Goal: Task Accomplishment & Management: Complete application form

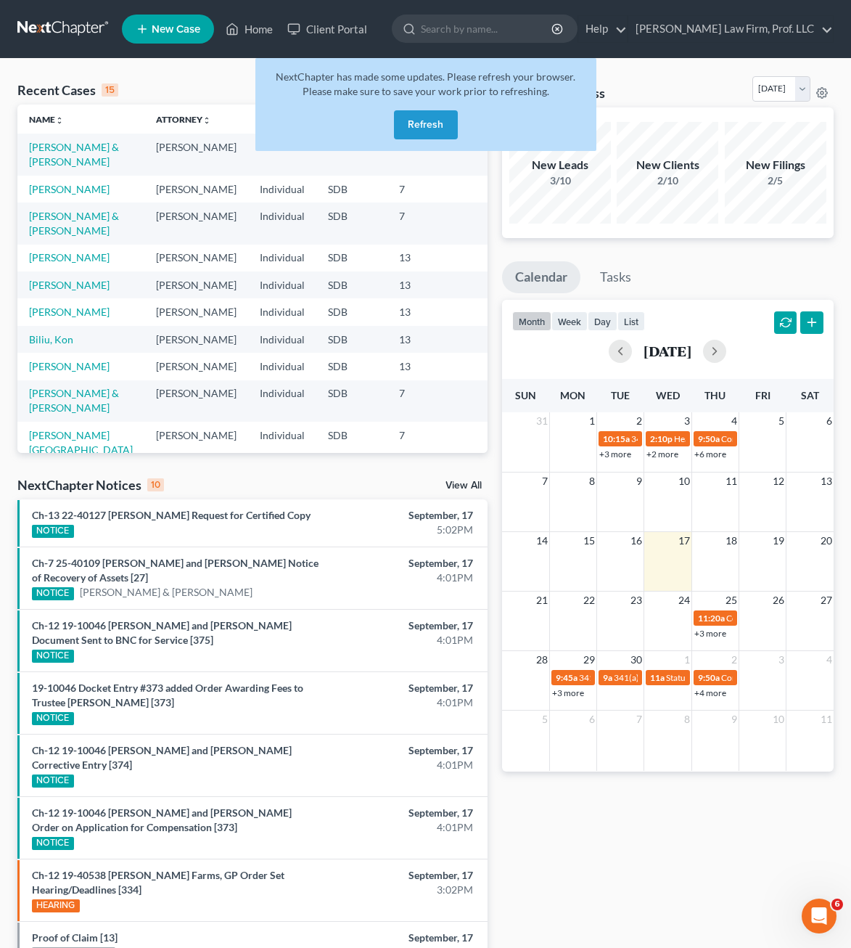
scroll to position [145, 0]
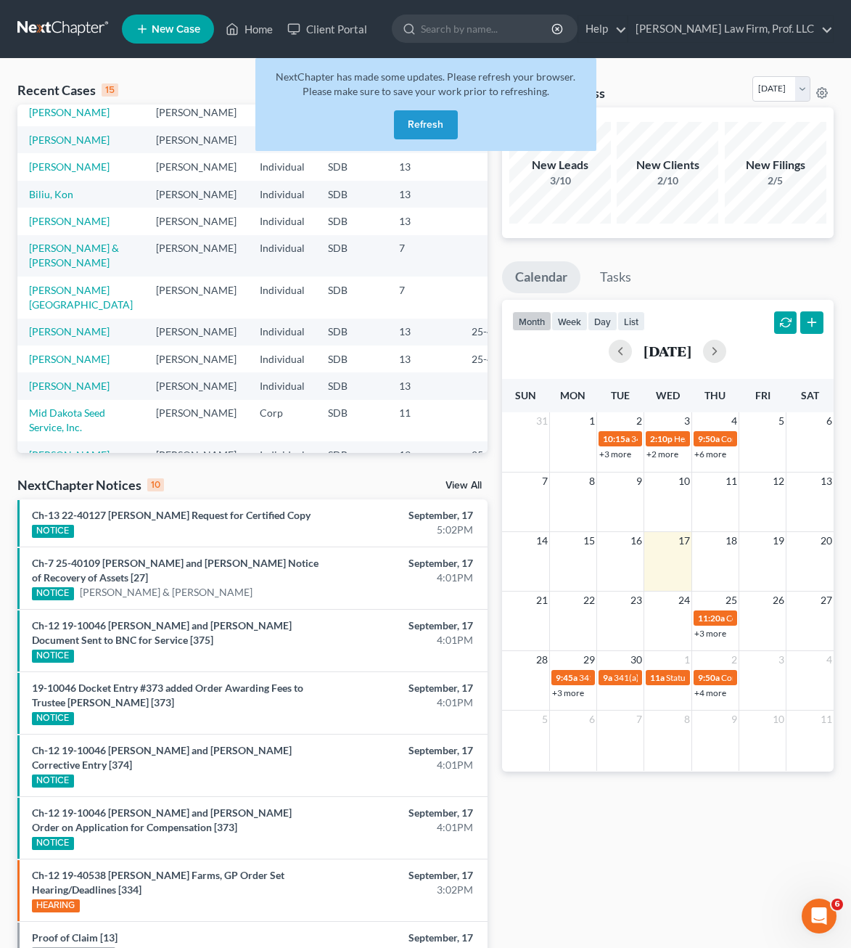
click at [446, 117] on button "Refresh" at bounding box center [426, 124] width 64 height 29
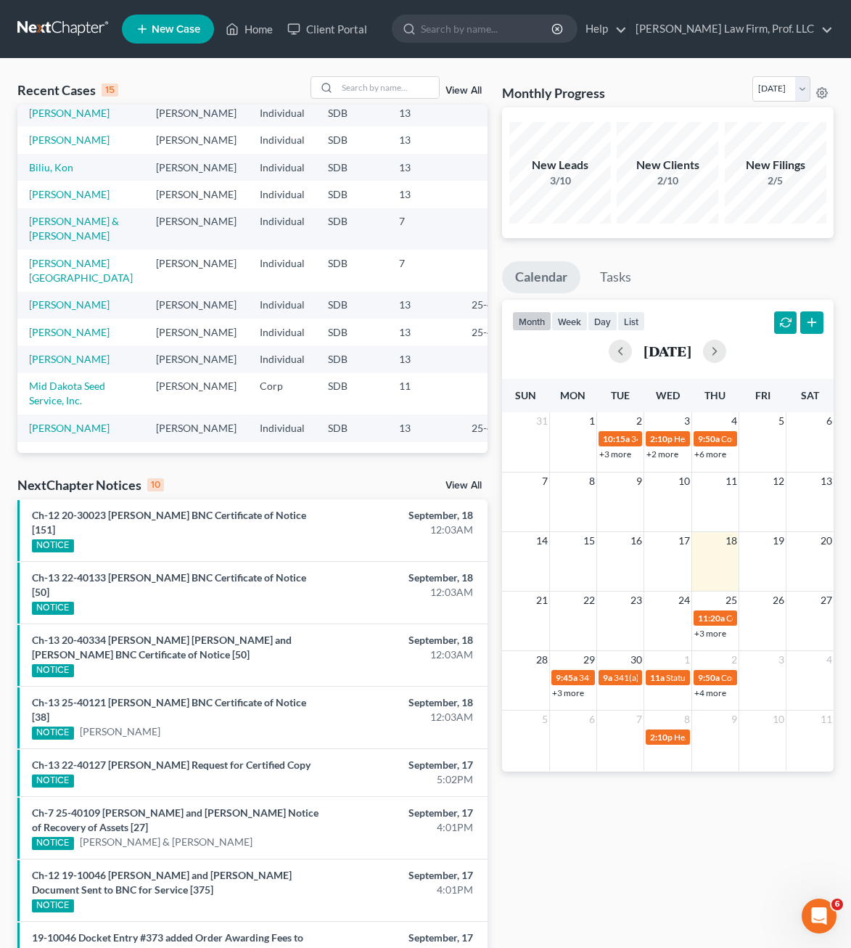
scroll to position [245, 0]
drag, startPoint x: 71, startPoint y: 216, endPoint x: 22, endPoint y: 395, distance: 186.4
click at [71, 257] on link "[PERSON_NAME][GEOGRAPHIC_DATA]" at bounding box center [81, 270] width 104 height 27
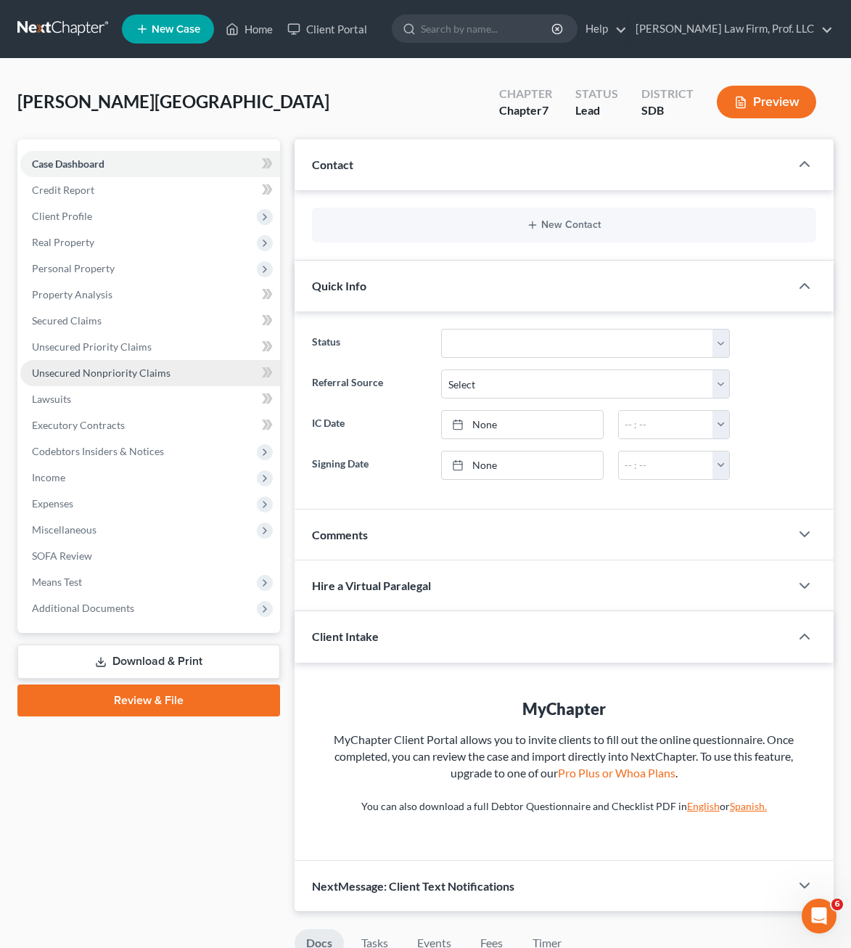
click at [104, 365] on link "Unsecured Nonpriority Claims" at bounding box center [150, 373] width 260 height 26
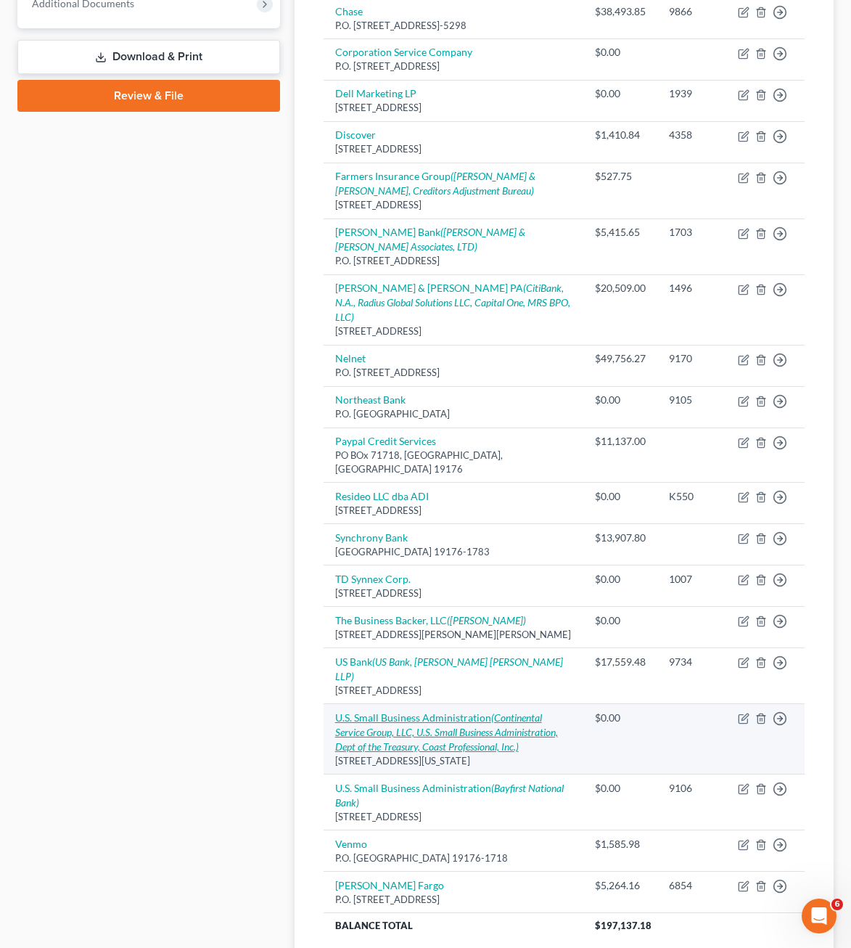
scroll to position [697, 0]
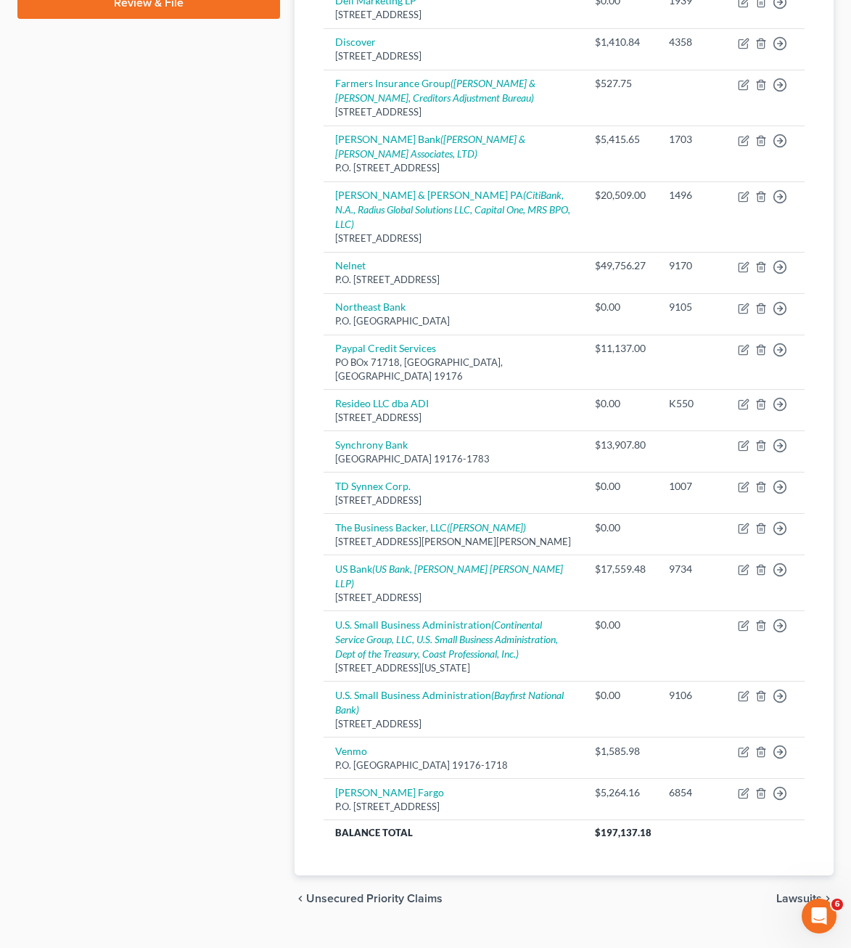
click at [101, 593] on div "Case Dashboard Payments Invoices Payments Payments Credit Report Client Profile" at bounding box center [148, 182] width 277 height 1480
click at [319, 609] on div "Creditor expand_more expand_less unfold_more Balance expand_more expand_less un…" at bounding box center [564, 191] width 504 height 1367
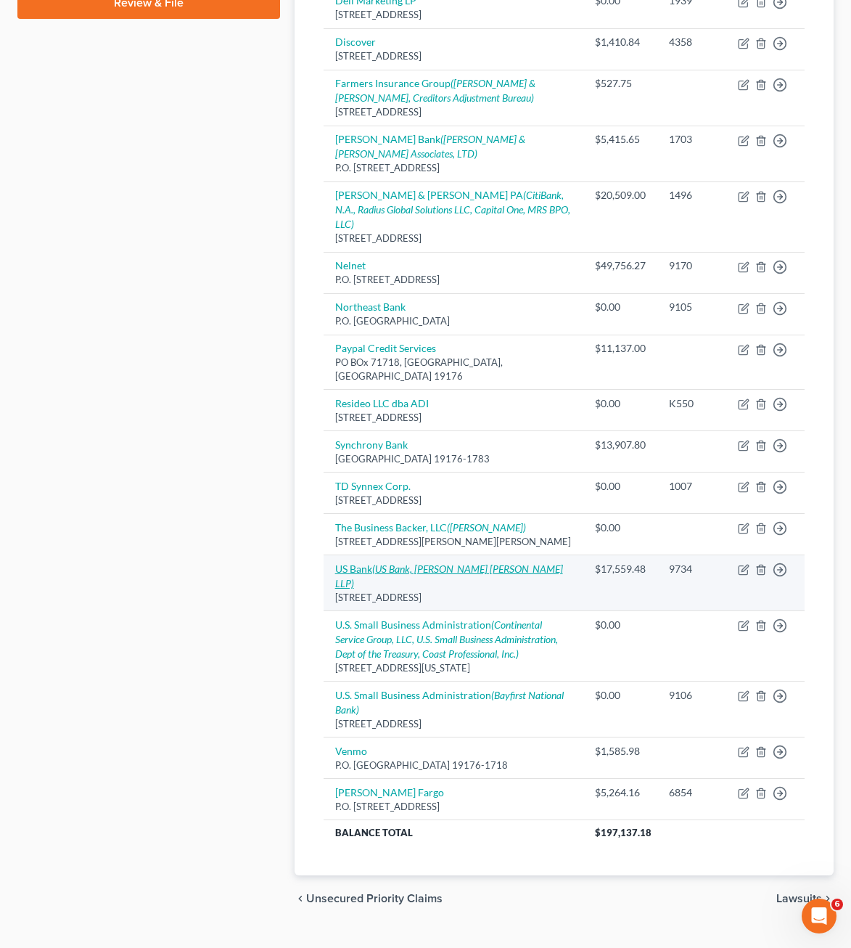
click at [363, 562] on link "US Bank (US Bank, [PERSON_NAME] [PERSON_NAME] LLP)" at bounding box center [449, 575] width 228 height 27
select select "24"
select select "0"
select select "26"
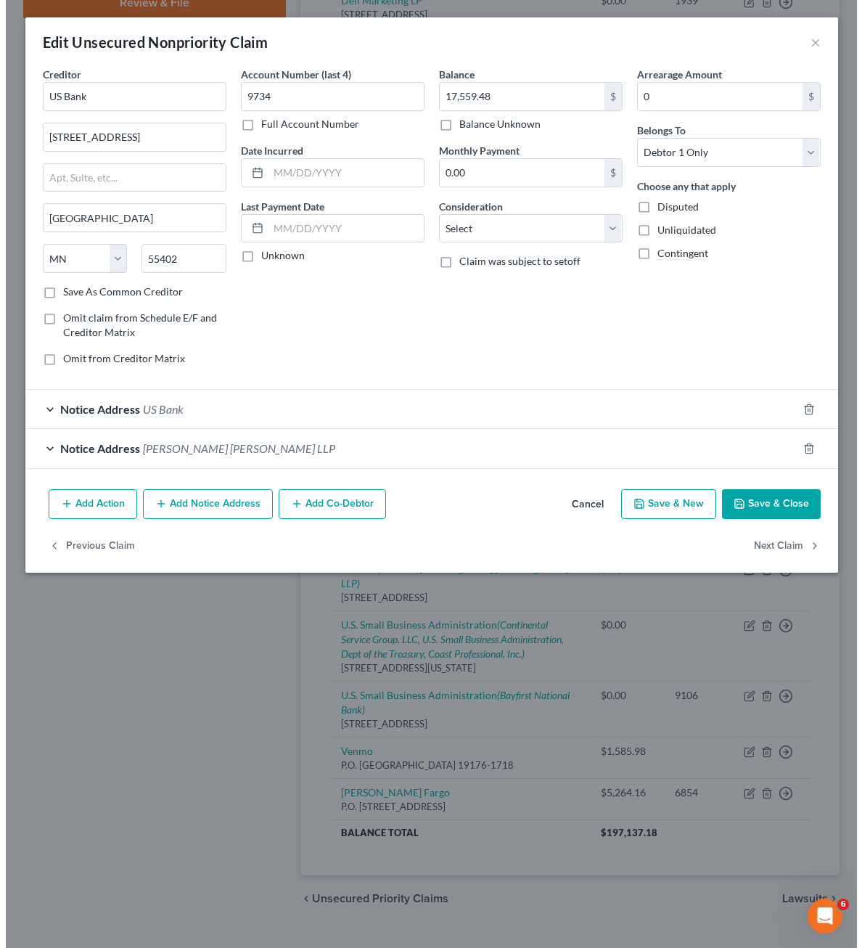
scroll to position [684, 0]
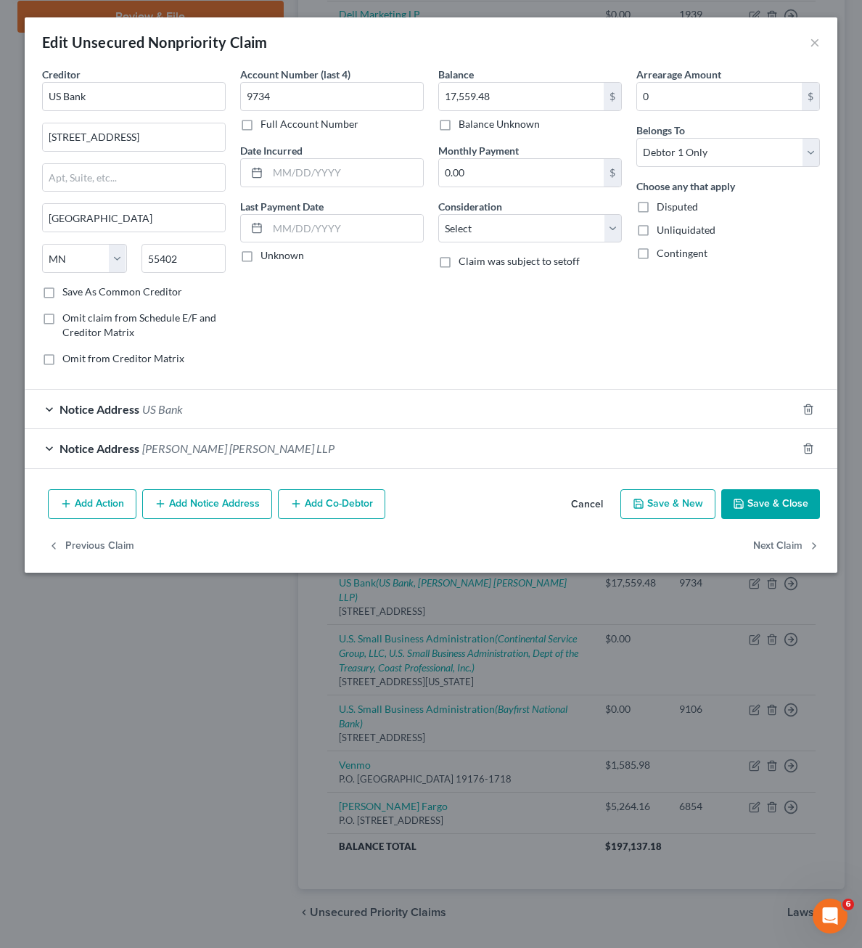
click at [340, 414] on div "Notice Address US Bank" at bounding box center [411, 409] width 772 height 38
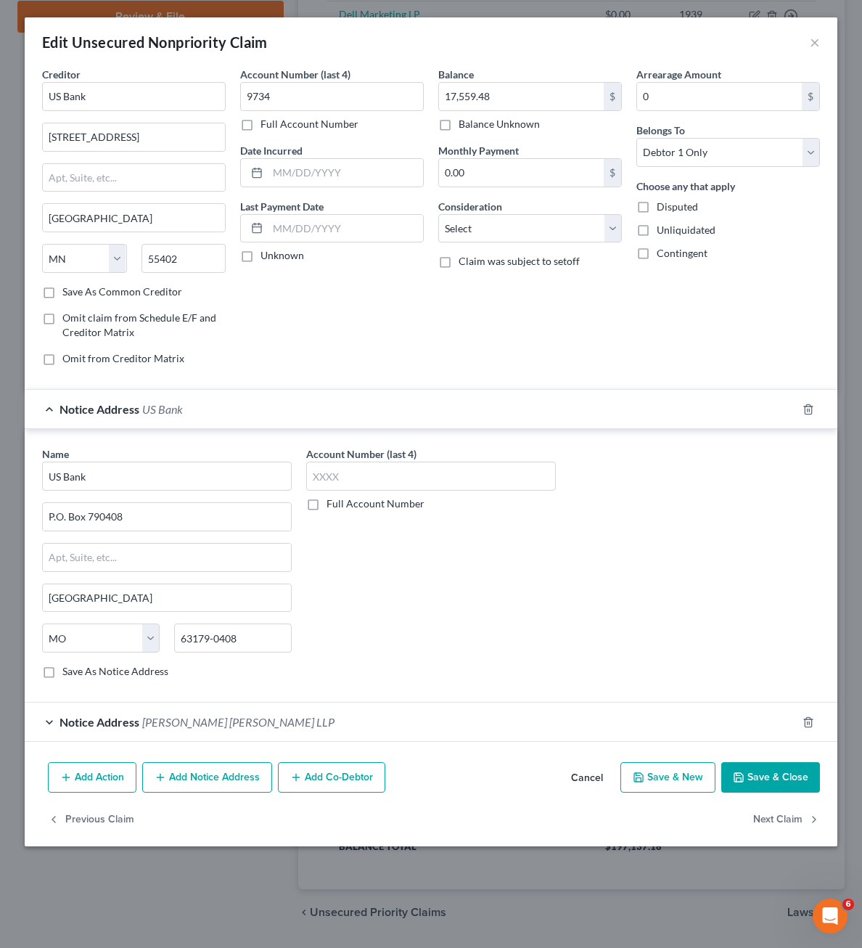
click at [207, 768] on button "Add Notice Address" at bounding box center [207, 777] width 130 height 30
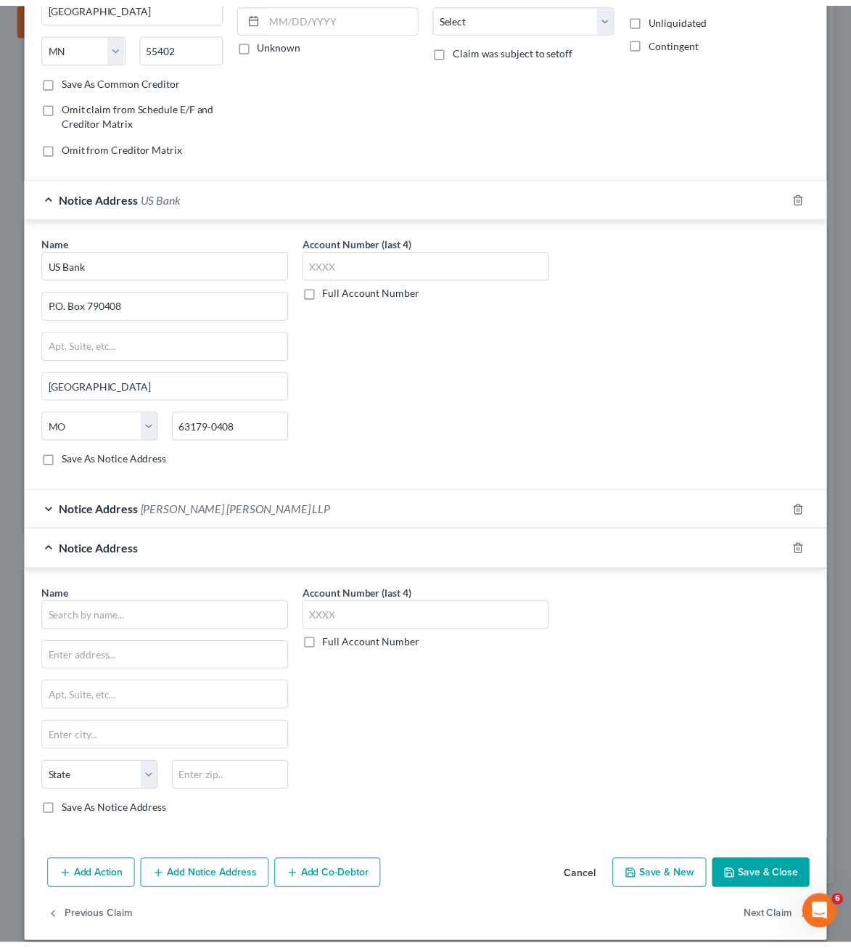
scroll to position [228, 0]
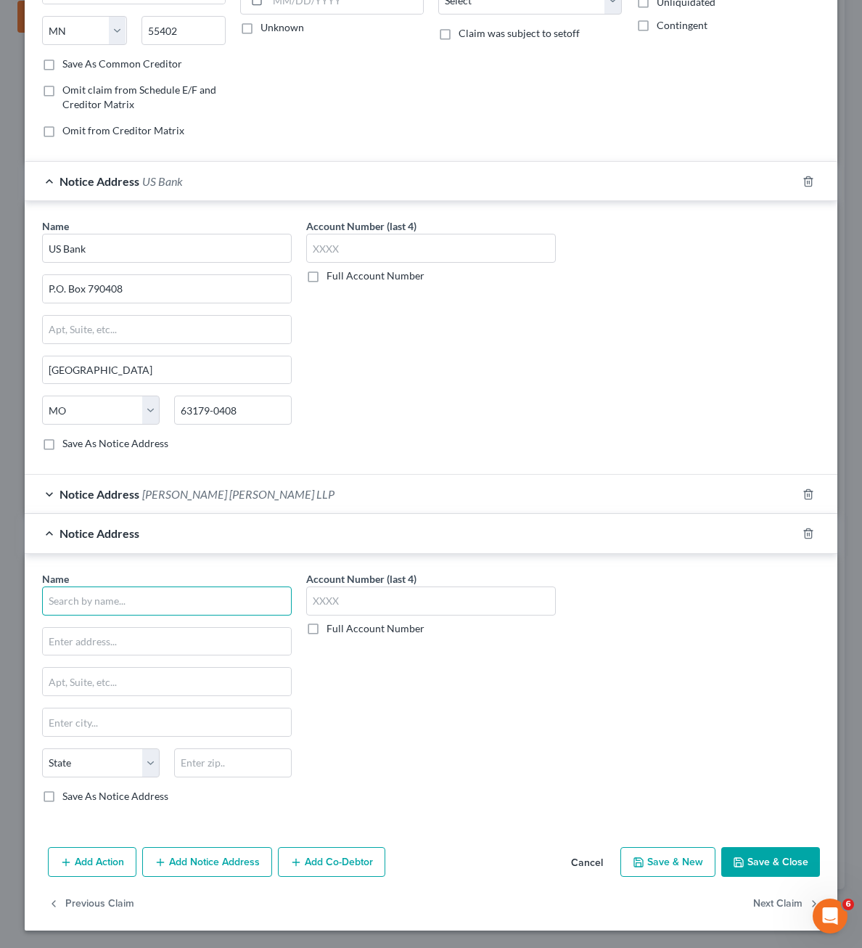
click at [199, 598] on input "text" at bounding box center [167, 600] width 250 height 29
type input "Credit Control"
type input "[STREET_ADDRESS]"
type input "63045"
type input "Earth City"
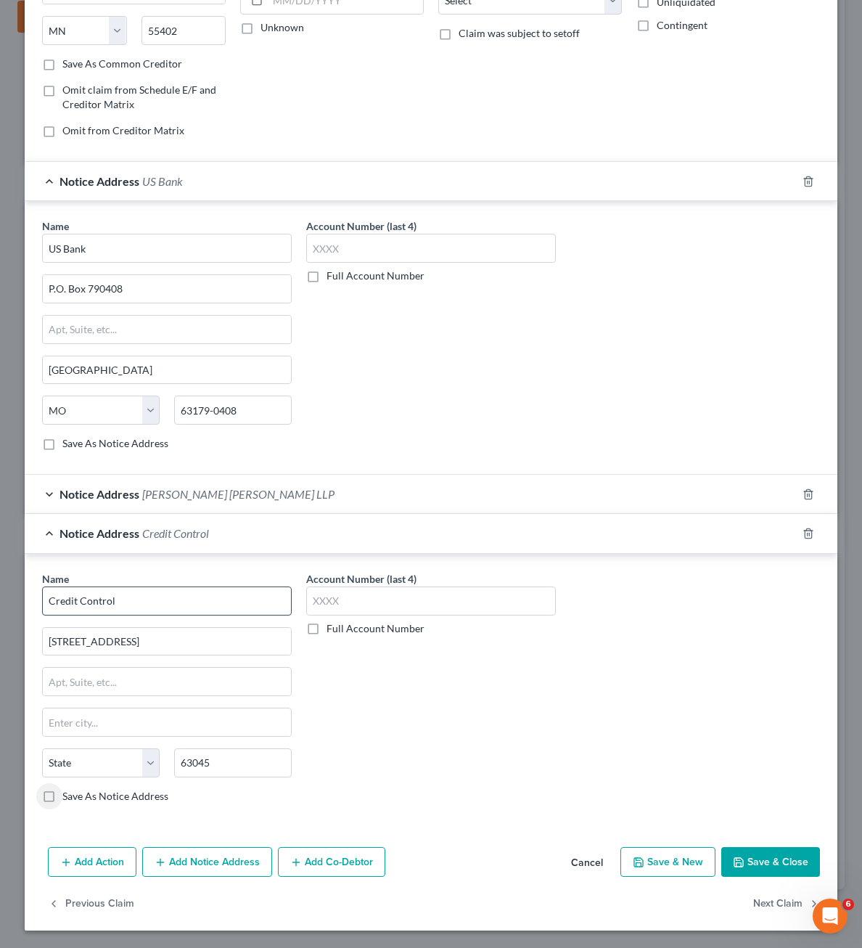
select select "26"
click at [469, 694] on div "Account Number (last 4) Full Account Number" at bounding box center [431, 693] width 264 height 244
click at [771, 869] on button "Save & Close" at bounding box center [770, 862] width 99 height 30
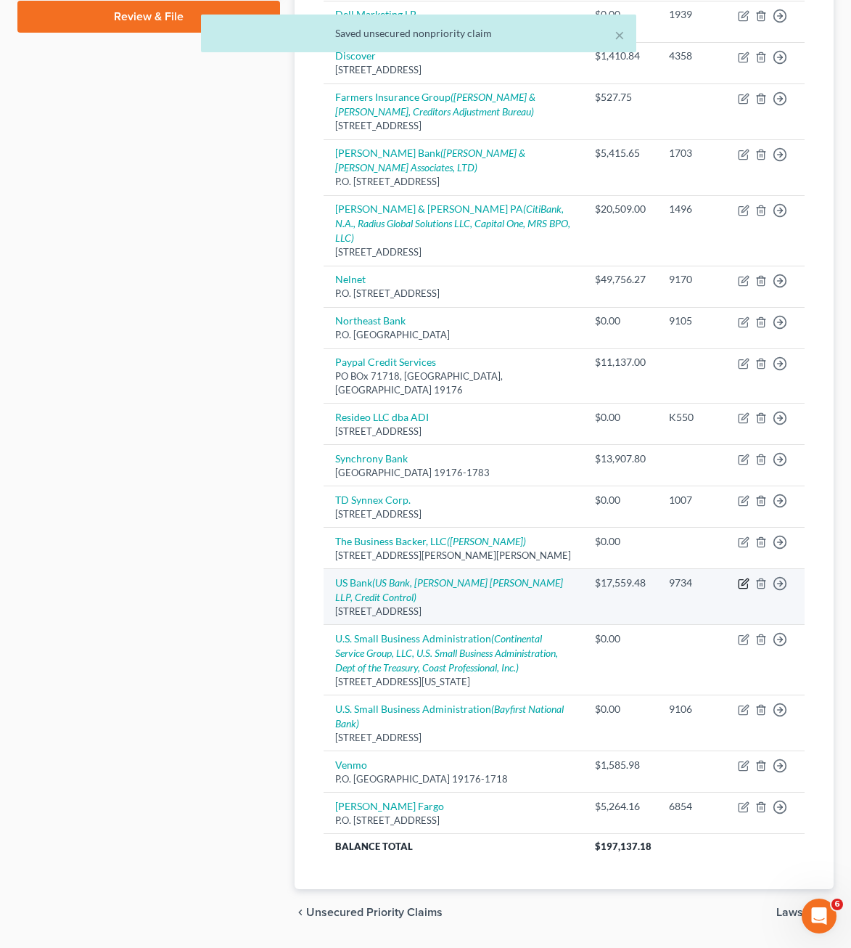
click at [744, 578] on icon "button" at bounding box center [744, 584] width 12 height 12
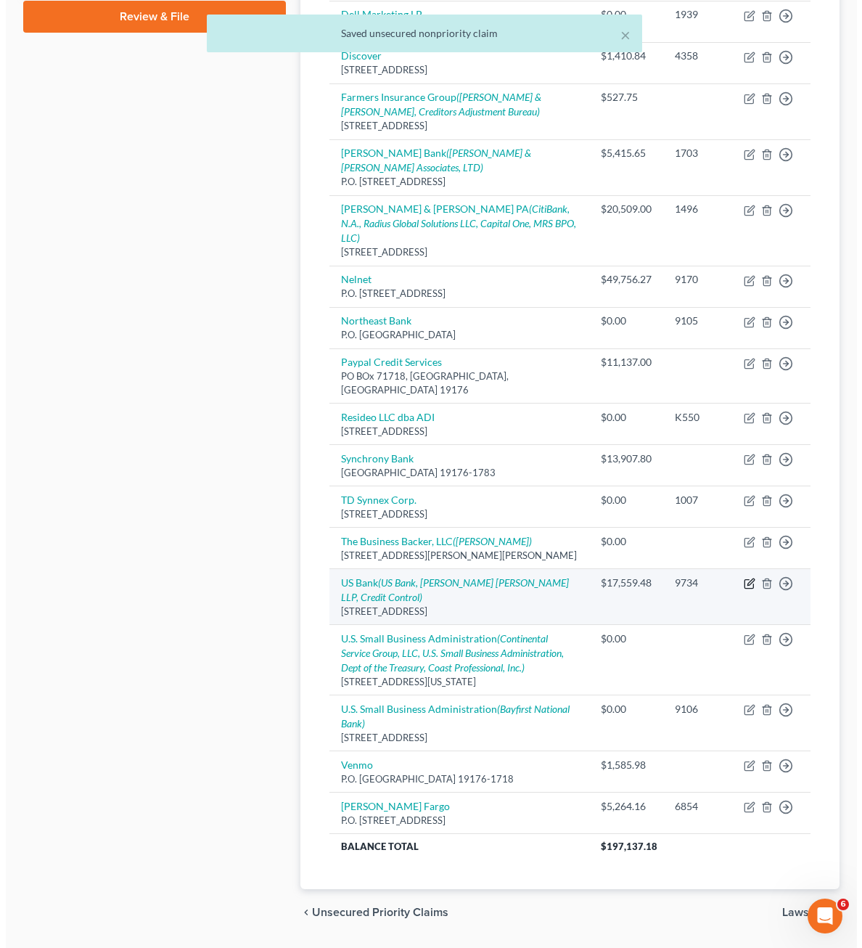
select select "24"
select select "0"
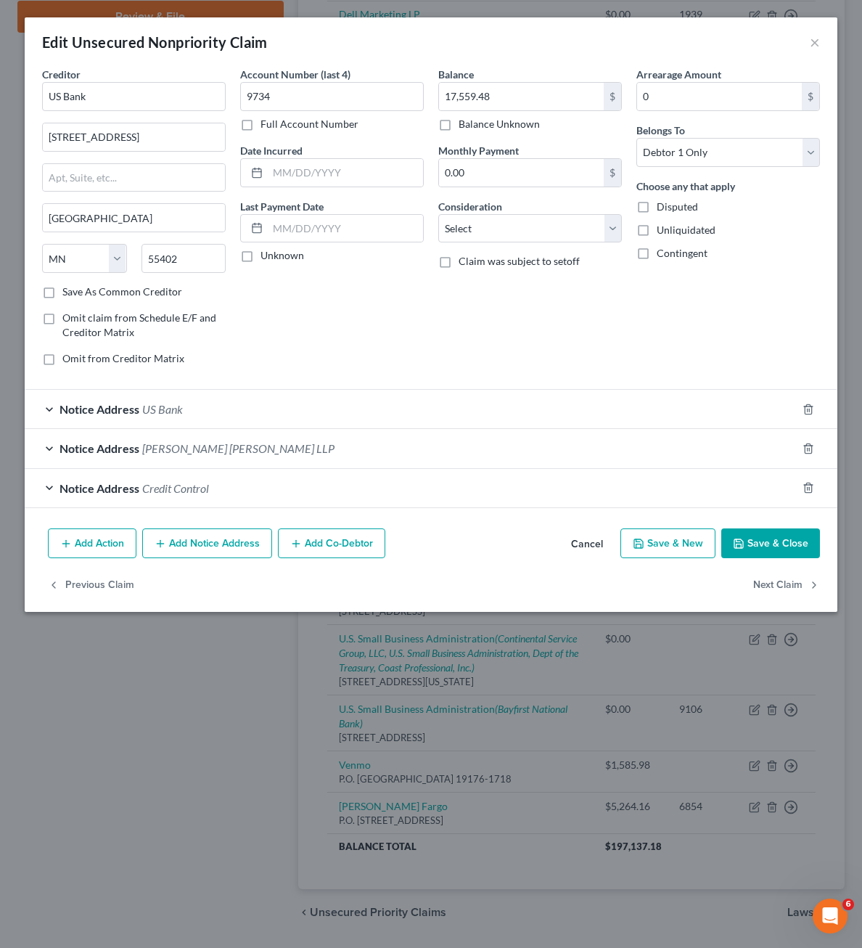
drag, startPoint x: 559, startPoint y: 321, endPoint x: 535, endPoint y: 262, distance: 64.1
click at [558, 321] on div "Balance 17,559.48 $ Balance Unknown Balance Undetermined 17,559.48 $ Balance Un…" at bounding box center [530, 222] width 198 height 311
click at [553, 97] on input "17,559.48" at bounding box center [521, 97] width 165 height 28
type input "18,971.00"
click at [750, 538] on button "Save & Close" at bounding box center [770, 543] width 99 height 30
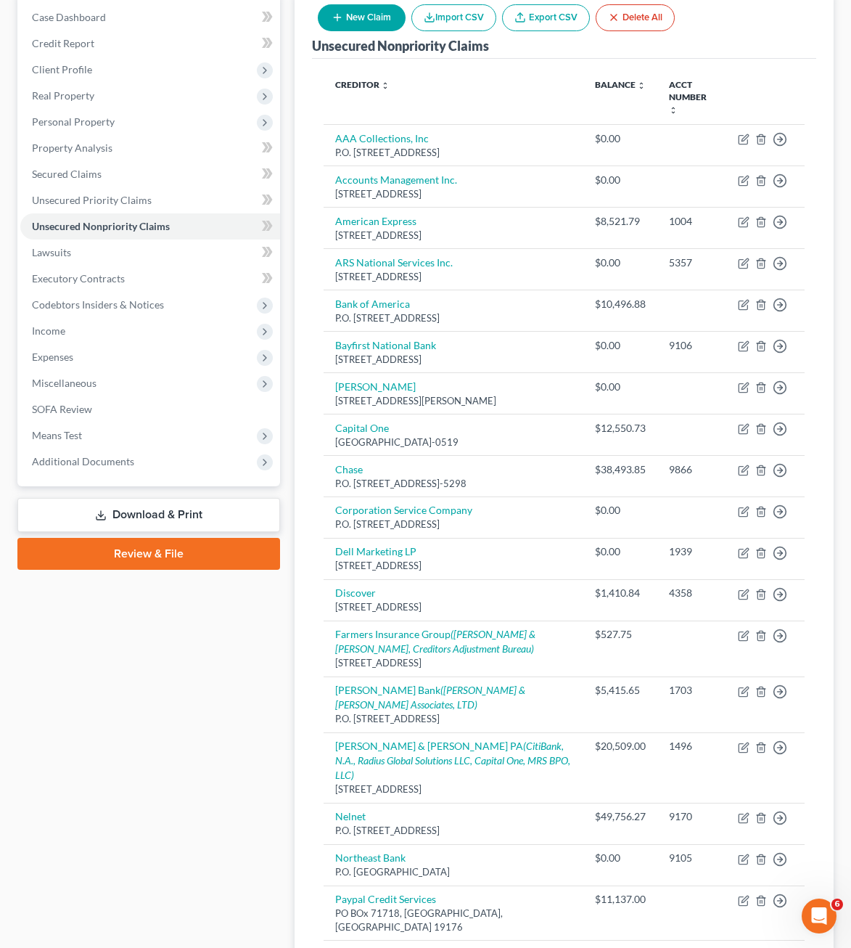
scroll to position [0, 0]
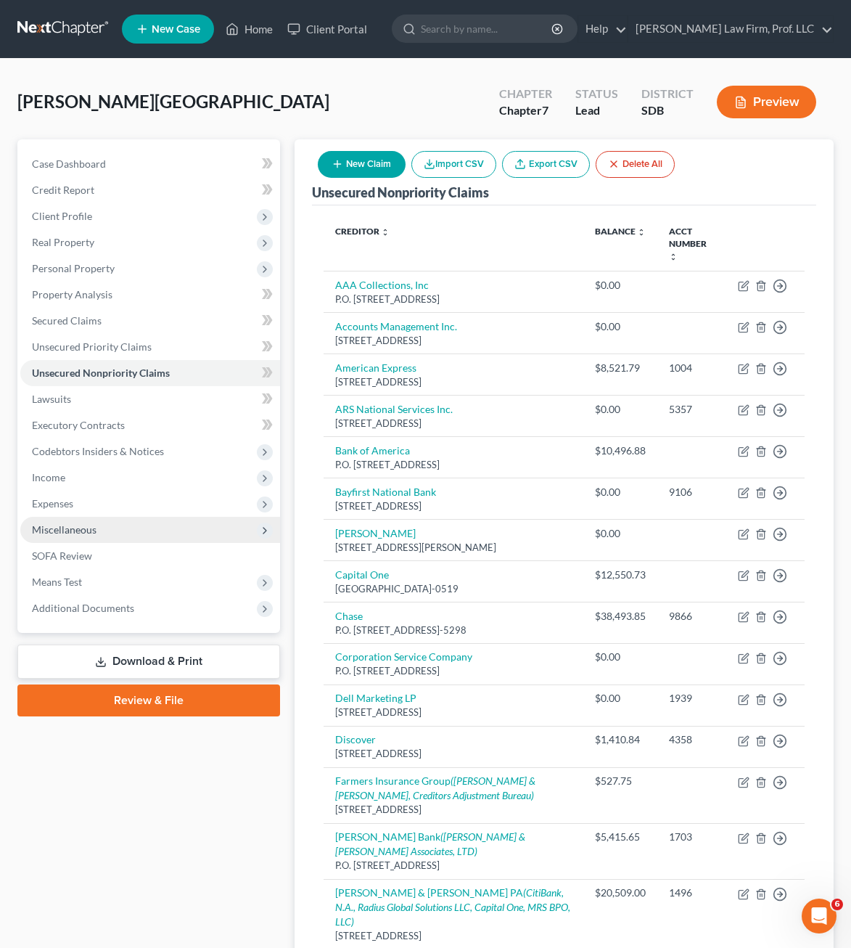
click at [76, 521] on span "Miscellaneous" at bounding box center [150, 530] width 260 height 26
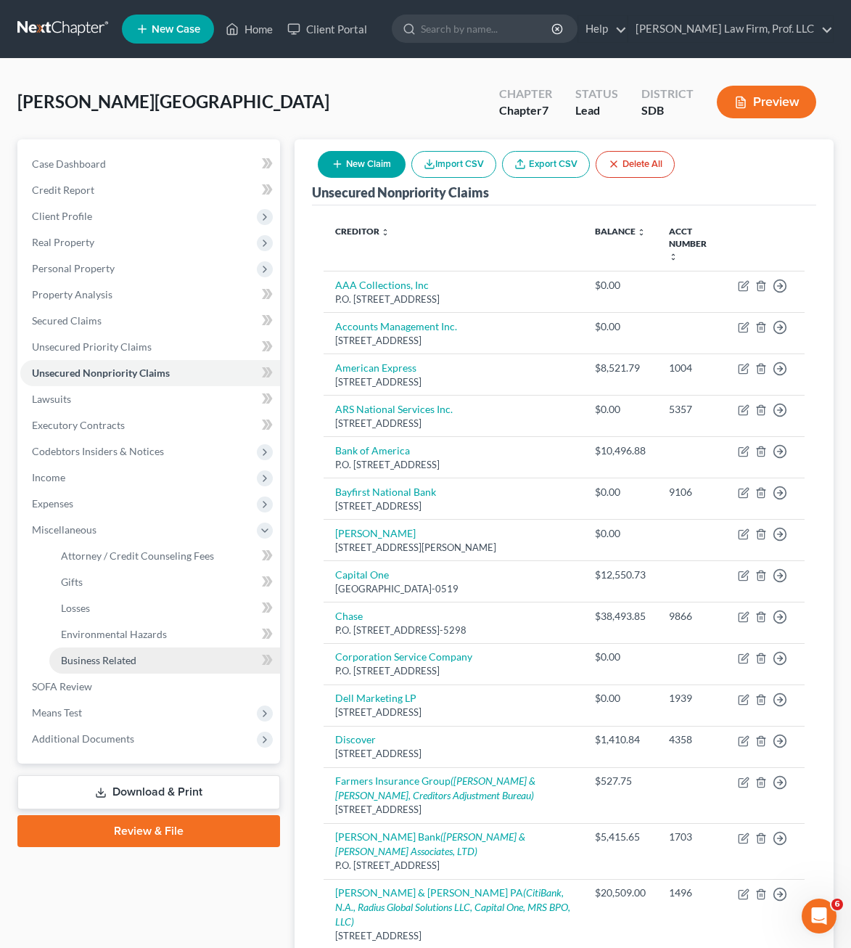
click at [103, 647] on link "Business Related" at bounding box center [164, 660] width 231 height 26
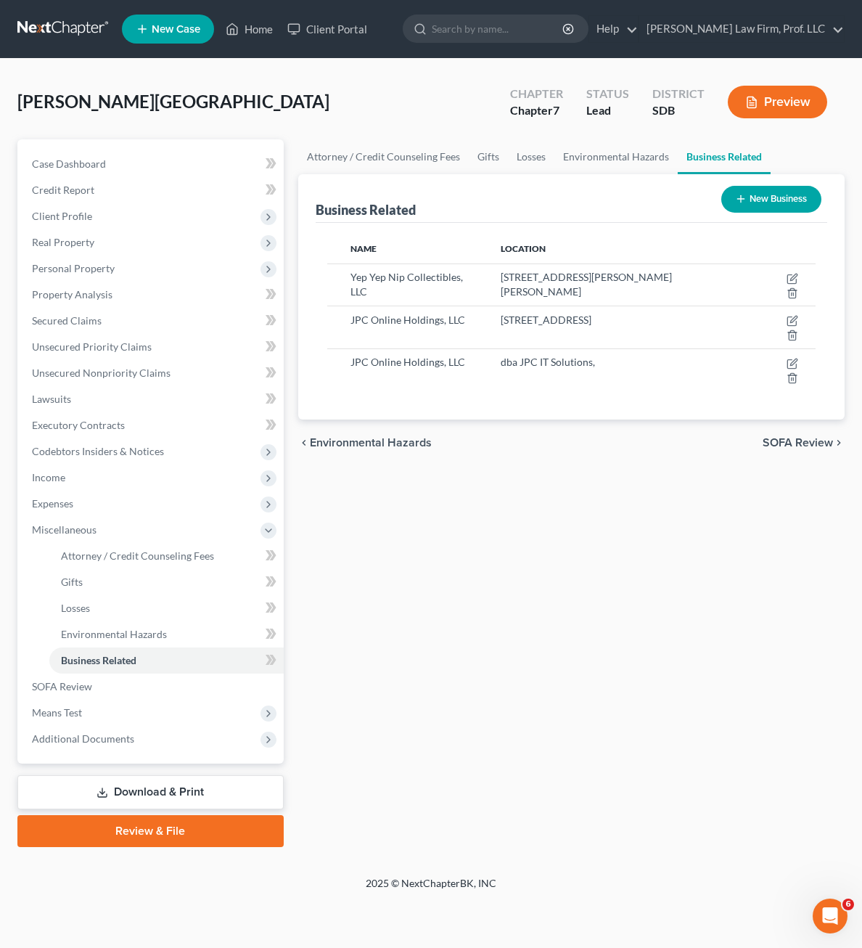
click at [556, 747] on div "Attorney / Credit Counseling Fees Gifts Losses Environmental Hazards Business R…" at bounding box center [571, 492] width 561 height 707
click at [792, 279] on icon "button" at bounding box center [793, 279] width 12 height 12
select select "member"
select select "43"
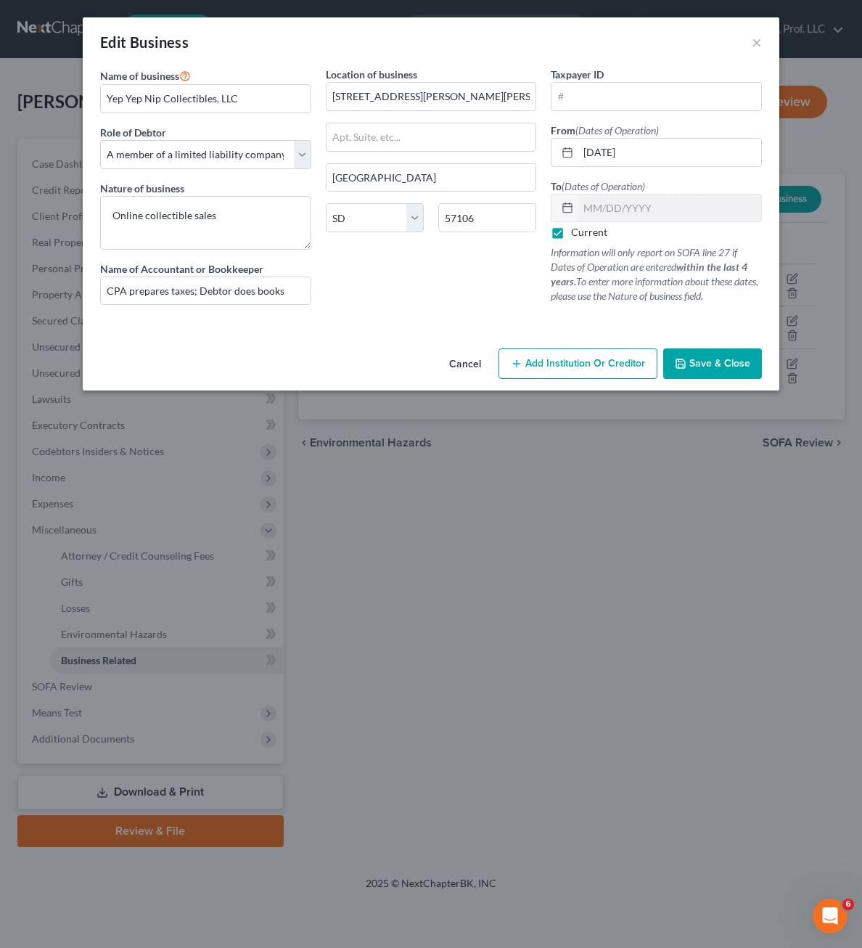
click at [367, 262] on div "Location of business [STREET_ADDRESS][PERSON_NAME][PERSON_NAME], [GEOGRAPHIC_DA…" at bounding box center [432, 192] width 226 height 250
click at [586, 229] on label "Current" at bounding box center [589, 232] width 36 height 15
click at [586, 229] on input "Current" at bounding box center [581, 229] width 9 height 9
checkbox input "false"
click at [599, 206] on input "text" at bounding box center [669, 208] width 183 height 28
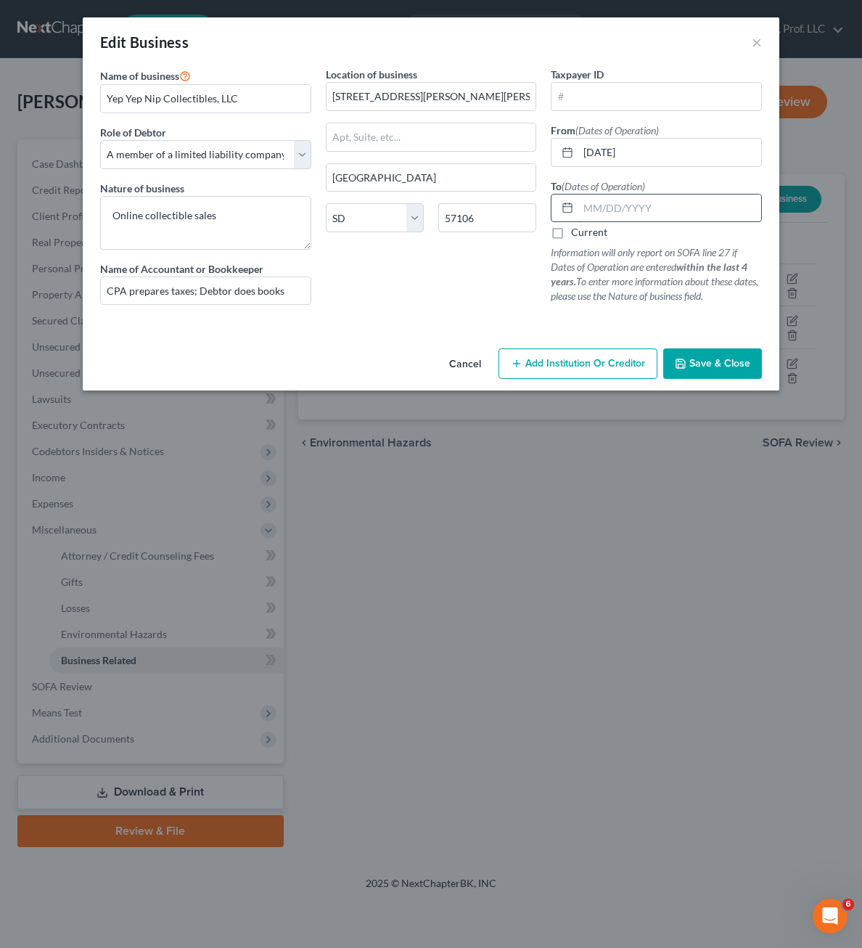
click at [599, 208] on input "text" at bounding box center [669, 208] width 183 height 28
type input "[DATE]"
click at [451, 282] on div "Location of business [STREET_ADDRESS][PERSON_NAME][PERSON_NAME], [GEOGRAPHIC_DA…" at bounding box center [432, 192] width 226 height 250
click at [739, 370] on button "Save & Close" at bounding box center [712, 363] width 99 height 30
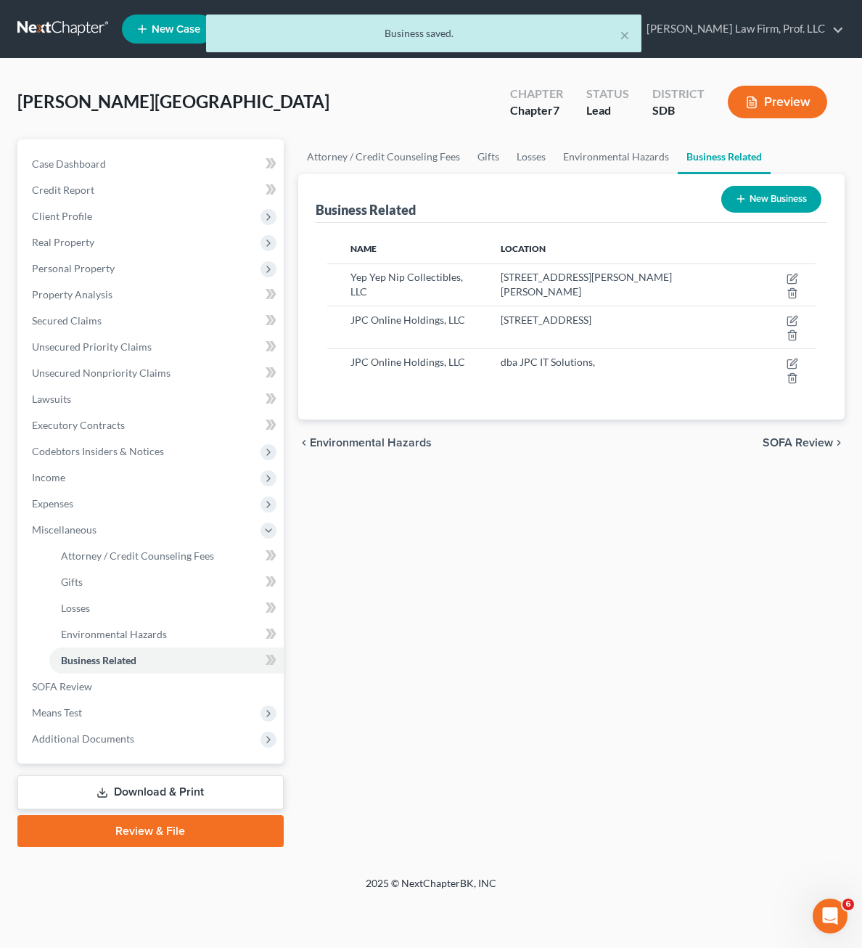
drag, startPoint x: 620, startPoint y: 651, endPoint x: 597, endPoint y: 565, distance: 89.2
click at [620, 650] on div "Attorney / Credit Counseling Fees Gifts Losses Environmental Hazards Business R…" at bounding box center [571, 492] width 561 height 707
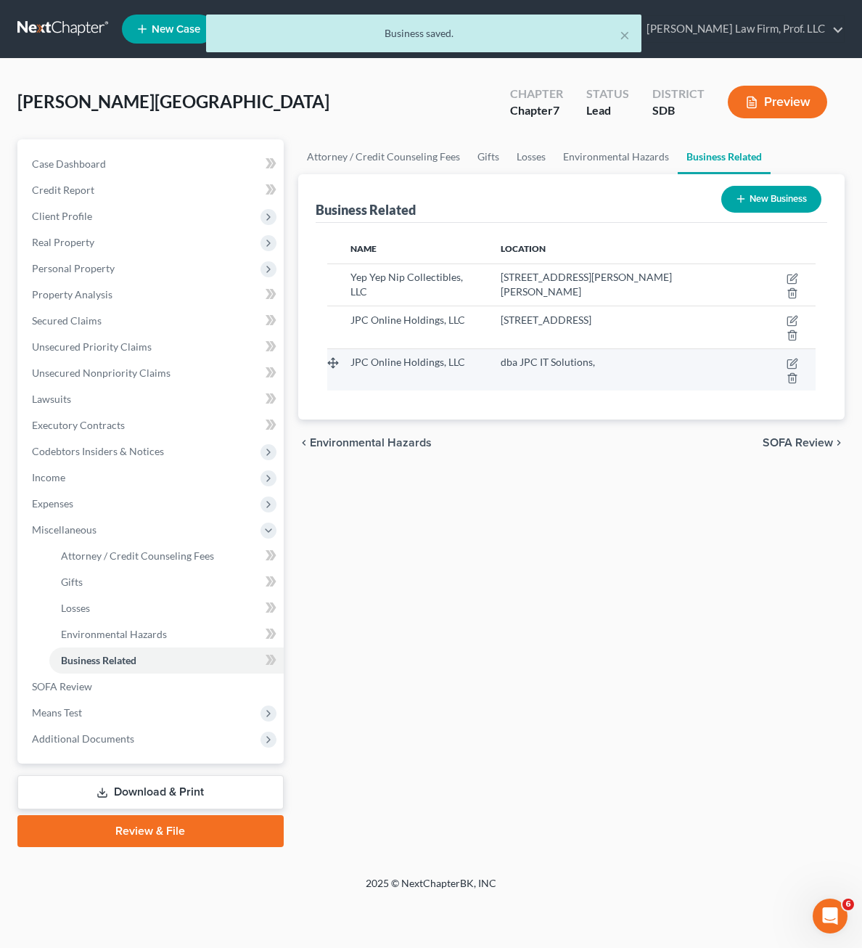
click at [683, 365] on div "dba JPC IT Solutions," at bounding box center [623, 362] width 244 height 15
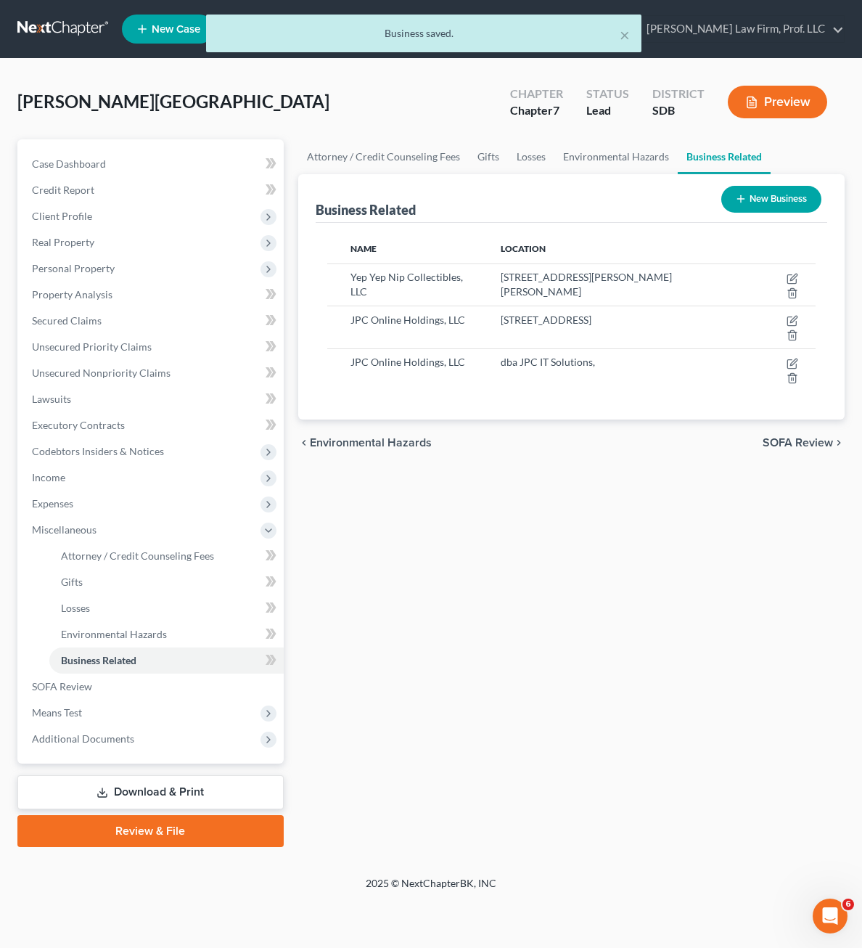
click at [700, 438] on div "chevron_left Environmental Hazards SOFA Review chevron_right" at bounding box center [571, 442] width 546 height 46
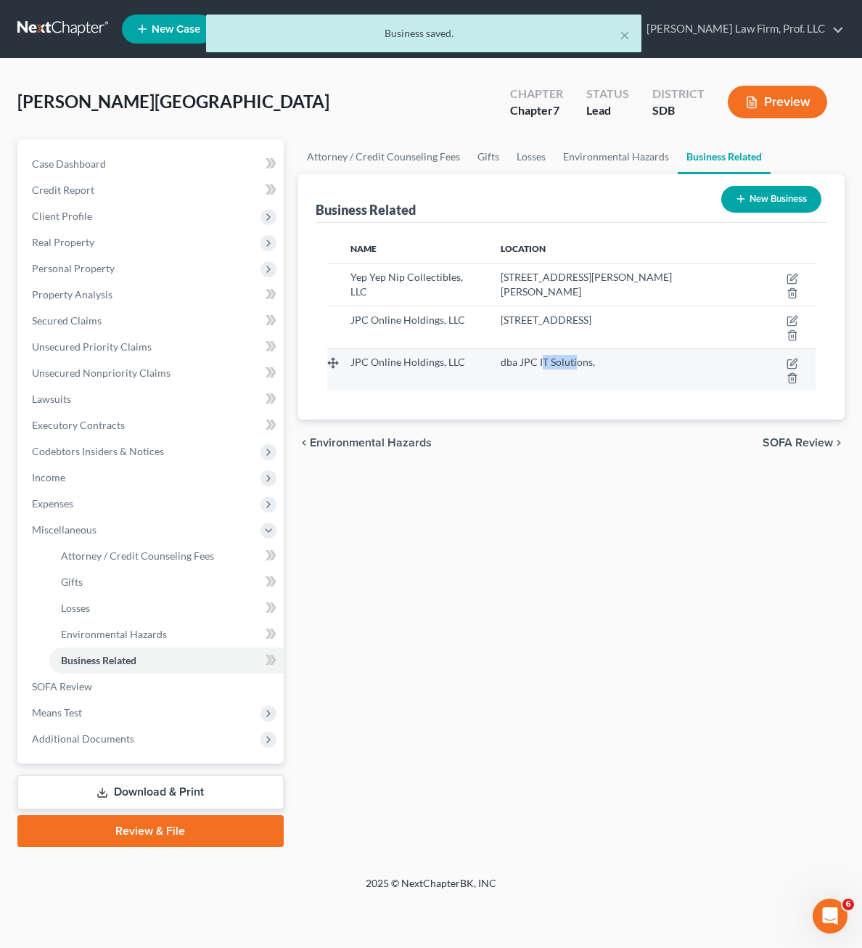
drag, startPoint x: 571, startPoint y: 379, endPoint x: 538, endPoint y: 377, distance: 33.4
click at [538, 377] on td "dba JPC IT Solutions," at bounding box center [622, 369] width 267 height 42
click at [791, 362] on icon "button" at bounding box center [793, 364] width 12 height 12
select select "member"
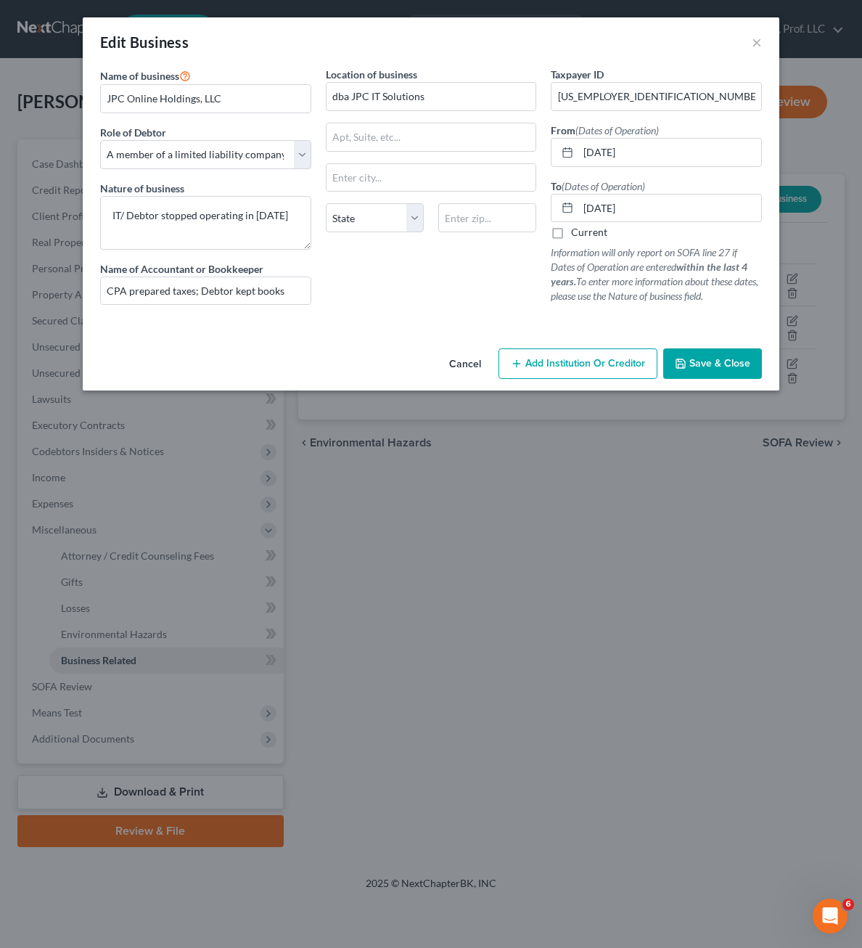
click at [400, 284] on div "Location of business dba JPC IT Solutions State [US_STATE] AK AR AZ [GEOGRAPHIC…" at bounding box center [432, 192] width 226 height 250
click at [194, 238] on textarea "IT/ Debtor stopped operating in [DATE]" at bounding box center [205, 223] width 211 height 54
click at [329, 301] on div "Location of business dba JPC IT Solutions State [US_STATE] AK AR AZ [GEOGRAPHIC…" at bounding box center [432, 192] width 226 height 250
click at [400, 276] on div "Location of business dba JPC IT Solutions State [US_STATE] AK AR AZ [GEOGRAPHIC…" at bounding box center [432, 192] width 226 height 250
click at [406, 95] on input "dba JPC IT Solutions" at bounding box center [432, 97] width 210 height 28
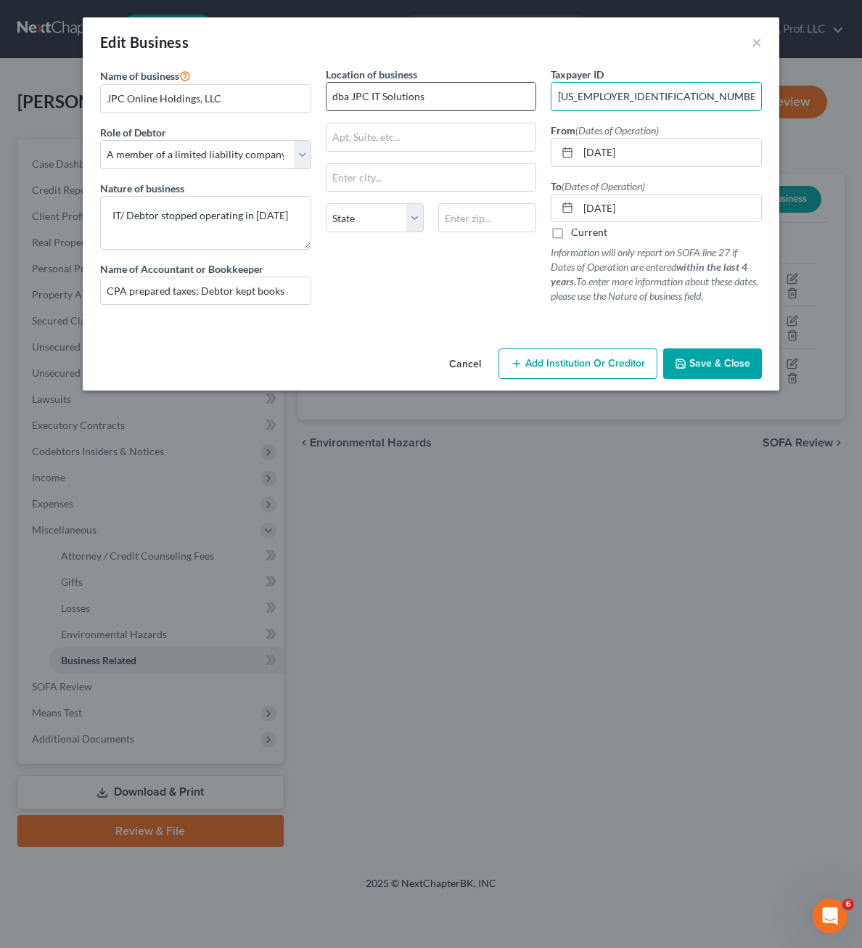
drag, startPoint x: 651, startPoint y: 97, endPoint x: 451, endPoint y: 89, distance: 199.7
click at [454, 89] on div "Name of business * JPC Online Holdings, LLC Role of Debtor * Select A member of…" at bounding box center [431, 197] width 676 height 261
click at [371, 305] on div "Location of business dba JPC IT Solutions State [US_STATE] AK AR AZ [GEOGRAPHIC…" at bounding box center [432, 192] width 226 height 250
click at [353, 335] on div "Name of business * JPC Online Holdings, LLC Role of Debtor * Select A member of…" at bounding box center [431, 205] width 697 height 276
click at [718, 372] on button "Save & Close" at bounding box center [712, 363] width 99 height 30
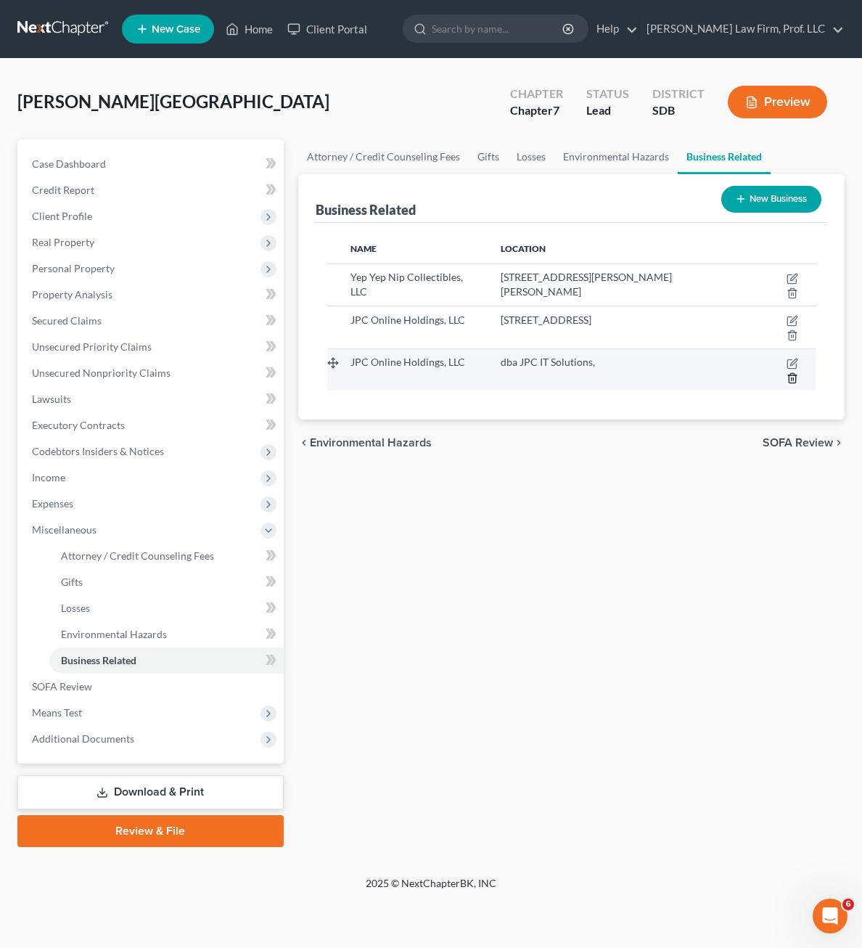
click at [790, 379] on icon "button" at bounding box center [793, 378] width 12 height 12
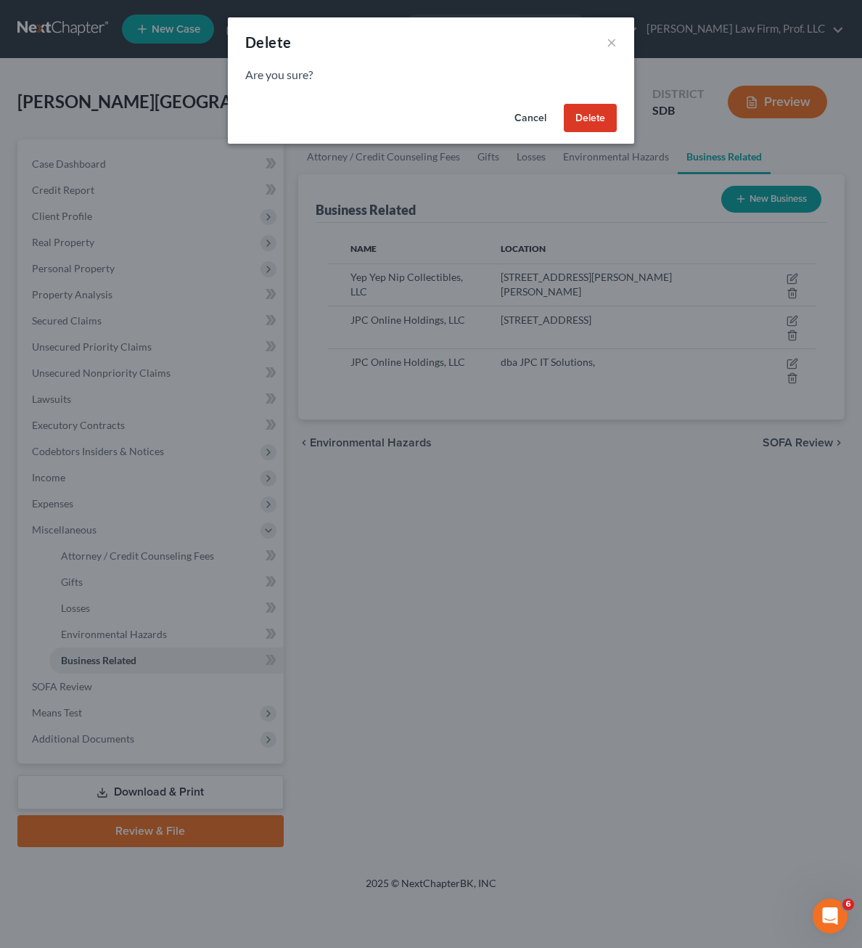
click at [581, 118] on button "Delete" at bounding box center [590, 118] width 53 height 29
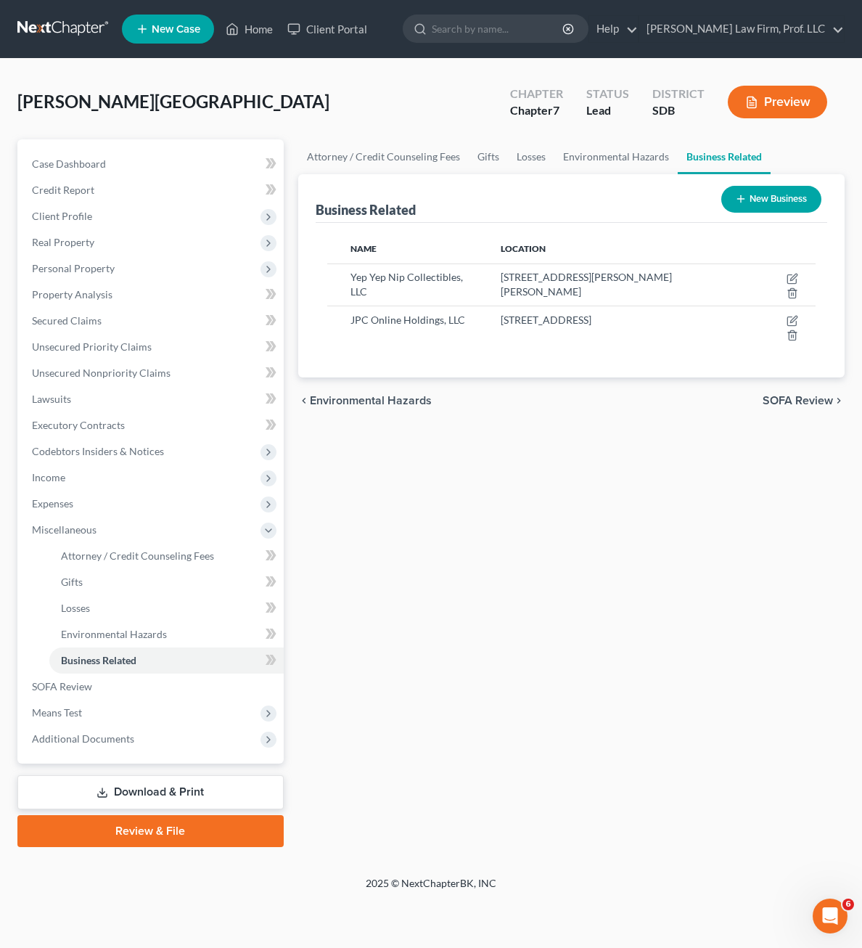
click at [672, 488] on div "Attorney / Credit Counseling Fees Gifts Losses Environmental Hazards Business R…" at bounding box center [571, 492] width 561 height 707
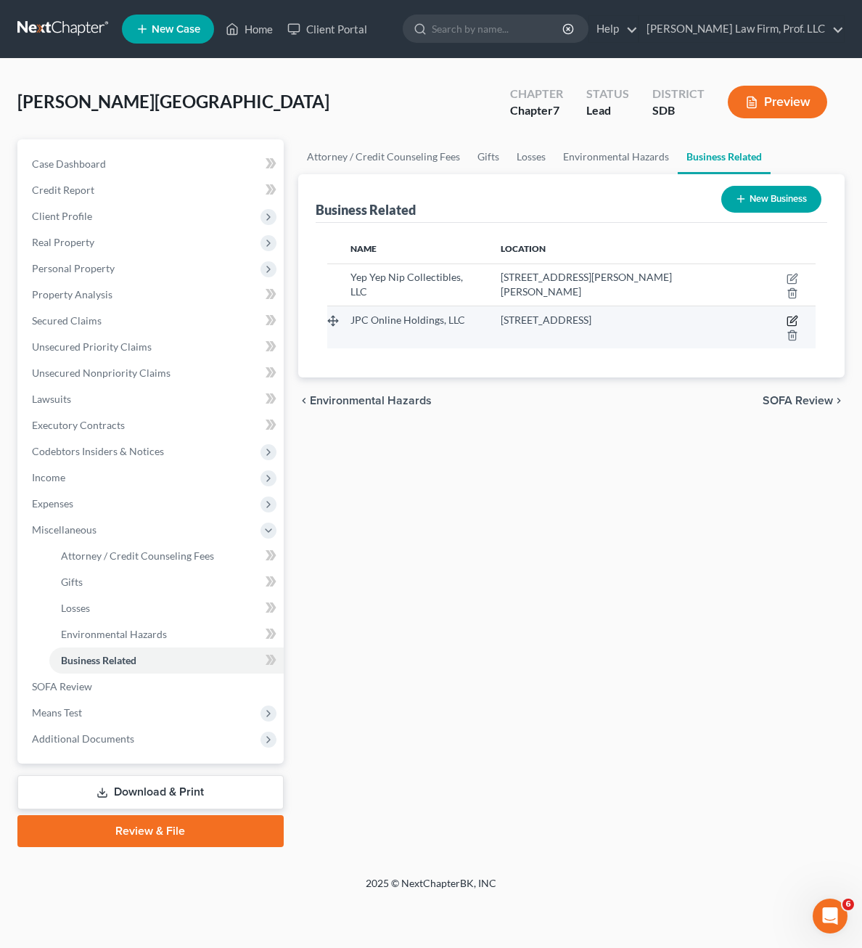
click at [790, 320] on icon "button" at bounding box center [793, 321] width 12 height 12
select select "member"
select select "43"
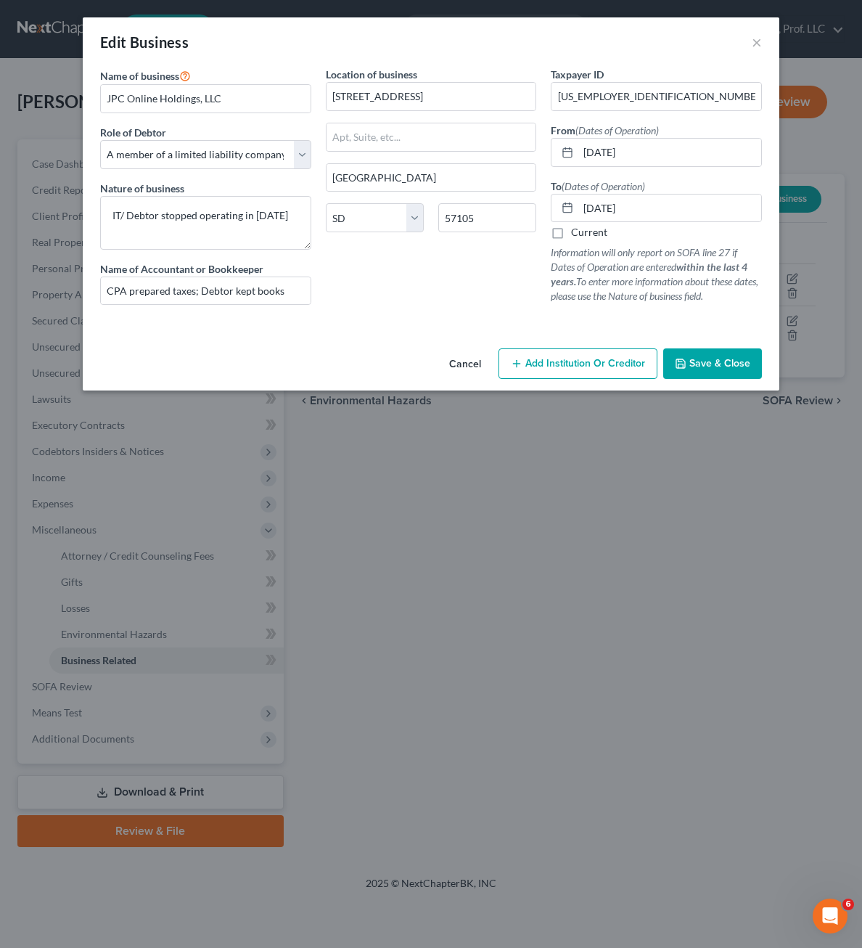
click at [334, 305] on div "Location of business [STREET_ADDRESS][GEOGRAPHIC_DATA] [US_STATE][GEOGRAPHIC_DA…" at bounding box center [432, 192] width 226 height 250
click at [416, 271] on div "Location of business [STREET_ADDRESS][GEOGRAPHIC_DATA] [US_STATE][GEOGRAPHIC_DA…" at bounding box center [432, 192] width 226 height 250
click at [285, 242] on textarea "IT/ Debtor stopped operating in [DATE]" at bounding box center [205, 223] width 211 height 54
click at [425, 276] on div "Location of business [STREET_ADDRESS][GEOGRAPHIC_DATA] [US_STATE][GEOGRAPHIC_DA…" at bounding box center [432, 192] width 226 height 250
click at [217, 94] on input "JPC Online Holdings, LLC" at bounding box center [206, 99] width 210 height 28
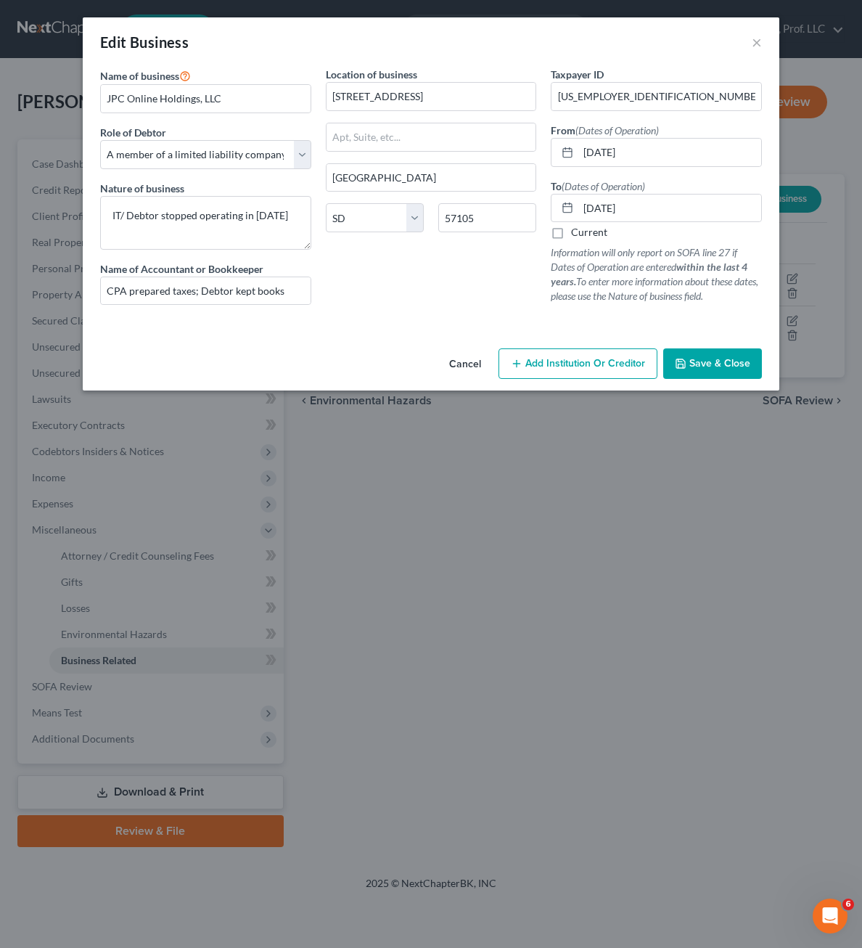
click at [377, 293] on div "Location of business [STREET_ADDRESS][GEOGRAPHIC_DATA] [US_STATE][GEOGRAPHIC_DA…" at bounding box center [432, 192] width 226 height 250
click at [719, 374] on button "Save & Close" at bounding box center [712, 363] width 99 height 30
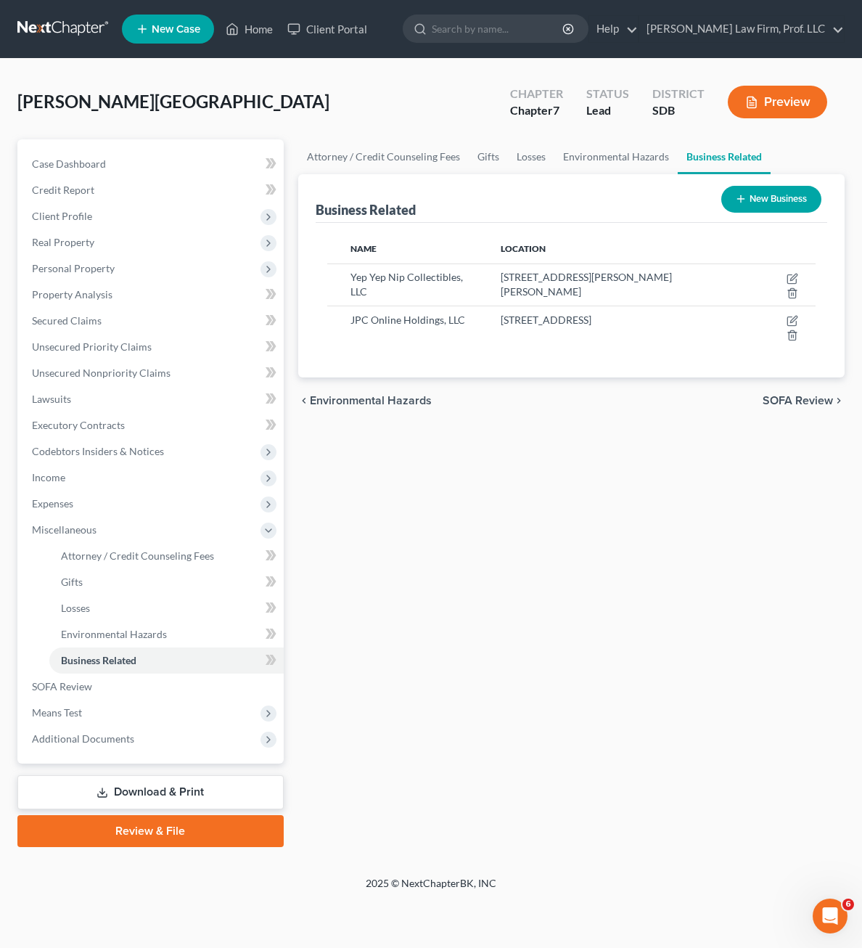
click at [683, 752] on div "Attorney / Credit Counseling Fees Gifts Losses Environmental Hazards Business R…" at bounding box center [571, 492] width 561 height 707
drag, startPoint x: 669, startPoint y: 628, endPoint x: 299, endPoint y: 435, distance: 417.4
click at [668, 628] on div "Attorney / Credit Counseling Fees Gifts Losses Environmental Hazards Business R…" at bounding box center [571, 492] width 561 height 707
click at [82, 266] on span "Personal Property" at bounding box center [73, 268] width 83 height 12
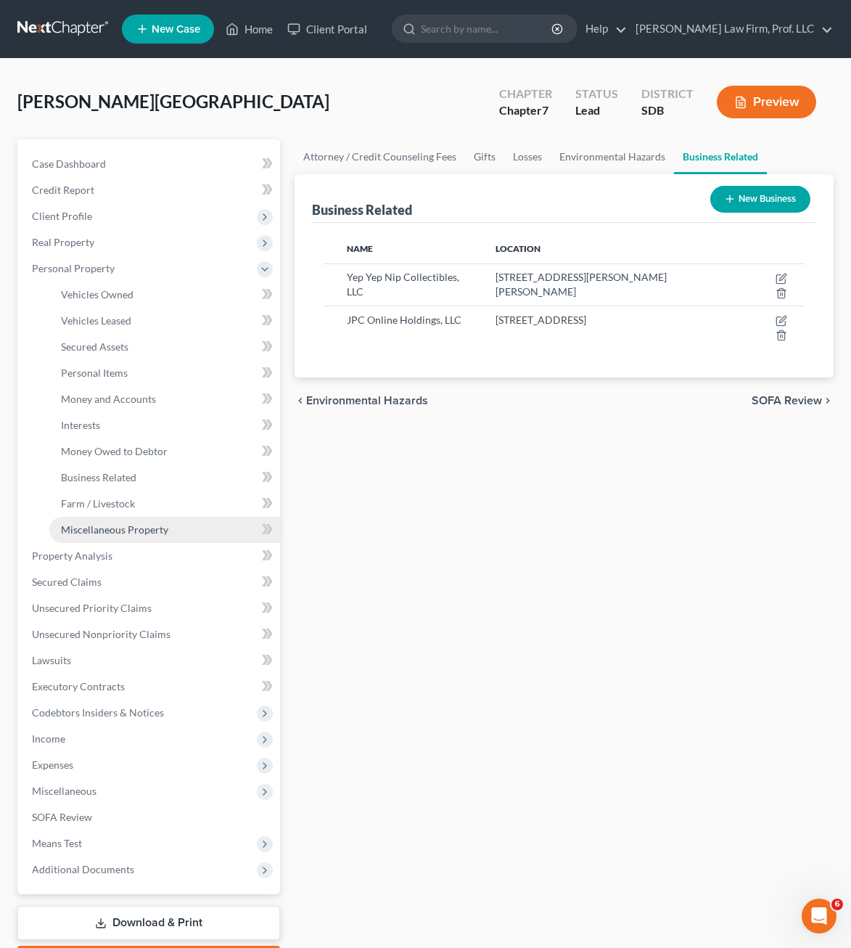
click at [136, 531] on span "Miscellaneous Property" at bounding box center [114, 529] width 107 height 12
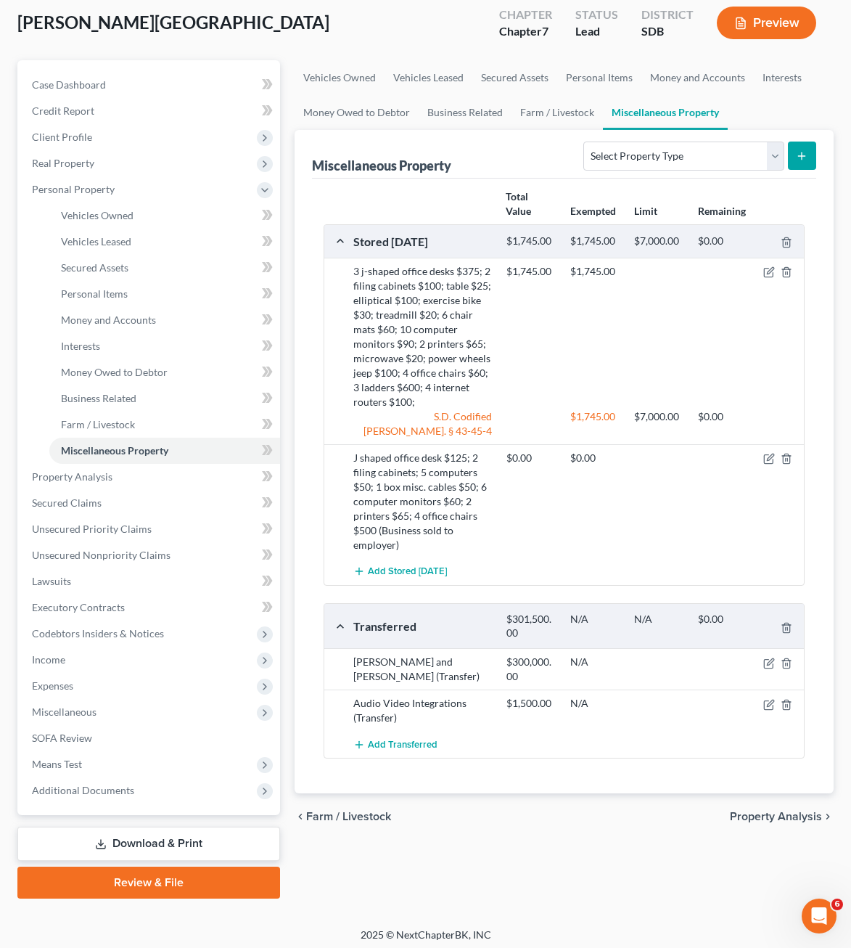
scroll to position [85, 0]
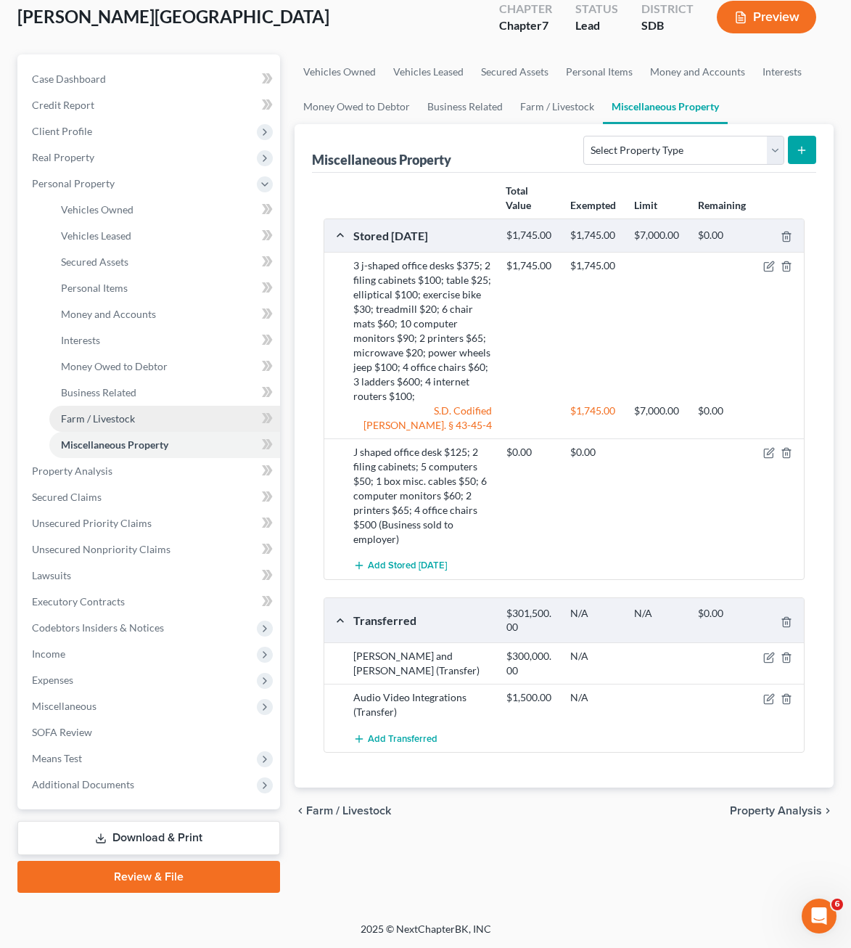
click at [111, 416] on span "Farm / Livestock" at bounding box center [98, 418] width 74 height 12
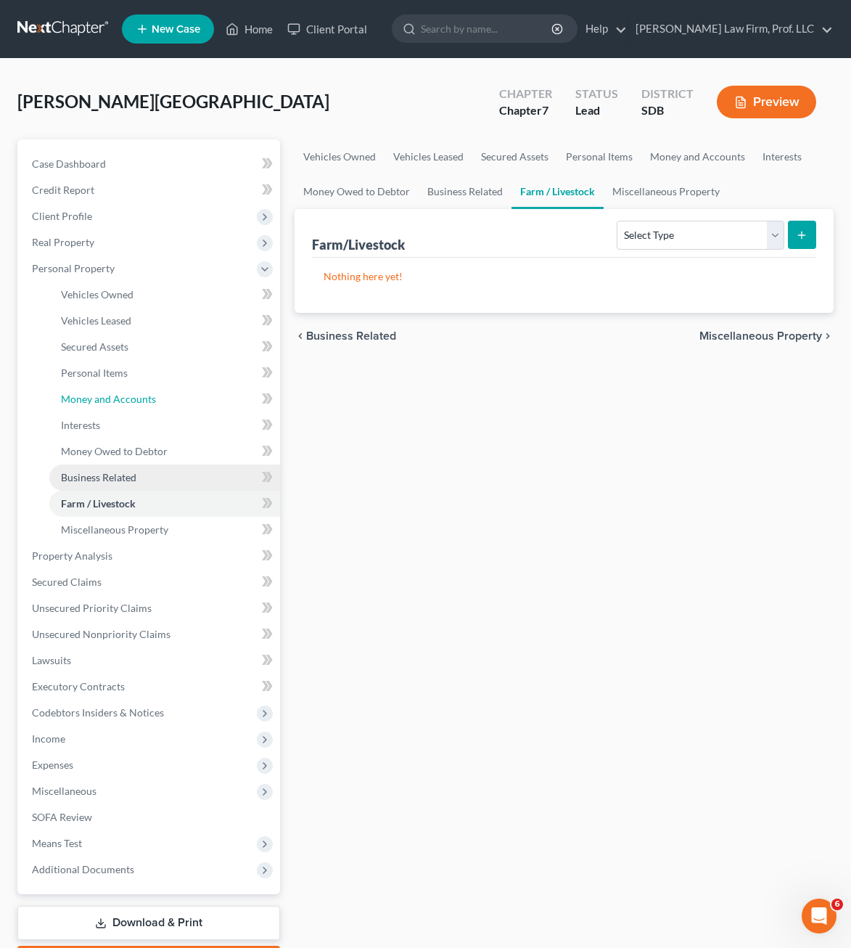
click at [107, 407] on link "Money and Accounts" at bounding box center [164, 399] width 231 height 26
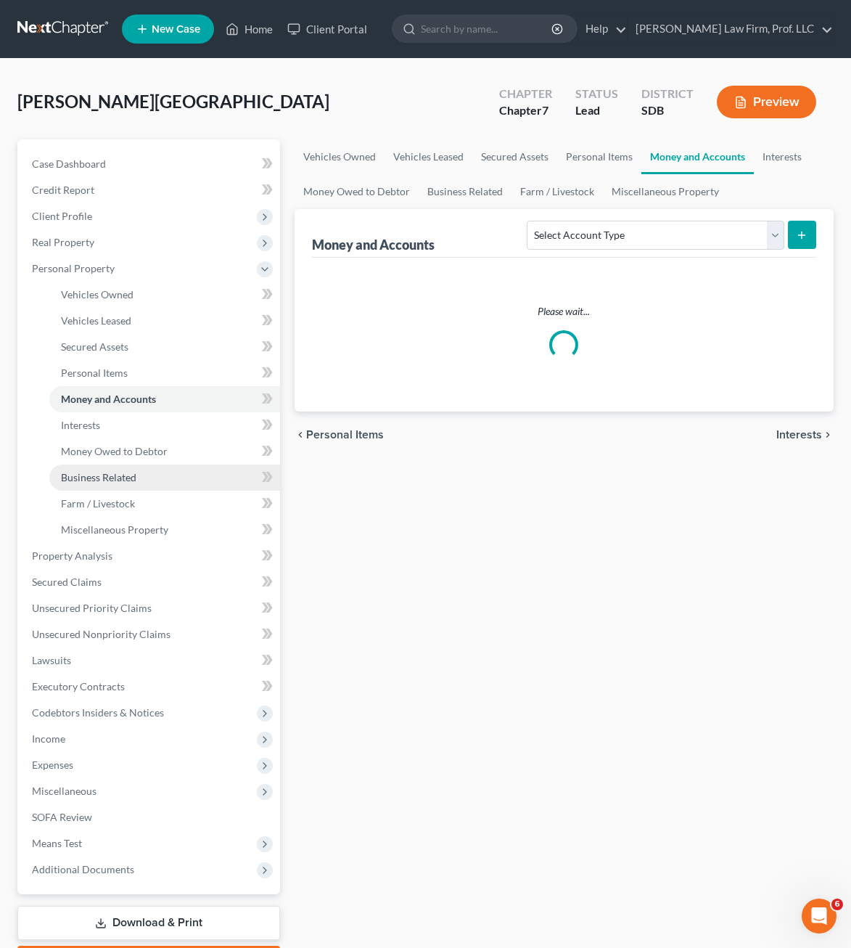
click at [118, 473] on span "Business Related" at bounding box center [98, 477] width 75 height 12
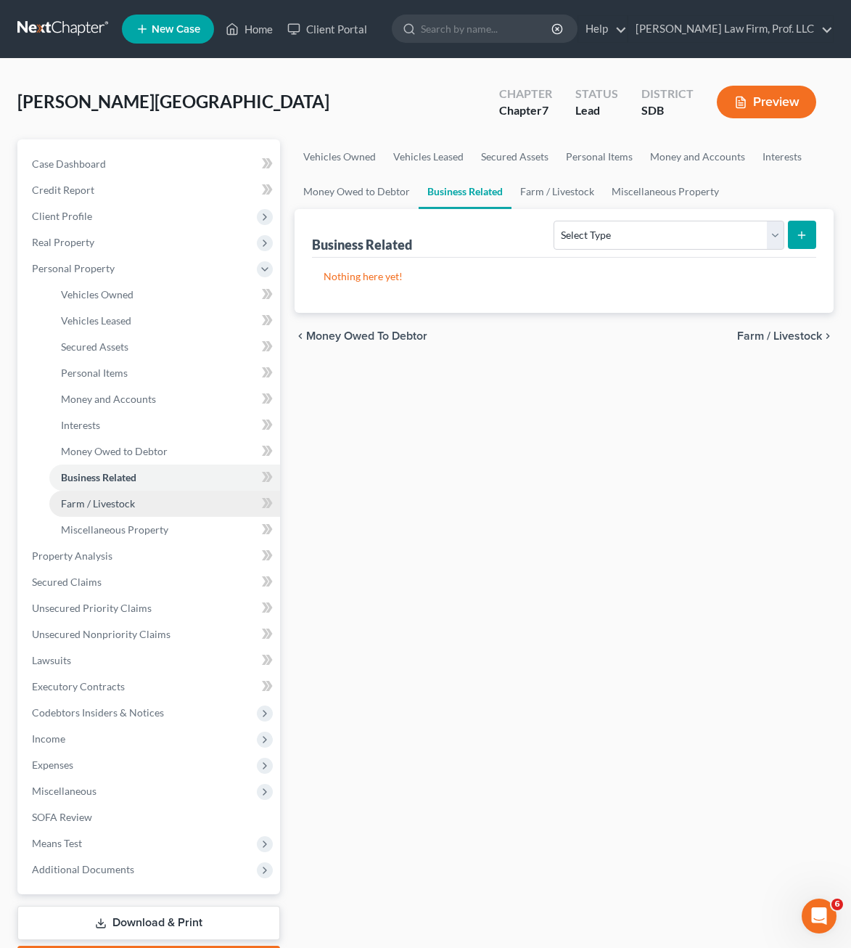
click at [112, 510] on link "Farm / Livestock" at bounding box center [164, 504] width 231 height 26
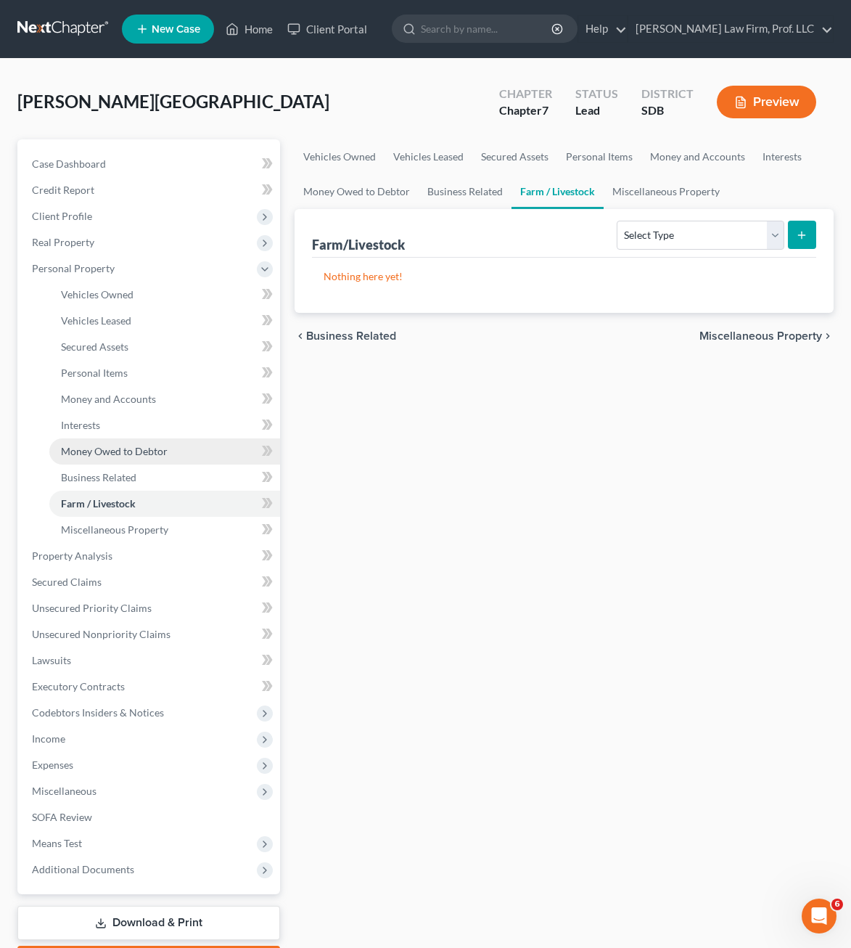
click at [119, 451] on span "Money Owed to Debtor" at bounding box center [114, 451] width 107 height 12
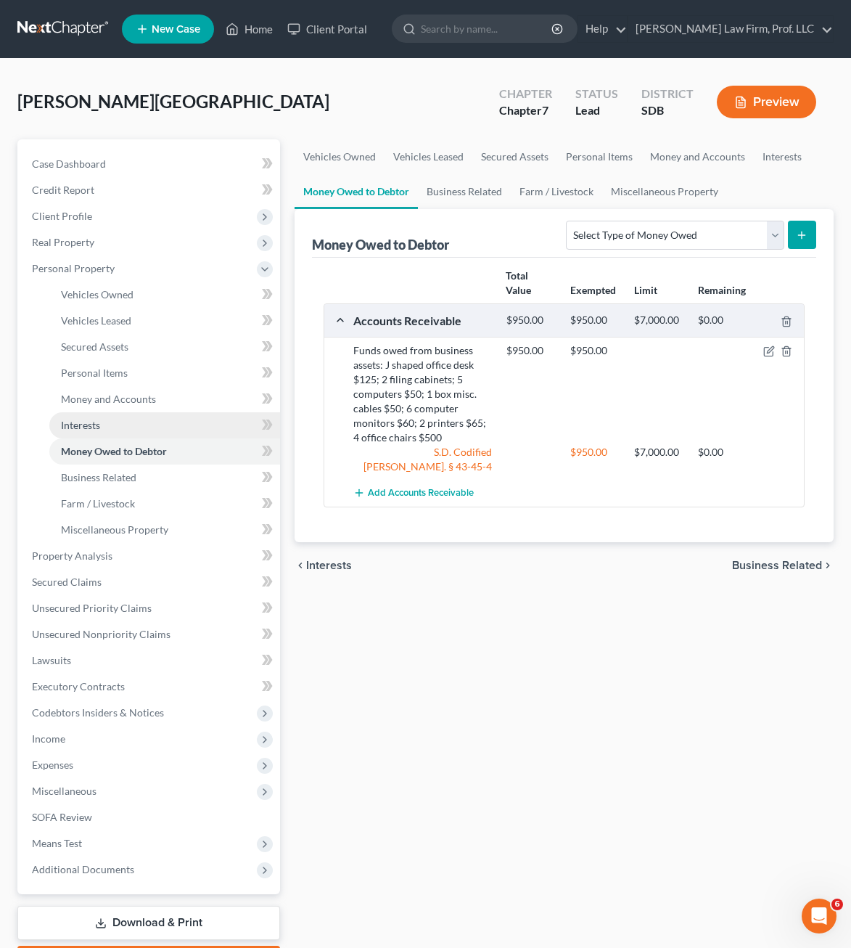
click at [94, 426] on span "Interests" at bounding box center [80, 425] width 39 height 12
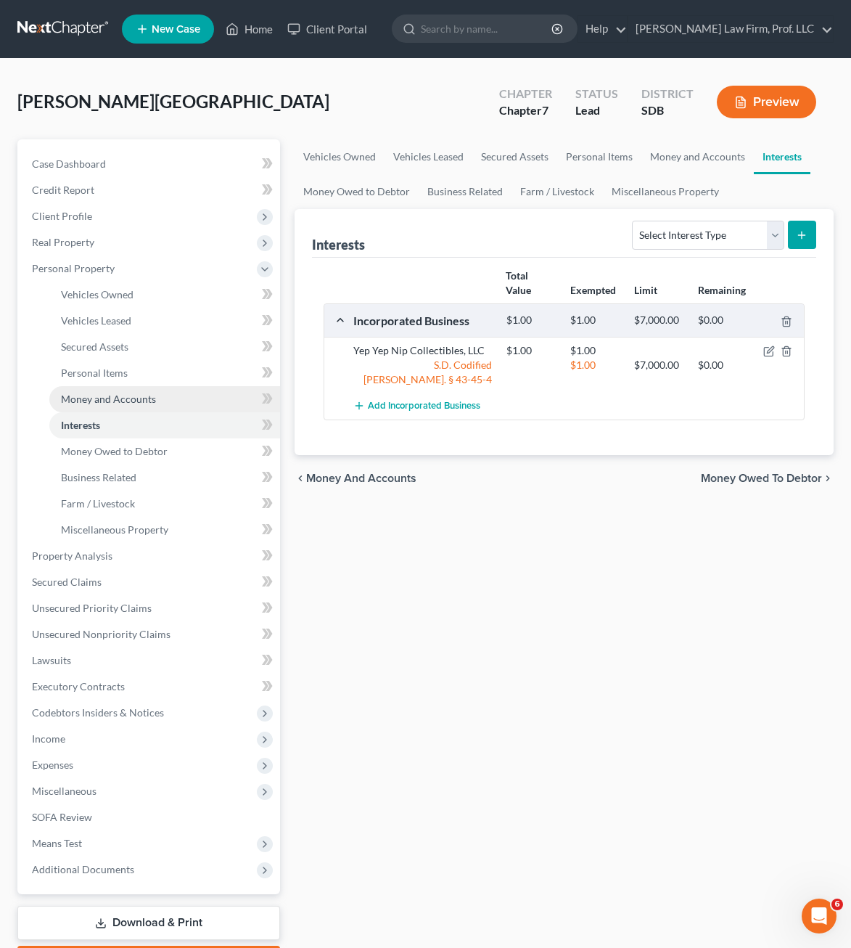
click at [115, 393] on span "Money and Accounts" at bounding box center [108, 399] width 95 height 12
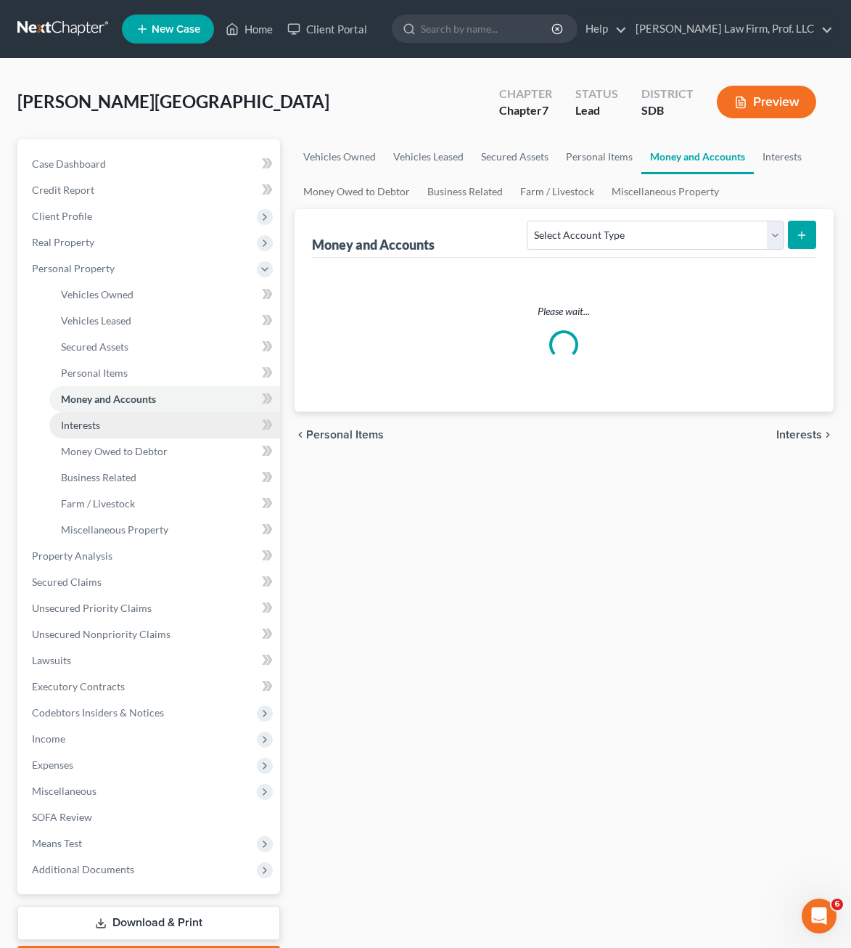
click at [104, 430] on link "Interests" at bounding box center [164, 425] width 231 height 26
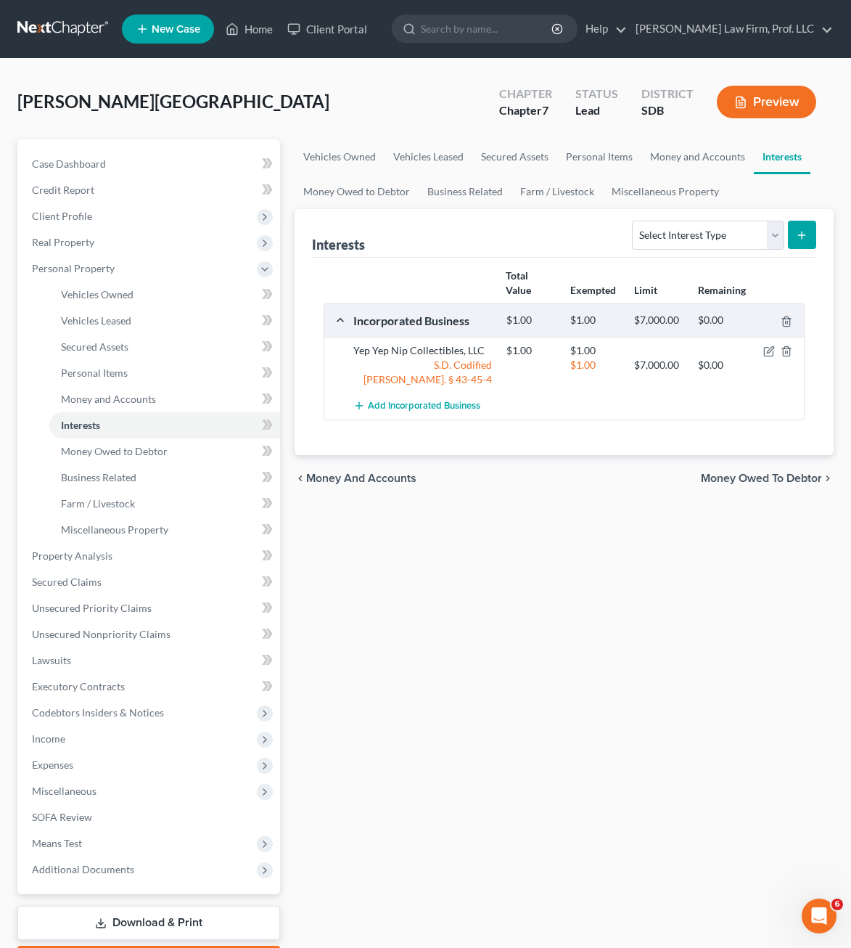
click at [484, 593] on div "Vehicles Owned Vehicles Leased Secured Assets Personal Items Money and Accounts…" at bounding box center [564, 558] width 554 height 838
click at [523, 575] on div "Vehicles Owned Vehicles Leased Secured Assets Personal Items Money and Accounts…" at bounding box center [564, 558] width 554 height 838
click at [644, 704] on div "Vehicles Owned Vehicles Leased Secured Assets Personal Items Money and Accounts…" at bounding box center [564, 558] width 554 height 838
click at [530, 586] on div "Vehicles Owned Vehicles Leased Secured Assets Personal Items Money and Accounts…" at bounding box center [564, 558] width 554 height 838
click at [131, 453] on span "Money Owed to Debtor" at bounding box center [114, 451] width 107 height 12
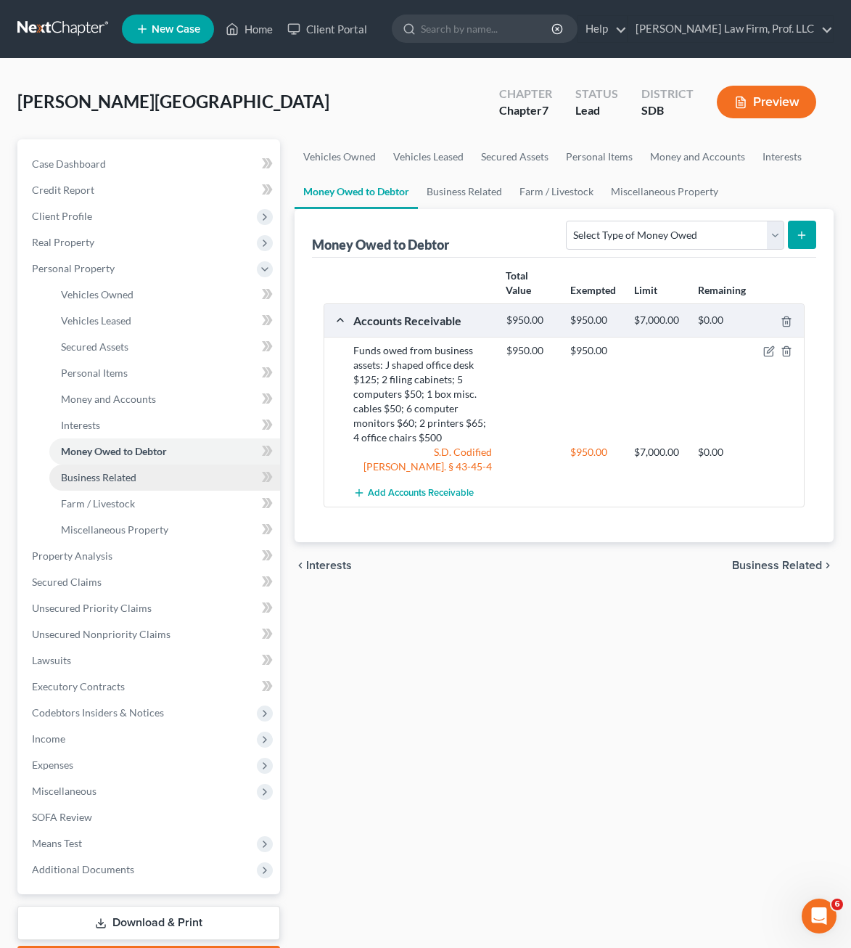
click at [126, 472] on span "Business Related" at bounding box center [98, 477] width 75 height 12
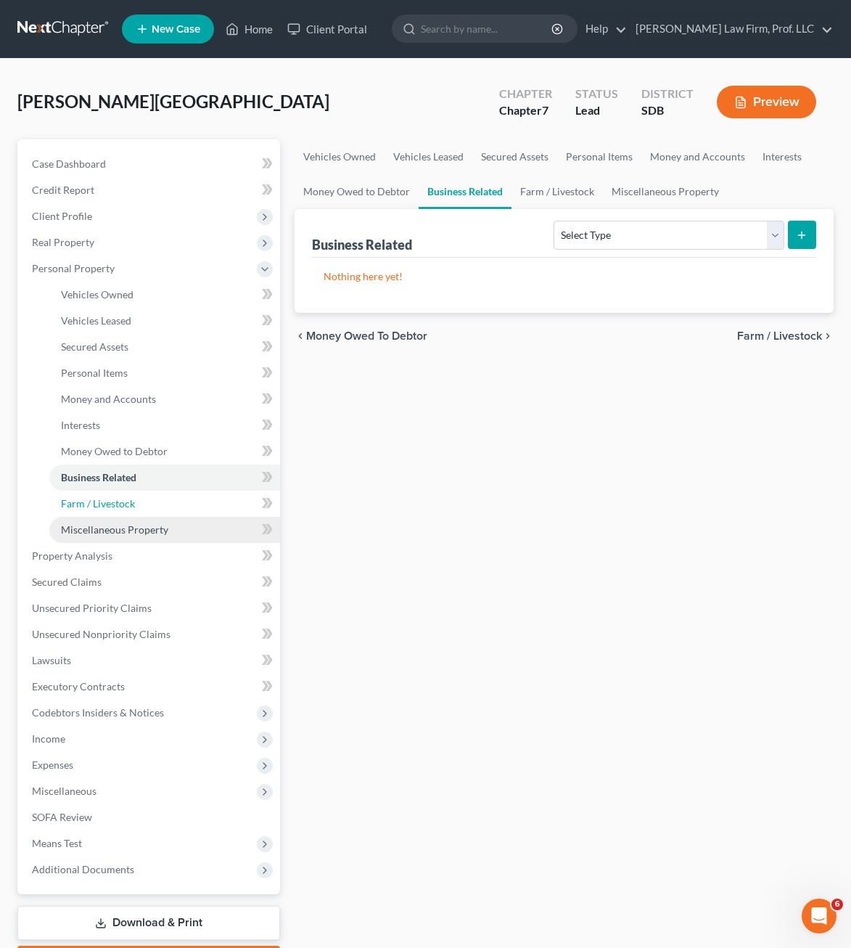
click at [112, 516] on ul "Vehicles Owned Vehicles Leased Machinery and Vehicles Office Related" at bounding box center [150, 412] width 260 height 261
drag, startPoint x: 520, startPoint y: 509, endPoint x: 595, endPoint y: 417, distance: 118.1
click at [522, 509] on div "Vehicles Owned Vehicles Leased Secured Assets Personal Items Money and Accounts…" at bounding box center [564, 558] width 554 height 838
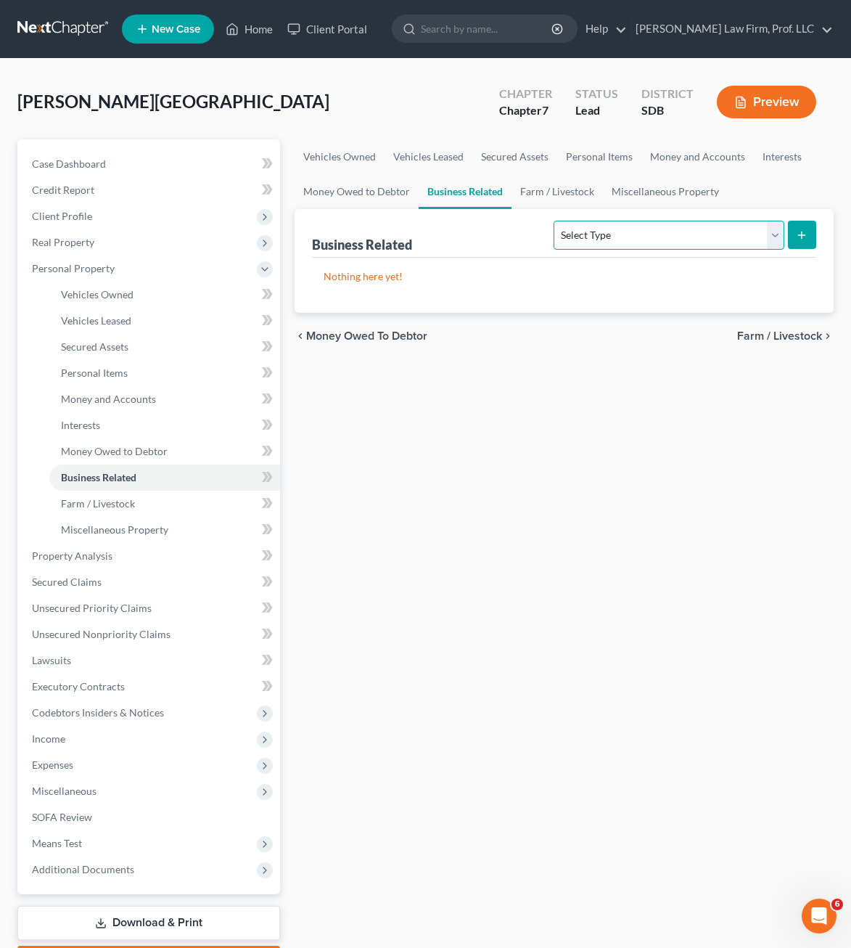
click at [689, 230] on select "Select Type Customer Lists Franchises Inventory Licenses Machinery Office Equip…" at bounding box center [669, 235] width 230 height 29
select select "inventory"
click at [555, 221] on select "Select Type Customer Lists Franchises Inventory Licenses Machinery Office Equip…" at bounding box center [669, 235] width 230 height 29
click at [803, 242] on button "submit" at bounding box center [802, 235] width 28 height 28
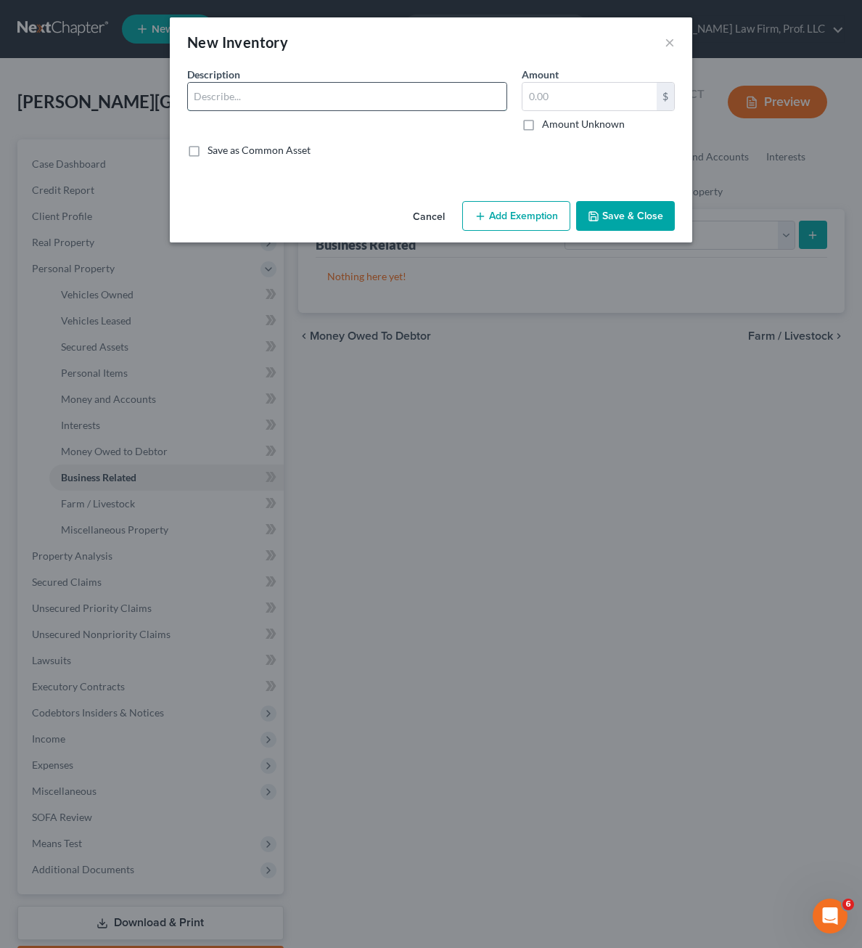
click at [332, 104] on input "text" at bounding box center [347, 97] width 319 height 28
click at [412, 97] on input "YepYepNip Collectibles Inventory" at bounding box center [347, 97] width 319 height 28
type input "YepYepNip Collectibles Inventory"
click at [576, 97] on input "text" at bounding box center [589, 97] width 134 height 28
click at [554, 107] on input "text" at bounding box center [589, 97] width 134 height 28
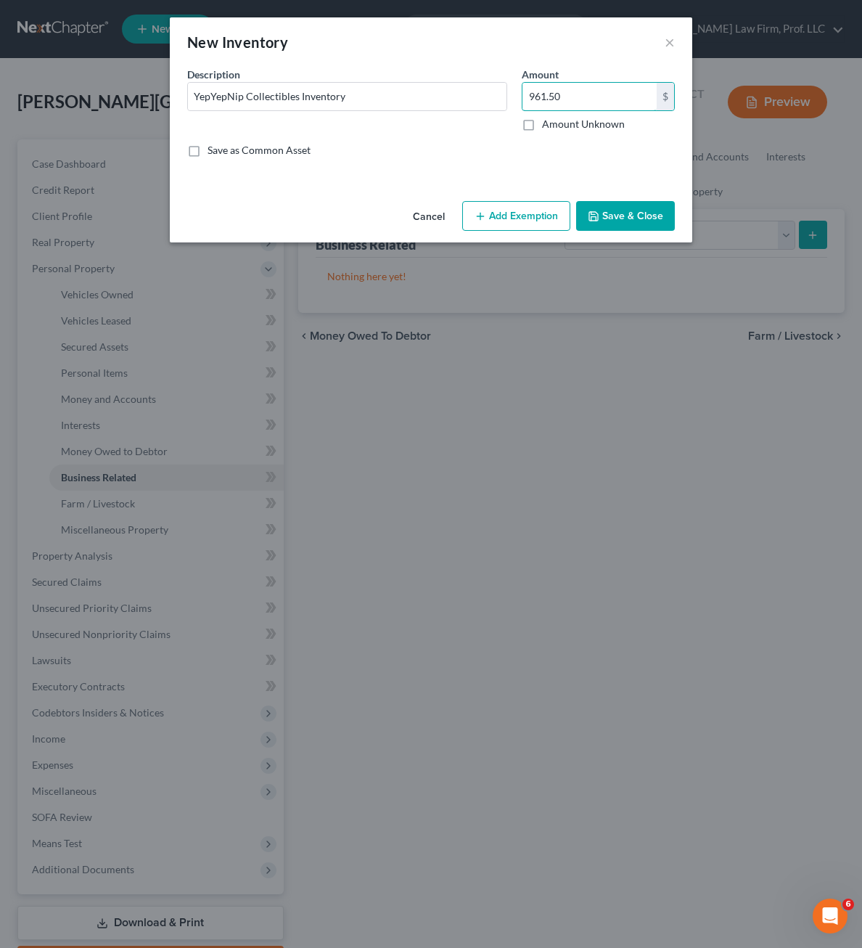
type input "961.50"
click at [429, 153] on div "Save as Common Asset" at bounding box center [431, 150] width 488 height 15
click at [541, 225] on button "Add Exemption" at bounding box center [516, 216] width 108 height 30
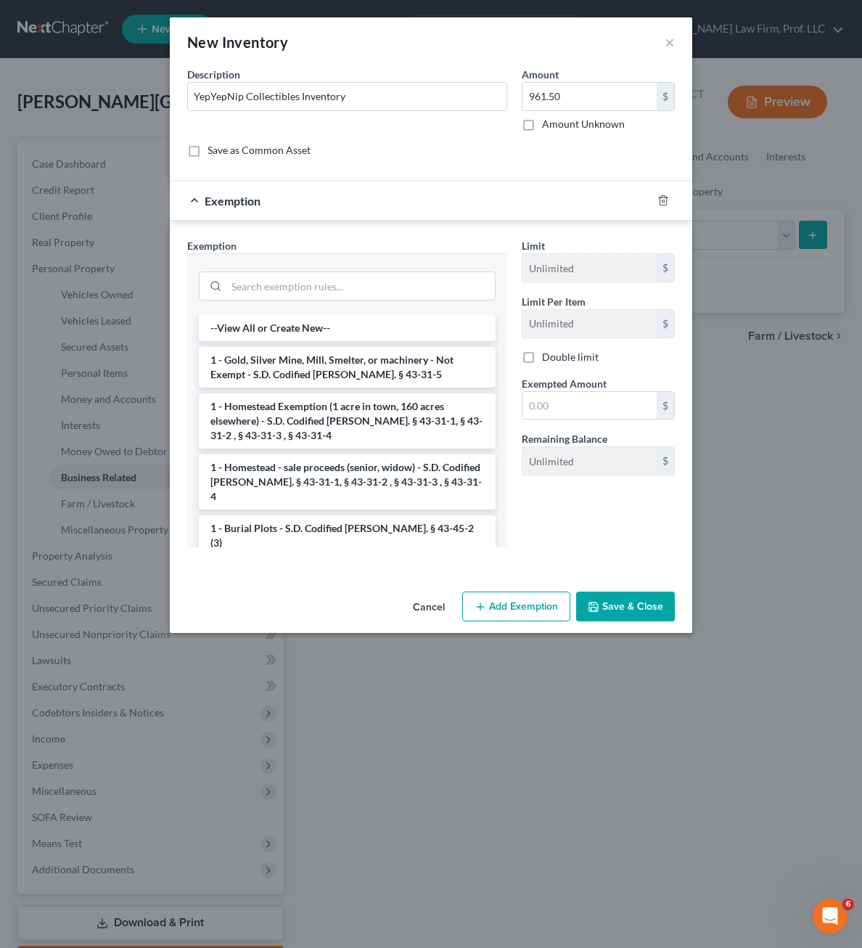
click at [315, 265] on div at bounding box center [347, 284] width 320 height 62
drag, startPoint x: 315, startPoint y: 265, endPoint x: 315, endPoint y: 278, distance: 13.1
click at [316, 271] on div at bounding box center [347, 285] width 297 height 38
click at [314, 279] on input "search" at bounding box center [360, 286] width 268 height 28
click at [418, 138] on div "Description * YepYepNip Collectibles Inventory Amount 961.50 $ Amount Unknown B…" at bounding box center [431, 118] width 502 height 102
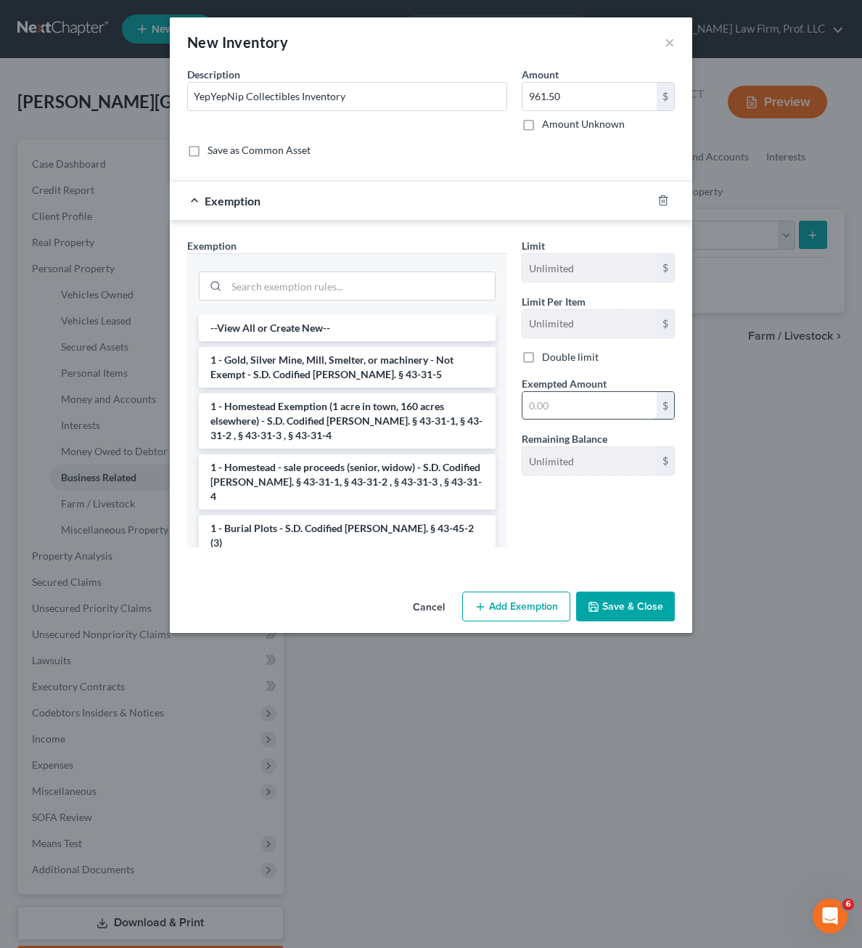
click at [546, 402] on input "text" at bounding box center [589, 406] width 134 height 28
type input "961.50"
click at [392, 281] on input "search" at bounding box center [360, 286] width 268 height 28
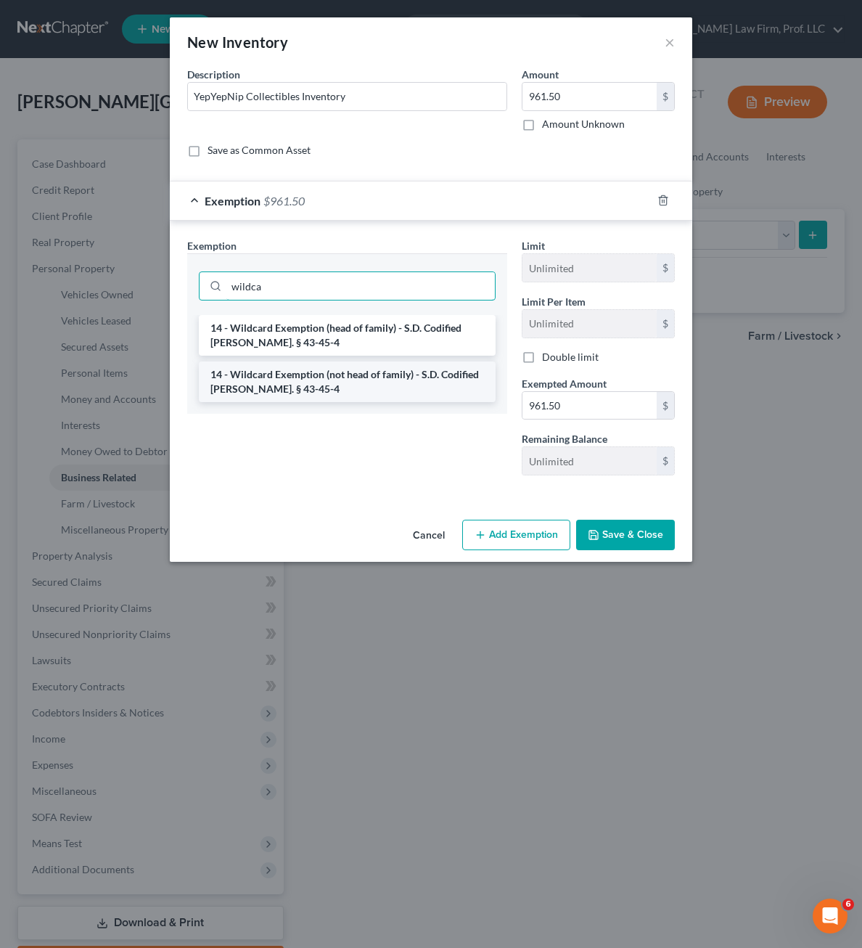
type input "wildca"
click at [443, 390] on li "14 - Wildcard Exemption (not head of family) - S.D. Codified [PERSON_NAME]. § 4…" at bounding box center [347, 381] width 297 height 41
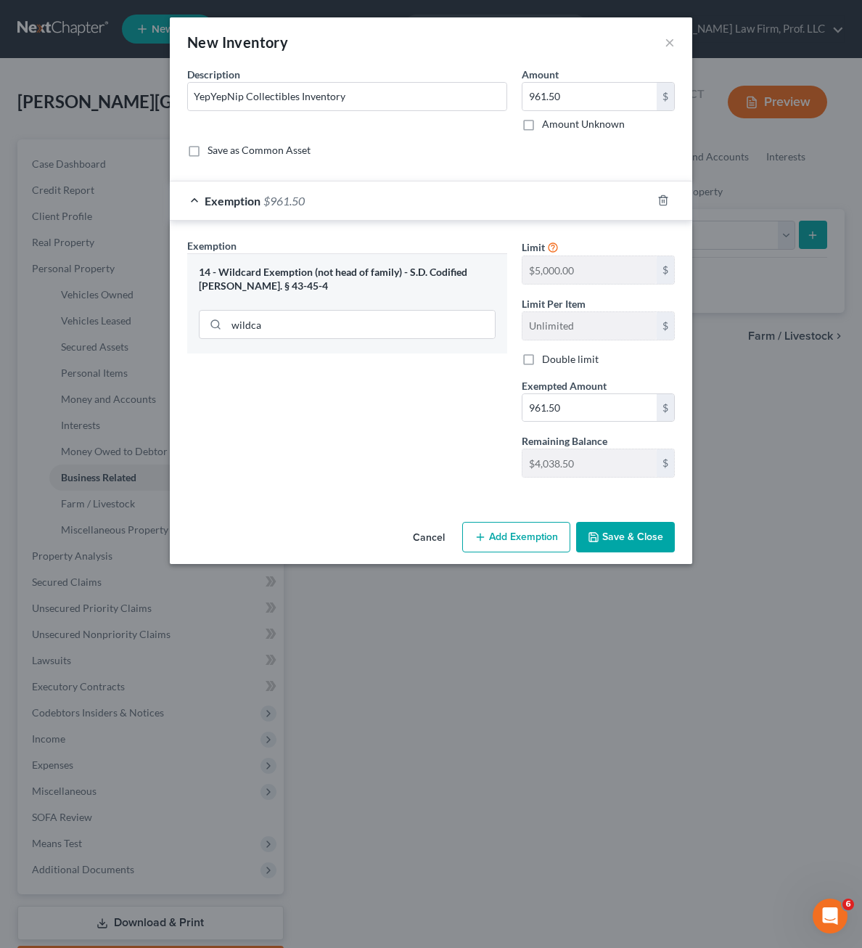
click at [448, 390] on div "Exemption Set must be selected for CA. Exemption * 14 - Wildcard Exemption (not…" at bounding box center [347, 363] width 335 height 251
click at [617, 537] on button "Save & Close" at bounding box center [625, 537] width 99 height 30
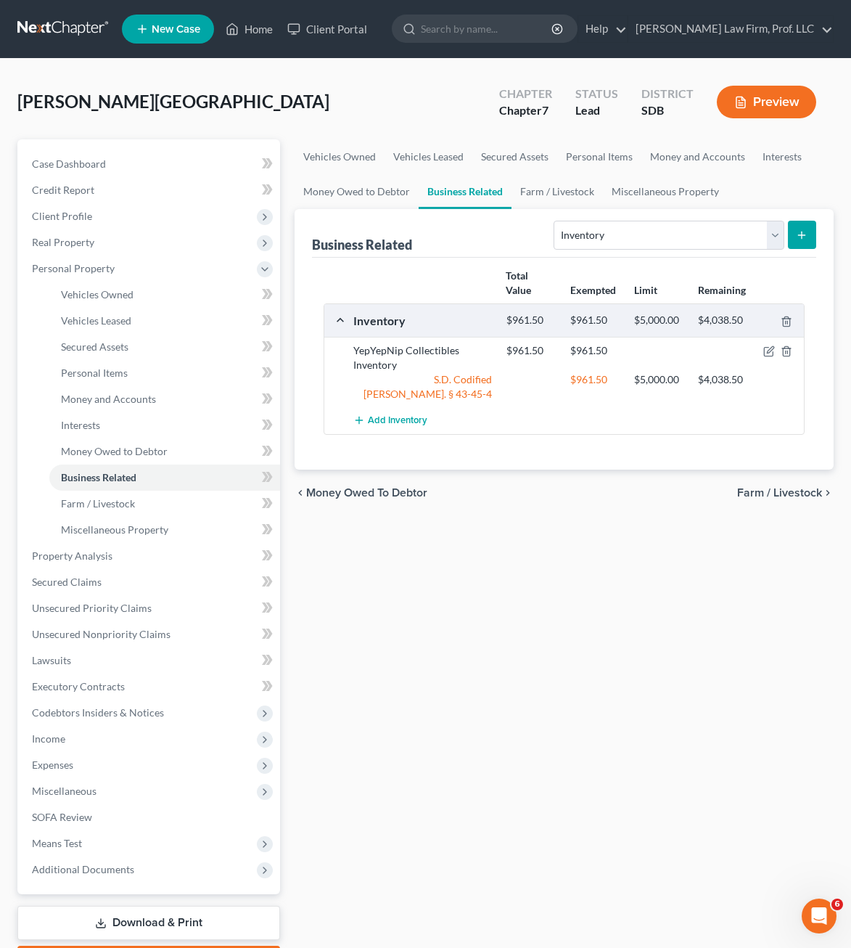
click at [541, 649] on div "Vehicles Owned Vehicles Leased Secured Assets Personal Items Money and Accounts…" at bounding box center [564, 558] width 554 height 838
click at [554, 577] on div "Vehicles Owned Vehicles Leased Secured Assets Personal Items Money and Accounts…" at bounding box center [564, 558] width 554 height 838
click at [114, 376] on span "Personal Items" at bounding box center [94, 372] width 67 height 12
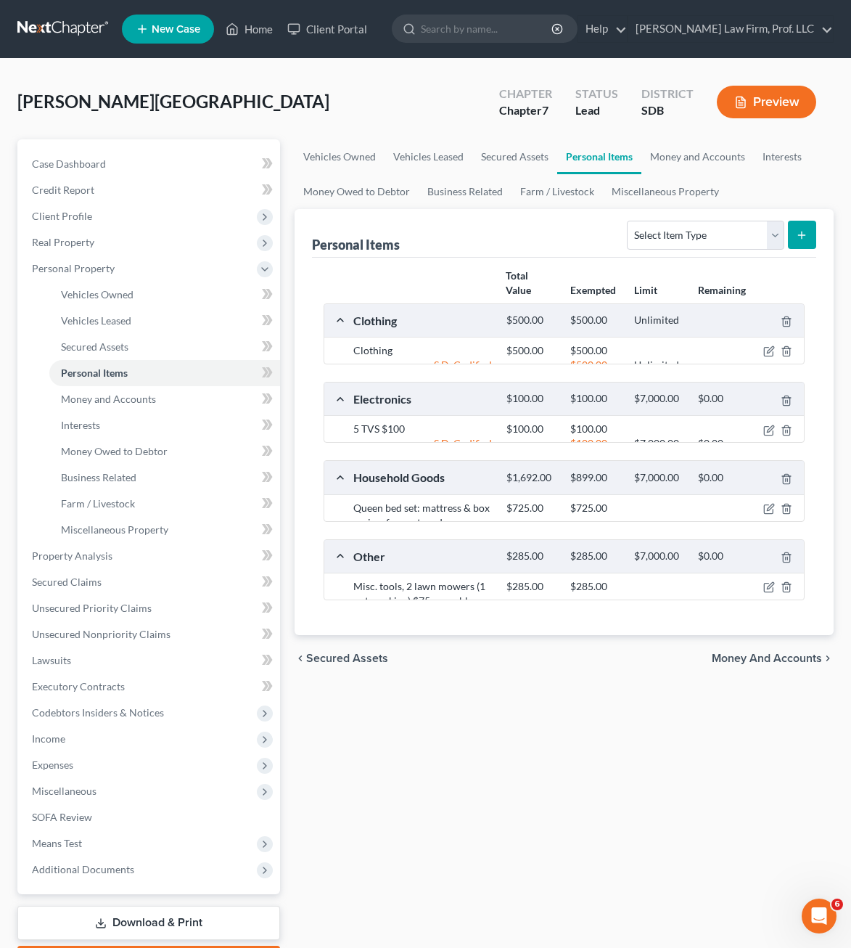
click at [528, 670] on ui-view "Vehicles Owned Vehicles Leased Secured Assets Personal Items Money and Accounts…" at bounding box center [564, 410] width 539 height 542
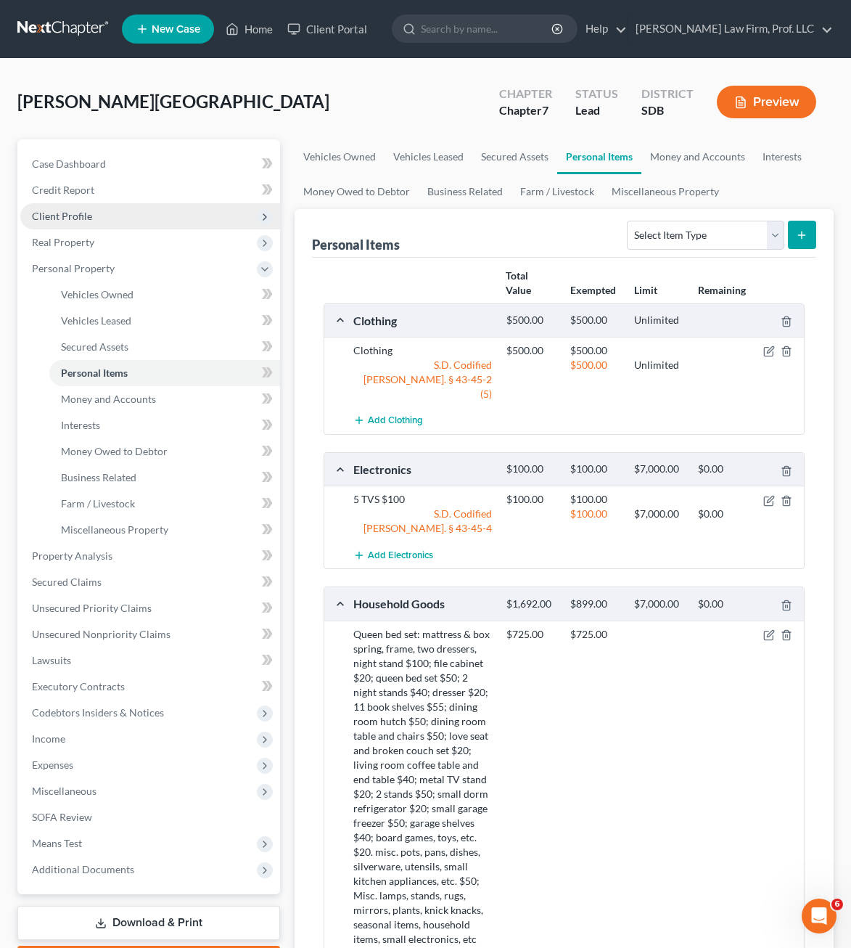
click at [102, 218] on span "Client Profile" at bounding box center [150, 216] width 260 height 26
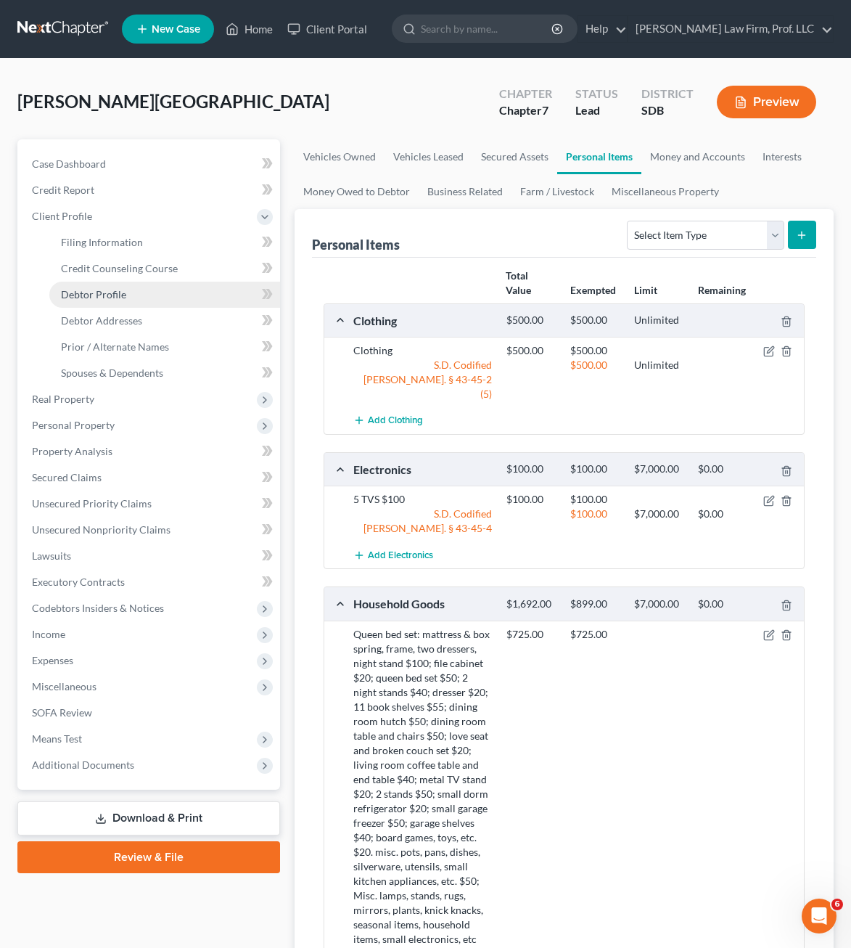
click at [147, 294] on link "Debtor Profile" at bounding box center [164, 295] width 231 height 26
select select "0"
select select "1"
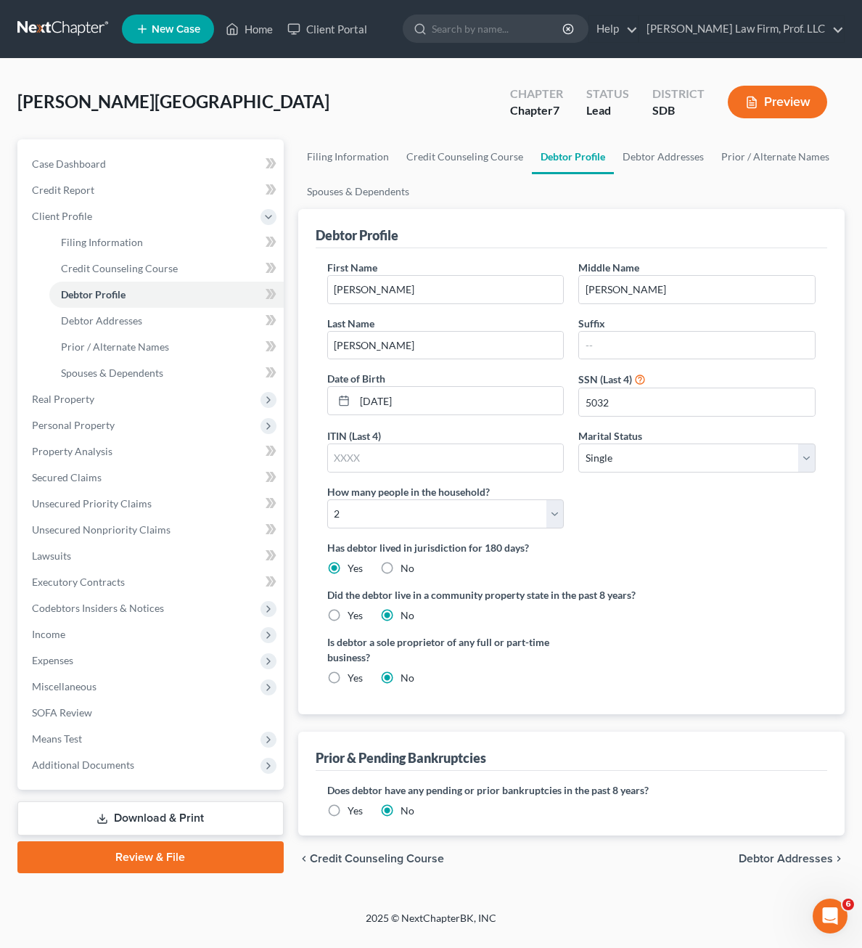
click at [739, 608] on div "Did the debtor live in a community property state in the past 8 years? Yes No" at bounding box center [571, 605] width 488 height 36
click at [674, 532] on div "First Name [PERSON_NAME] Middle Name [PERSON_NAME] Name [PERSON_NAME] Date of B…" at bounding box center [571, 400] width 503 height 280
click at [742, 561] on div "Has debtor lived in jurisdiction for 180 days? Yes No Debtor must reside in jur…" at bounding box center [571, 558] width 488 height 36
click at [645, 452] on select "Select Single Married Separated Divorced Widowed" at bounding box center [696, 457] width 237 height 29
click at [723, 663] on div "Is debtor a sole proprietor of any full or part-time business? Yes No" at bounding box center [571, 665] width 503 height 62
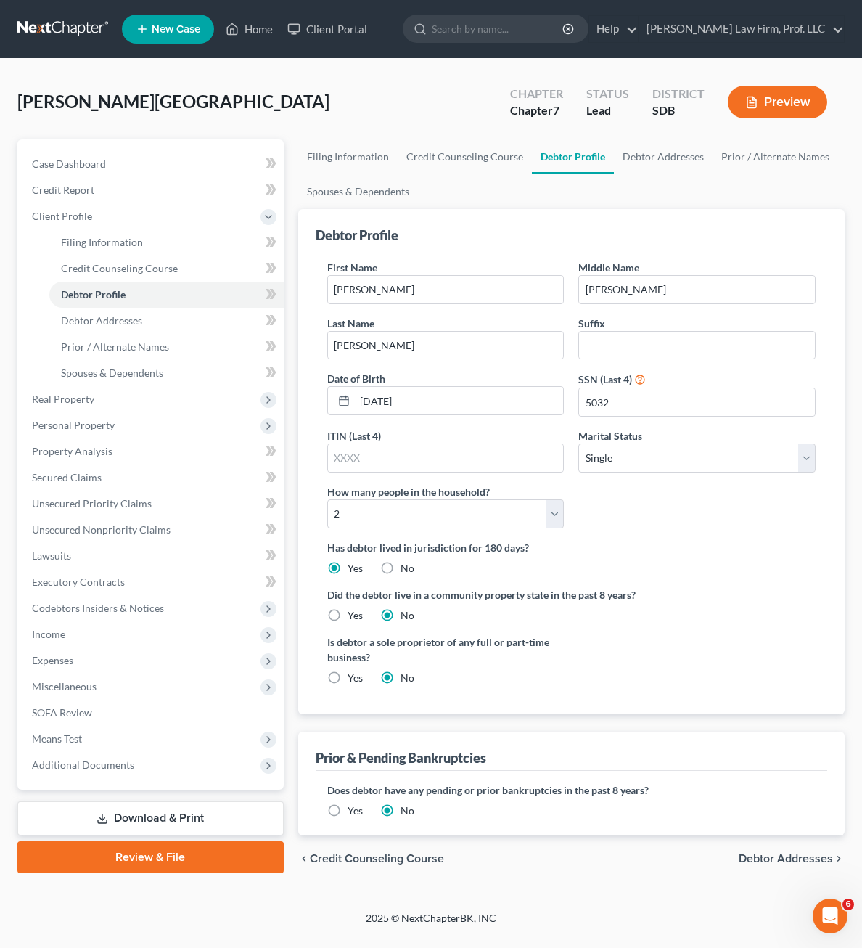
click at [730, 566] on div "Has debtor lived in jurisdiction for 180 days? Yes No Debtor must reside in jur…" at bounding box center [571, 558] width 488 height 36
click at [784, 593] on label "Did the debtor live in a community property state in the past 8 years?" at bounding box center [571, 594] width 488 height 15
drag, startPoint x: 125, startPoint y: 327, endPoint x: 150, endPoint y: 354, distance: 37.5
click at [125, 327] on link "Debtor Addresses" at bounding box center [166, 321] width 234 height 26
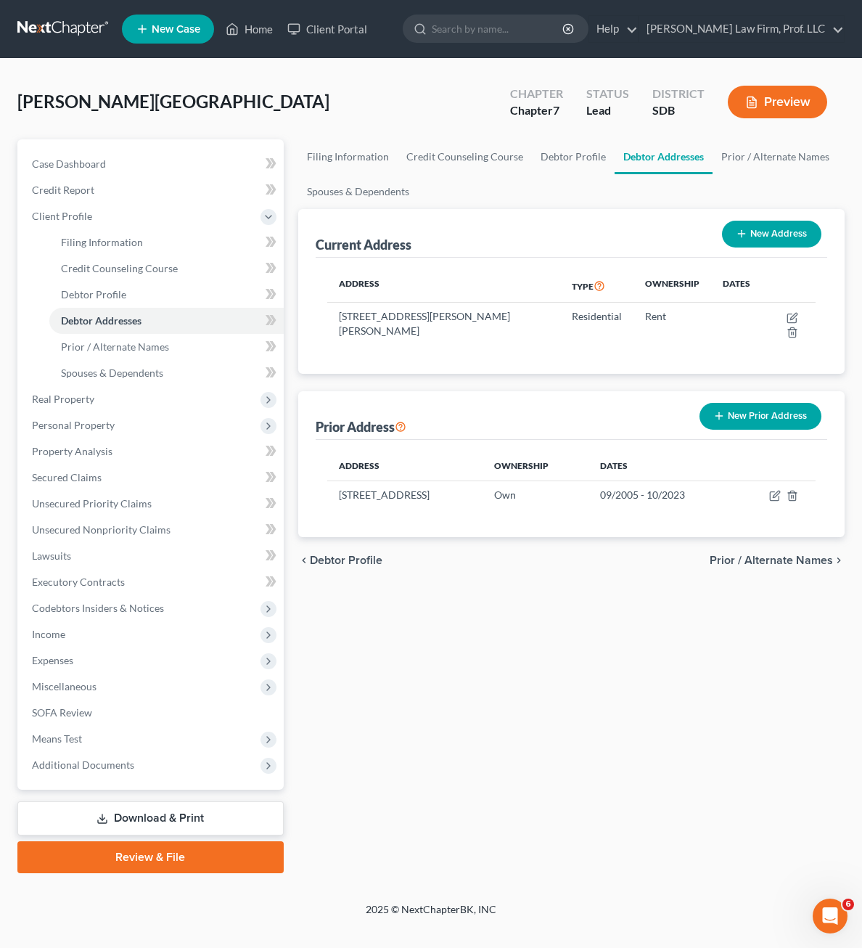
click at [560, 706] on div "Filing Information Credit Counseling Course Debtor Profile Debtor Addresses Pri…" at bounding box center [571, 506] width 561 height 734
click at [606, 616] on div "Filing Information Credit Counseling Course Debtor Profile Debtor Addresses Pri…" at bounding box center [571, 506] width 561 height 734
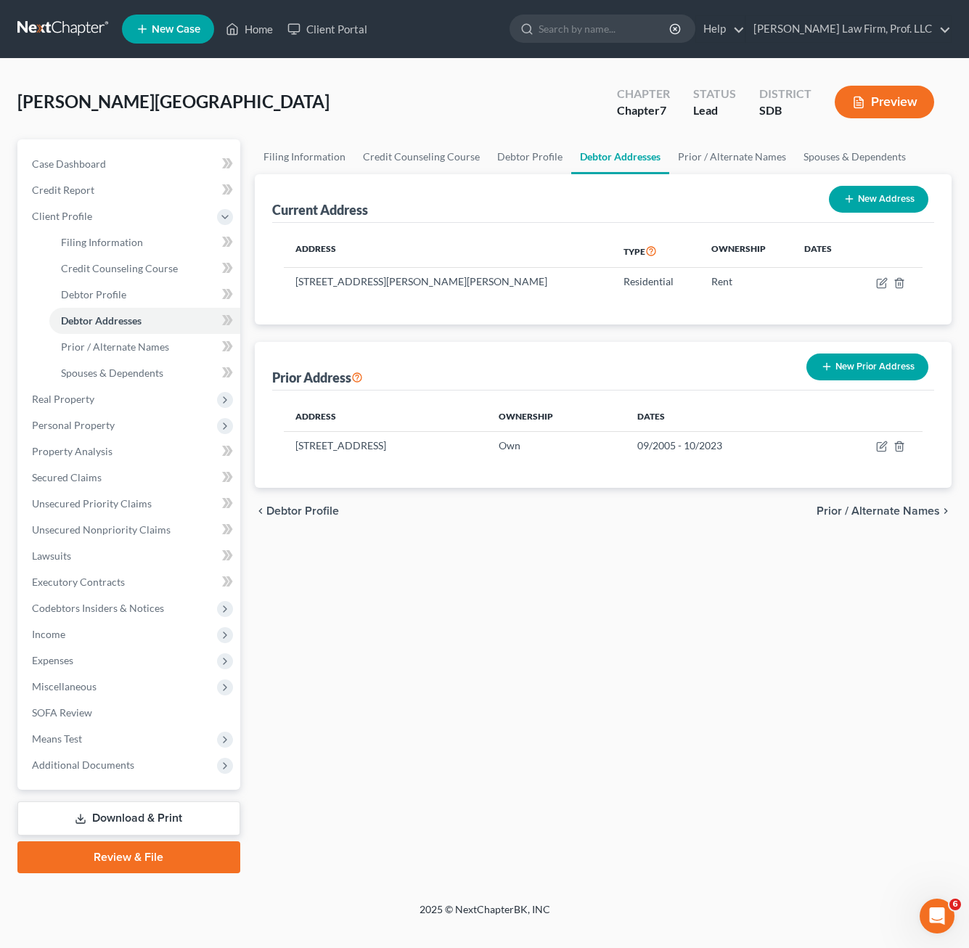
drag, startPoint x: 572, startPoint y: 665, endPoint x: 554, endPoint y: 631, distance: 38.6
click at [571, 662] on div "Filing Information Credit Counseling Course Debtor Profile Debtor Addresses Pri…" at bounding box center [602, 506] width 711 height 734
click at [861, 448] on icon "button" at bounding box center [881, 447] width 9 height 9
select select "43"
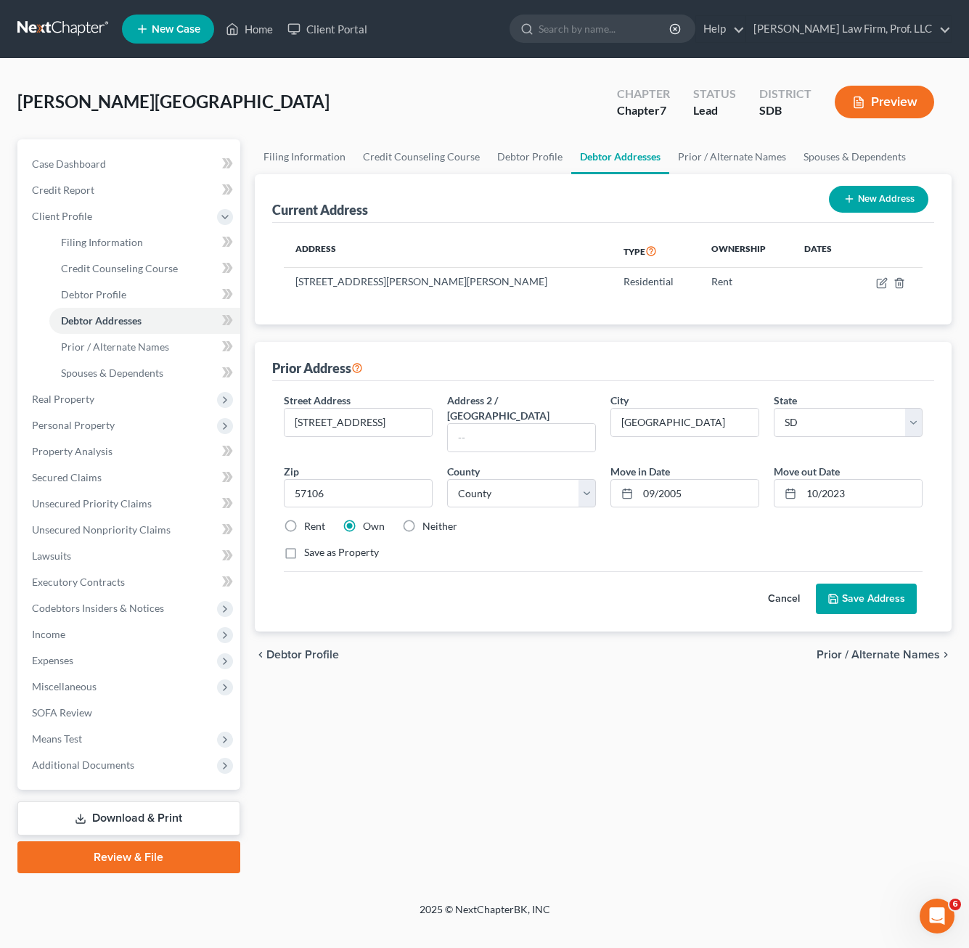
click at [810, 526] on div "Street Address * 4715 S. Plateau Trail Address 2 / [GEOGRAPHIC_DATA] * [GEOGRAP…" at bounding box center [602, 482] width 653 height 179
click at [805, 480] on input "10/2023" at bounding box center [861, 494] width 120 height 28
click at [815, 480] on input "10/2023" at bounding box center [861, 494] width 120 height 28
type input "11/2023"
click at [850, 549] on div "Street Address * 4715 S. Plateau Trail Address 2 / [GEOGRAPHIC_DATA] * [GEOGRAP…" at bounding box center [602, 482] width 653 height 179
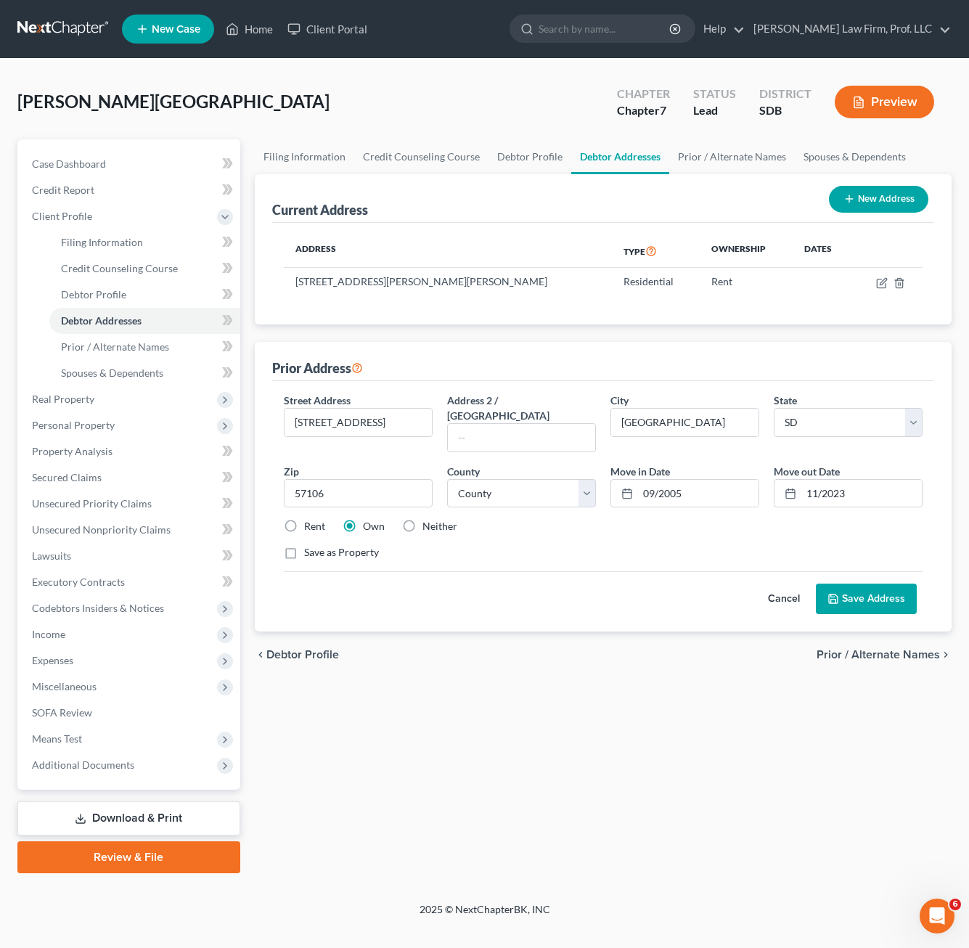
click at [850, 586] on button "Save Address" at bounding box center [866, 598] width 101 height 30
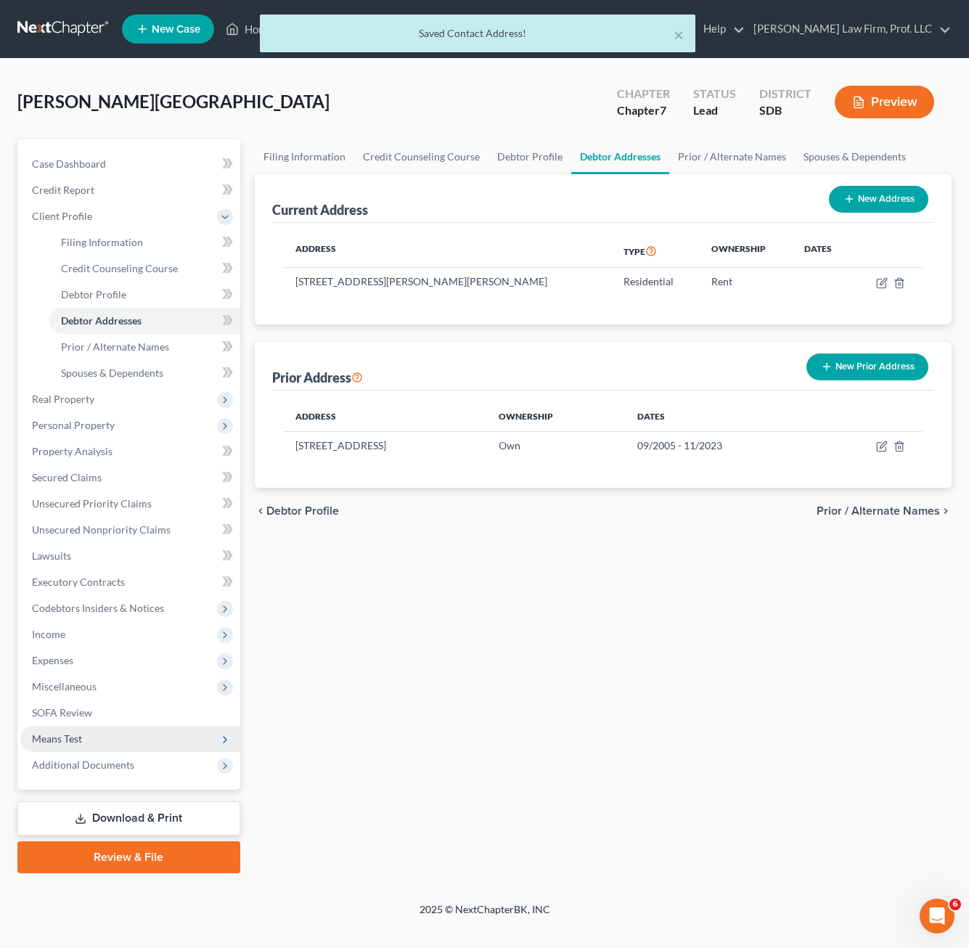
click at [65, 740] on span "Means Test" at bounding box center [57, 738] width 50 height 12
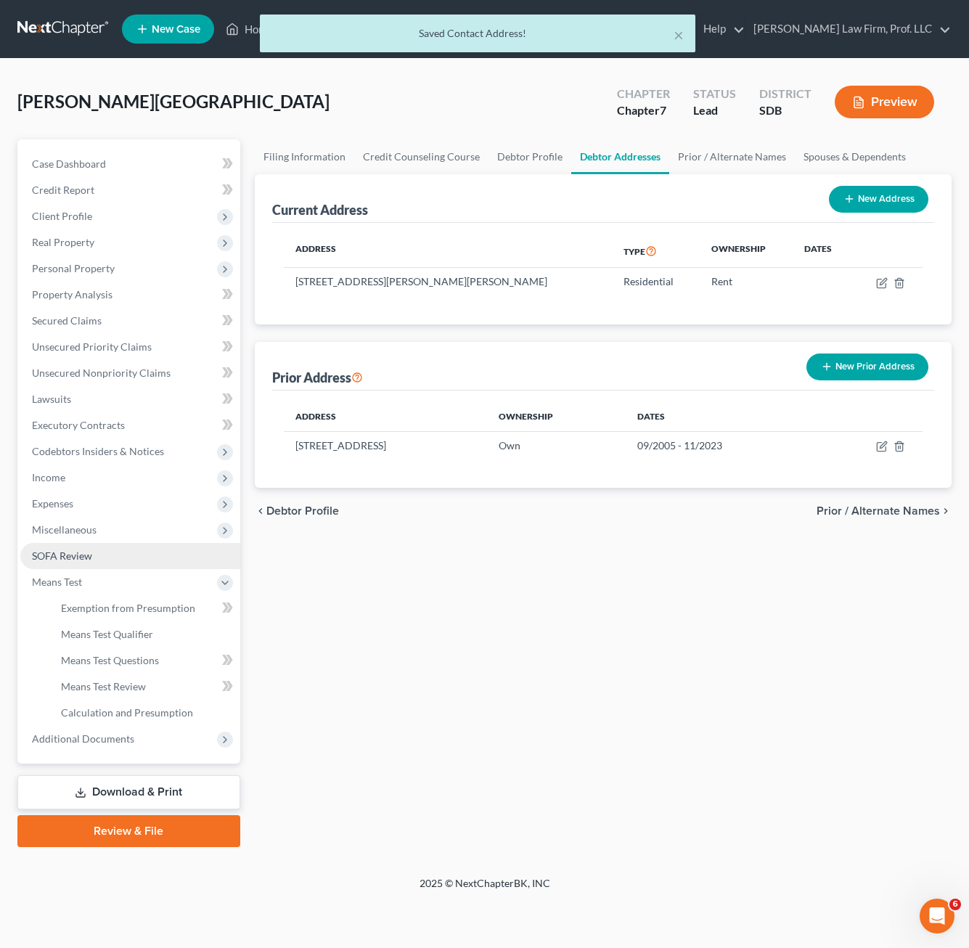
click at [96, 547] on link "SOFA Review" at bounding box center [130, 556] width 220 height 26
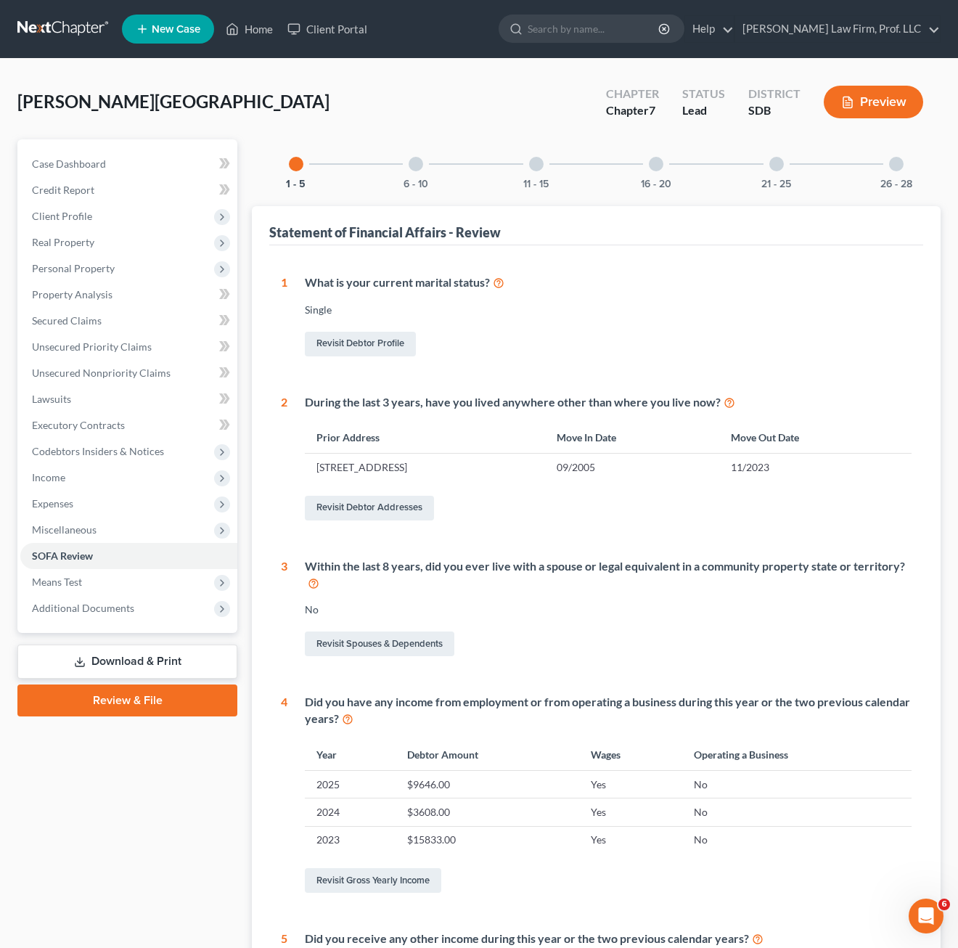
click at [417, 176] on div "6 - 10" at bounding box center [415, 163] width 49 height 49
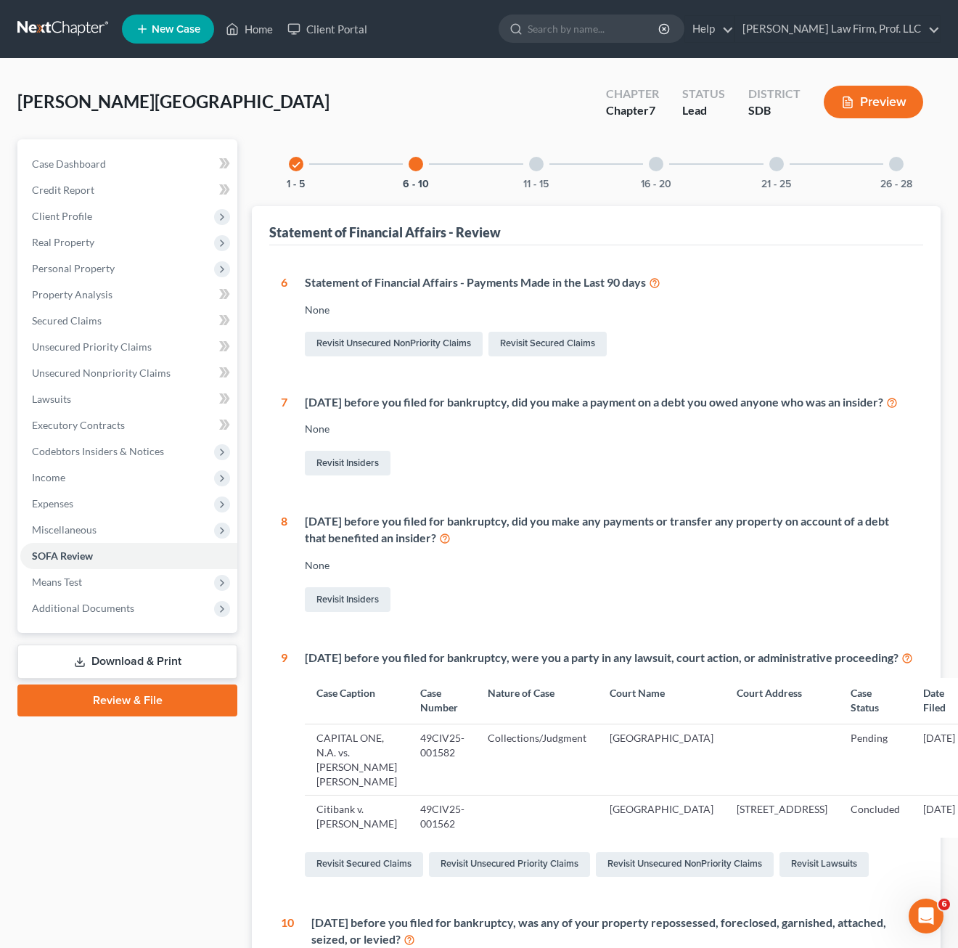
click at [514, 186] on div "11 - 15" at bounding box center [536, 163] width 49 height 49
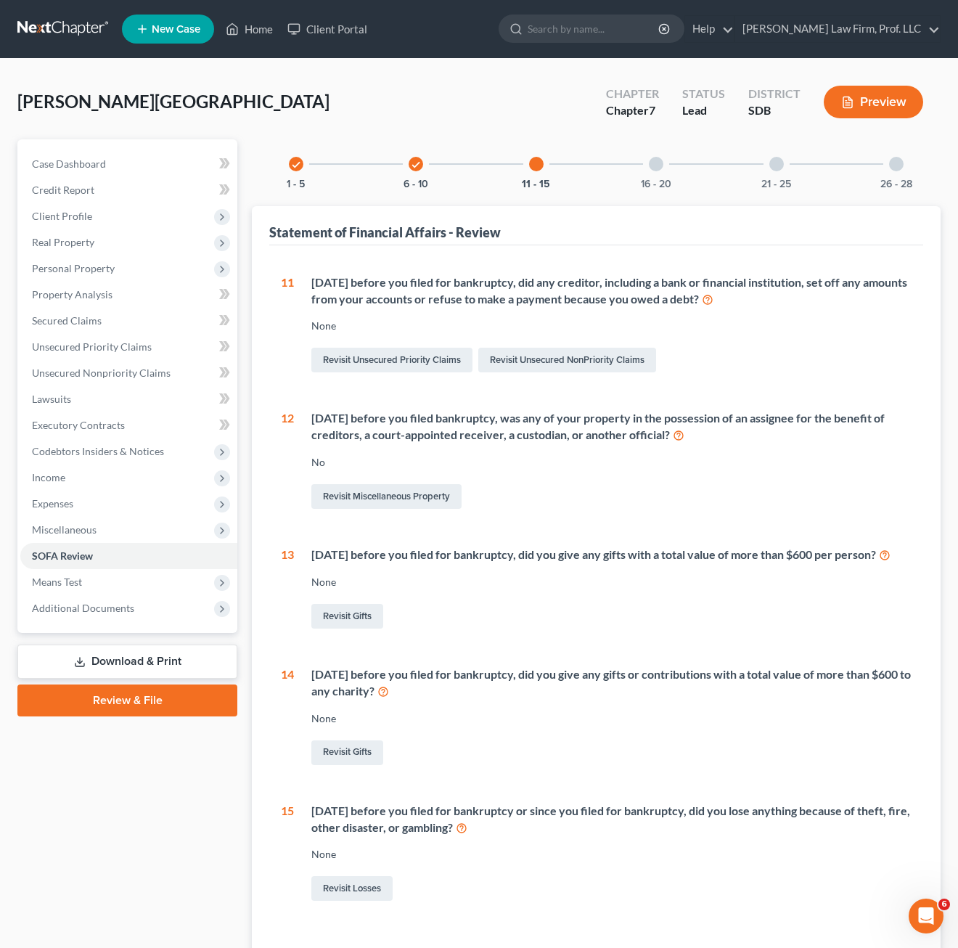
click at [678, 612] on div "[DATE] before you filed for bankruptcy, did you give any gifts with a total val…" at bounding box center [602, 588] width 617 height 85
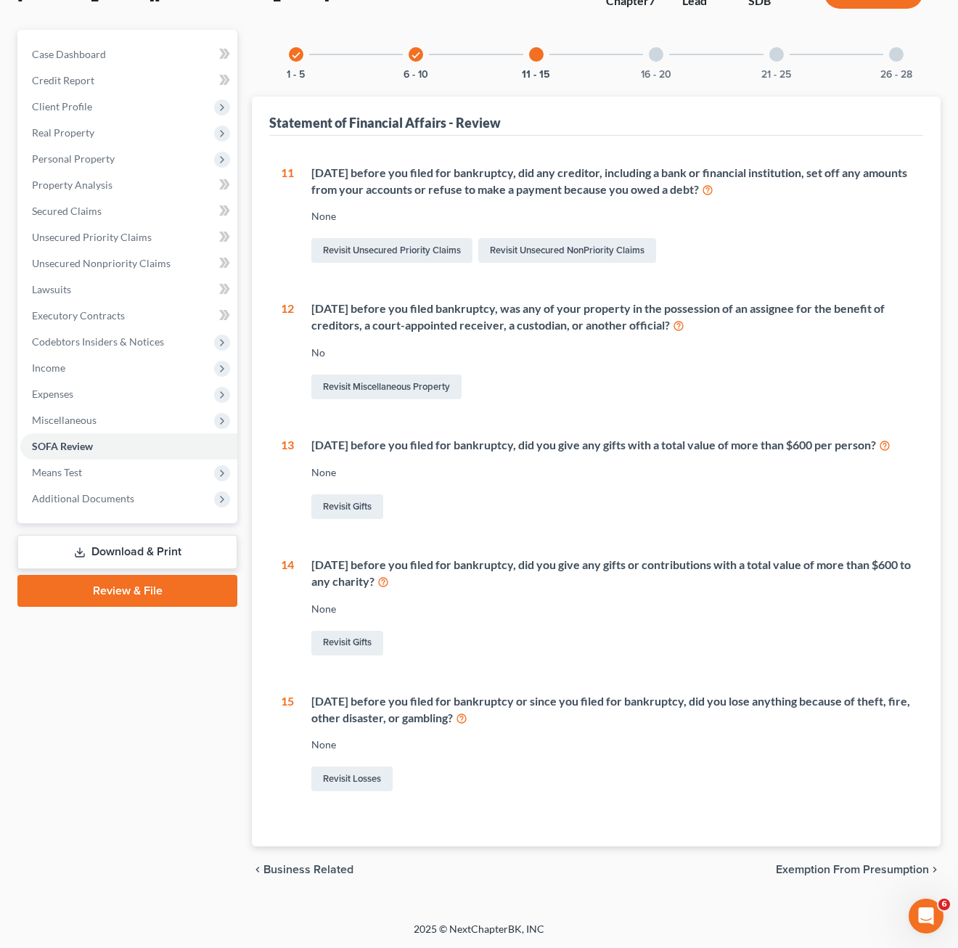
scroll to position [126, 0]
click at [680, 30] on div "16 - 20" at bounding box center [655, 54] width 49 height 49
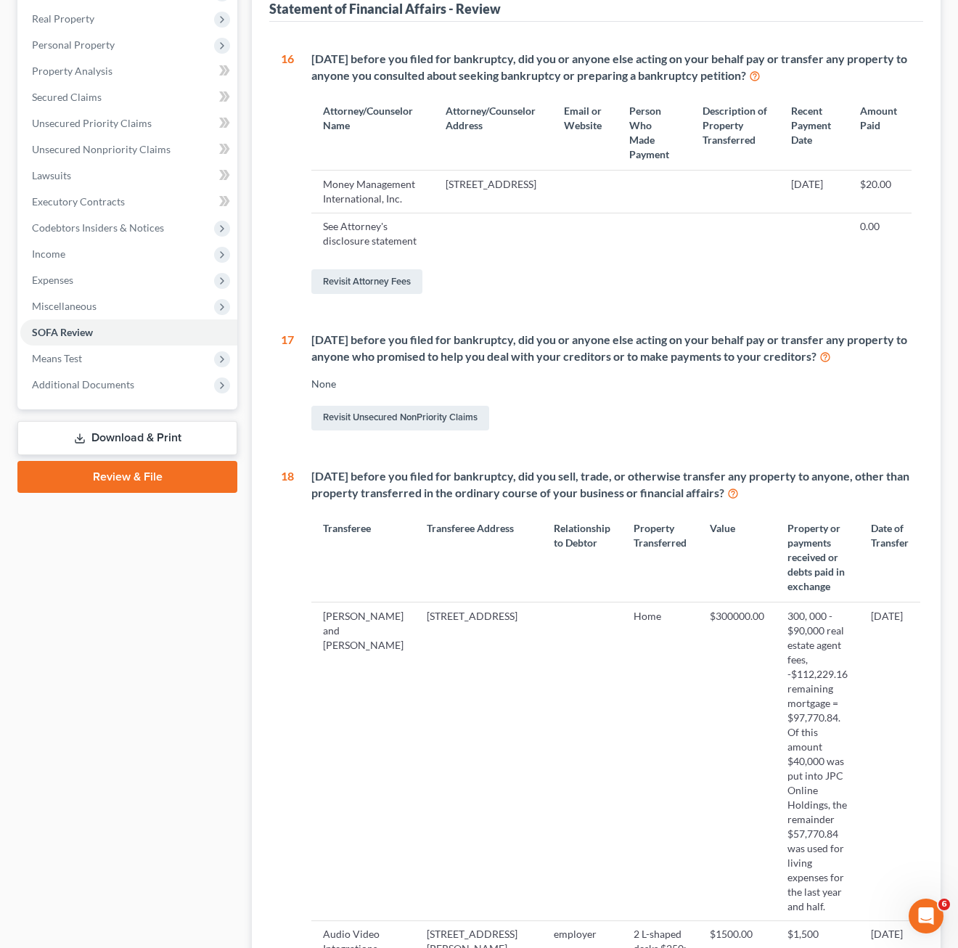
scroll to position [344, 0]
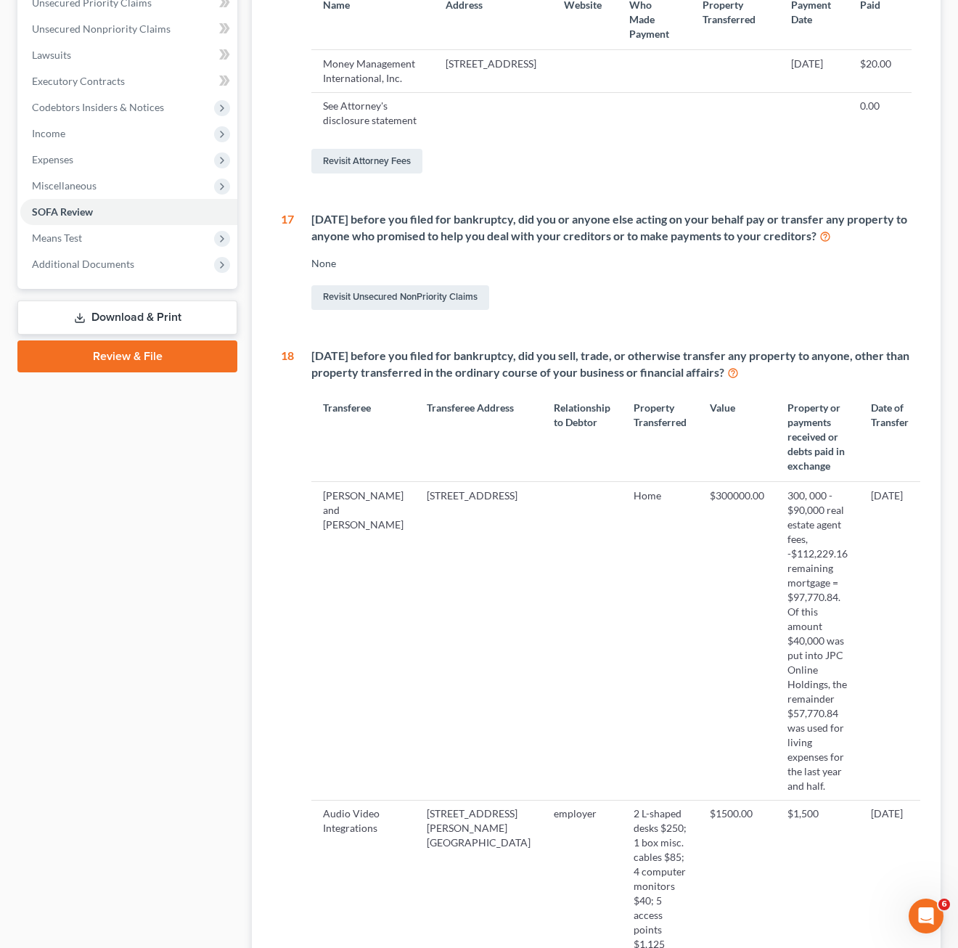
drag, startPoint x: 829, startPoint y: 384, endPoint x: 309, endPoint y: 369, distance: 520.5
click at [309, 369] on div "[DATE] before you filed for bankruptcy, did you sell, trade, or otherwise trans…" at bounding box center [607, 674] width 626 height 652
click at [861, 359] on div "Statement of Financial Affairs - Review 1 What is your current marital status? …" at bounding box center [596, 593] width 689 height 1463
click at [861, 486] on td "[DATE]" at bounding box center [889, 641] width 61 height 318
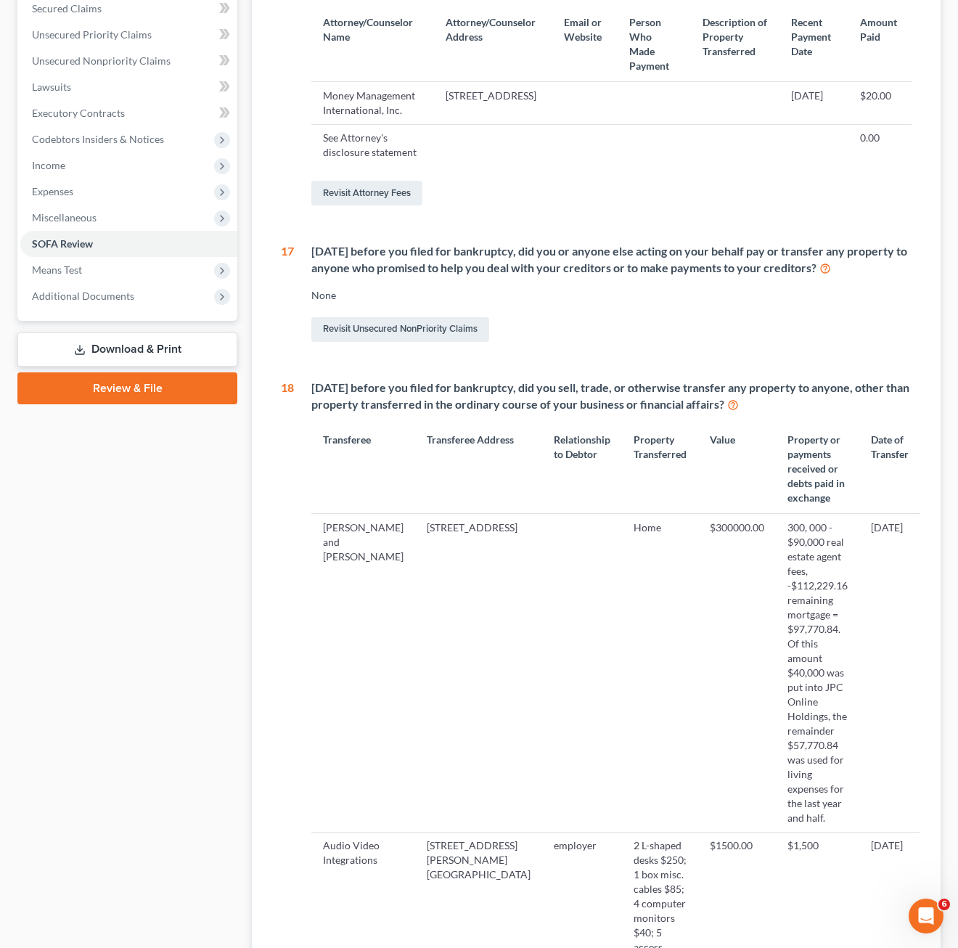
scroll to position [489, 0]
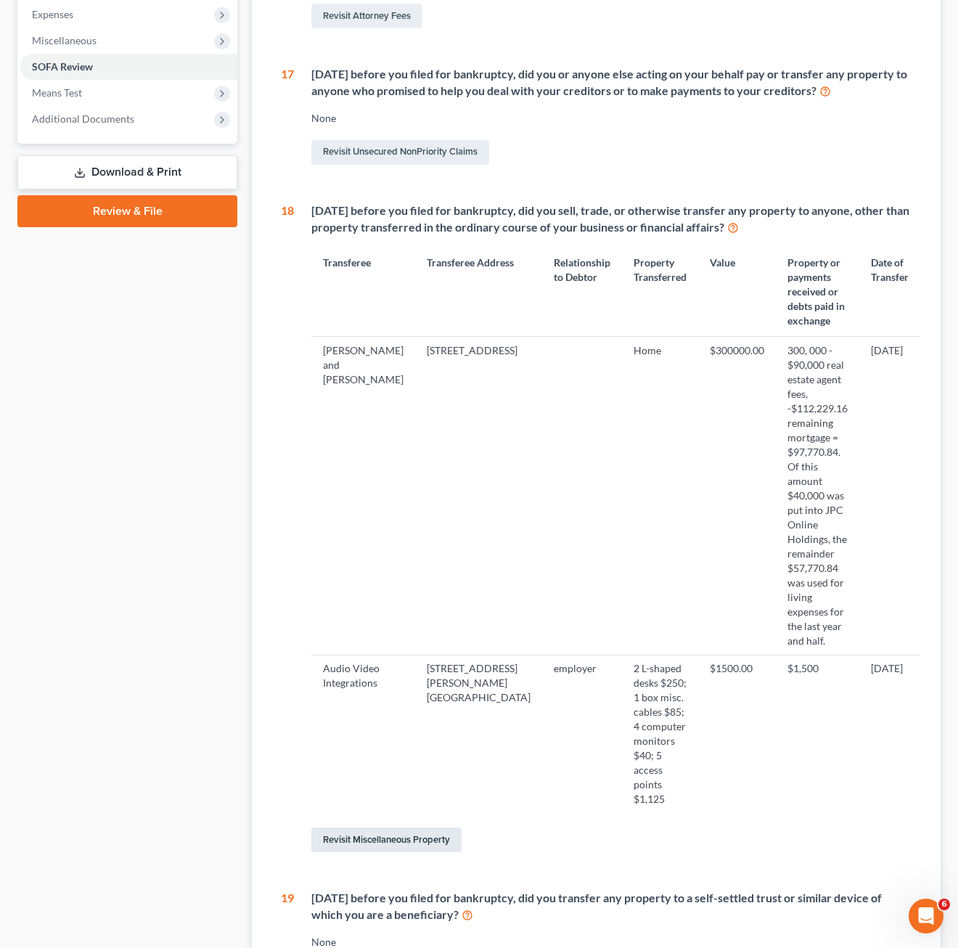
click at [422, 827] on link "Revisit Miscellaneous Property" at bounding box center [386, 839] width 150 height 25
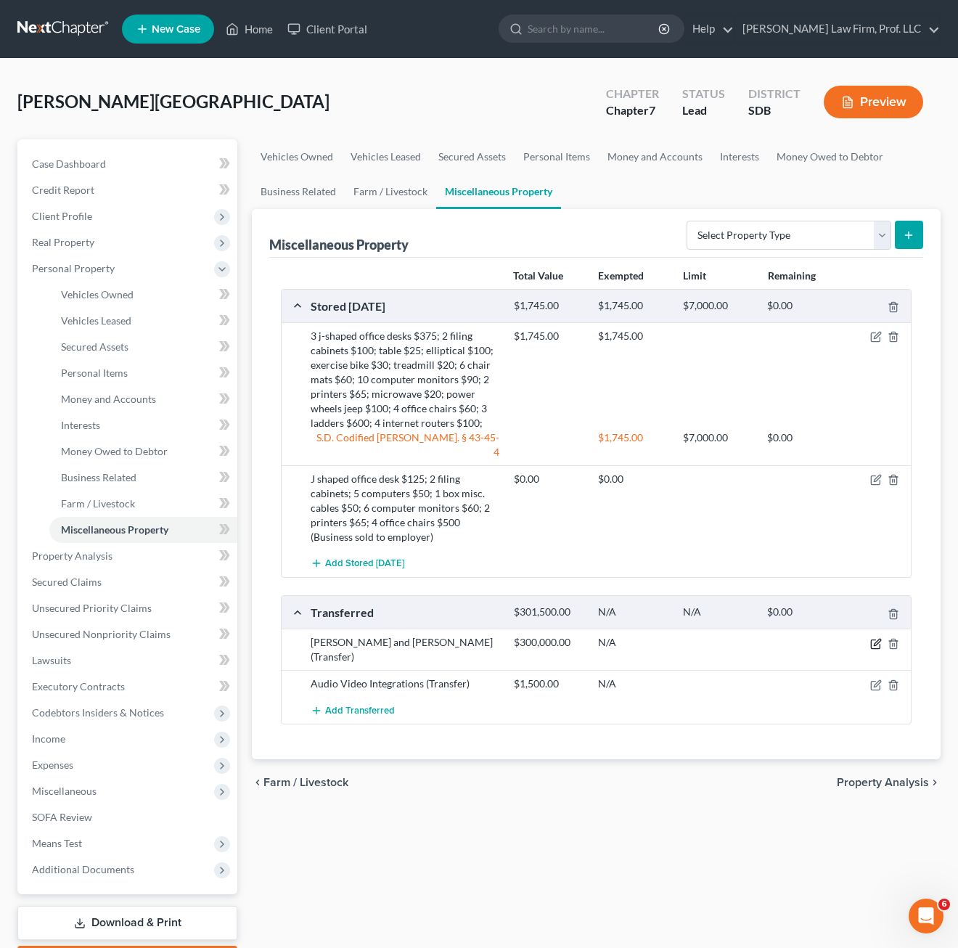
click at [861, 638] on icon "button" at bounding box center [876, 644] width 12 height 12
select select "Ordinary ([DATE])"
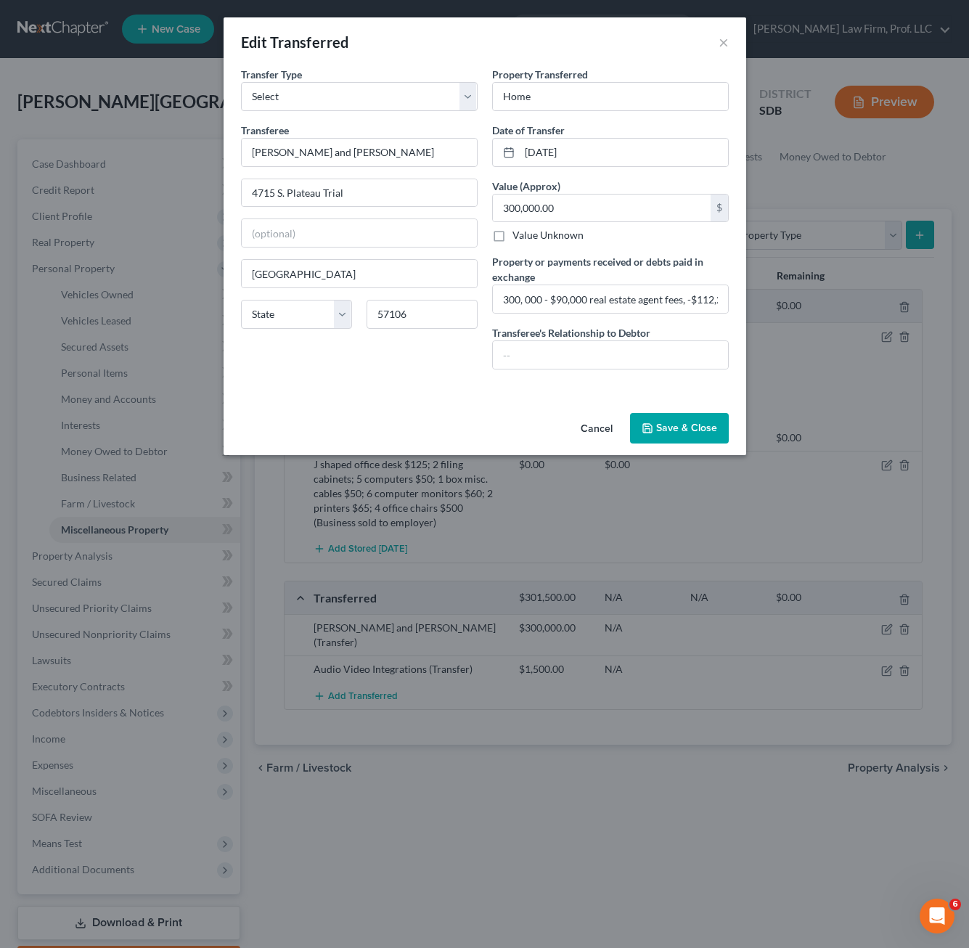
click at [335, 398] on div "An exemption set must first be selected from the Filing Information section. Tr…" at bounding box center [484, 237] width 522 height 340
click at [584, 197] on input "300,000.00" at bounding box center [602, 208] width 218 height 28
click at [657, 298] on input "300, 000 - $90,000 real estate agent fees, -$112,229.16 remaining mortgage = $9…" at bounding box center [610, 299] width 235 height 28
drag, startPoint x: 540, startPoint y: 301, endPoint x: 892, endPoint y: 321, distance: 353.2
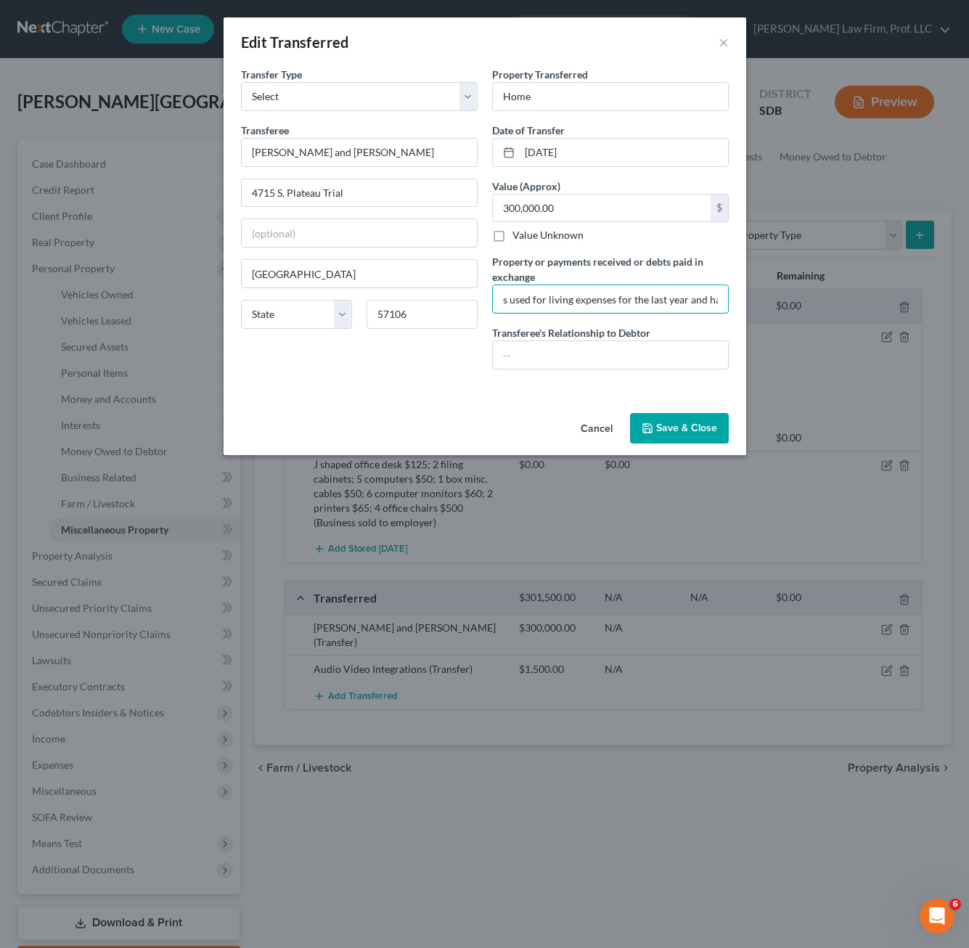
click at [861, 321] on div "Edit Transferred × An exemption set must first be selected from the Filing Info…" at bounding box center [484, 474] width 969 height 948
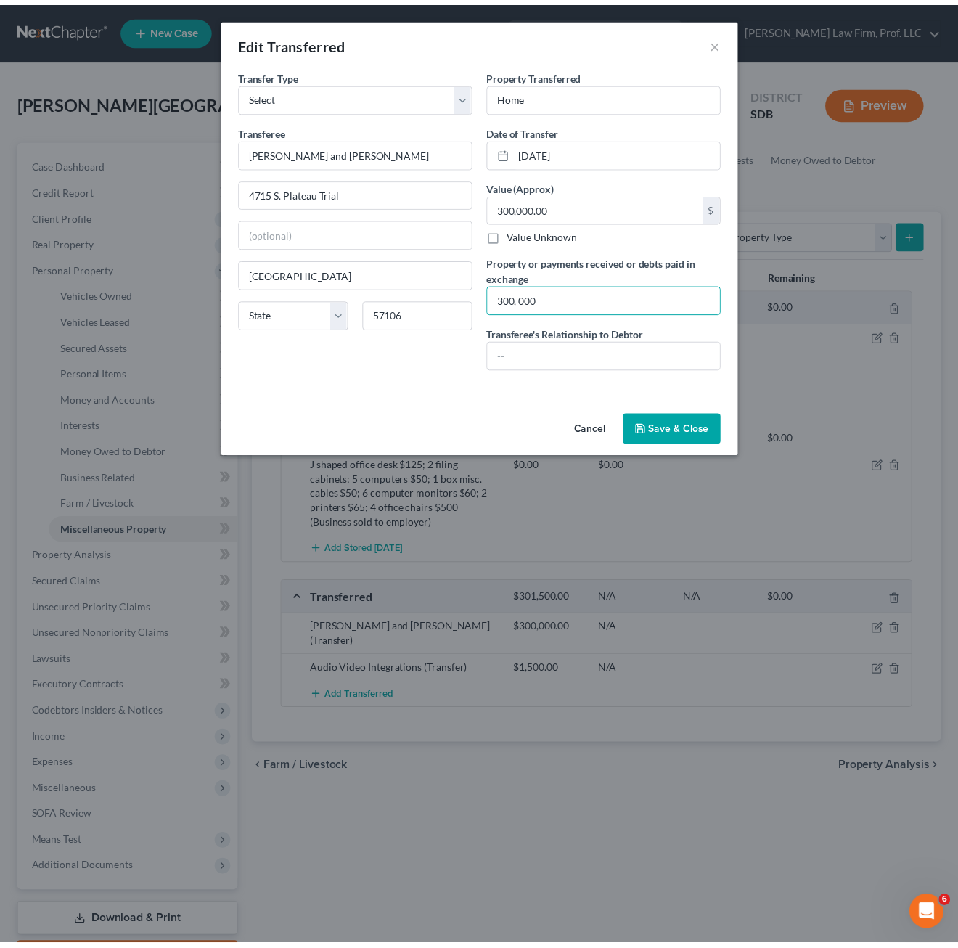
scroll to position [0, 0]
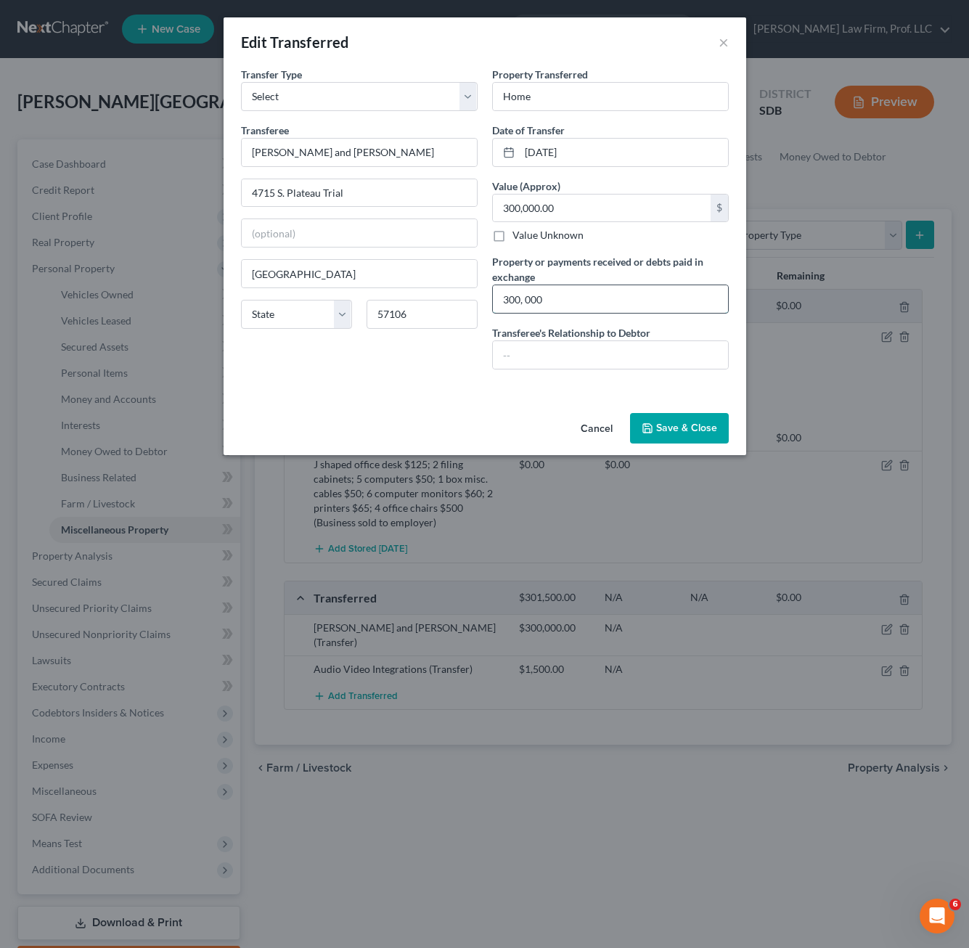
click at [502, 297] on input "300, 000" at bounding box center [610, 299] width 235 height 28
type input "$300, 000"
click at [406, 369] on div "Transfer Type * Select Ordinary ([DATE]) [DATE] Transferee * [PERSON_NAME] and …" at bounding box center [359, 224] width 251 height 314
click at [545, 147] on input "[DATE]" at bounding box center [624, 153] width 208 height 28
type input "[DATE]"
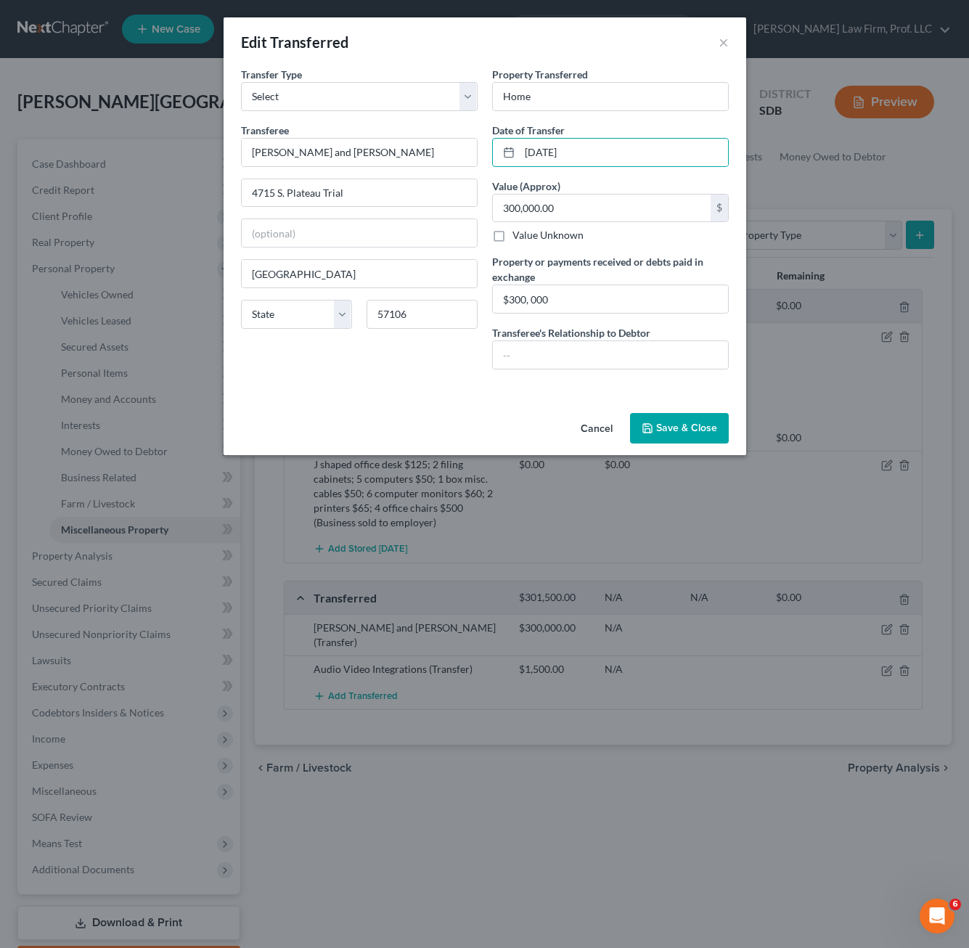
click at [682, 436] on button "Save & Close" at bounding box center [679, 428] width 99 height 30
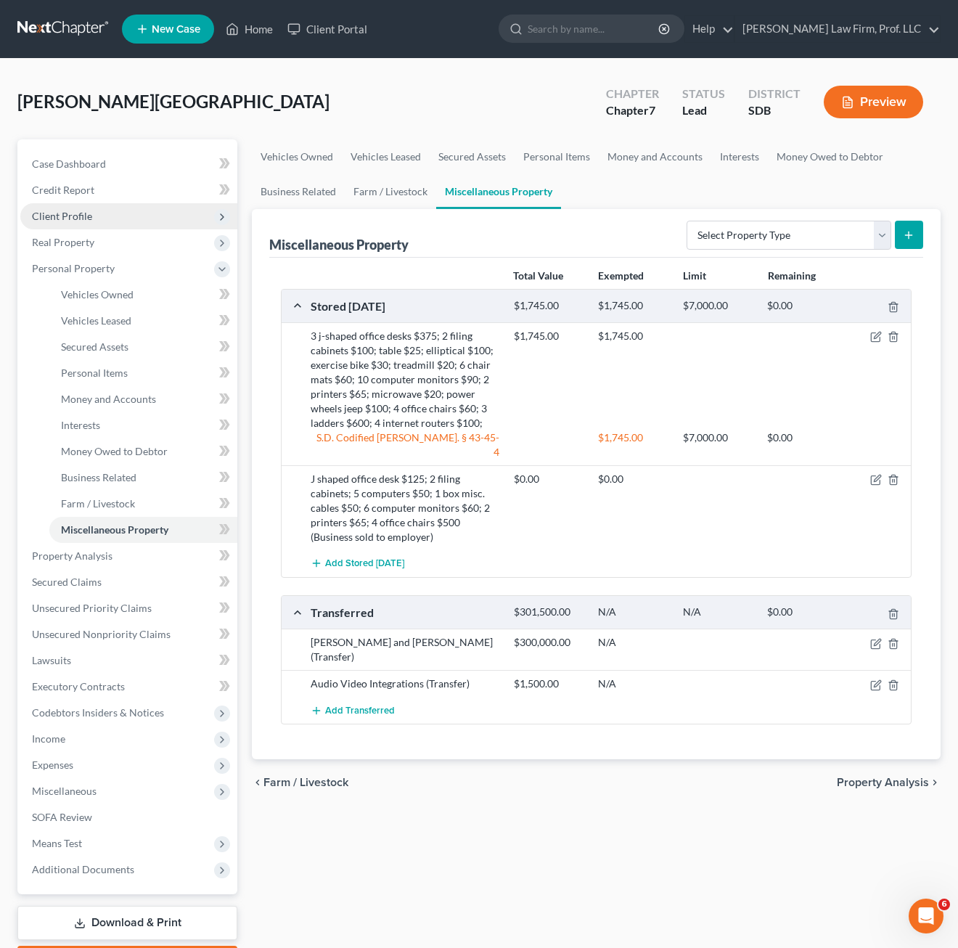
drag, startPoint x: 47, startPoint y: 218, endPoint x: 59, endPoint y: 222, distance: 12.4
click at [47, 218] on span "Client Profile" at bounding box center [62, 216] width 60 height 12
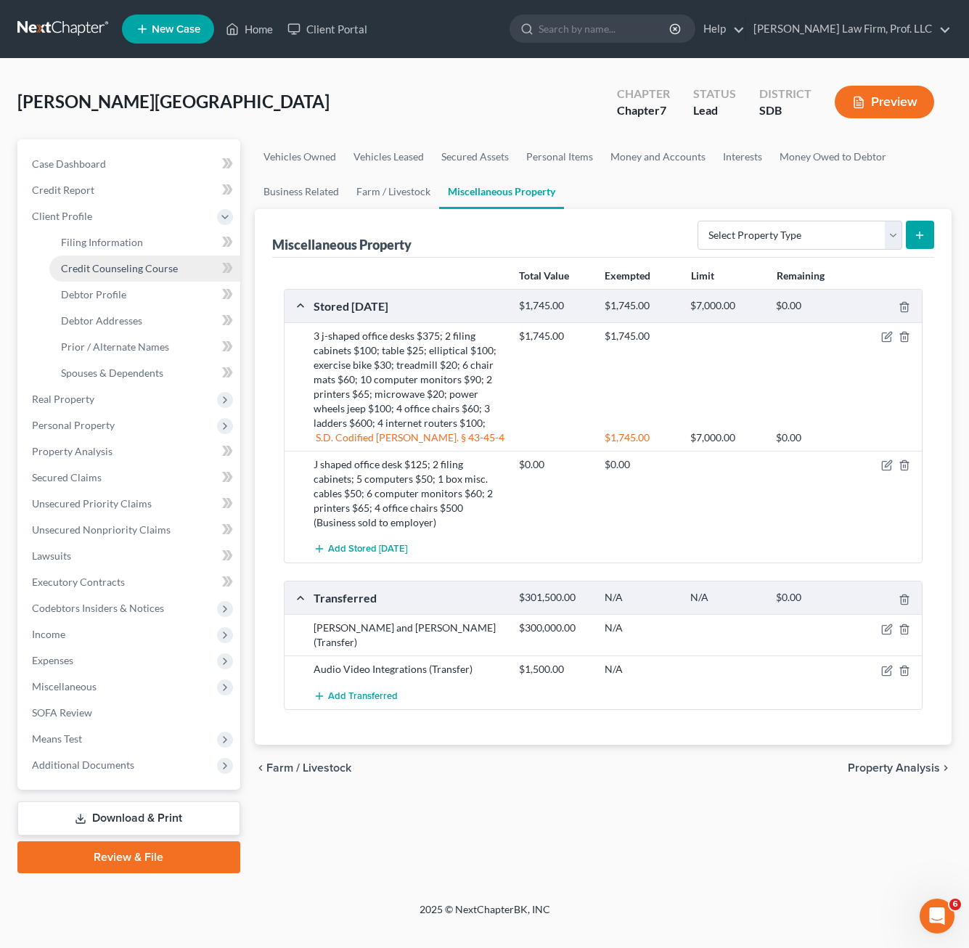
click at [121, 266] on span "Credit Counseling Course" at bounding box center [119, 268] width 117 height 12
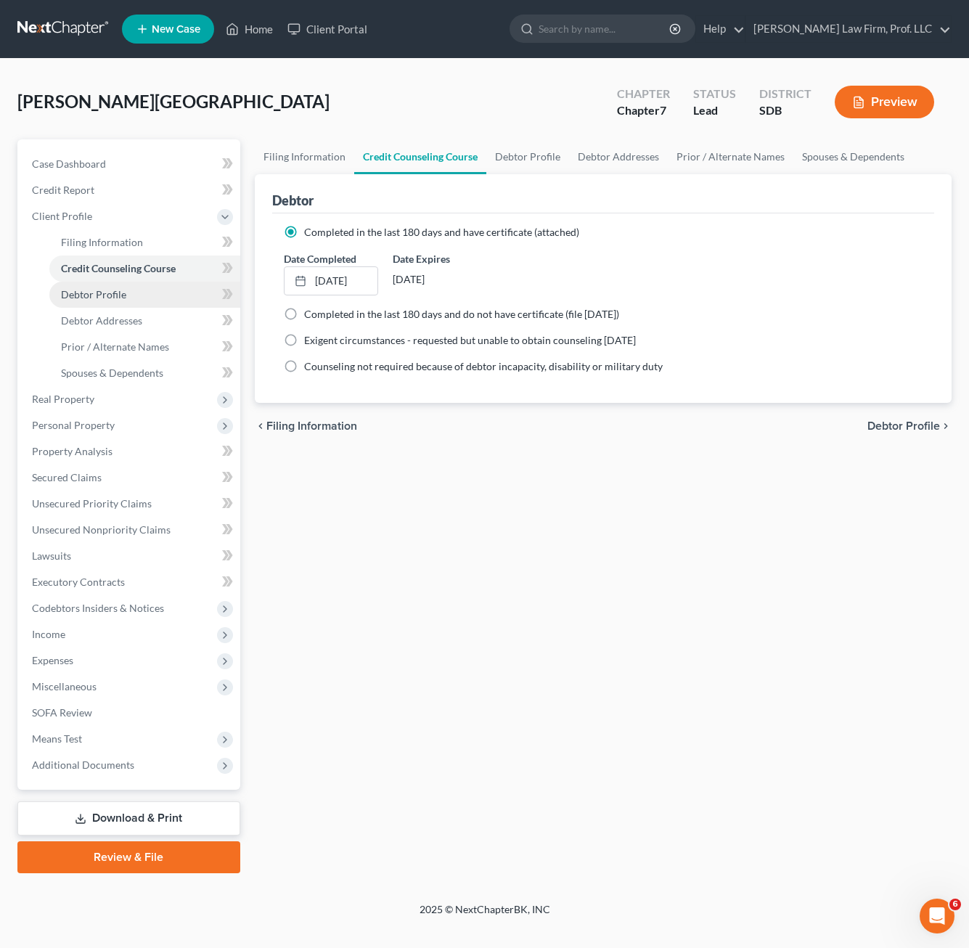
click at [126, 300] on link "Debtor Profile" at bounding box center [144, 295] width 191 height 26
select select "0"
select select "1"
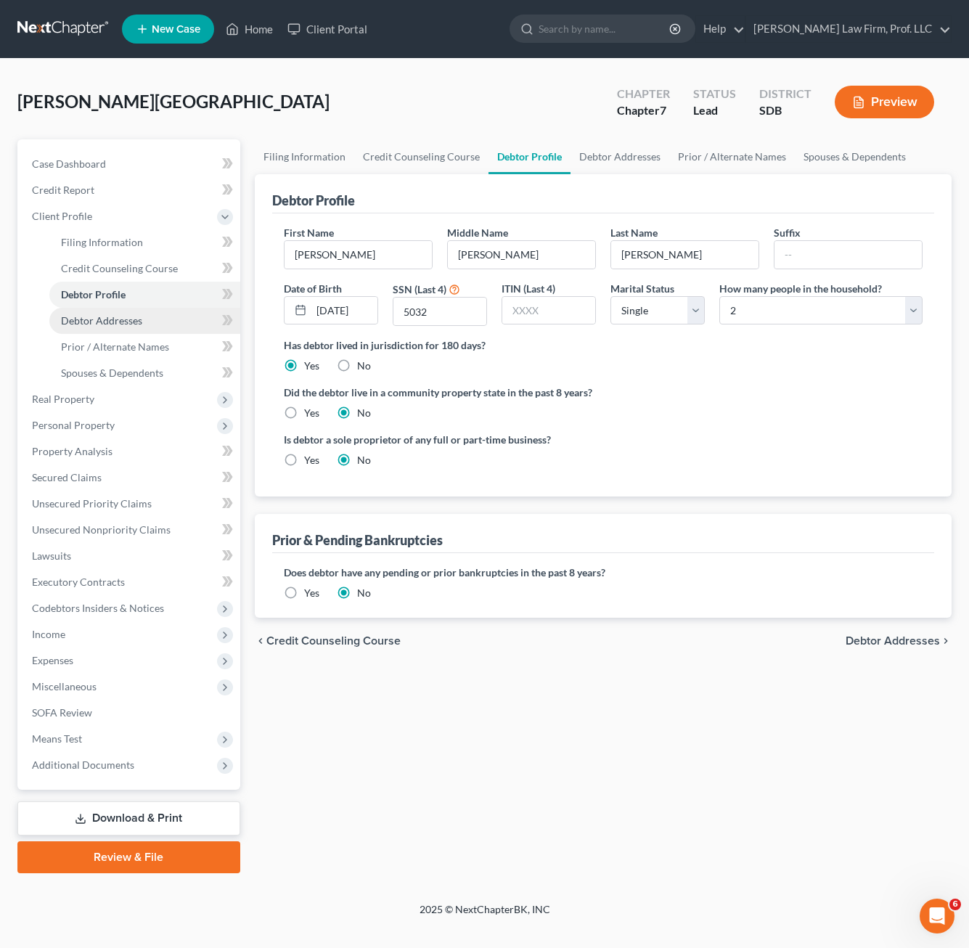
click at [112, 317] on span "Debtor Addresses" at bounding box center [101, 320] width 81 height 12
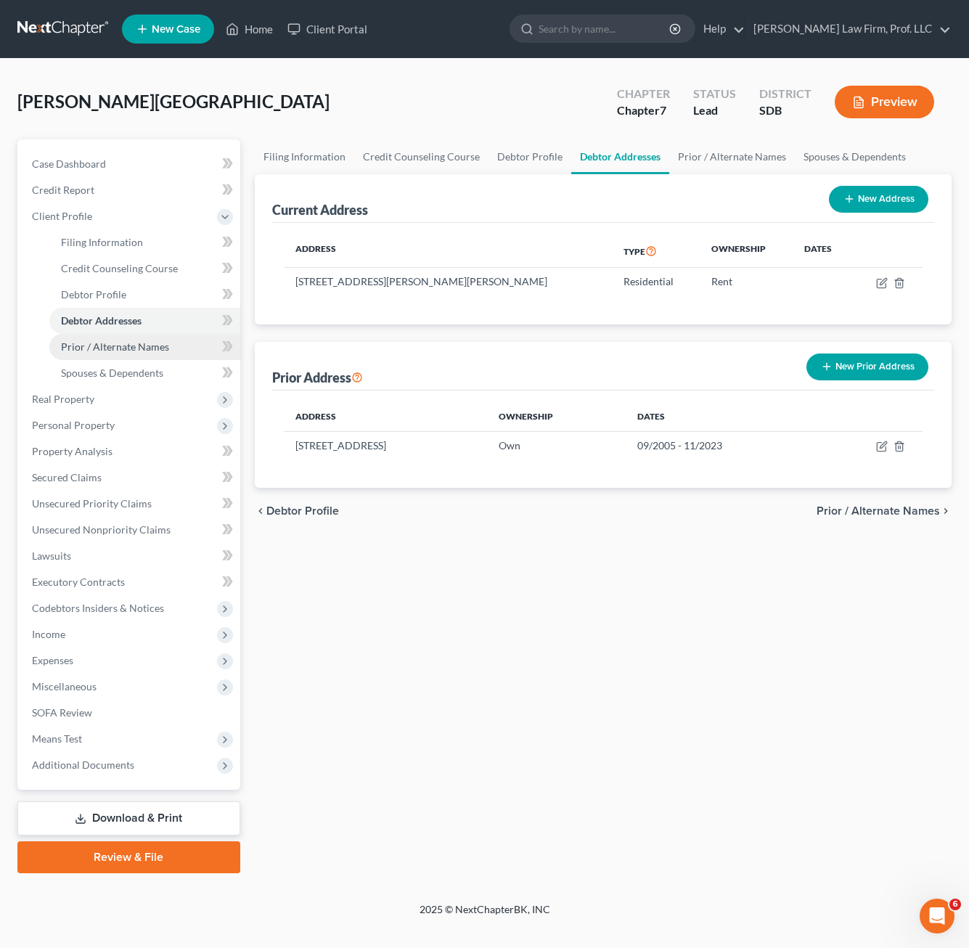
click at [116, 350] on span "Prior / Alternate Names" at bounding box center [115, 346] width 108 height 12
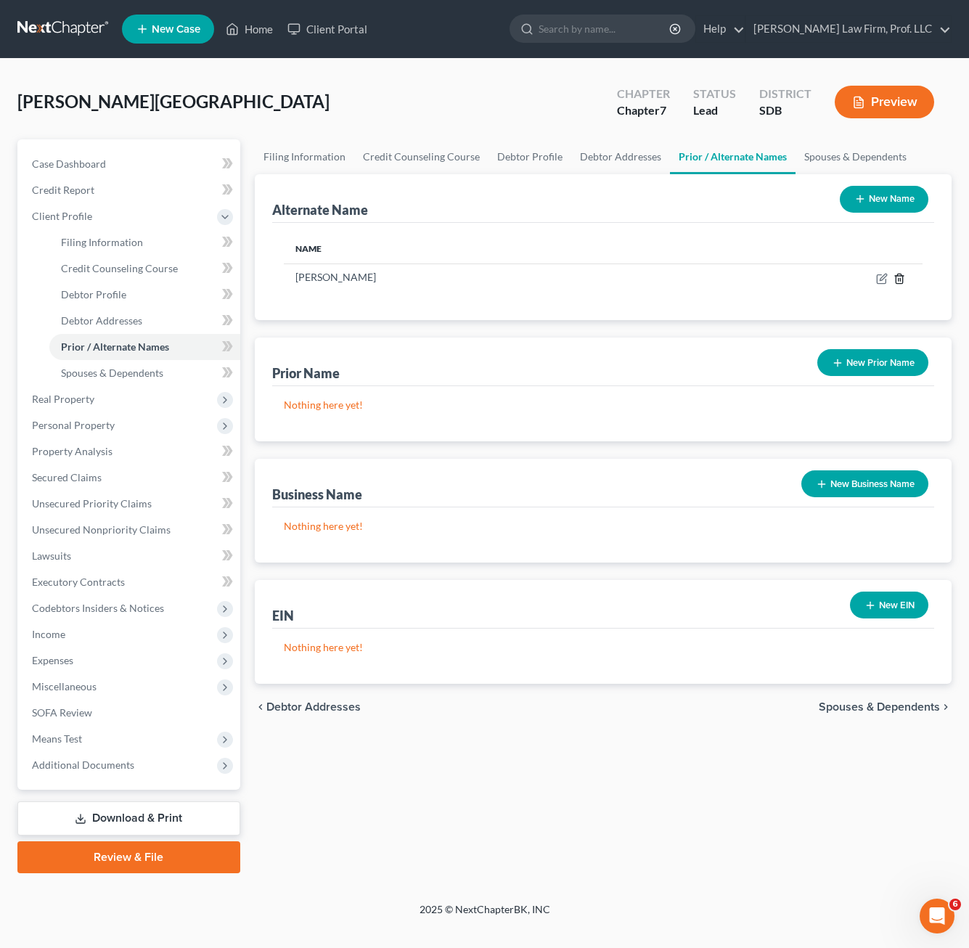
drag, startPoint x: 901, startPoint y: 281, endPoint x: 616, endPoint y: 685, distance: 494.6
click at [723, 463] on div "Alternate Name New Name Name [PERSON_NAME] Name New Prior Name Nothing here yet…" at bounding box center [603, 428] width 697 height 509
click at [577, 842] on div "Filing Information Credit Counseling Course Debtor Profile Debtor Addresses Pri…" at bounding box center [602, 506] width 711 height 734
click at [861, 287] on td at bounding box center [807, 277] width 229 height 28
click at [861, 278] on icon at bounding box center [882, 279] width 12 height 12
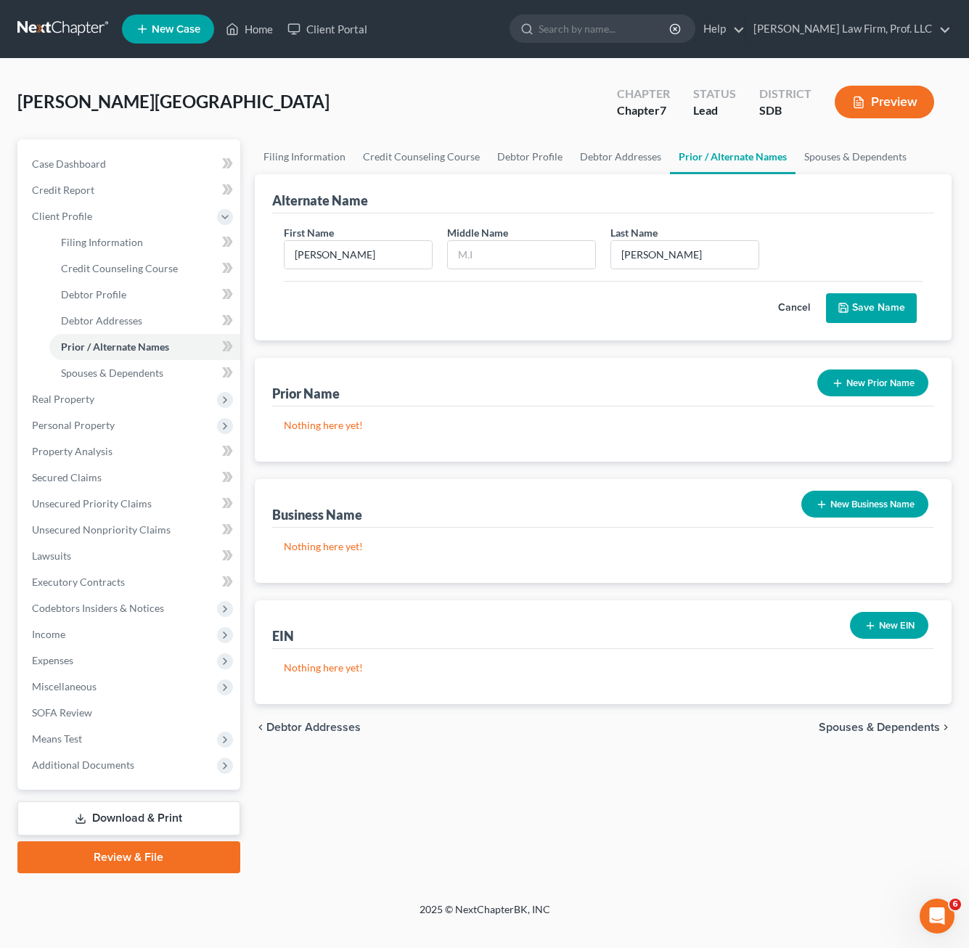
drag, startPoint x: 596, startPoint y: 291, endPoint x: 625, endPoint y: 290, distance: 29.8
click at [598, 291] on div "Cancel Save Name" at bounding box center [603, 302] width 639 height 43
click at [807, 307] on button "Cancel" at bounding box center [794, 308] width 64 height 29
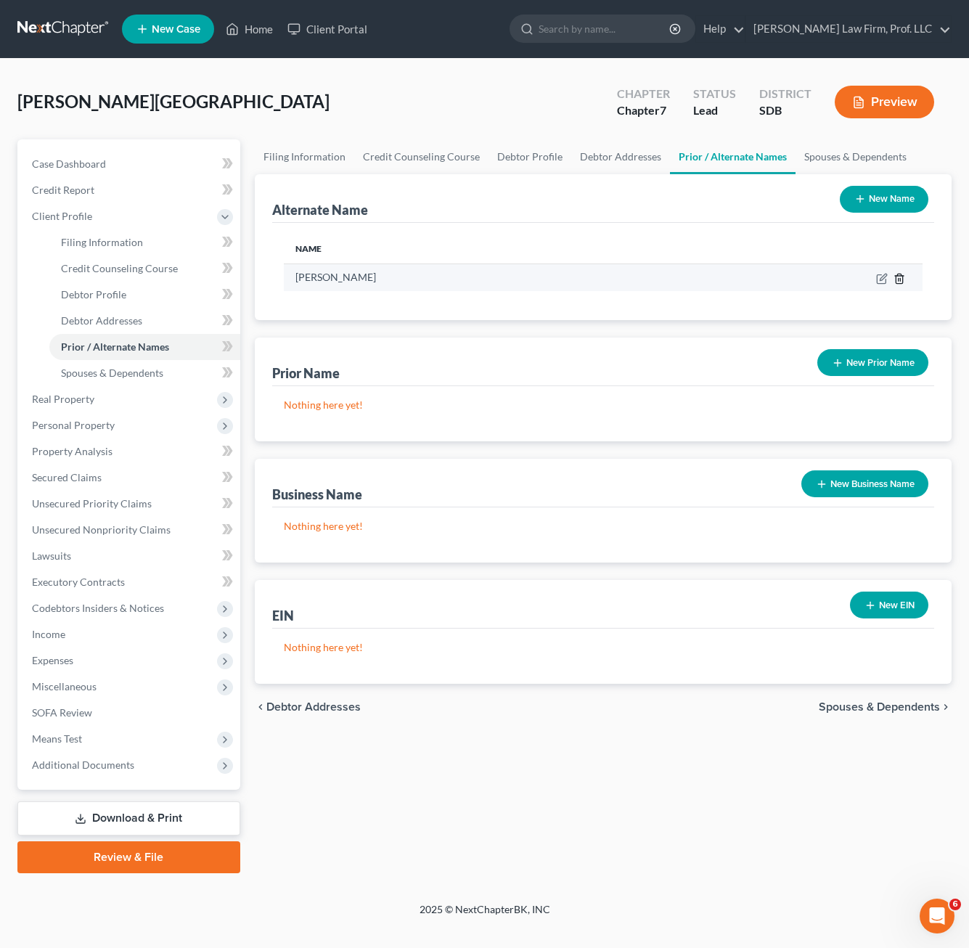
click at [861, 283] on icon at bounding box center [899, 279] width 12 height 12
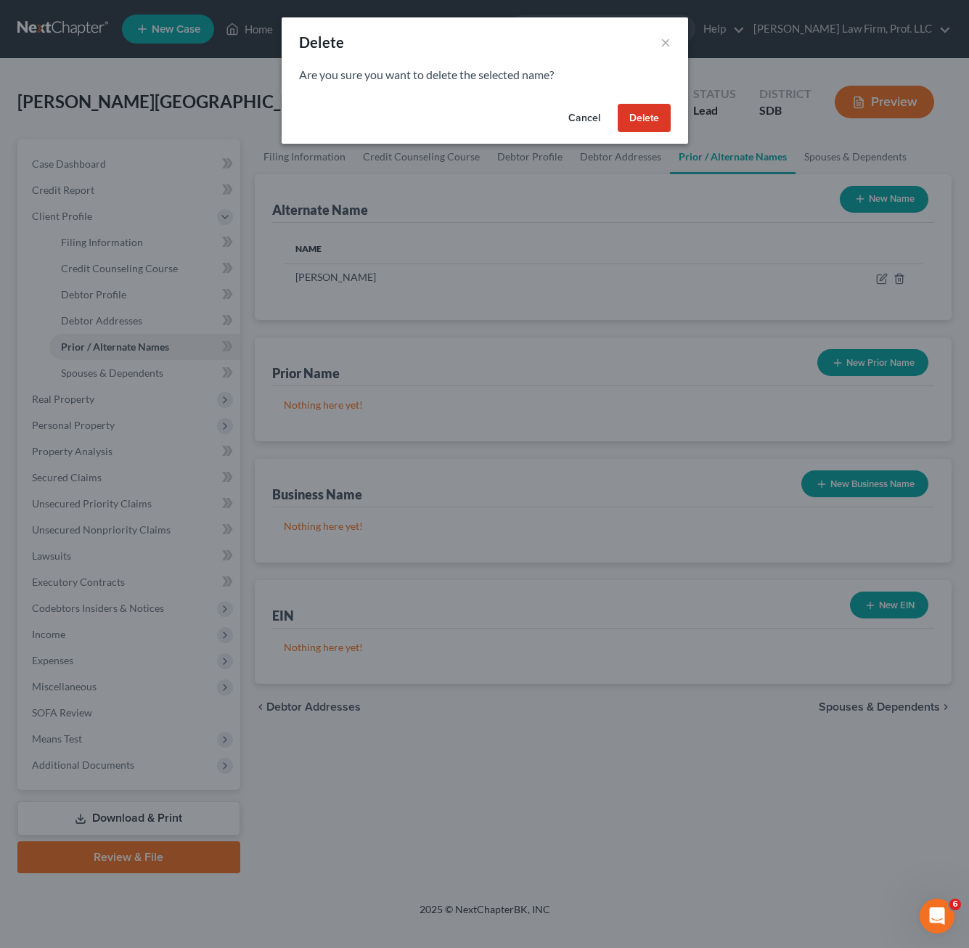
click at [652, 115] on button "Delete" at bounding box center [643, 118] width 53 height 29
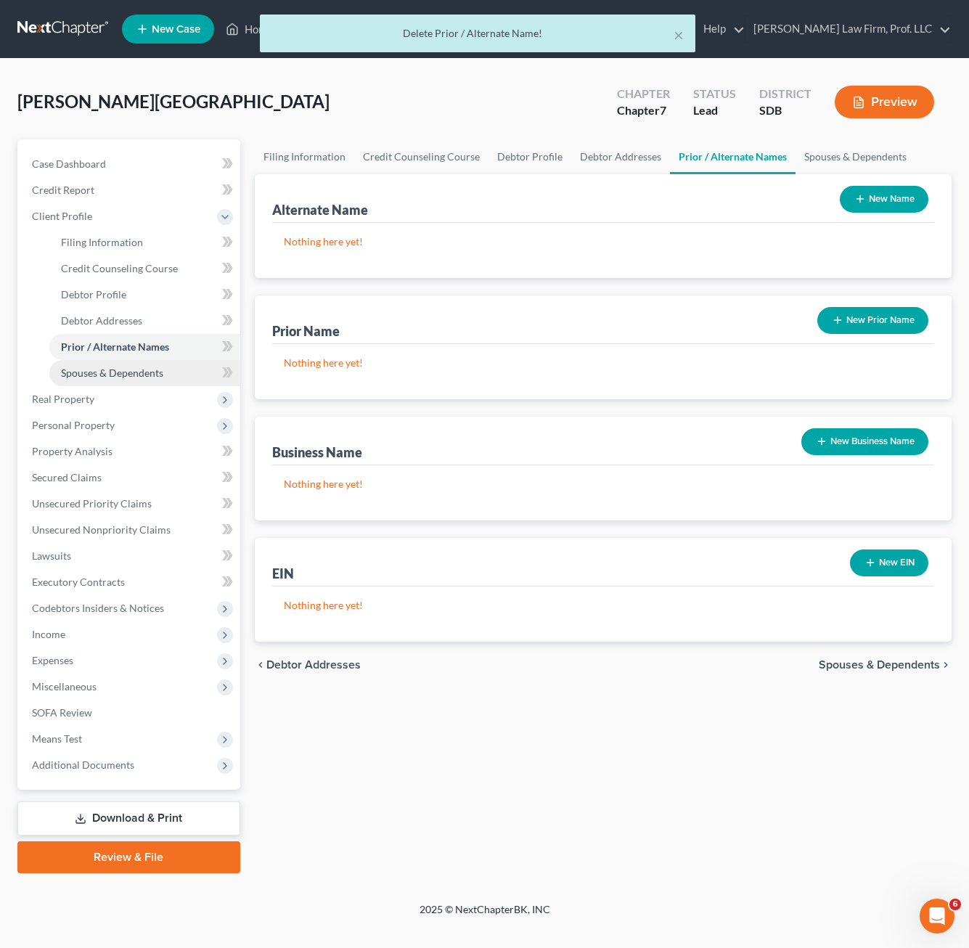
click at [126, 374] on span "Spouses & Dependents" at bounding box center [112, 372] width 102 height 12
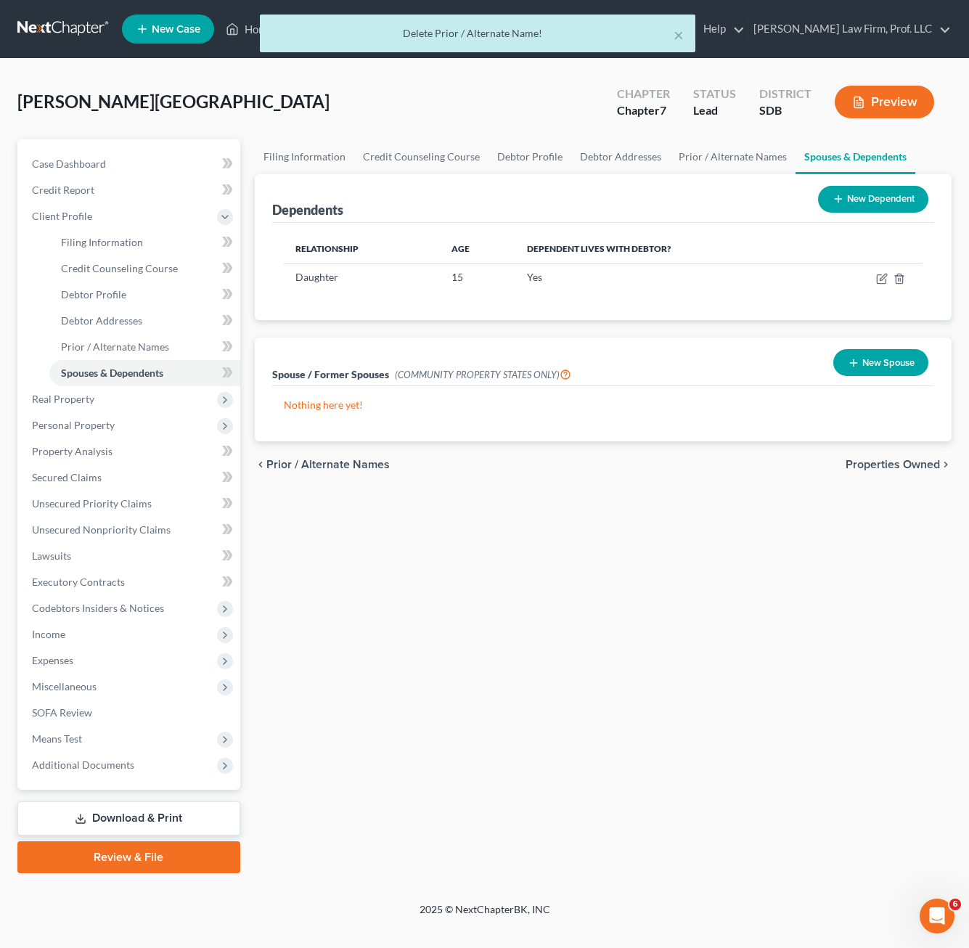
drag, startPoint x: 638, startPoint y: 654, endPoint x: 638, endPoint y: 644, distance: 9.4
click at [638, 653] on div "Filing Information Credit Counseling Course Debtor Profile Debtor Addresses Pri…" at bounding box center [602, 506] width 711 height 734
click at [538, 602] on div "Filing Information Credit Counseling Course Debtor Profile Debtor Addresses Pri…" at bounding box center [602, 506] width 711 height 734
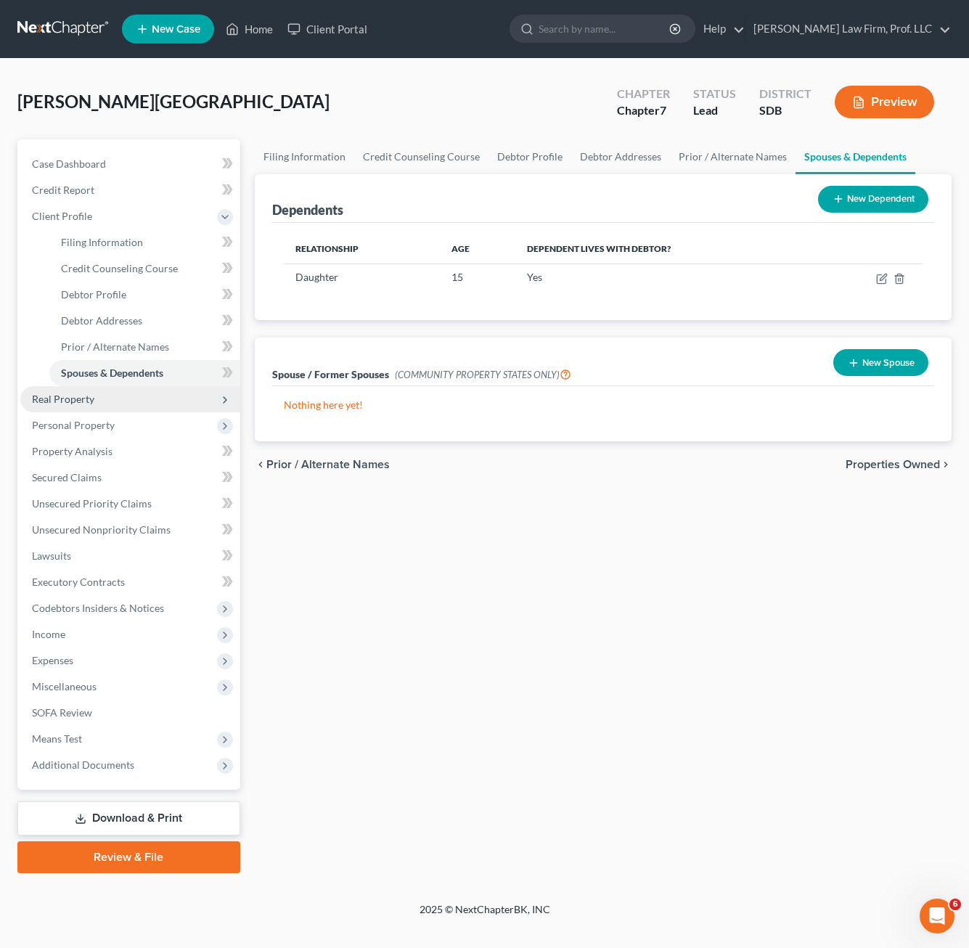
click at [153, 409] on span "Real Property" at bounding box center [130, 399] width 220 height 26
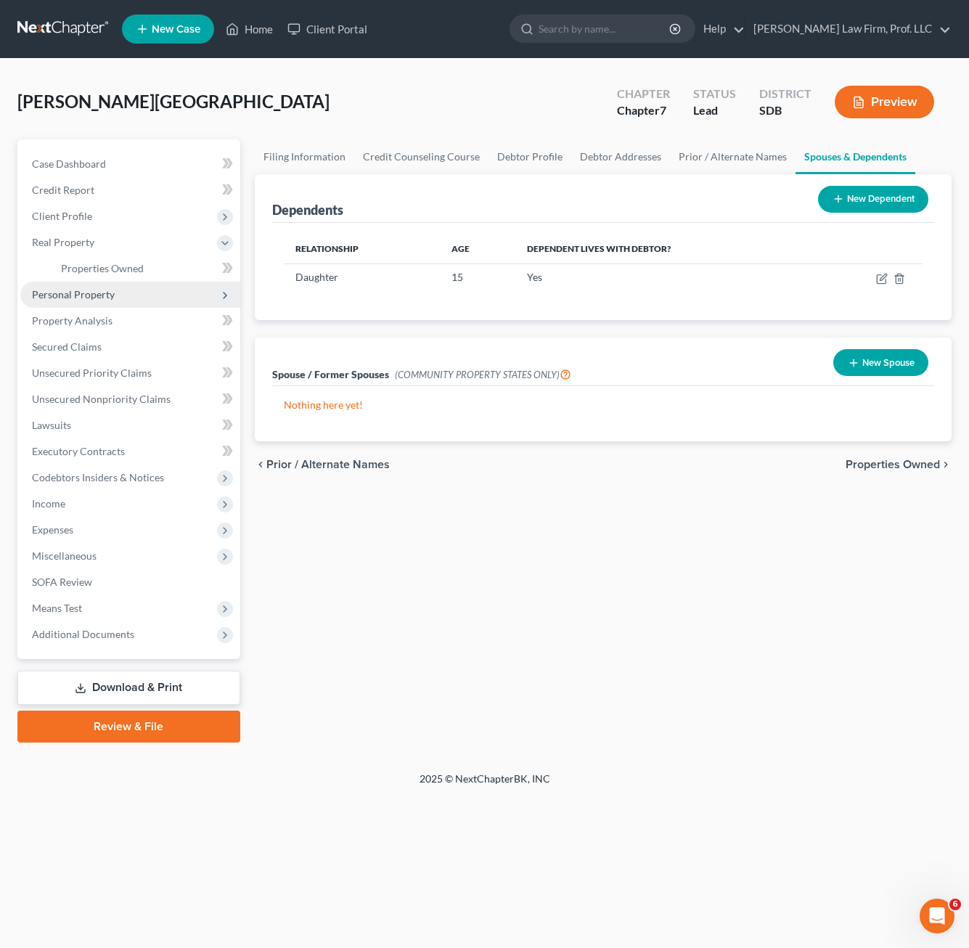
click at [115, 306] on span "Personal Property" at bounding box center [130, 295] width 220 height 26
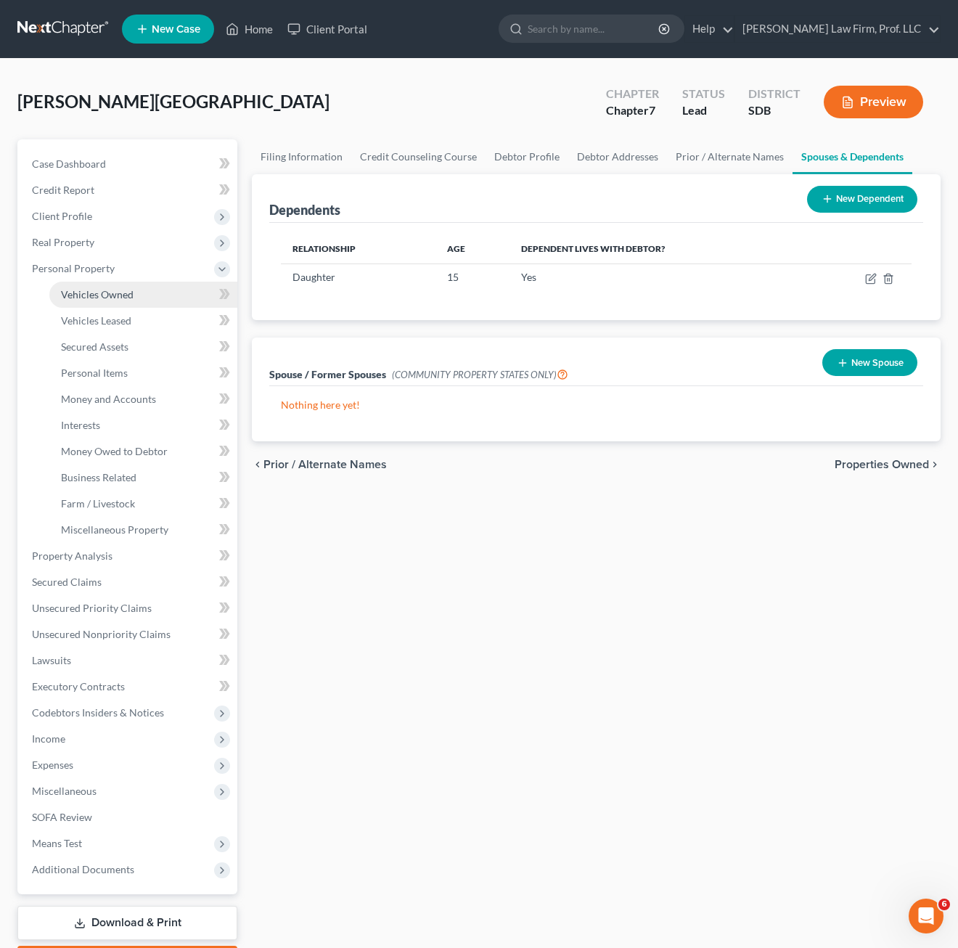
click at [136, 300] on link "Vehicles Owned" at bounding box center [143, 295] width 188 height 26
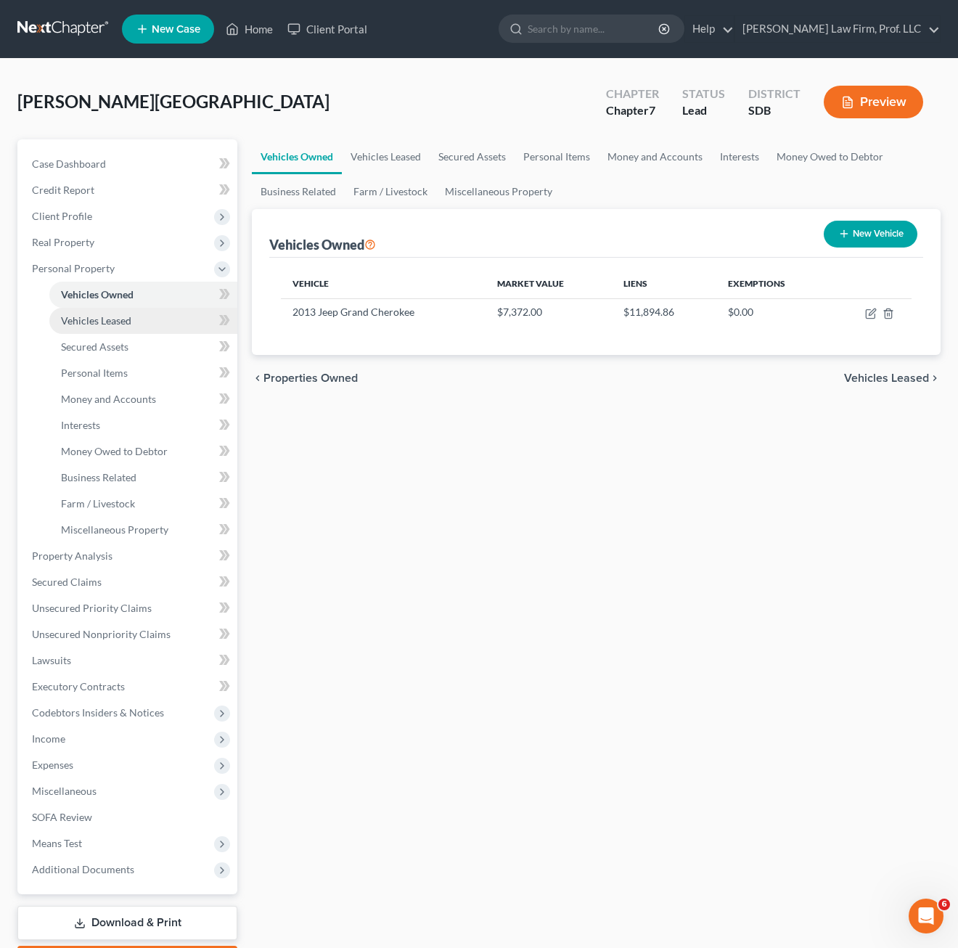
click at [139, 326] on link "Vehicles Leased" at bounding box center [143, 321] width 188 height 26
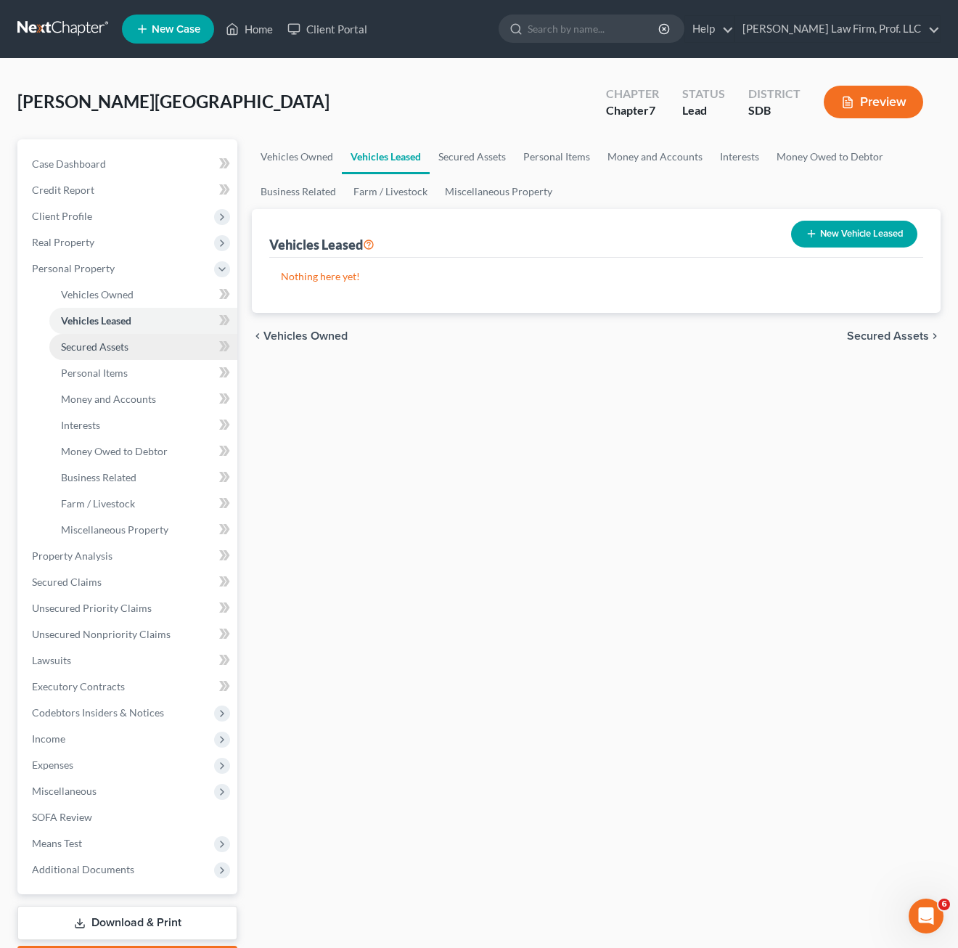
click at [122, 345] on span "Secured Assets" at bounding box center [94, 346] width 67 height 12
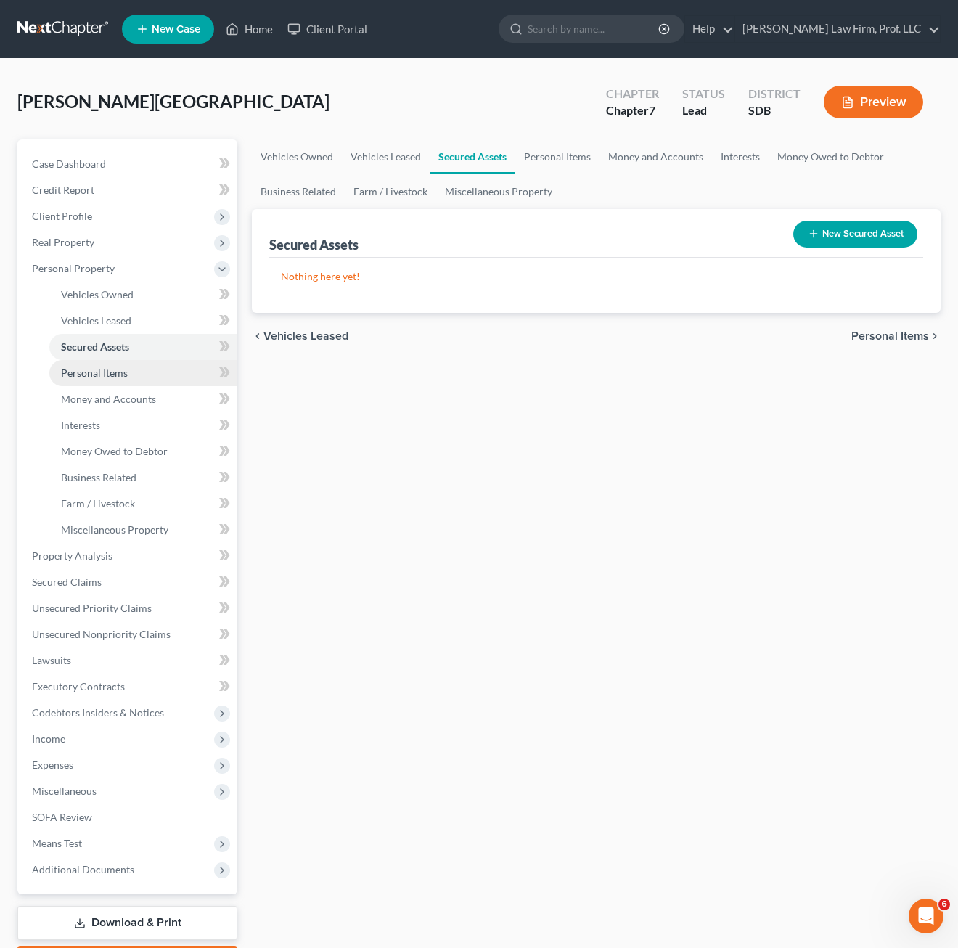
click at [128, 381] on link "Personal Items" at bounding box center [143, 373] width 188 height 26
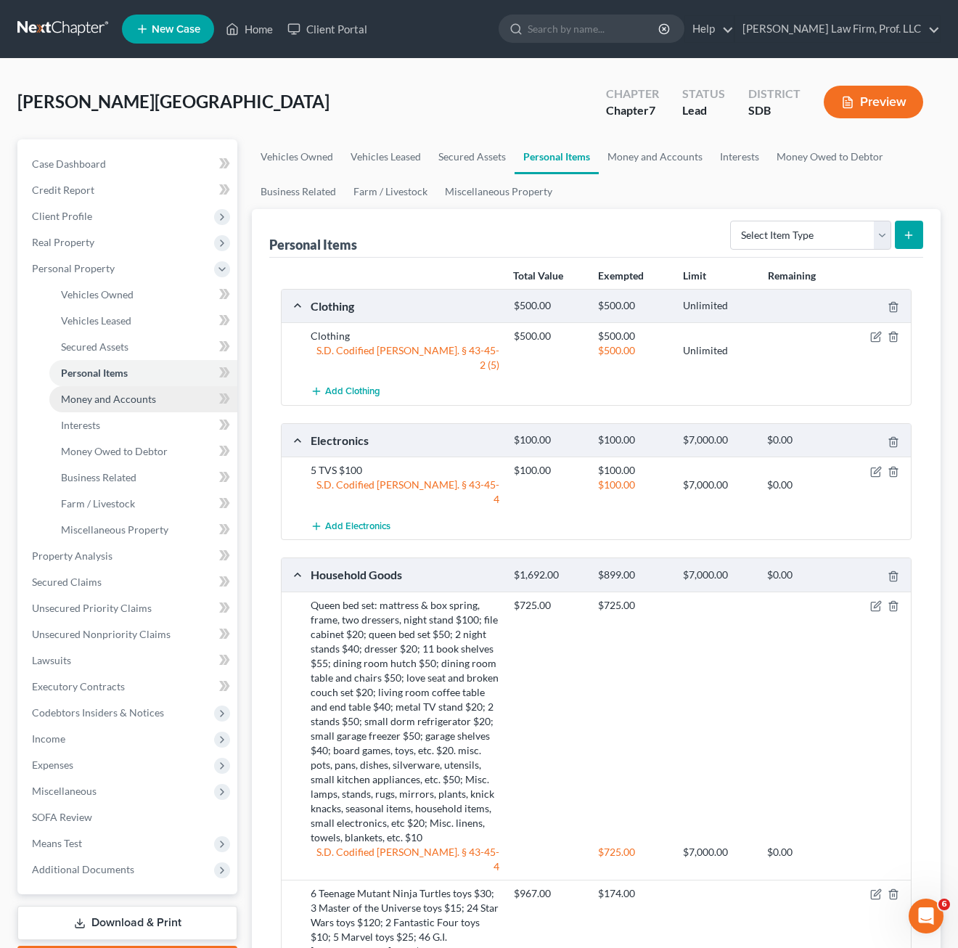
click at [124, 405] on link "Money and Accounts" at bounding box center [143, 399] width 188 height 26
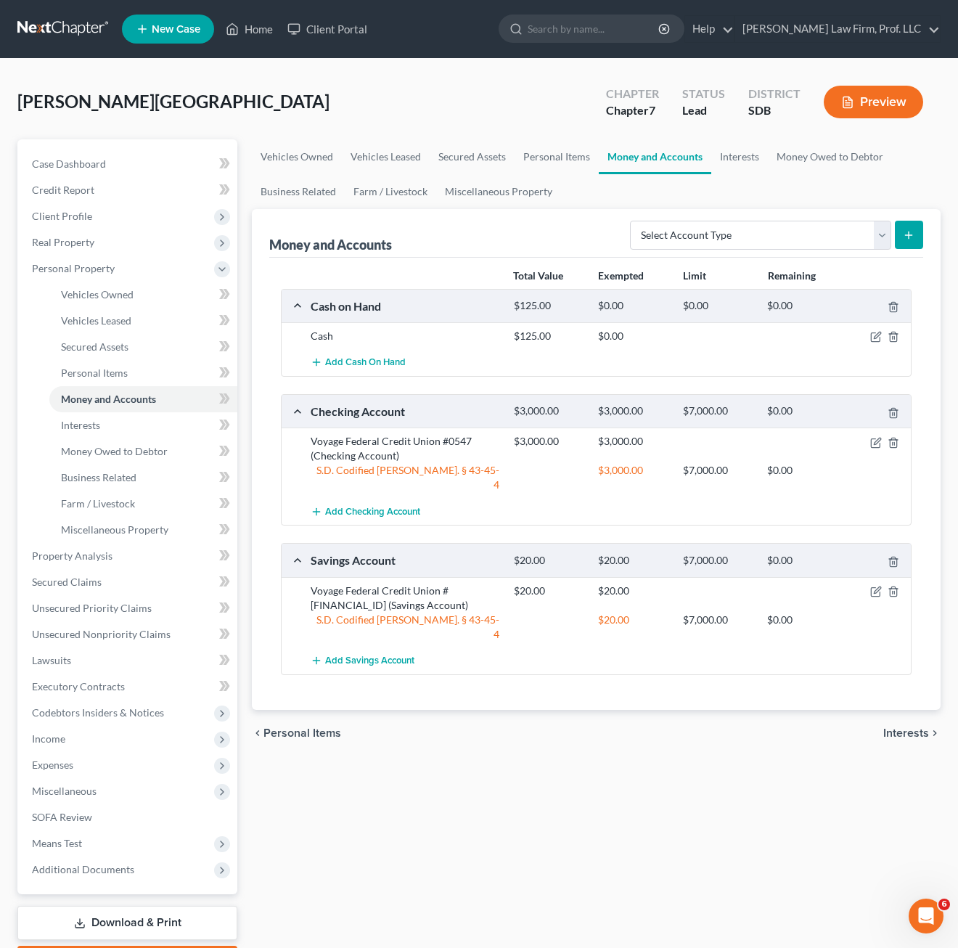
drag, startPoint x: 628, startPoint y: 750, endPoint x: 405, endPoint y: 617, distance: 259.3
click at [624, 750] on div "Vehicles Owned Vehicles Leased Secured Assets Personal Items Money and Accounts…" at bounding box center [596, 558] width 703 height 838
click at [44, 667] on link "Lawsuits" at bounding box center [128, 660] width 217 height 26
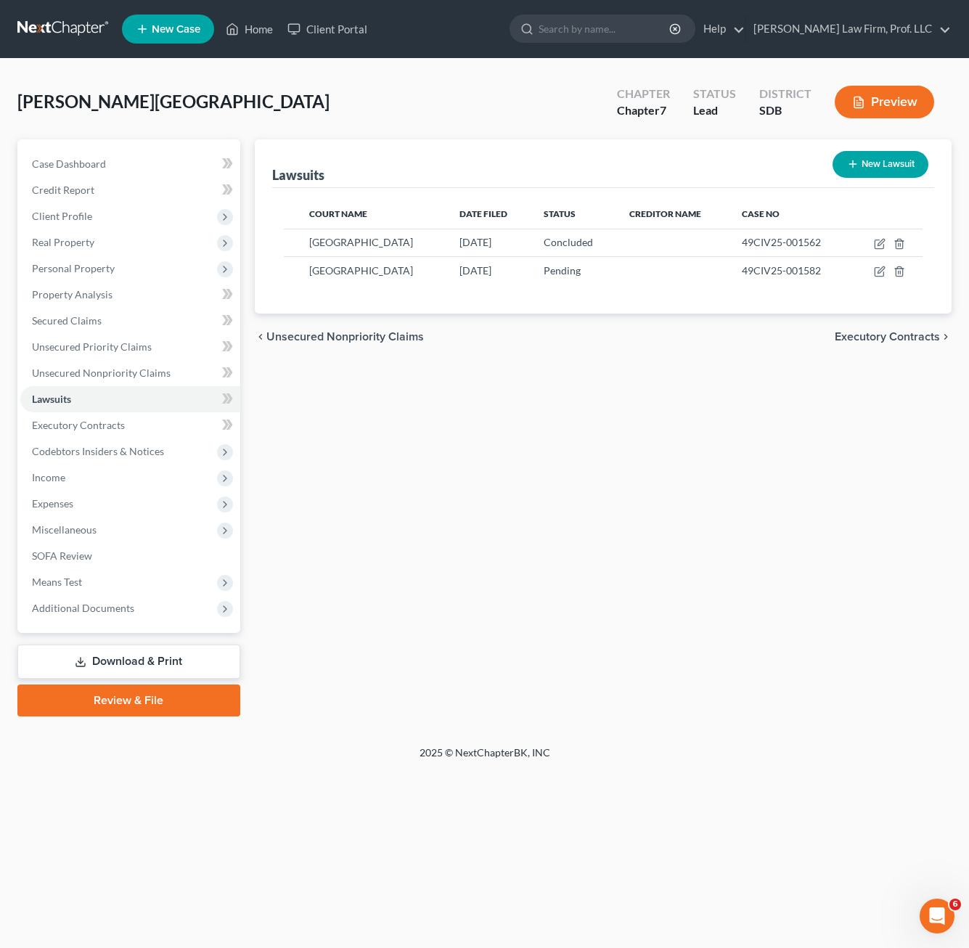
drag, startPoint x: 538, startPoint y: 496, endPoint x: 514, endPoint y: 479, distance: 29.2
click at [538, 496] on div "Lawsuits New Lawsuit Court Name Date Filed Status Creditor Name Case No [GEOGRA…" at bounding box center [602, 427] width 711 height 577
click at [553, 543] on div "Lawsuits New Lawsuit Court Name Date Filed Status Creditor Name Case No [GEOGRA…" at bounding box center [602, 427] width 711 height 577
click at [104, 372] on span "Unsecured Nonpriority Claims" at bounding box center [101, 372] width 139 height 12
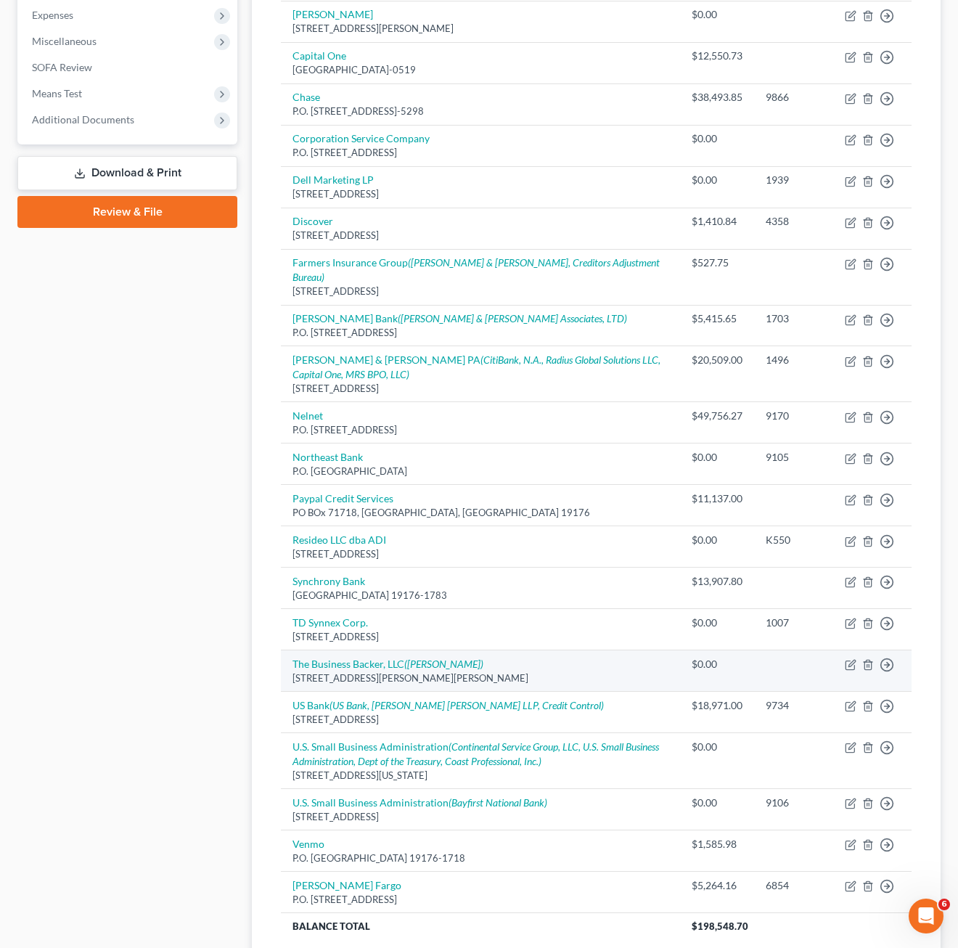
scroll to position [596, 0]
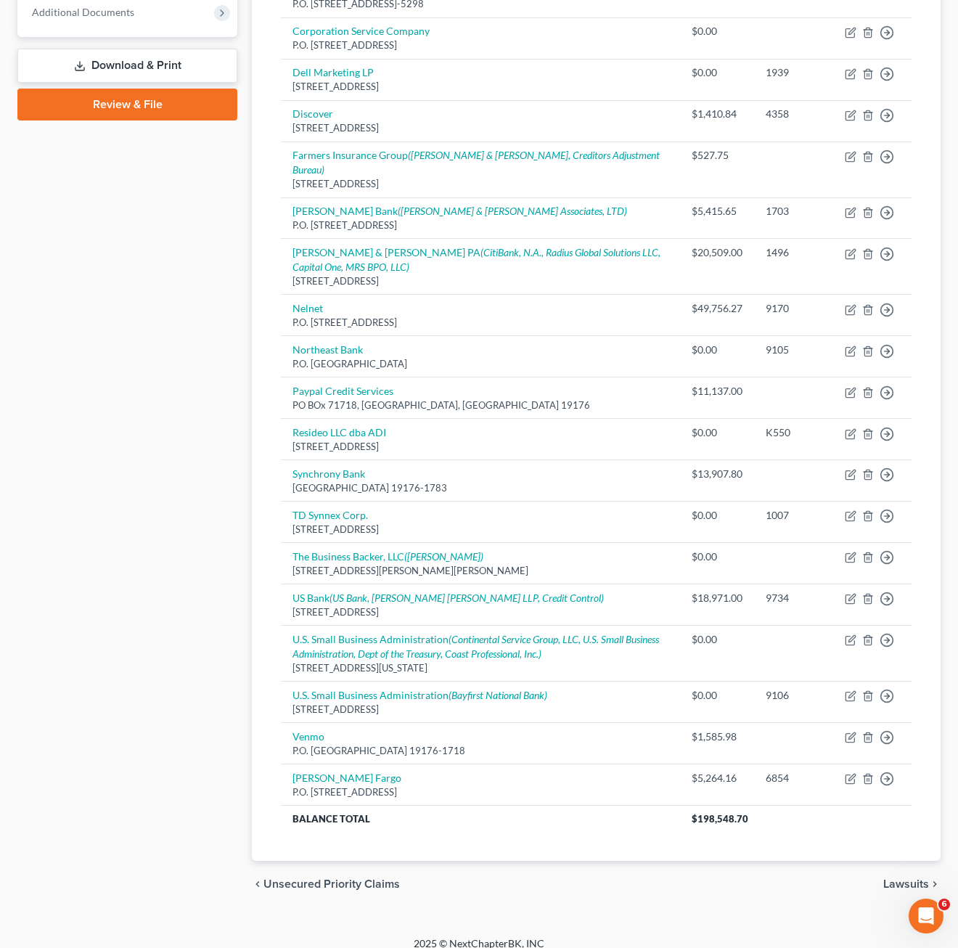
drag, startPoint x: 731, startPoint y: 882, endPoint x: 710, endPoint y: 869, distance: 24.2
click at [730, 879] on div "chevron_left Unsecured Priority Claims Lawsuits chevron_right" at bounding box center [596, 884] width 689 height 46
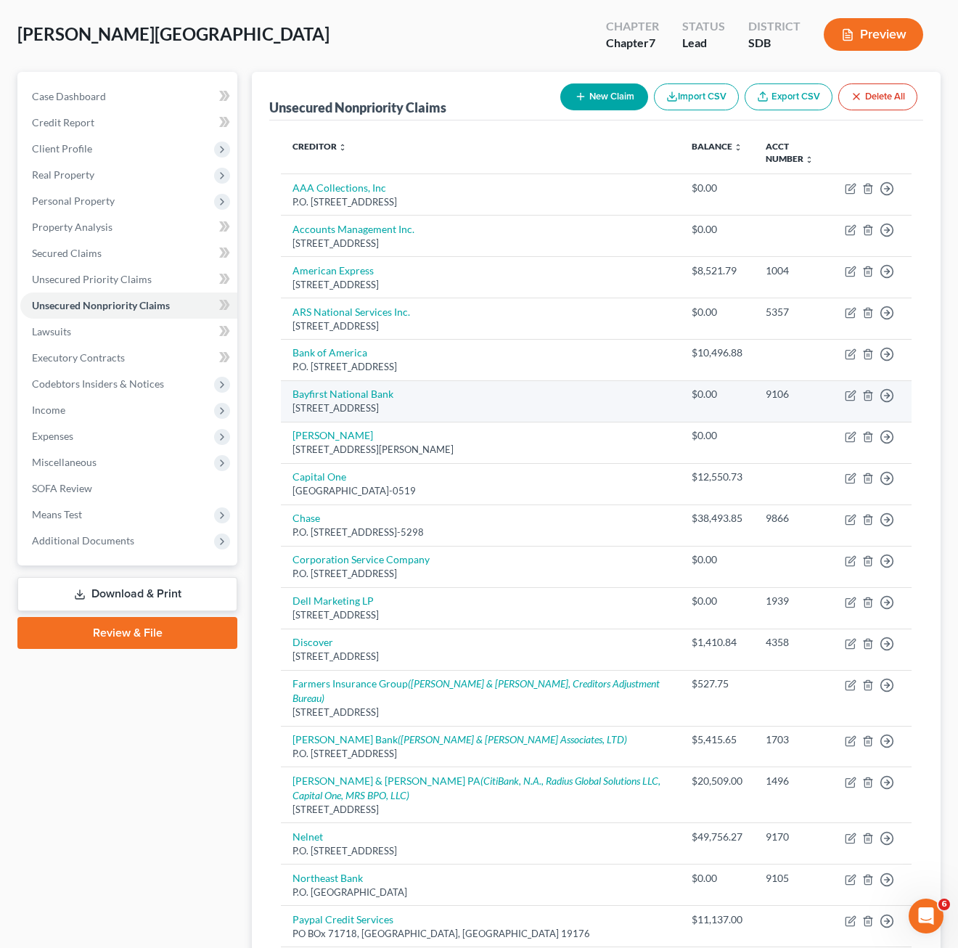
scroll to position [0, 0]
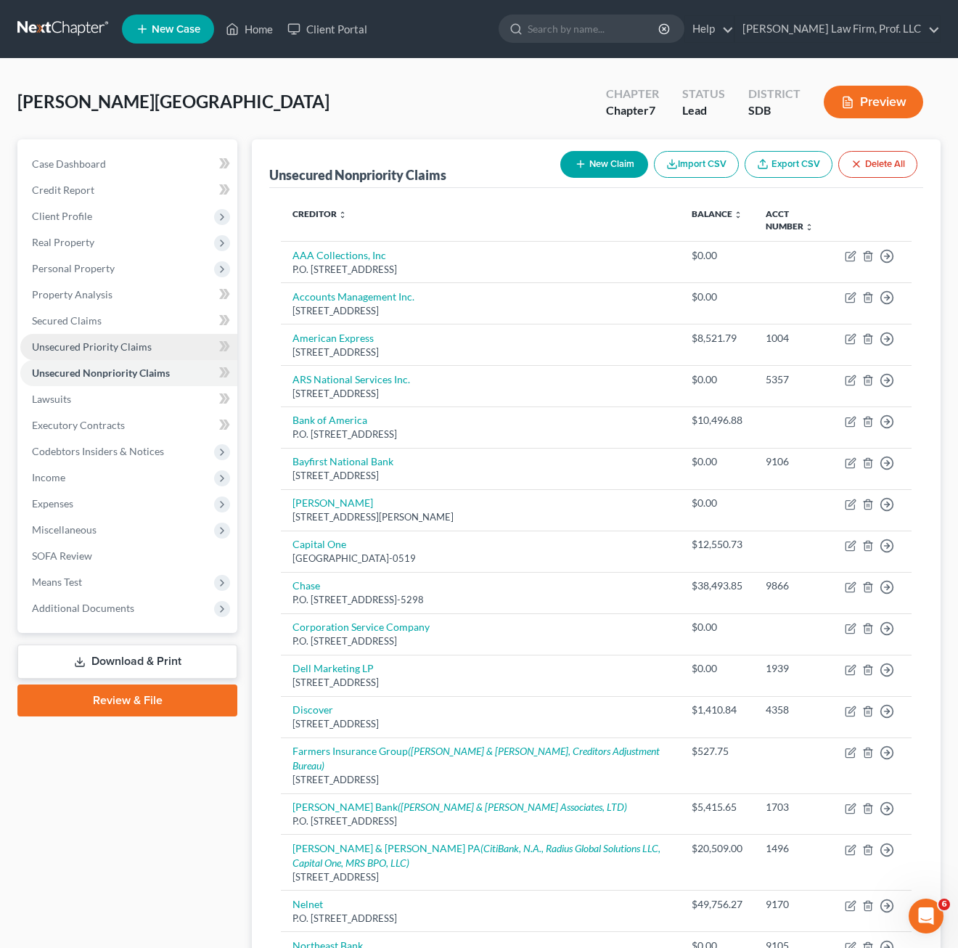
click at [110, 349] on span "Unsecured Priority Claims" at bounding box center [92, 346] width 120 height 12
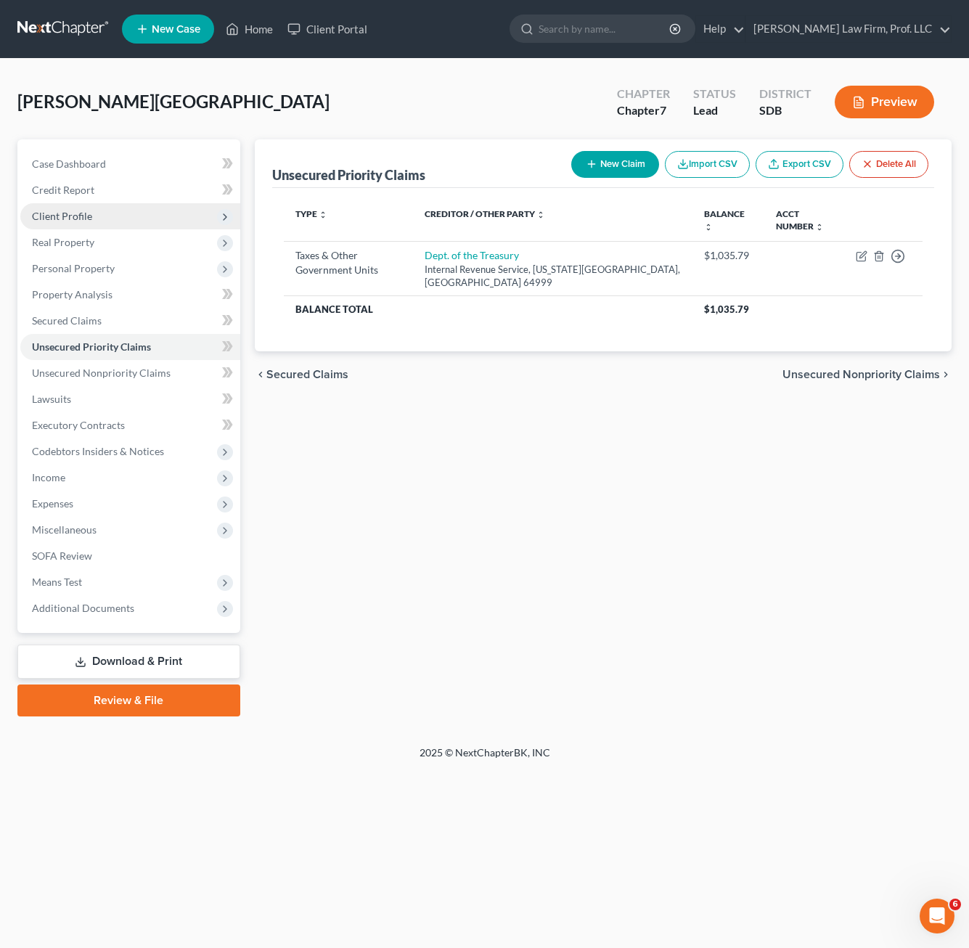
click at [102, 211] on span "Client Profile" at bounding box center [130, 216] width 220 height 26
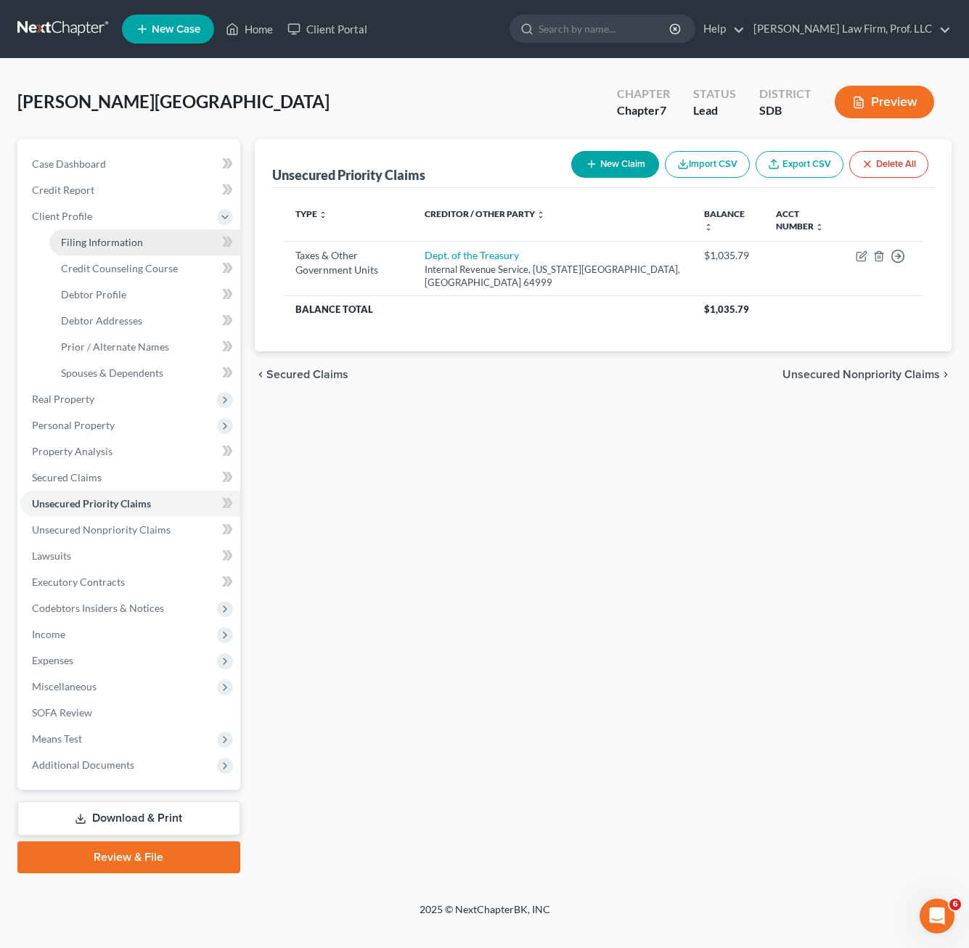
click at [144, 248] on link "Filing Information" at bounding box center [144, 242] width 191 height 26
select select "0"
select select "3"
select select "0"
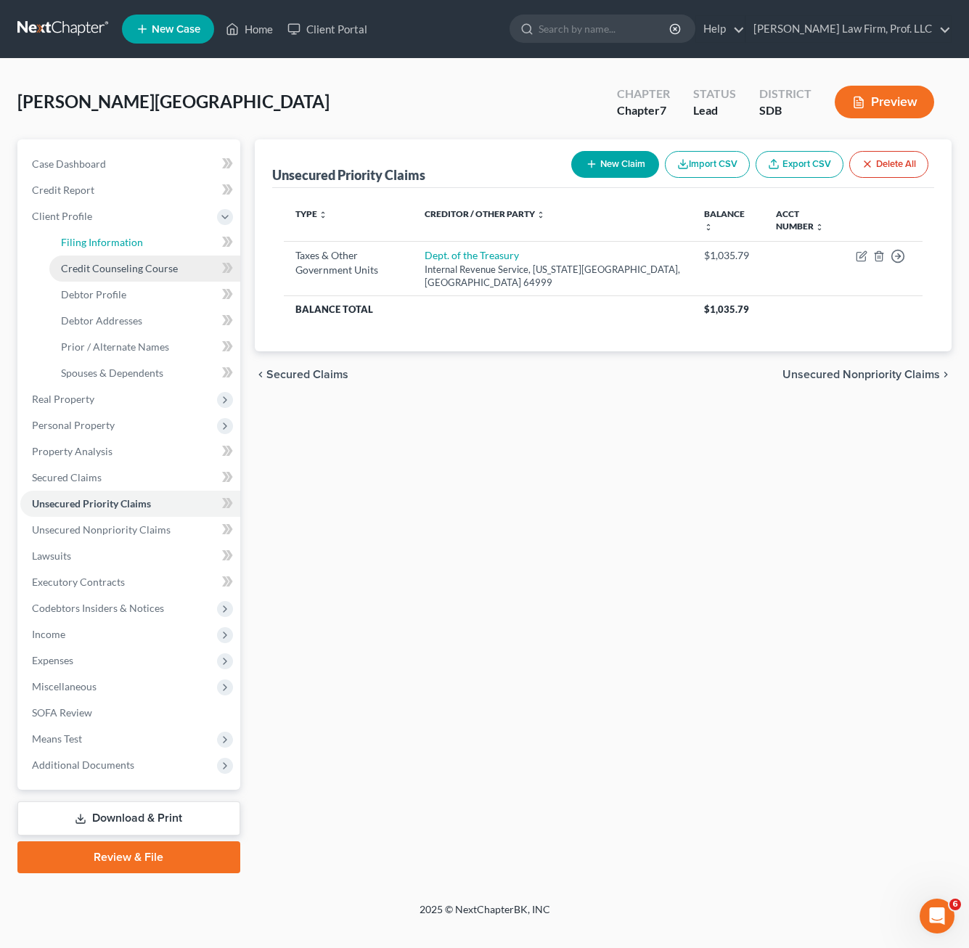
select select "43"
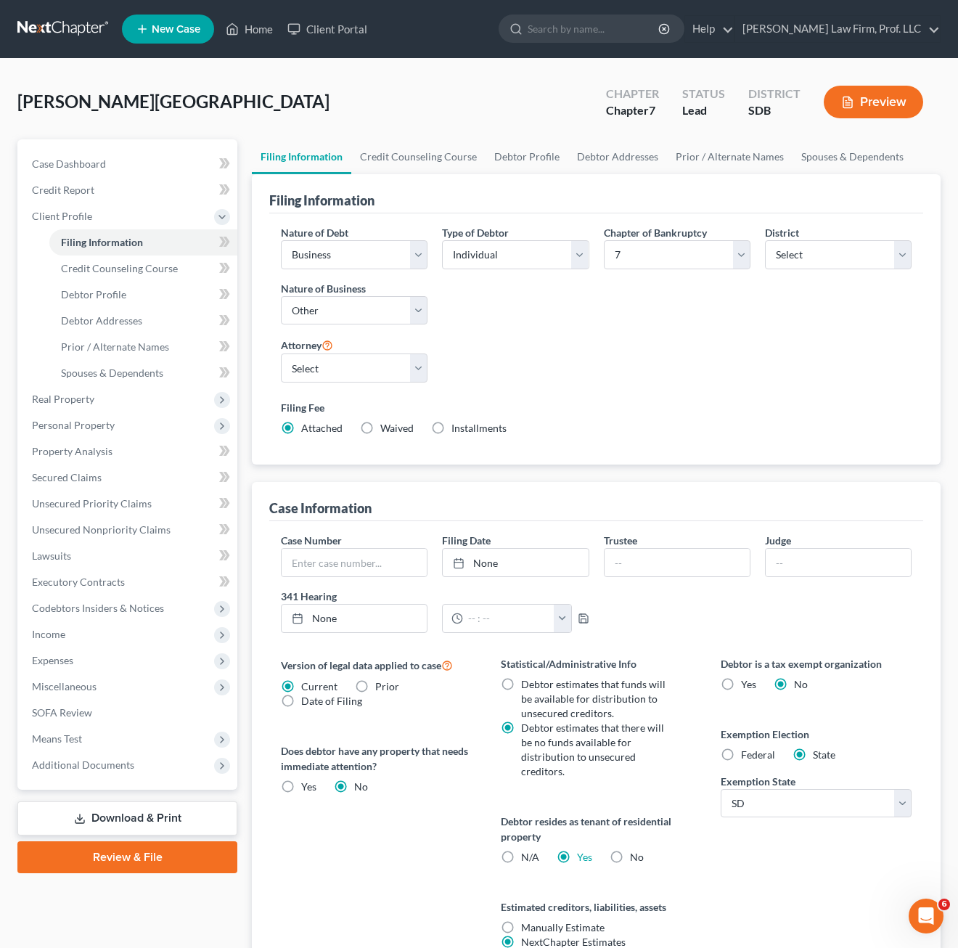
click at [758, 359] on div "Nature of Debt Select Business Consumer Other Nature of Business Select Clearin…" at bounding box center [596, 336] width 645 height 222
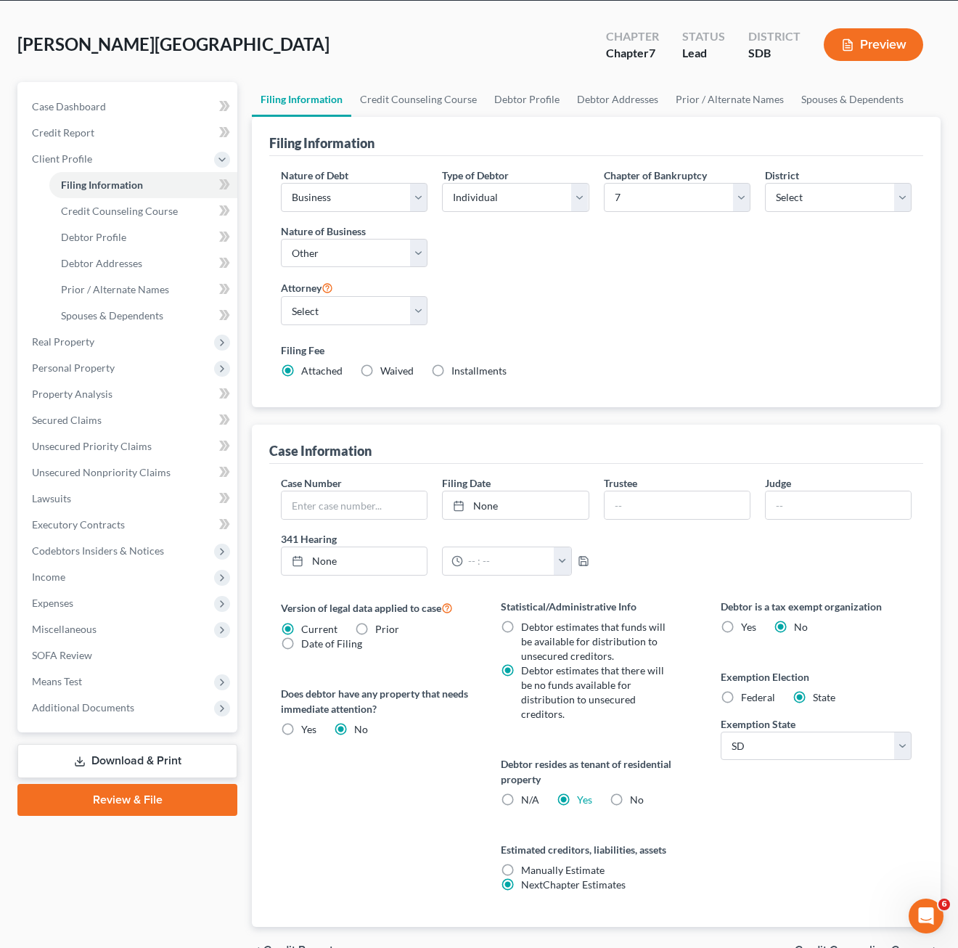
scroll to position [138, 0]
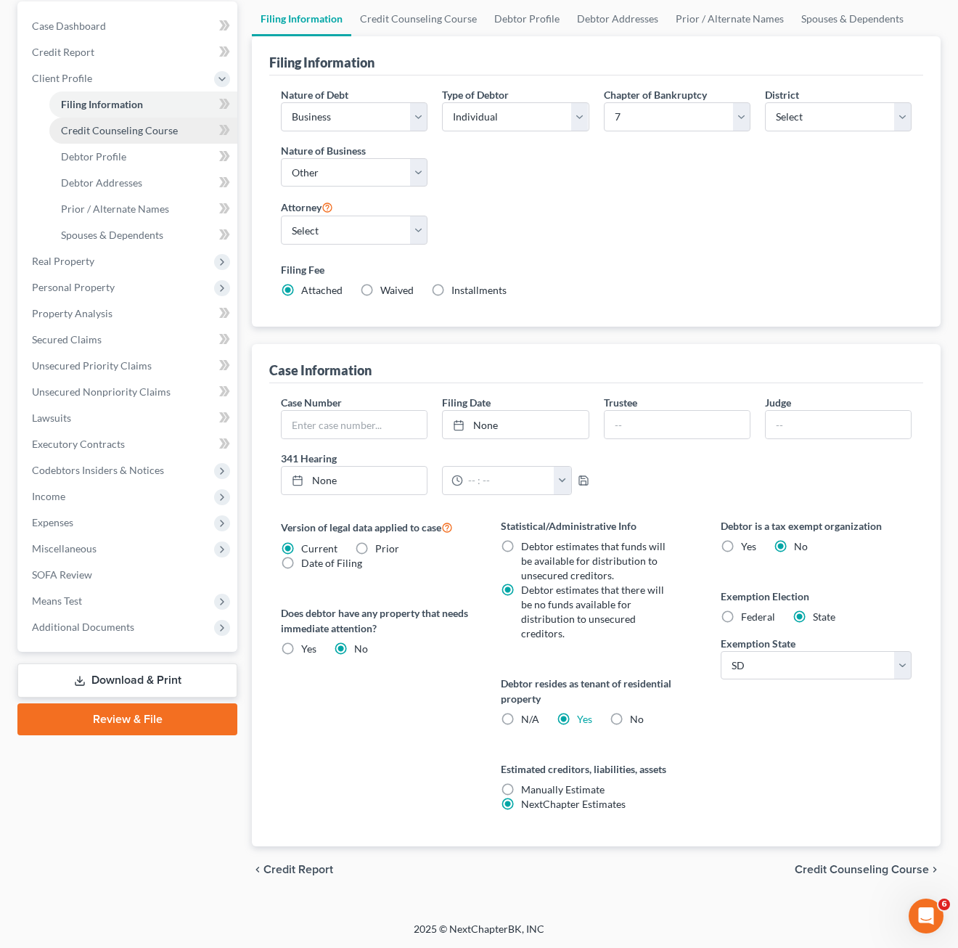
click at [99, 137] on link "Credit Counseling Course" at bounding box center [143, 131] width 188 height 26
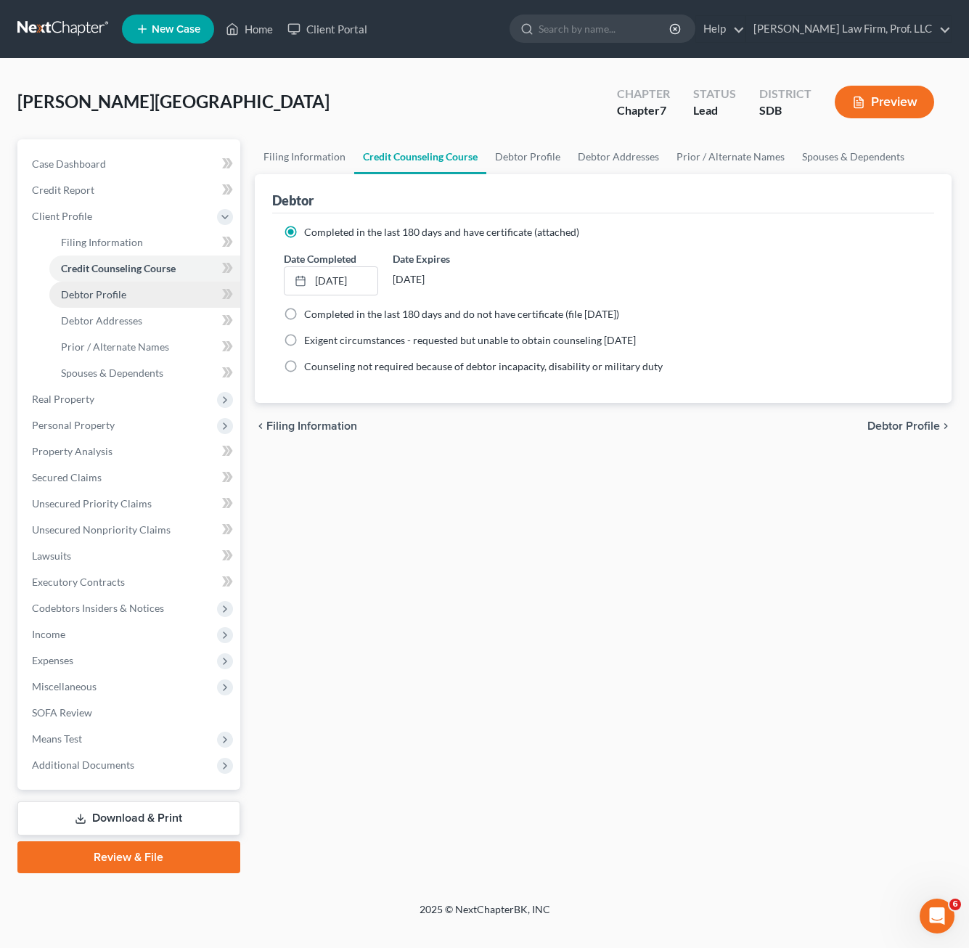
click at [90, 295] on span "Debtor Profile" at bounding box center [93, 294] width 65 height 12
select select "0"
select select "1"
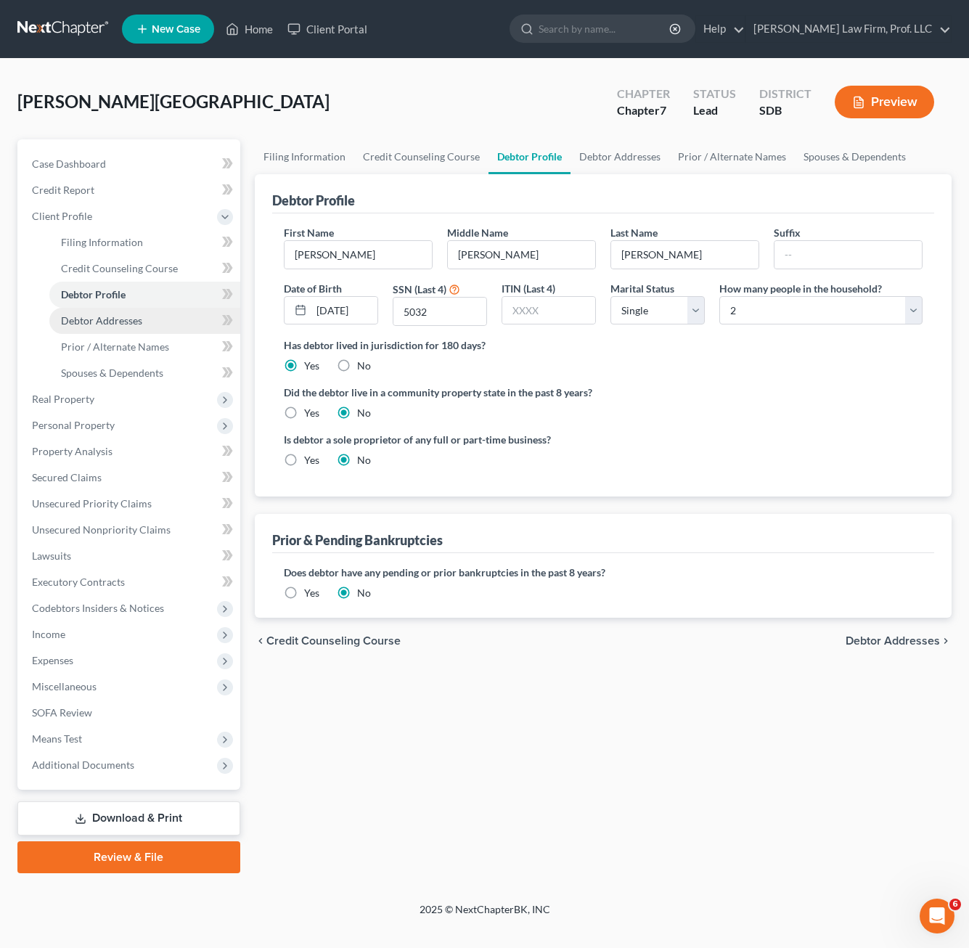
click at [105, 323] on span "Debtor Addresses" at bounding box center [101, 320] width 81 height 12
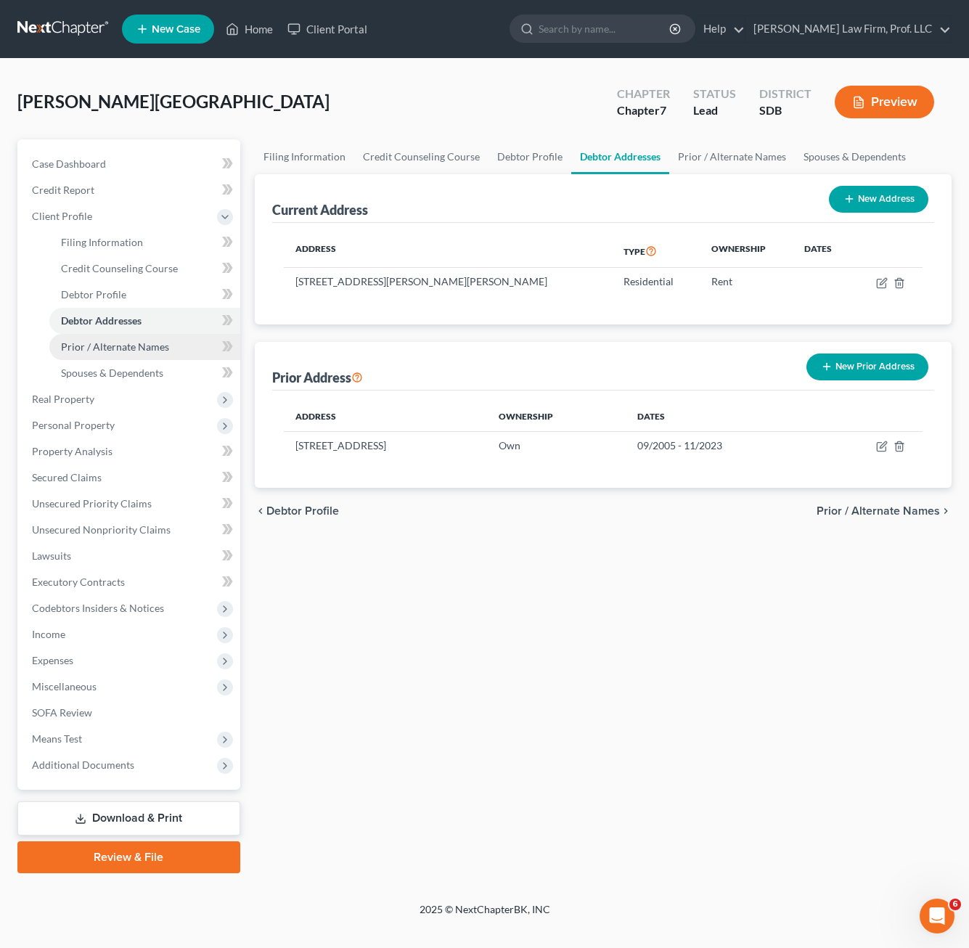
click at [99, 357] on link "Prior / Alternate Names" at bounding box center [144, 347] width 191 height 26
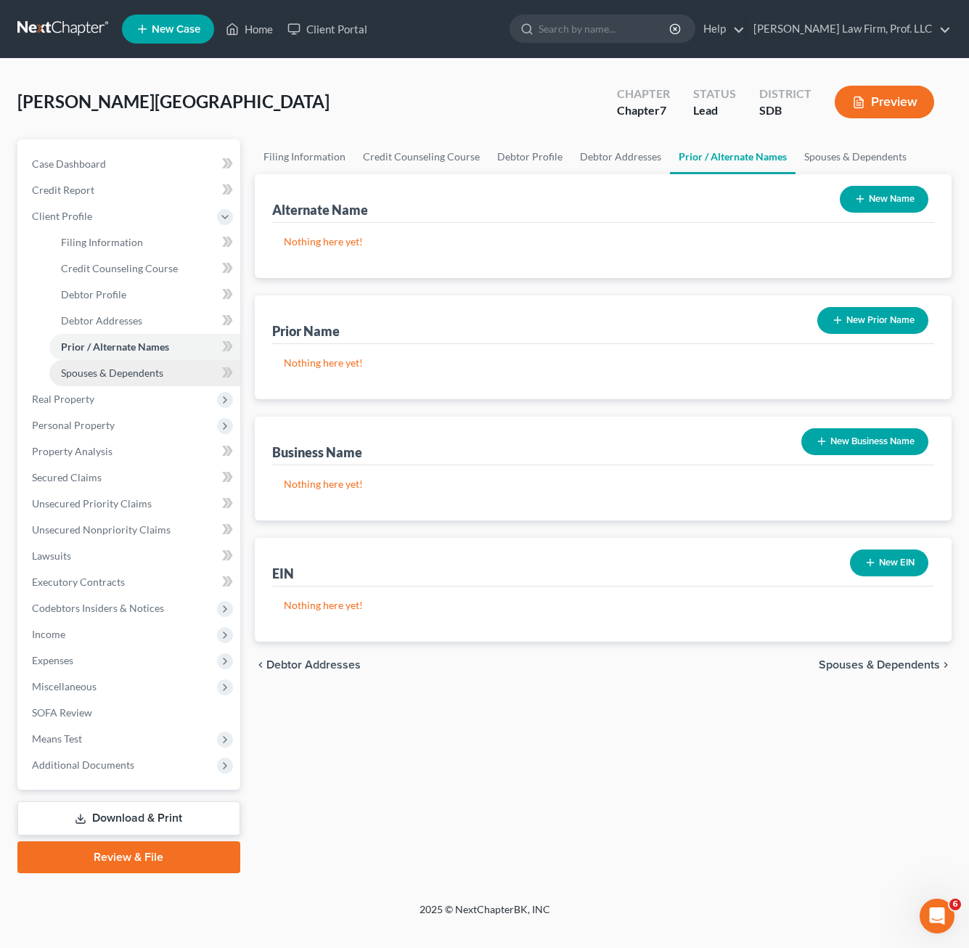
click at [109, 379] on link "Spouses & Dependents" at bounding box center [144, 373] width 191 height 26
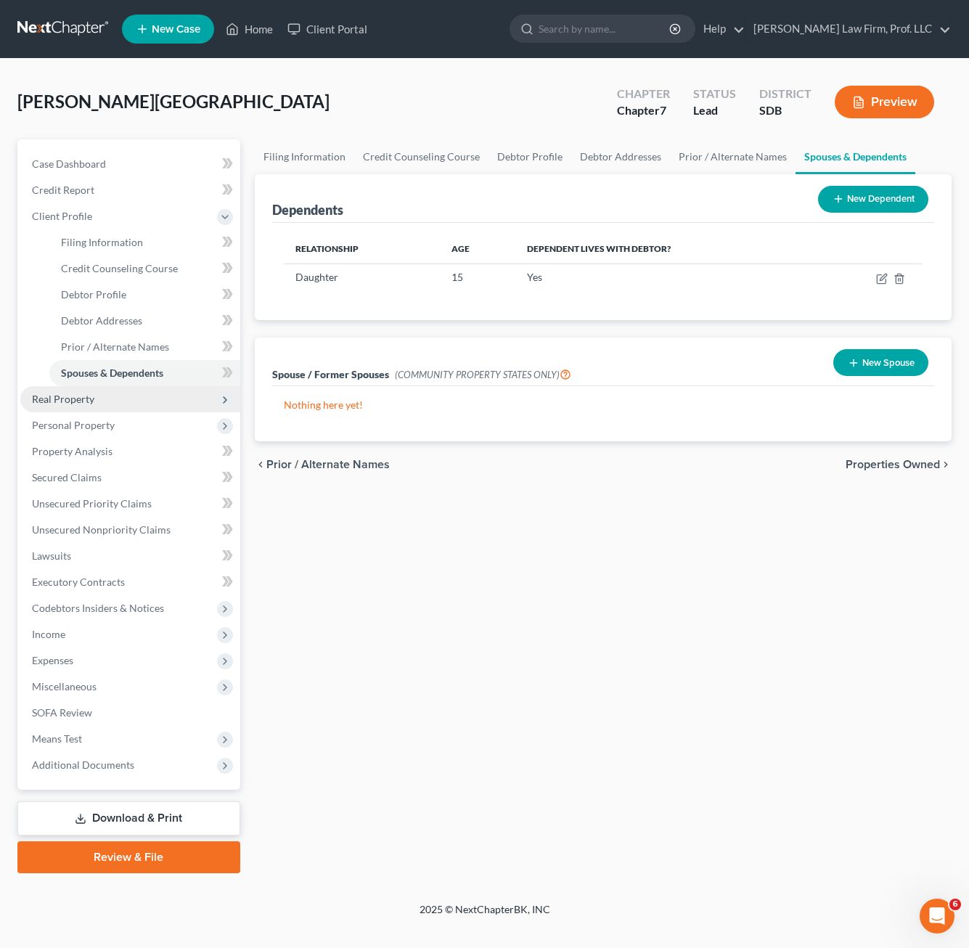
click at [97, 403] on span "Real Property" at bounding box center [130, 399] width 220 height 26
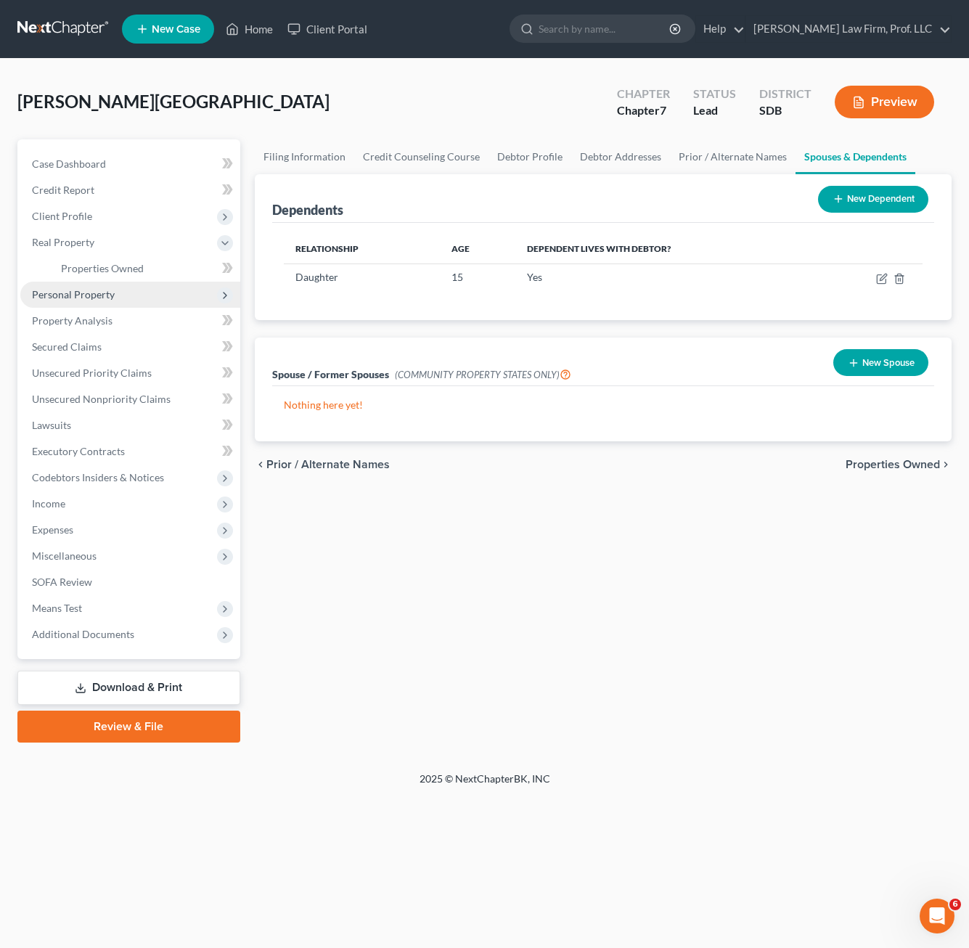
click at [99, 304] on span "Personal Property" at bounding box center [130, 295] width 220 height 26
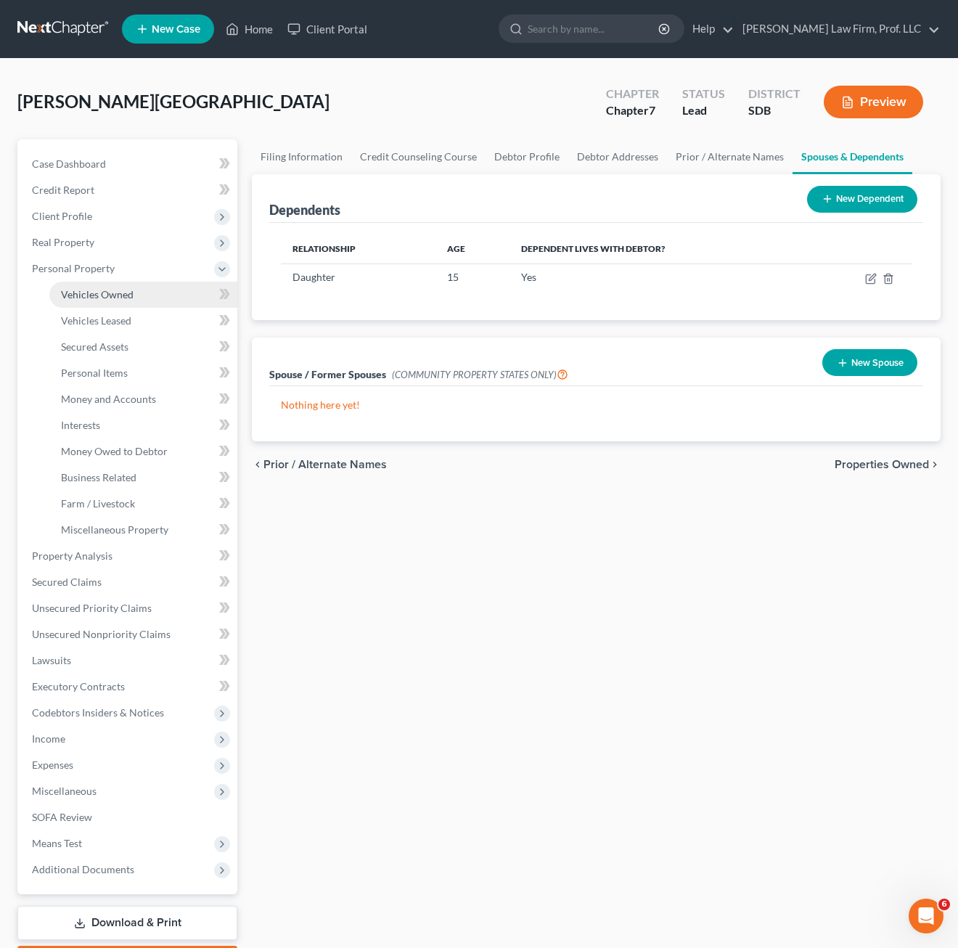
click at [111, 299] on span "Vehicles Owned" at bounding box center [97, 294] width 73 height 12
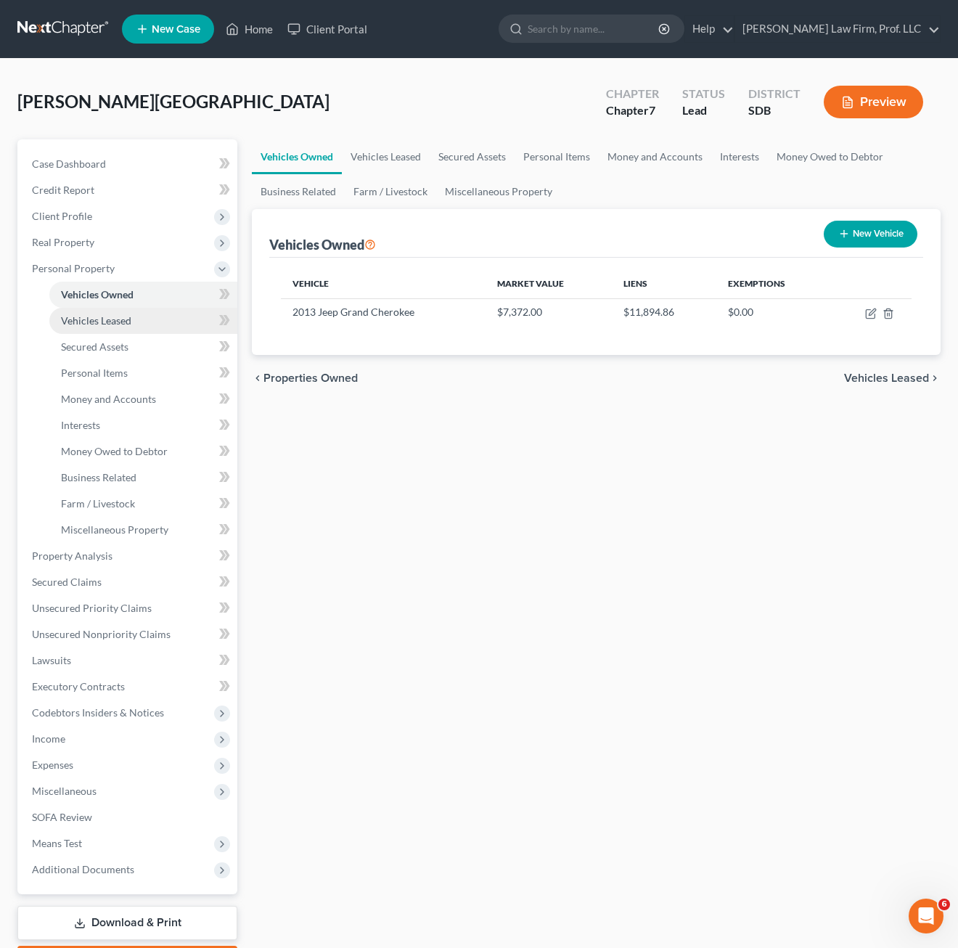
click at [111, 328] on link "Vehicles Leased" at bounding box center [143, 321] width 188 height 26
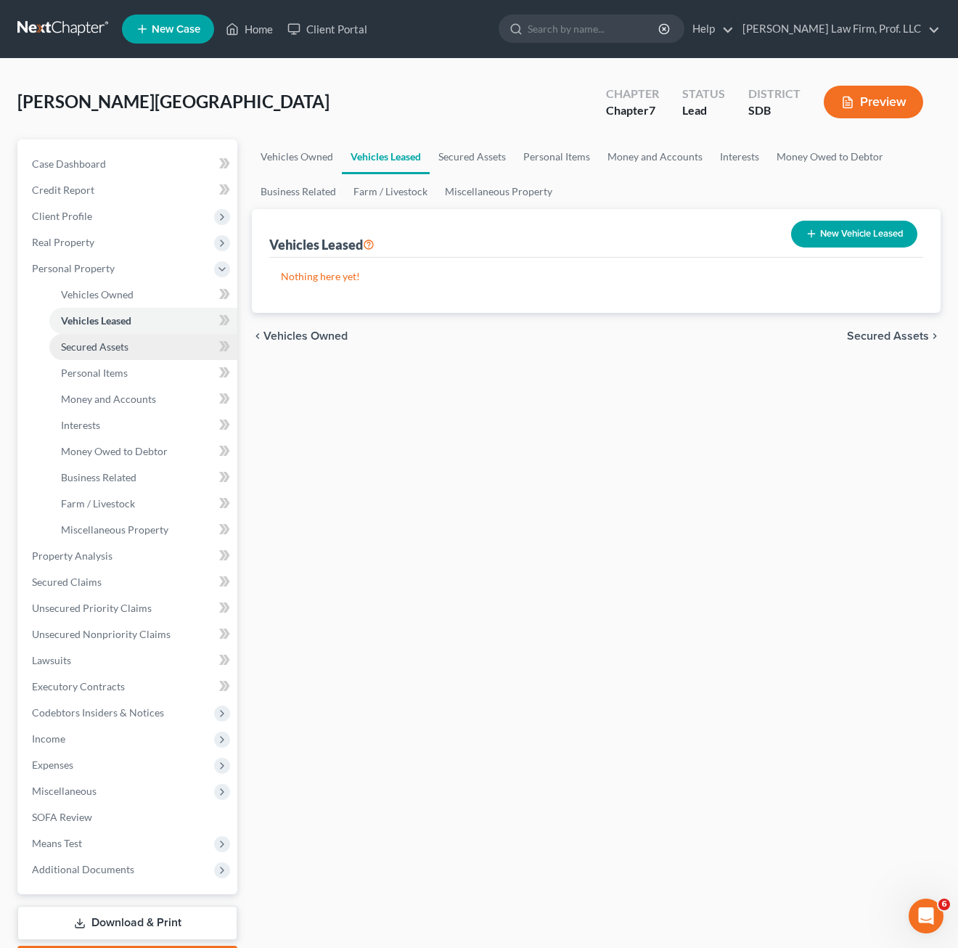
click at [108, 341] on span "Secured Assets" at bounding box center [94, 346] width 67 height 12
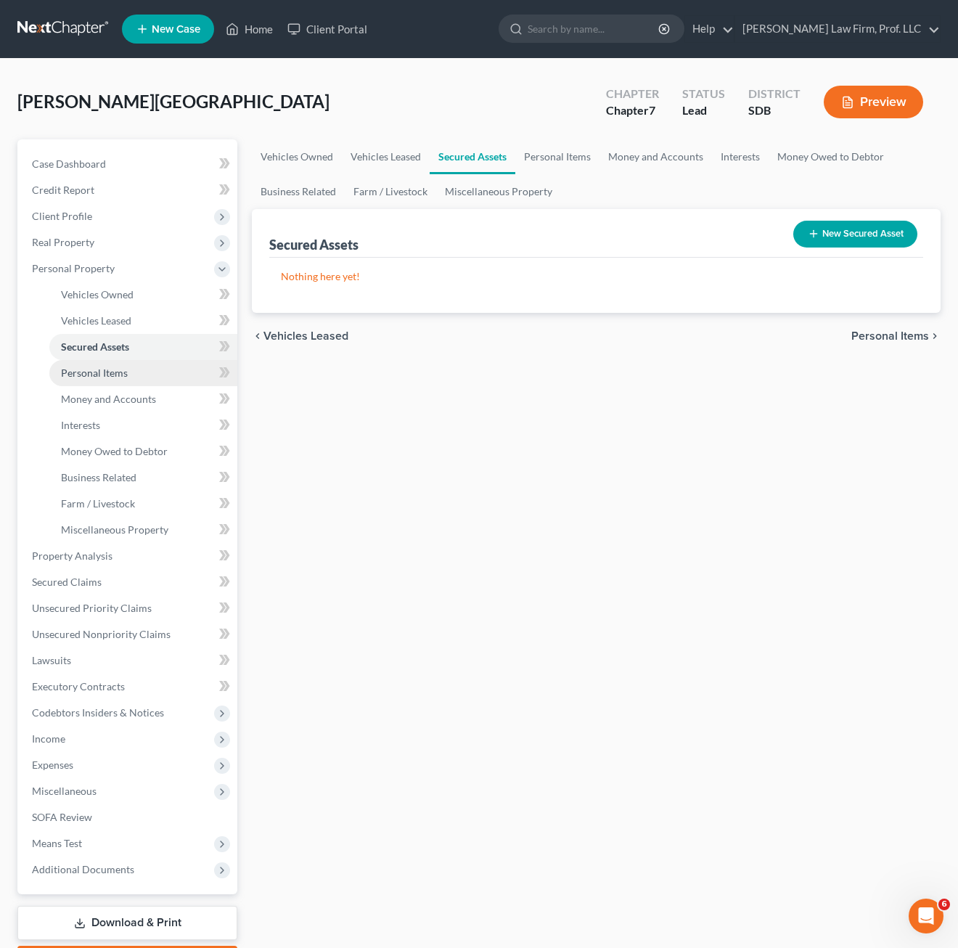
click at [107, 368] on span "Personal Items" at bounding box center [94, 372] width 67 height 12
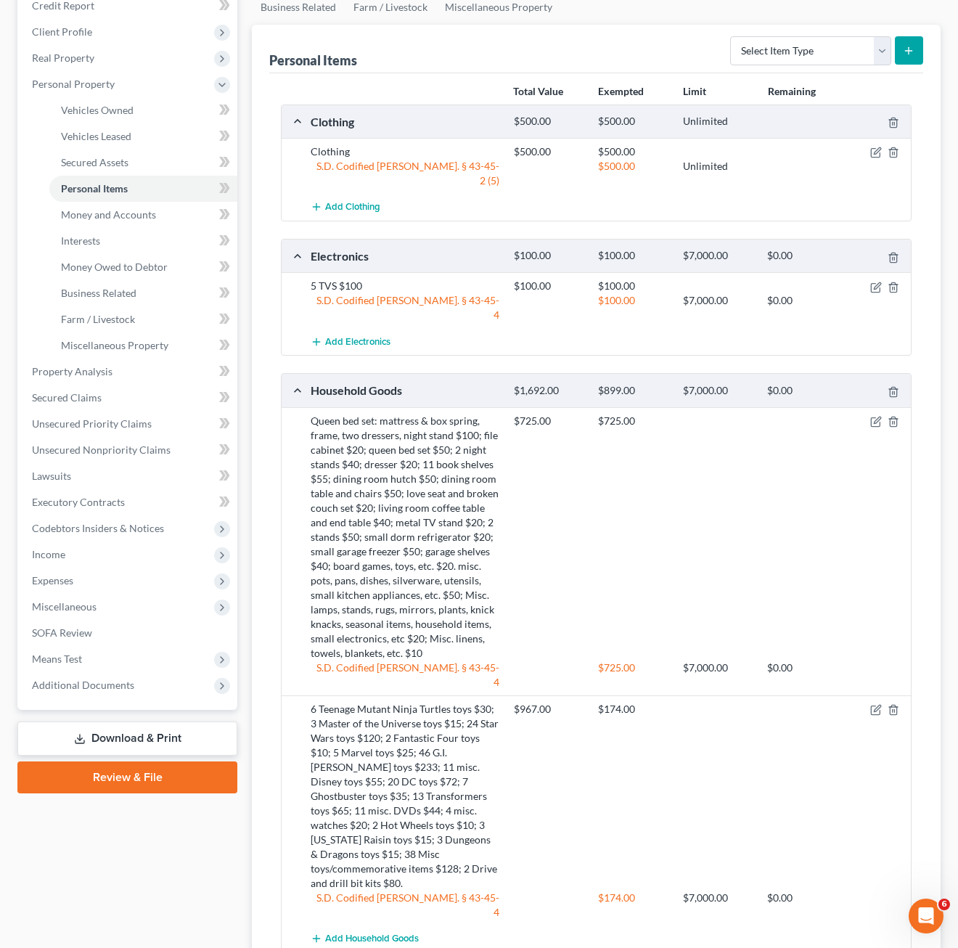
scroll to position [218, 0]
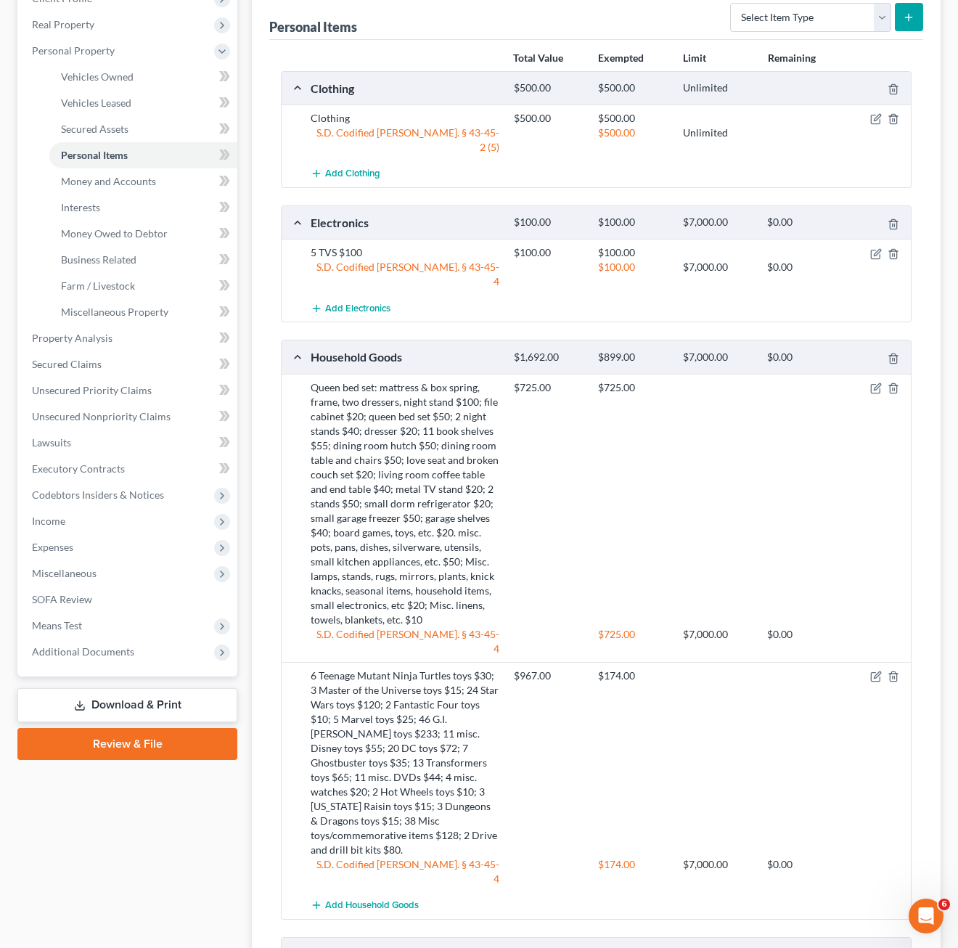
click at [423, 790] on div "6 Teenage Mutant Ninja Turtles toys $30; 3 Master of the Universe toys $15; 24 …" at bounding box center [404, 762] width 203 height 189
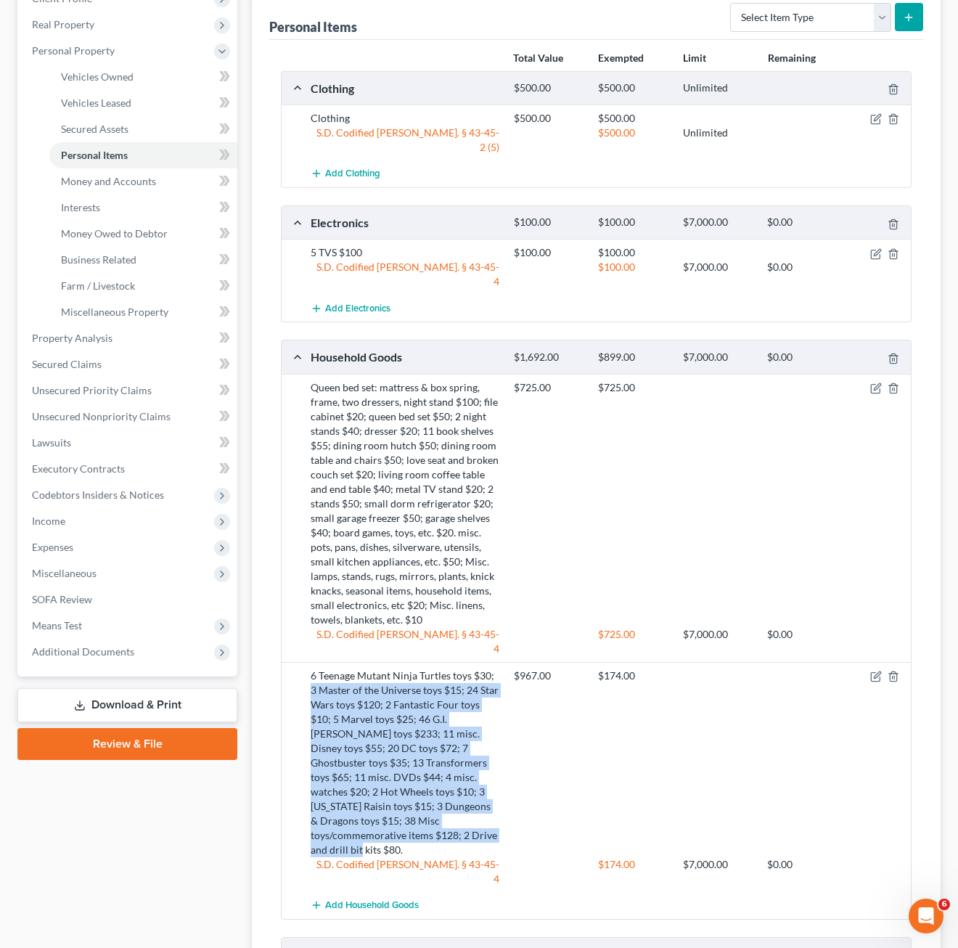
drag, startPoint x: 422, startPoint y: 792, endPoint x: 297, endPoint y: 644, distance: 194.1
click at [297, 662] on div "6 Teenage Mutant Ninja Turtles toys $30; 3 Master of the Universe toys $15; 24 …" at bounding box center [596, 777] width 629 height 230
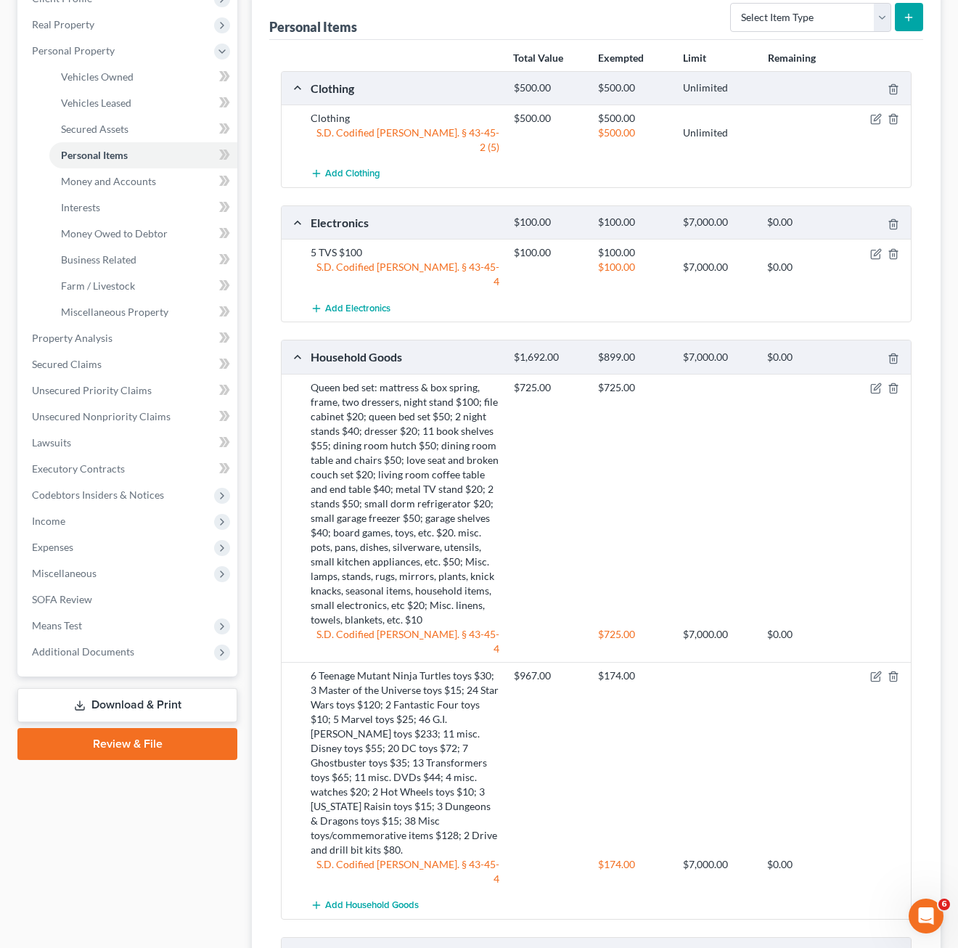
click at [604, 726] on div "$967.00 $174.00" at bounding box center [709, 762] width 406 height 189
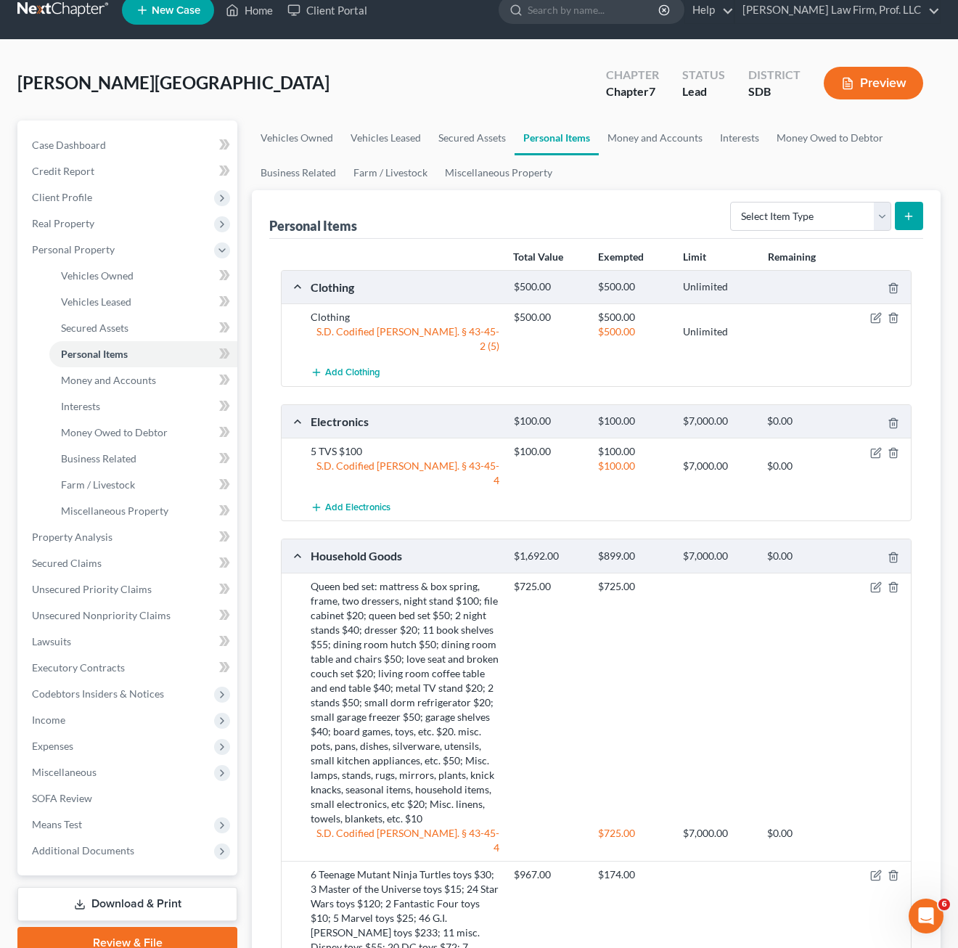
scroll to position [0, 0]
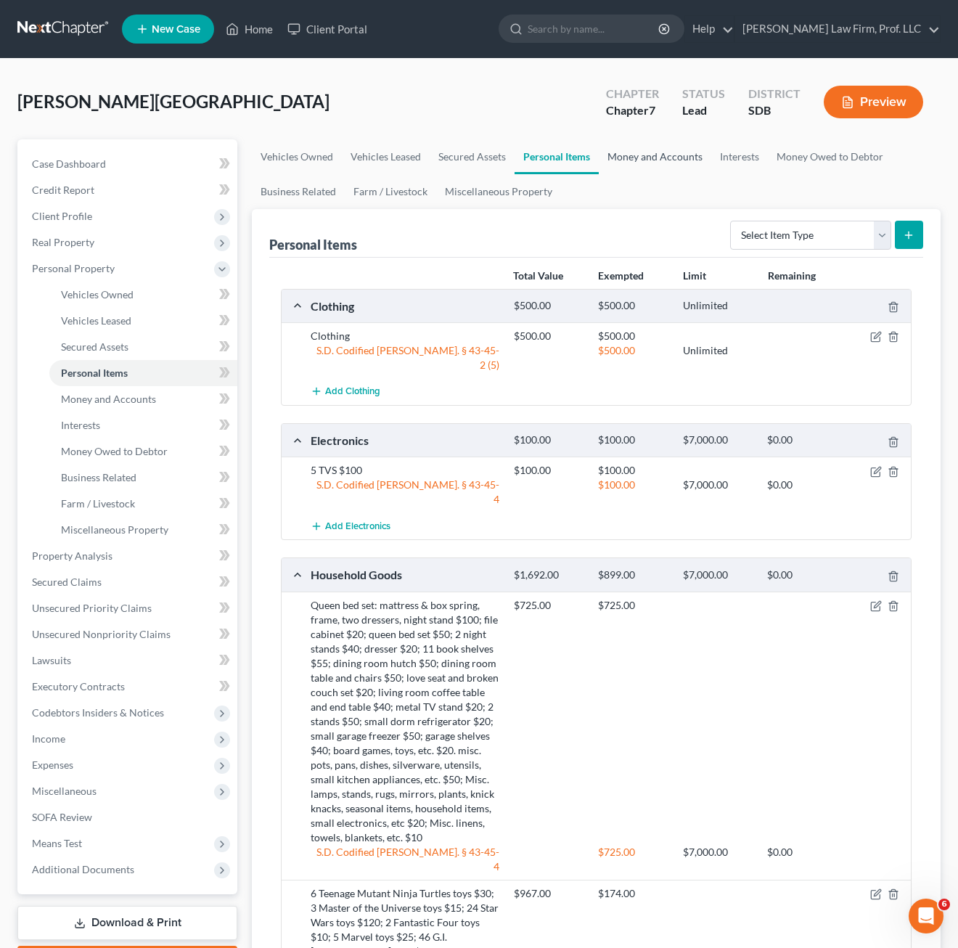
click at [659, 152] on link "Money and Accounts" at bounding box center [655, 156] width 112 height 35
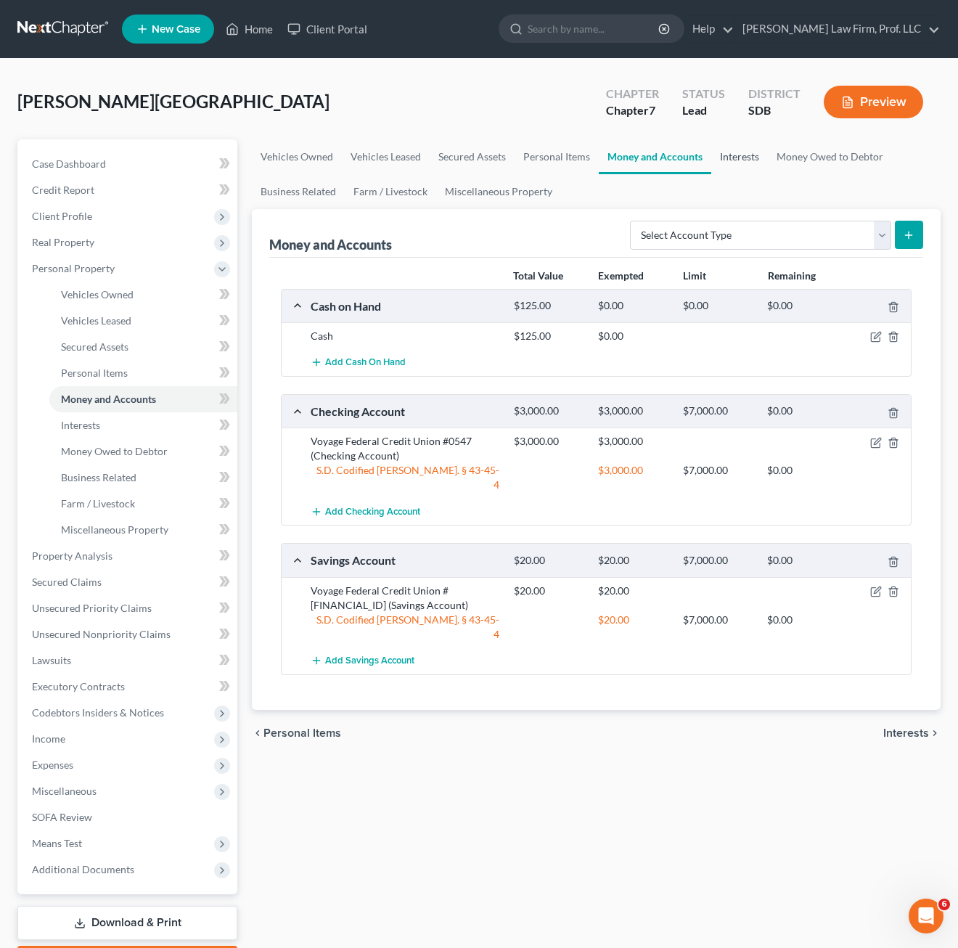
click at [723, 165] on link "Interests" at bounding box center [739, 156] width 57 height 35
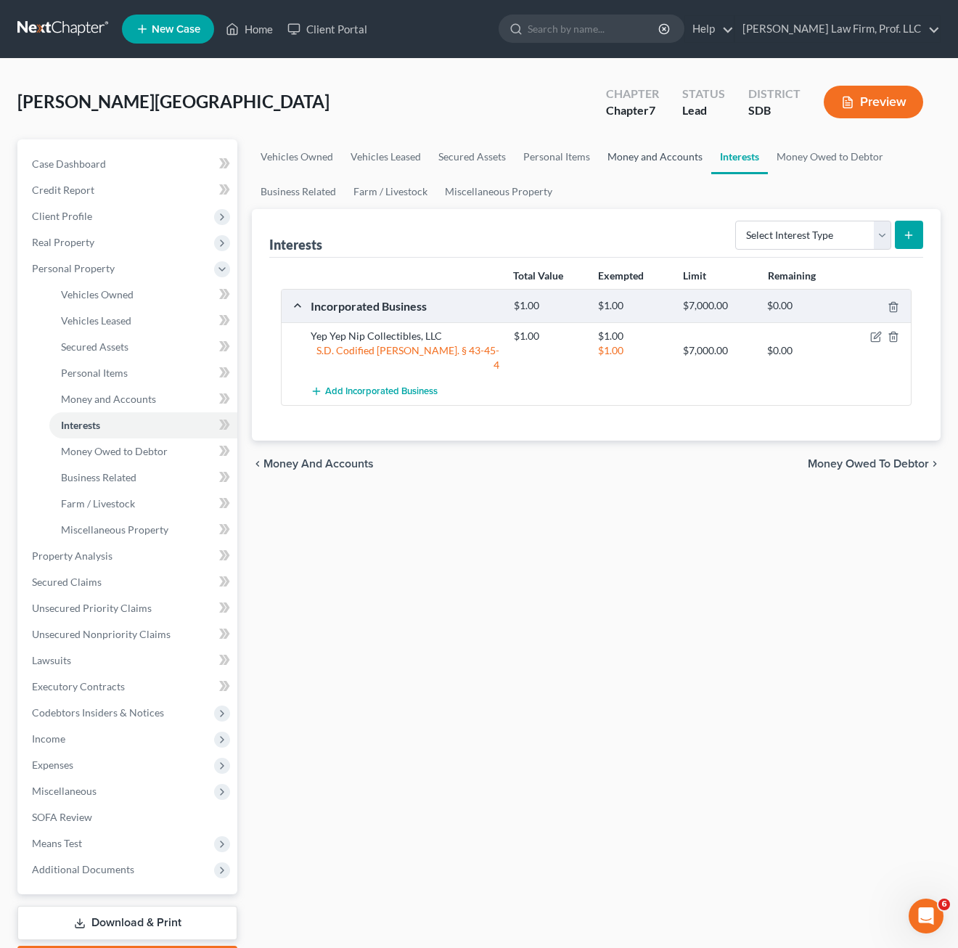
click at [669, 164] on link "Money and Accounts" at bounding box center [655, 156] width 112 height 35
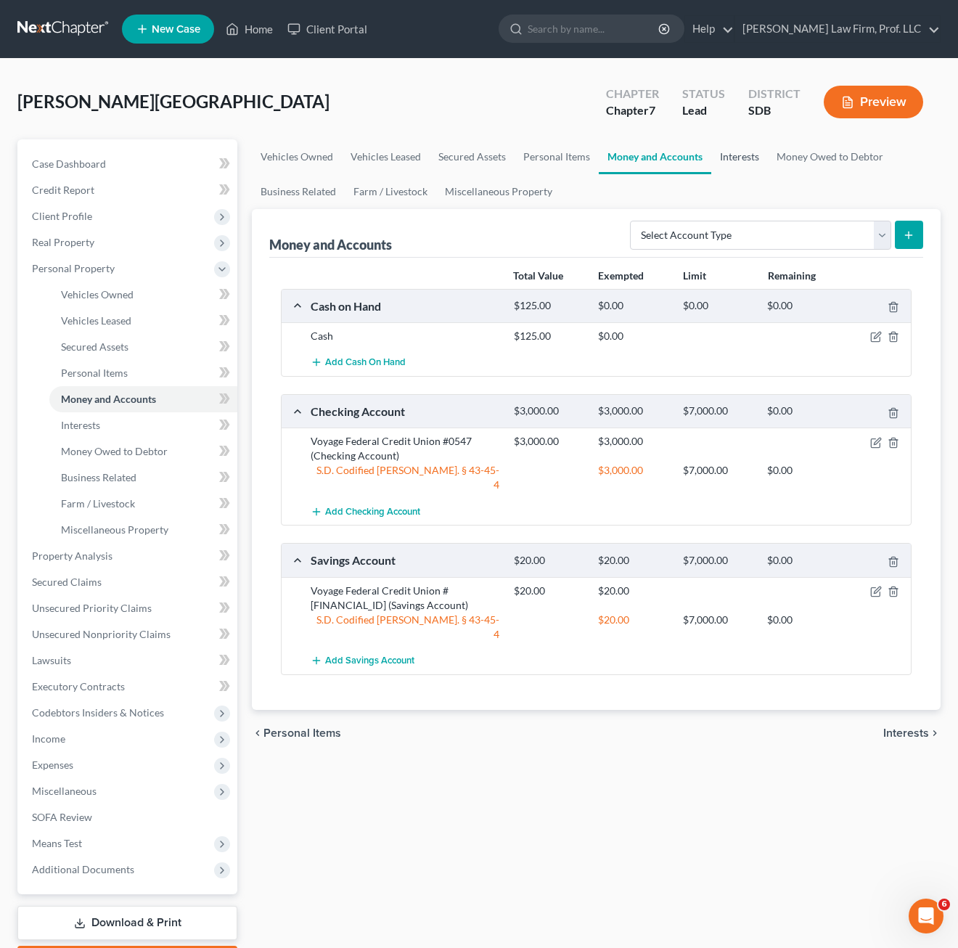
click at [747, 165] on link "Interests" at bounding box center [739, 156] width 57 height 35
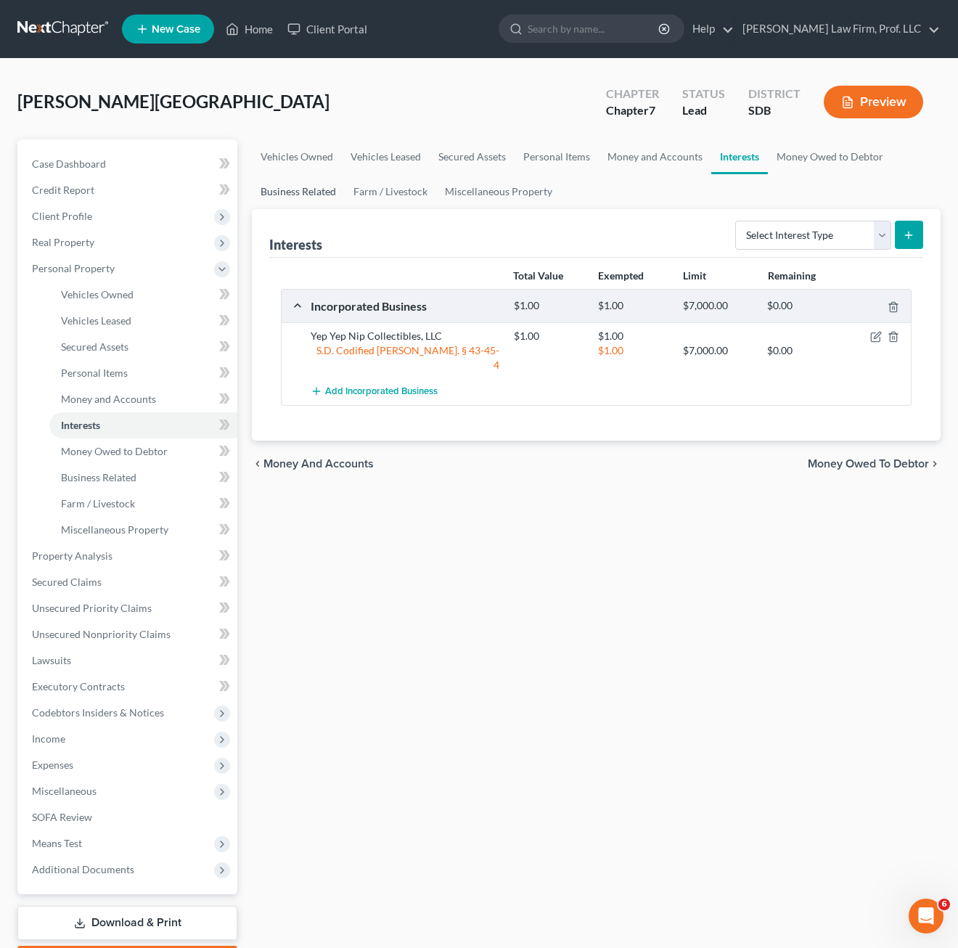
drag, startPoint x: 264, startPoint y: 197, endPoint x: 287, endPoint y: 197, distance: 23.2
click at [265, 197] on link "Business Related" at bounding box center [298, 191] width 93 height 35
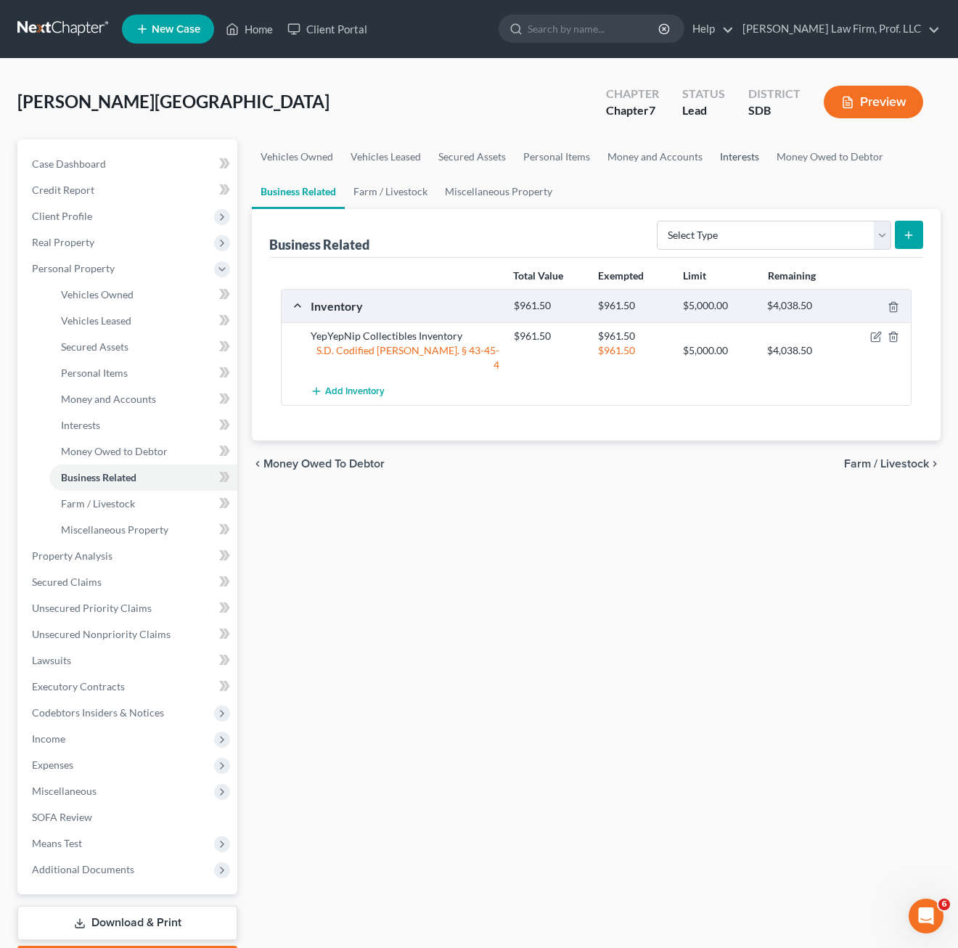
click at [735, 160] on link "Interests" at bounding box center [739, 156] width 57 height 35
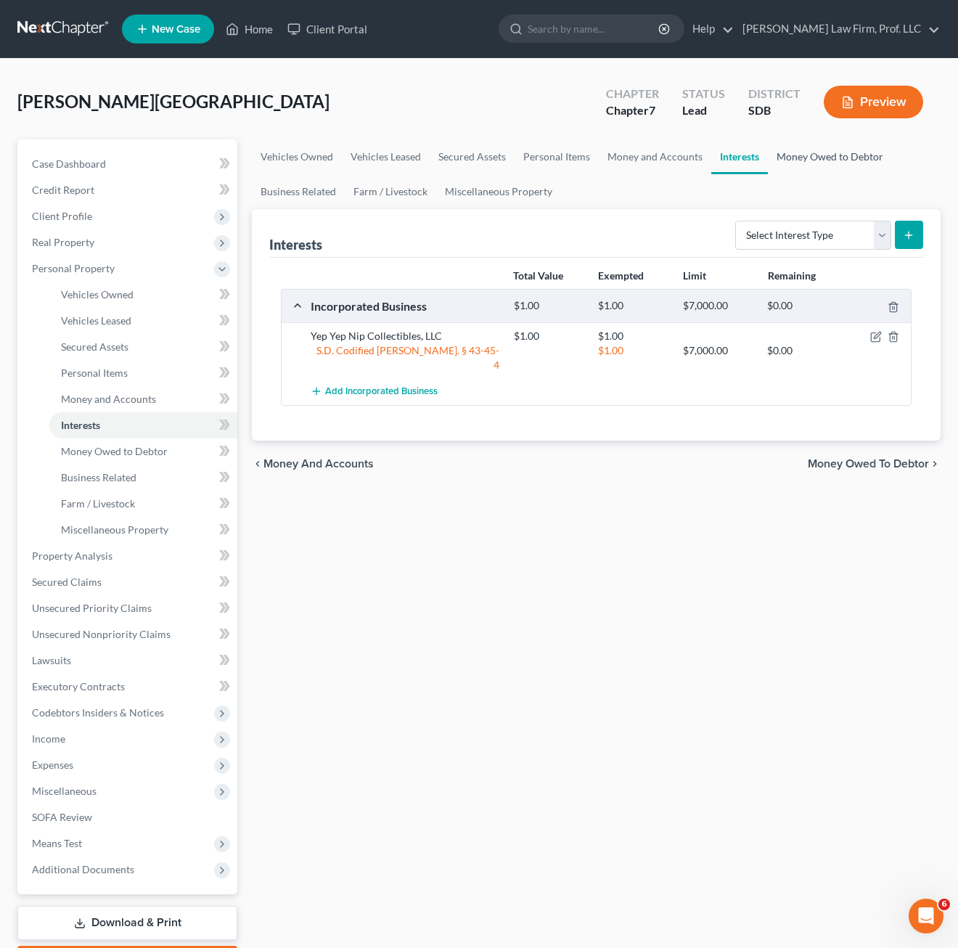
click at [818, 157] on link "Money Owed to Debtor" at bounding box center [830, 156] width 124 height 35
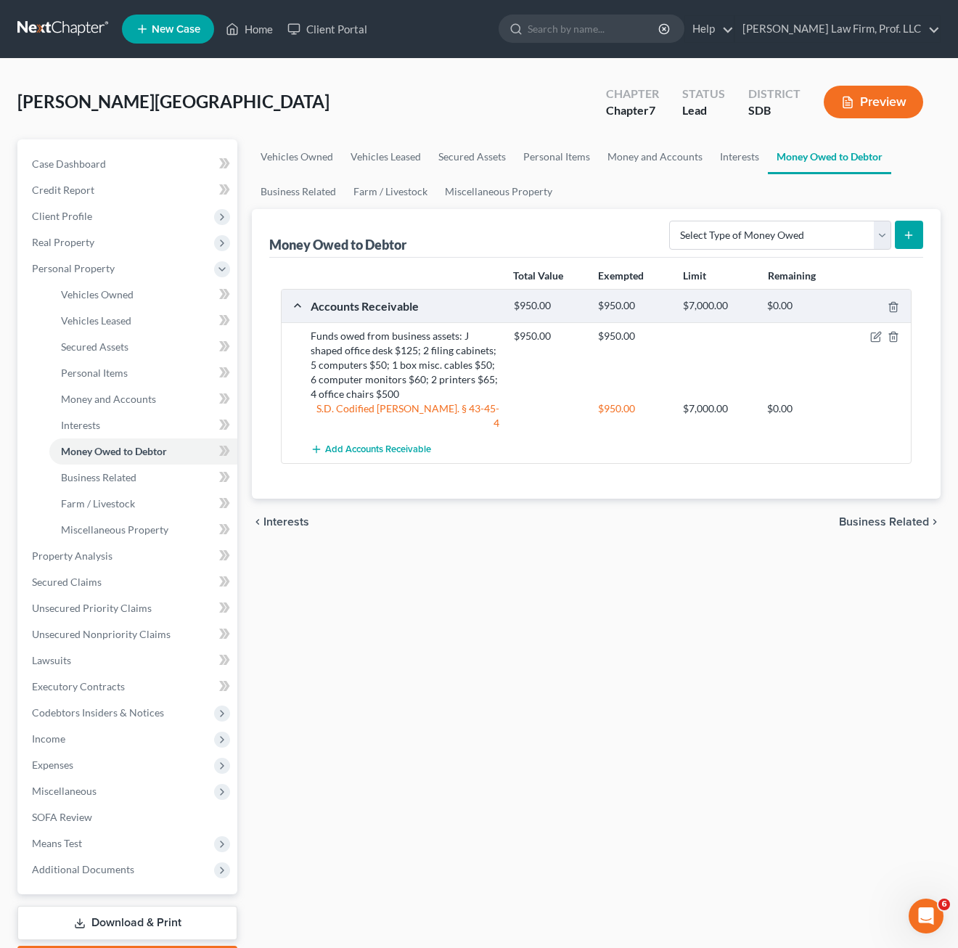
click at [592, 692] on div "Vehicles Owned Vehicles Leased Secured Assets Personal Items Money and Accounts…" at bounding box center [596, 558] width 703 height 838
click at [511, 479] on div "Total Value Exempted Limit Remaining Accounts Receivable $950.00 $950.00 $7,000…" at bounding box center [596, 378] width 654 height 241
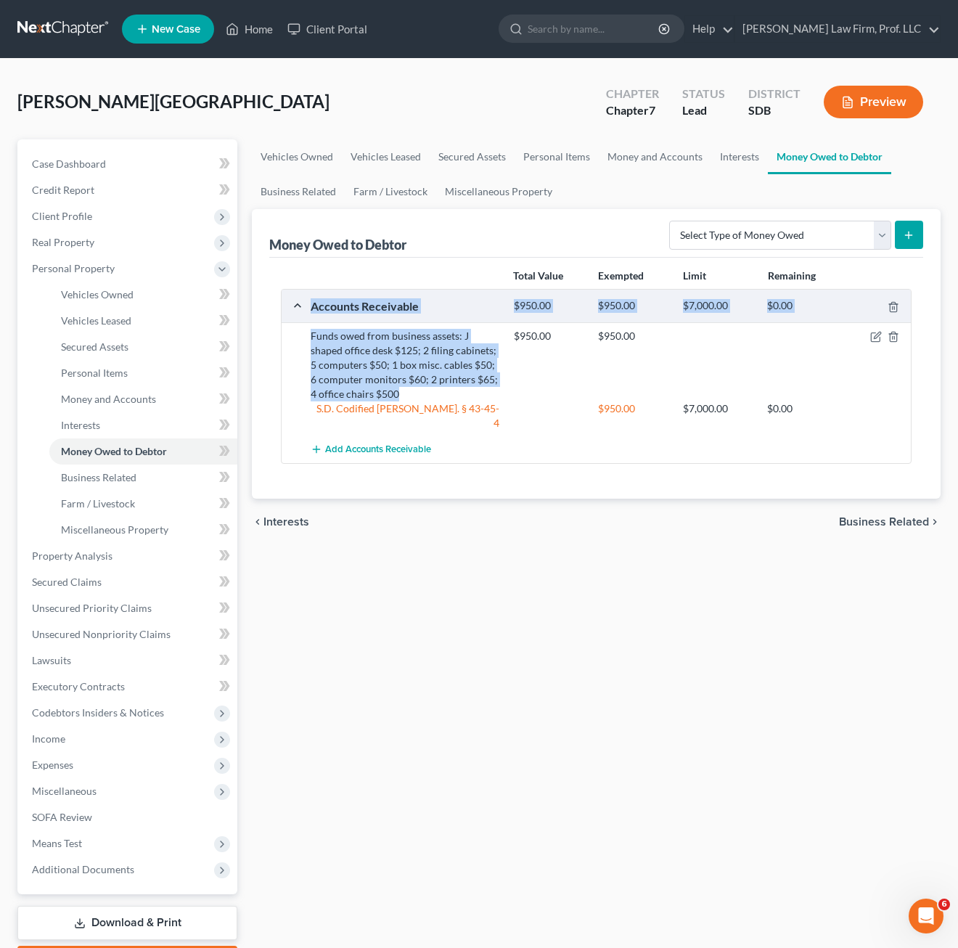
drag, startPoint x: 403, startPoint y: 398, endPoint x: 269, endPoint y: 319, distance: 155.2
click at [269, 319] on div "Total Value Exempted Limit Remaining Accounts Receivable $950.00 $950.00 $7,000…" at bounding box center [596, 378] width 654 height 241
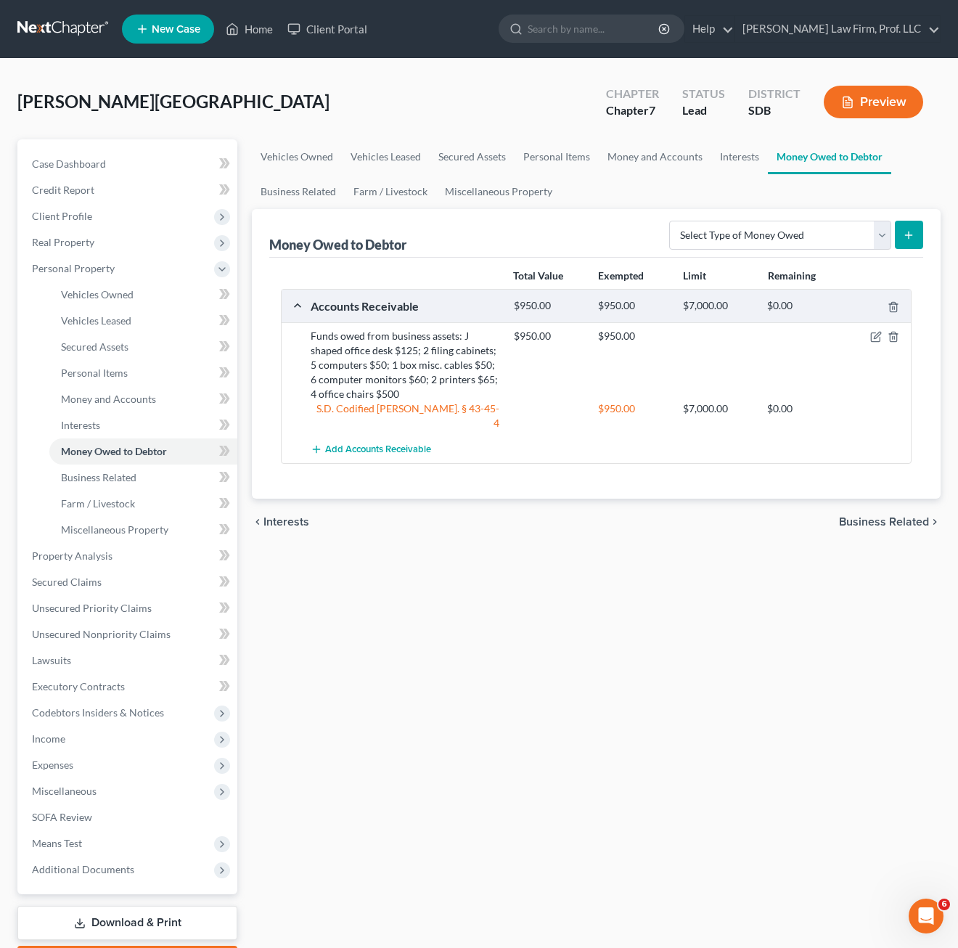
drag, startPoint x: 269, startPoint y: 319, endPoint x: 625, endPoint y: 353, distance: 357.9
click at [625, 353] on div "$950.00 $950.00" at bounding box center [709, 365] width 406 height 73
click at [273, 200] on link "Business Related" at bounding box center [298, 191] width 93 height 35
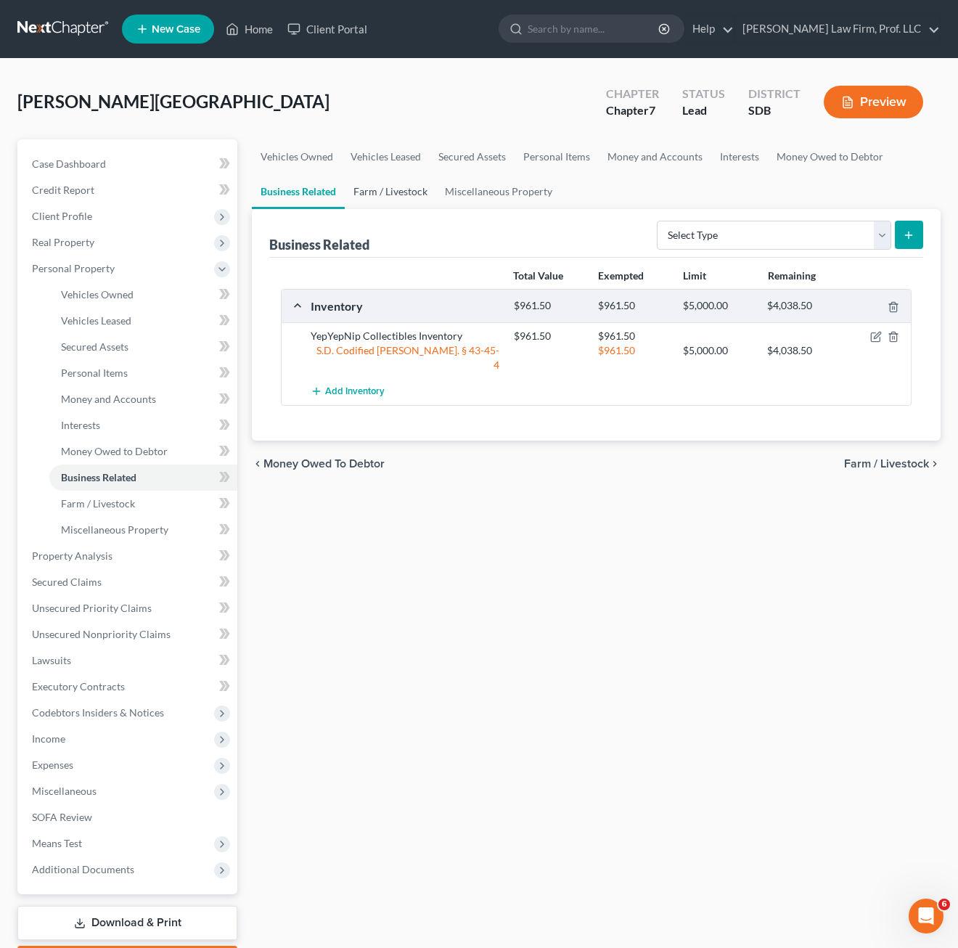
click at [394, 194] on link "Farm / Livestock" at bounding box center [390, 191] width 91 height 35
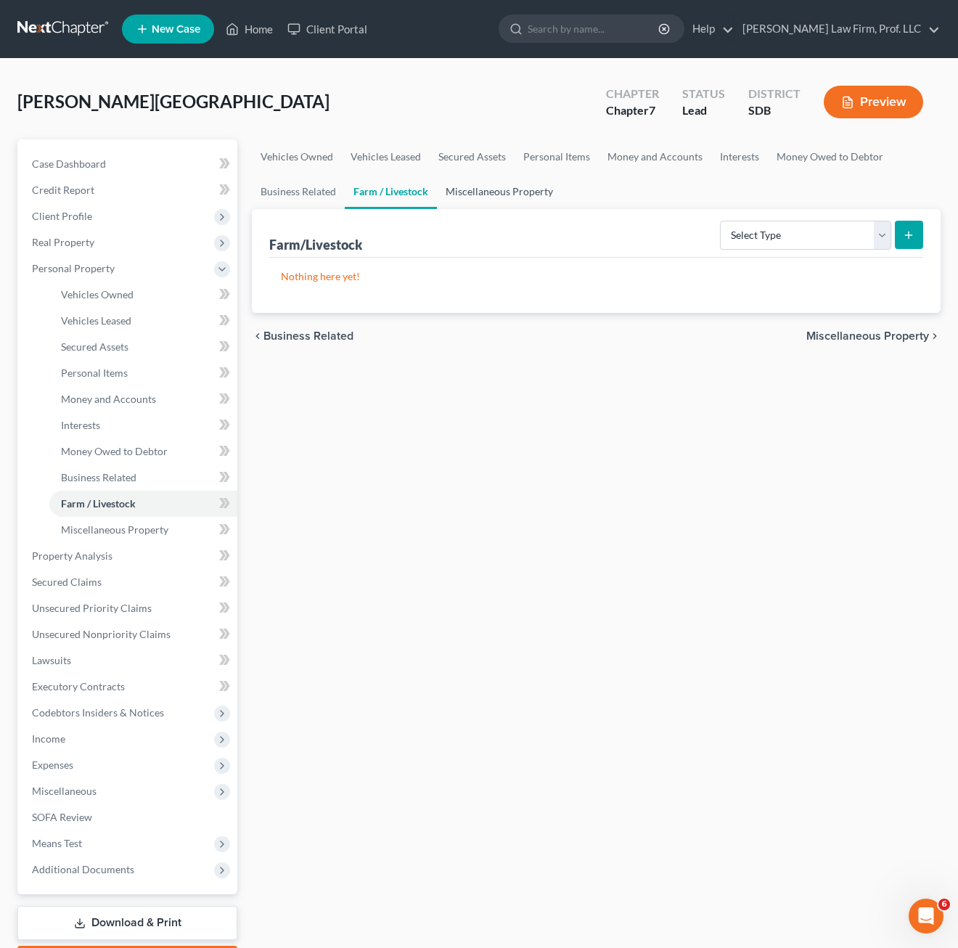
click at [477, 200] on link "Miscellaneous Property" at bounding box center [499, 191] width 125 height 35
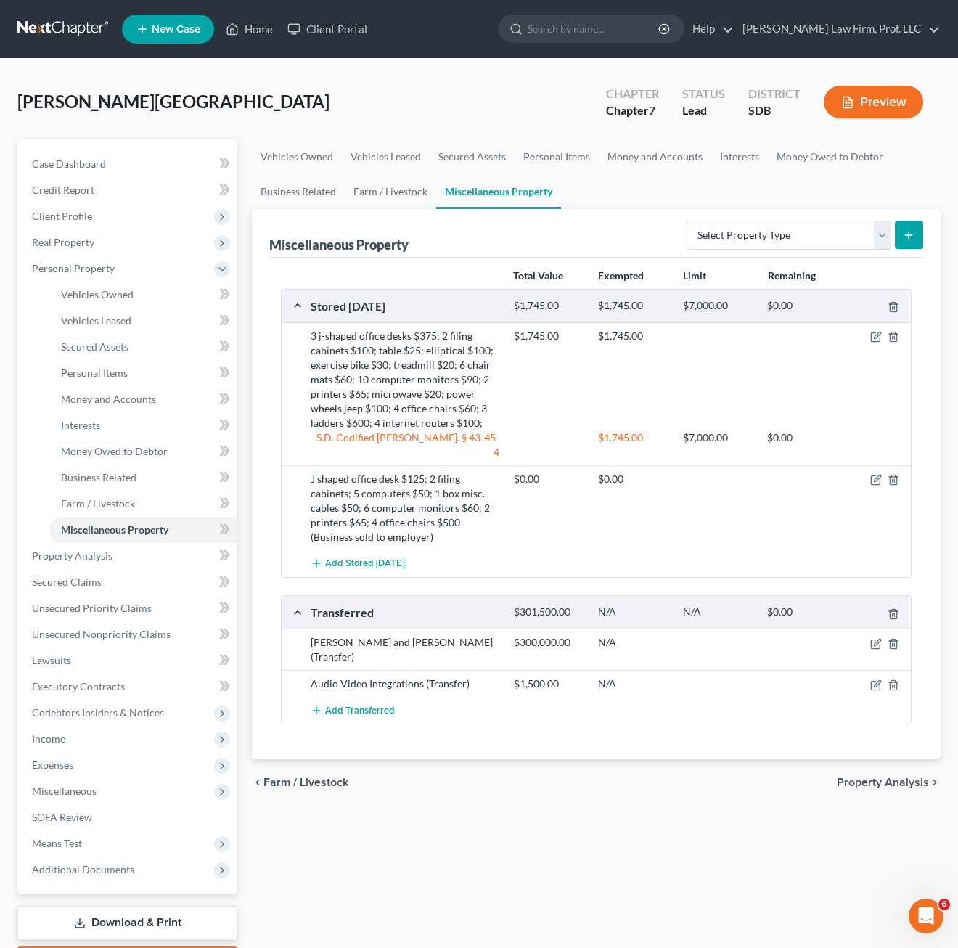
click at [506, 781] on div "Vehicles Owned Vehicles Leased Secured Assets Personal Items Money and Accounts…" at bounding box center [596, 558] width 703 height 838
drag, startPoint x: 461, startPoint y: 529, endPoint x: 279, endPoint y: 464, distance: 193.5
click at [279, 464] on div "Total Value Exempted Limit Remaining Stored [DATE] $1,745.00 $1,745.00 $7,000.0…" at bounding box center [596, 509] width 654 height 502
click at [559, 527] on div "$0.00 $0.00" at bounding box center [709, 508] width 406 height 73
click at [579, 759] on div "chevron_left Farm / Livestock Property Analysis chevron_right" at bounding box center [596, 782] width 689 height 46
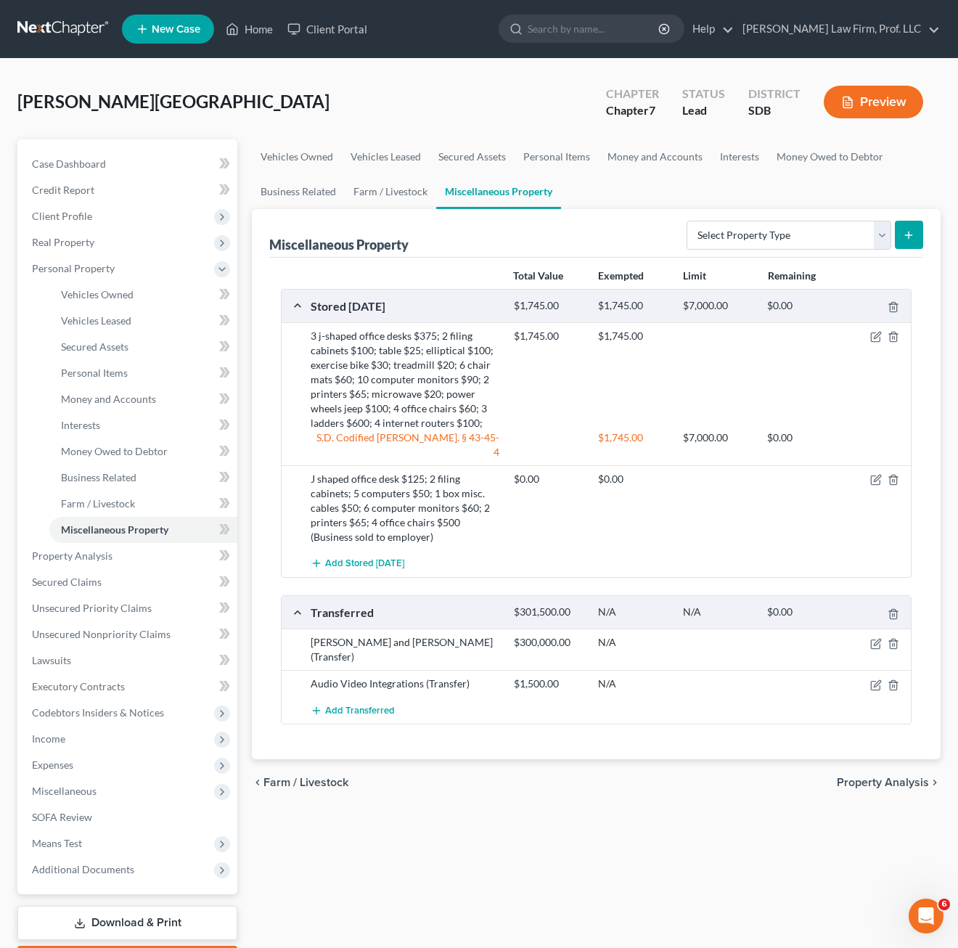
click at [469, 697] on div "Add Transferred" at bounding box center [607, 710] width 609 height 27
click at [559, 719] on div "Total Value Exempted Limit Remaining Stored [DATE] $1,745.00 $1,745.00 $7,000.0…" at bounding box center [596, 509] width 654 height 502
click at [94, 567] on link "Property Analysis" at bounding box center [128, 556] width 217 height 26
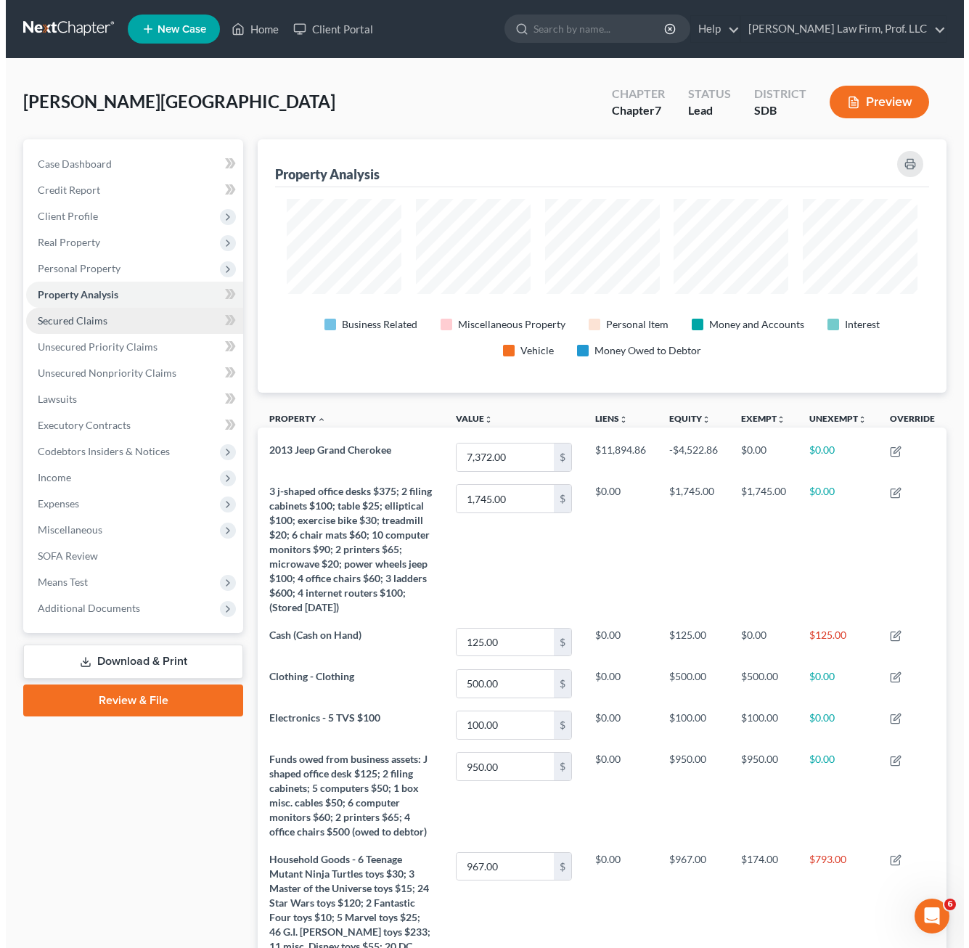
scroll to position [253, 689]
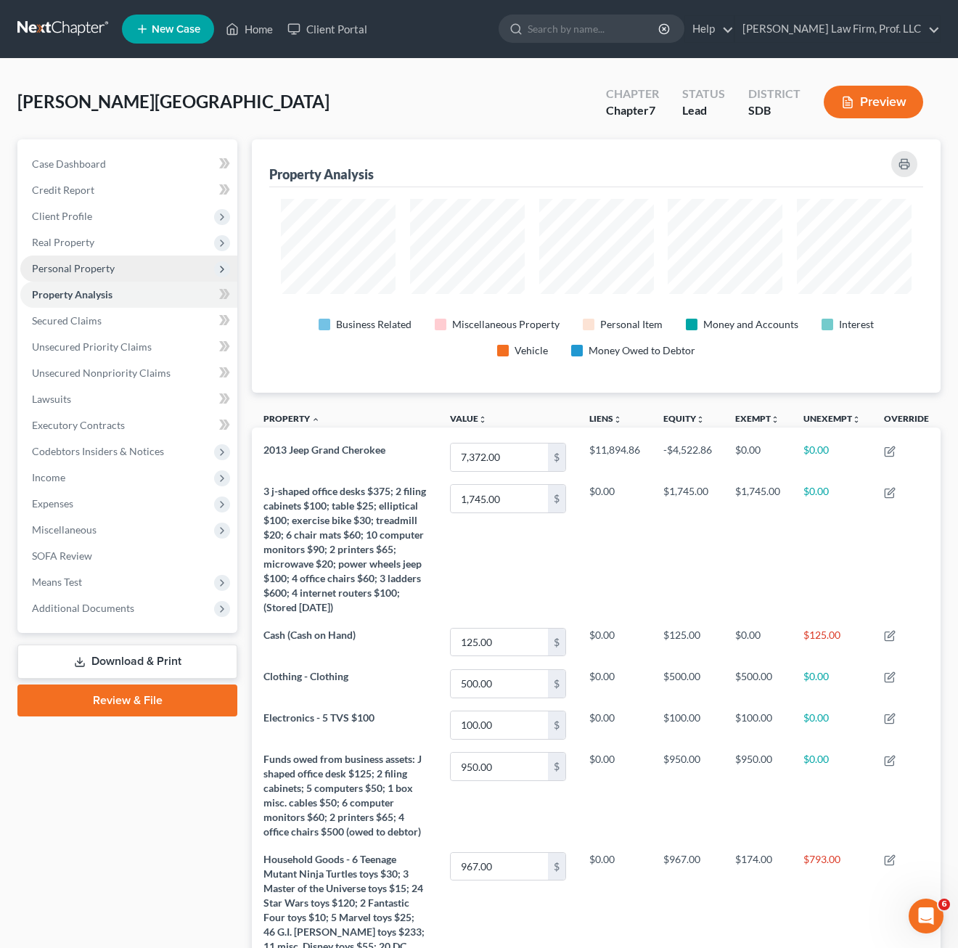
click at [89, 262] on span "Personal Property" at bounding box center [73, 268] width 83 height 12
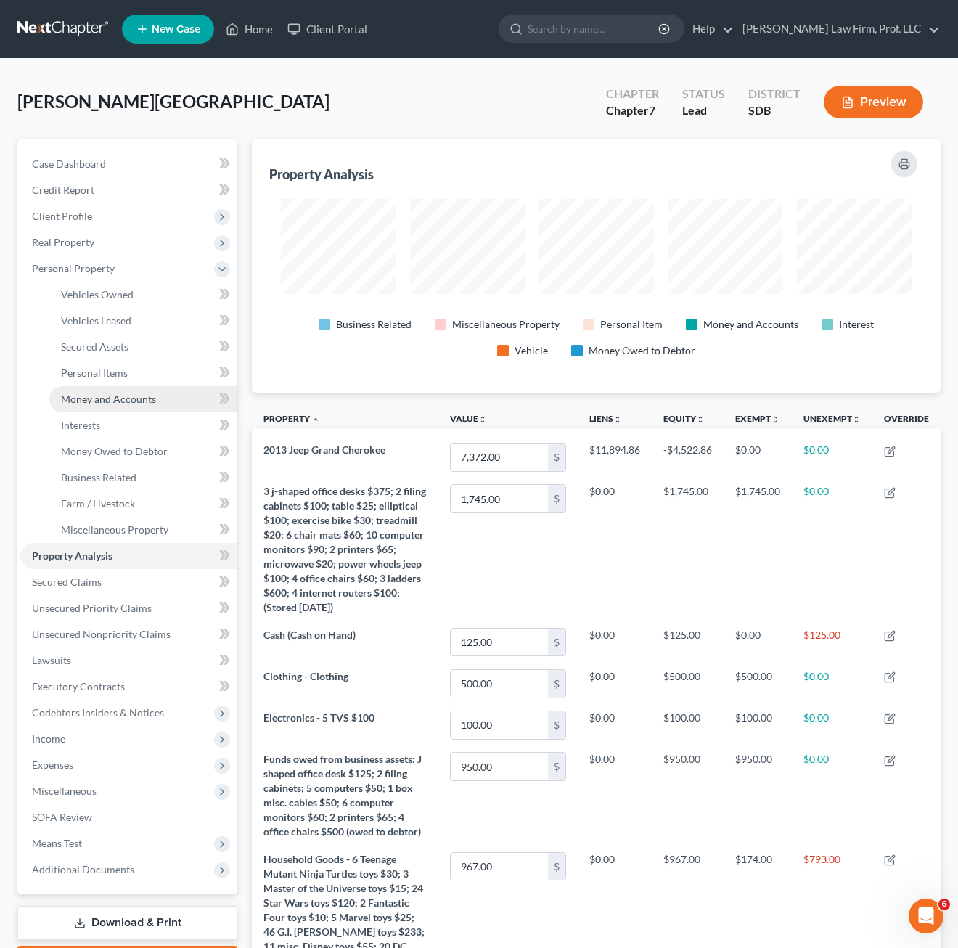
click at [121, 393] on span "Money and Accounts" at bounding box center [108, 399] width 95 height 12
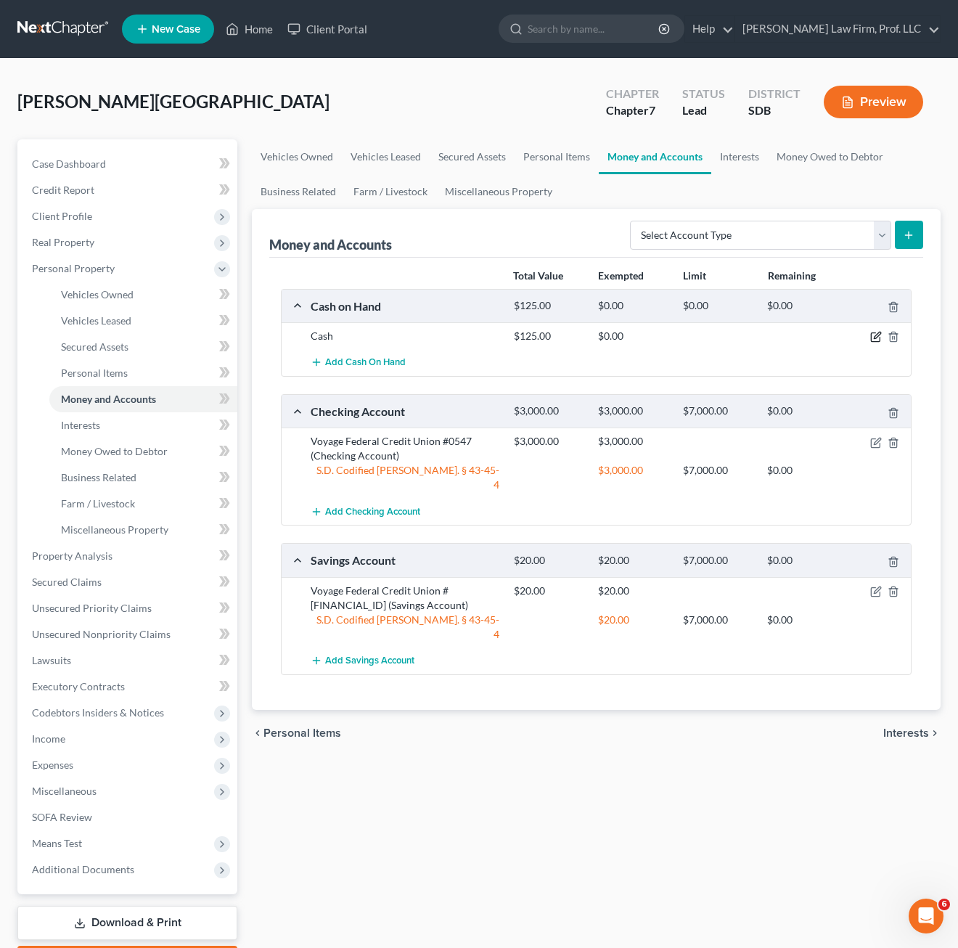
click at [861, 332] on icon "button" at bounding box center [876, 337] width 12 height 12
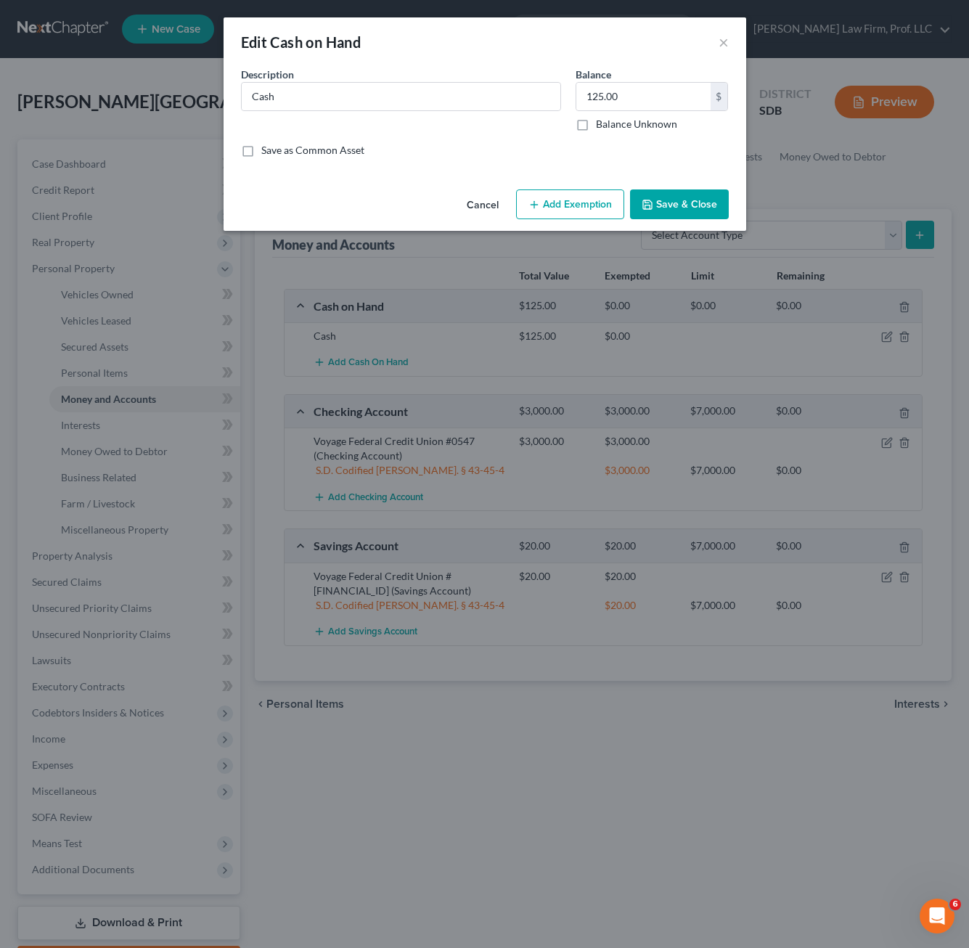
click at [419, 112] on div "Description * Cash" at bounding box center [401, 99] width 335 height 65
click at [670, 97] on input "125.00" at bounding box center [643, 97] width 134 height 28
type input "5.00"
click at [554, 194] on button "Add Exemption" at bounding box center [570, 204] width 108 height 30
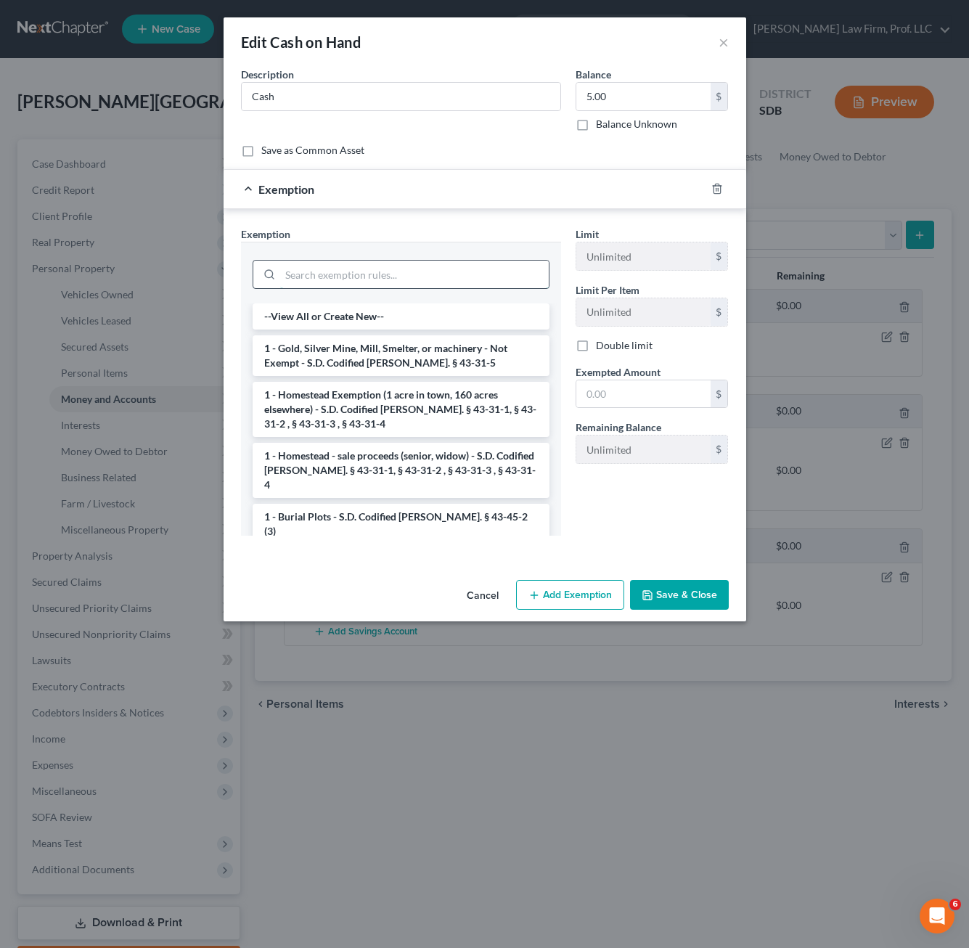
click at [358, 268] on input "search" at bounding box center [414, 274] width 268 height 28
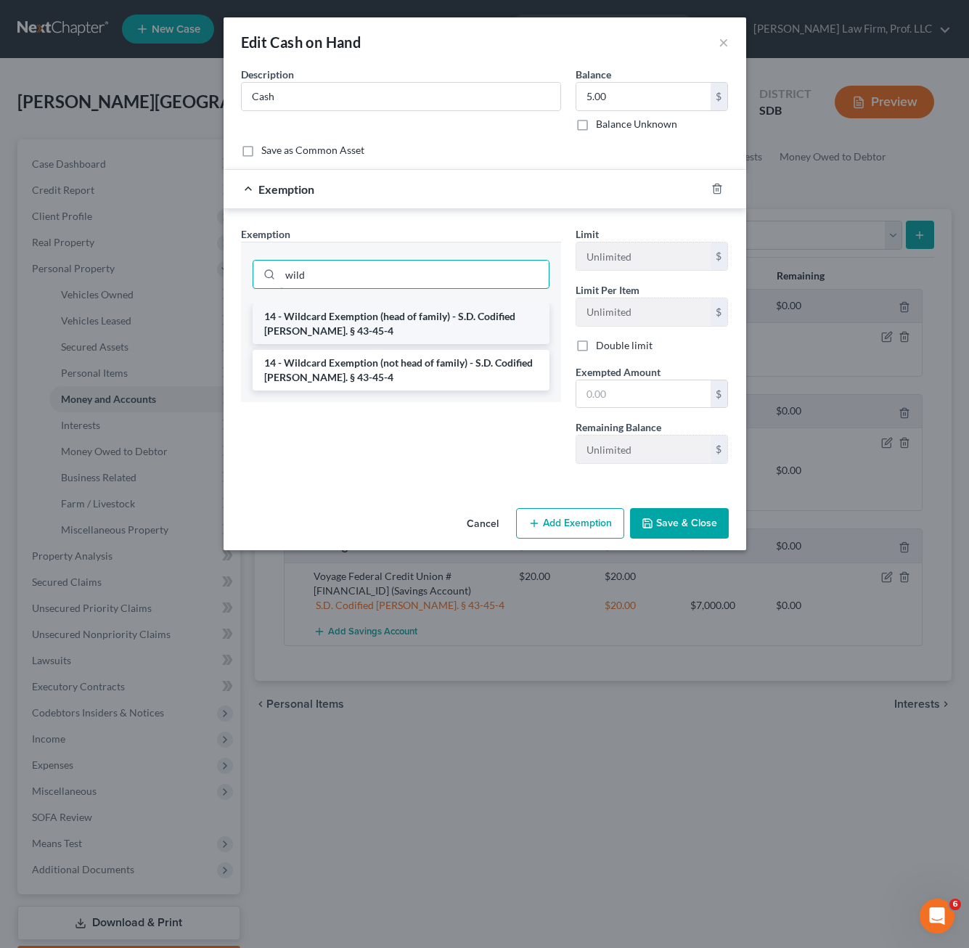
type input "wild"
click at [335, 322] on li "14 - Wildcard Exemption (head of family) - S.D. Codified [PERSON_NAME]. § 43-45…" at bounding box center [401, 323] width 297 height 41
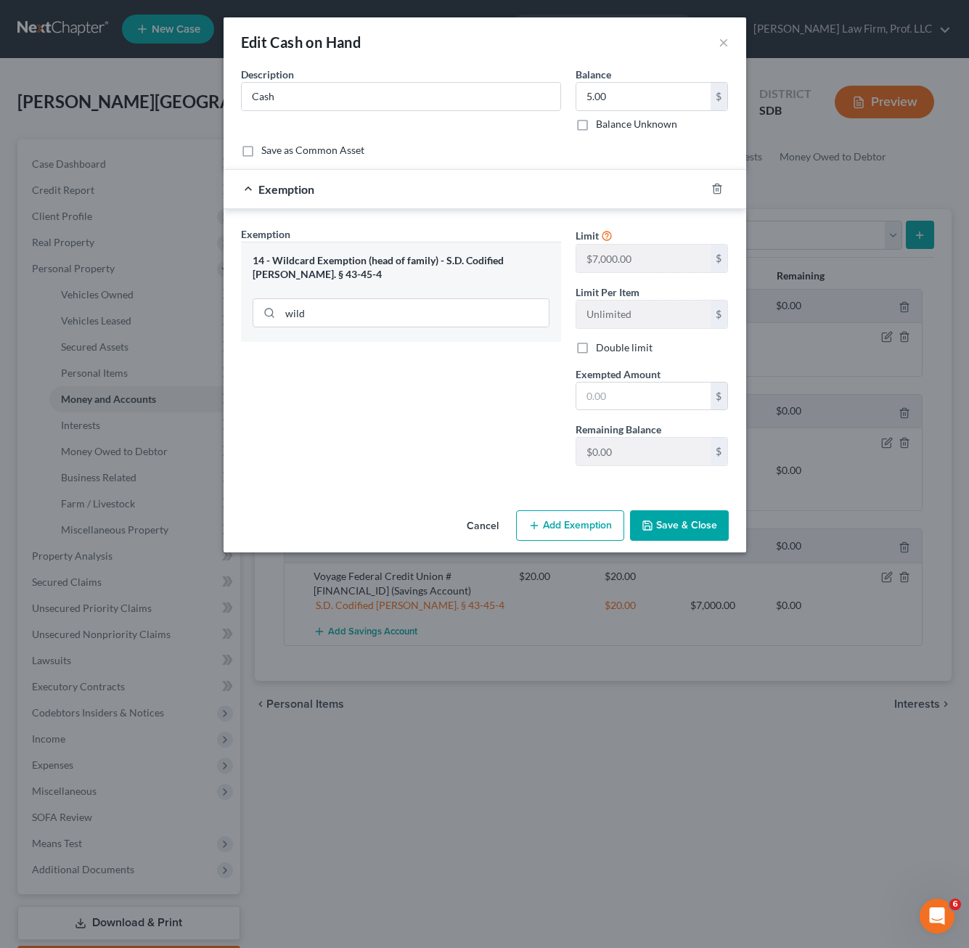
click at [444, 443] on div "Exemption Set must be selected for CA. Exemption * 14 - Wildcard Exemption (hea…" at bounding box center [401, 351] width 335 height 251
click at [673, 398] on input "text" at bounding box center [643, 396] width 134 height 28
click at [464, 388] on div "Exemption Set must be selected for CA. Exemption * 14 - Wildcard Exemption (hea…" at bounding box center [401, 351] width 335 height 251
click at [630, 389] on input "text" at bounding box center [643, 396] width 134 height 28
type input "5.00"
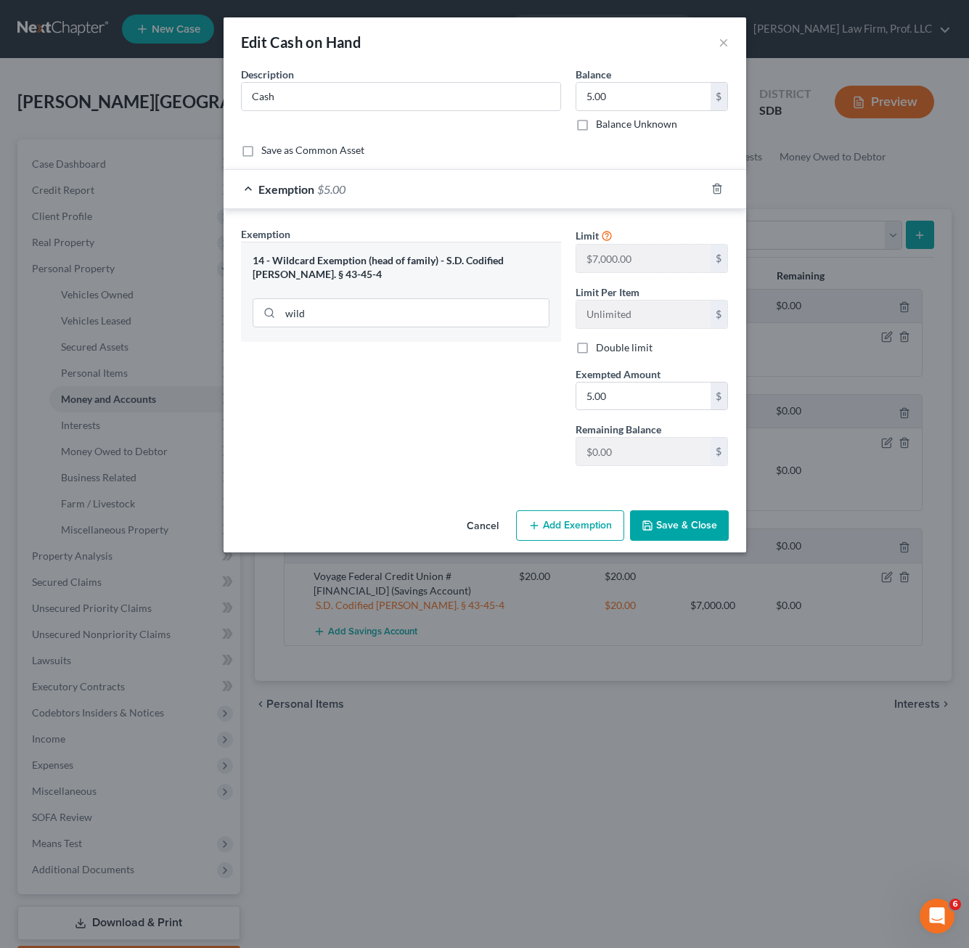
drag, startPoint x: 676, startPoint y: 533, endPoint x: 734, endPoint y: 557, distance: 63.2
click at [676, 529] on button "Save & Close" at bounding box center [679, 525] width 99 height 30
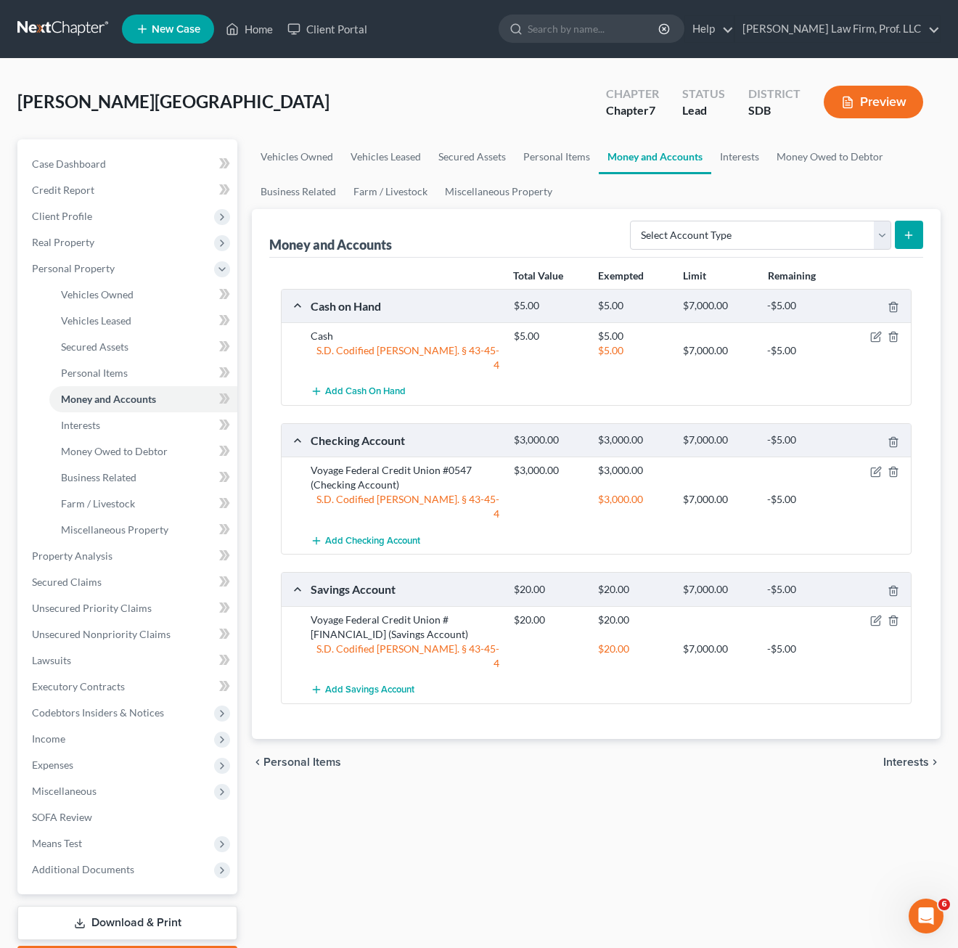
click at [583, 746] on div "Vehicles Owned Vehicles Leased Secured Assets Personal Items Money and Accounts…" at bounding box center [596, 558] width 703 height 838
click at [117, 372] on span "Personal Items" at bounding box center [94, 372] width 67 height 12
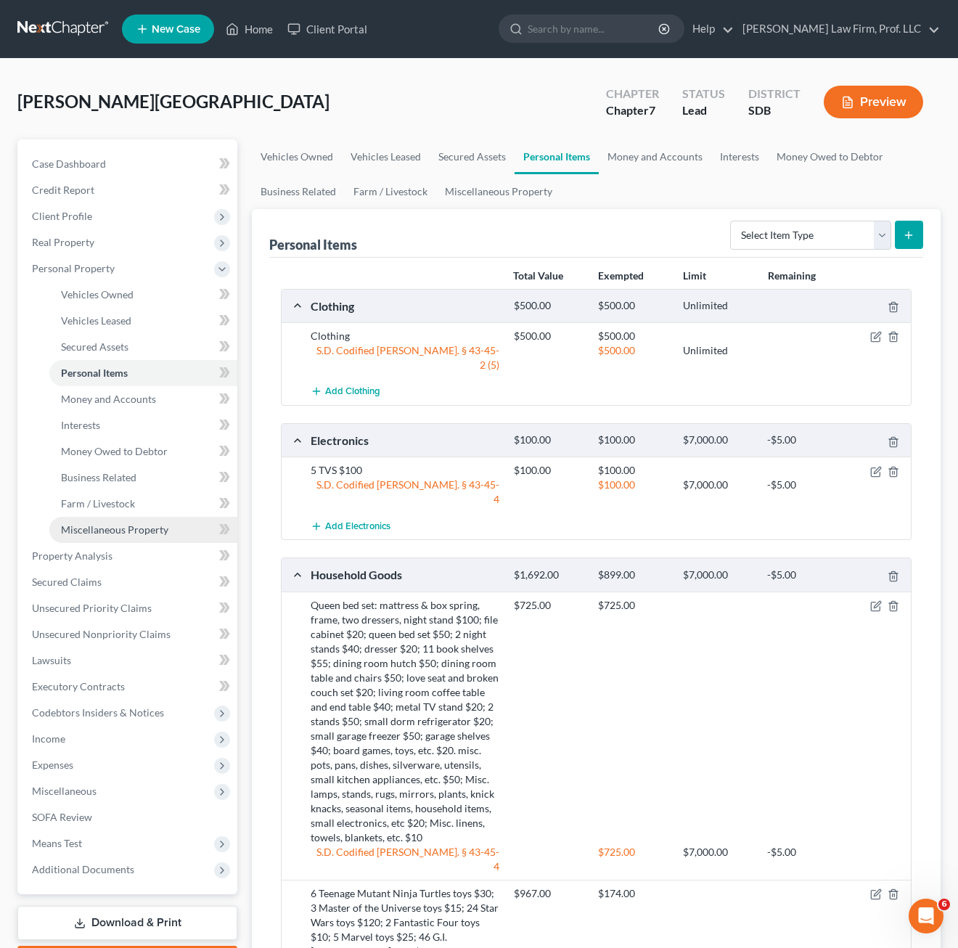
click at [110, 526] on span "Miscellaneous Property" at bounding box center [114, 529] width 107 height 12
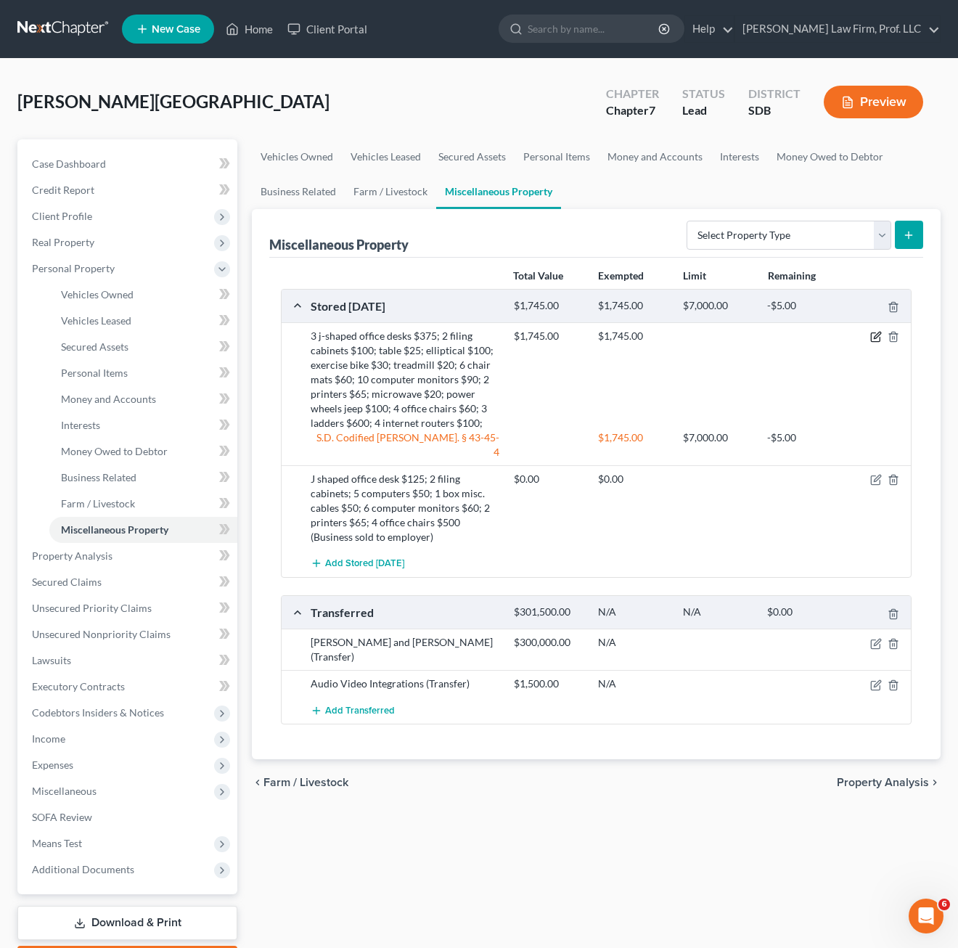
click at [861, 339] on icon "button" at bounding box center [876, 337] width 12 height 12
select select "43"
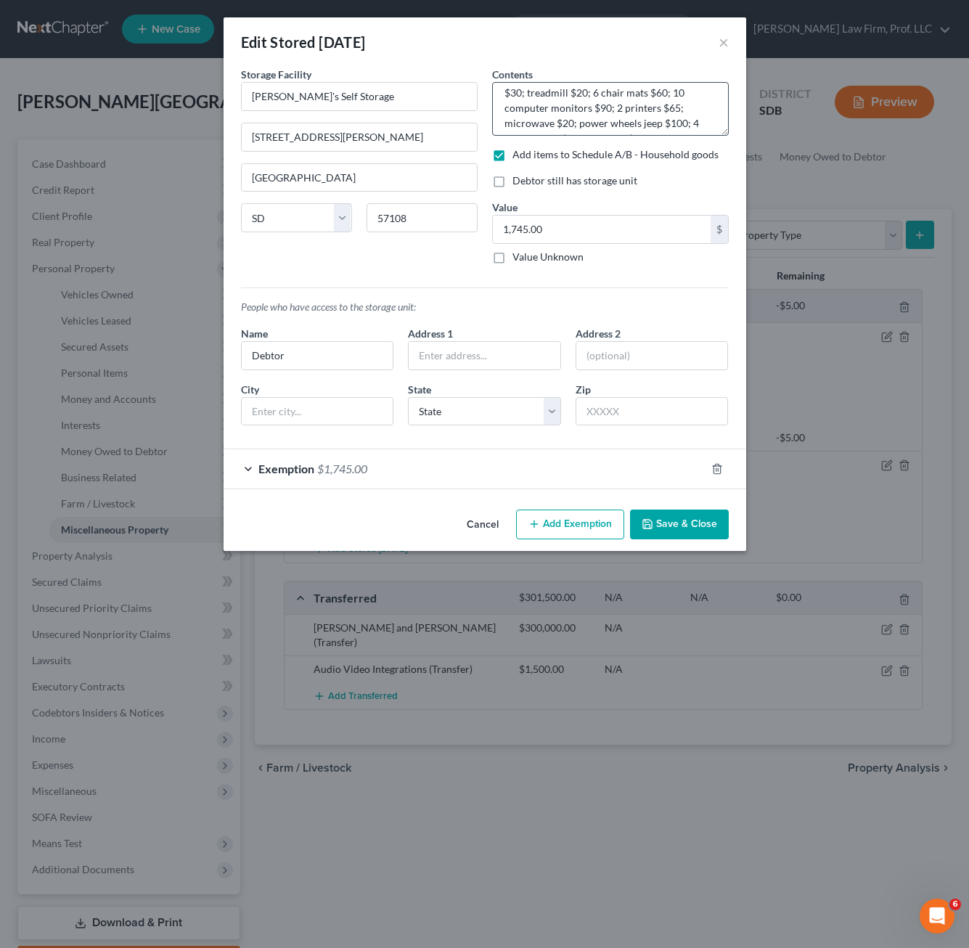
scroll to position [76, 0]
click at [411, 467] on div "Exemption $1,745.00" at bounding box center [464, 468] width 482 height 38
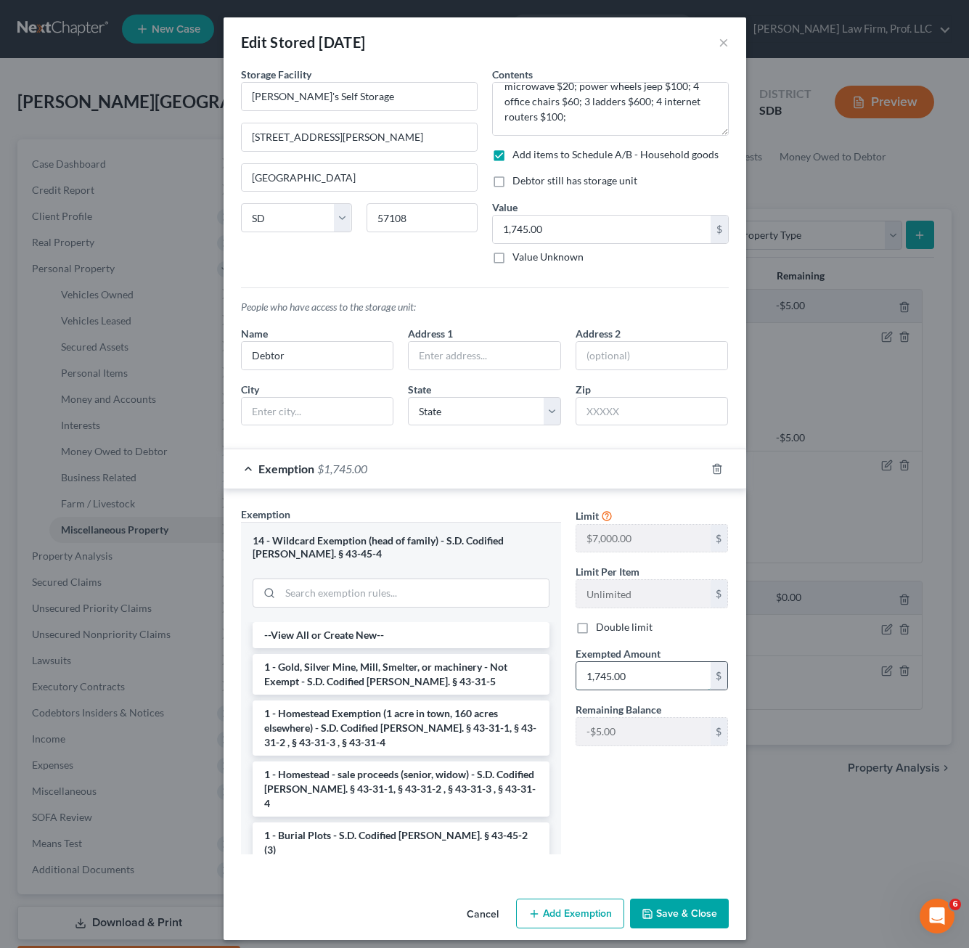
click at [638, 677] on input "1,745.00" at bounding box center [643, 676] width 134 height 28
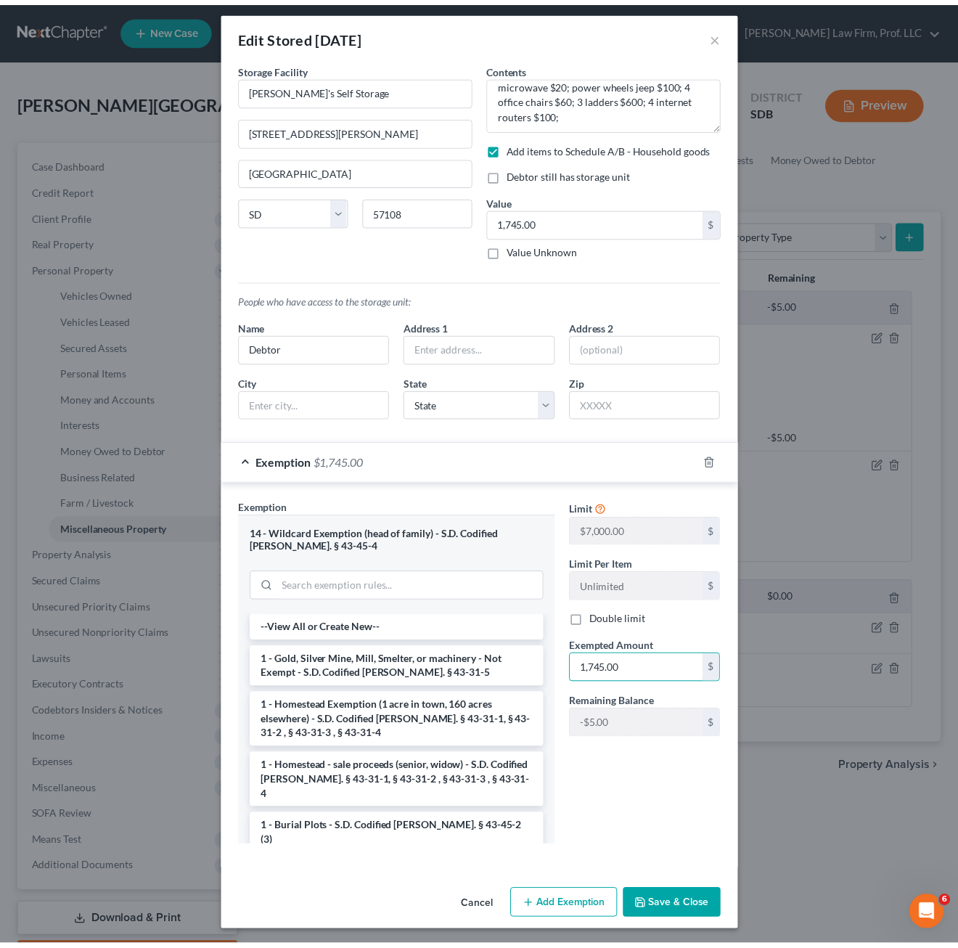
scroll to position [9, 0]
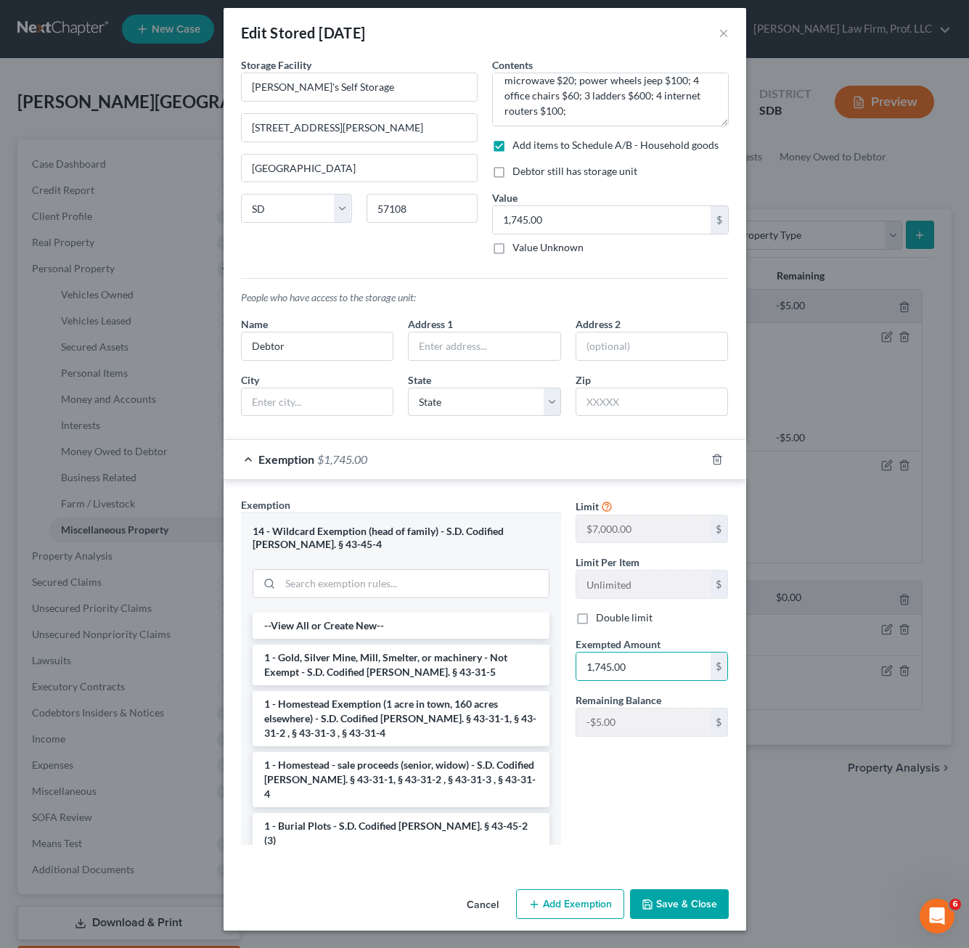
click at [668, 898] on button "Save & Close" at bounding box center [679, 904] width 99 height 30
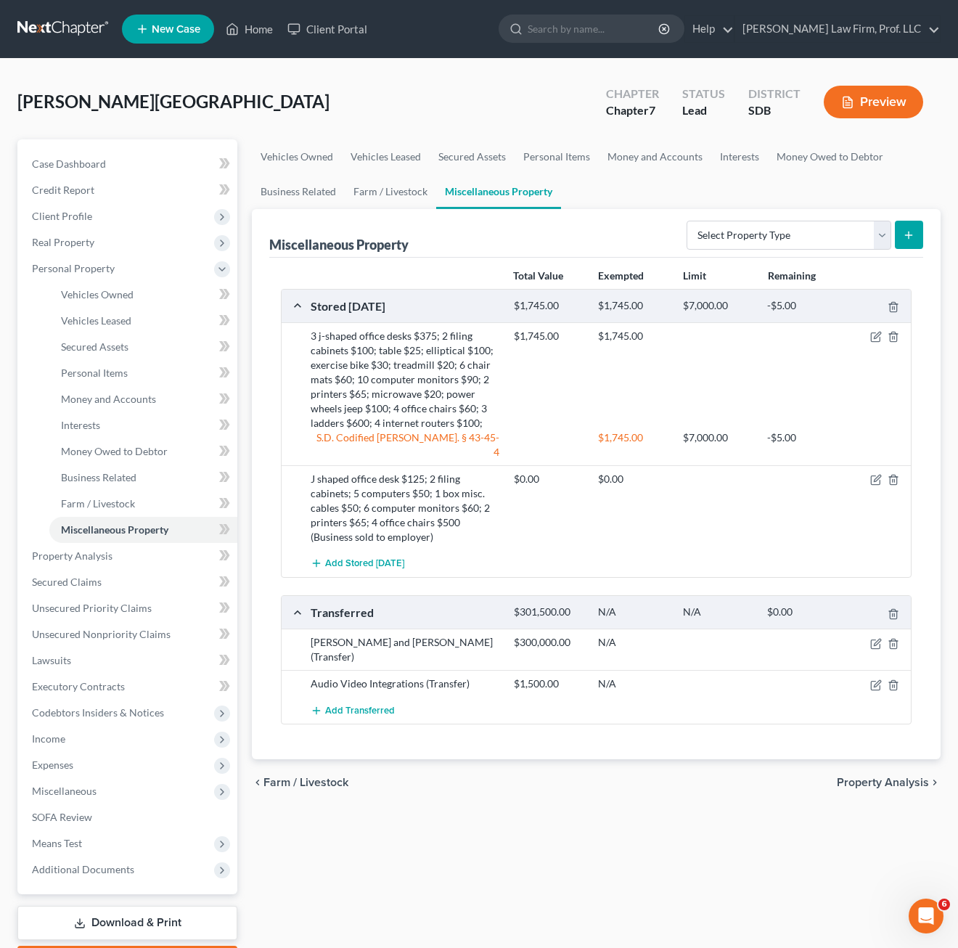
click at [682, 837] on div "Vehicles Owned Vehicles Leased Secured Assets Personal Items Money and Accounts…" at bounding box center [596, 558] width 703 height 838
click at [287, 182] on link "Business Related" at bounding box center [298, 191] width 93 height 35
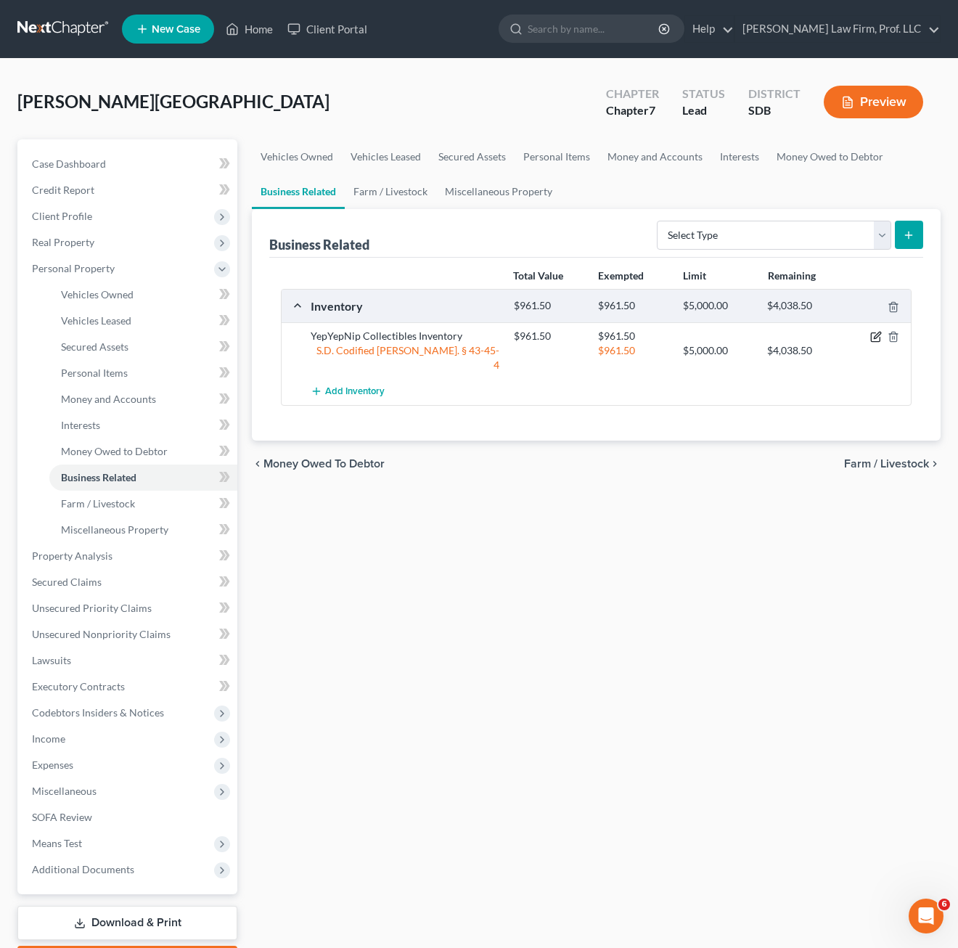
click at [861, 335] on icon "button" at bounding box center [876, 337] width 12 height 12
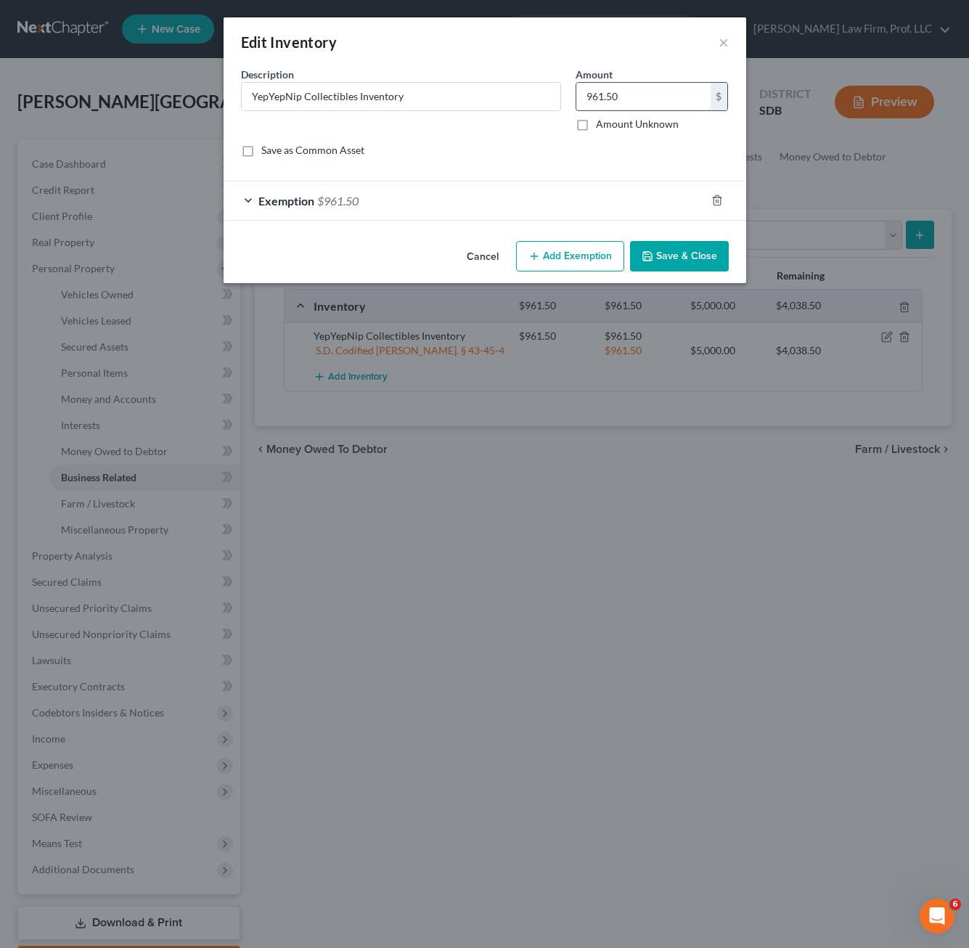
click at [662, 92] on input "961.50" at bounding box center [643, 97] width 134 height 28
type input "960"
click at [367, 178] on form "An exemption set must first be selected from the Filing Information section. Co…" at bounding box center [485, 144] width 488 height 154
click at [372, 199] on div "Exemption $961.50" at bounding box center [464, 200] width 482 height 38
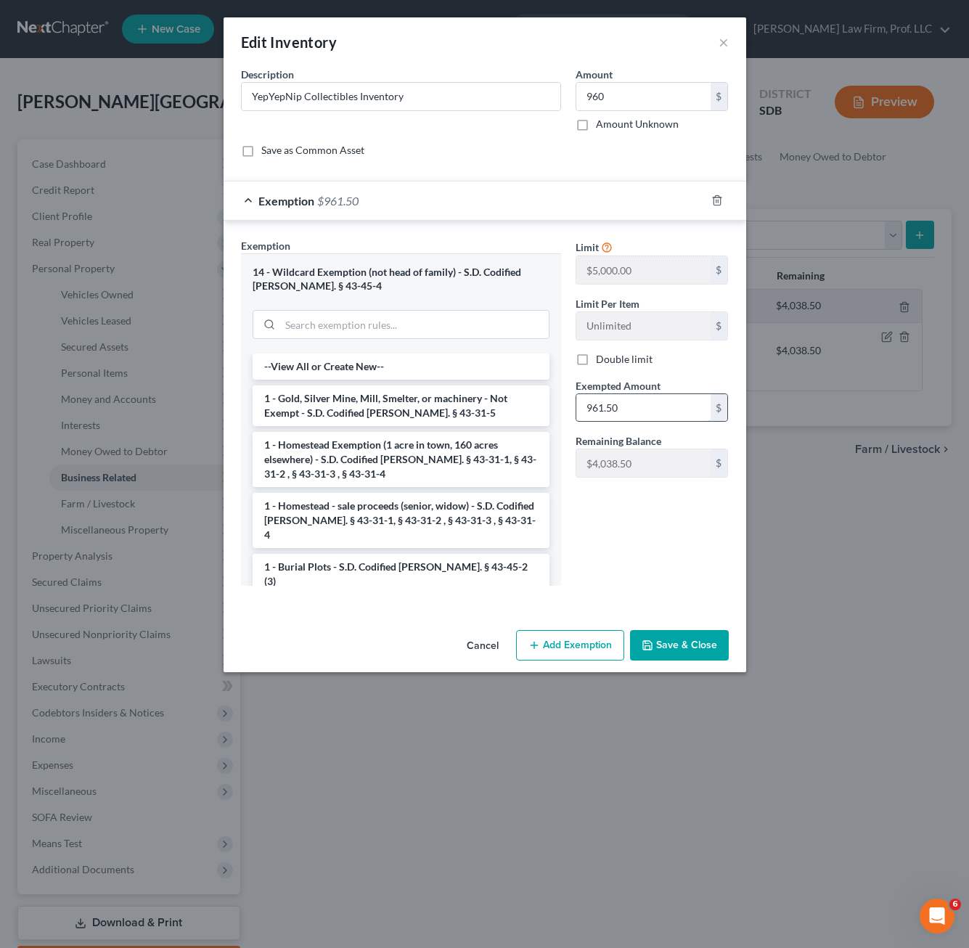
click at [677, 416] on input "961.50" at bounding box center [643, 408] width 134 height 28
drag, startPoint x: 473, startPoint y: 317, endPoint x: 475, endPoint y: 268, distance: 49.4
click at [472, 314] on input "search" at bounding box center [414, 325] width 268 height 28
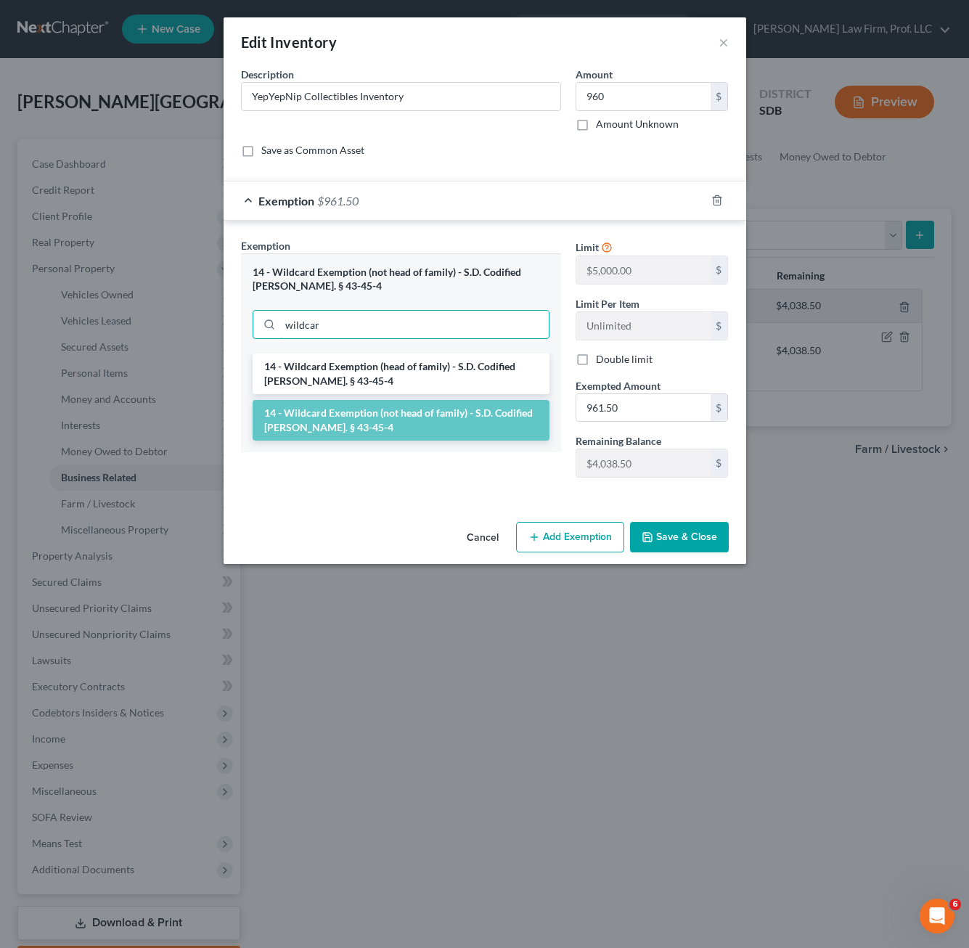
type input "wildcar"
click at [436, 373] on li "14 - Wildcard Exemption (head of family) - S.D. Codified [PERSON_NAME]. § 43-45…" at bounding box center [401, 373] width 297 height 41
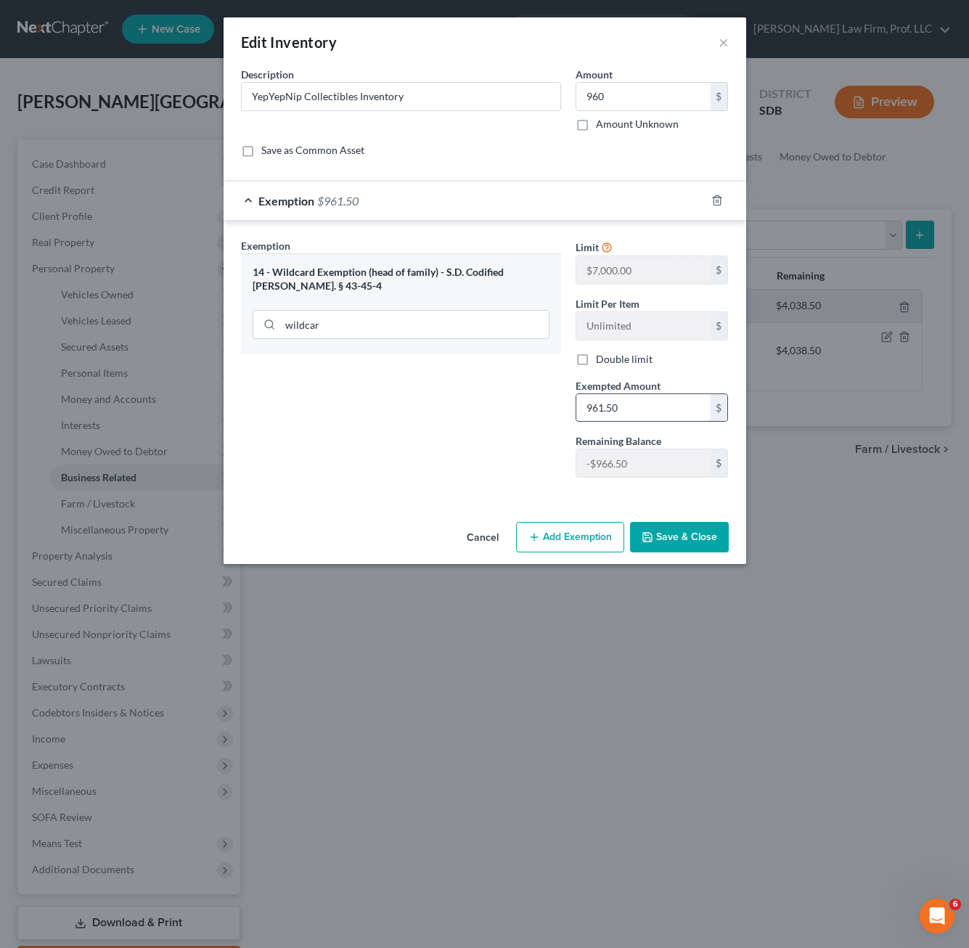
click at [667, 409] on input "961.50" at bounding box center [643, 408] width 134 height 28
type input "9"
click at [431, 436] on div "Exemption Set must be selected for CA. Exemption * 14 - Wildcard Exemption (hea…" at bounding box center [401, 363] width 335 height 251
drag, startPoint x: 713, startPoint y: 532, endPoint x: 823, endPoint y: 553, distance: 112.3
click at [712, 532] on button "Save & Close" at bounding box center [679, 537] width 99 height 30
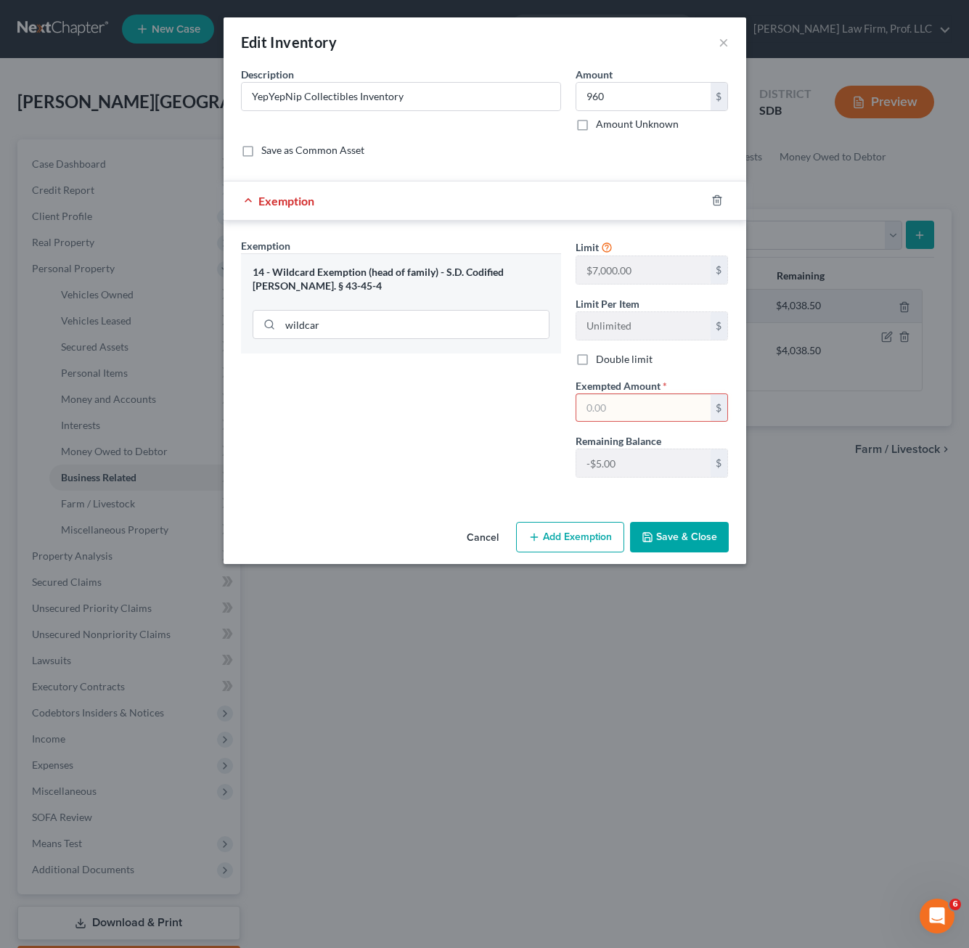
drag, startPoint x: 476, startPoint y: 538, endPoint x: 613, endPoint y: 570, distance: 140.8
click at [484, 539] on button "Cancel" at bounding box center [482, 537] width 55 height 29
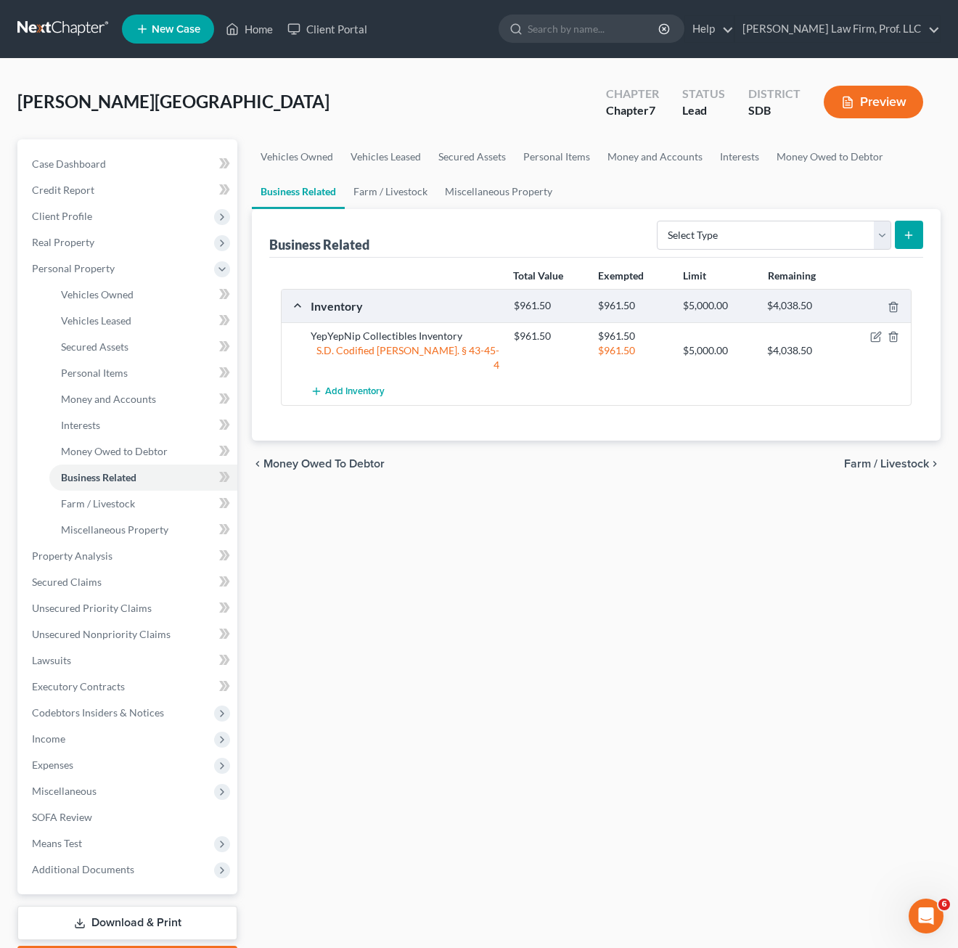
click at [710, 478] on div "Vehicles Owned Vehicles Leased Secured Assets Personal Items Money and Accounts…" at bounding box center [596, 558] width 703 height 838
click at [861, 337] on icon "button" at bounding box center [876, 337] width 12 height 12
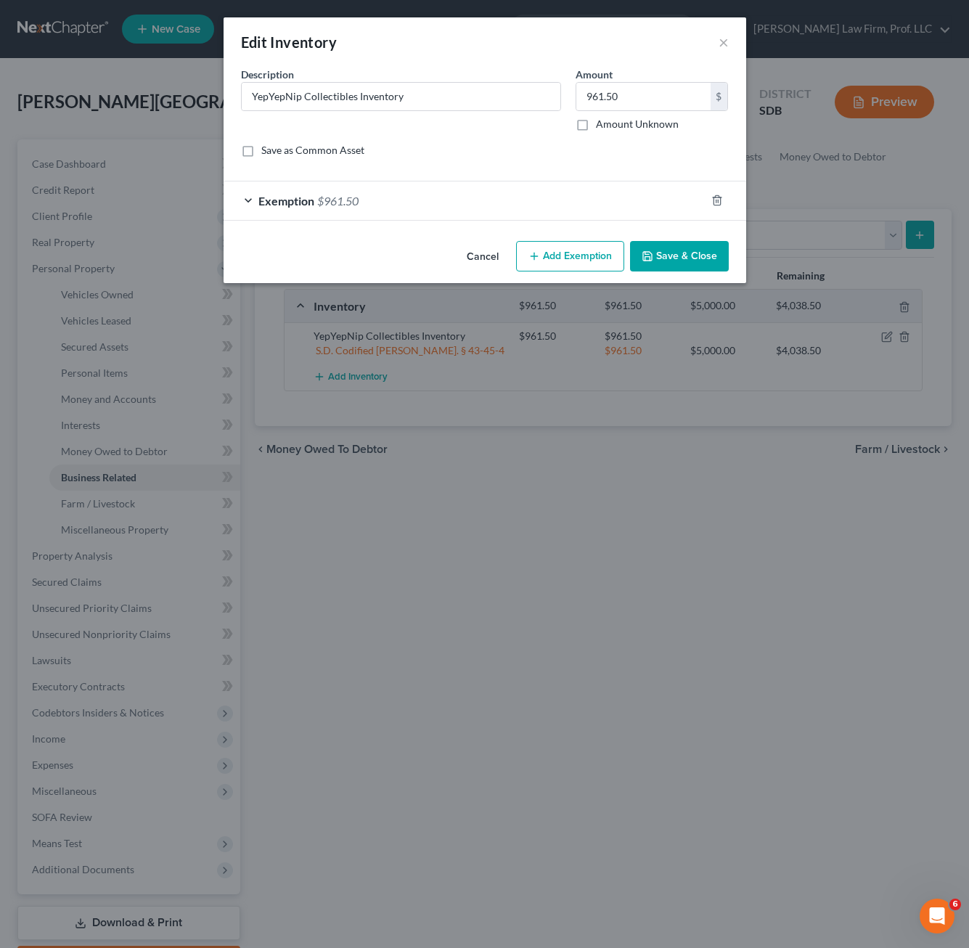
click at [490, 196] on div "Exemption $961.50" at bounding box center [464, 200] width 482 height 38
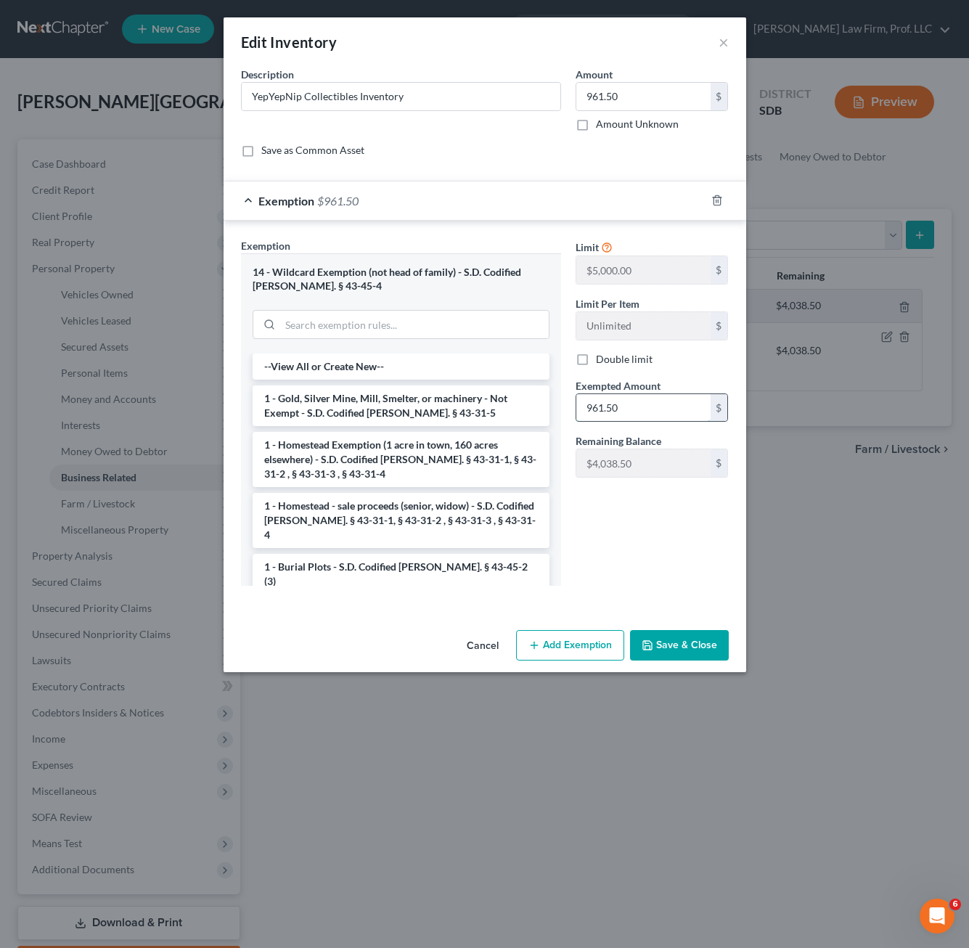
click at [686, 401] on input "961.50" at bounding box center [643, 408] width 134 height 28
drag, startPoint x: 595, startPoint y: 548, endPoint x: 740, endPoint y: 629, distance: 166.3
click at [596, 548] on div "Limit $5,000.00 $ Limit Per Item Unlimited $ Double limit Exempted Amount * $ R…" at bounding box center [652, 417] width 168 height 359
click at [367, 322] on input "search" at bounding box center [414, 325] width 268 height 28
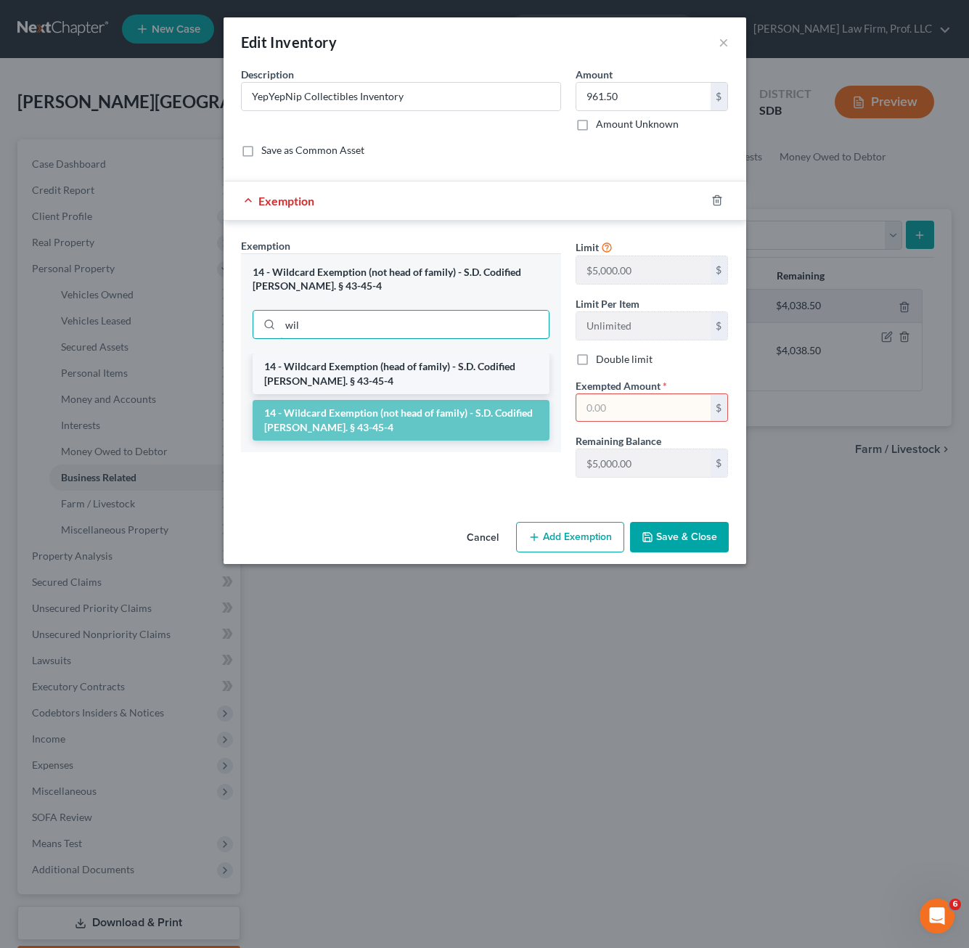
type input "wil"
click at [366, 369] on li "14 - Wildcard Exemption (head of family) - S.D. Codified [PERSON_NAME]. § 43-45…" at bounding box center [401, 373] width 297 height 41
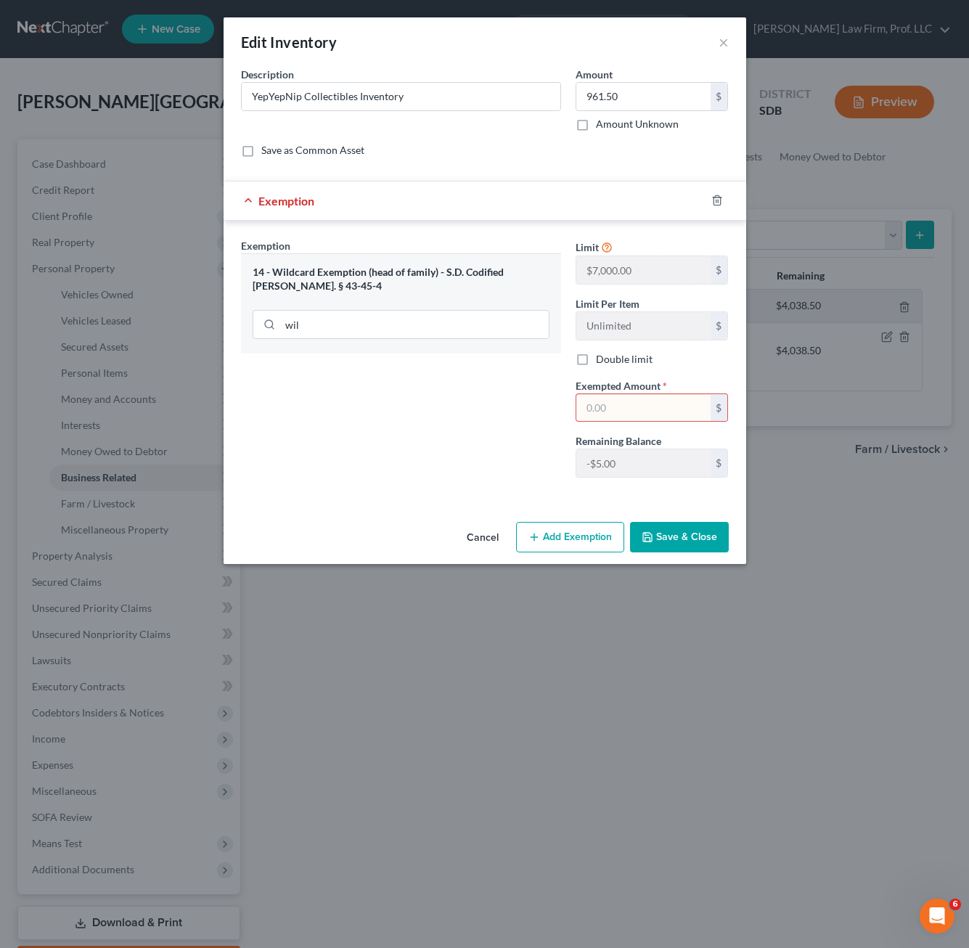
click at [665, 539] on button "Save & Close" at bounding box center [679, 537] width 99 height 30
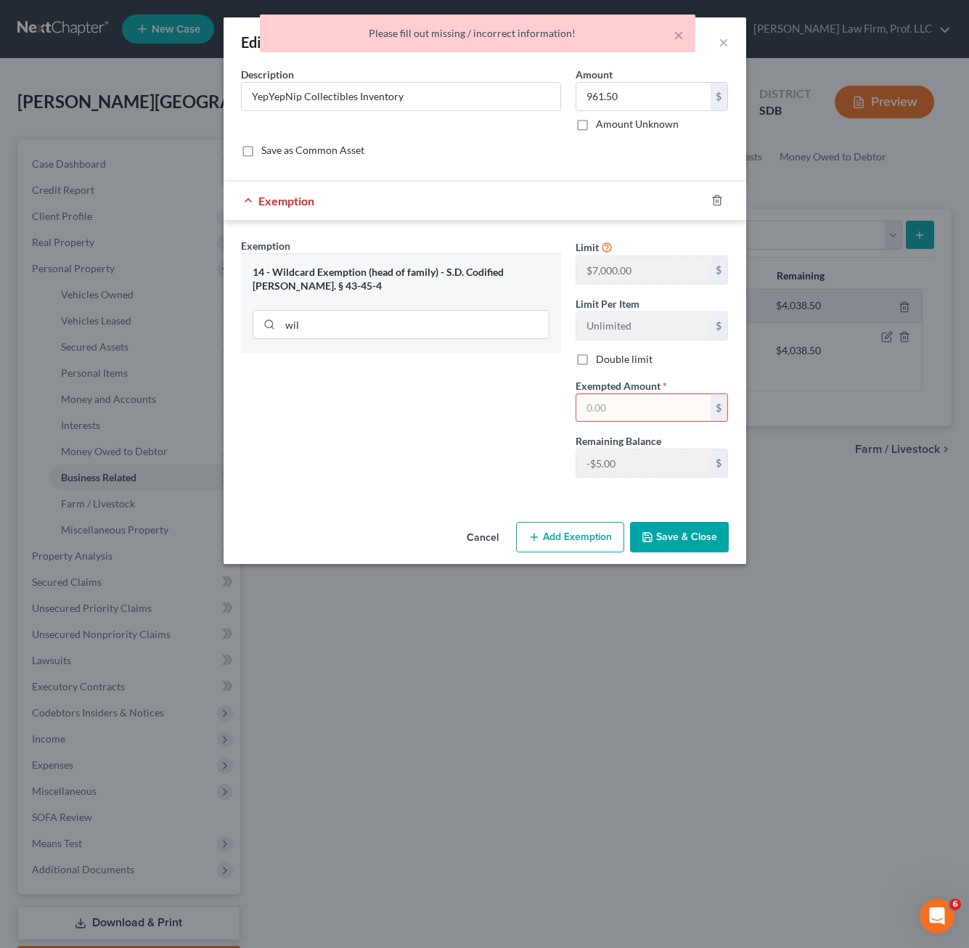
drag, startPoint x: 644, startPoint y: 414, endPoint x: 649, endPoint y: 403, distance: 12.7
click at [644, 414] on input "text" at bounding box center [643, 408] width 134 height 28
drag, startPoint x: 412, startPoint y: 504, endPoint x: 602, endPoint y: 535, distance: 191.8
click at [415, 504] on div "An exemption set must first be selected from the Filing Information section. Co…" at bounding box center [484, 291] width 522 height 449
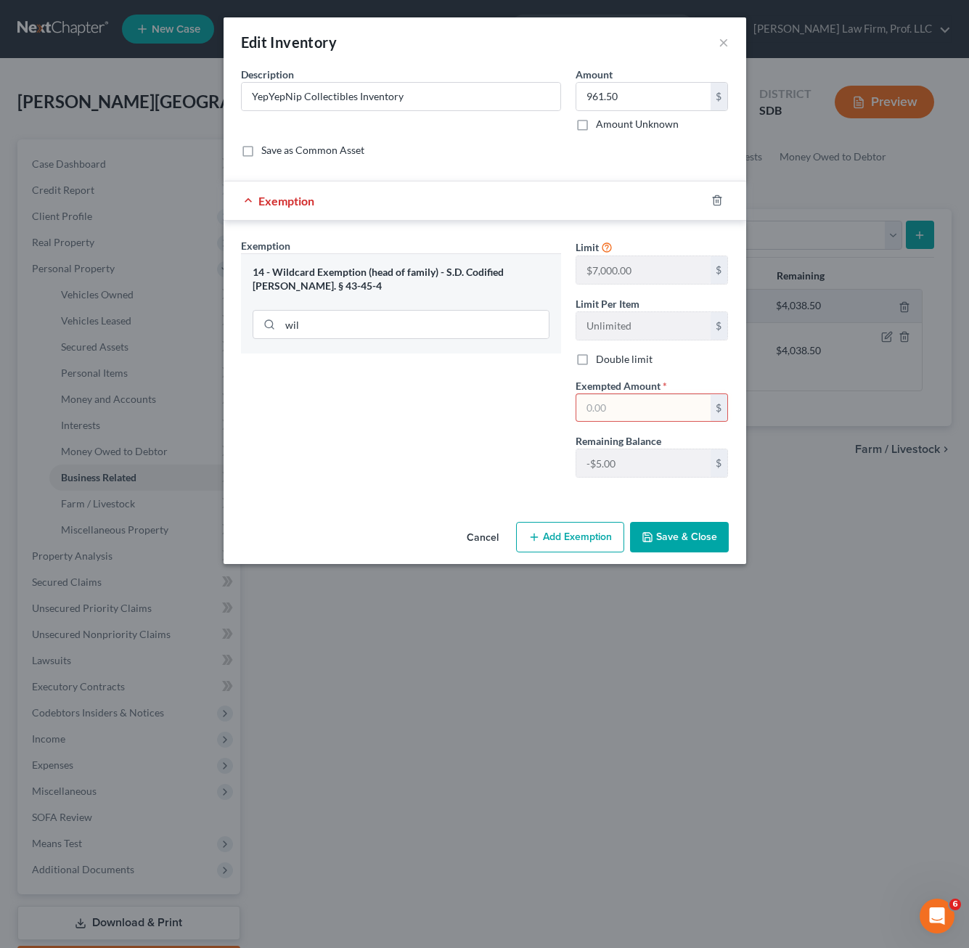
click at [726, 200] on div at bounding box center [725, 200] width 41 height 23
click at [720, 198] on icon "button" at bounding box center [716, 200] width 7 height 9
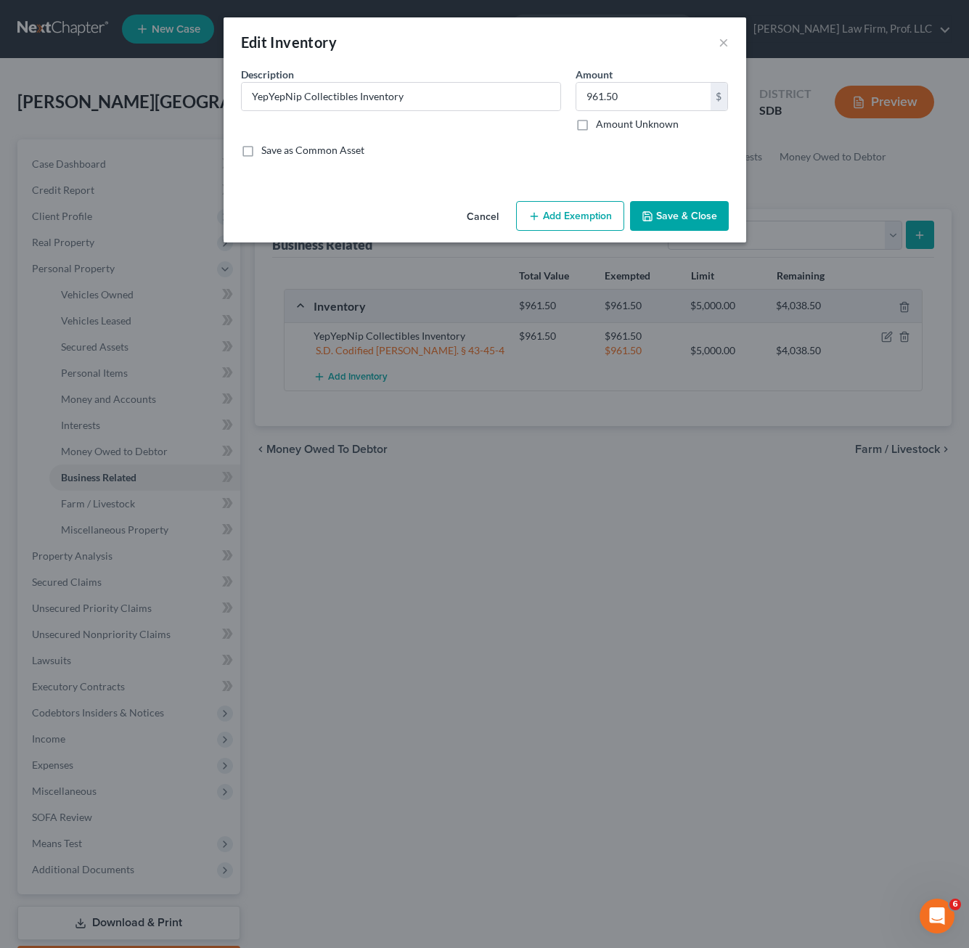
click at [698, 211] on button "Save & Close" at bounding box center [679, 216] width 99 height 30
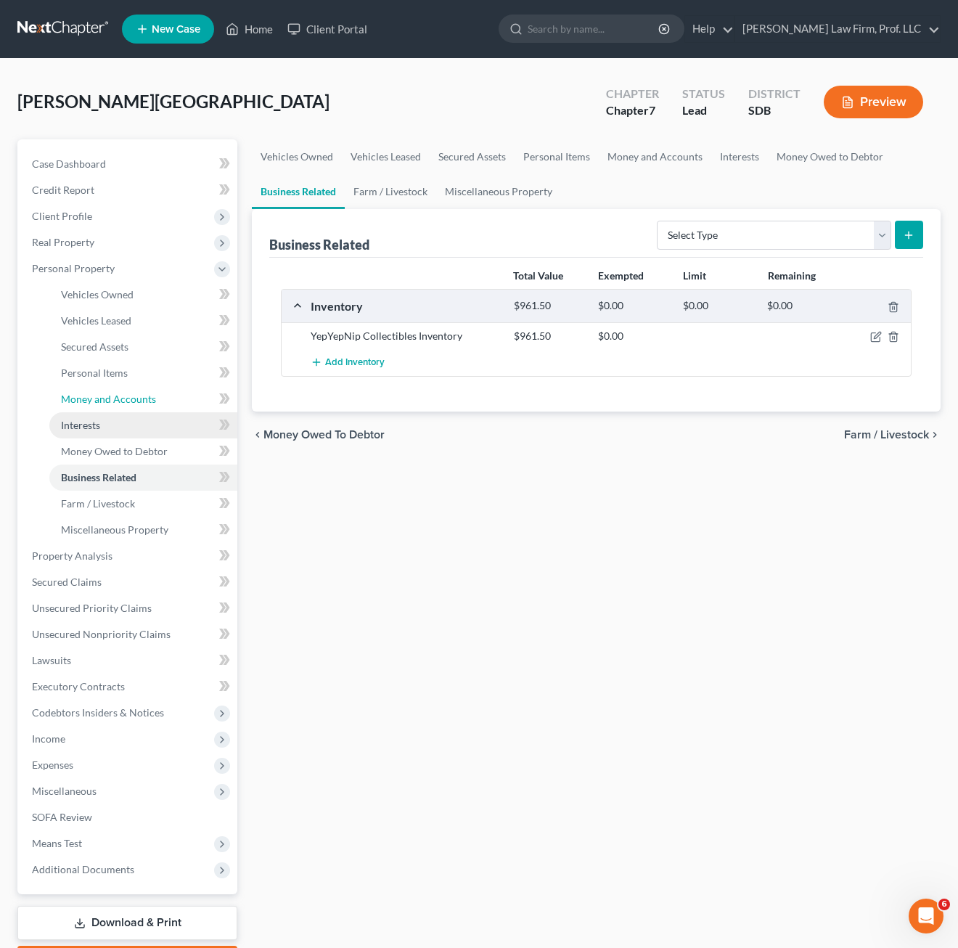
drag, startPoint x: 108, startPoint y: 396, endPoint x: 216, endPoint y: 414, distance: 109.5
click at [108, 396] on span "Money and Accounts" at bounding box center [108, 399] width 95 height 12
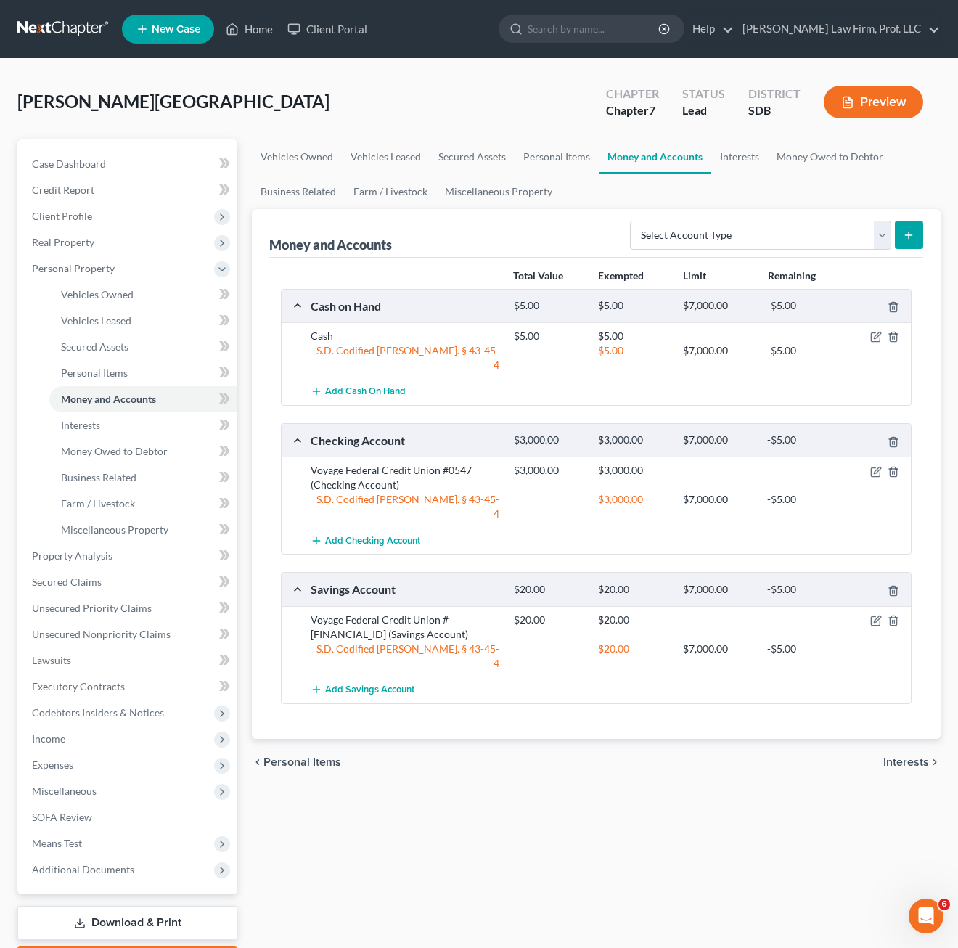
click at [461, 739] on div "chevron_left Personal Items Interests chevron_right" at bounding box center [596, 762] width 689 height 46
click at [861, 338] on icon "button" at bounding box center [893, 337] width 12 height 12
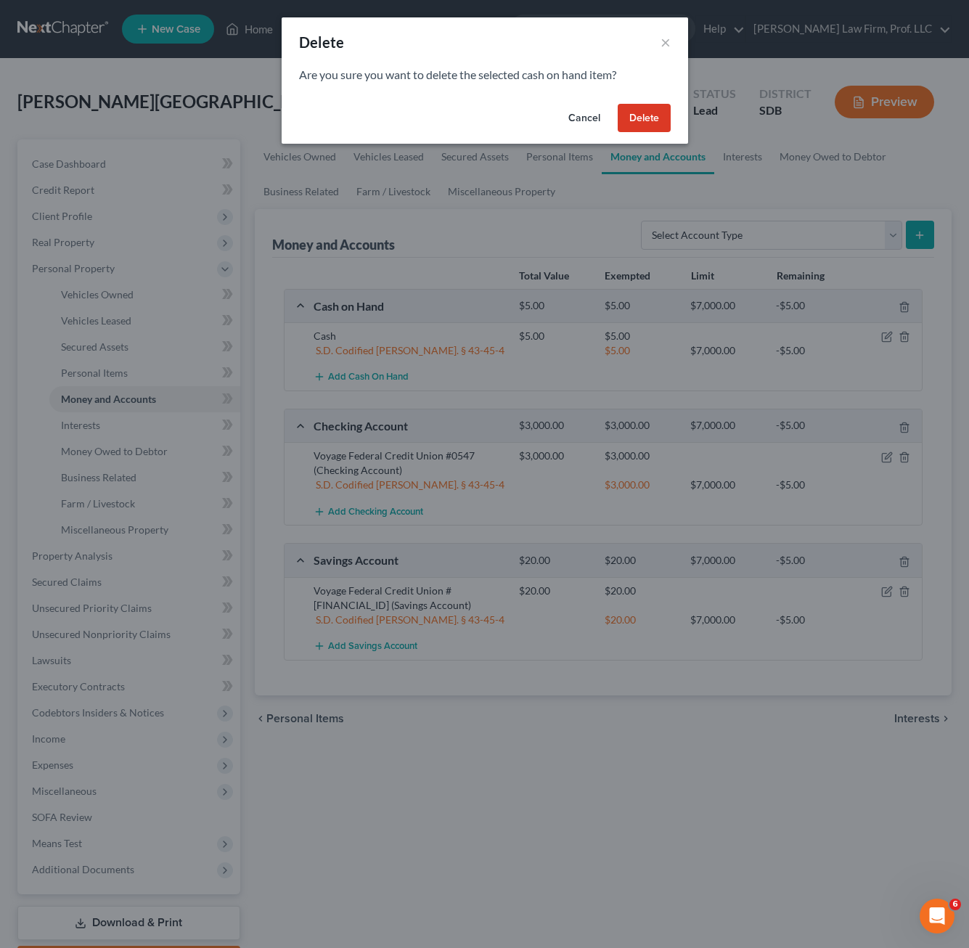
click at [641, 119] on button "Delete" at bounding box center [643, 118] width 53 height 29
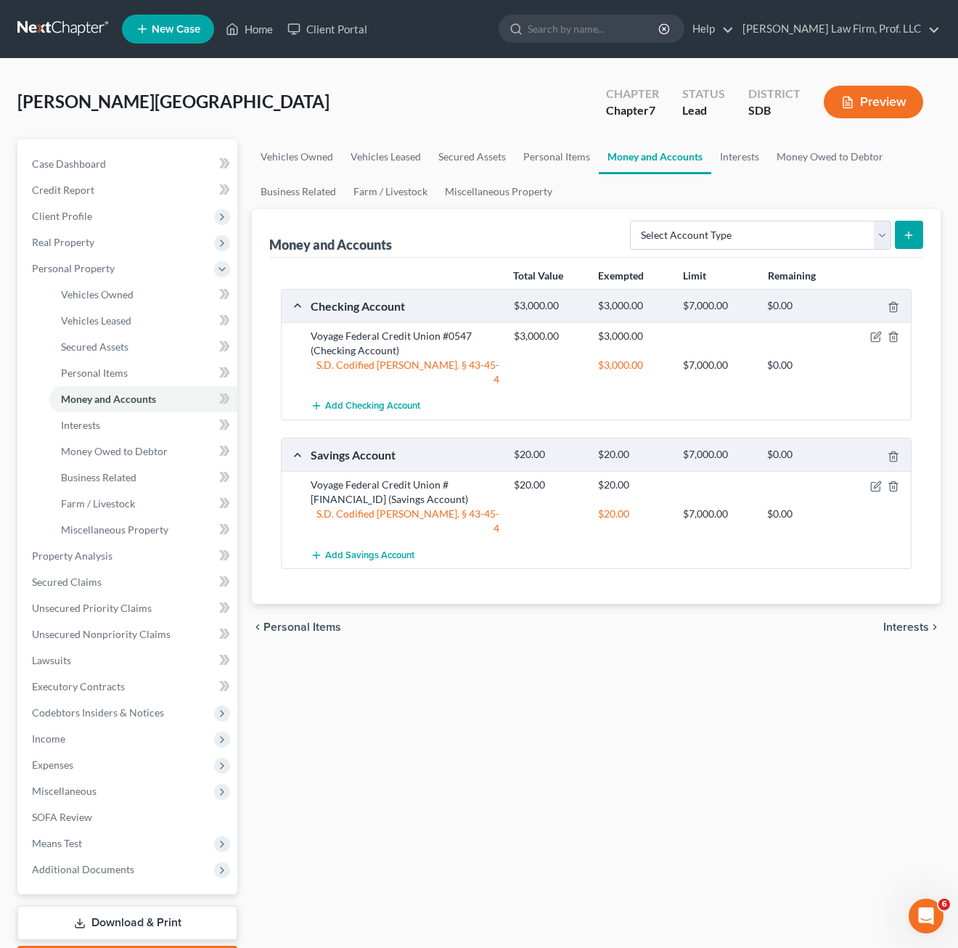
click at [438, 687] on div "Vehicles Owned Vehicles Leased Secured Assets Personal Items Money and Accounts…" at bounding box center [596, 558] width 703 height 838
click at [461, 666] on div "Vehicles Owned Vehicles Leased Secured Assets Personal Items Money and Accounts…" at bounding box center [596, 558] width 703 height 838
drag, startPoint x: 623, startPoint y: 736, endPoint x: 713, endPoint y: 514, distance: 239.6
click at [625, 725] on div "Vehicles Owned Vehicles Leased Secured Assets Personal Items Money and Accounts…" at bounding box center [596, 558] width 703 height 838
click at [861, 327] on div "Voyage Federal Credit Union #0547 (Checking Account) $3,000.00 $3,000.00 S.D. C…" at bounding box center [596, 357] width 629 height 70
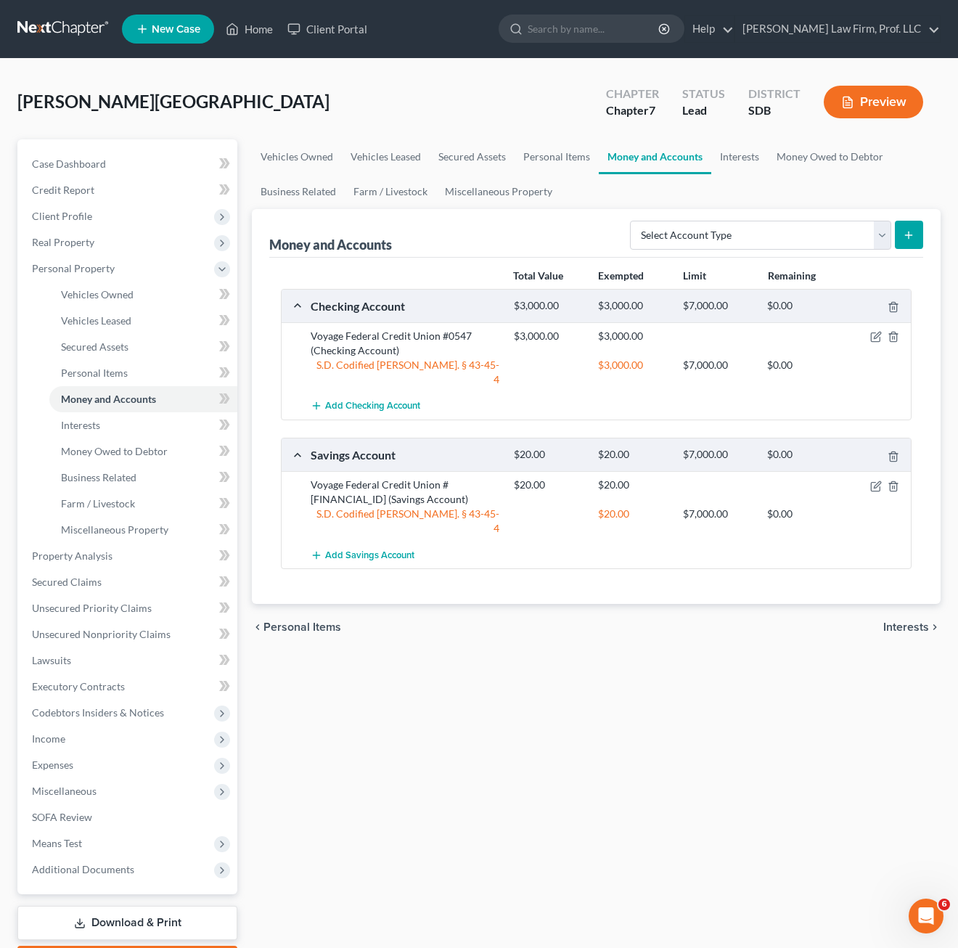
click at [861, 330] on div at bounding box center [878, 336] width 67 height 15
click at [861, 324] on div "Voyage Federal Credit Union #0547 (Checking Account) $3,000.00 $3,000.00 S.D. C…" at bounding box center [596, 357] width 629 height 70
click at [861, 333] on icon "button" at bounding box center [876, 337] width 12 height 12
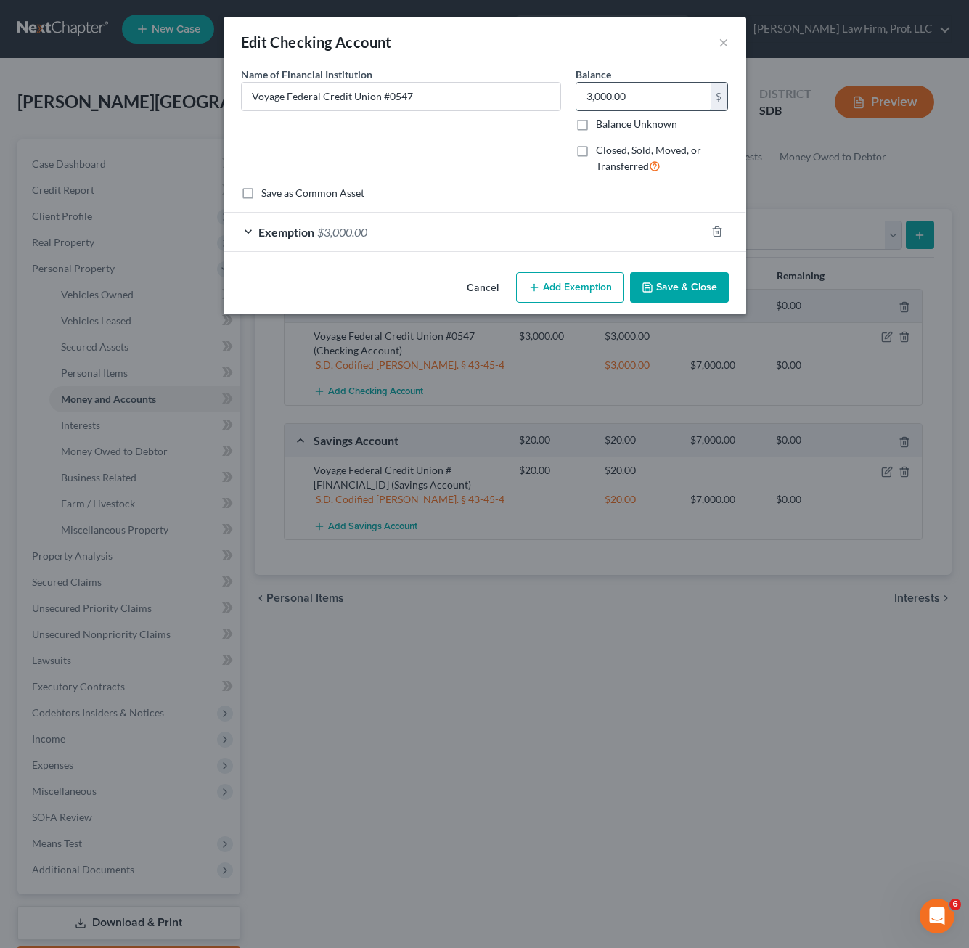
click at [648, 107] on input "3,000.00" at bounding box center [643, 97] width 134 height 28
type input "822.37"
click at [536, 234] on div "Exemption $3,000.00" at bounding box center [464, 232] width 482 height 38
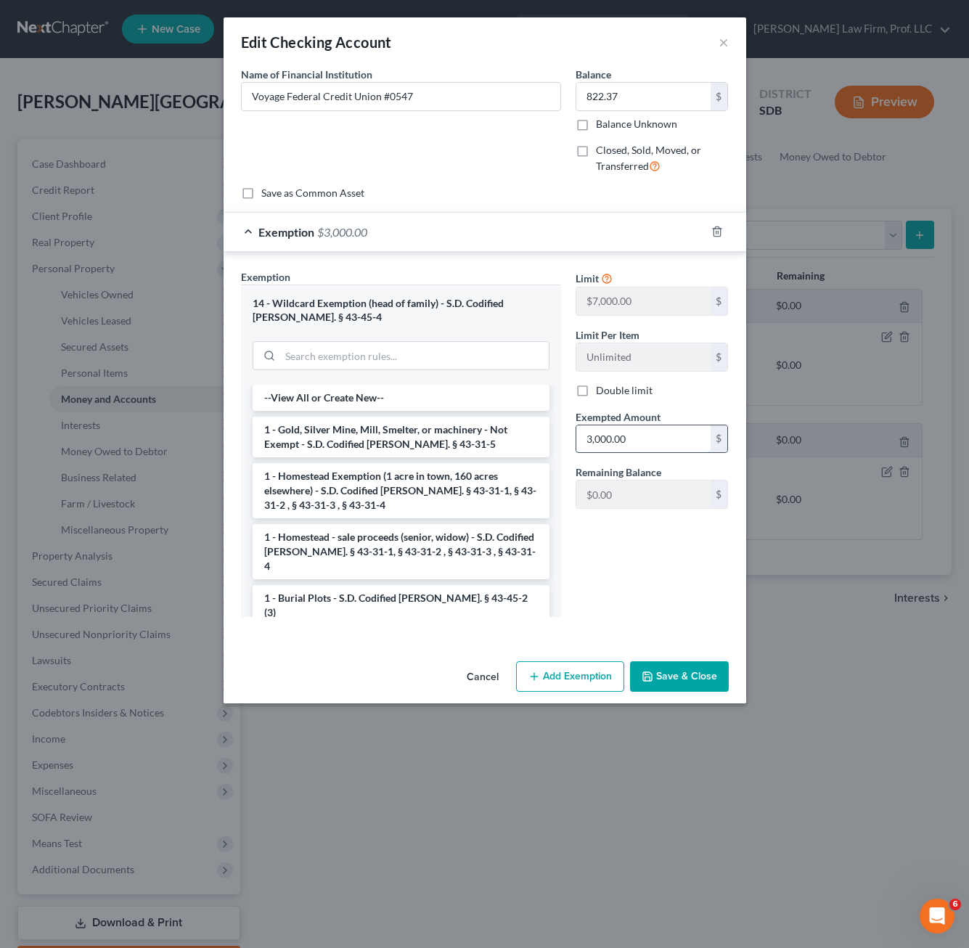
click at [662, 445] on input "3,000.00" at bounding box center [643, 439] width 134 height 28
type input "822.37"
click at [660, 582] on div "Limit $7,000.00 $ Limit Per Item Unlimited $ Double limit Exempted Amount * 822…" at bounding box center [652, 448] width 168 height 359
click at [672, 696] on div "Cancel Add Exemption Save & Close" at bounding box center [484, 679] width 522 height 48
click at [676, 681] on button "Save & Close" at bounding box center [679, 676] width 99 height 30
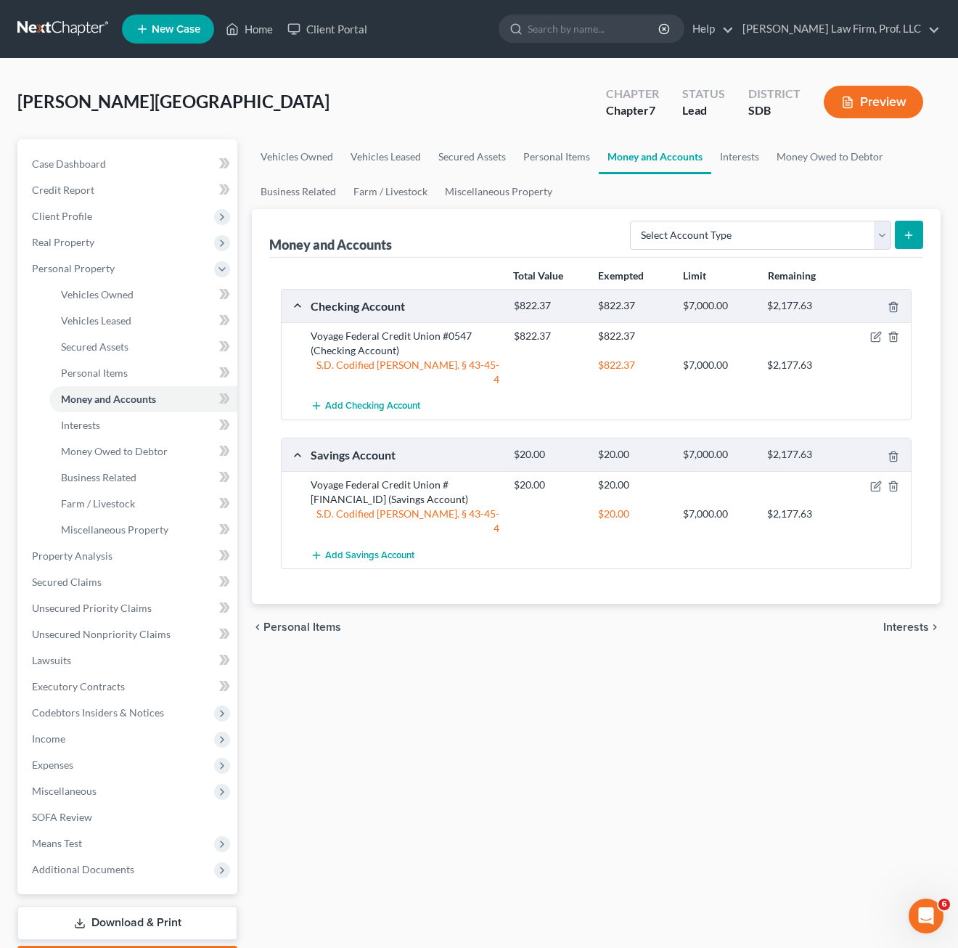
click at [806, 684] on div "Vehicles Owned Vehicles Leased Secured Assets Personal Items Money and Accounts…" at bounding box center [596, 558] width 703 height 838
click at [541, 546] on div "Total Value Exempted Limit Remaining Checking Account $822.37 $822.37 $7,000.00…" at bounding box center [596, 431] width 654 height 347
click at [566, 673] on div "Vehicles Owned Vehicles Leased Secured Assets Personal Items Money and Accounts…" at bounding box center [596, 558] width 703 height 838
drag, startPoint x: 474, startPoint y: 752, endPoint x: 473, endPoint y: 742, distance: 10.2
click at [474, 750] on div "Vehicles Owned Vehicles Leased Secured Assets Personal Items Money and Accounts…" at bounding box center [596, 558] width 703 height 838
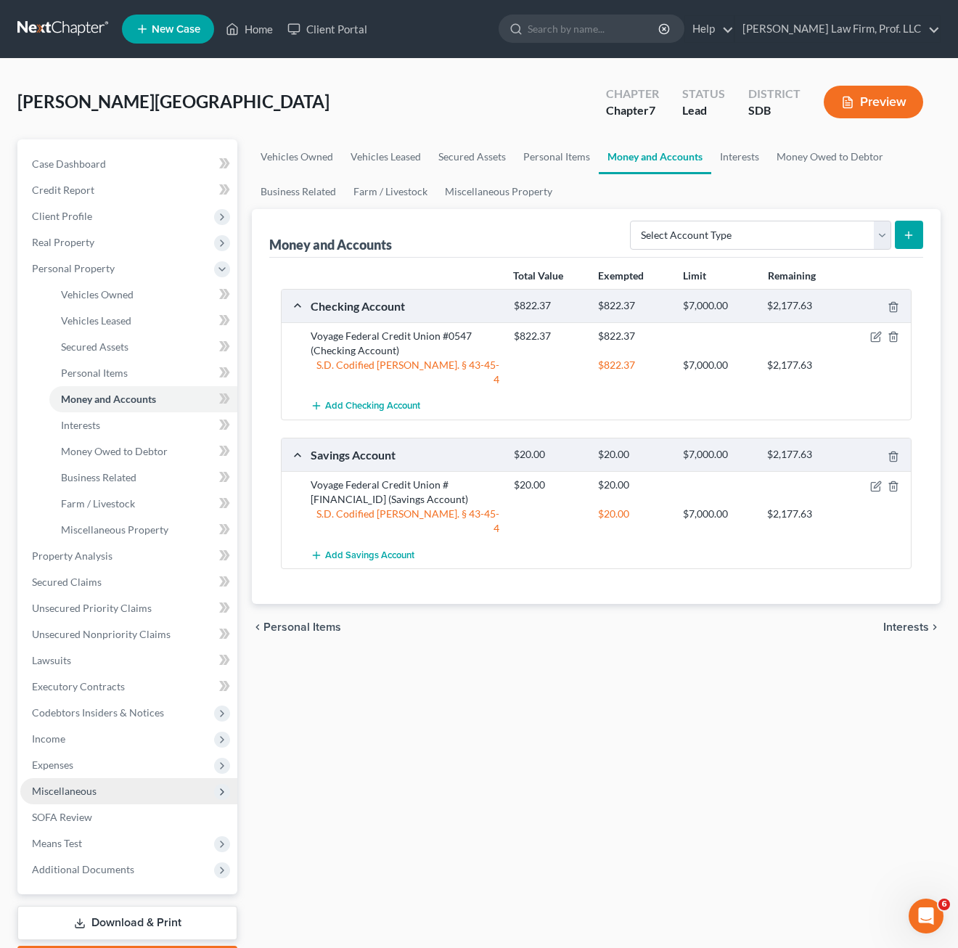
click at [102, 798] on span "Miscellaneous" at bounding box center [128, 791] width 217 height 26
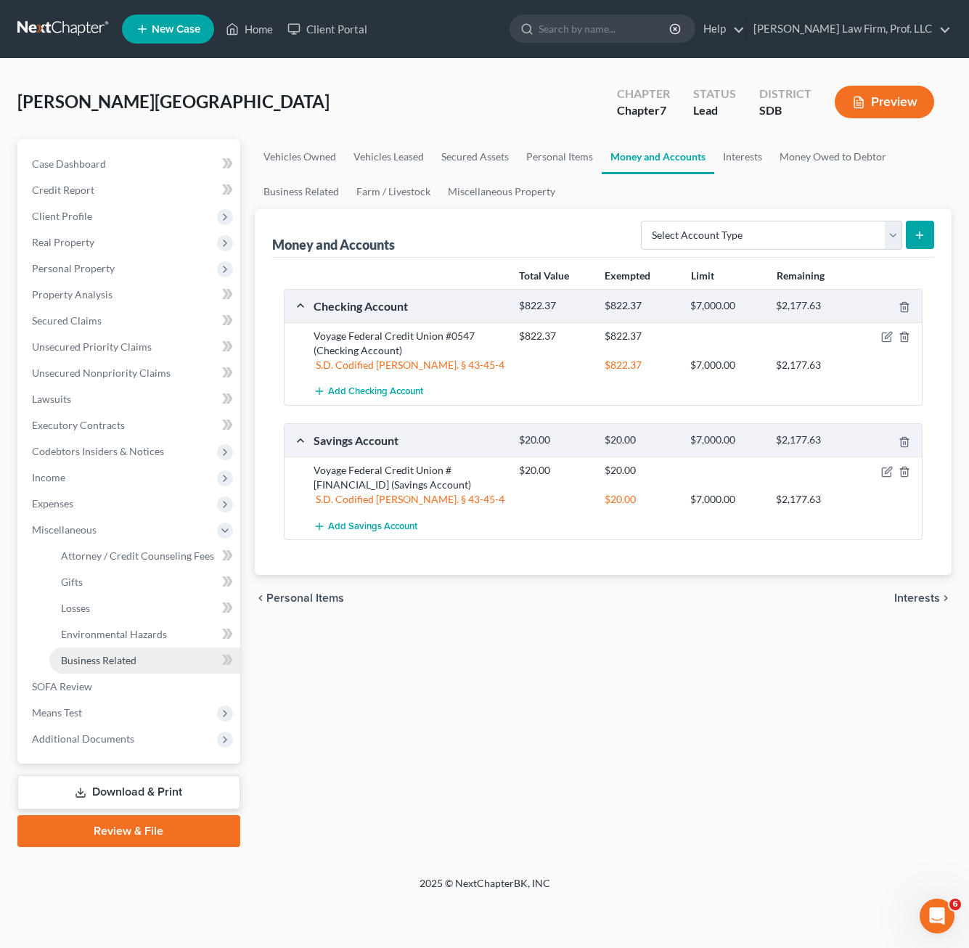
click at [133, 658] on span "Business Related" at bounding box center [98, 660] width 75 height 12
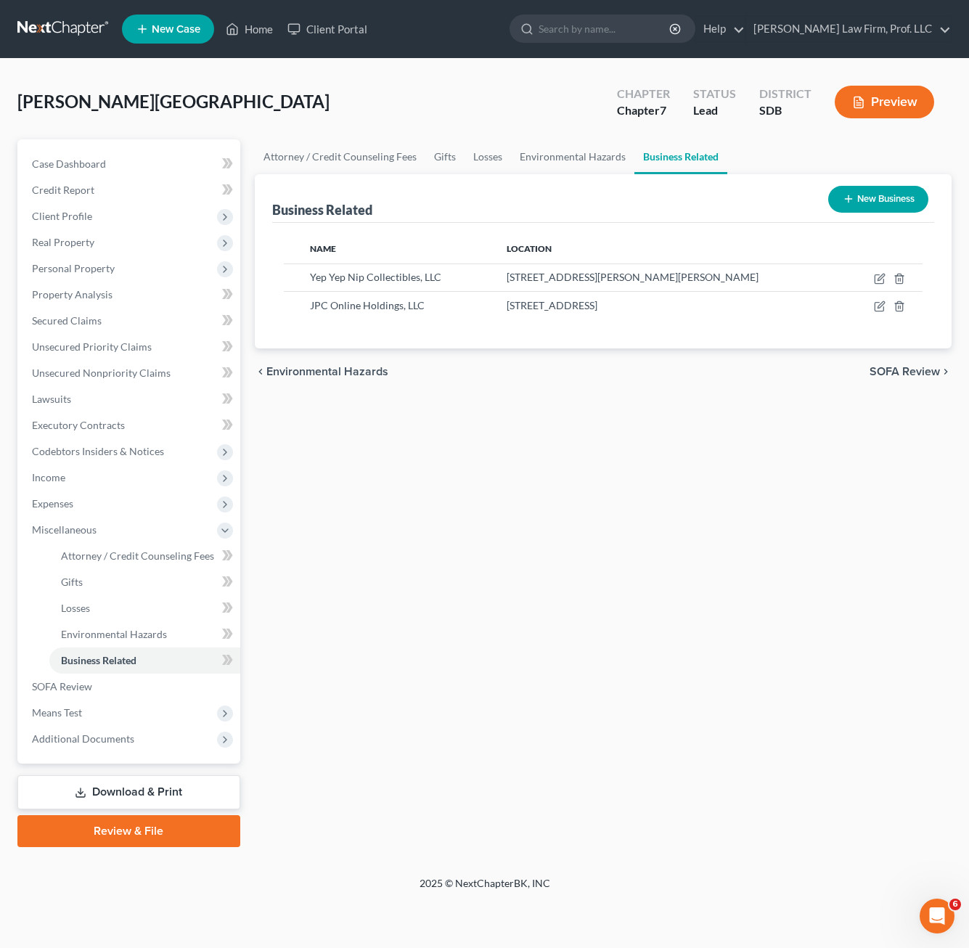
drag, startPoint x: 513, startPoint y: 464, endPoint x: 517, endPoint y: 410, distance: 53.8
click at [510, 464] on div "Attorney / Credit Counseling Fees Gifts Losses Environmental Hazards Business R…" at bounding box center [602, 492] width 711 height 707
click at [75, 707] on span "Means Test" at bounding box center [57, 712] width 50 height 12
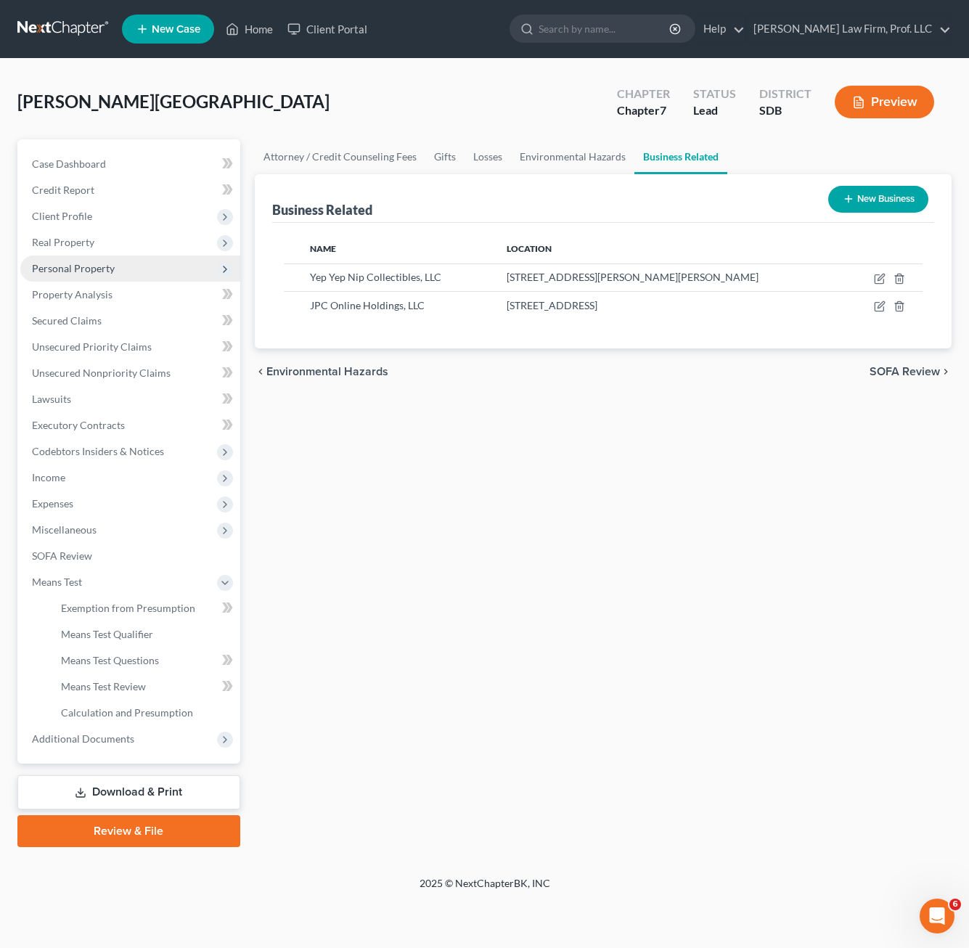
click at [107, 269] on span "Personal Property" at bounding box center [73, 268] width 83 height 12
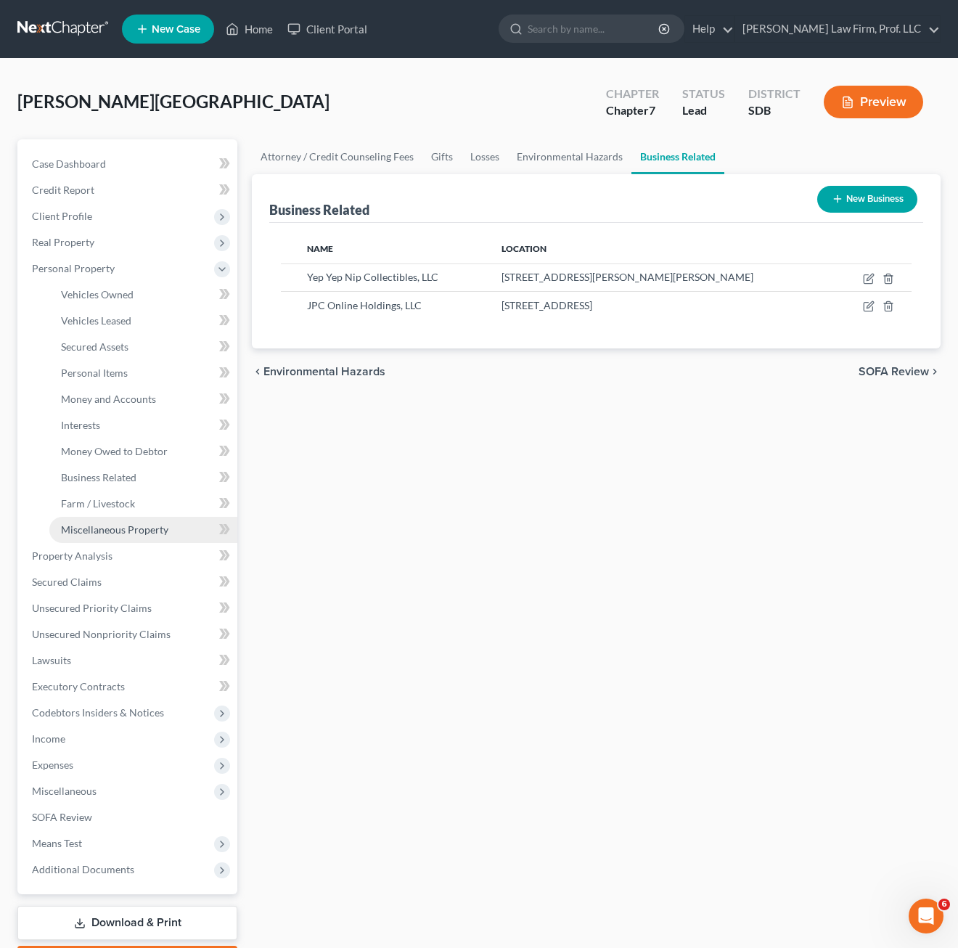
click at [122, 528] on span "Miscellaneous Property" at bounding box center [114, 529] width 107 height 12
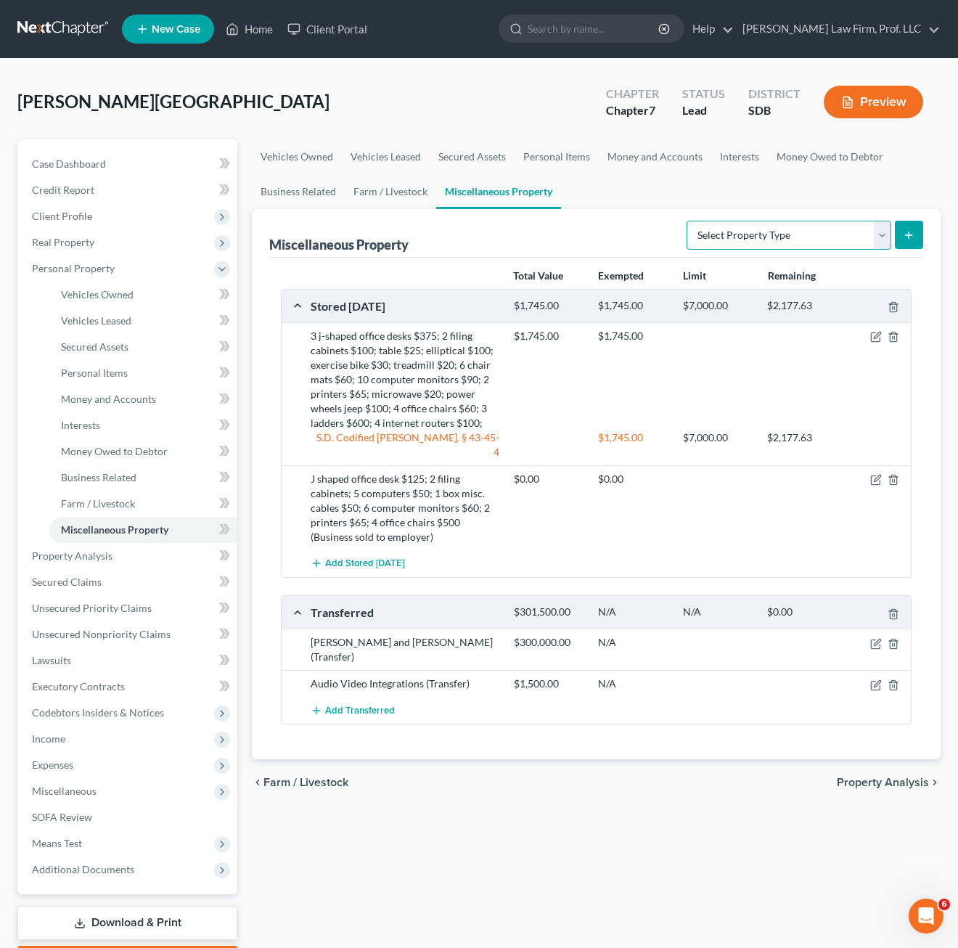
click at [729, 235] on select "Select Property Type Assigned for Creditor Benefit [DATE] Holding for Another N…" at bounding box center [788, 235] width 205 height 29
drag, startPoint x: 391, startPoint y: 862, endPoint x: 419, endPoint y: 805, distance: 63.6
click at [392, 862] on div "Vehicles Owned Vehicles Leased Secured Assets Personal Items Money and Accounts…" at bounding box center [596, 558] width 703 height 838
click at [861, 639] on icon "button" at bounding box center [877, 642] width 7 height 7
select select "Ordinary ([DATE])"
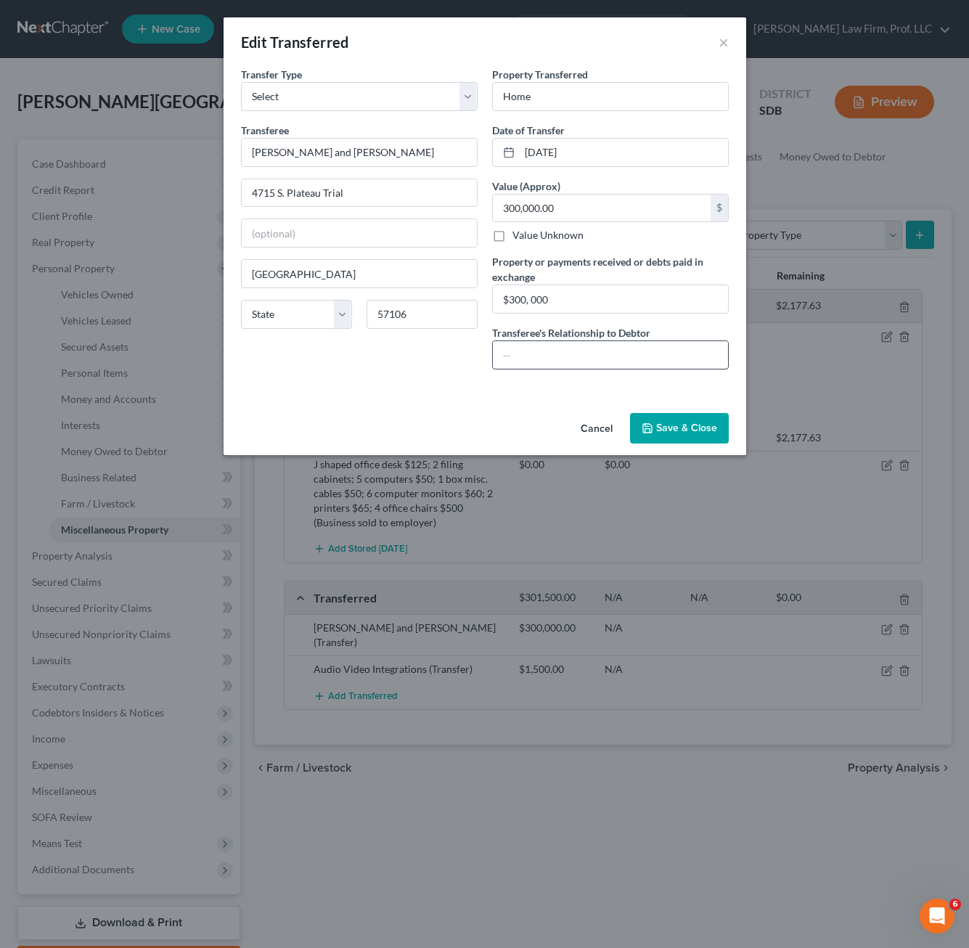
click at [636, 344] on input "text" at bounding box center [610, 355] width 235 height 28
type input "None"
click at [668, 100] on input "Home" at bounding box center [610, 97] width 235 height 28
drag, startPoint x: 594, startPoint y: 87, endPoint x: 585, endPoint y: 97, distance: 13.9
click at [585, 96] on input "Home sold" at bounding box center [610, 97] width 235 height 28
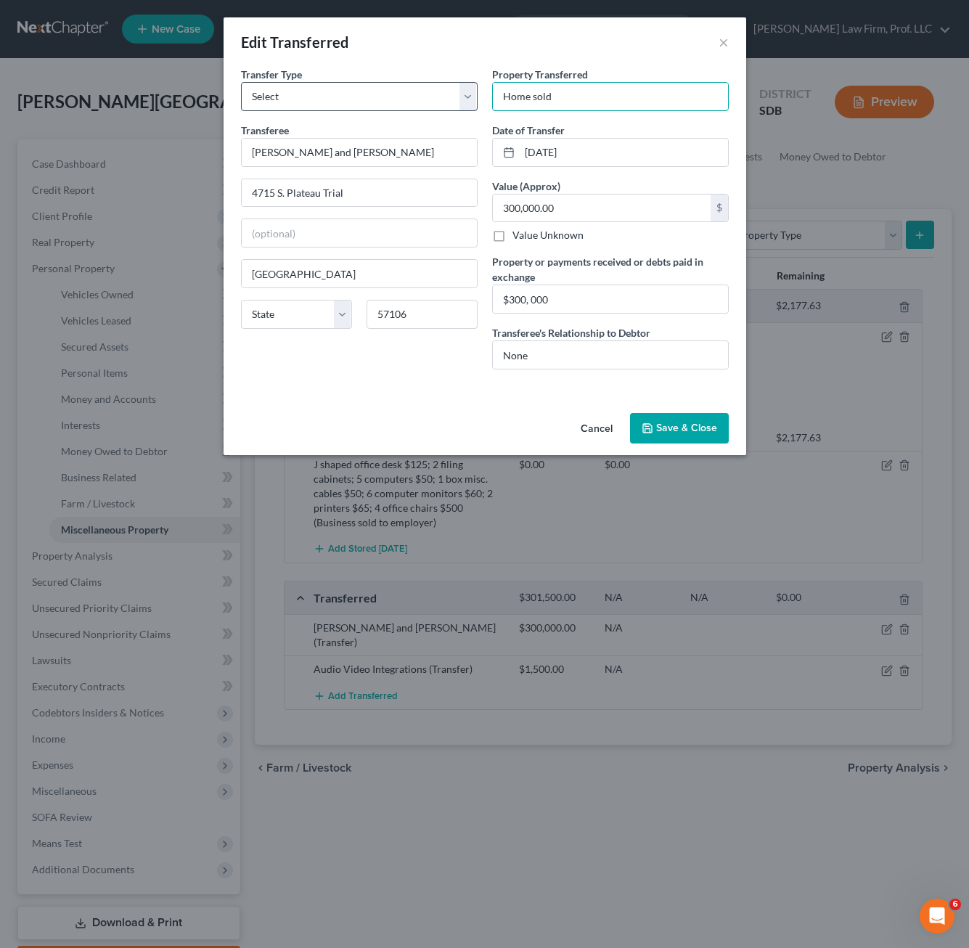
drag, startPoint x: 585, startPoint y: 97, endPoint x: 411, endPoint y: 87, distance: 173.7
click at [415, 88] on div "Transfer Type * Select Ordinary ([DATE]) [DATE] Transferee * [PERSON_NAME] and …" at bounding box center [485, 224] width 502 height 314
type input "Home sold"
drag, startPoint x: 377, startPoint y: 401, endPoint x: 469, endPoint y: 438, distance: 98.4
click at [380, 400] on div "An exemption set must first be selected from the Filing Information section. Tr…" at bounding box center [484, 237] width 522 height 340
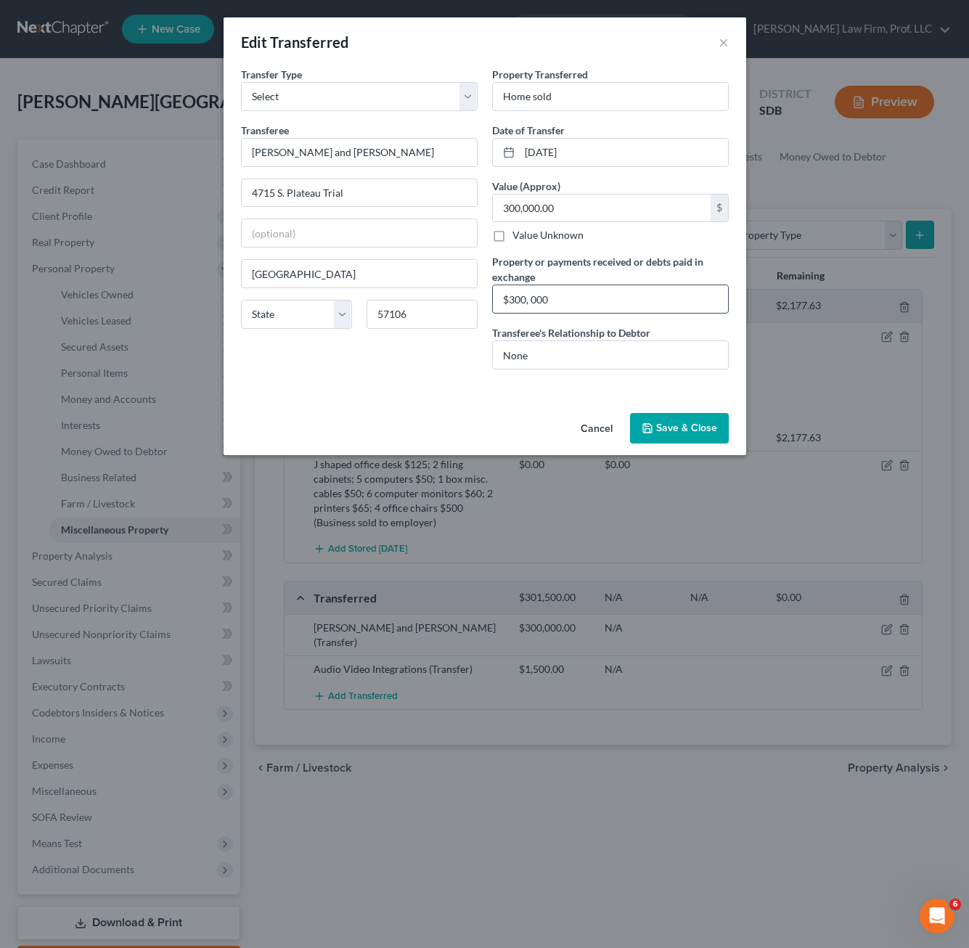
drag, startPoint x: 649, startPoint y: 287, endPoint x: 718, endPoint y: 412, distance: 142.9
click at [649, 289] on input "$300, 000" at bounding box center [610, 299] width 235 height 28
drag, startPoint x: 694, startPoint y: 427, endPoint x: 715, endPoint y: 560, distance: 134.3
click at [694, 427] on button "Save & Close" at bounding box center [679, 428] width 99 height 30
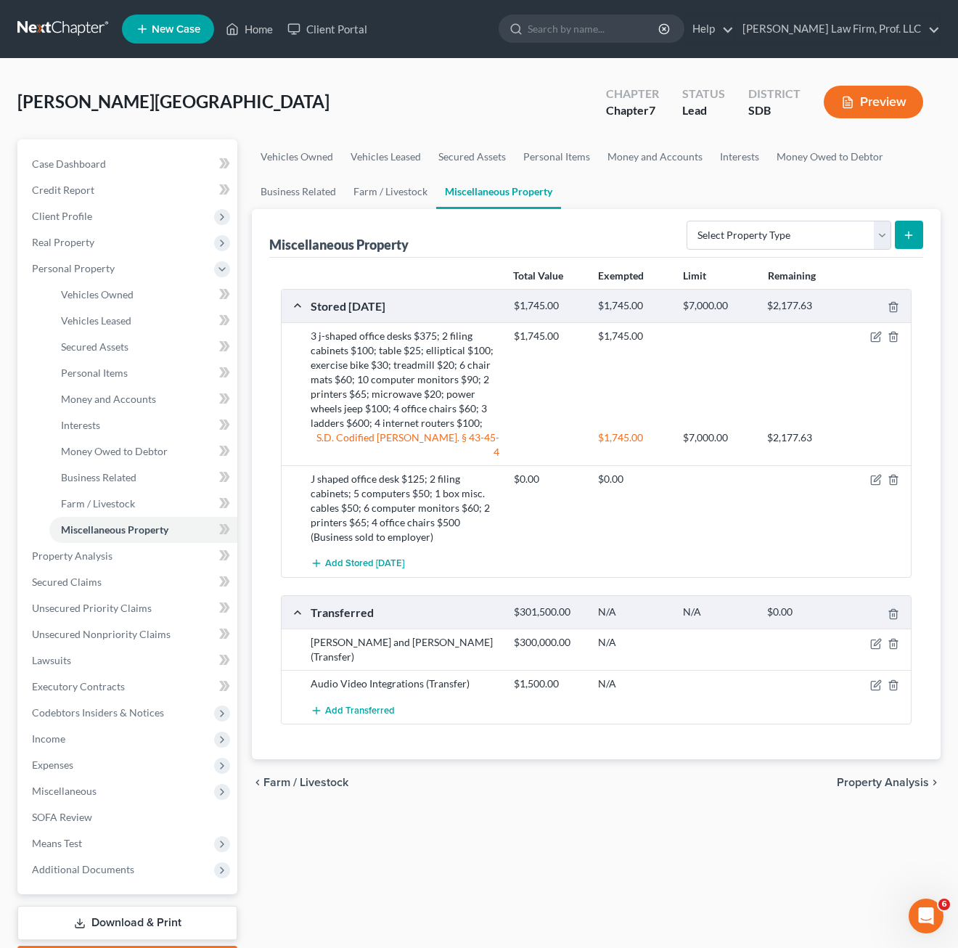
click at [586, 851] on div "Vehicles Owned Vehicles Leased Secured Assets Personal Items Money and Accounts…" at bounding box center [596, 558] width 703 height 838
drag, startPoint x: 699, startPoint y: 816, endPoint x: 399, endPoint y: 739, distance: 309.6
click at [699, 816] on div "Vehicles Owned Vehicles Leased Secured Assets Personal Items Money and Accounts…" at bounding box center [596, 558] width 703 height 838
click at [490, 800] on div "Vehicles Owned Vehicles Leased Secured Assets Personal Items Money and Accounts…" at bounding box center [596, 558] width 703 height 838
click at [414, 826] on div "Vehicles Owned Vehicles Leased Secured Assets Personal Items Money and Accounts…" at bounding box center [596, 558] width 703 height 838
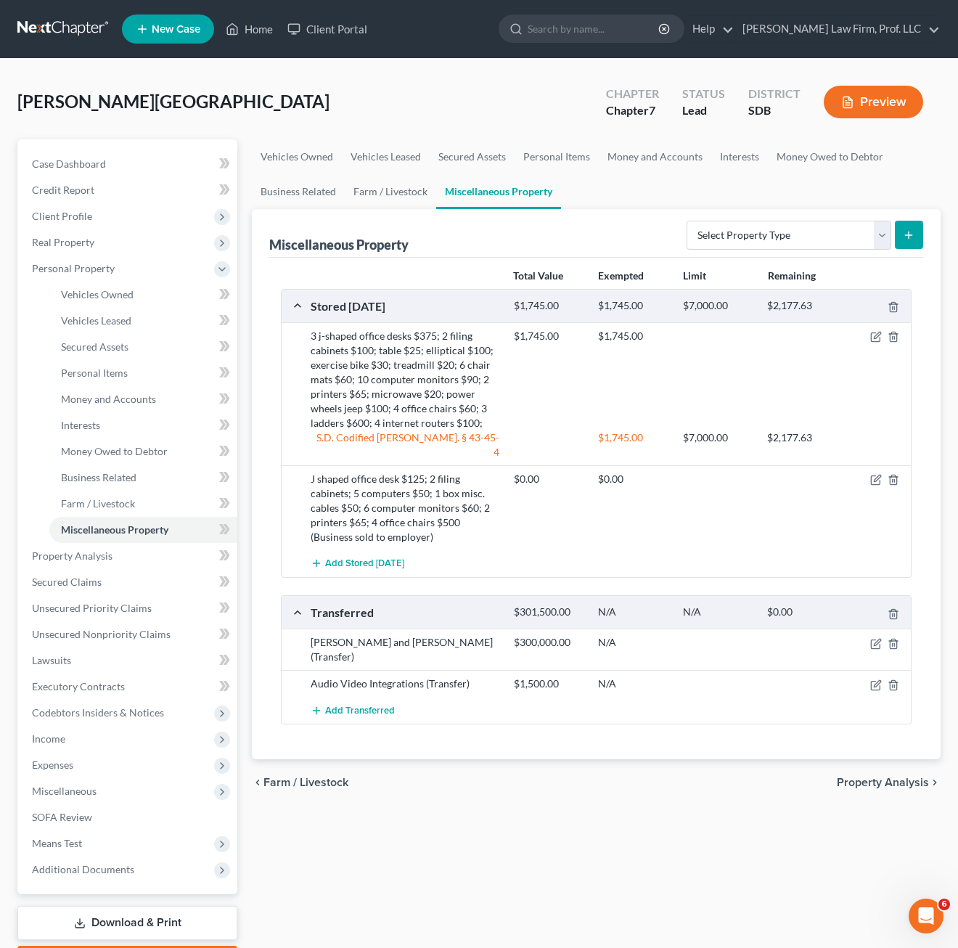
click at [770, 784] on div "Vehicles Owned Vehicles Leased Secured Assets Personal Items Money and Accounts…" at bounding box center [596, 558] width 703 height 838
click at [123, 377] on span "Personal Items" at bounding box center [94, 372] width 67 height 12
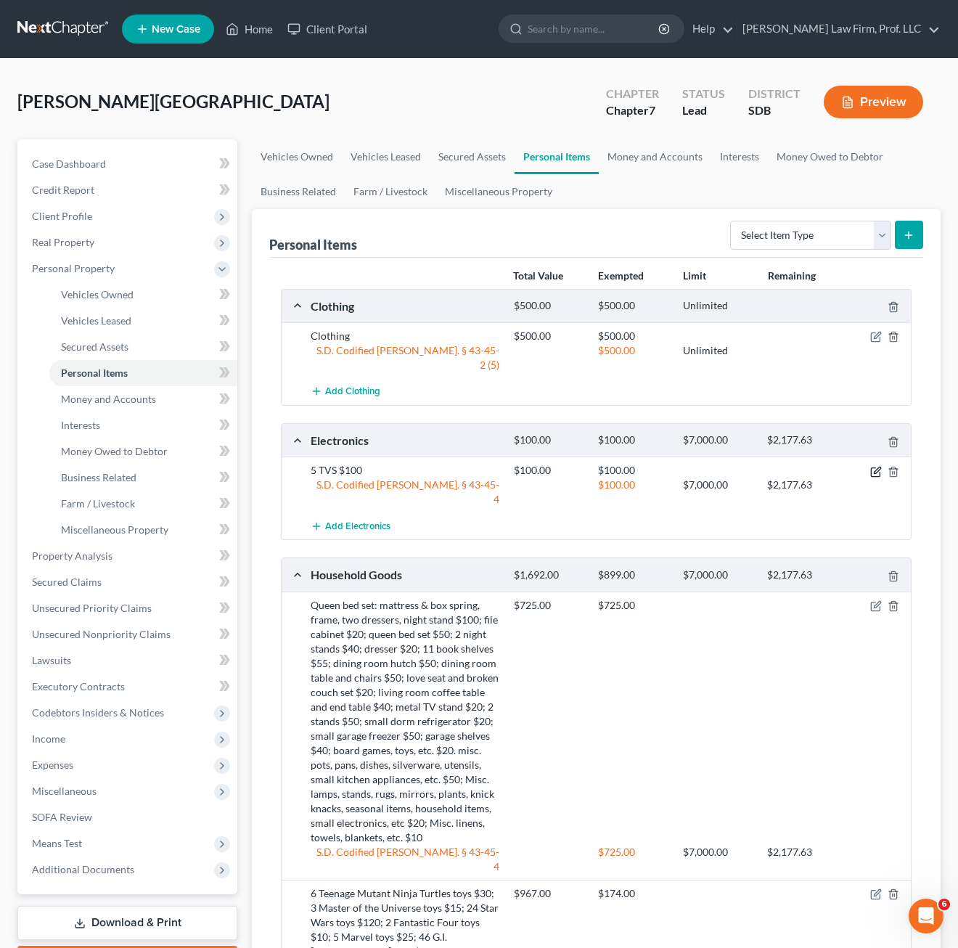
click at [861, 467] on icon "button" at bounding box center [877, 470] width 7 height 7
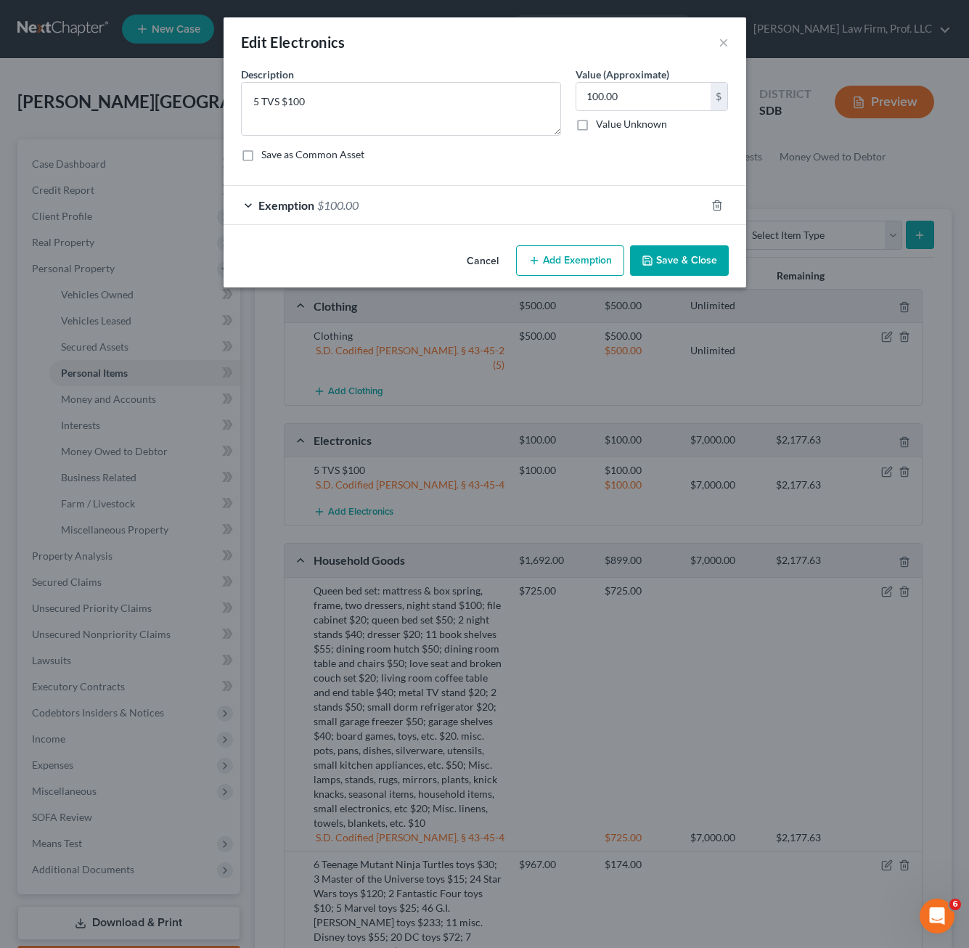
click at [729, 39] on div "Edit Electronics ×" at bounding box center [484, 41] width 522 height 49
click at [718, 41] on button "×" at bounding box center [723, 41] width 10 height 17
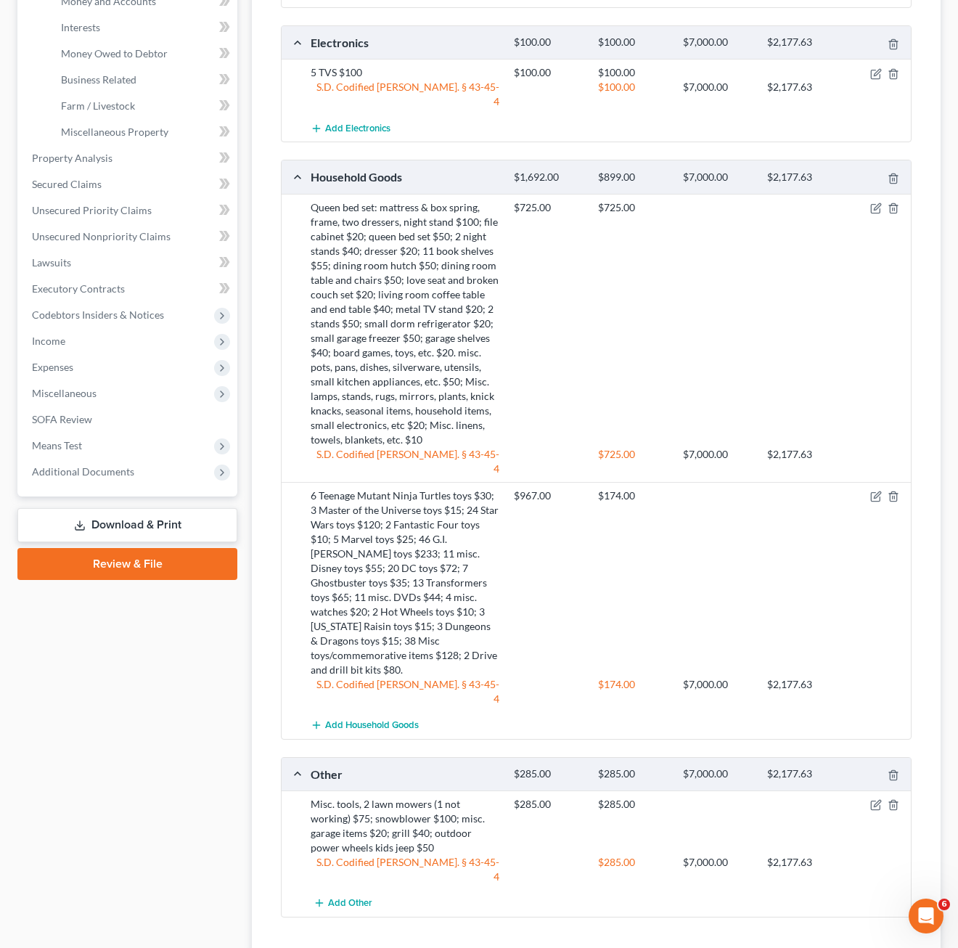
scroll to position [416, 0]
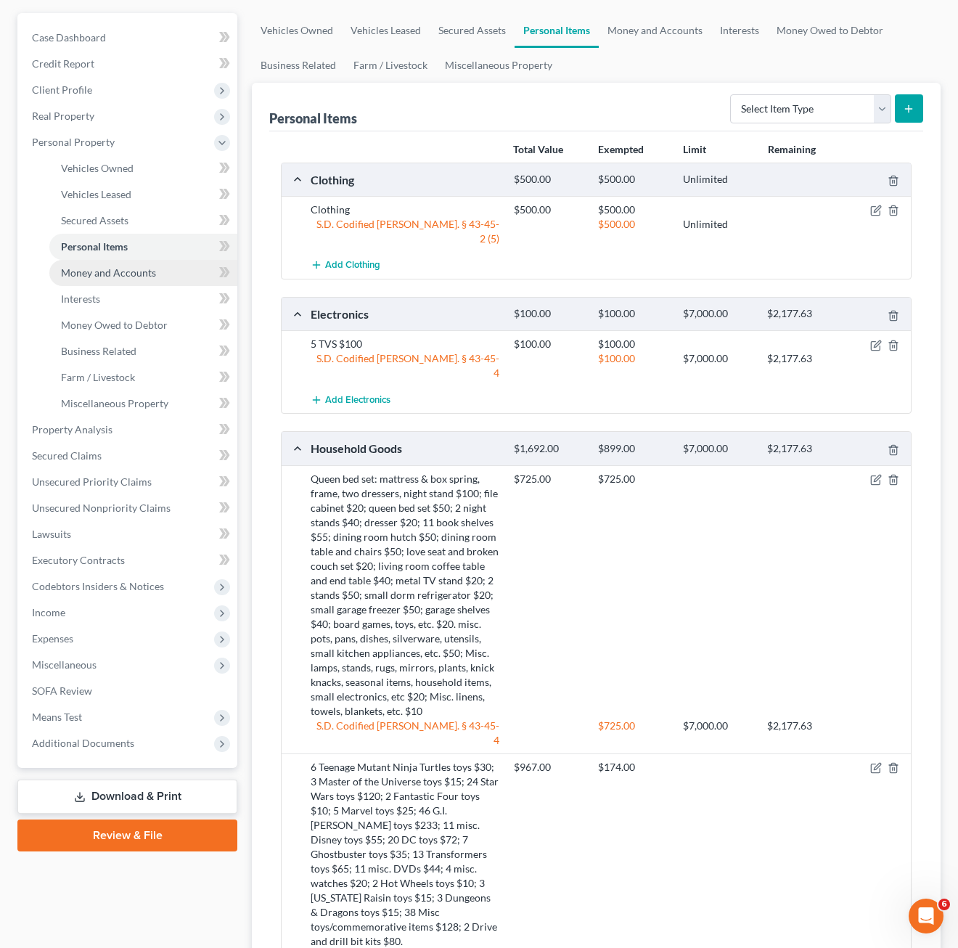
click at [145, 274] on span "Money and Accounts" at bounding box center [108, 272] width 95 height 12
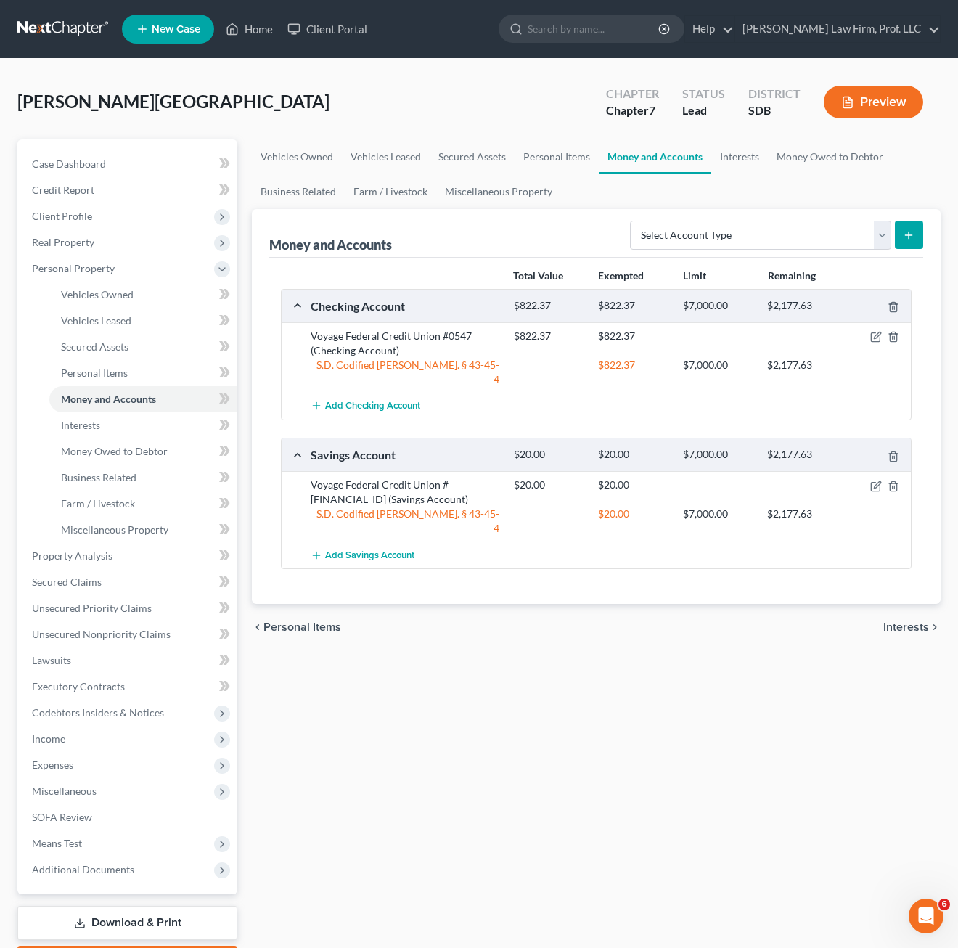
click at [618, 641] on div "Vehicles Owned Vehicles Leased Secured Assets Personal Items Money and Accounts…" at bounding box center [596, 558] width 703 height 838
click at [538, 644] on div "Vehicles Owned Vehicles Leased Secured Assets Personal Items Money and Accounts…" at bounding box center [596, 558] width 703 height 838
click at [104, 414] on link "Interests" at bounding box center [143, 425] width 188 height 26
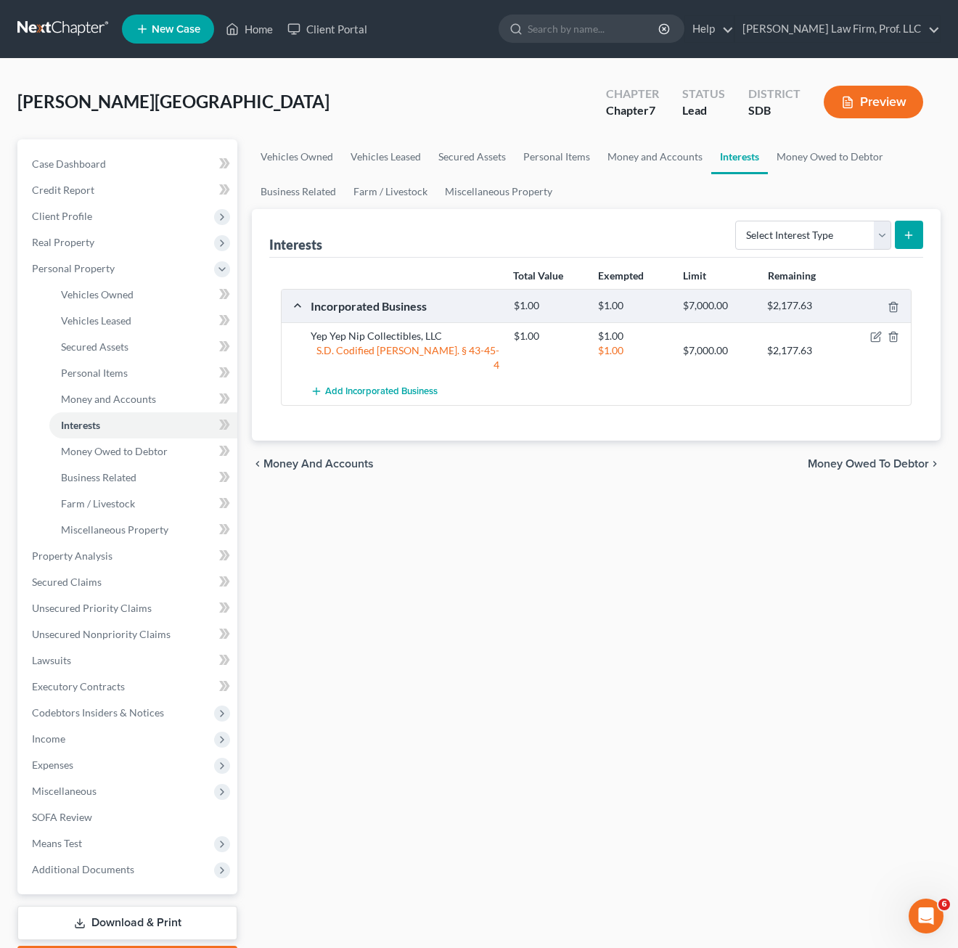
drag, startPoint x: 598, startPoint y: 628, endPoint x: 314, endPoint y: 604, distance: 284.8
click at [596, 628] on div "Vehicles Owned Vehicles Leased Secured Assets Personal Items Money and Accounts…" at bounding box center [596, 558] width 703 height 838
click at [131, 451] on span "Money Owed to Debtor" at bounding box center [114, 451] width 107 height 12
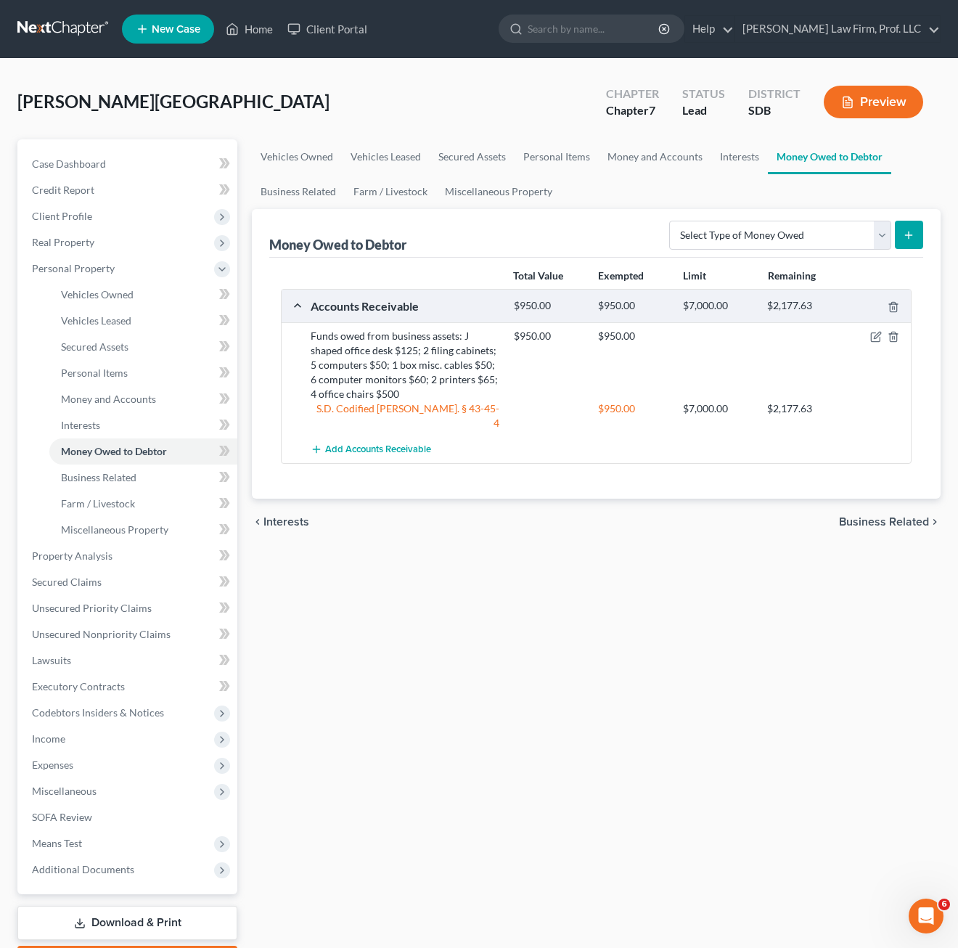
click at [620, 616] on div "Vehicles Owned Vehicles Leased Secured Assets Personal Items Money and Accounts…" at bounding box center [596, 558] width 703 height 838
click at [95, 498] on span "Farm / Livestock" at bounding box center [98, 503] width 74 height 12
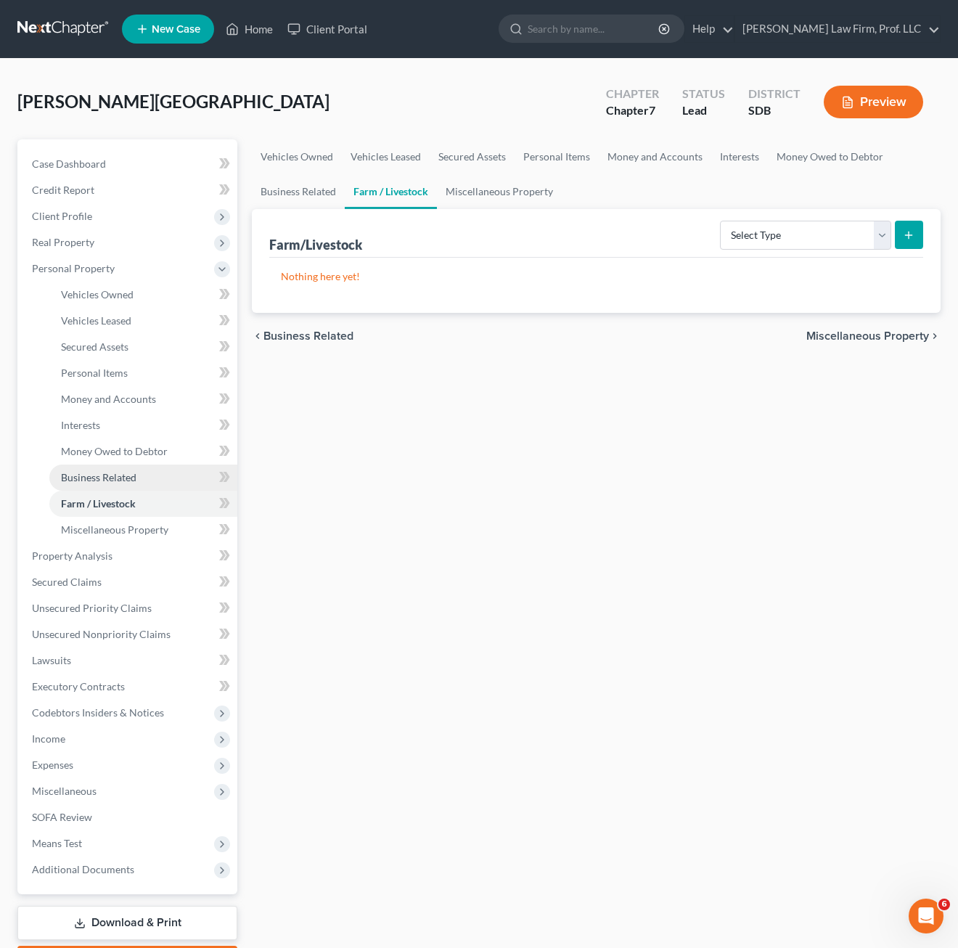
drag, startPoint x: 117, startPoint y: 476, endPoint x: 121, endPoint y: 486, distance: 11.1
click at [116, 476] on span "Business Related" at bounding box center [98, 477] width 75 height 12
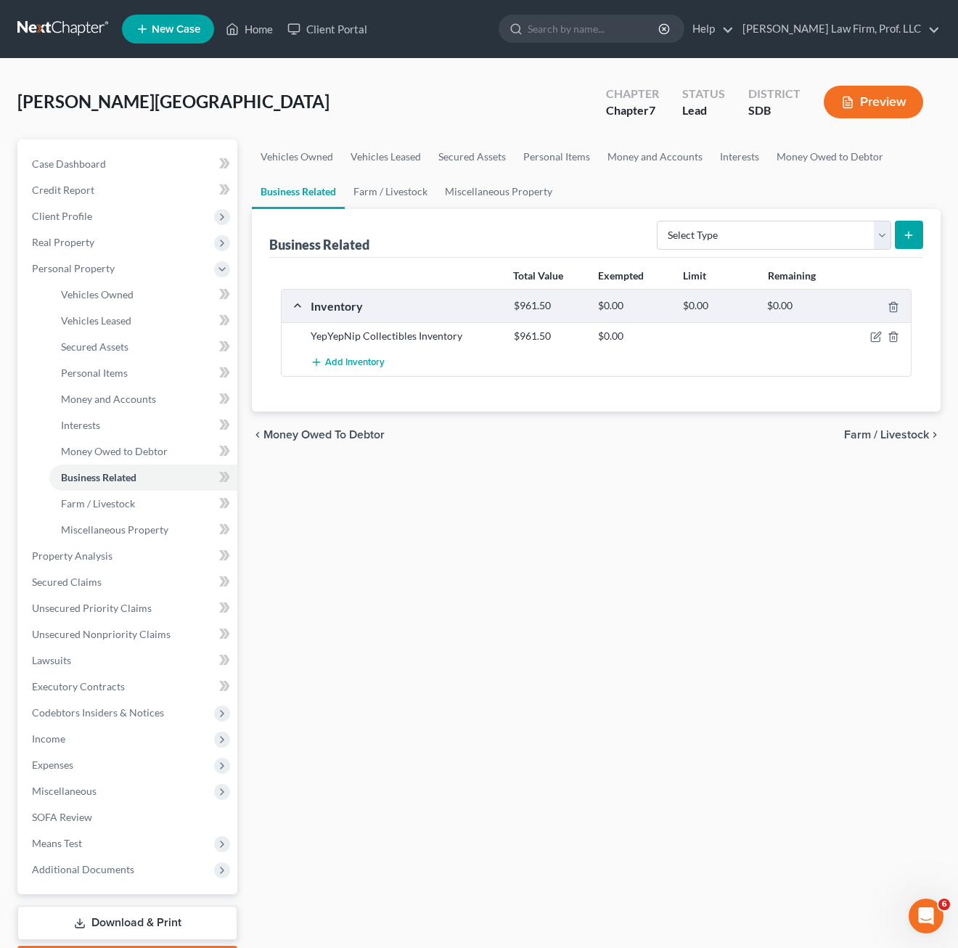
drag, startPoint x: 757, startPoint y: 506, endPoint x: 789, endPoint y: 395, distance: 115.7
click at [757, 504] on div "Vehicles Owned Vehicles Leased Secured Assets Personal Items Money and Accounts…" at bounding box center [596, 558] width 703 height 838
click at [861, 340] on icon "button" at bounding box center [876, 337] width 12 height 12
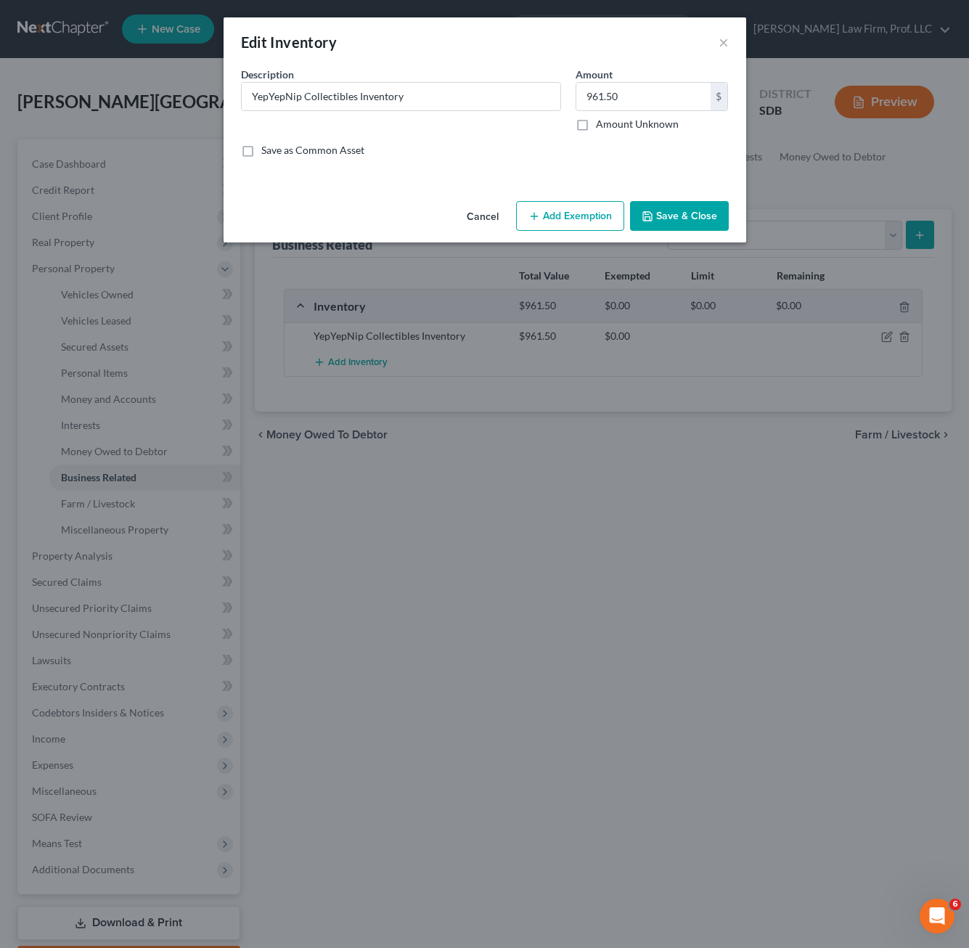
click at [593, 222] on button "Add Exemption" at bounding box center [570, 216] width 108 height 30
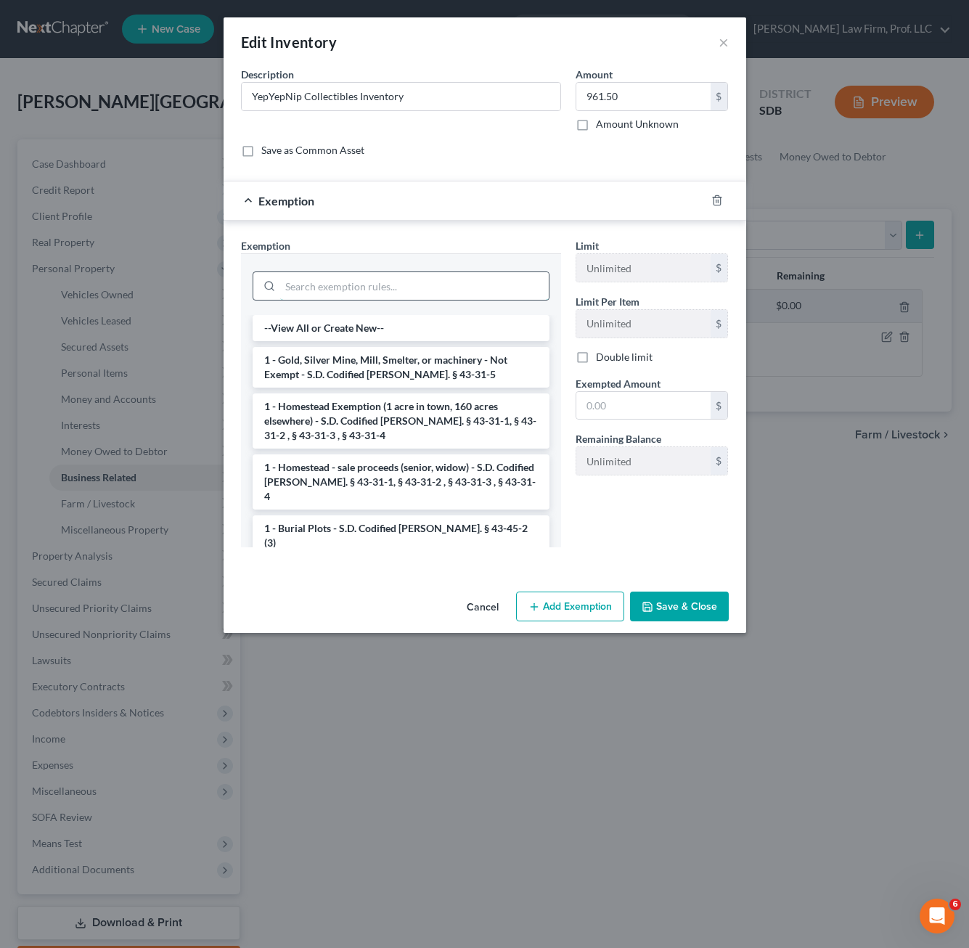
click at [477, 290] on input "search" at bounding box center [414, 286] width 268 height 28
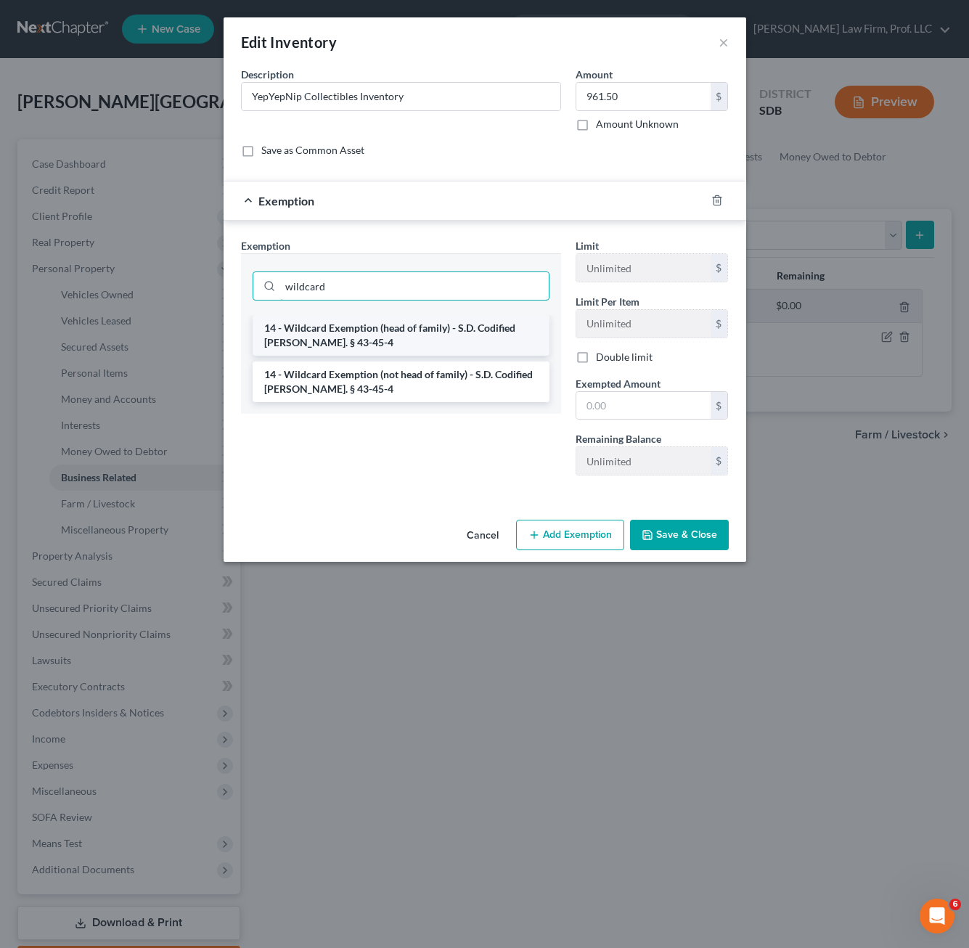
type input "wildcard"
click at [427, 330] on li "14 - Wildcard Exemption (head of family) - S.D. Codified [PERSON_NAME]. § 43-45…" at bounding box center [401, 335] width 297 height 41
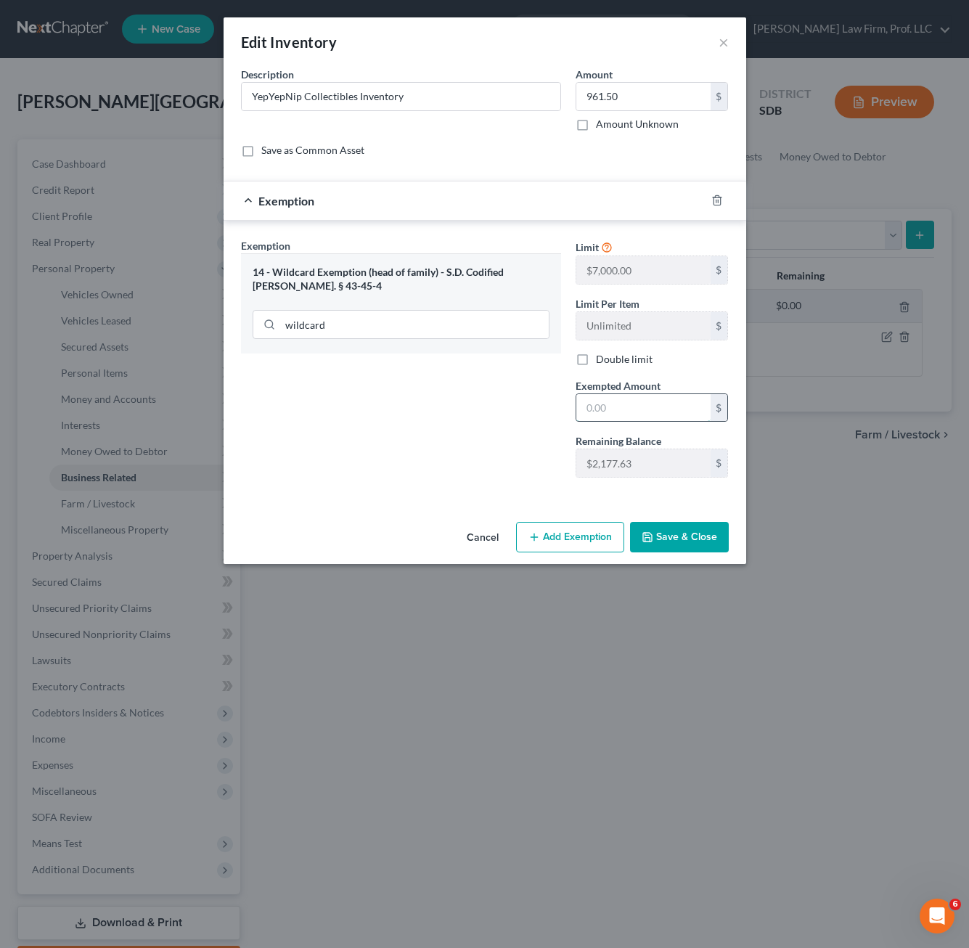
click at [676, 407] on input "text" at bounding box center [643, 408] width 134 height 28
type input "961.50"
click at [692, 535] on button "Save & Close" at bounding box center [679, 537] width 99 height 30
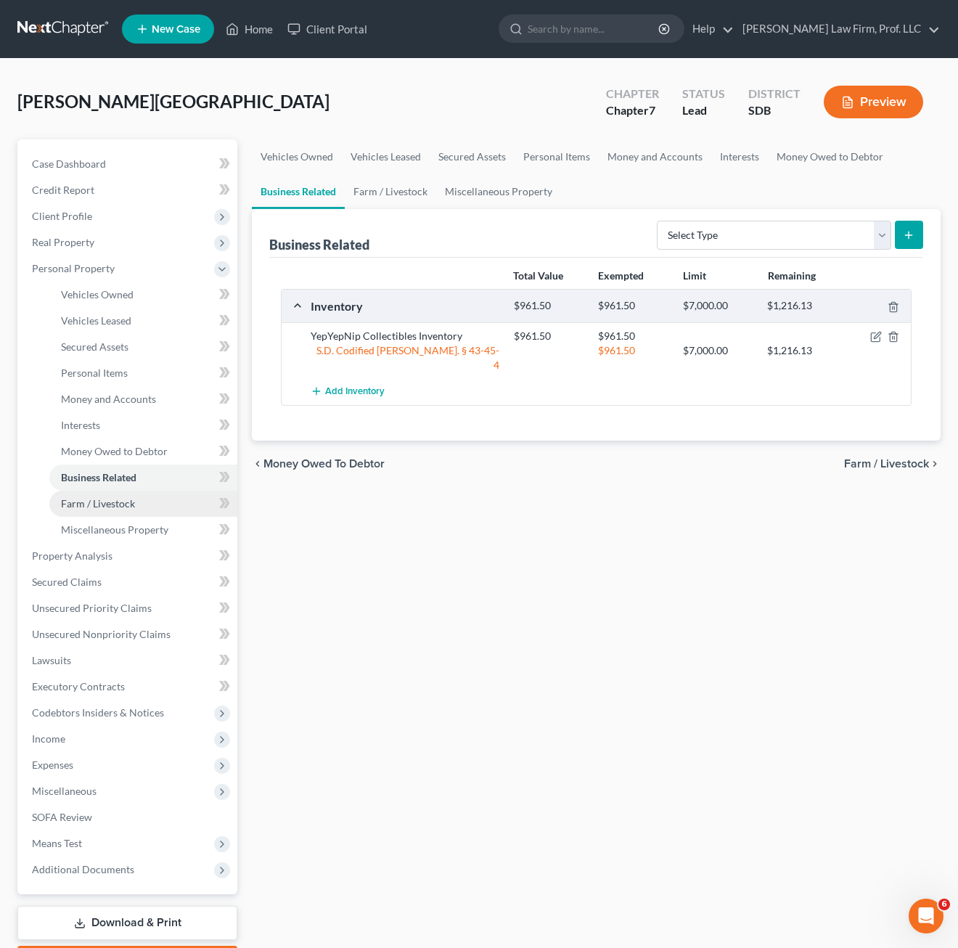
click at [116, 501] on span "Farm / Livestock" at bounding box center [98, 503] width 74 height 12
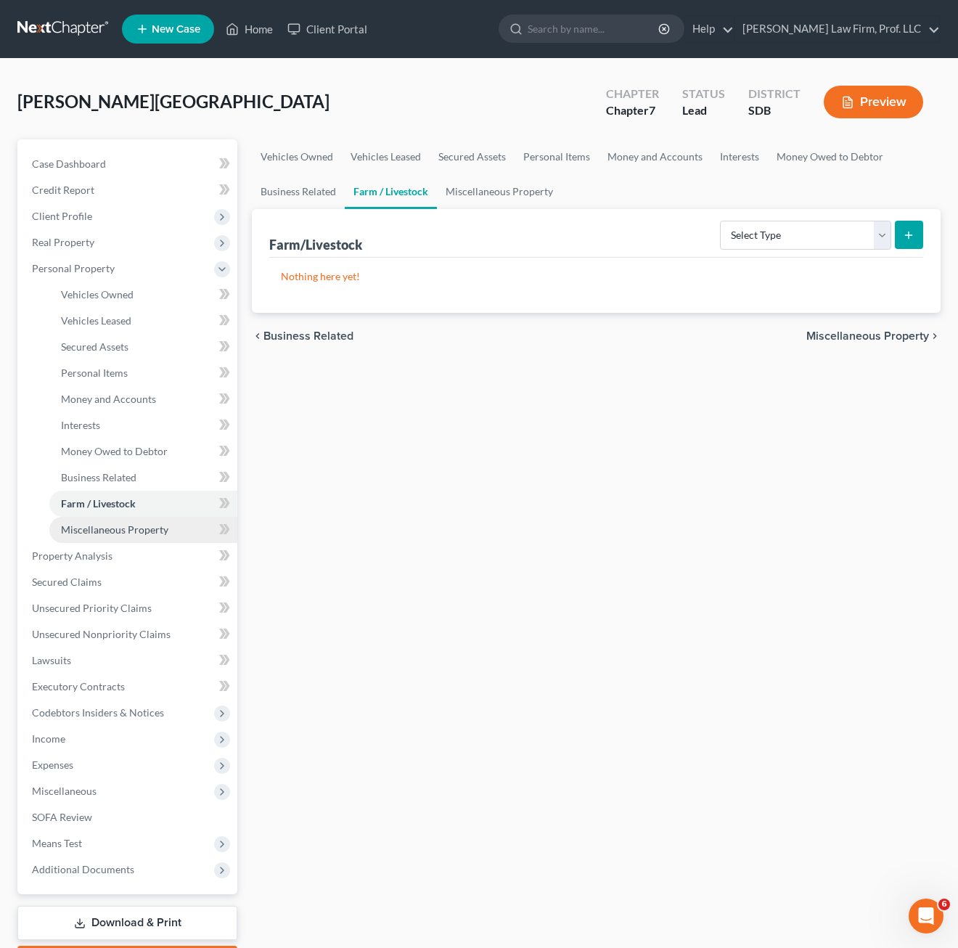
click at [128, 536] on link "Miscellaneous Property" at bounding box center [143, 530] width 188 height 26
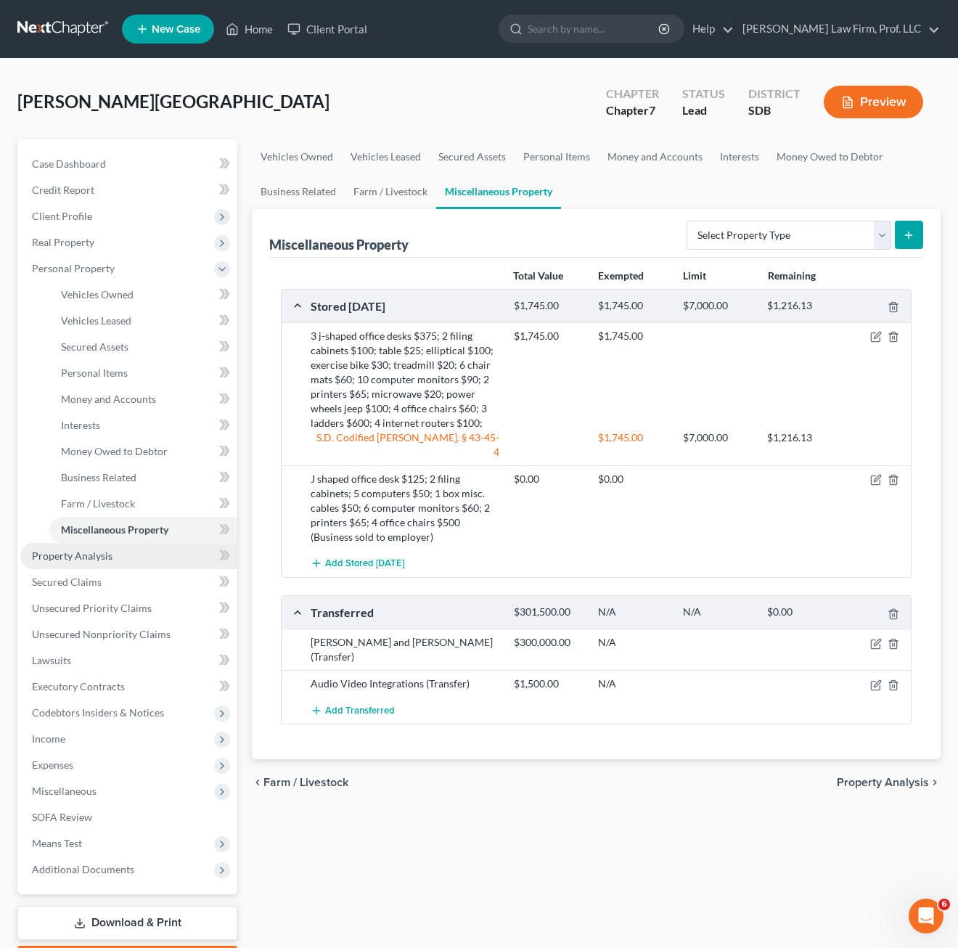
click at [89, 561] on span "Property Analysis" at bounding box center [72, 555] width 81 height 12
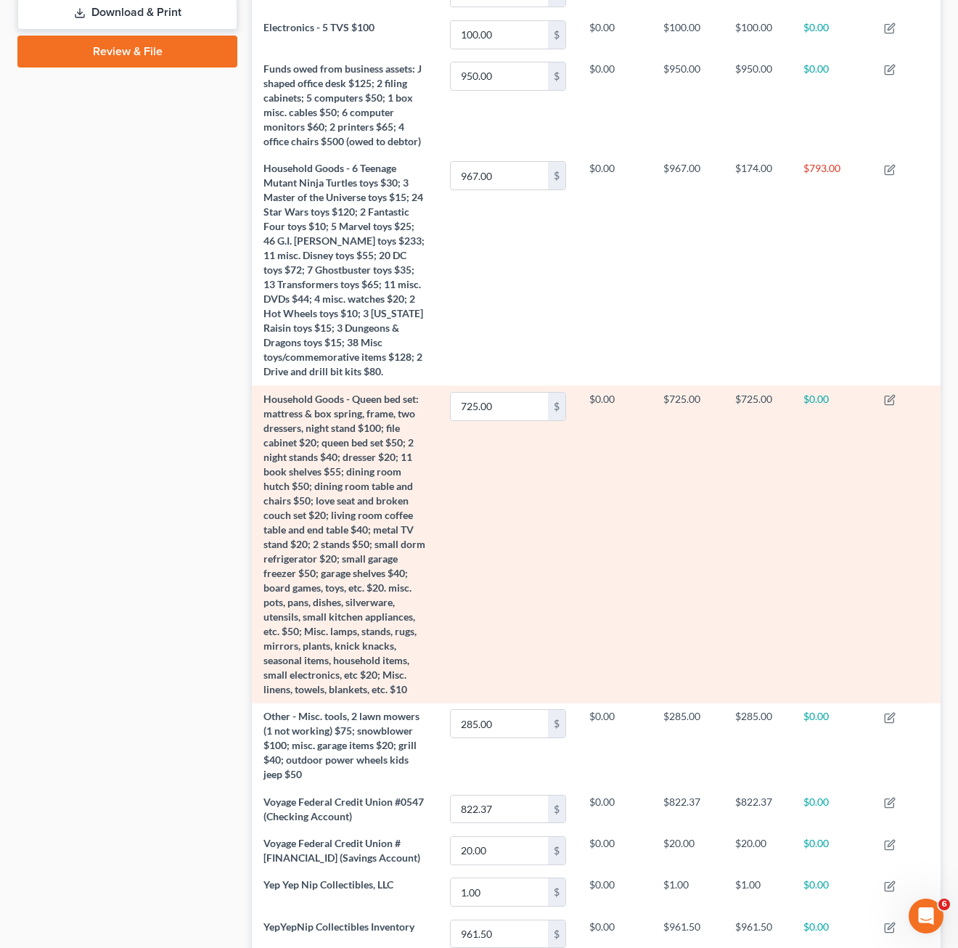
scroll to position [290, 0]
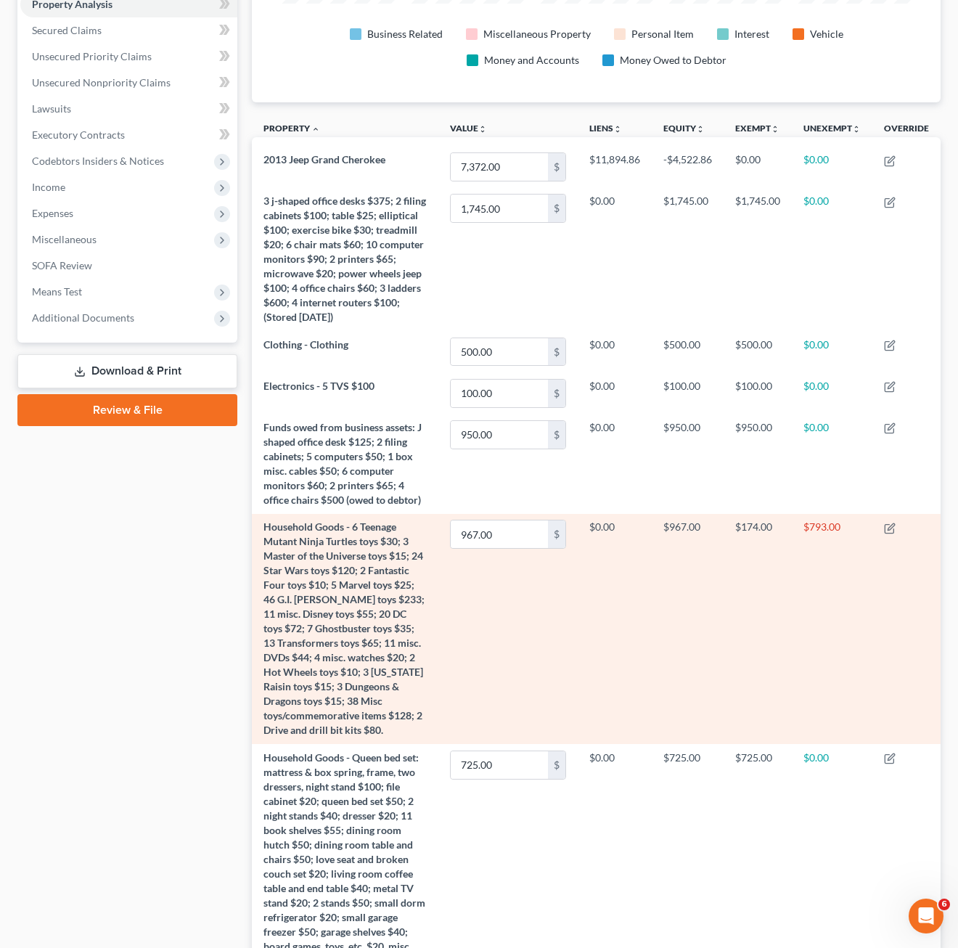
click at [356, 549] on span "Household Goods - 6 Teenage Mutant Ninja Turtles toys $30; 3 Master of the Univ…" at bounding box center [343, 628] width 161 height 216
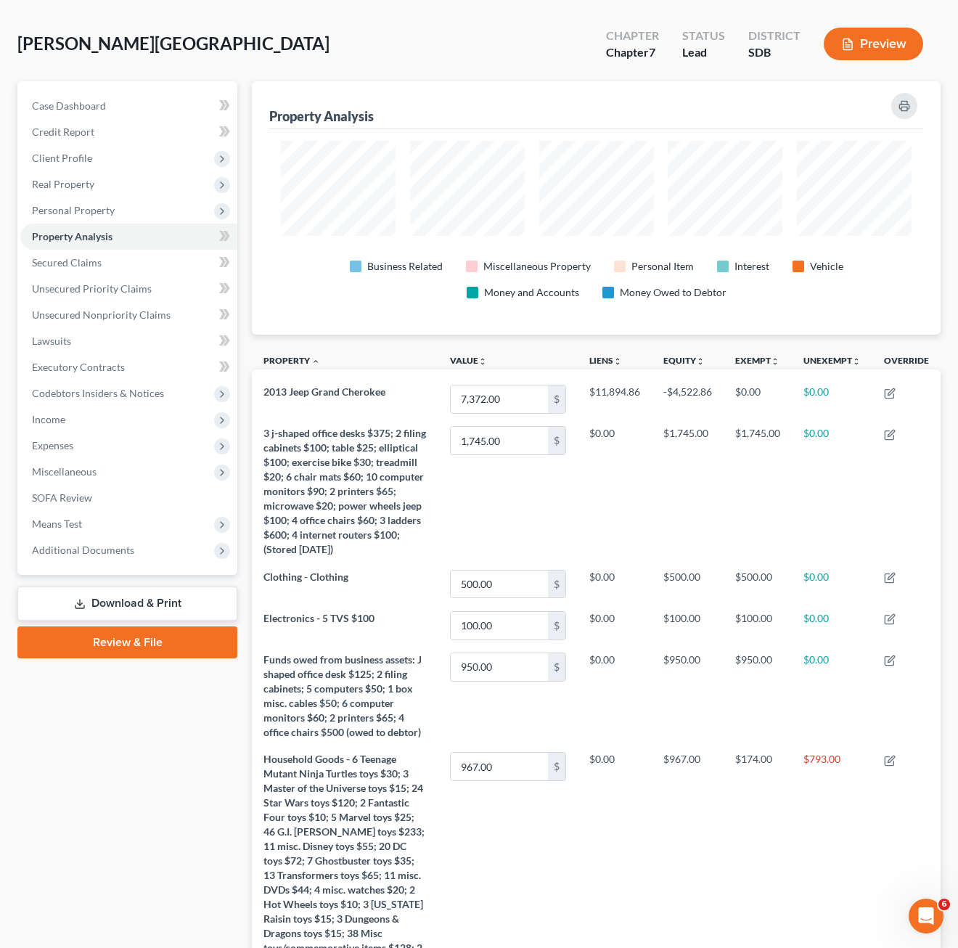
scroll to position [0, 0]
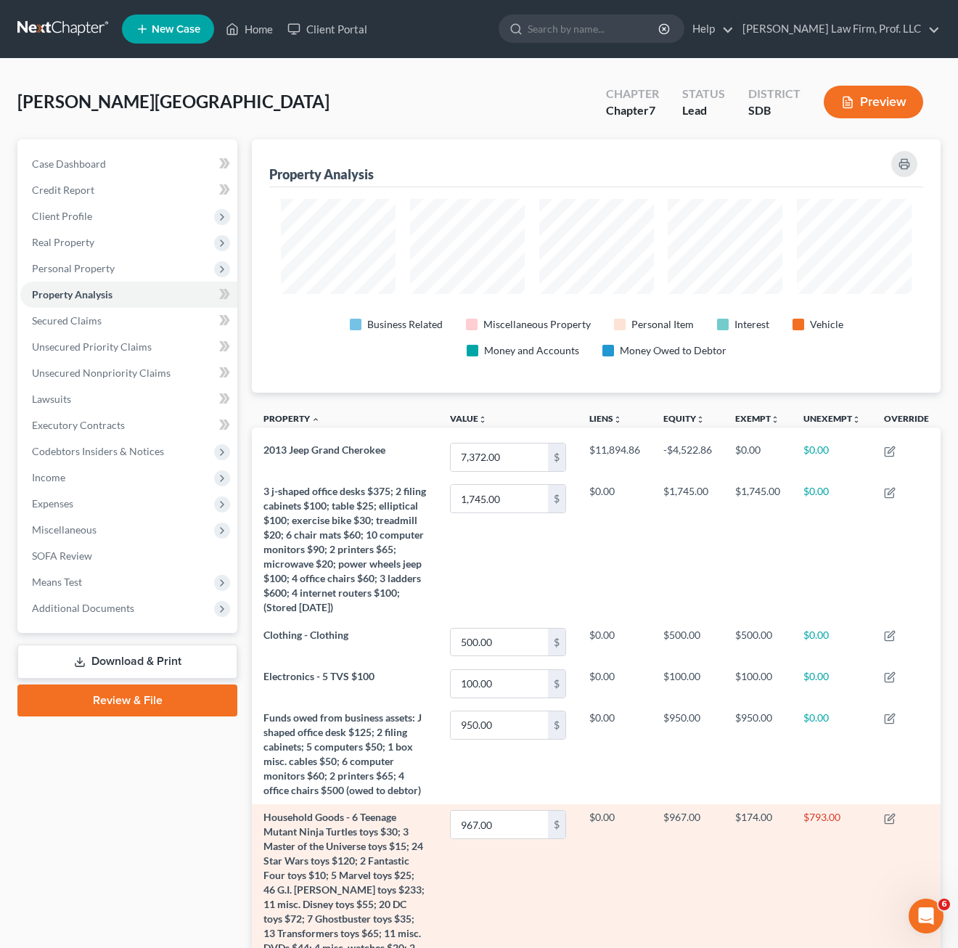
click at [652, 863] on td "$967.00" at bounding box center [688, 919] width 72 height 230
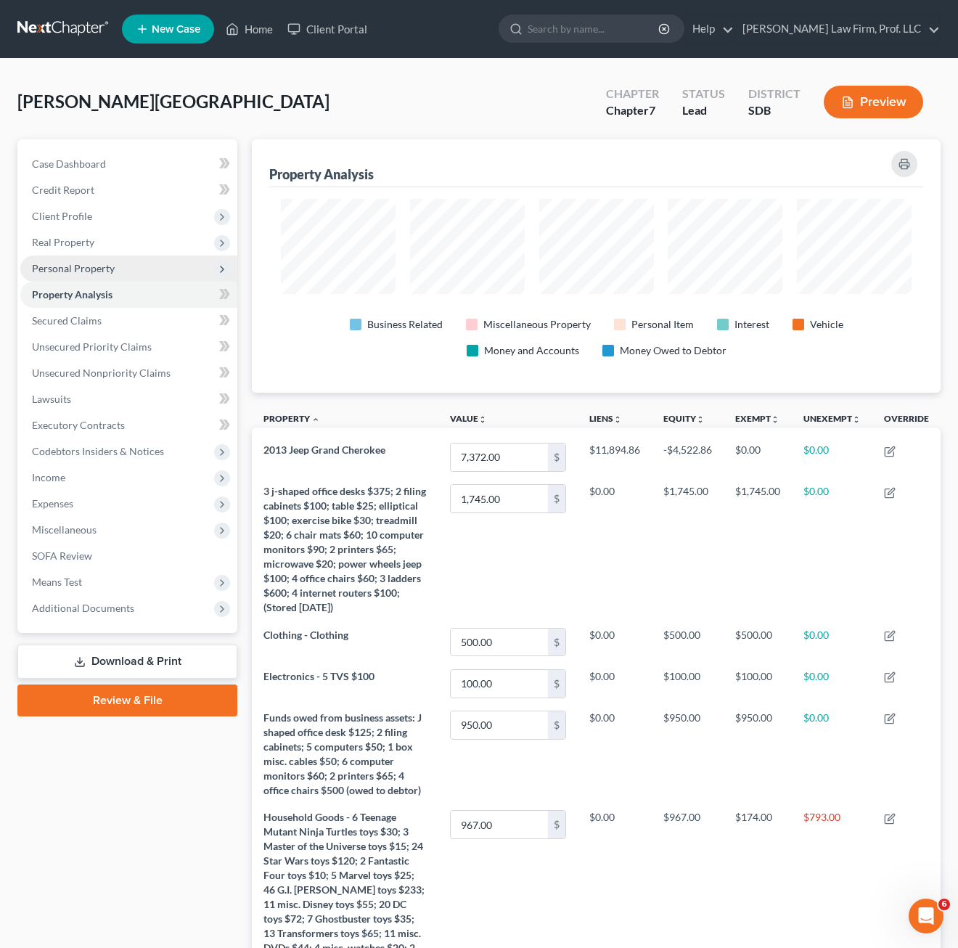
click at [84, 263] on span "Personal Property" at bounding box center [73, 268] width 83 height 12
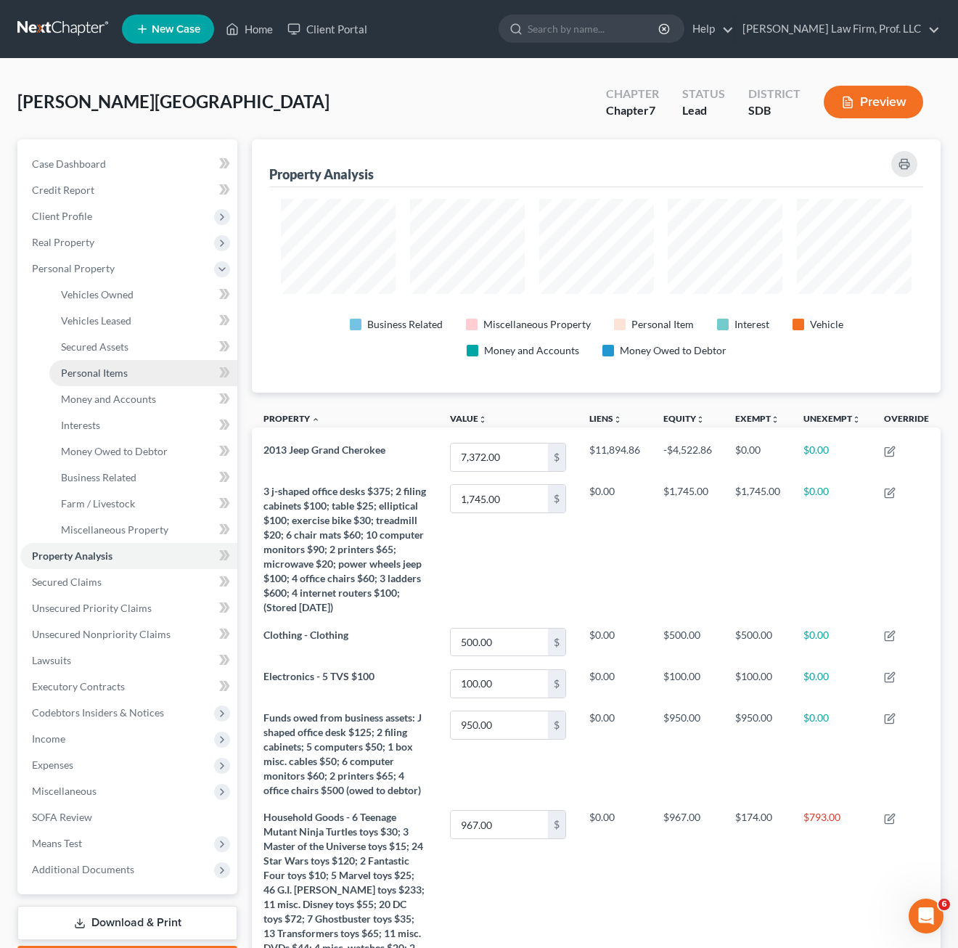
click at [115, 377] on span "Personal Items" at bounding box center [94, 372] width 67 height 12
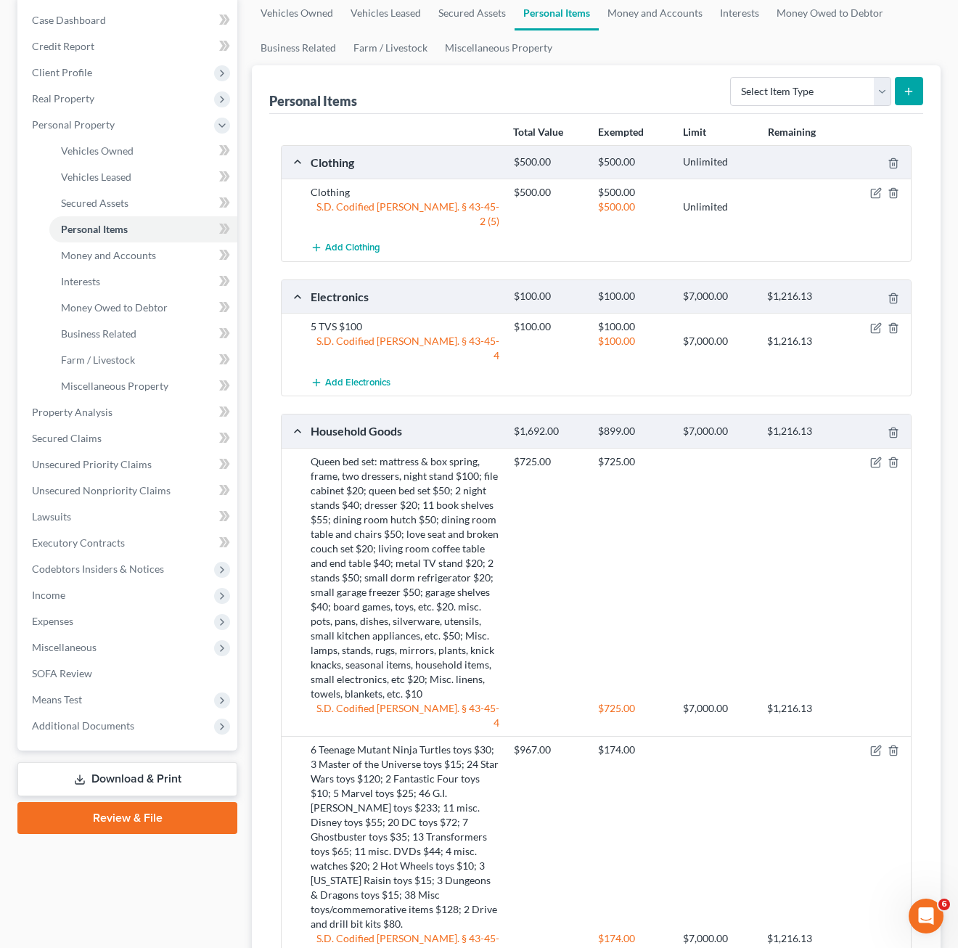
scroll to position [145, 0]
click at [861, 743] on icon "button" at bounding box center [876, 749] width 12 height 12
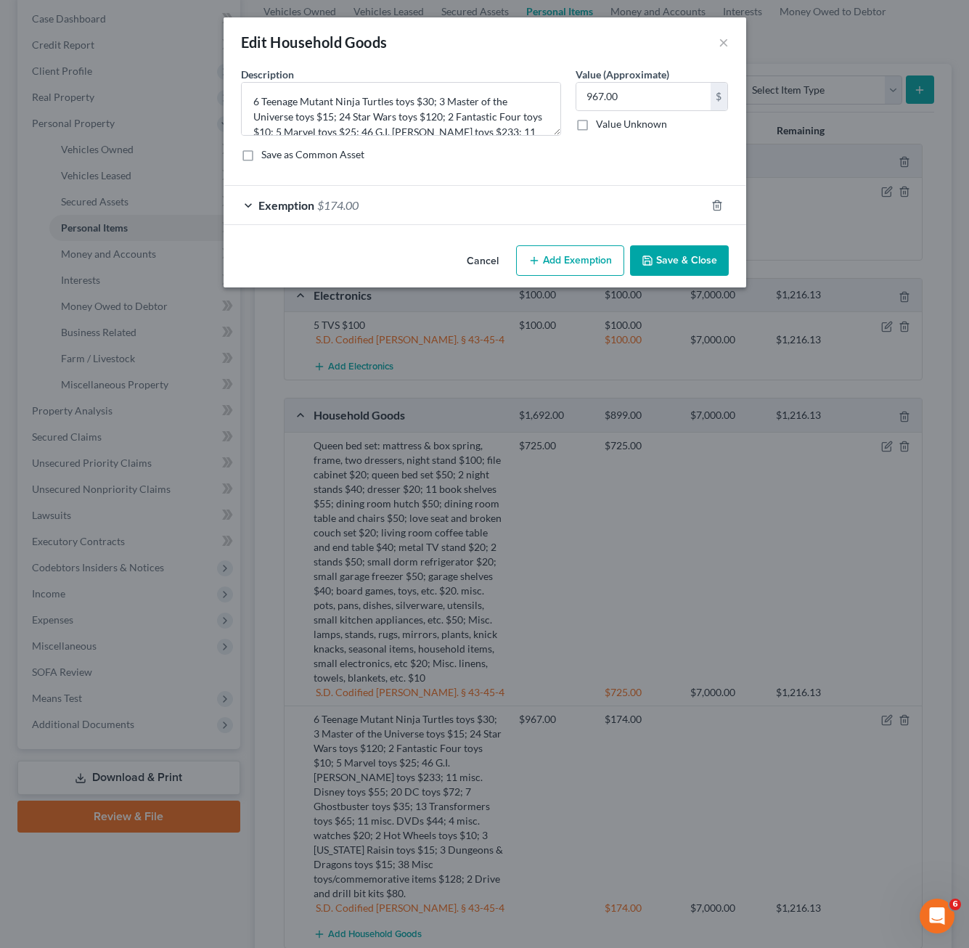
click at [522, 209] on div "Exemption $174.00" at bounding box center [464, 205] width 482 height 38
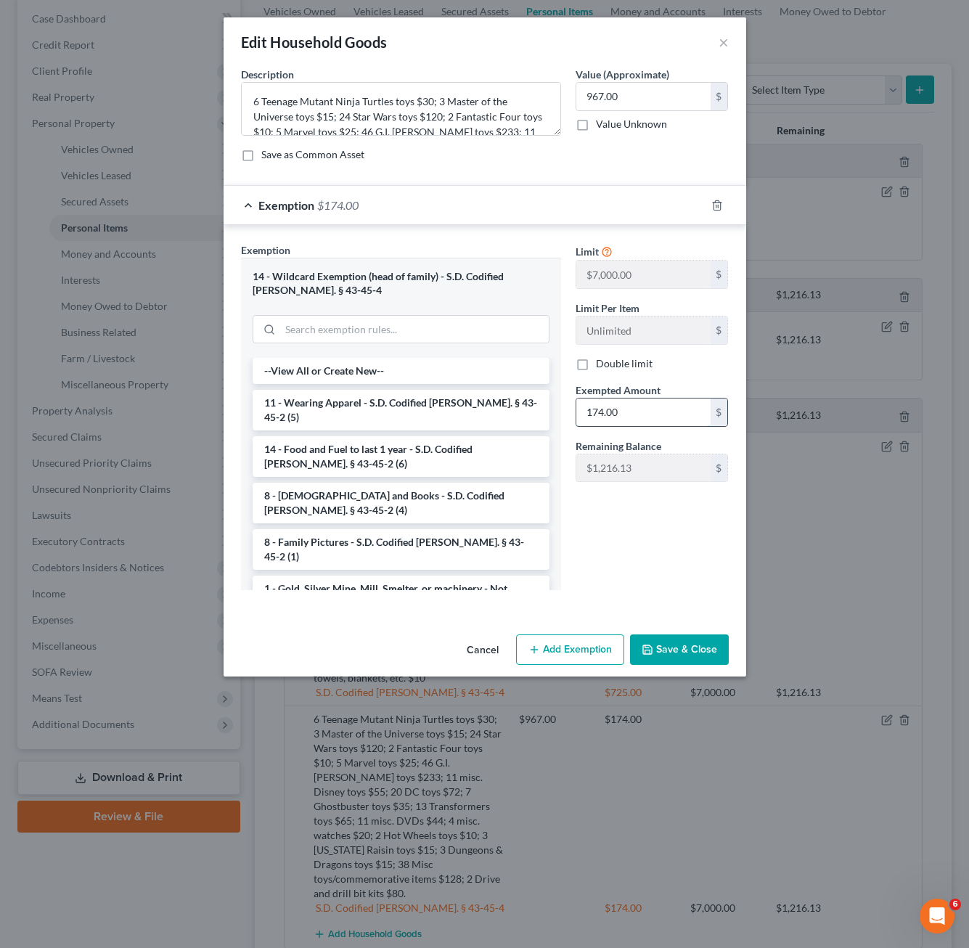
click at [677, 417] on input "174.00" at bounding box center [643, 412] width 134 height 28
type input "967.00"
click at [662, 660] on button "Save & Close" at bounding box center [679, 649] width 99 height 30
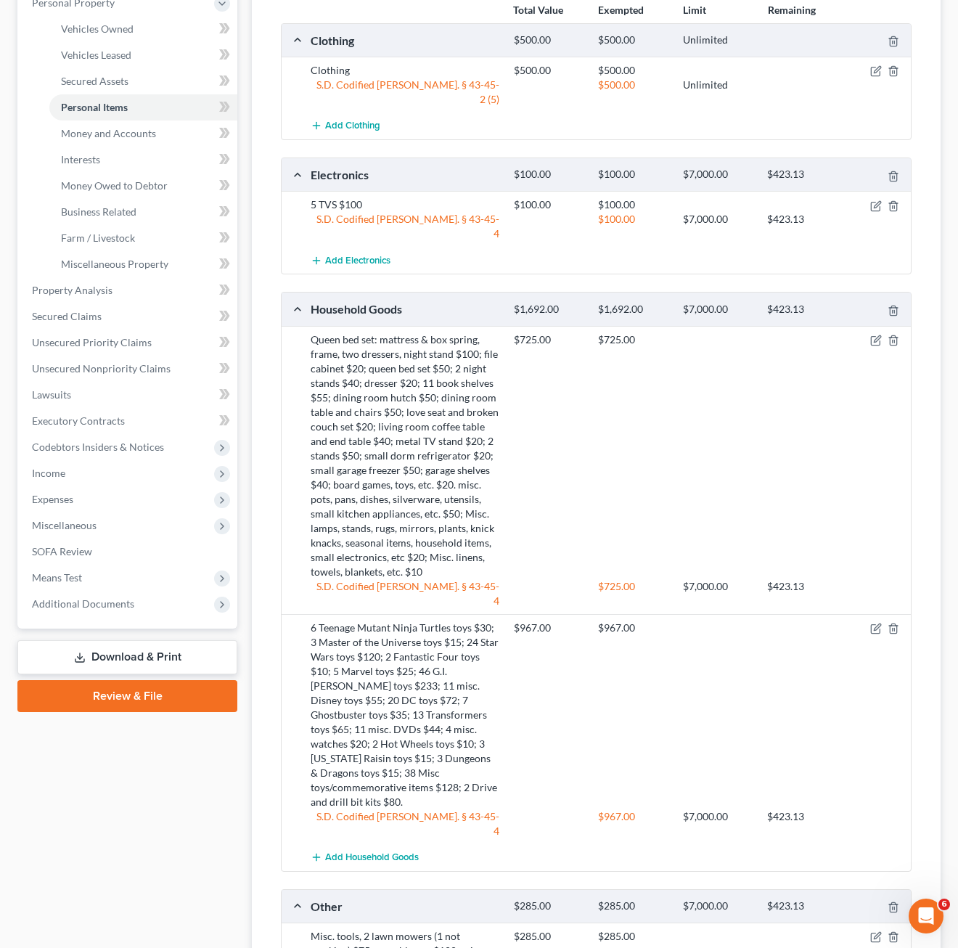
scroll to position [54, 0]
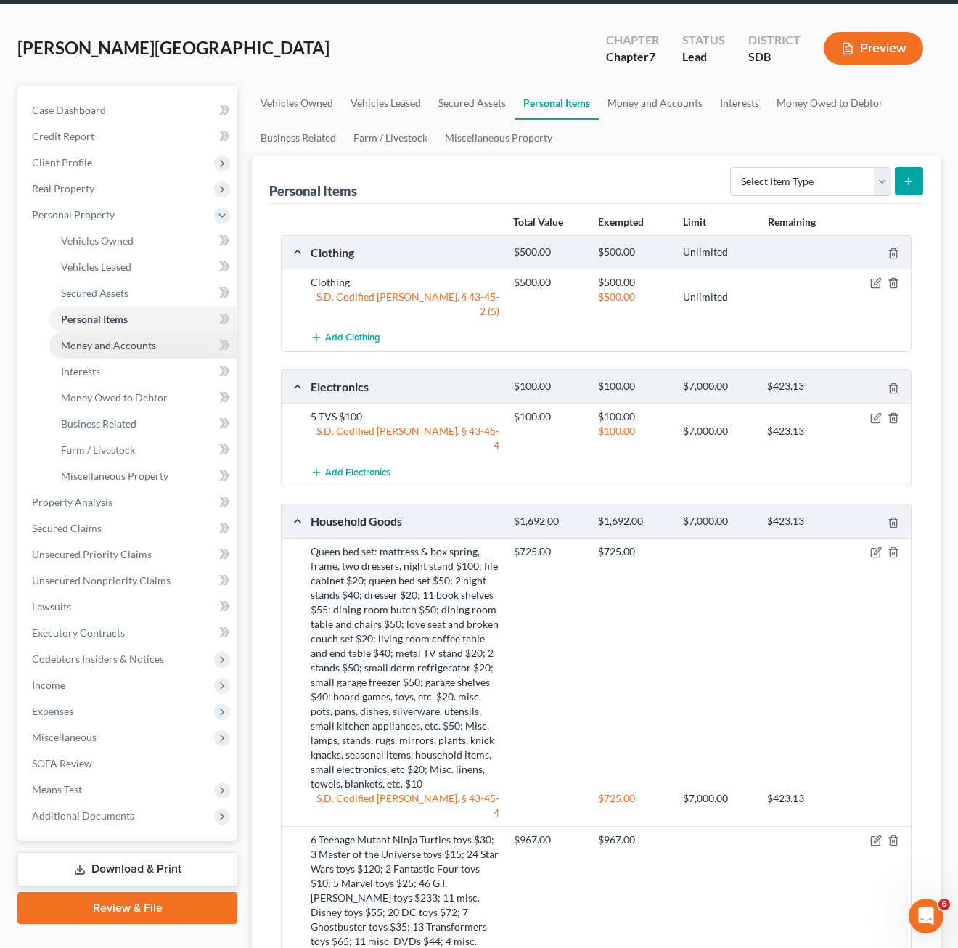
drag, startPoint x: 86, startPoint y: 332, endPoint x: 90, endPoint y: 344, distance: 12.9
click at [86, 332] on link "Money and Accounts" at bounding box center [143, 345] width 188 height 26
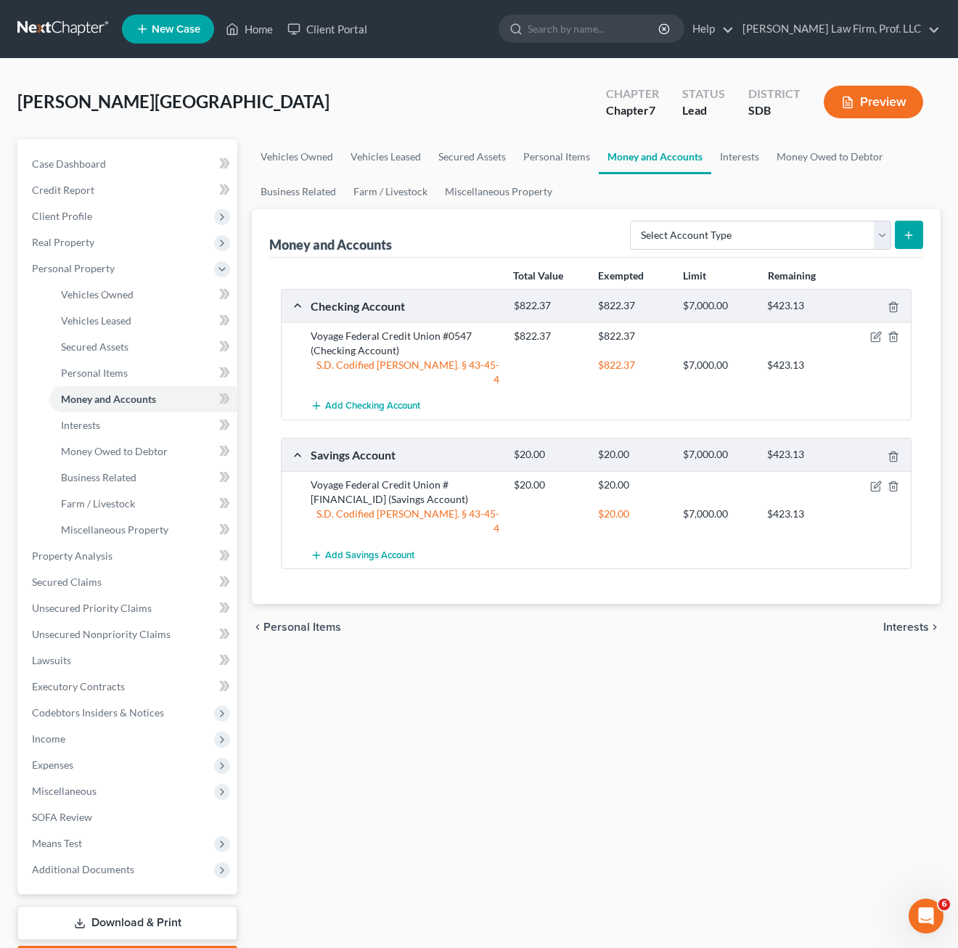
click at [654, 715] on div "Vehicles Owned Vehicles Leased Secured Assets Personal Items Money and Accounts…" at bounding box center [596, 558] width 703 height 838
click at [124, 426] on link "Interests" at bounding box center [143, 425] width 188 height 26
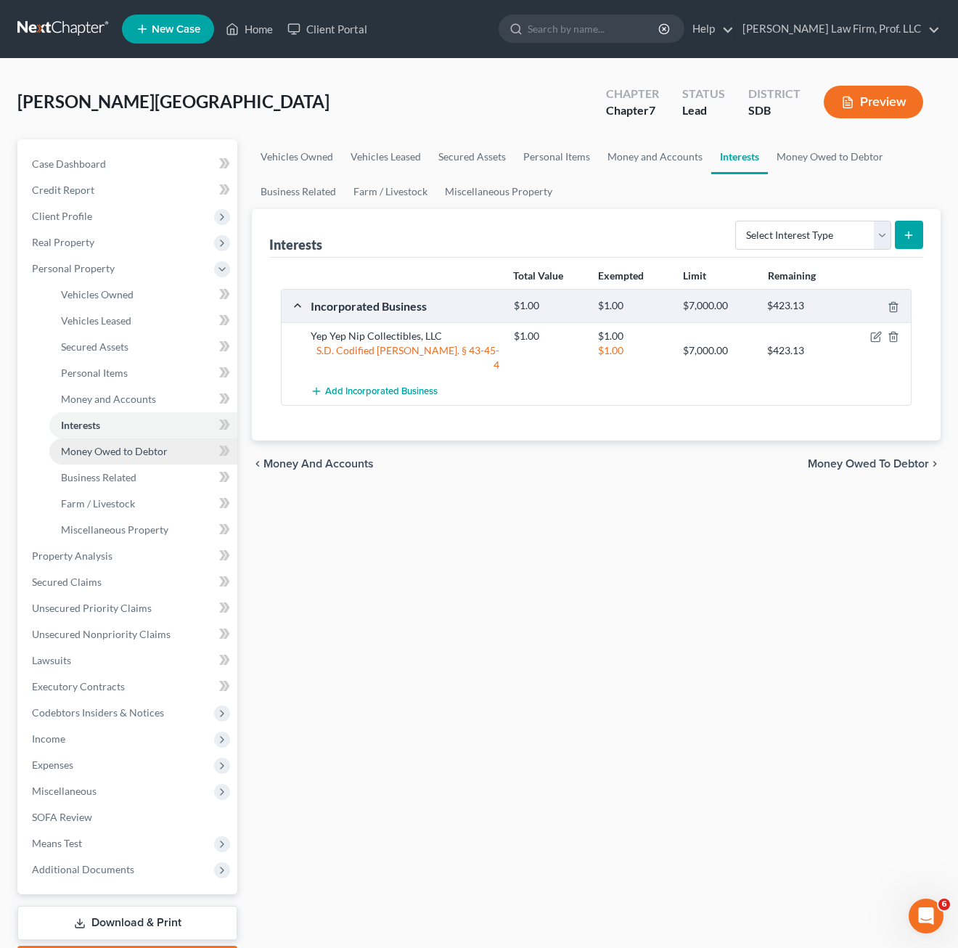
click at [141, 458] on link "Money Owed to Debtor" at bounding box center [143, 451] width 188 height 26
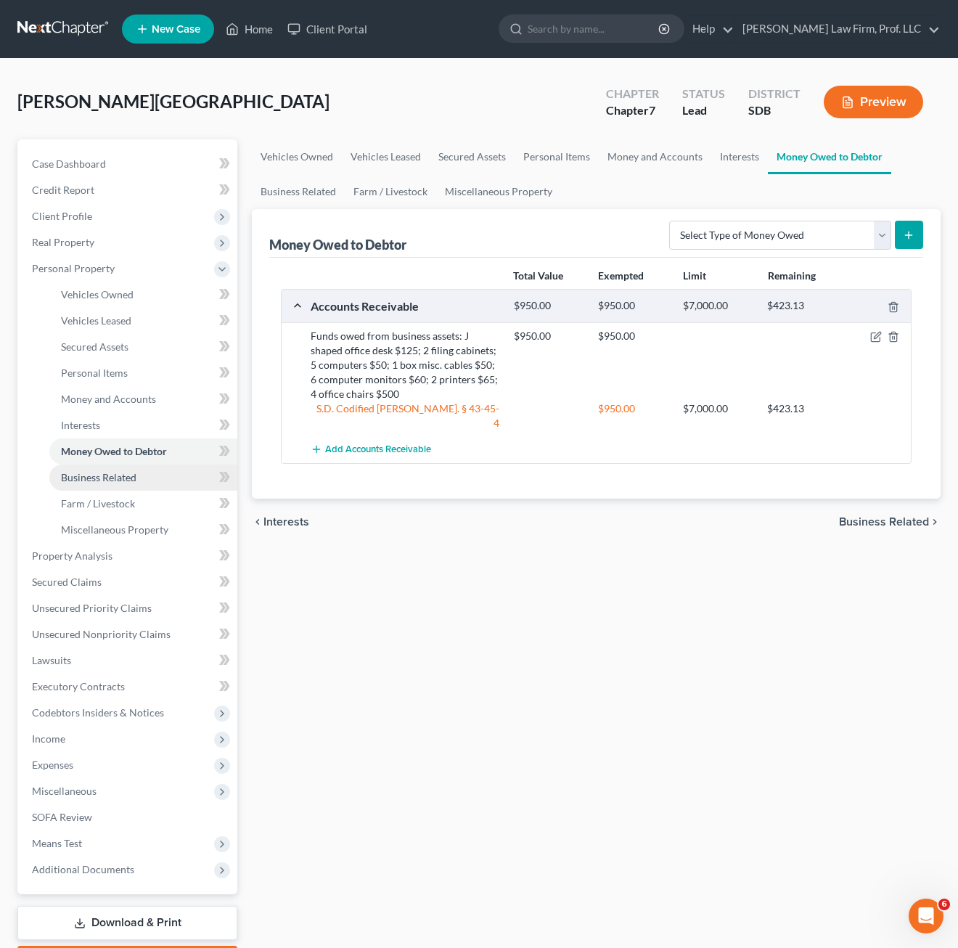
click at [140, 482] on link "Business Related" at bounding box center [143, 477] width 188 height 26
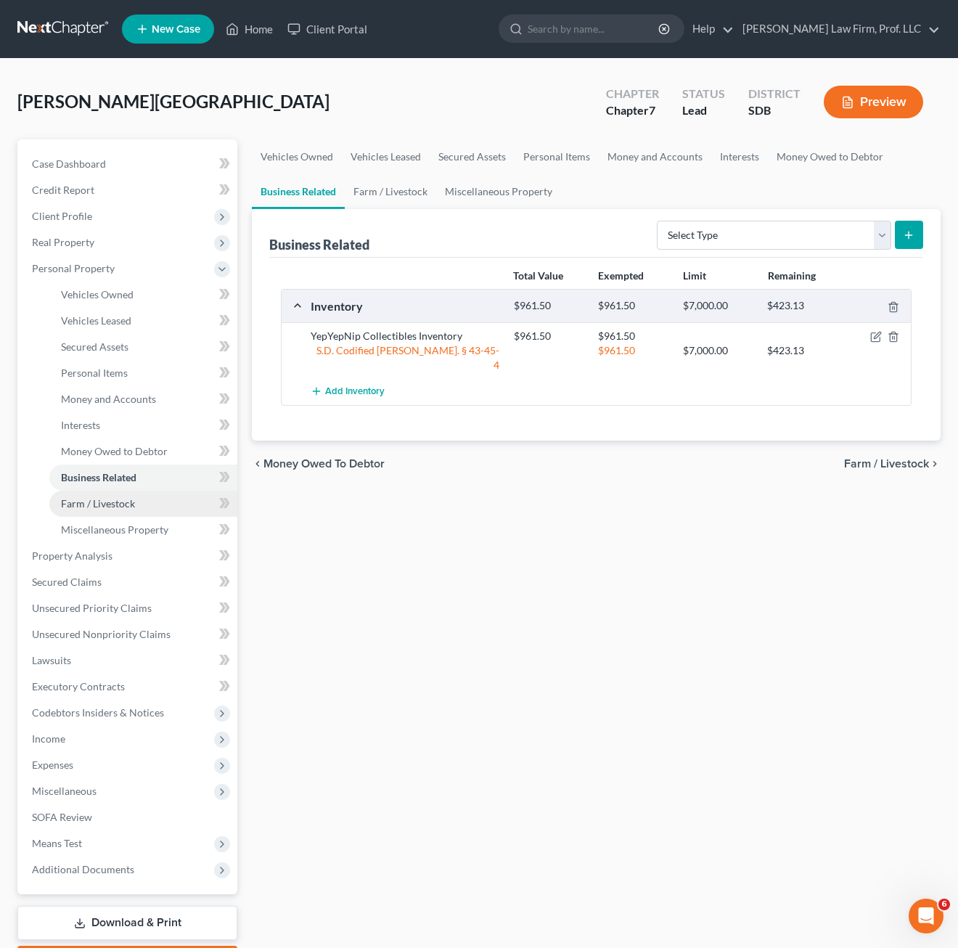
click at [149, 506] on link "Farm / Livestock" at bounding box center [143, 504] width 188 height 26
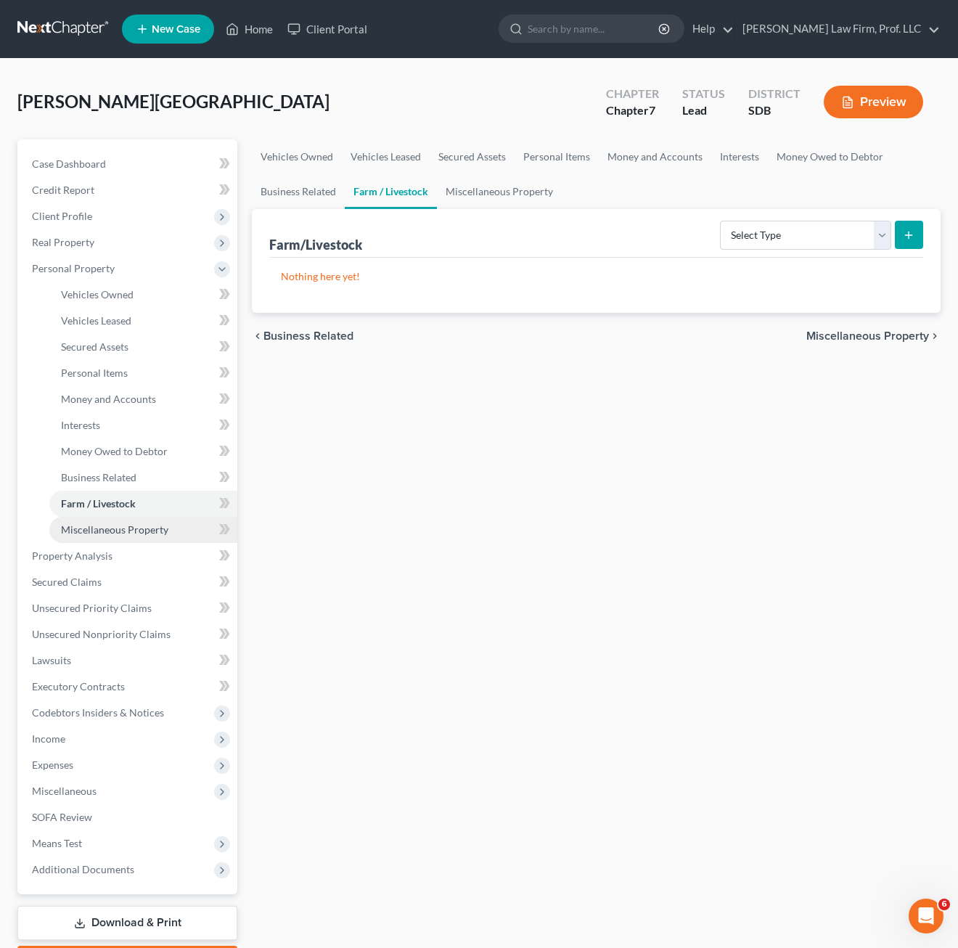
click at [150, 532] on span "Miscellaneous Property" at bounding box center [114, 529] width 107 height 12
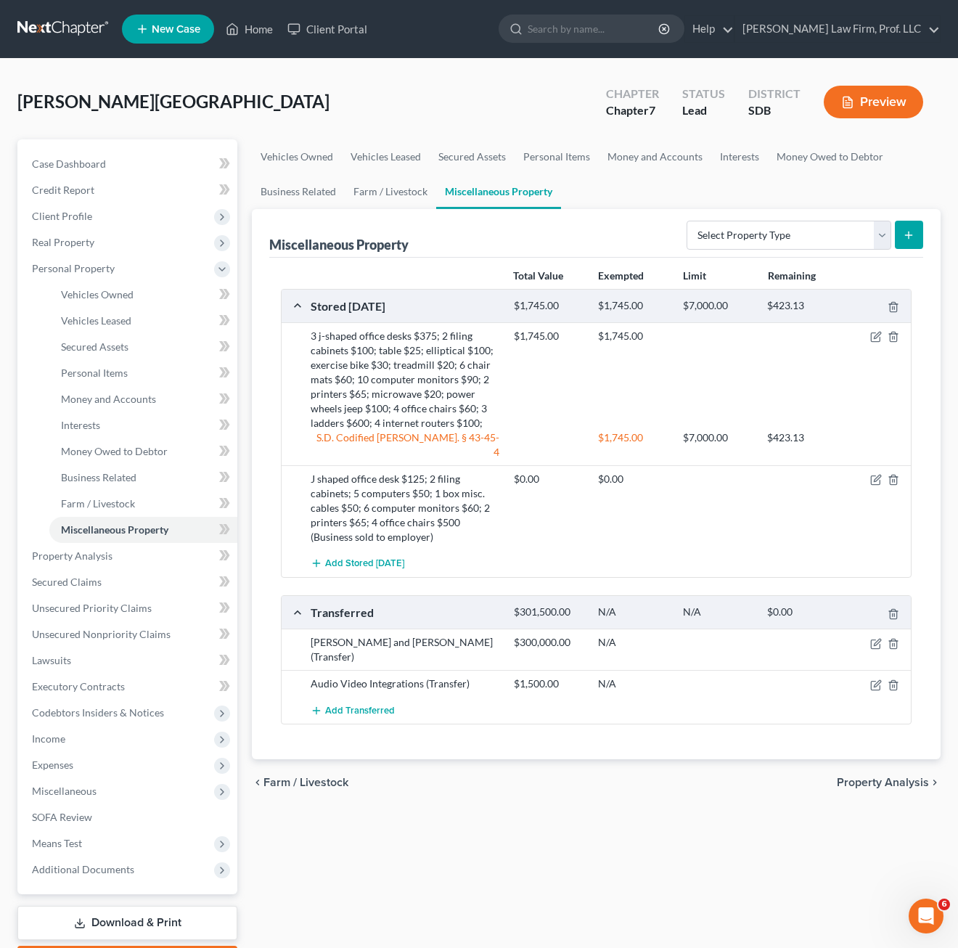
click at [535, 830] on div "Vehicles Owned Vehicles Leased Secured Assets Personal Items Money and Accounts…" at bounding box center [596, 558] width 703 height 838
click at [143, 557] on link "Property Analysis" at bounding box center [128, 556] width 217 height 26
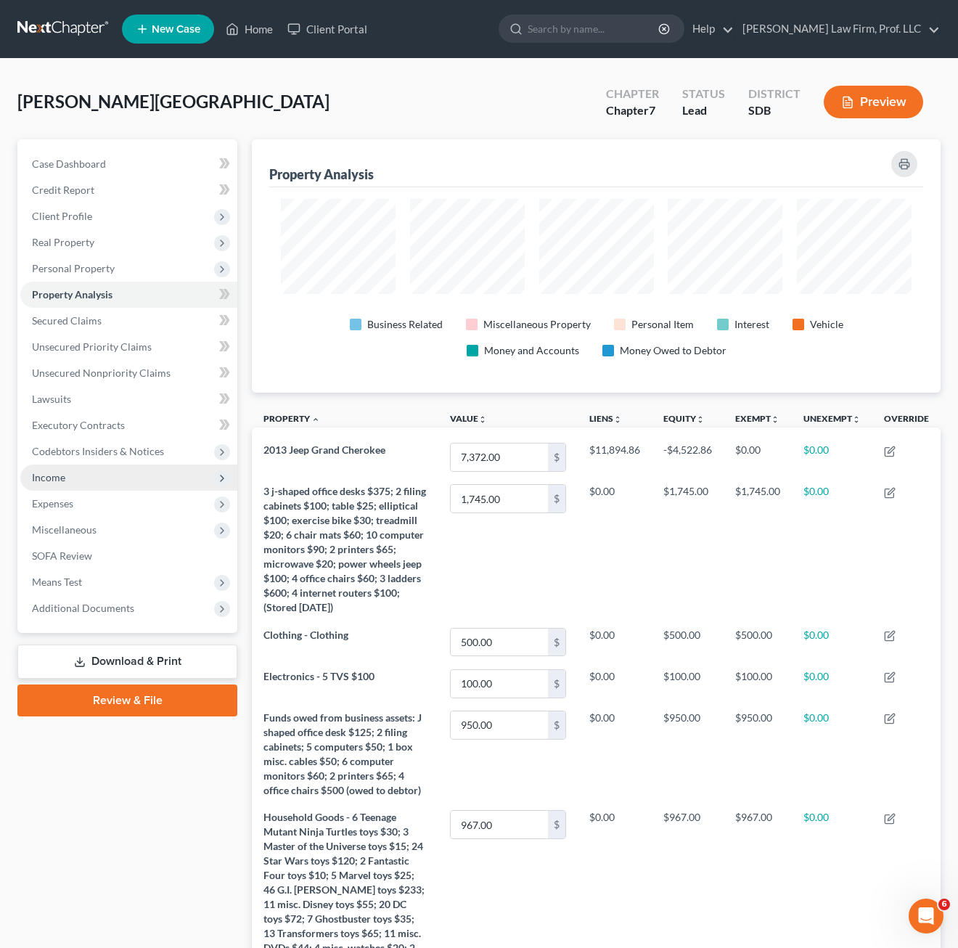
click at [97, 470] on span "Income" at bounding box center [128, 477] width 217 height 26
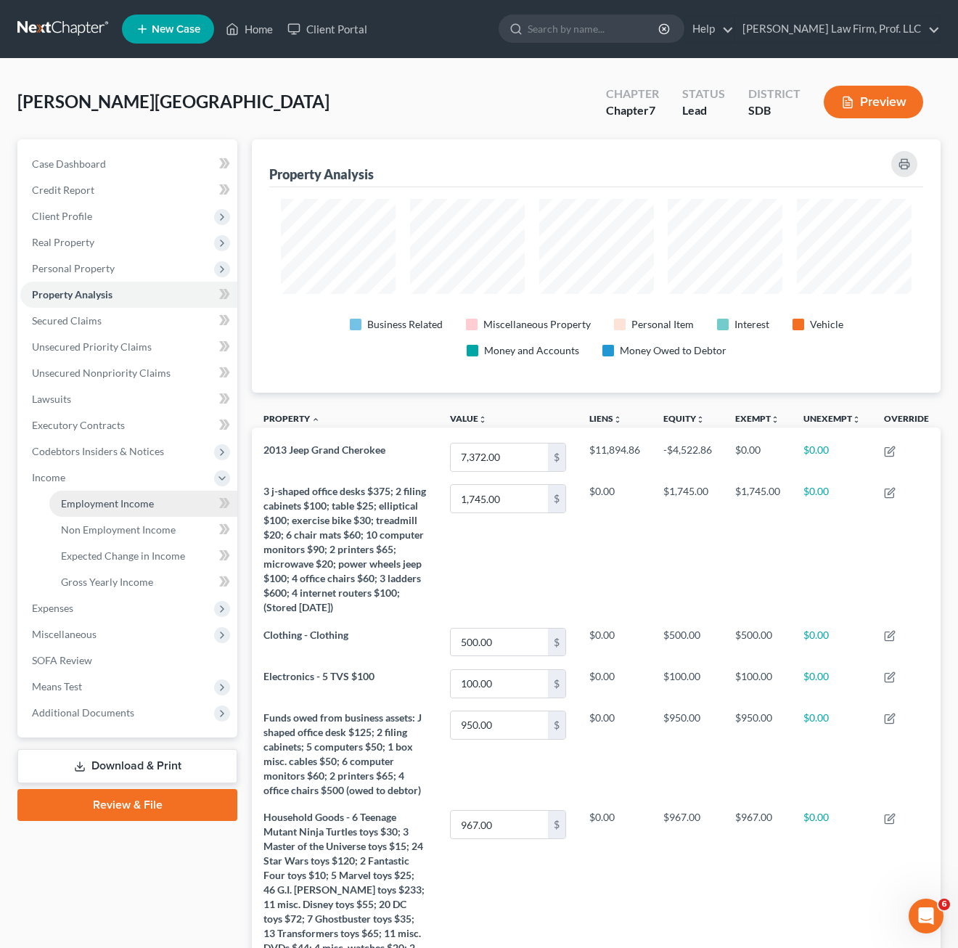
click at [128, 498] on span "Employment Income" at bounding box center [107, 503] width 93 height 12
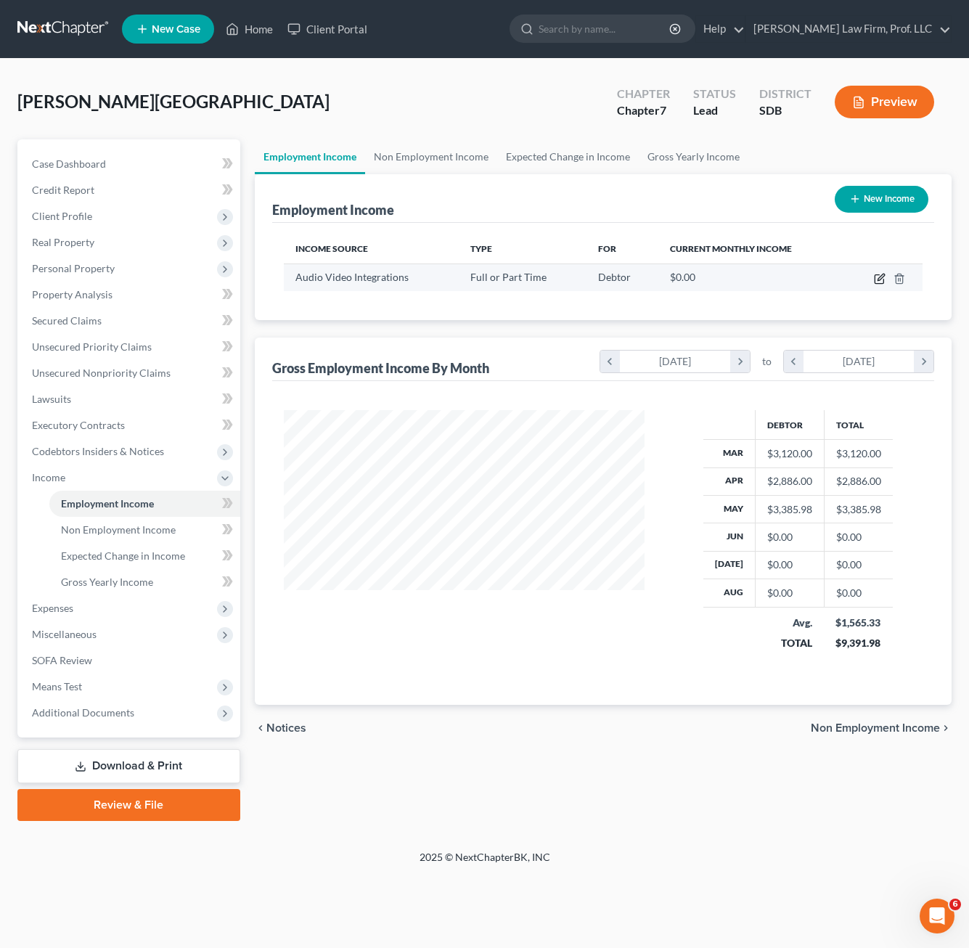
click at [861, 282] on icon "button" at bounding box center [880, 279] width 12 height 12
select select "0"
select select "43"
select select "2"
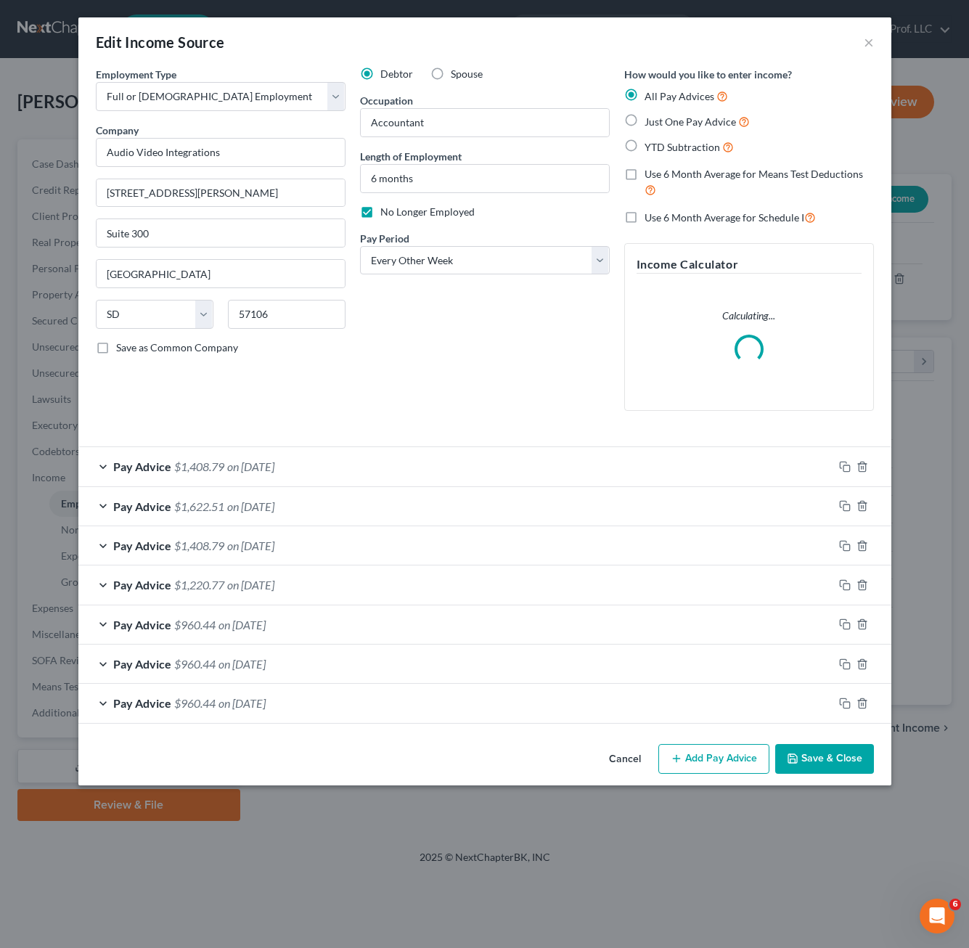
click at [542, 365] on div "Debtor Spouse Occupation Accountant Length of Employment 6 months No Longer Emp…" at bounding box center [485, 245] width 264 height 356
click at [798, 759] on icon "button" at bounding box center [793, 758] width 12 height 12
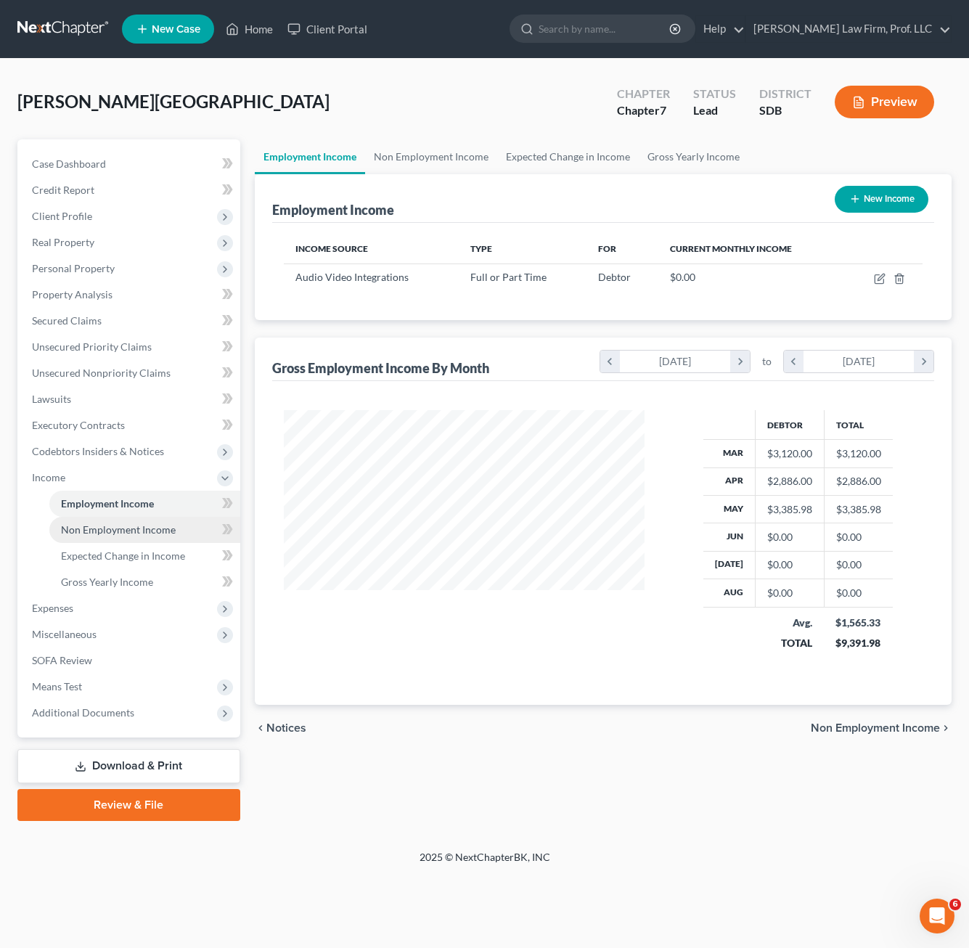
click at [142, 531] on span "Non Employment Income" at bounding box center [118, 529] width 115 height 12
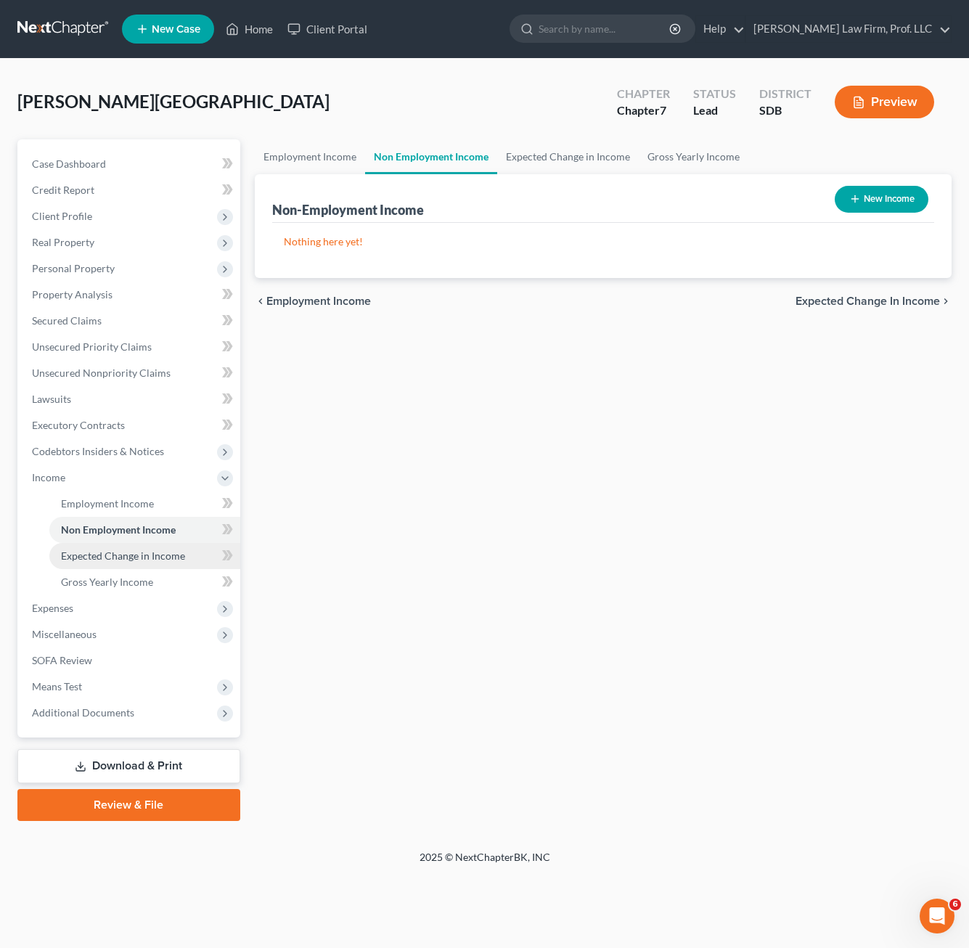
click at [141, 560] on span "Expected Change in Income" at bounding box center [123, 555] width 124 height 12
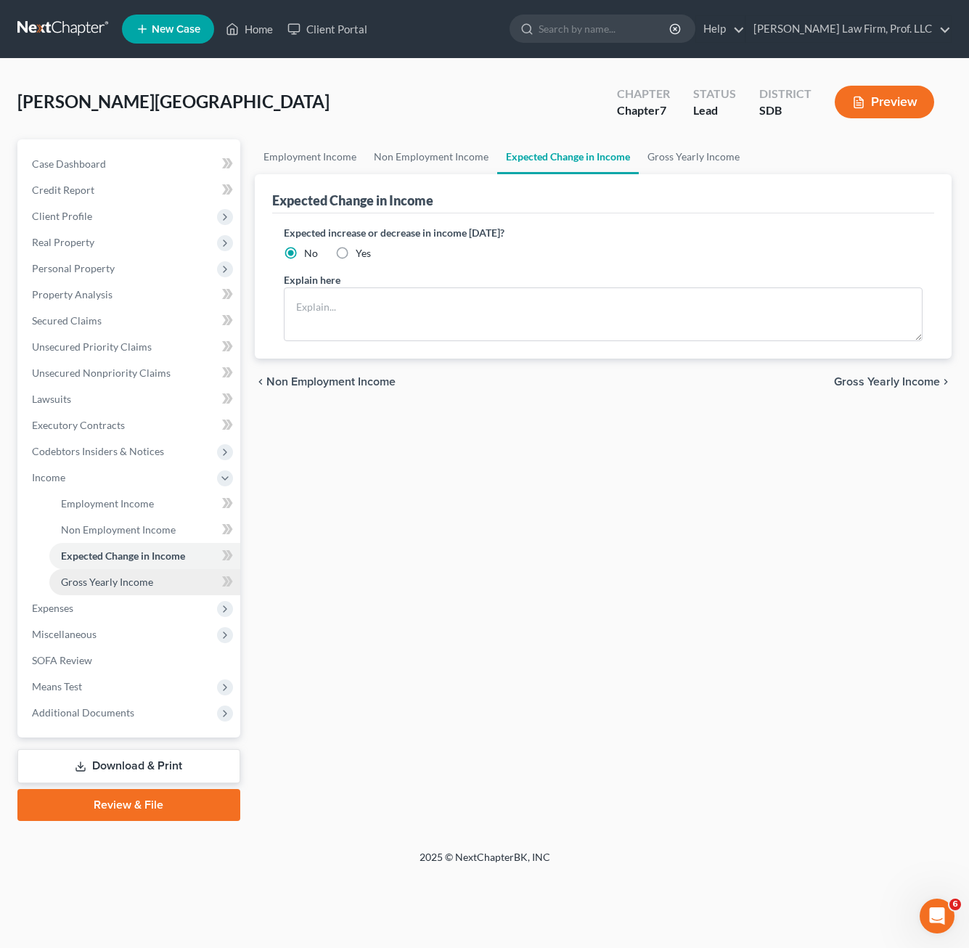
click at [132, 585] on span "Gross Yearly Income" at bounding box center [107, 581] width 92 height 12
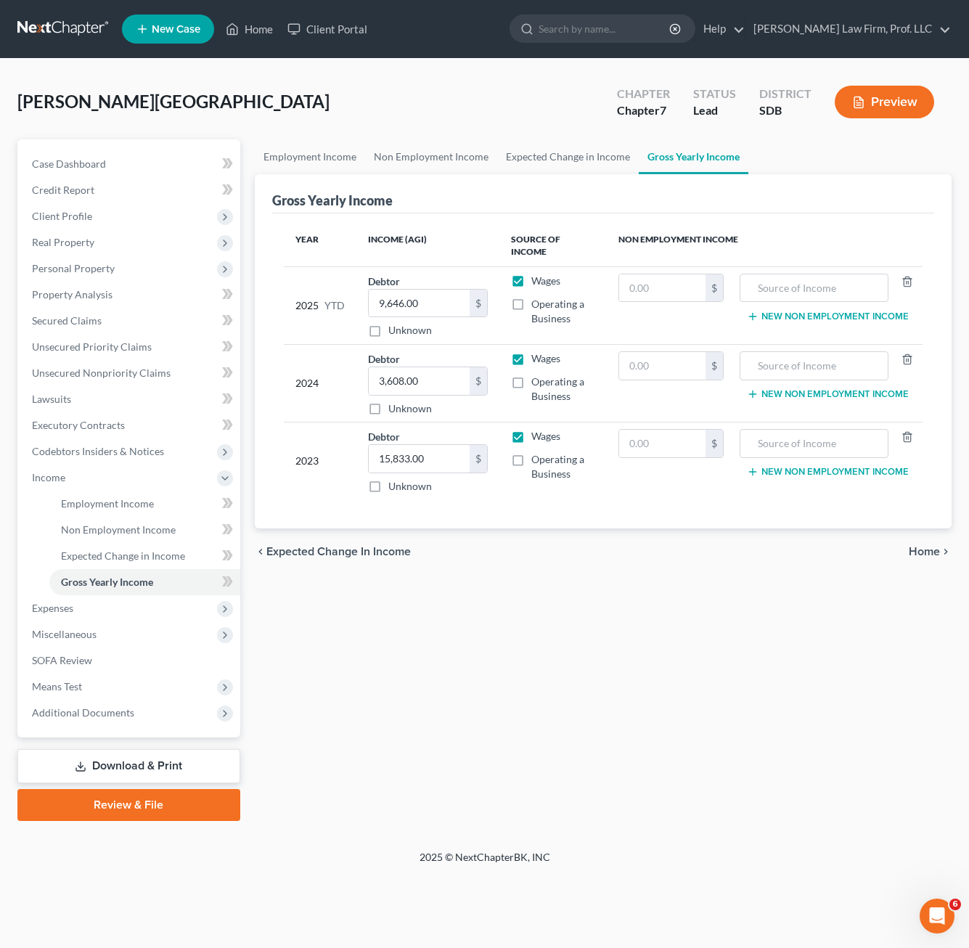
click at [508, 671] on div "Employment Income Non Employment Income Expected Change in Income Gross Yearly …" at bounding box center [602, 479] width 711 height 681
click at [481, 662] on div "Employment Income Non Employment Income Expected Change in Income Gross Yearly …" at bounding box center [602, 479] width 711 height 681
click at [449, 713] on div "Employment Income Non Employment Income Expected Change in Income Gross Yearly …" at bounding box center [602, 479] width 711 height 681
click at [679, 641] on div "Employment Income Non Employment Income Expected Change in Income Gross Yearly …" at bounding box center [602, 479] width 711 height 681
click at [104, 604] on span "Expenses" at bounding box center [130, 608] width 220 height 26
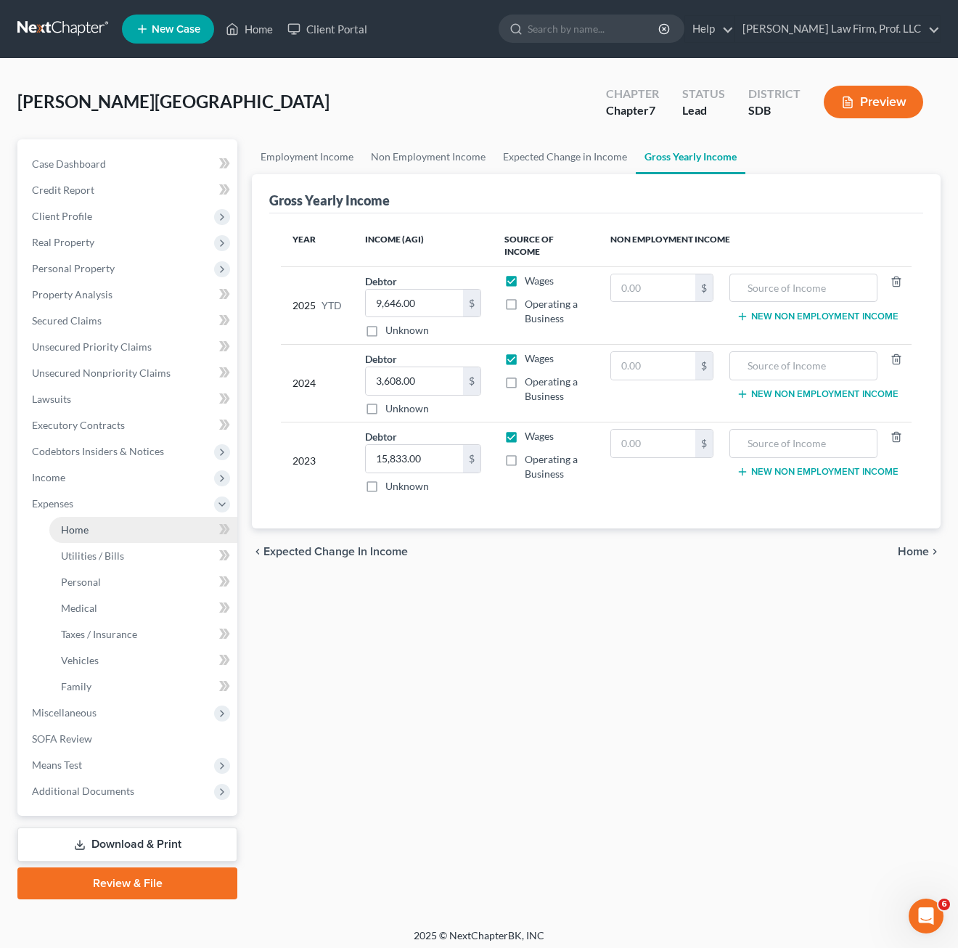
click at [85, 532] on span "Home" at bounding box center [75, 529] width 28 height 12
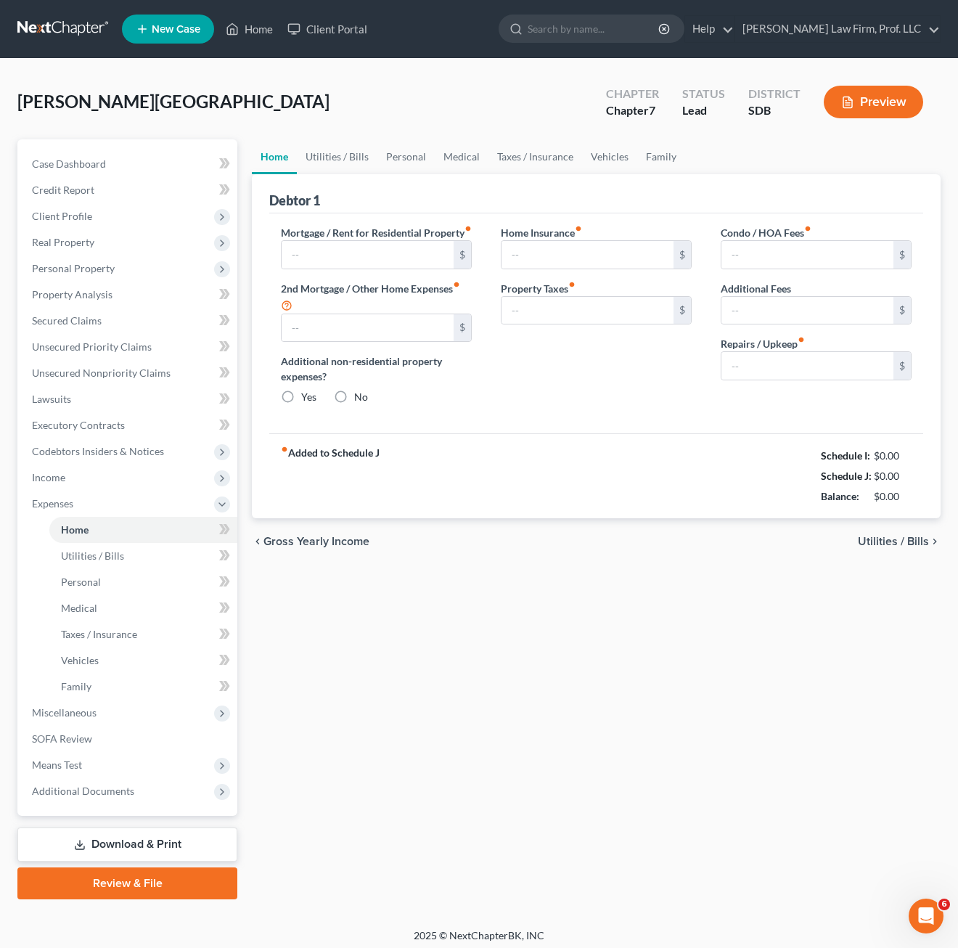
type input "1,836.00"
type input "0.00"
radio input "true"
type input "0.00"
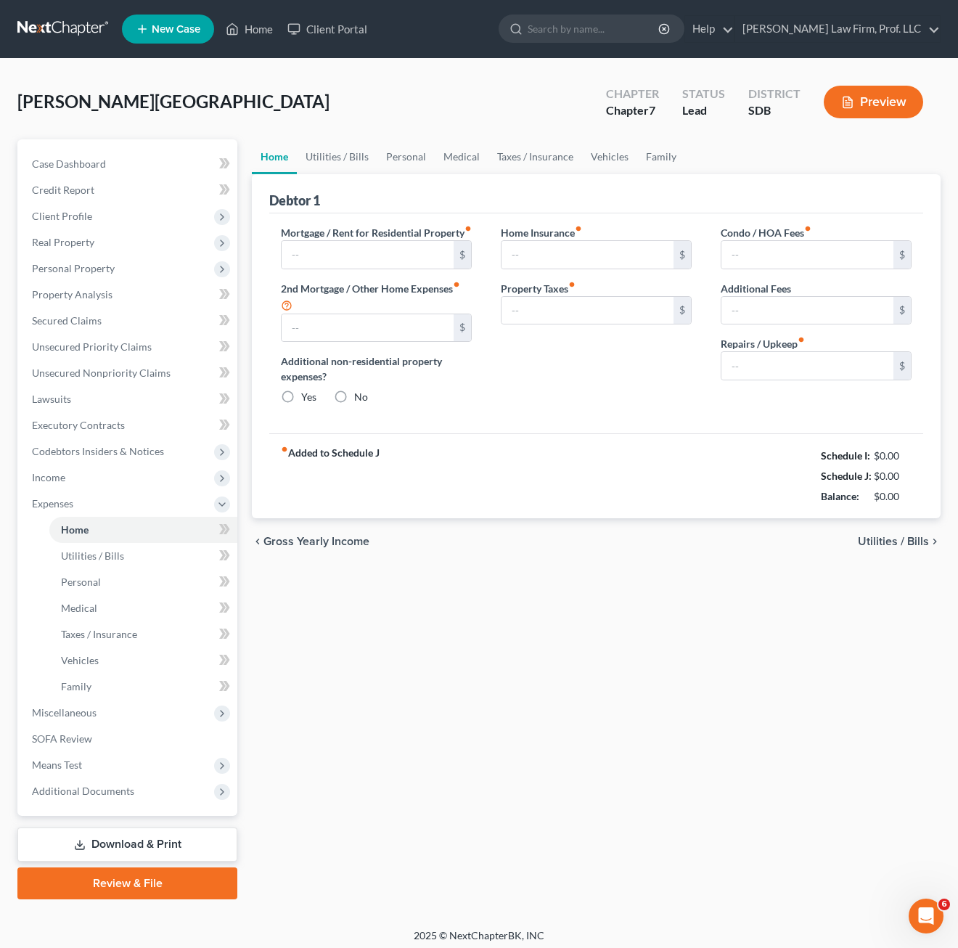
type input "0.00"
click at [310, 154] on link "Utilities / Bills" at bounding box center [337, 156] width 81 height 35
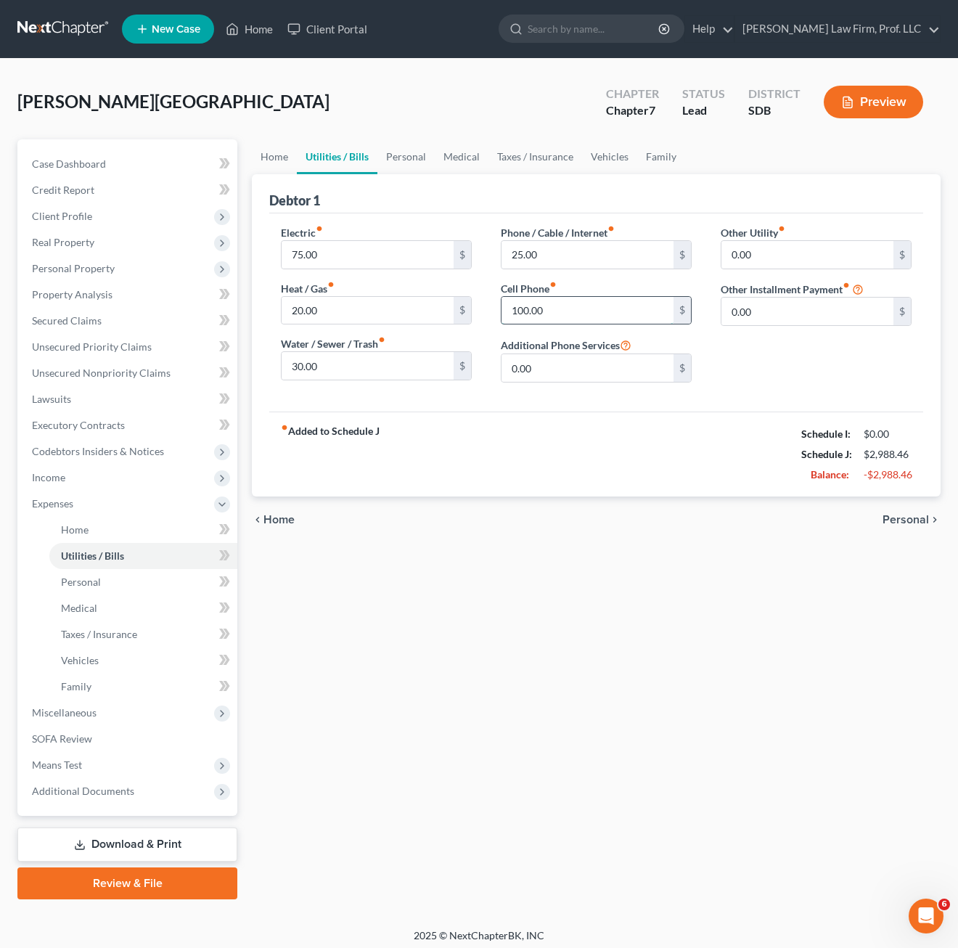
click at [579, 306] on input "100.00" at bounding box center [587, 311] width 172 height 28
type input "90"
drag, startPoint x: 614, startPoint y: 517, endPoint x: 610, endPoint y: 293, distance: 223.5
click at [614, 516] on div "chevron_left Home Personal chevron_right" at bounding box center [596, 519] width 689 height 46
click at [399, 160] on link "Personal" at bounding box center [405, 156] width 57 height 35
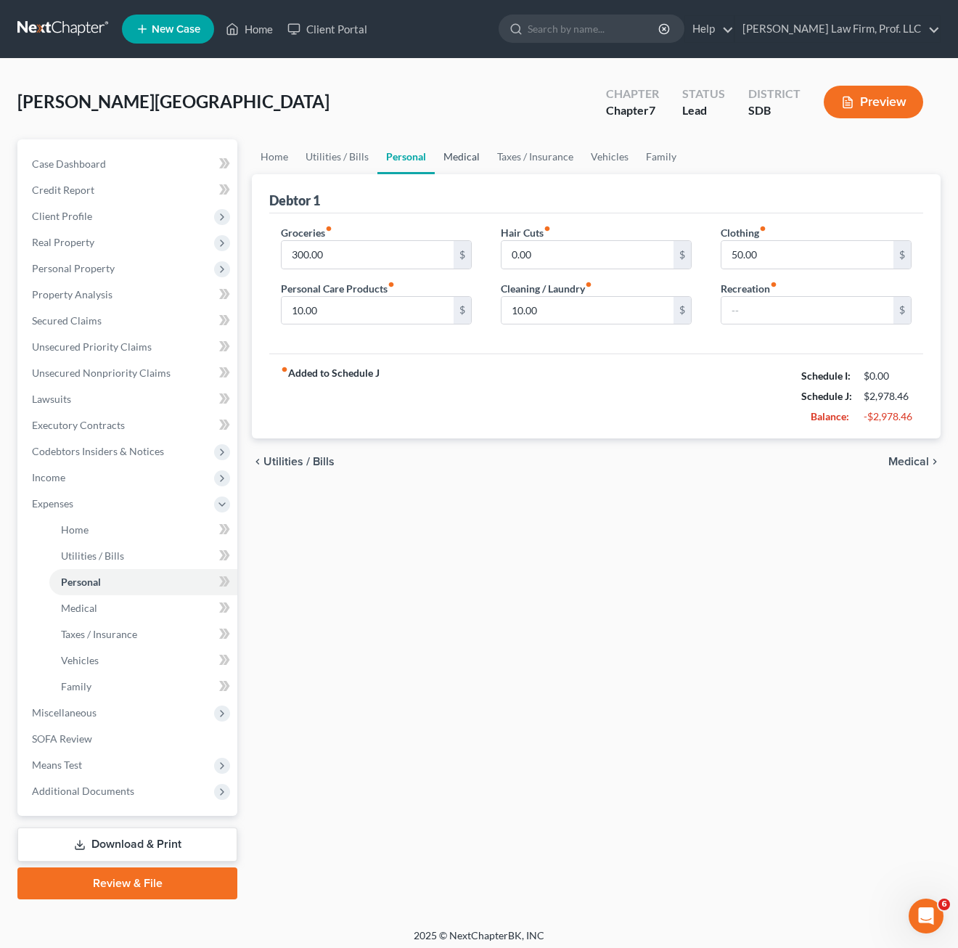
click at [467, 157] on link "Medical" at bounding box center [462, 156] width 54 height 35
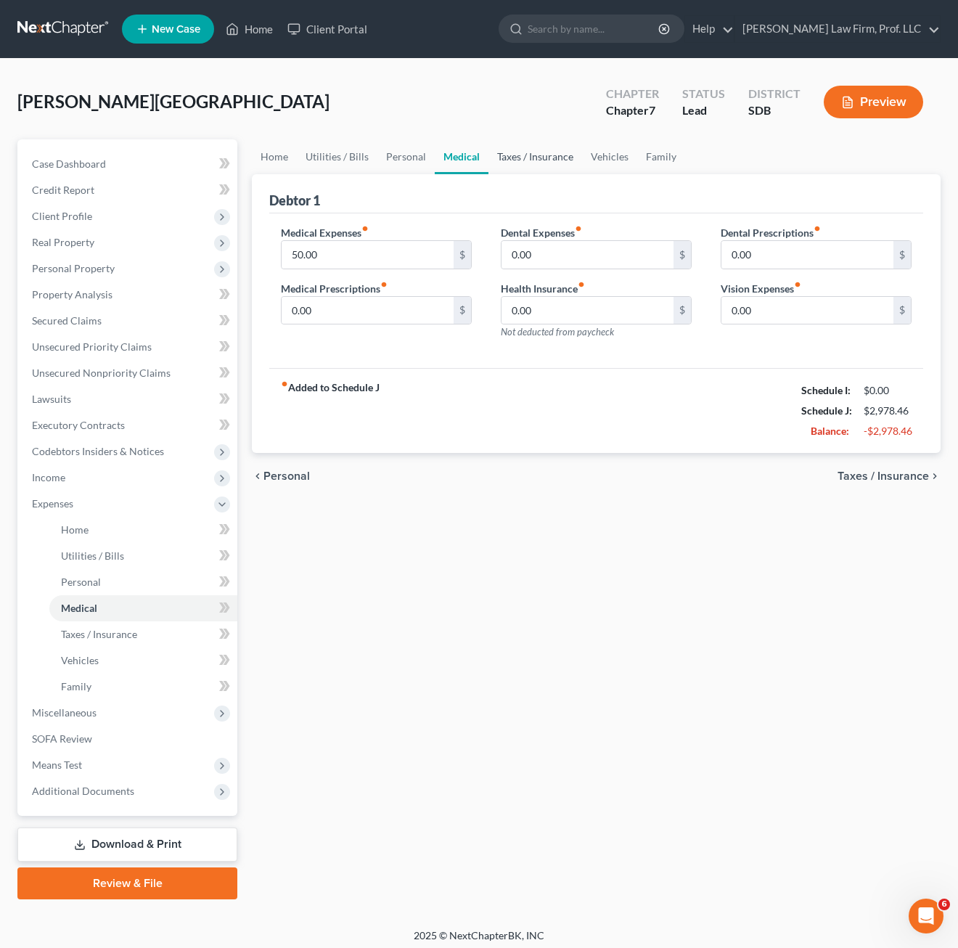
click at [547, 173] on link "Taxes / Insurance" at bounding box center [535, 156] width 94 height 35
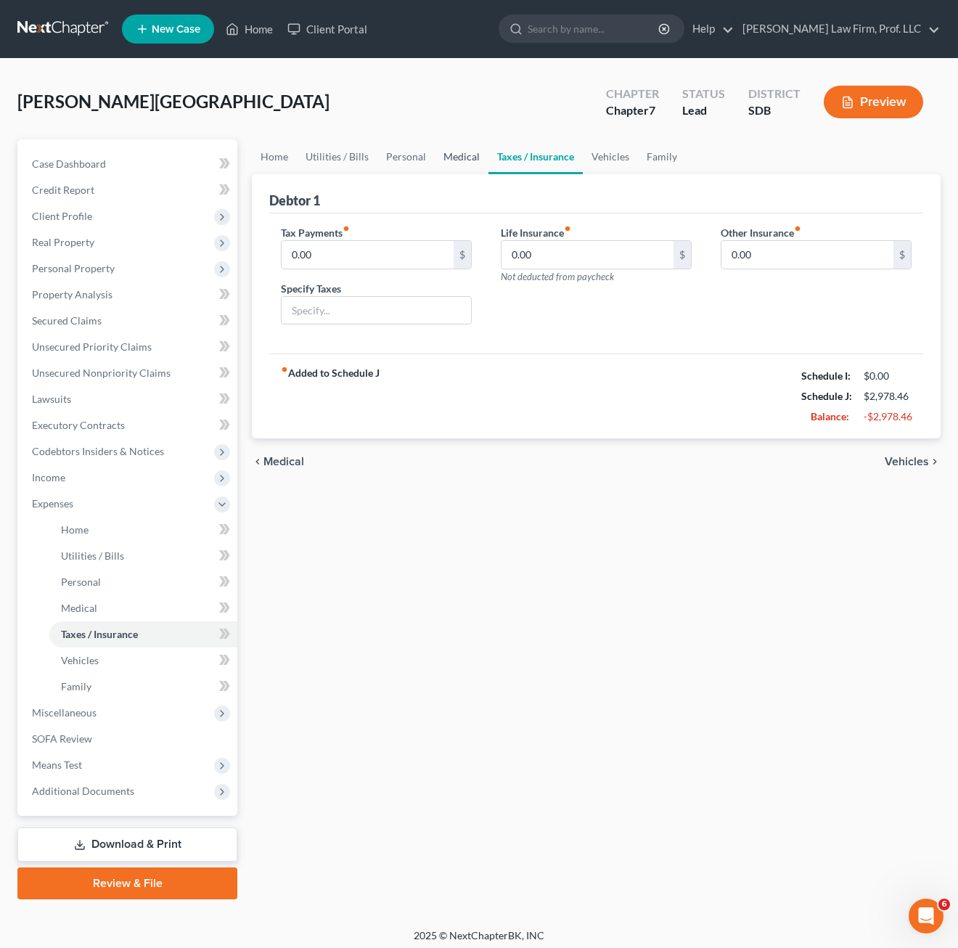
click at [475, 151] on link "Medical" at bounding box center [462, 156] width 54 height 35
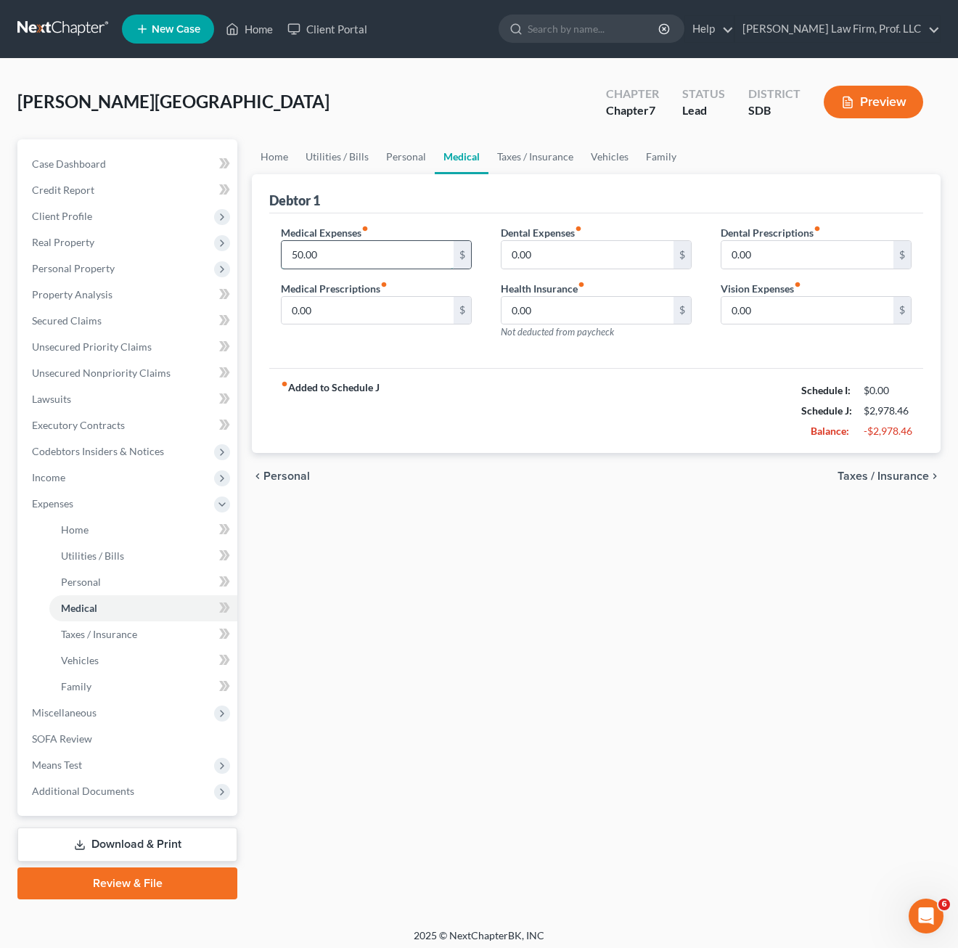
click at [353, 256] on input "50.00" at bounding box center [368, 255] width 172 height 28
type input "0.00"
drag, startPoint x: 462, startPoint y: 720, endPoint x: 491, endPoint y: 718, distance: 29.1
click at [465, 704] on div "Home Utilities / Bills Personal Medical Taxes / Insurance Vehicles Family Debto…" at bounding box center [596, 519] width 703 height 760
click at [588, 154] on link "Vehicles" at bounding box center [609, 156] width 55 height 35
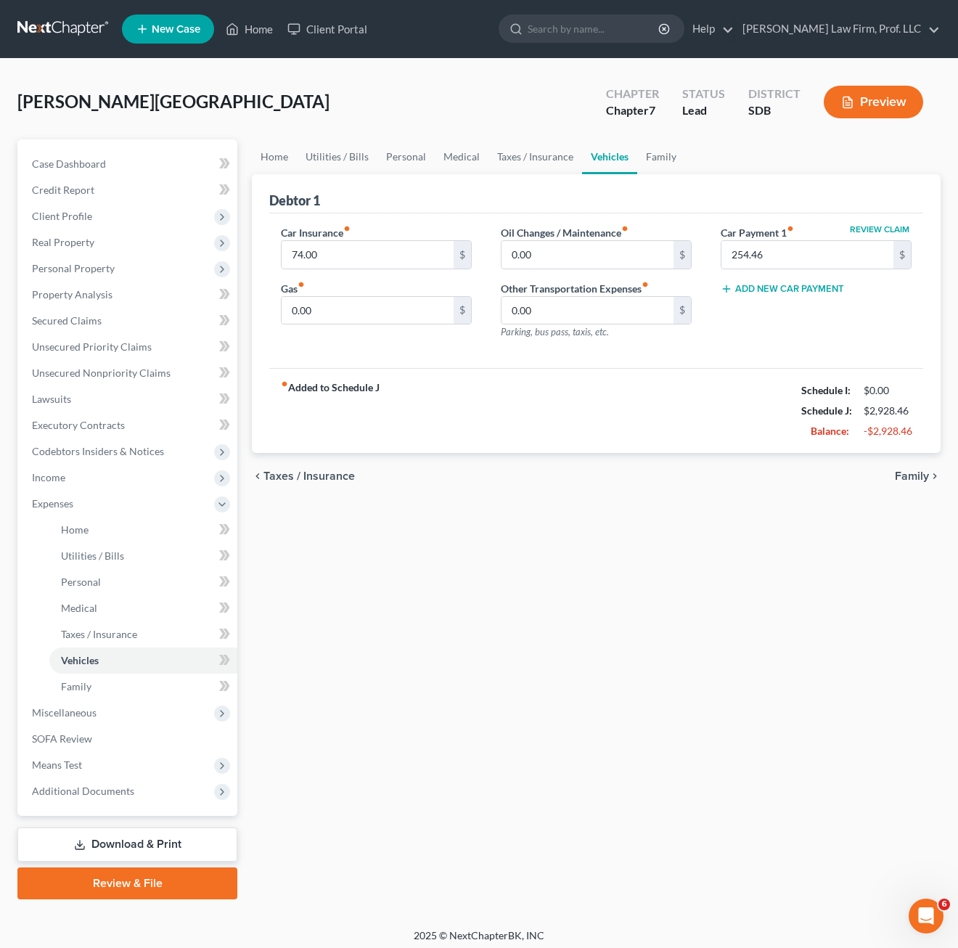
click at [596, 337] on span "Parking, bus pass, taxis, etc." at bounding box center [555, 332] width 108 height 12
click at [778, 360] on div "Car Insurance fiber_manual_record 74.00 $ Gas fiber_manual_record 0.00 $ Oil Ch…" at bounding box center [596, 290] width 654 height 155
click at [645, 157] on link "Family" at bounding box center [661, 156] width 48 height 35
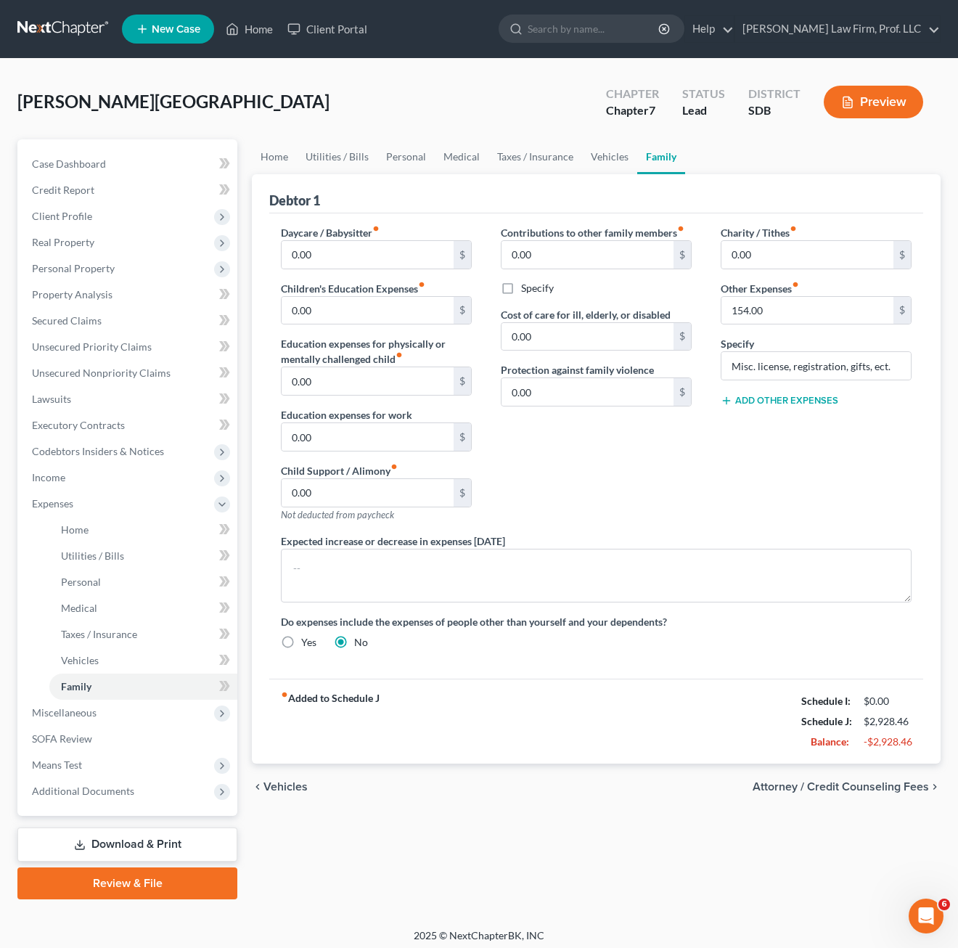
click at [763, 493] on div "Charity / Tithes fiber_manual_record 0.00 $ Other Expenses fiber_manual_record …" at bounding box center [816, 379] width 220 height 308
click at [758, 308] on input "154.00" at bounding box center [807, 311] width 172 height 28
click at [851, 364] on input "Misc. license, registration, gifts, ect." at bounding box center [815, 366] width 189 height 28
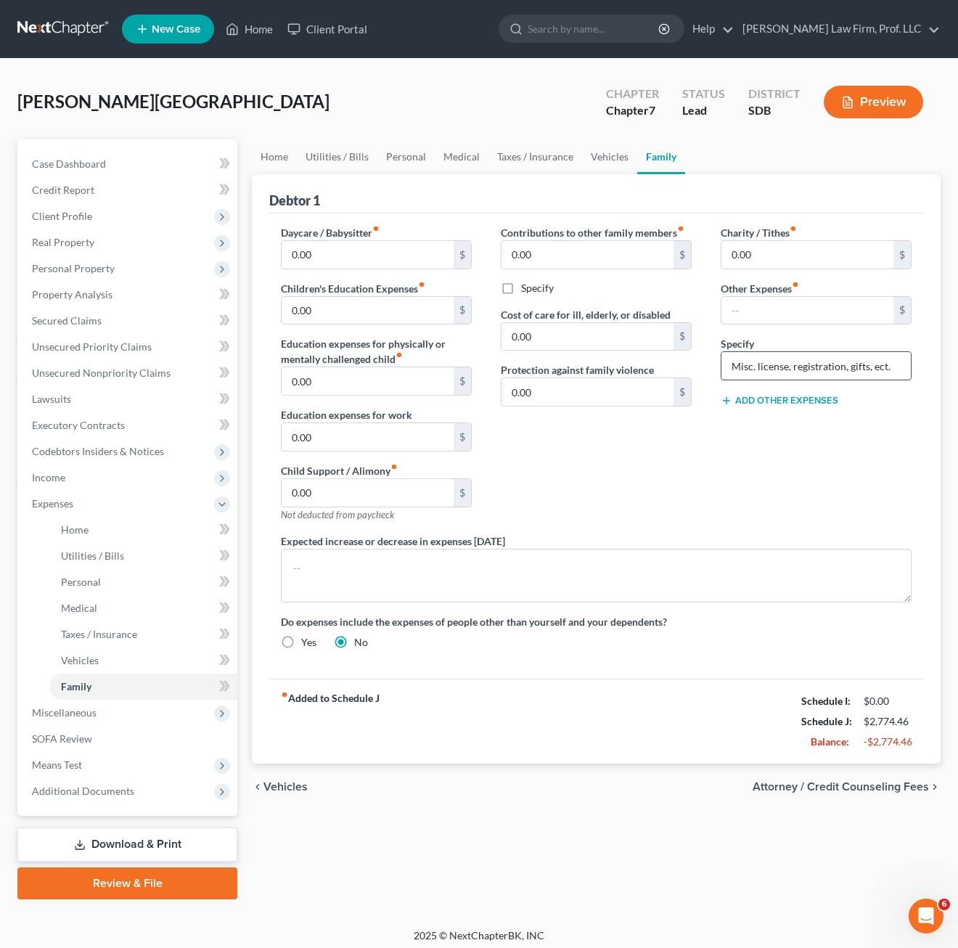
click at [851, 364] on input "Misc. license, registration, gifts, ect." at bounding box center [815, 366] width 189 height 28
click at [783, 487] on div "Charity / Tithes fiber_manual_record 0.00 $ Other Expenses fiber_manual_record …" at bounding box center [816, 379] width 220 height 308
type input "Misc. license, registration, gifts, ect."
type input "154.00"
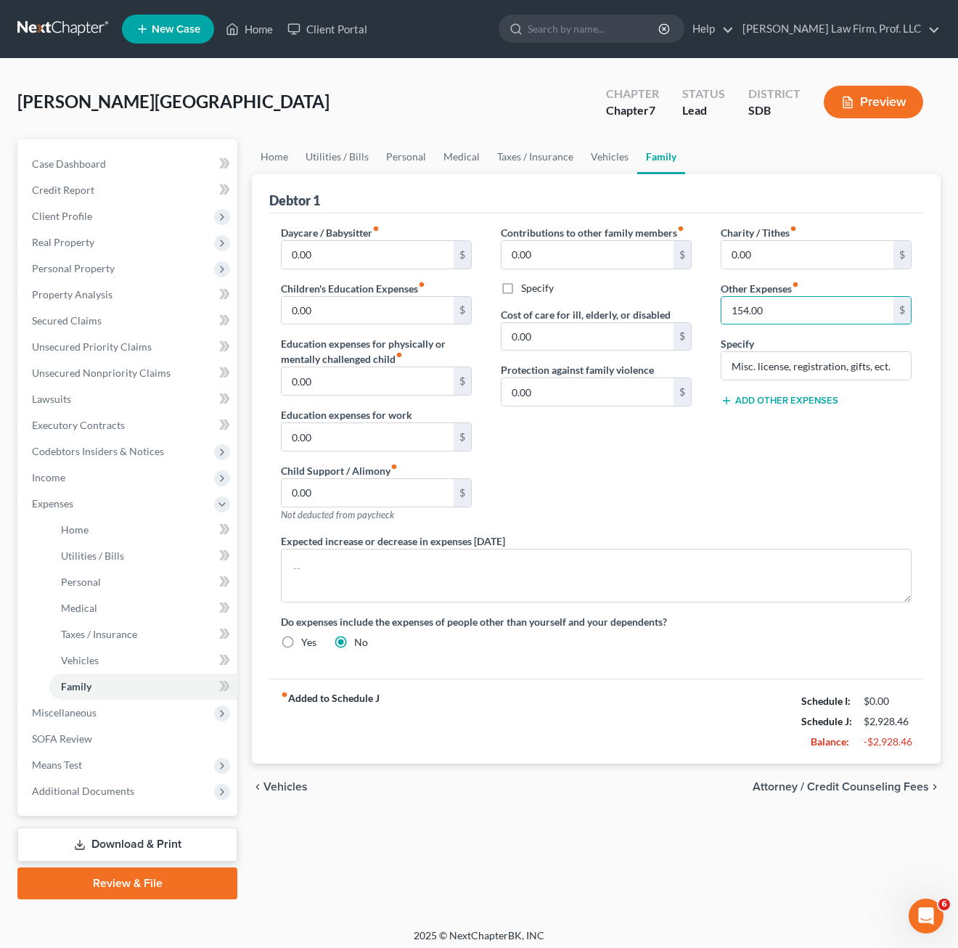
click at [818, 488] on div "Charity / Tithes fiber_manual_record 0.00 $ Other Expenses fiber_manual_record …" at bounding box center [816, 379] width 220 height 308
click at [287, 142] on link "Home" at bounding box center [274, 156] width 45 height 35
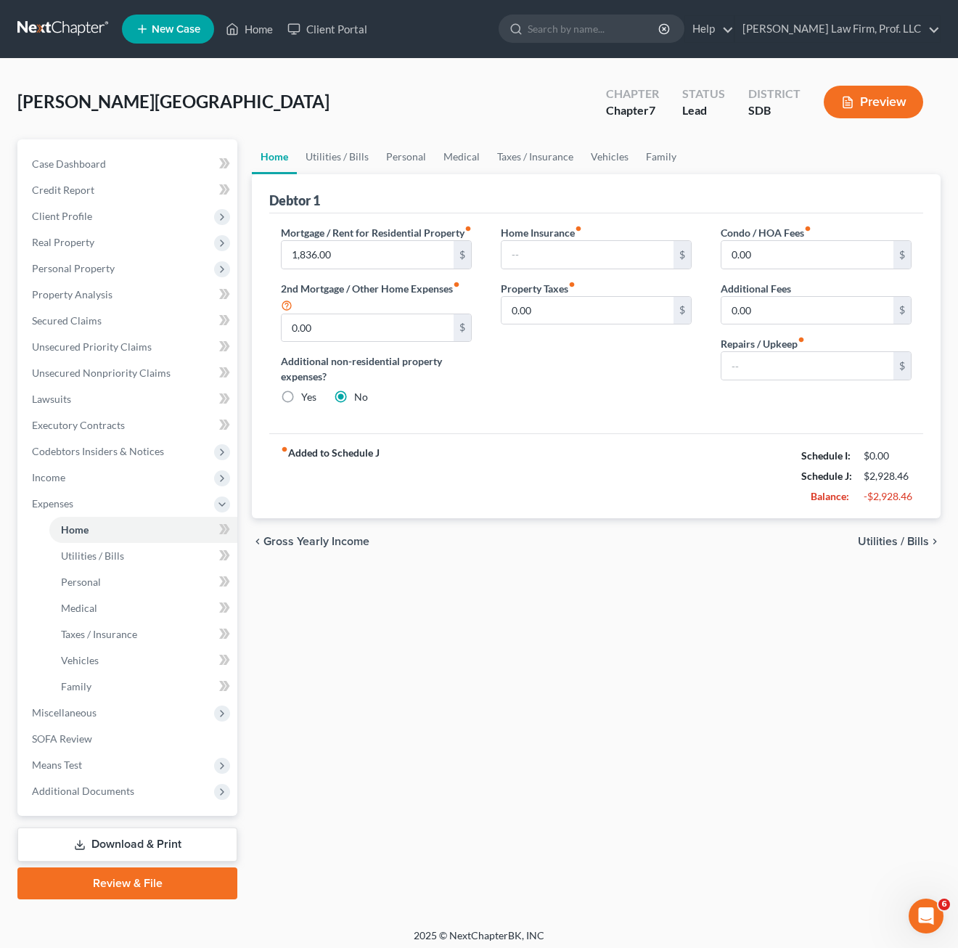
click at [560, 416] on div "Home Insurance fiber_manual_record $ Property Taxes fiber_manual_record 0.00 $" at bounding box center [596, 321] width 220 height 192
drag, startPoint x: 575, startPoint y: 383, endPoint x: 598, endPoint y: 354, distance: 36.7
click at [577, 383] on div "Home Insurance fiber_manual_record $ Property Taxes fiber_manual_record 0.00 $" at bounding box center [596, 321] width 220 height 192
click at [111, 570] on link "Personal" at bounding box center [143, 582] width 188 height 26
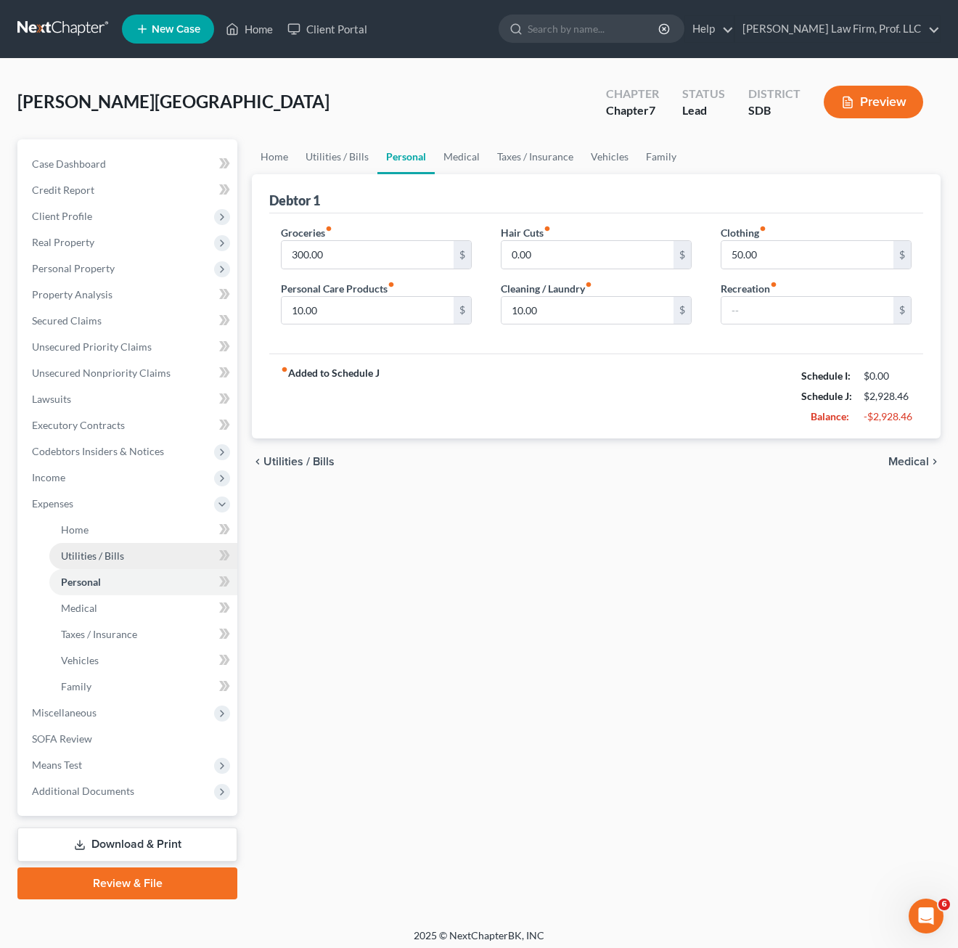
click at [120, 556] on span "Utilities / Bills" at bounding box center [92, 555] width 63 height 12
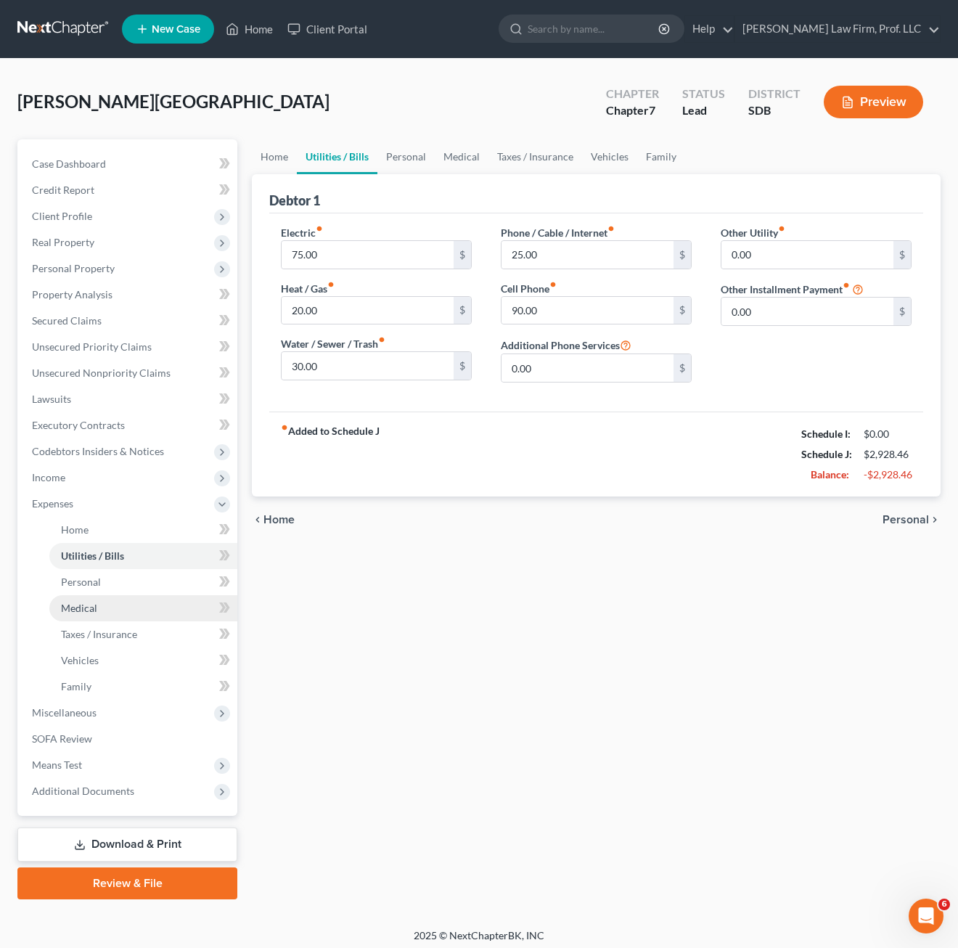
click at [393, 594] on div "Home Utilities / Bills Personal Medical Taxes / Insurance Vehicles Family Debto…" at bounding box center [596, 519] width 703 height 760
click at [102, 596] on link "Medical" at bounding box center [143, 608] width 188 height 26
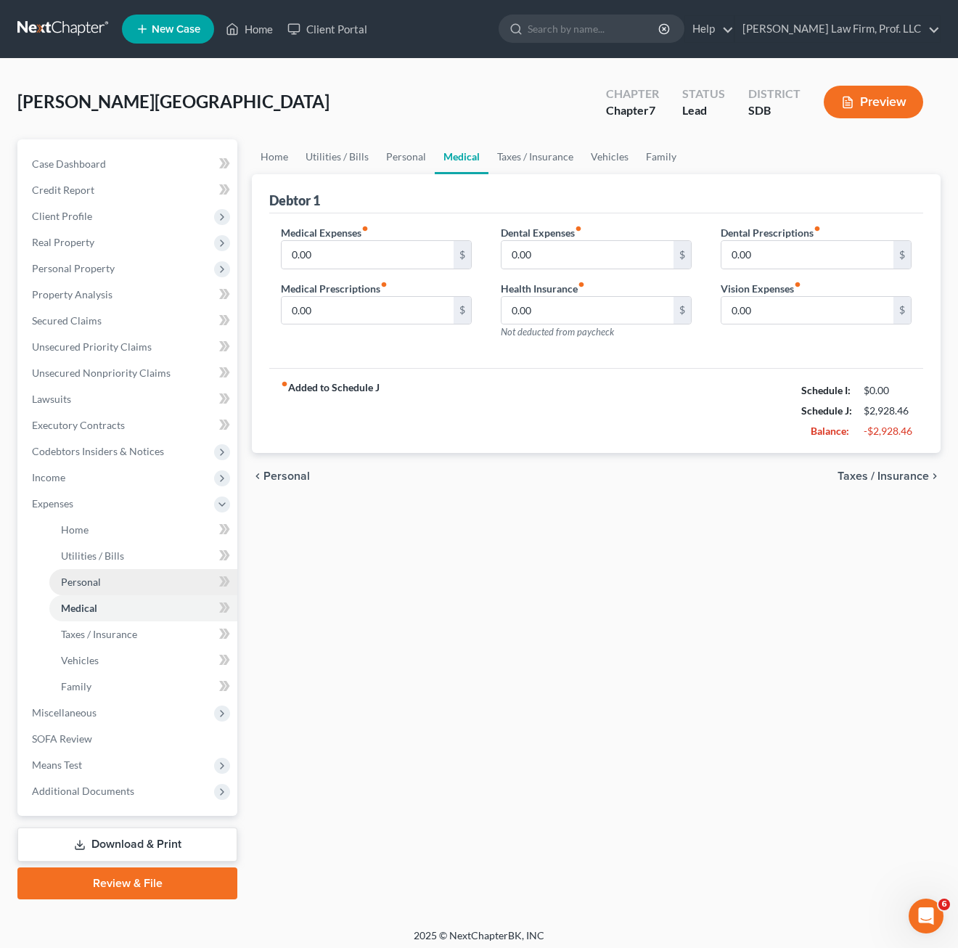
click at [107, 584] on link "Personal" at bounding box center [143, 582] width 188 height 26
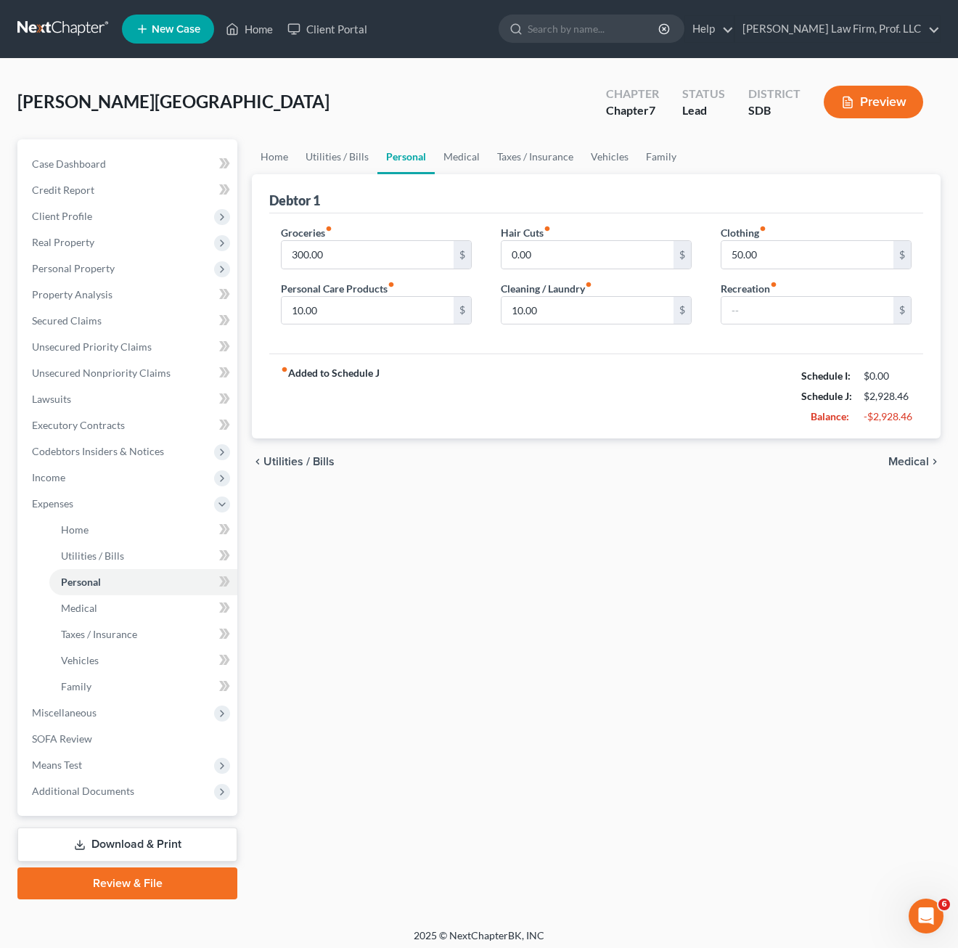
click at [480, 584] on div "Home Utilities / Bills Personal Medical Taxes / Insurance Vehicles Family Debto…" at bounding box center [596, 519] width 703 height 760
click at [82, 713] on span "Miscellaneous" at bounding box center [64, 712] width 65 height 12
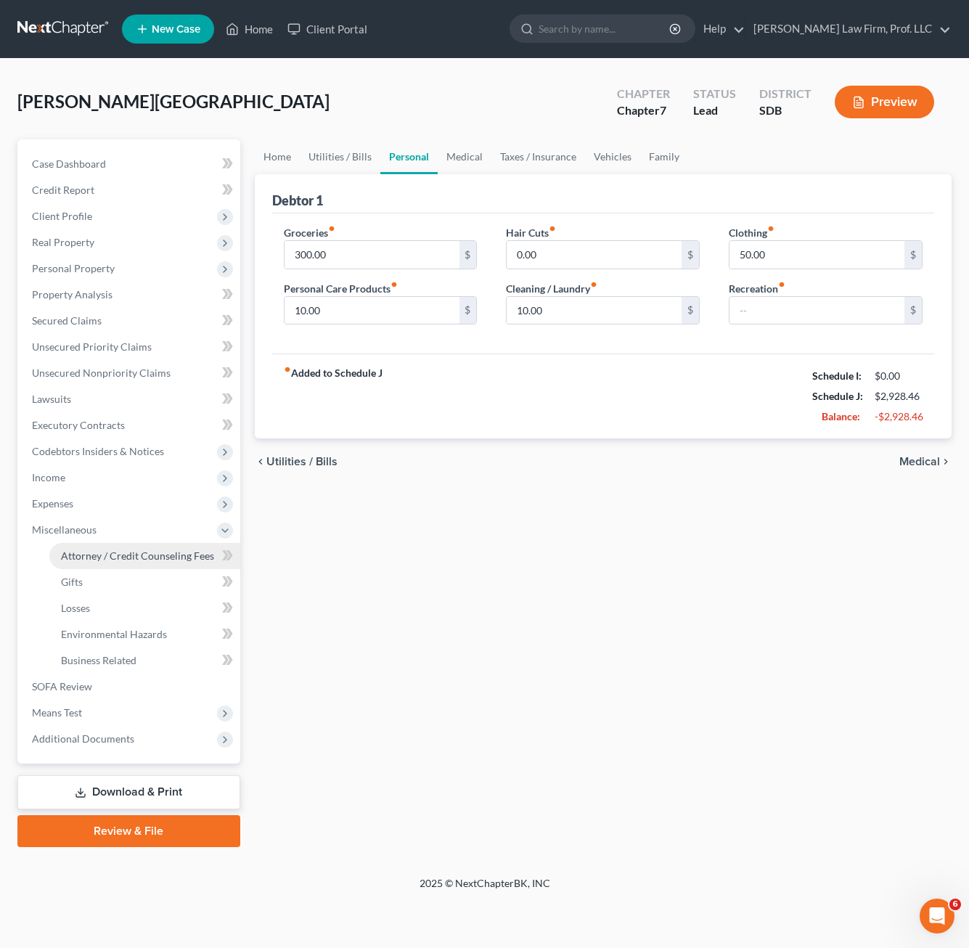
click at [143, 559] on span "Attorney / Credit Counseling Fees" at bounding box center [137, 555] width 153 height 12
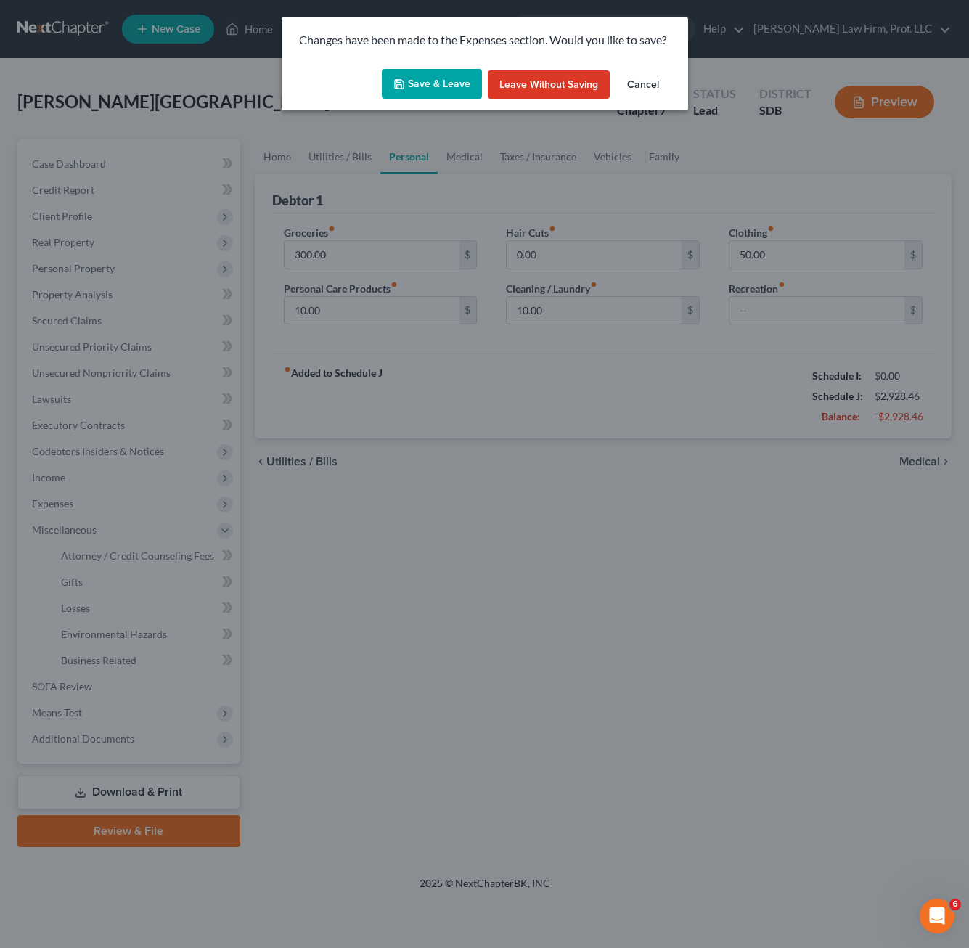
click at [430, 89] on button "Save & Leave" at bounding box center [432, 84] width 100 height 30
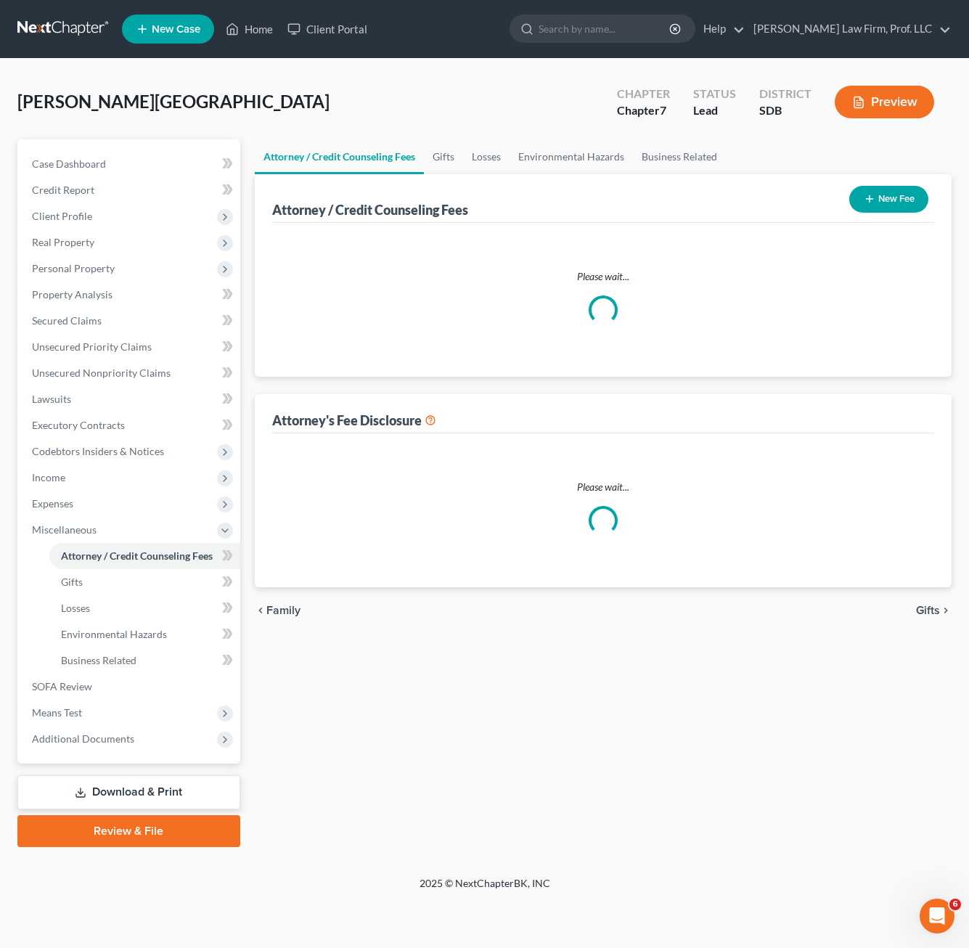
select select "0"
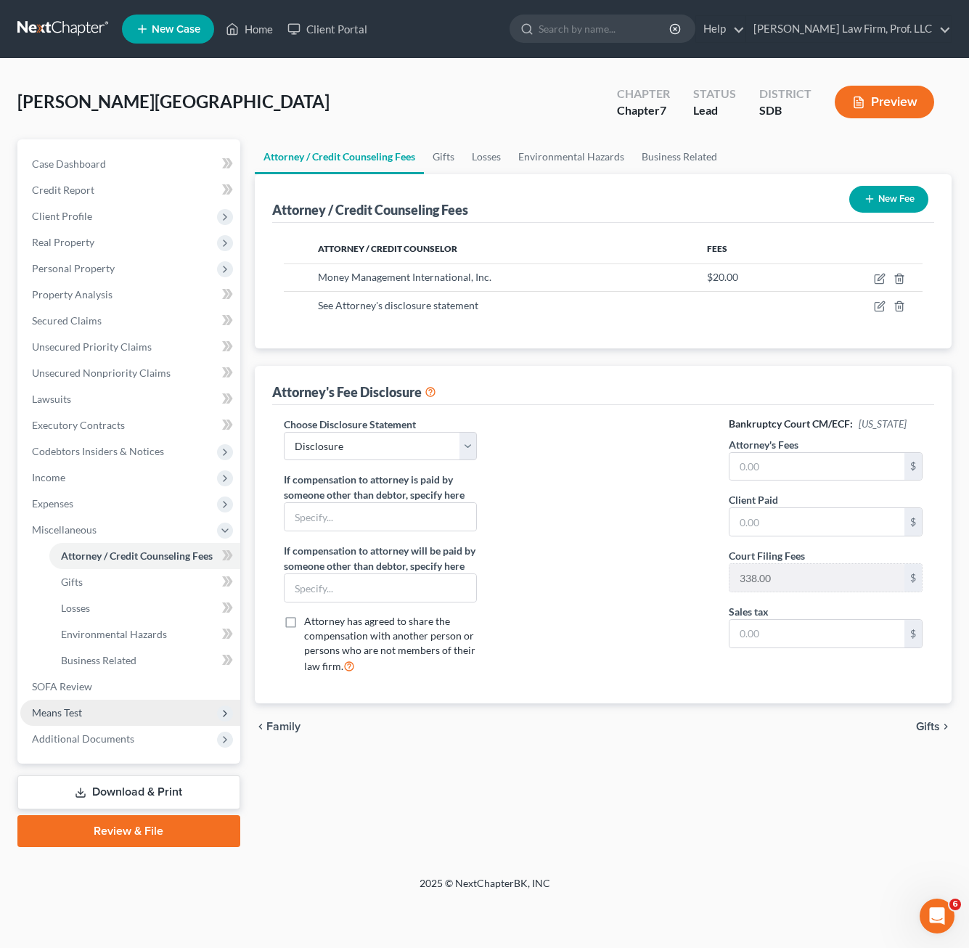
click at [81, 710] on span "Means Test" at bounding box center [57, 712] width 50 height 12
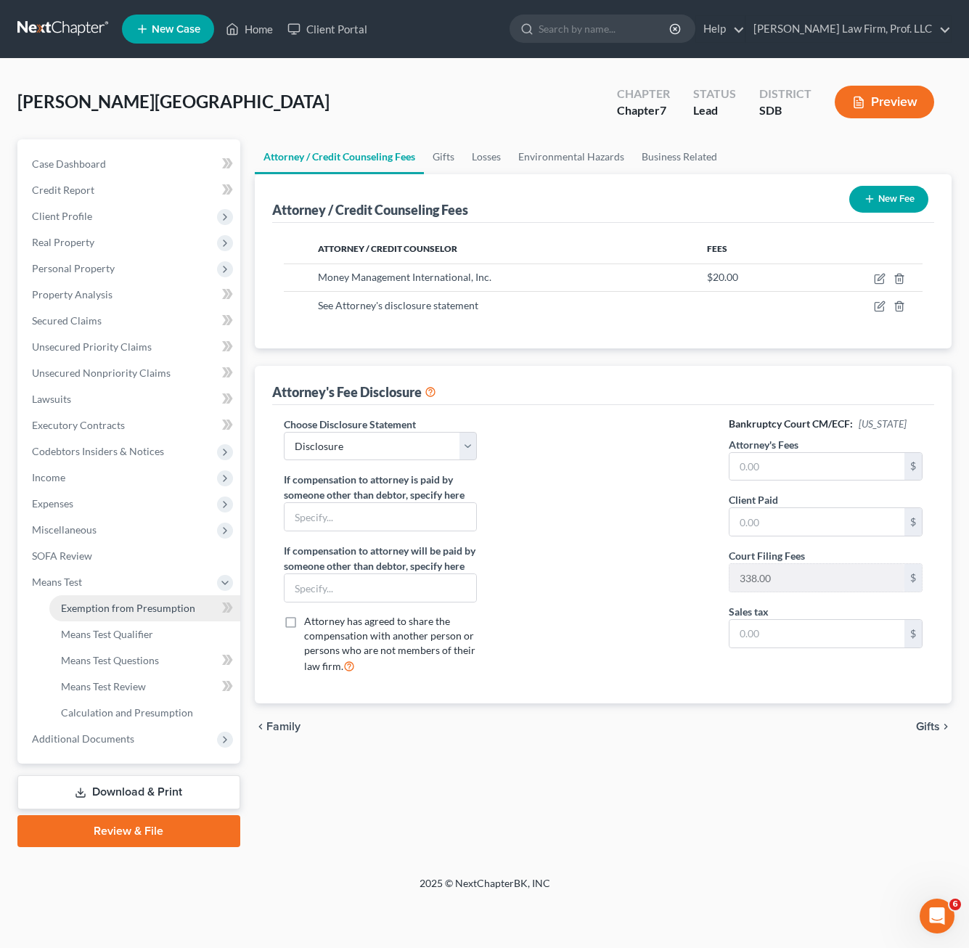
click at [78, 608] on span "Exemption from Presumption" at bounding box center [128, 608] width 134 height 12
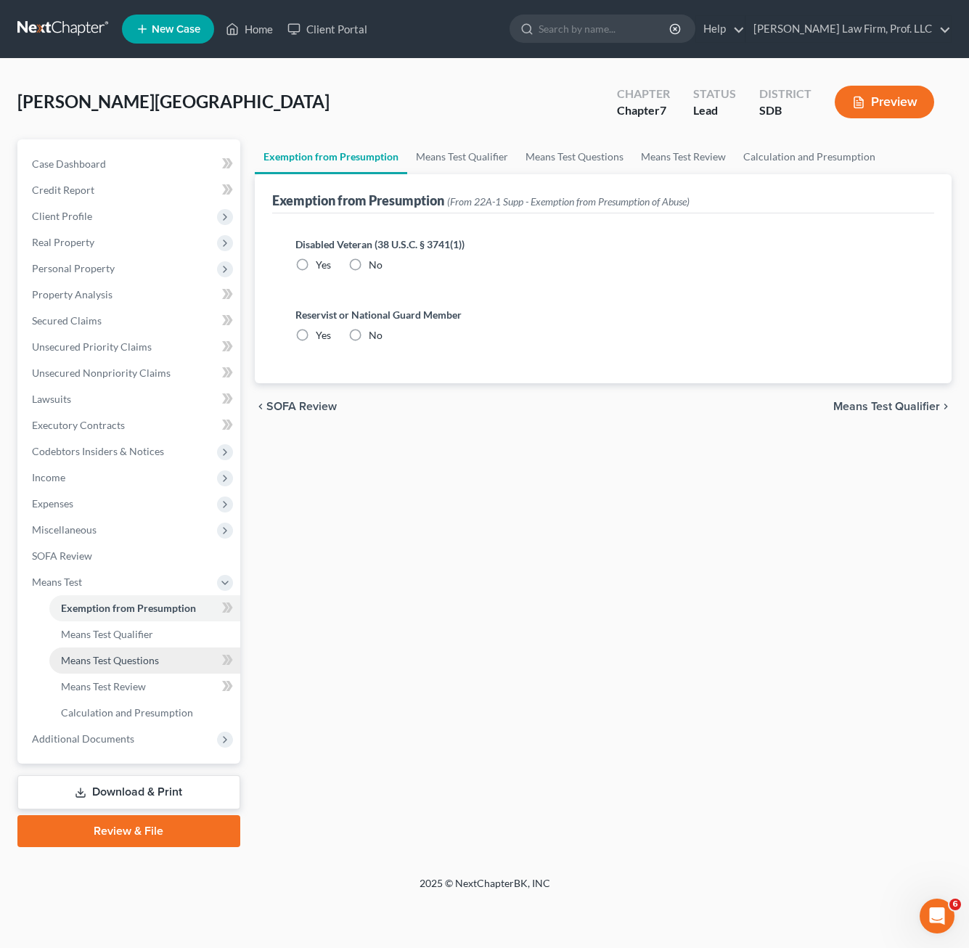
radio input "true"
click at [141, 641] on link "Means Test Qualifier" at bounding box center [144, 634] width 191 height 26
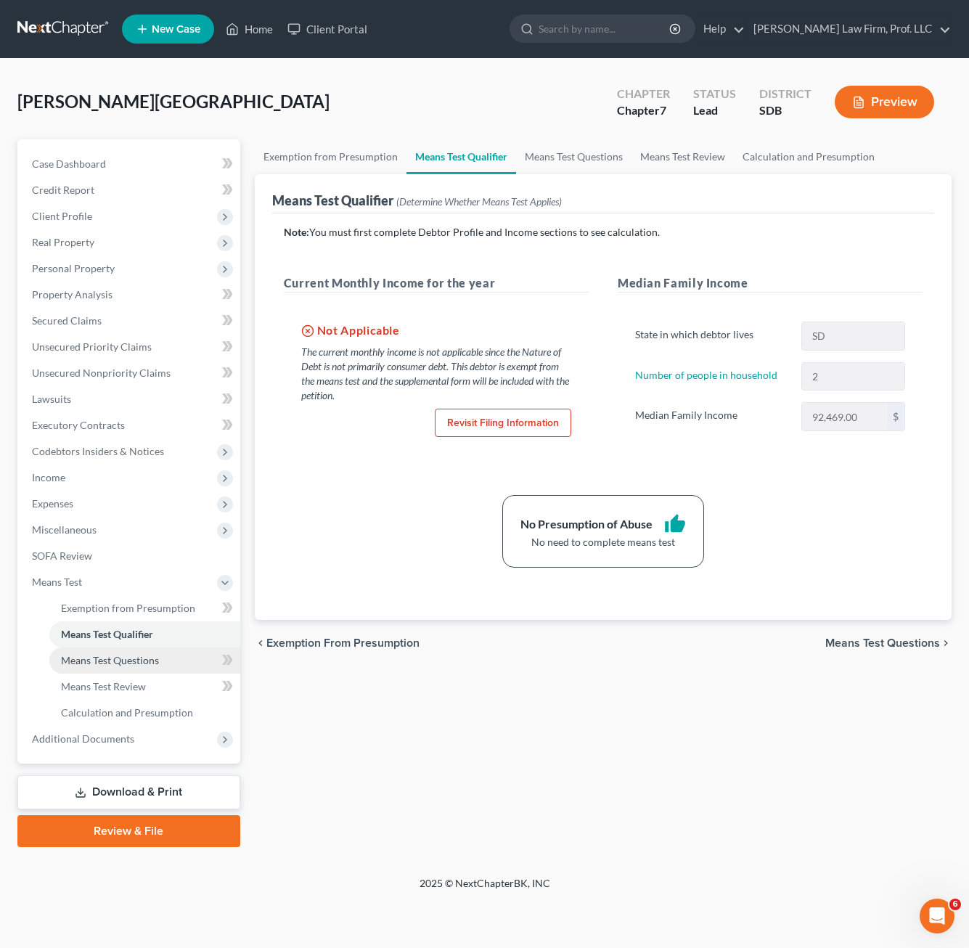
click at [142, 664] on span "Means Test Questions" at bounding box center [110, 660] width 98 height 12
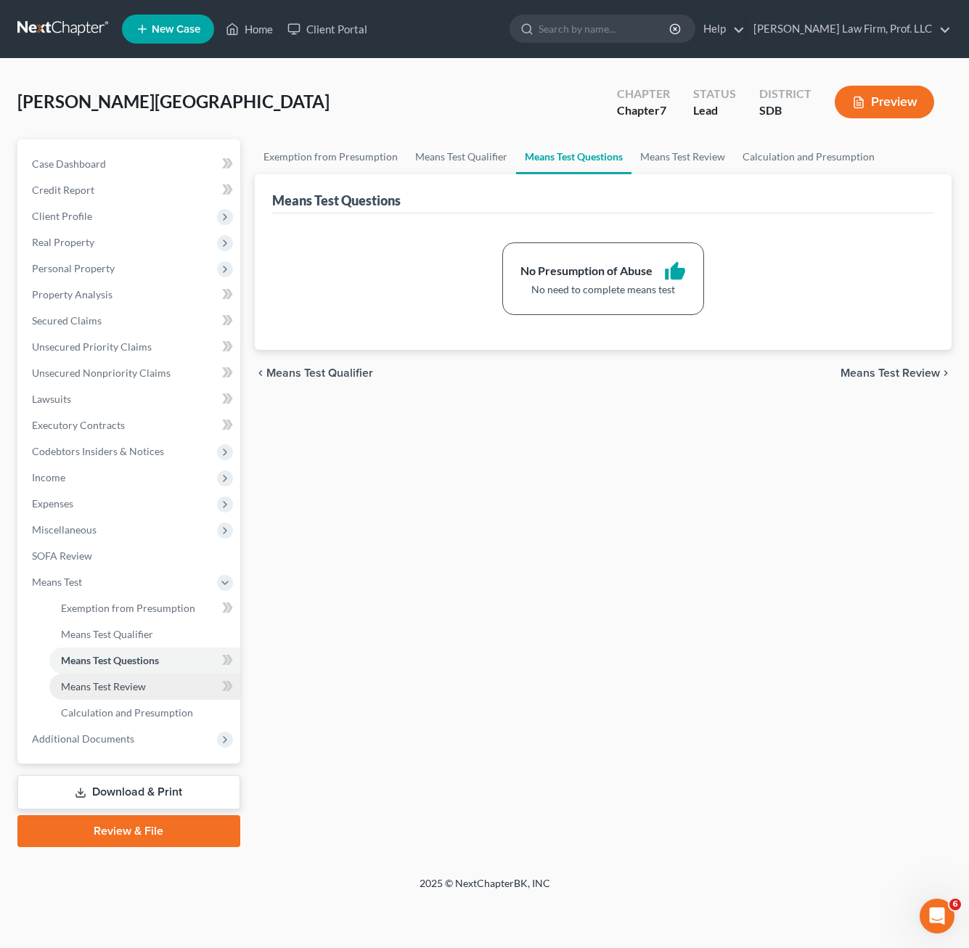
click at [143, 678] on link "Means Test Review" at bounding box center [144, 686] width 191 height 26
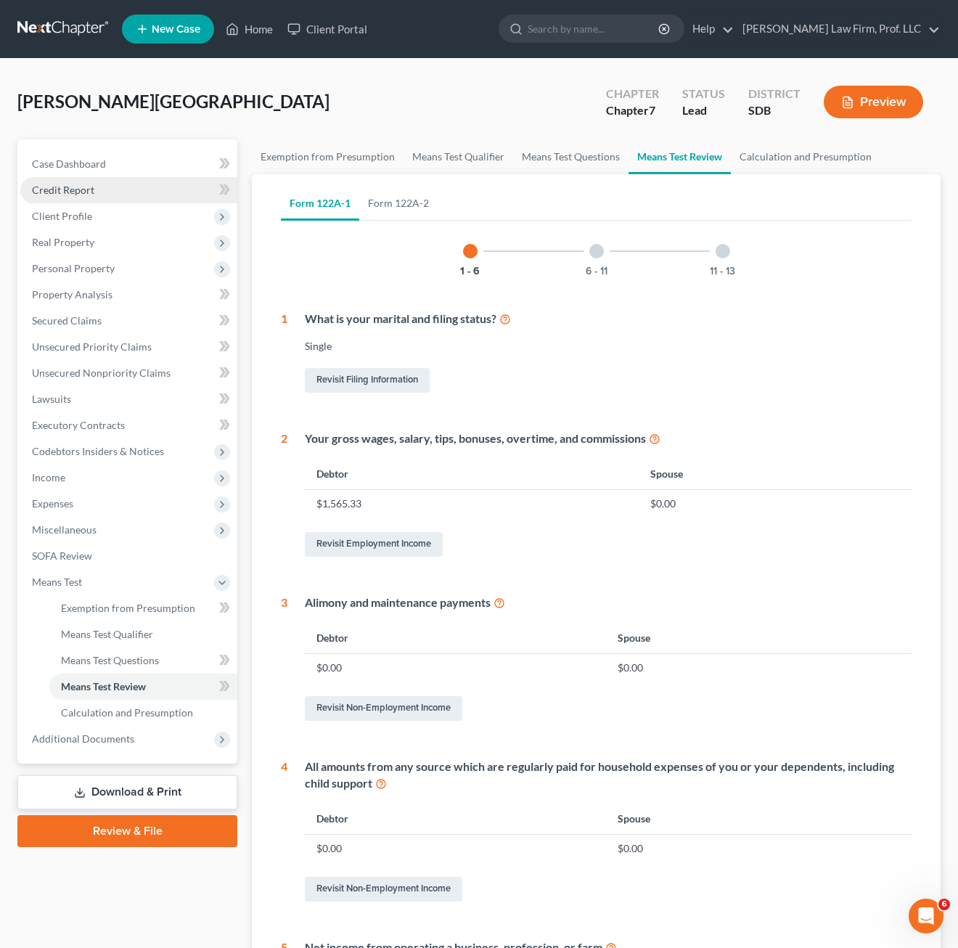
click at [75, 189] on span "Credit Report" at bounding box center [63, 190] width 62 height 12
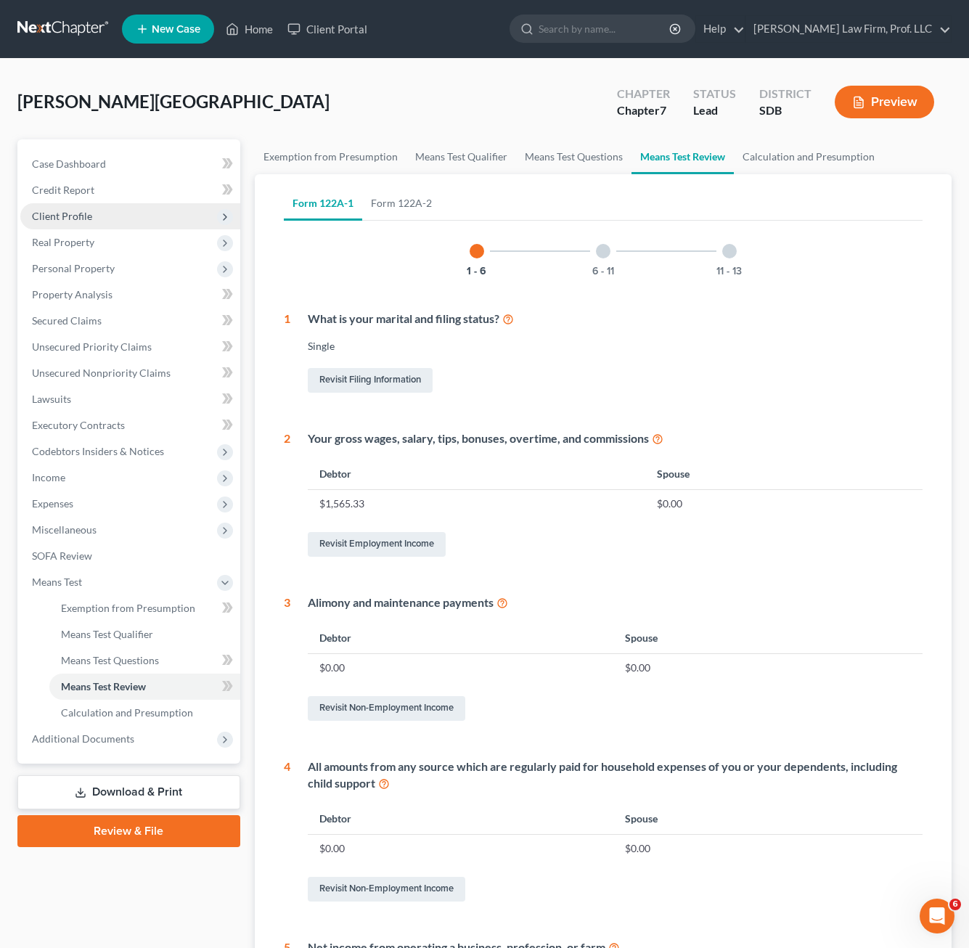
click at [70, 222] on span "Client Profile" at bounding box center [130, 216] width 220 height 26
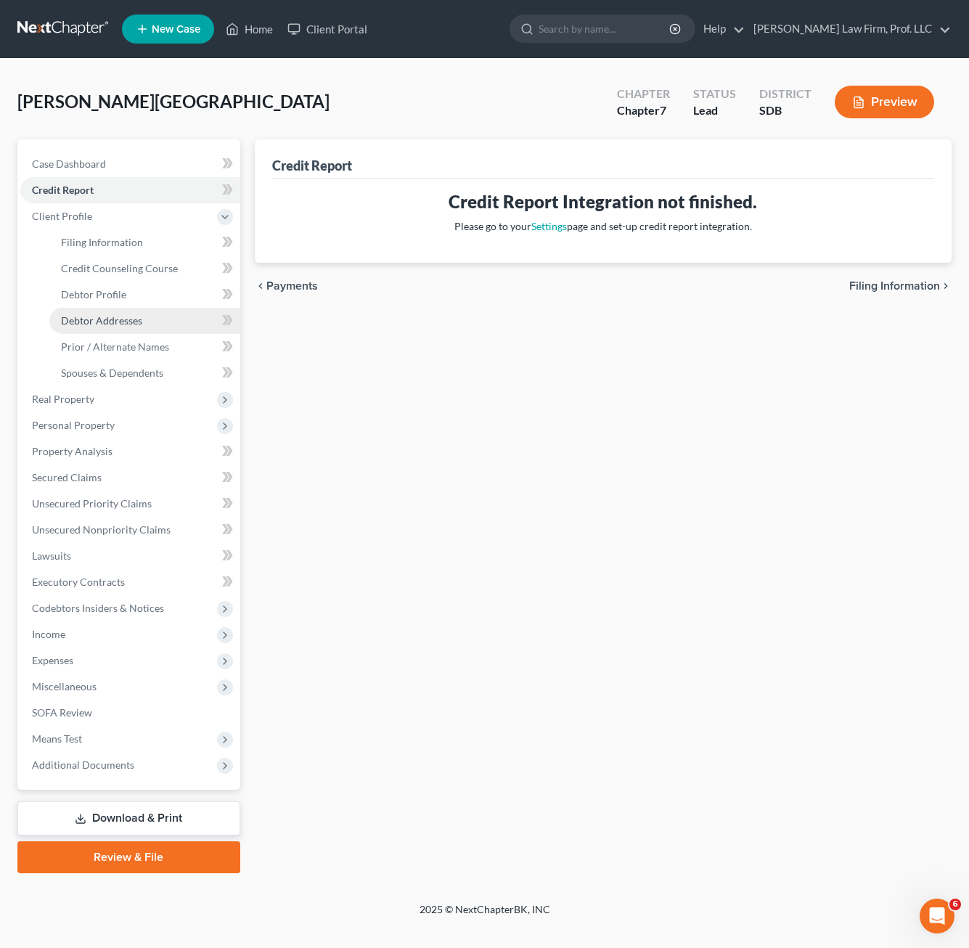
click at [118, 309] on link "Debtor Addresses" at bounding box center [144, 321] width 191 height 26
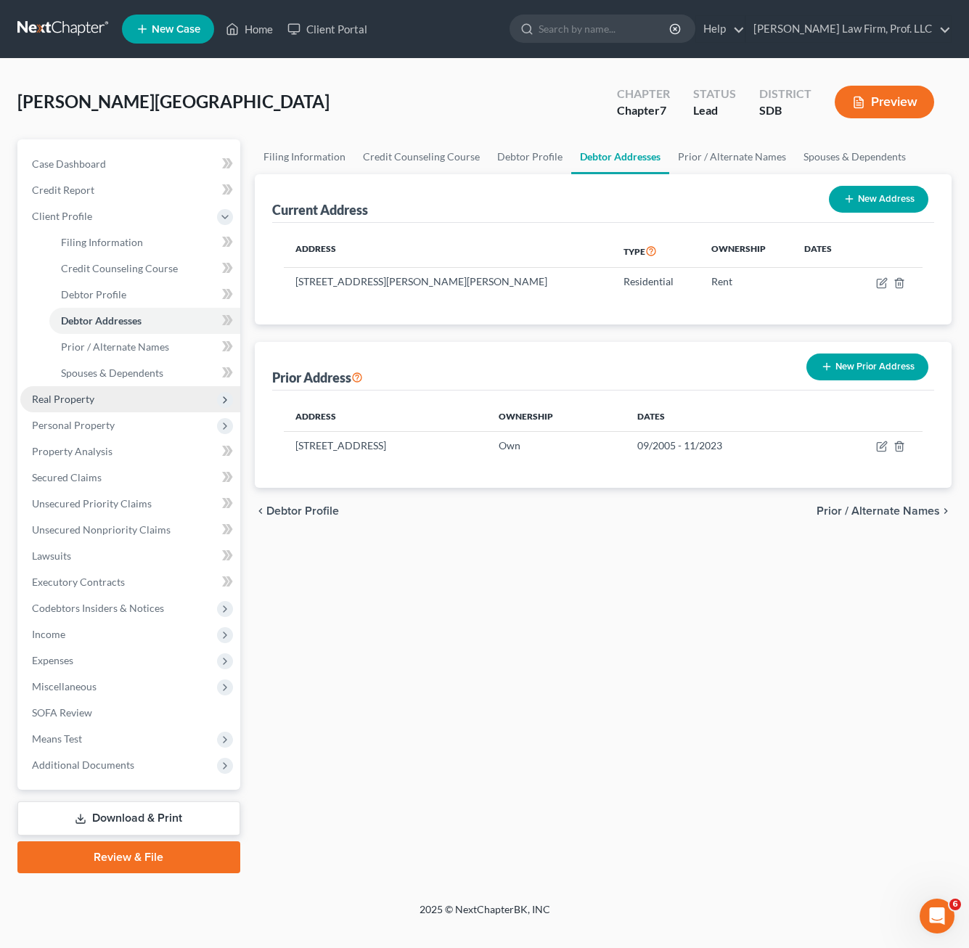
click at [108, 396] on span "Real Property" at bounding box center [130, 399] width 220 height 26
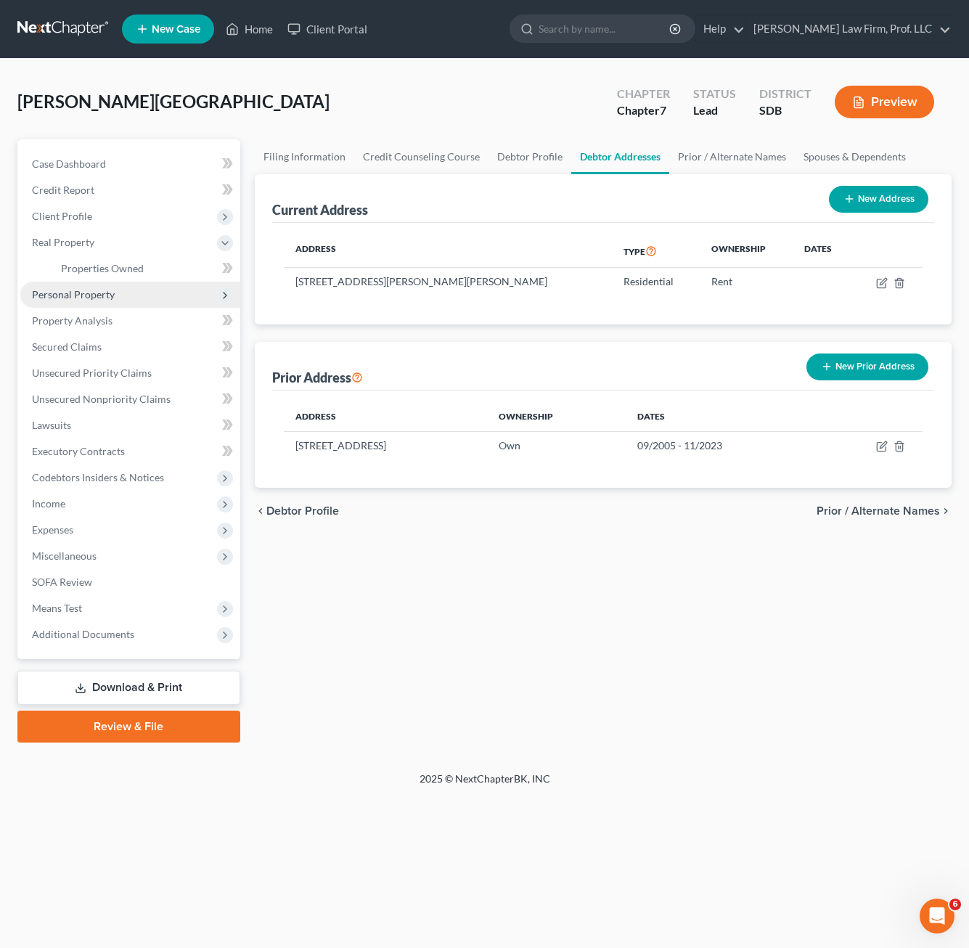
click at [83, 305] on span "Personal Property" at bounding box center [130, 295] width 220 height 26
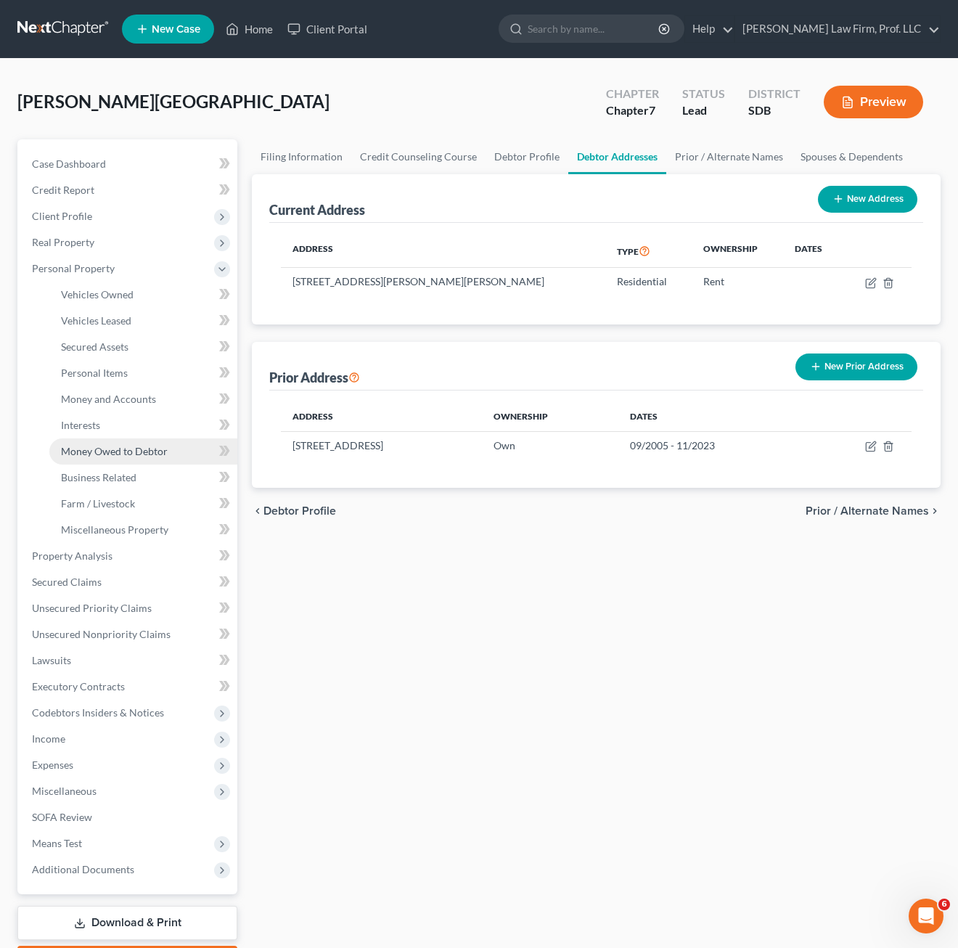
click at [126, 438] on link "Money Owed to Debtor" at bounding box center [143, 451] width 188 height 26
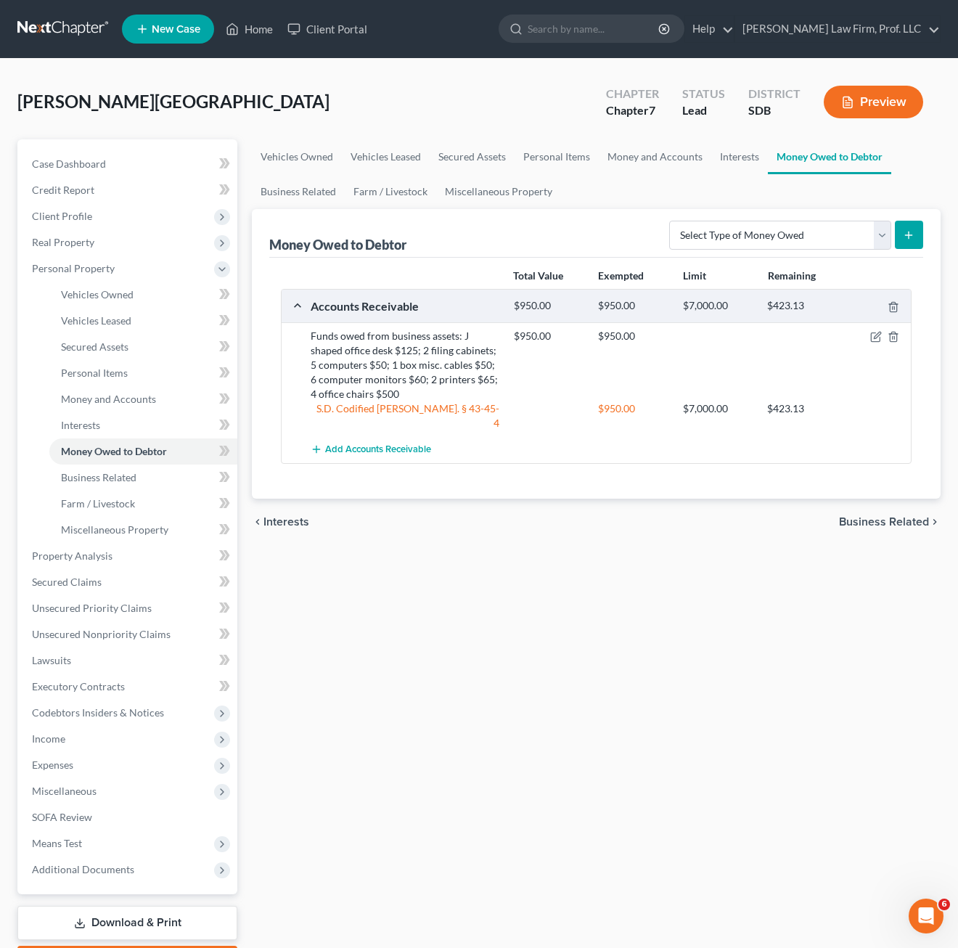
click at [718, 604] on div "Vehicles Owned Vehicles Leased Secured Assets Personal Items Money and Accounts…" at bounding box center [596, 558] width 703 height 838
click at [803, 236] on select "Select Type of Money Owed Accounts Receivable Alimony Child Support Claims Agai…" at bounding box center [780, 235] width 222 height 29
click at [777, 236] on select "Select Type of Money Owed Accounts Receivable Alimony Child Support Claims Agai…" at bounding box center [780, 235] width 222 height 29
select select "other_contingent_and_unliquidated_claims"
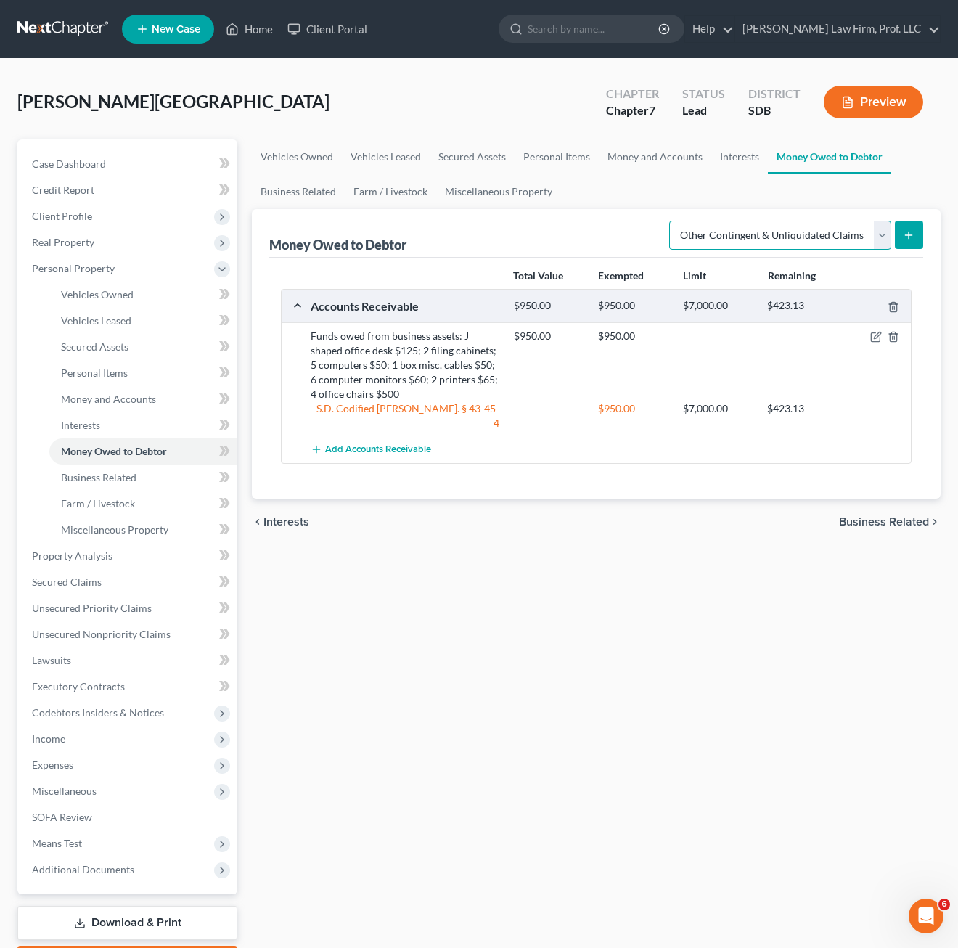
click at [669, 221] on select "Select Type of Money Owed Accounts Receivable Alimony Child Support Claims Agai…" at bounding box center [780, 235] width 222 height 29
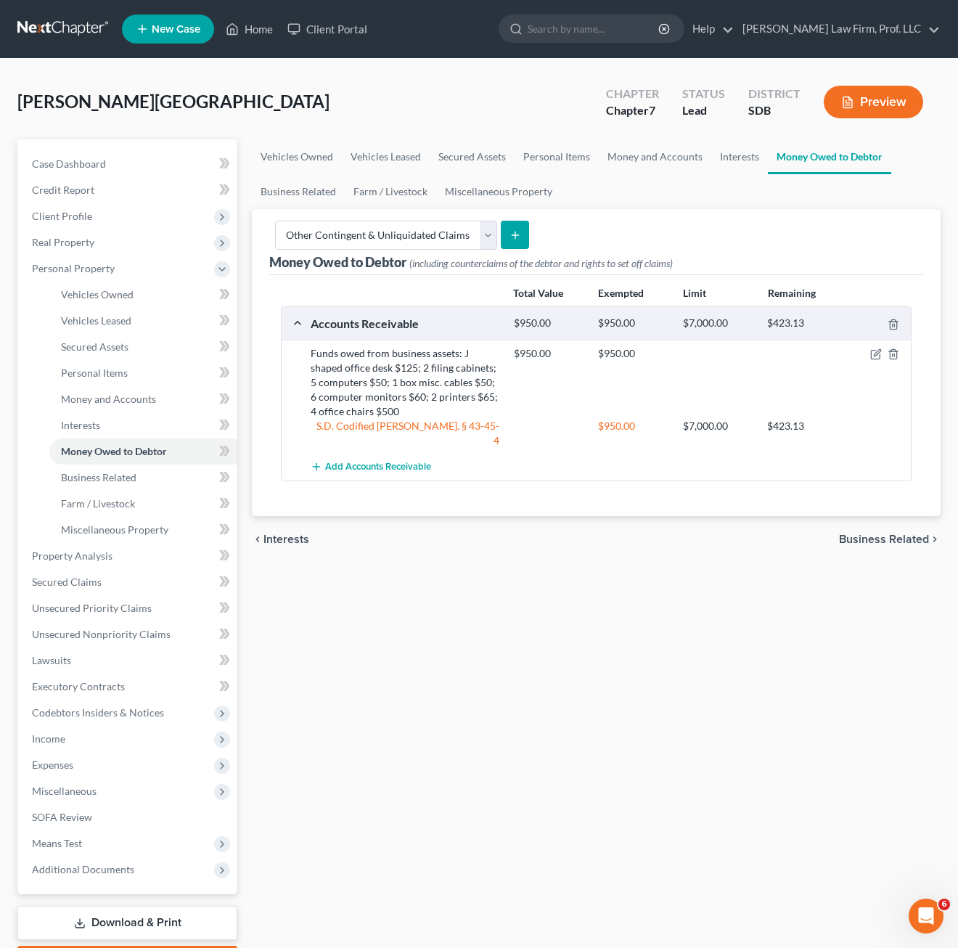
click at [521, 234] on button "submit" at bounding box center [515, 235] width 28 height 28
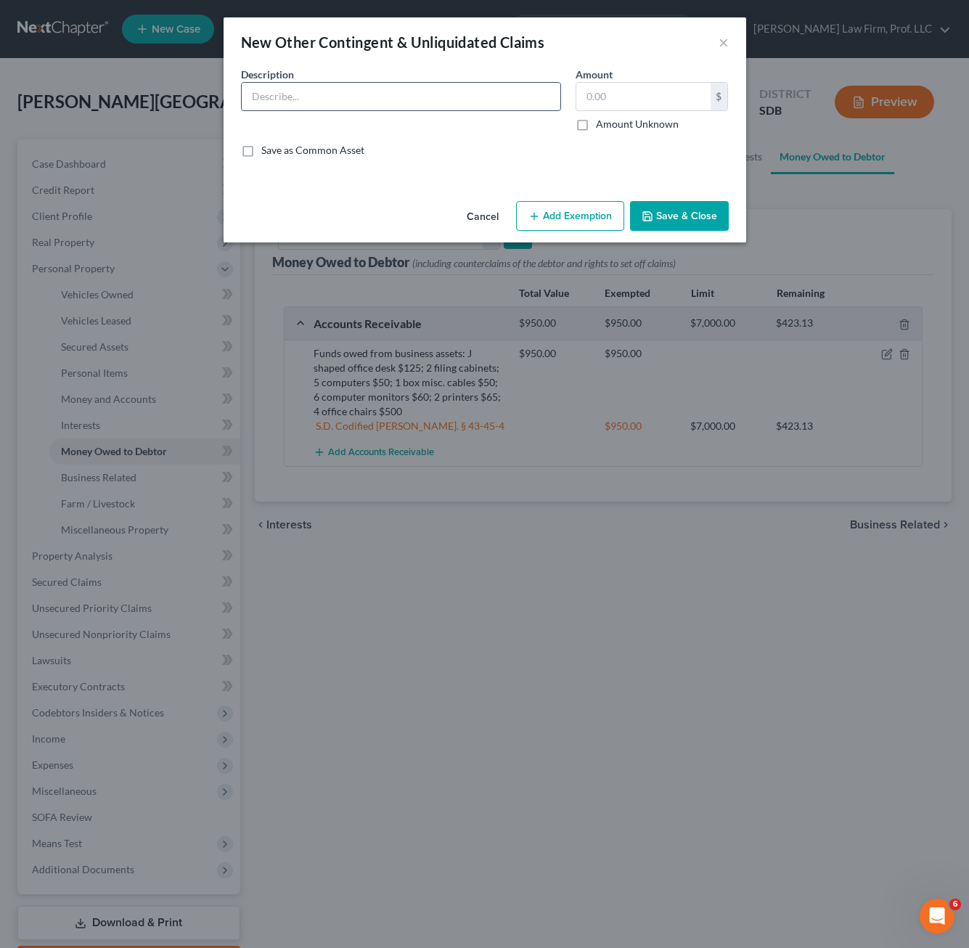
click at [449, 96] on input "text" at bounding box center [401, 97] width 319 height 28
type input "2025"
drag, startPoint x: 462, startPoint y: 152, endPoint x: 699, endPoint y: 155, distance: 236.6
click at [462, 152] on div "Save as Common Asset" at bounding box center [485, 150] width 488 height 15
click at [477, 211] on button "Cancel" at bounding box center [482, 216] width 55 height 29
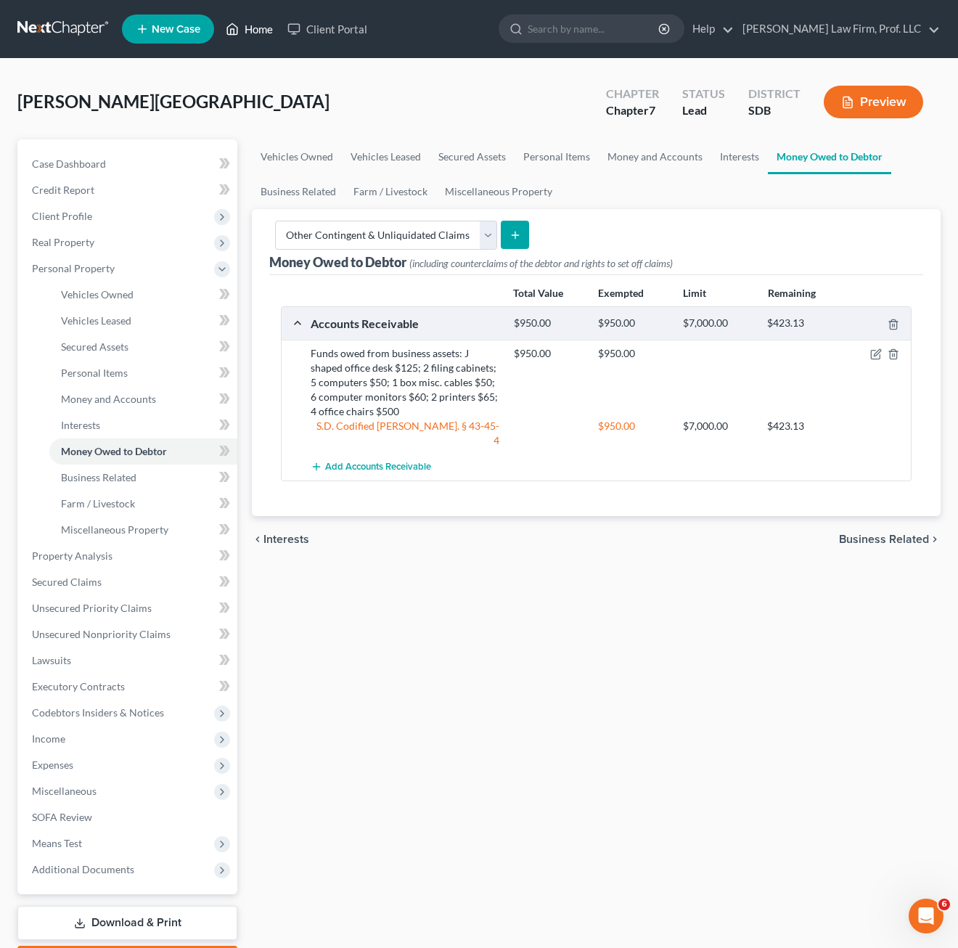
click at [261, 20] on link "Home" at bounding box center [249, 29] width 62 height 26
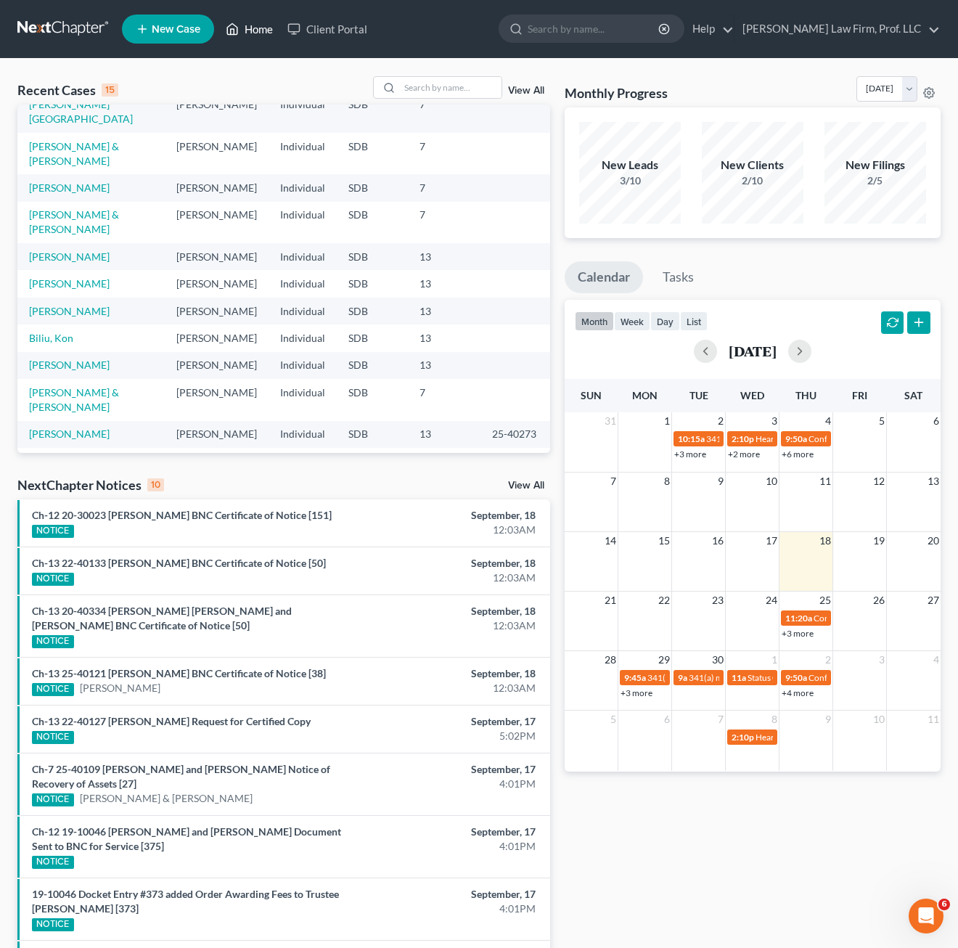
scroll to position [114, 0]
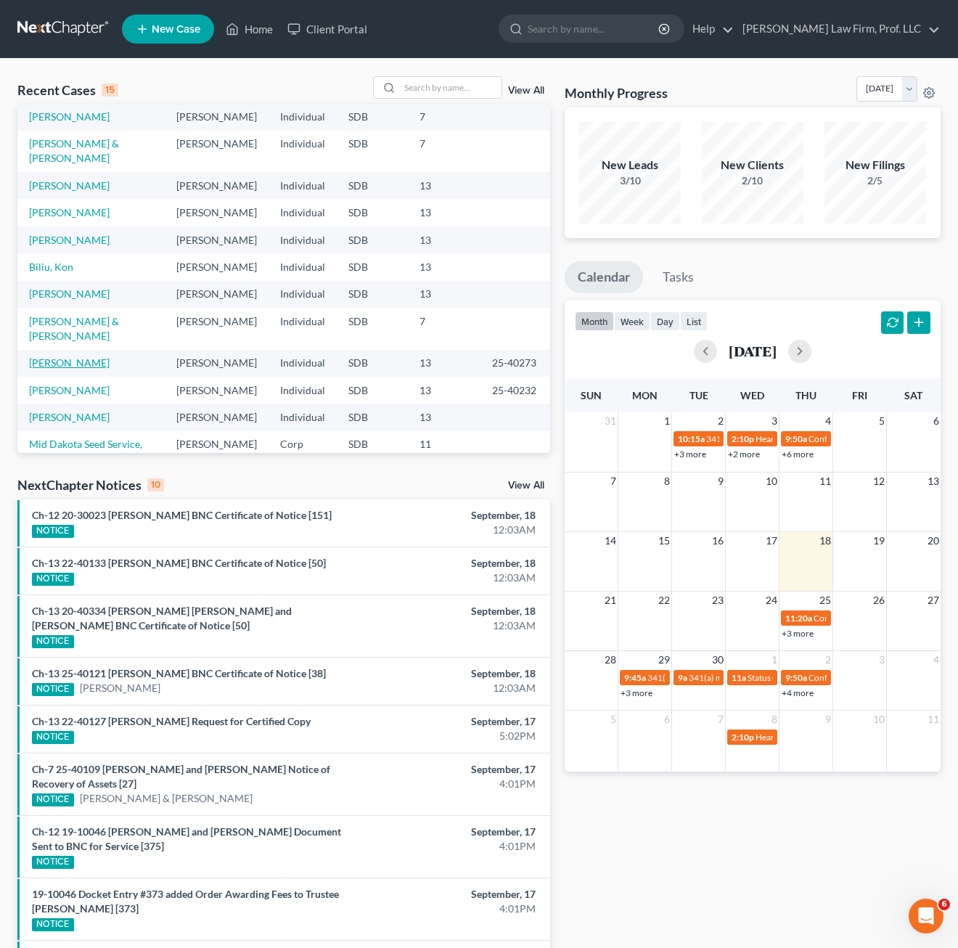
click at [73, 356] on link "[PERSON_NAME]" at bounding box center [69, 362] width 81 height 12
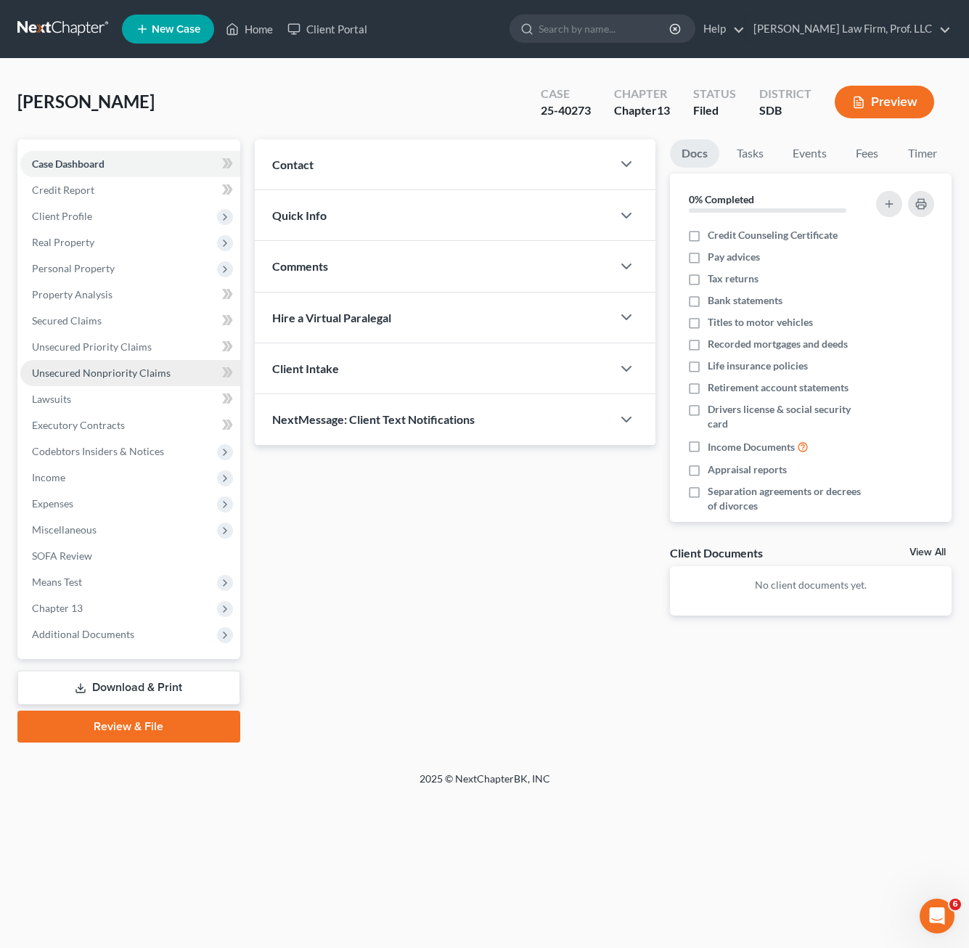
click at [134, 383] on link "Unsecured Nonpriority Claims" at bounding box center [130, 373] width 220 height 26
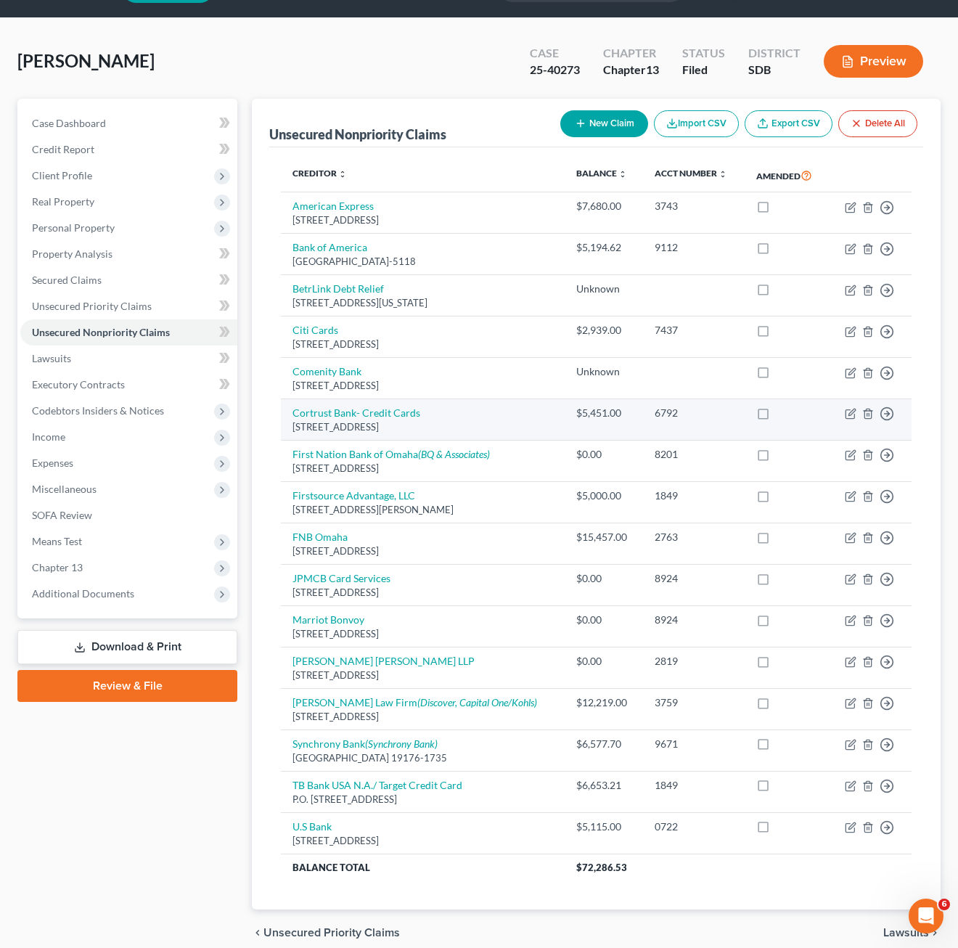
scroll to position [73, 0]
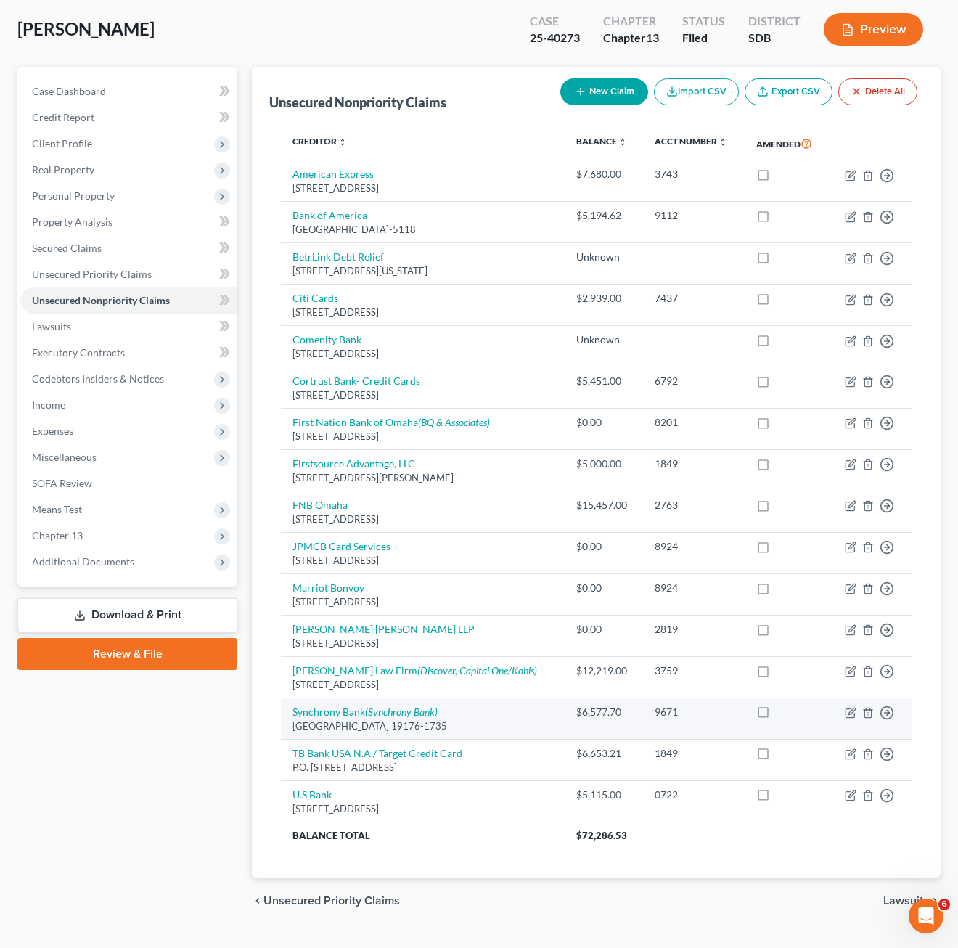
click at [504, 726] on div "[GEOGRAPHIC_DATA] 19176-1735" at bounding box center [422, 726] width 260 height 14
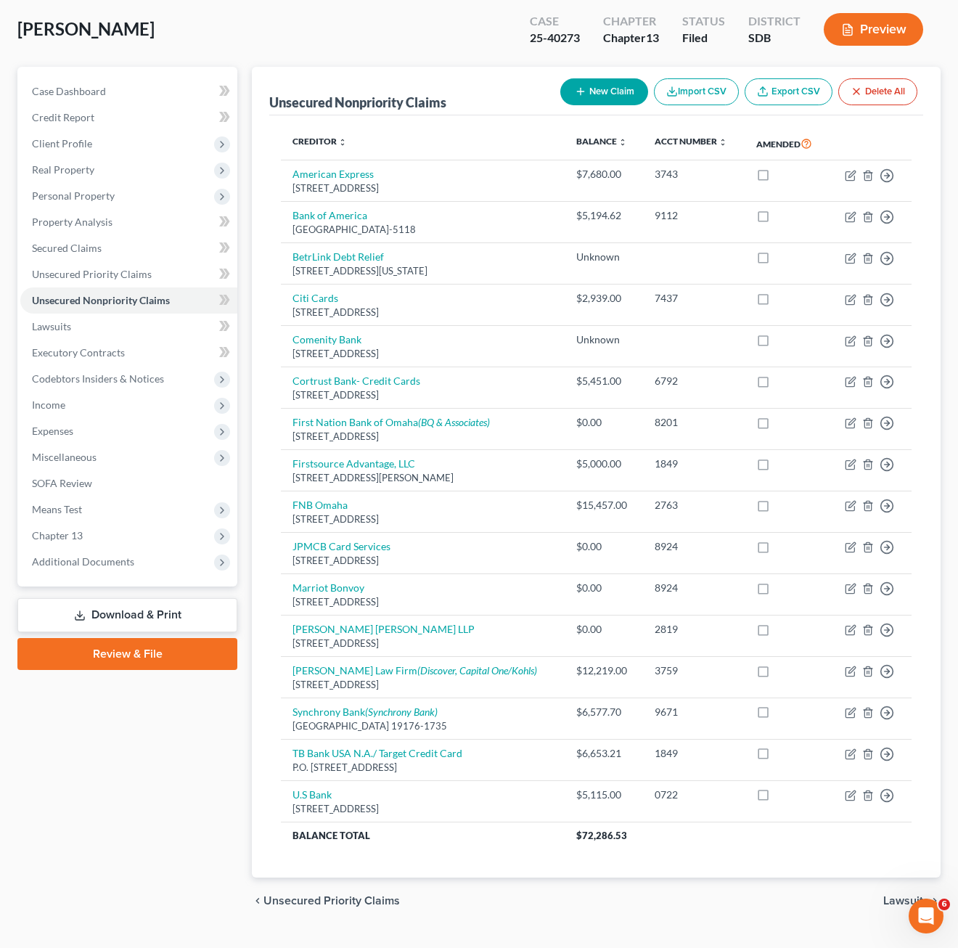
click at [744, 858] on div "Creditor expand_more expand_less unfold_more Balance expand_more expand_less un…" at bounding box center [596, 496] width 654 height 762
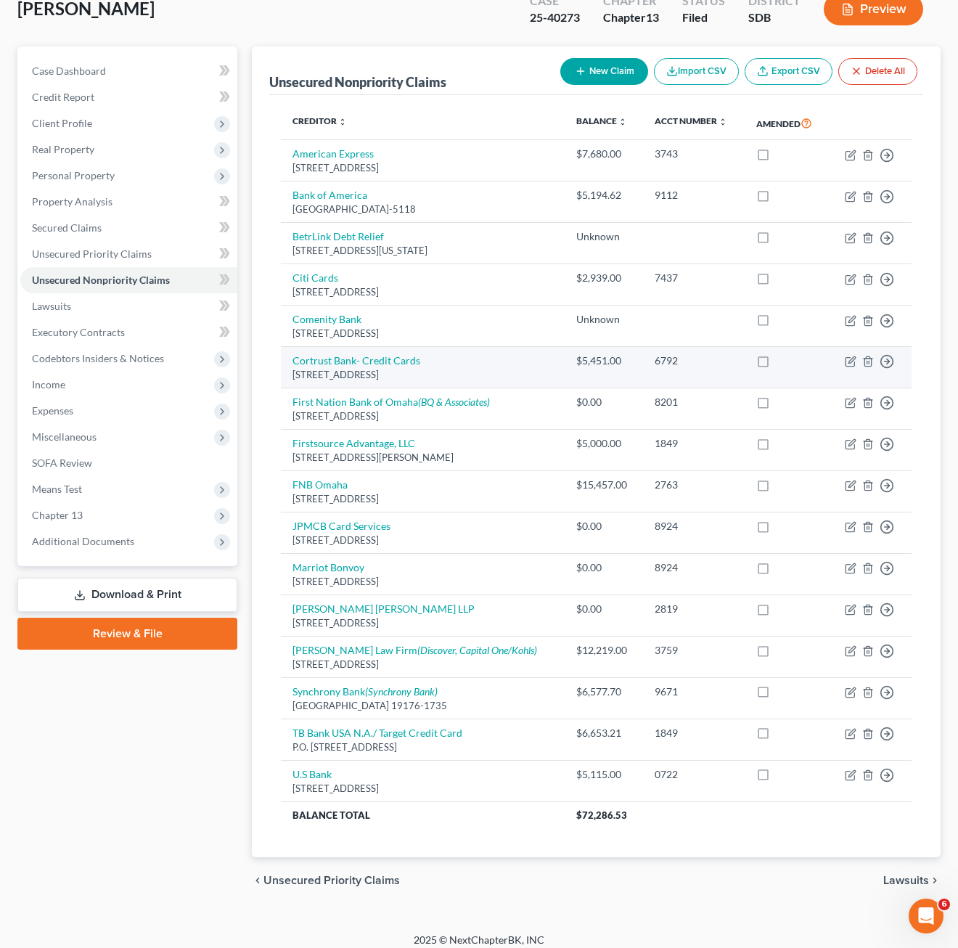
scroll to position [104, 0]
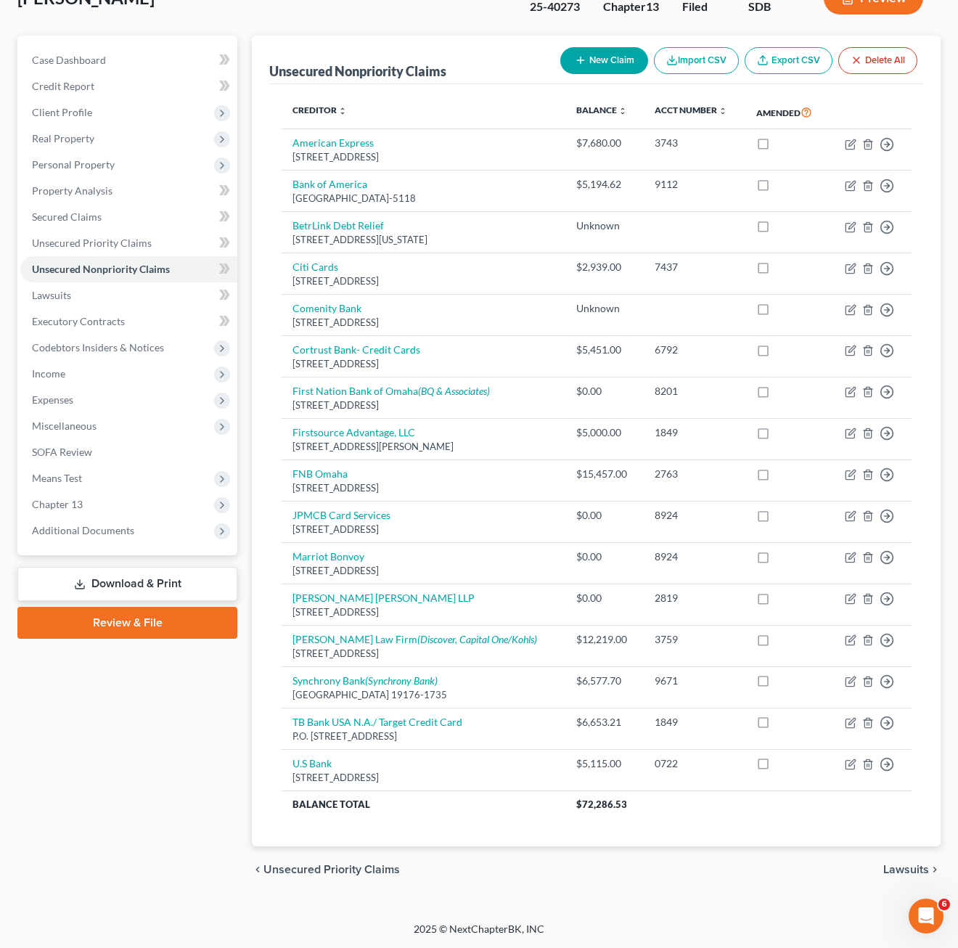
click at [702, 877] on div "chevron_left Unsecured Priority Claims Lawsuits chevron_right" at bounding box center [596, 869] width 689 height 46
click at [213, 760] on div "Case Dashboard Payments Invoices Payments Payments Credit Report Client Profile" at bounding box center [127, 464] width 234 height 857
drag, startPoint x: 230, startPoint y: 788, endPoint x: 9, endPoint y: 702, distance: 236.9
click at [230, 788] on div "Case Dashboard Payments Invoices Payments Payments Credit Report Client Profile" at bounding box center [127, 464] width 234 height 857
drag, startPoint x: 188, startPoint y: 928, endPoint x: 120, endPoint y: 366, distance: 566.4
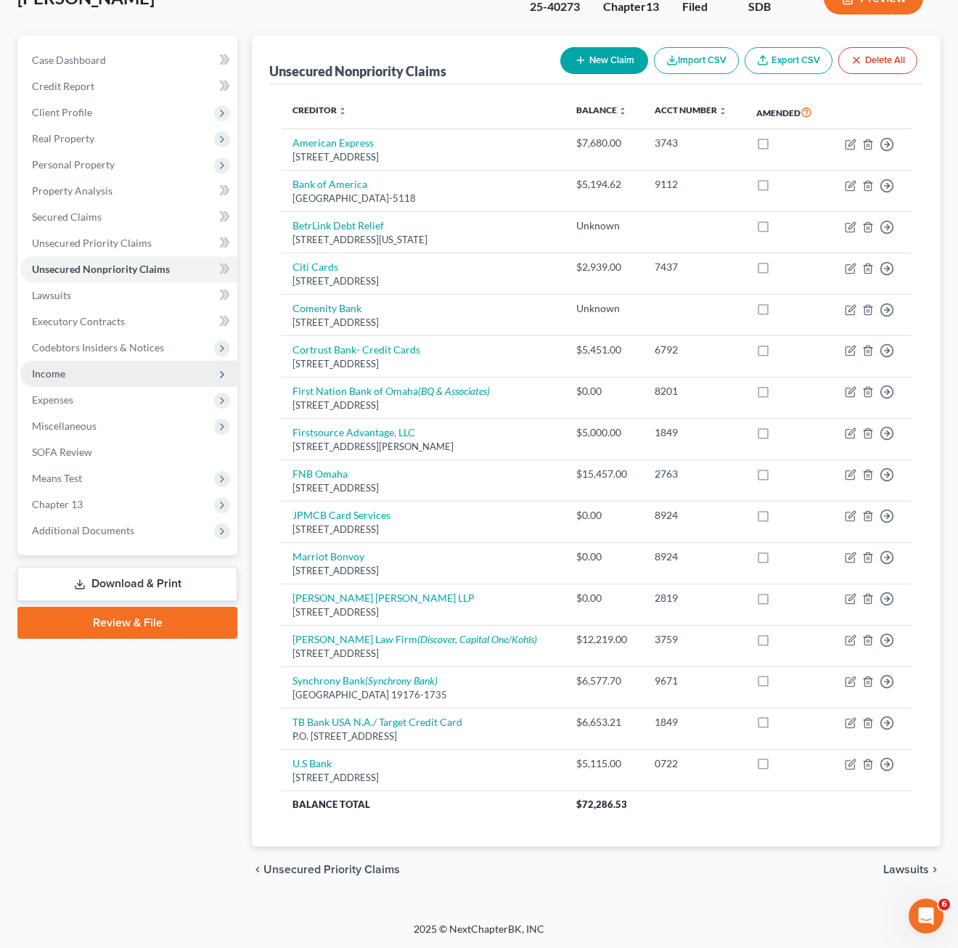
click at [188, 927] on div "2025 © NextChapterBK, INC" at bounding box center [478, 935] width 827 height 26
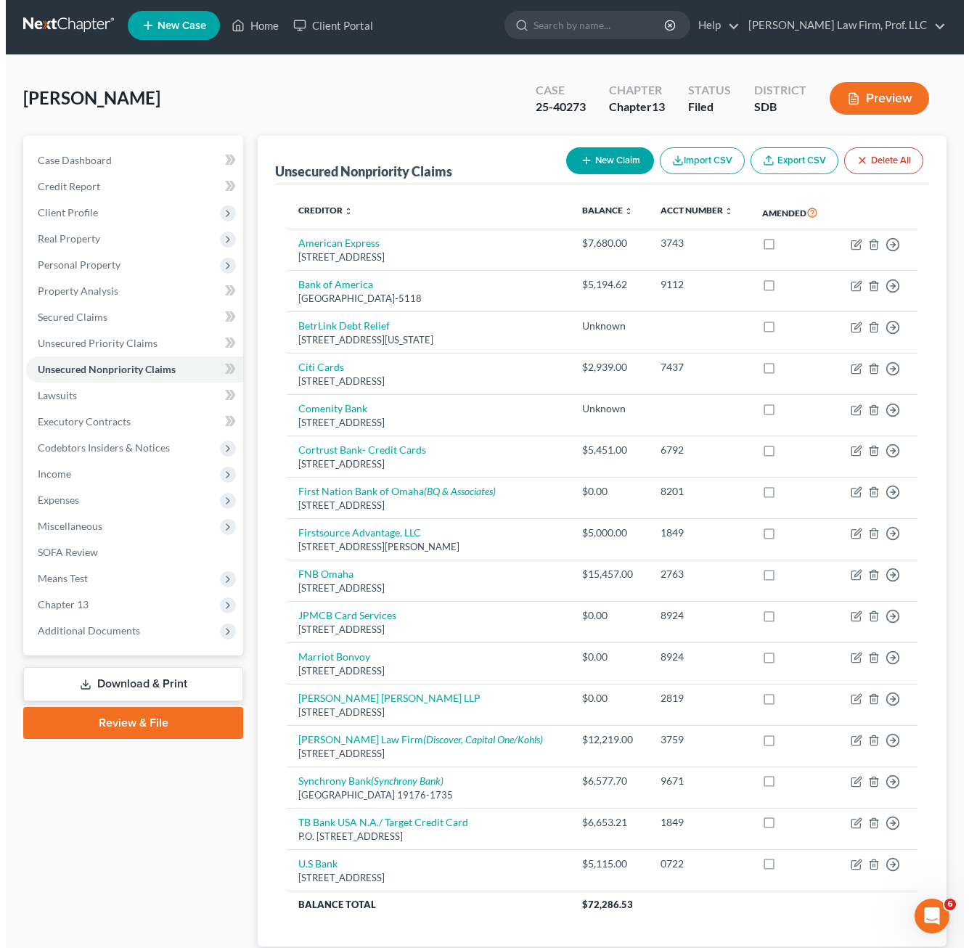
scroll to position [0, 0]
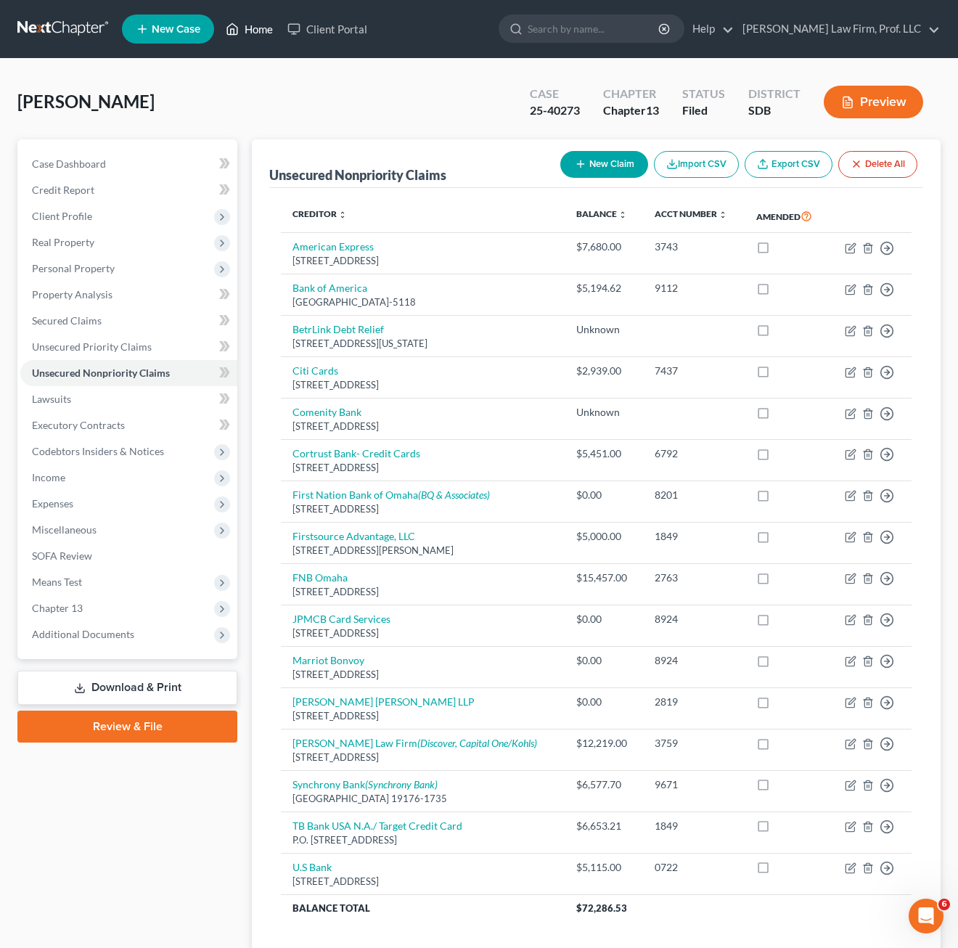
click at [237, 24] on icon at bounding box center [232, 28] width 13 height 17
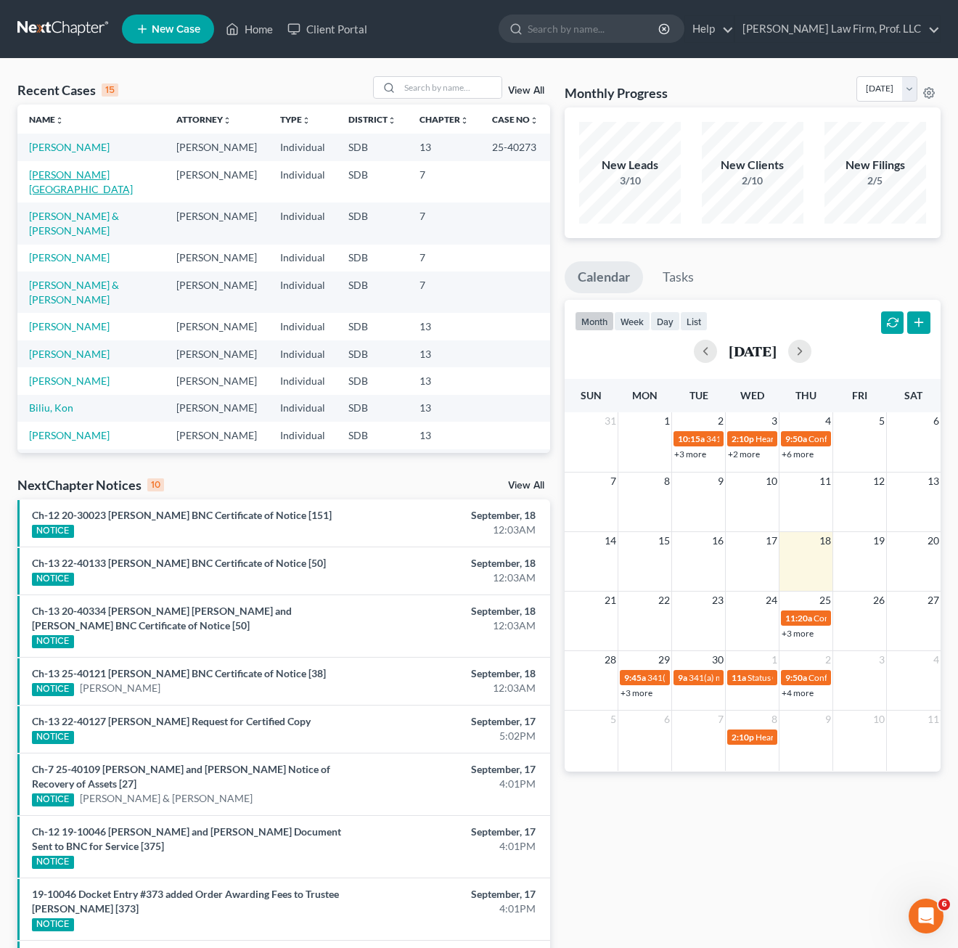
click at [57, 171] on link "[PERSON_NAME][GEOGRAPHIC_DATA]" at bounding box center [81, 181] width 104 height 27
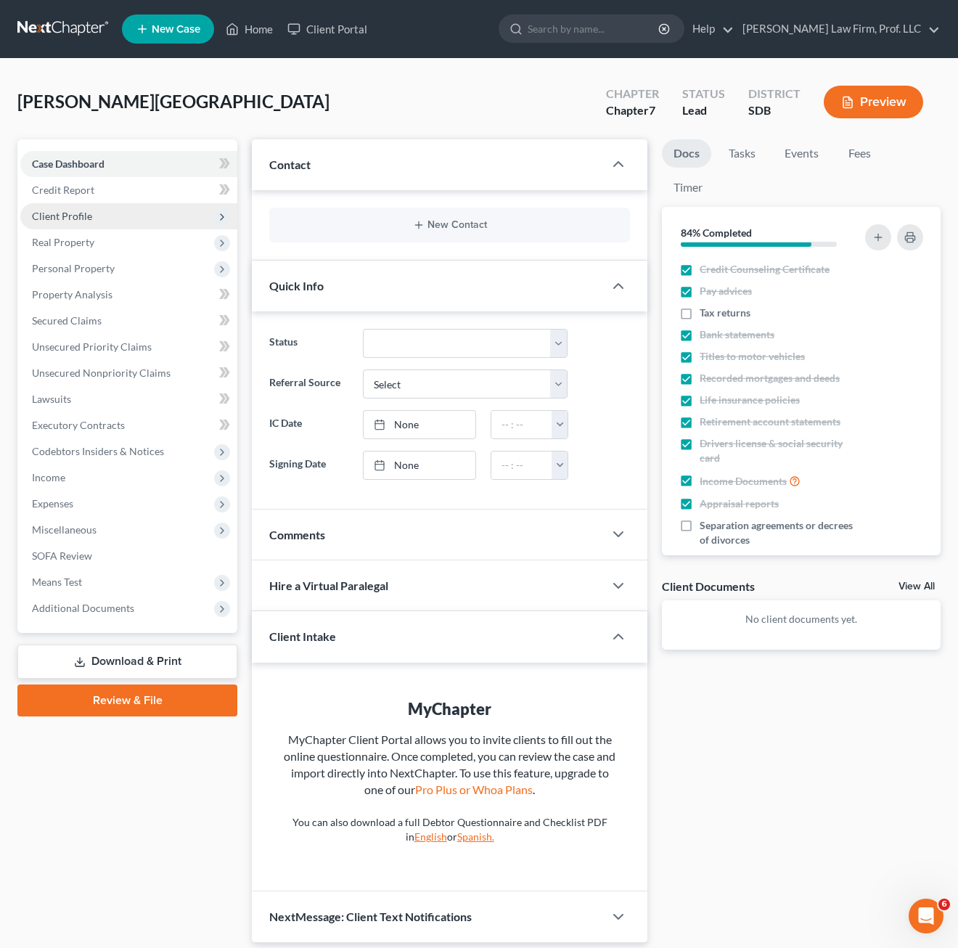
click at [176, 802] on div "Case Dashboard Payments Invoices Payments Payments Credit Report Client Profile" at bounding box center [127, 540] width 234 height 803
click at [122, 373] on span "Unsecured Nonpriority Claims" at bounding box center [101, 372] width 139 height 12
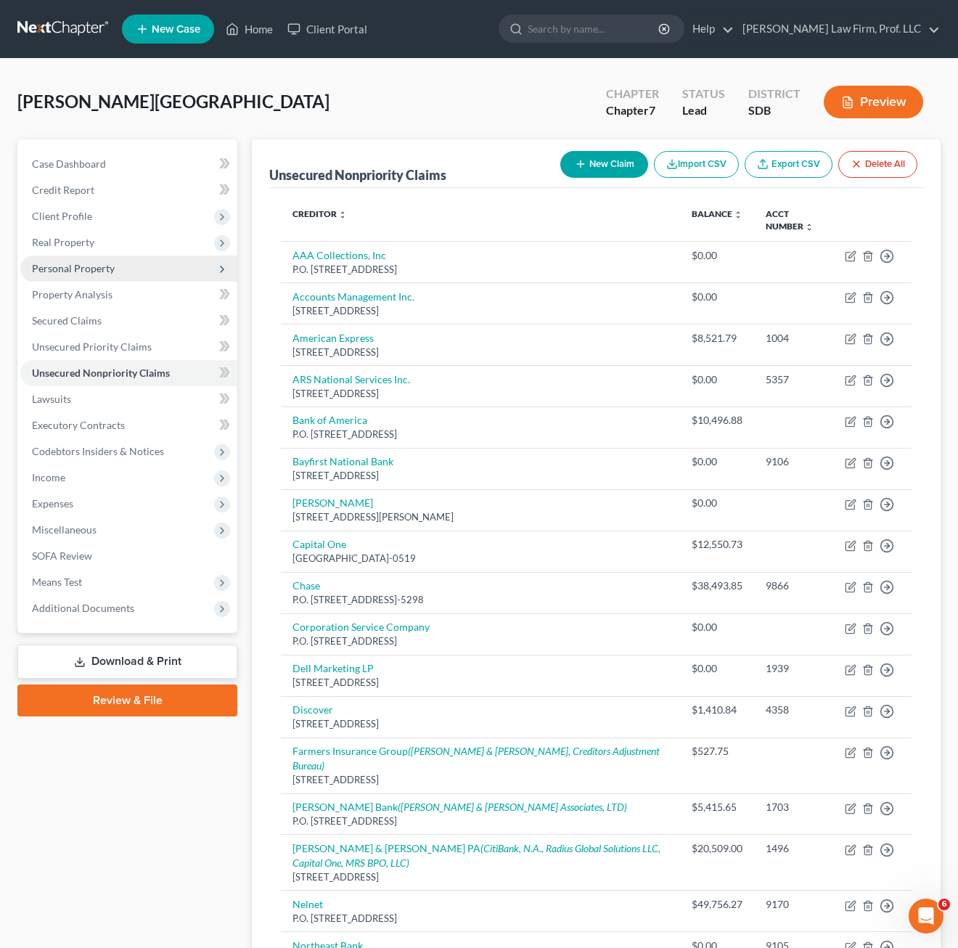
click at [111, 257] on span "Personal Property" at bounding box center [128, 268] width 217 height 26
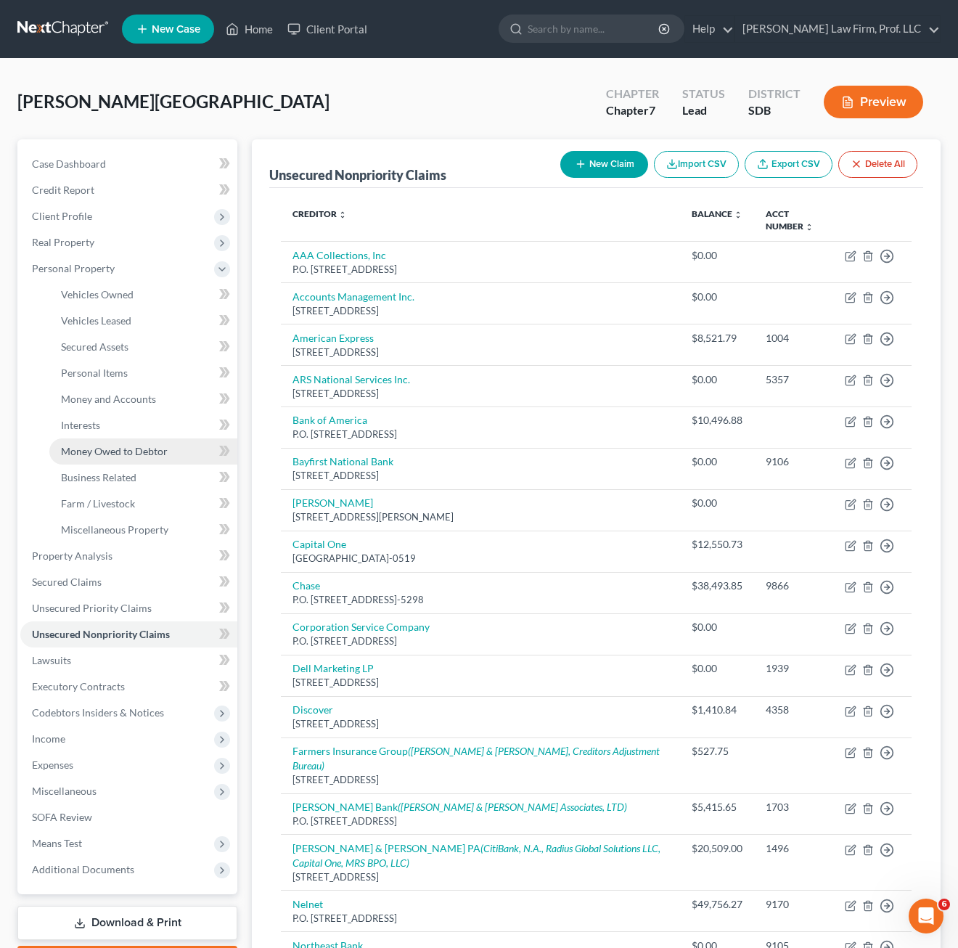
click at [152, 446] on span "Money Owed to Debtor" at bounding box center [114, 451] width 107 height 12
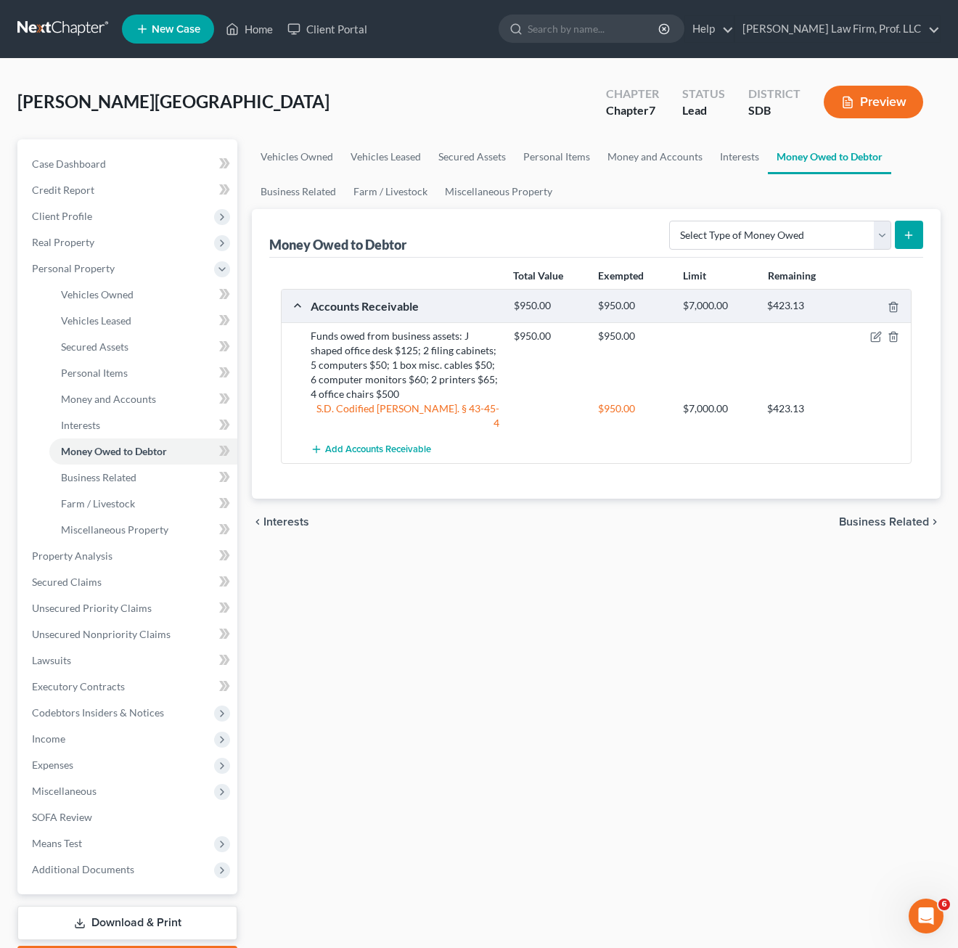
click at [640, 758] on div "Vehicles Owned Vehicles Leased Secured Assets Personal Items Money and Accounts…" at bounding box center [596, 558] width 703 height 838
click at [550, 789] on div "Vehicles Owned Vehicles Leased Secured Assets Personal Items Money and Accounts…" at bounding box center [596, 558] width 703 height 838
click at [121, 612] on span "Unsecured Priority Claims" at bounding box center [92, 608] width 120 height 12
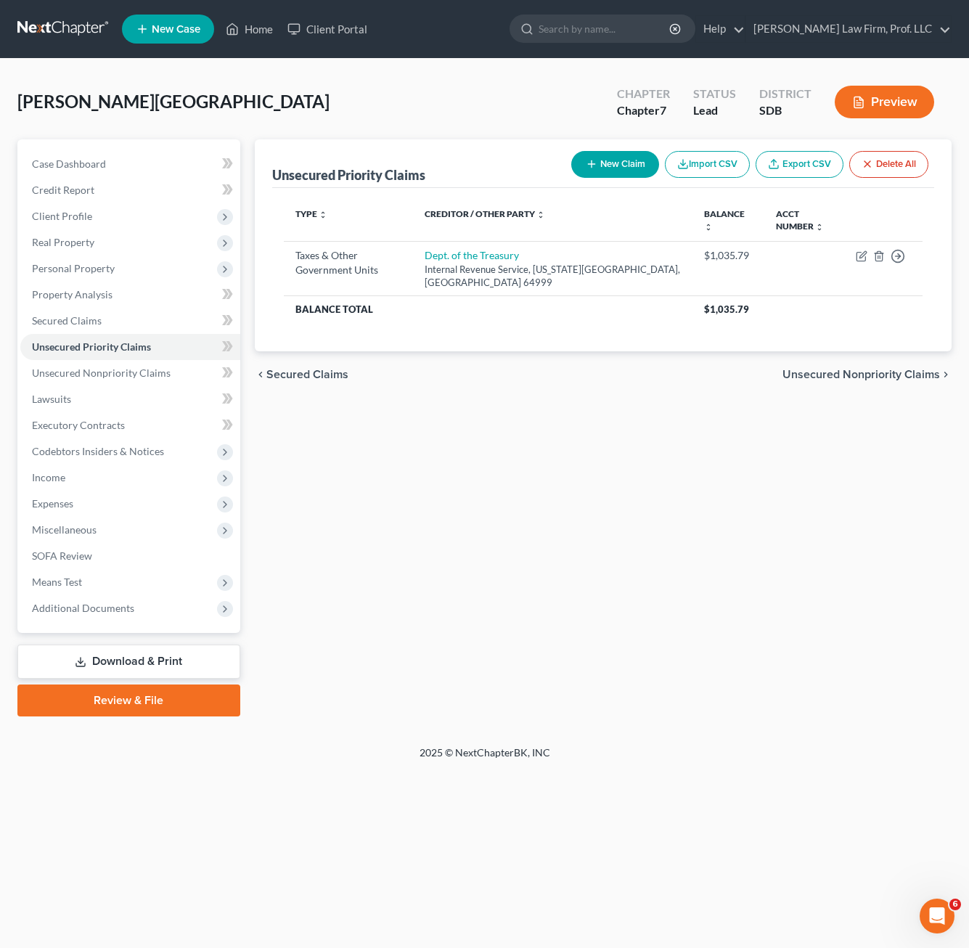
click at [645, 510] on div "Unsecured Priority Claims New Claim Import CSV Export CSV Delete All Type expan…" at bounding box center [602, 427] width 711 height 577
click at [634, 415] on div "Unsecured Priority Claims New Claim Import CSV Export CSV Delete All Type expan…" at bounding box center [602, 427] width 711 height 577
click at [662, 508] on div "Unsecured Priority Claims New Claim Import CSV Export CSV Delete All Type expan…" at bounding box center [602, 427] width 711 height 577
click at [110, 271] on span "Personal Property" at bounding box center [73, 268] width 83 height 12
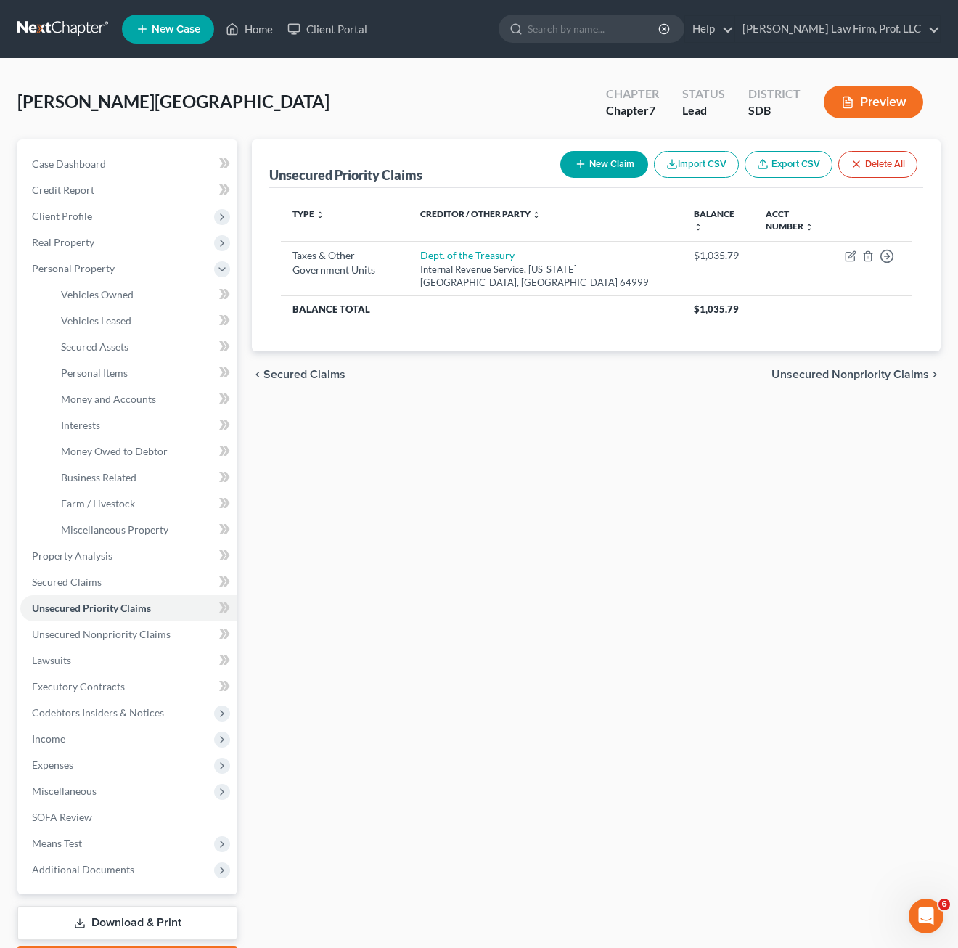
drag, startPoint x: 450, startPoint y: 473, endPoint x: 141, endPoint y: 473, distance: 309.1
click at [448, 473] on div "Unsecured Priority Claims New Claim Import CSV Export CSV Delete All Type expan…" at bounding box center [596, 558] width 703 height 838
click at [126, 290] on span "Vehicles Owned" at bounding box center [97, 294] width 73 height 12
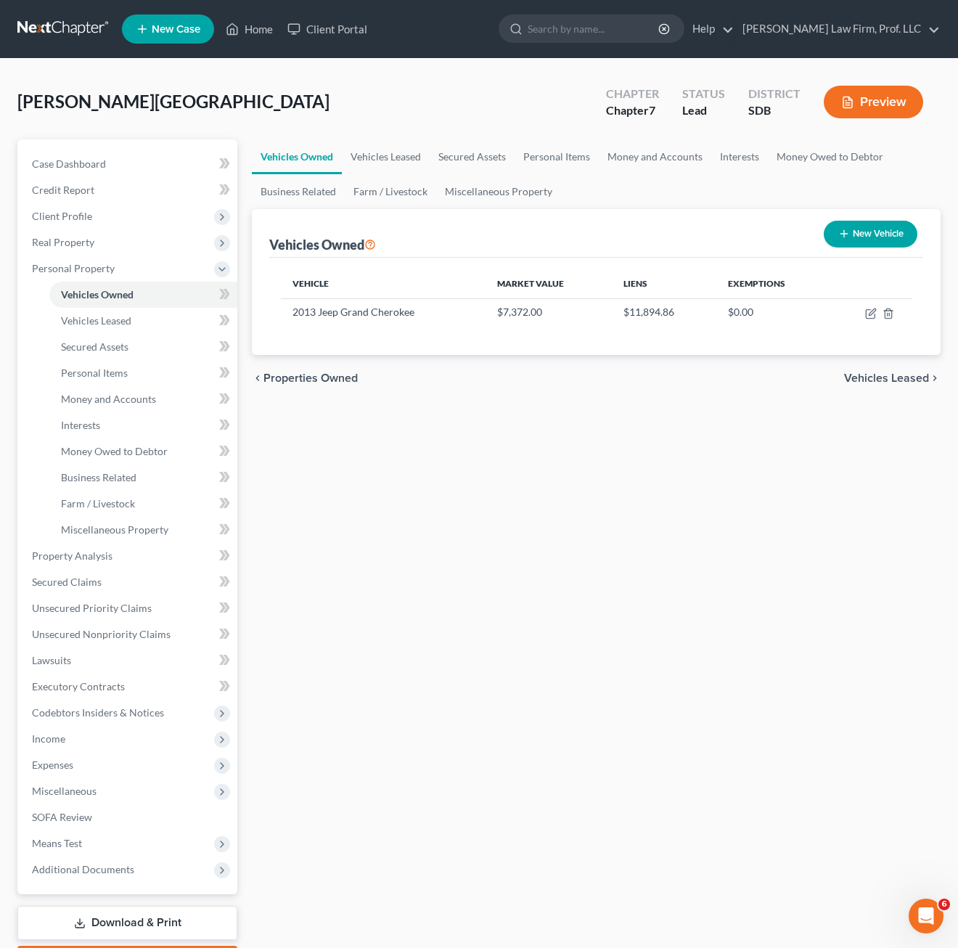
click at [412, 638] on div "Vehicles Owned Vehicles Leased Secured Assets Personal Items Money and Accounts…" at bounding box center [596, 558] width 703 height 838
click at [445, 484] on div "Vehicles Owned Vehicles Leased Secured Assets Personal Items Money and Accounts…" at bounding box center [596, 558] width 703 height 838
drag, startPoint x: 362, startPoint y: 605, endPoint x: 366, endPoint y: 597, distance: 8.8
click at [365, 602] on div "Vehicles Owned Vehicles Leased Secured Assets Personal Items Money and Accounts…" at bounding box center [596, 558] width 703 height 838
click at [554, 513] on div "Vehicles Owned Vehicles Leased Secured Assets Personal Items Money and Accounts…" at bounding box center [596, 558] width 703 height 838
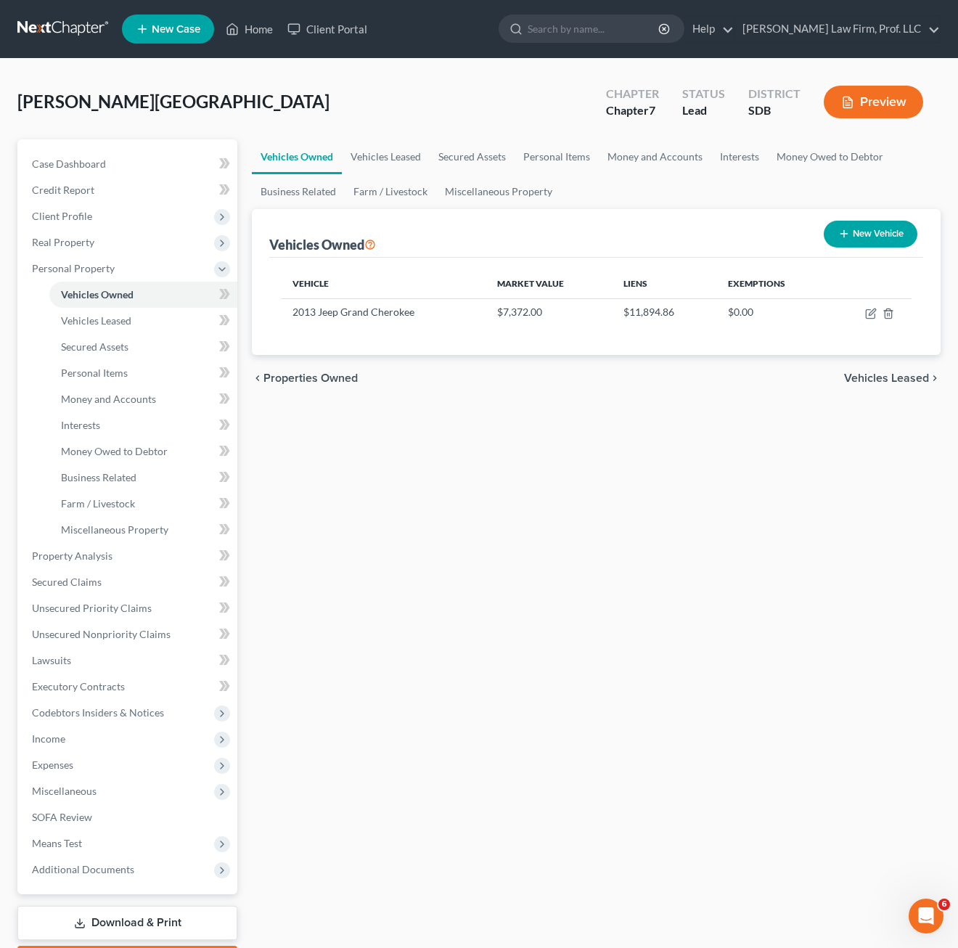
click at [656, 514] on div "Vehicles Owned Vehicles Leased Secured Assets Personal Items Money and Accounts…" at bounding box center [596, 558] width 703 height 838
drag, startPoint x: 768, startPoint y: 515, endPoint x: 373, endPoint y: 379, distance: 418.3
click at [768, 515] on div "Vehicles Owned Vehicles Leased Secured Assets Personal Items Money and Accounts…" at bounding box center [596, 558] width 703 height 838
click at [549, 656] on div "Vehicles Owned Vehicles Leased Secured Assets Personal Items Money and Accounts…" at bounding box center [596, 558] width 703 height 838
click at [373, 451] on div "Vehicles Owned Vehicles Leased Secured Assets Personal Items Money and Accounts…" at bounding box center [596, 558] width 703 height 838
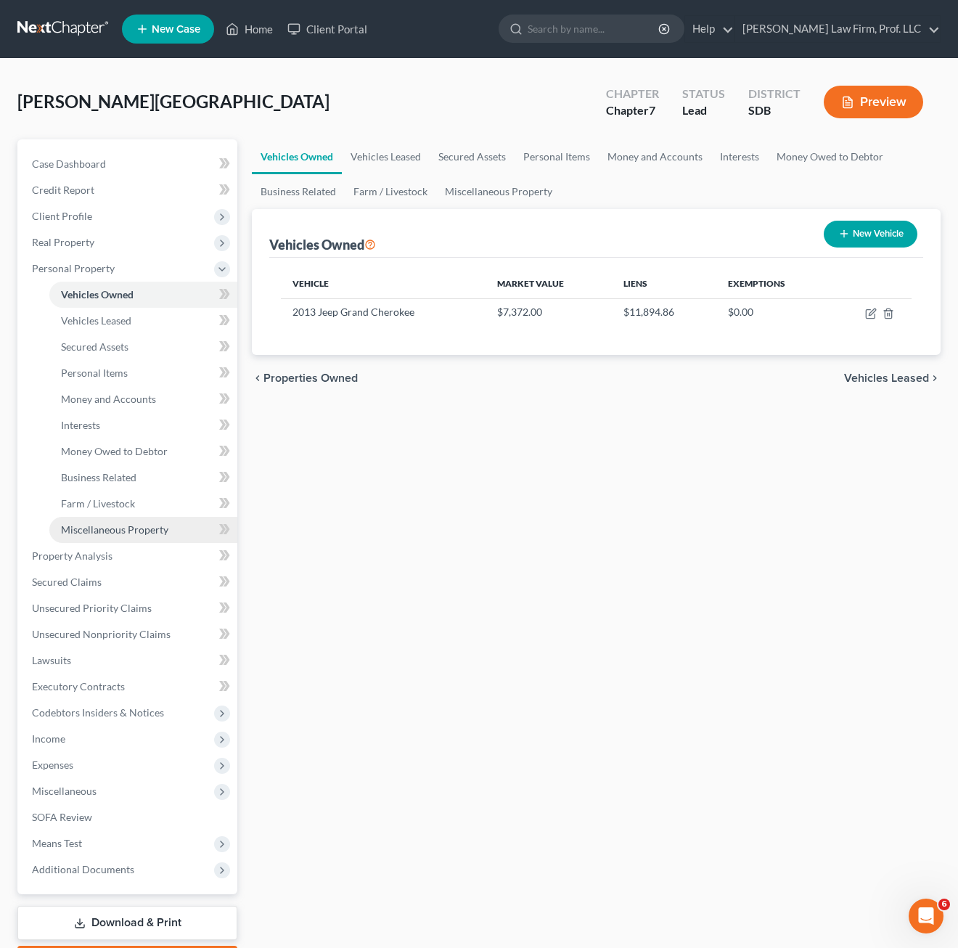
click at [92, 530] on span "Miscellaneous Property" at bounding box center [114, 529] width 107 height 12
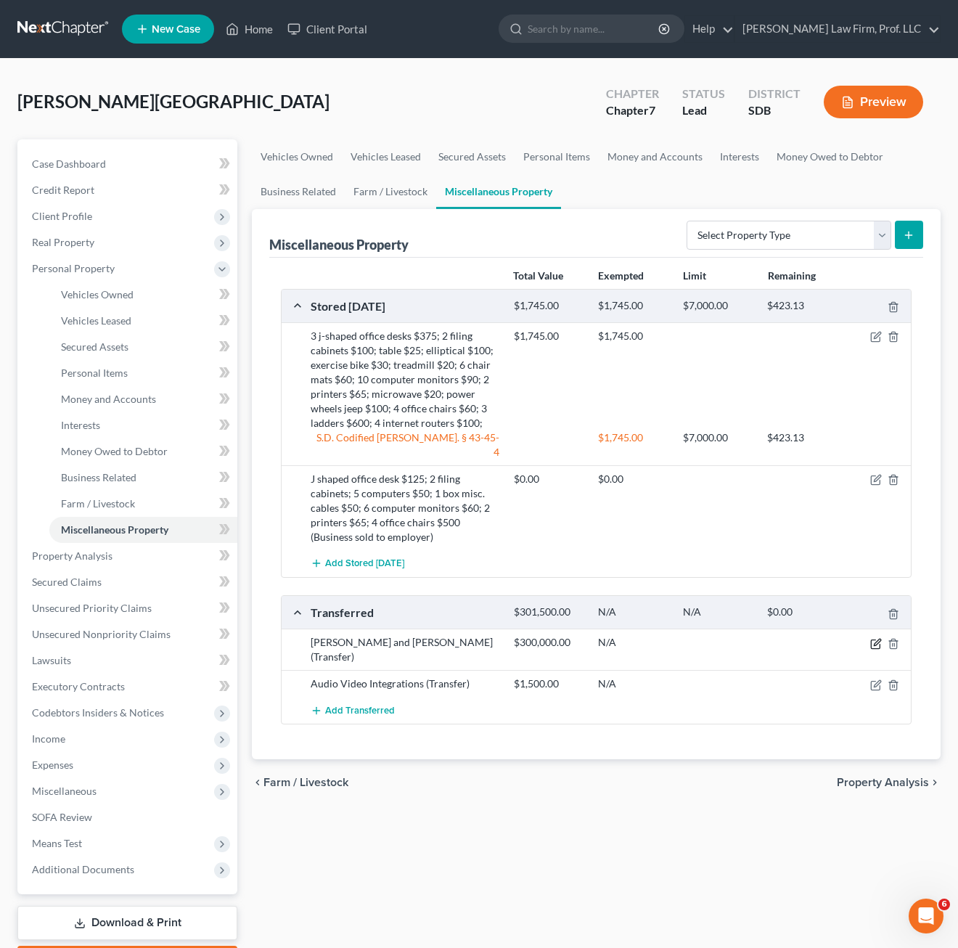
click at [861, 639] on icon "button" at bounding box center [875, 643] width 9 height 9
select select "Ordinary ([DATE])"
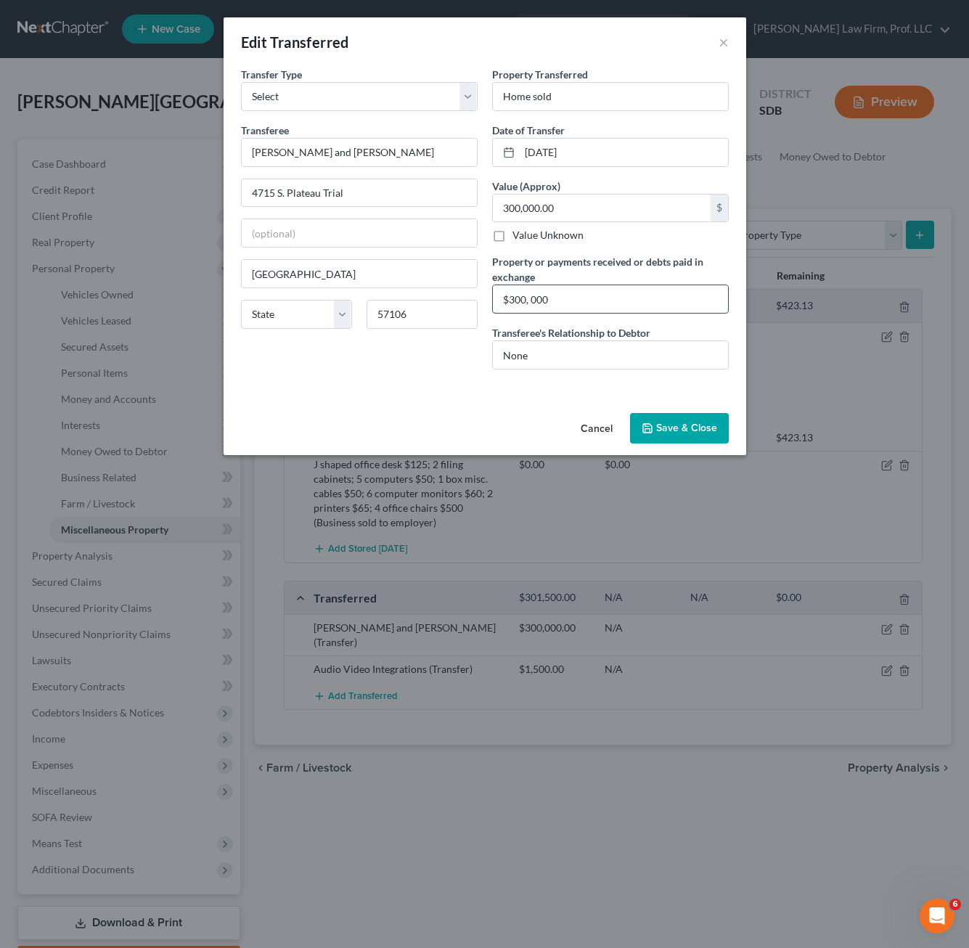
click at [681, 295] on input "$300, 000" at bounding box center [610, 299] width 235 height 28
type input "$300, 000, debtor netted approximately $40,000 which was invested into business…"
click at [676, 414] on button "Save & Close" at bounding box center [679, 428] width 99 height 30
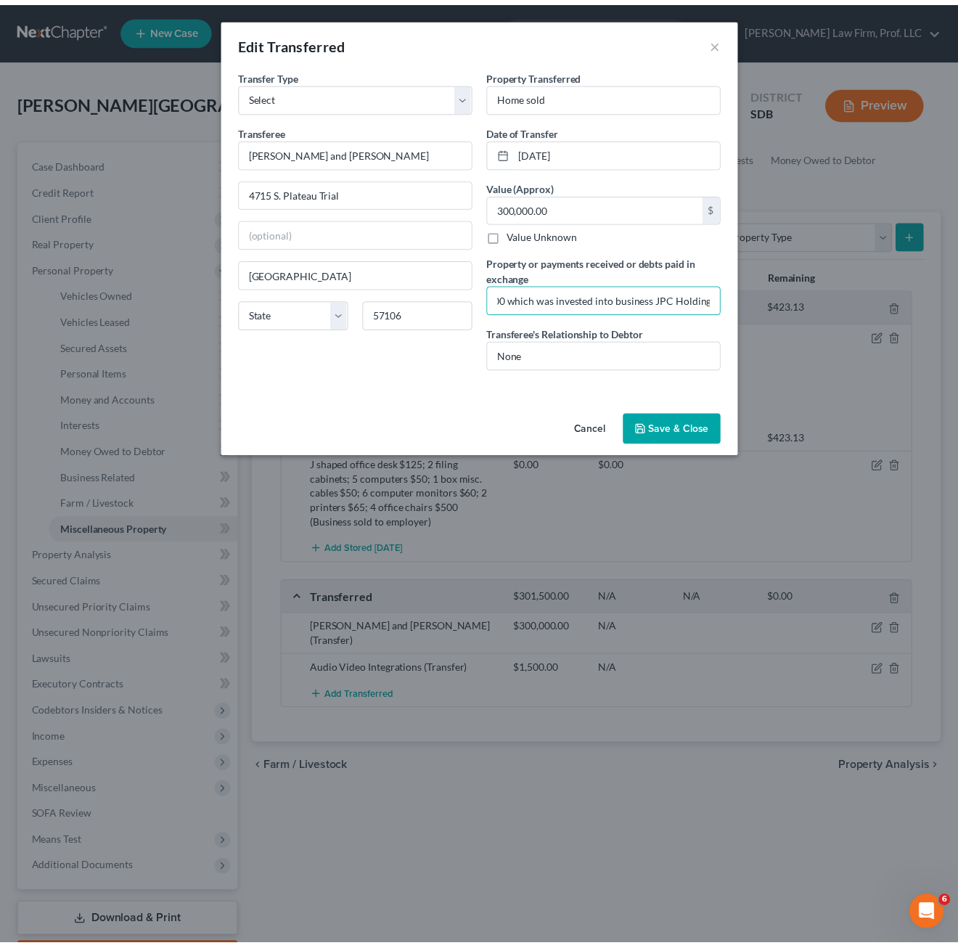
scroll to position [0, 0]
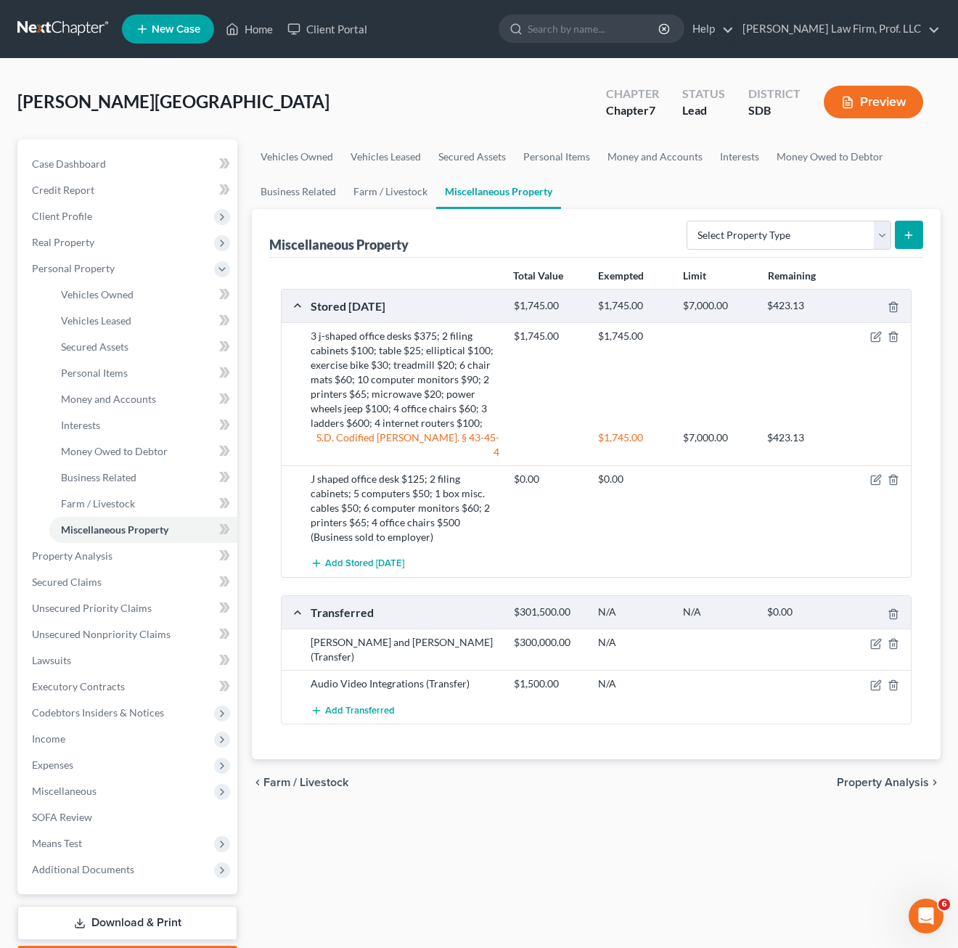
click at [599, 814] on div "Vehicles Owned Vehicles Leased Secured Assets Personal Items Money and Accounts…" at bounding box center [596, 558] width 703 height 838
click at [110, 553] on span "Property Analysis" at bounding box center [72, 555] width 81 height 12
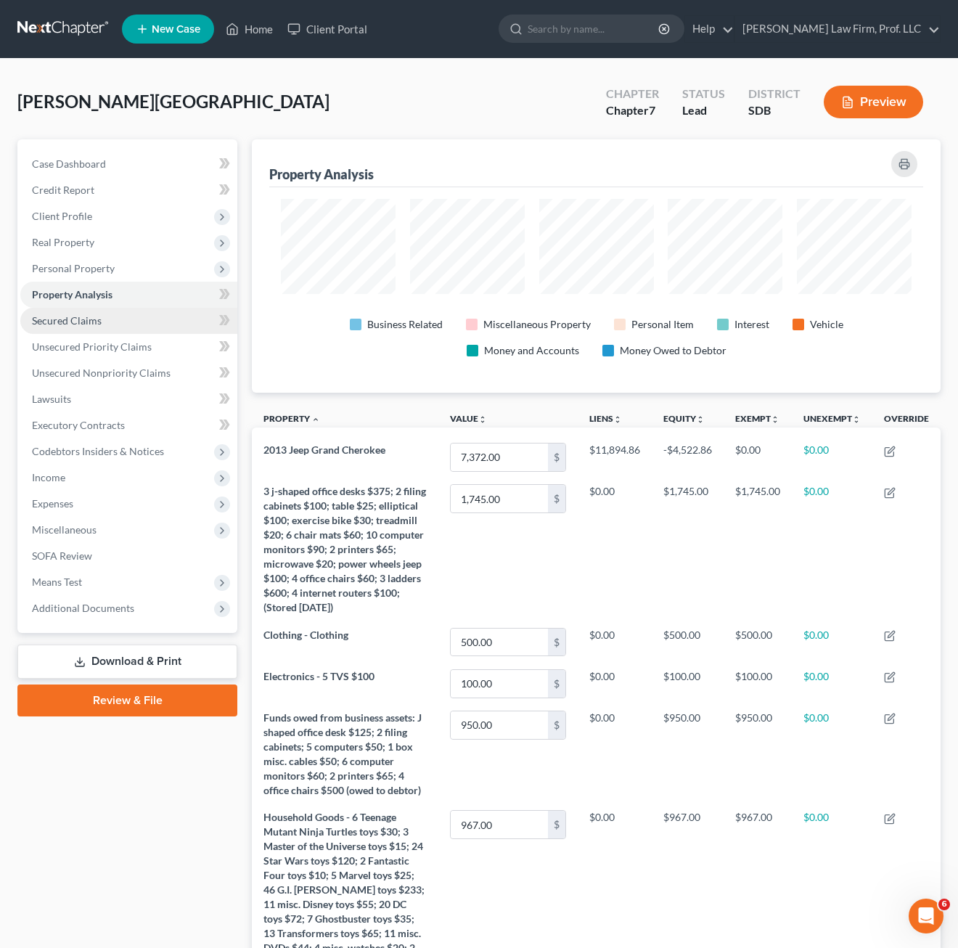
click at [94, 324] on span "Secured Claims" at bounding box center [67, 320] width 70 height 12
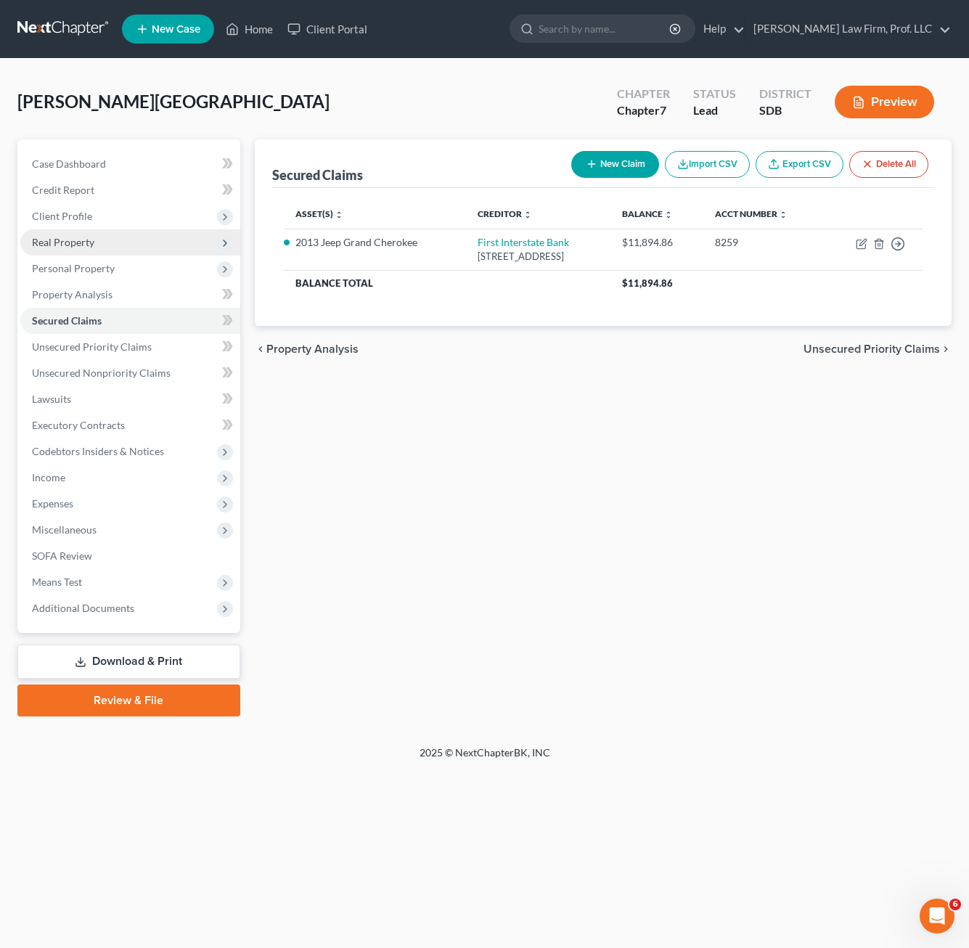
click at [120, 237] on span "Real Property" at bounding box center [130, 242] width 220 height 26
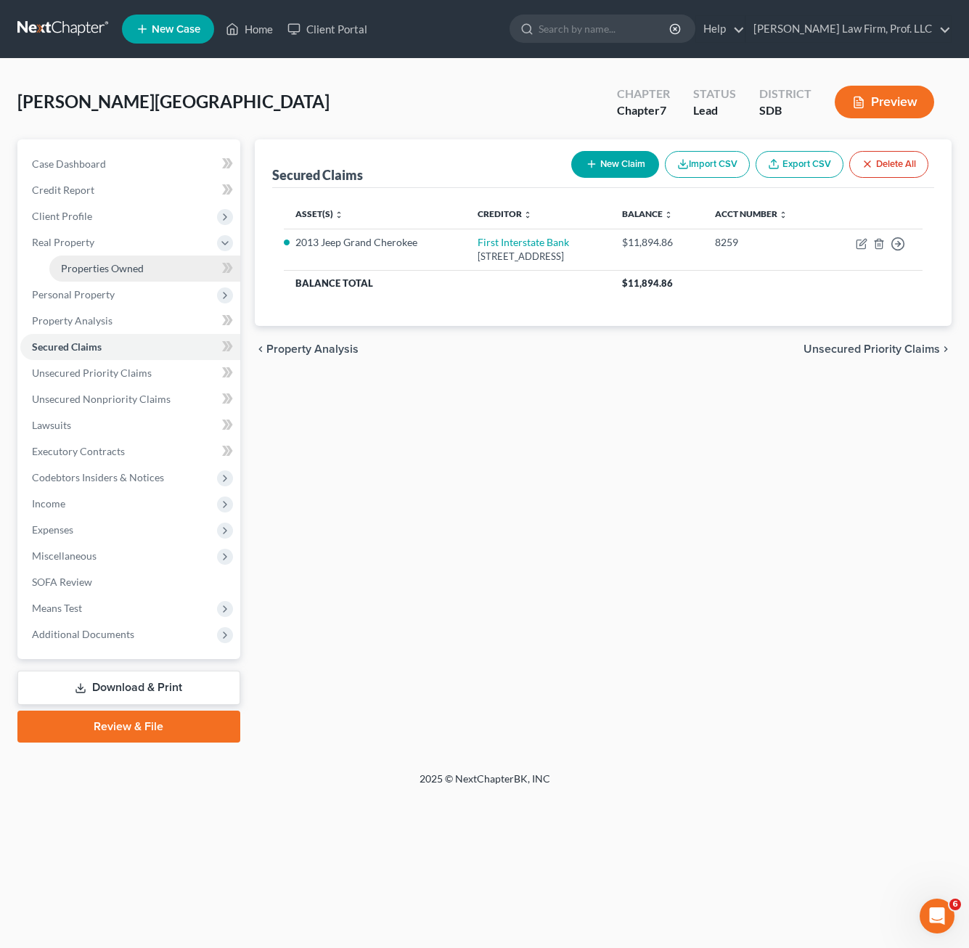
click at [150, 258] on link "Properties Owned" at bounding box center [144, 268] width 191 height 26
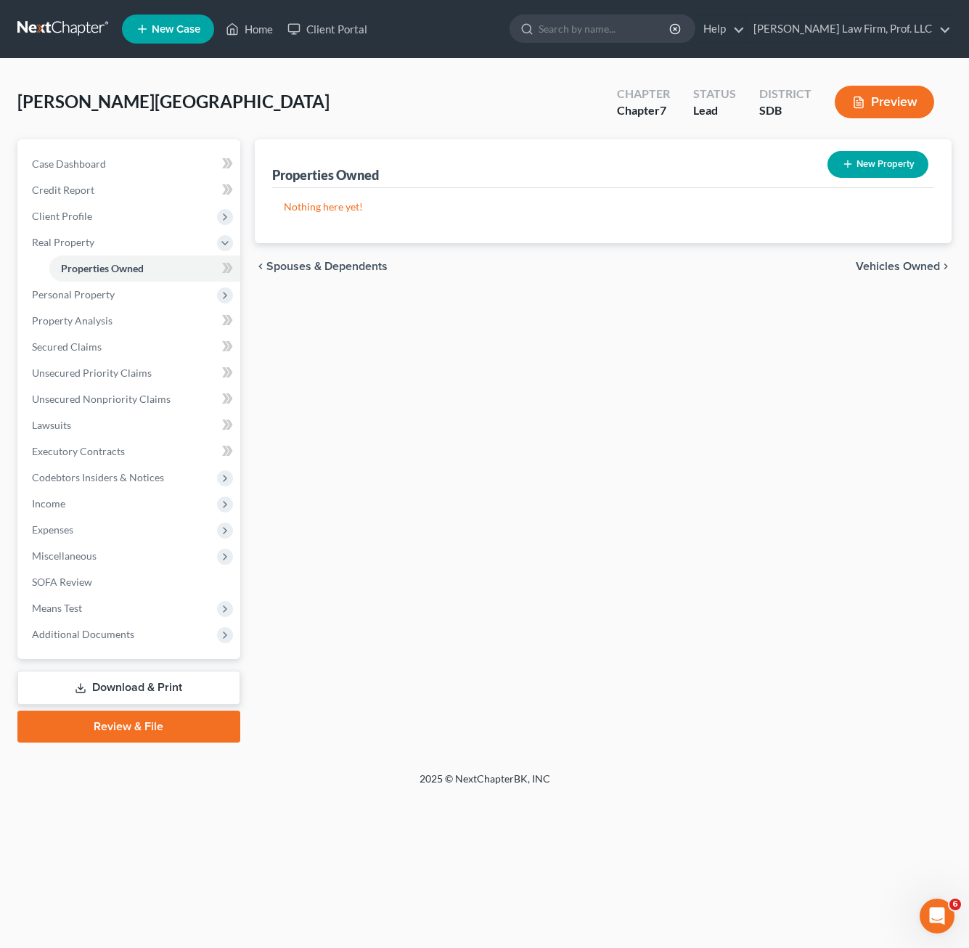
click at [466, 452] on div "Properties Owned New Property Nothing here yet! Property Market Value Liens Exe…" at bounding box center [602, 440] width 711 height 603
click at [80, 303] on span "Personal Property" at bounding box center [130, 295] width 220 height 26
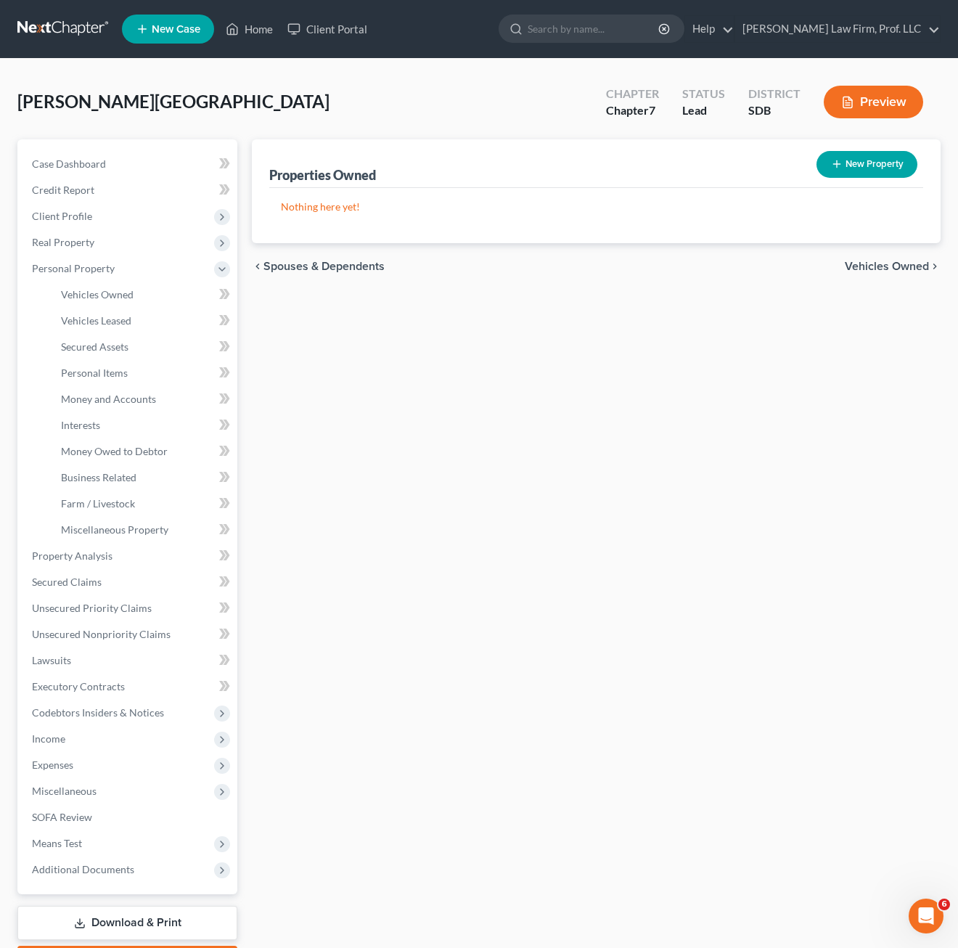
drag, startPoint x: 511, startPoint y: 426, endPoint x: 418, endPoint y: 361, distance: 113.5
click at [512, 426] on div "Properties Owned New Property Nothing here yet! Property Market Value Liens Exe…" at bounding box center [596, 558] width 703 height 838
drag, startPoint x: 120, startPoint y: 304, endPoint x: 292, endPoint y: 317, distance: 172.5
click at [120, 305] on link "Vehicles Owned" at bounding box center [143, 295] width 188 height 26
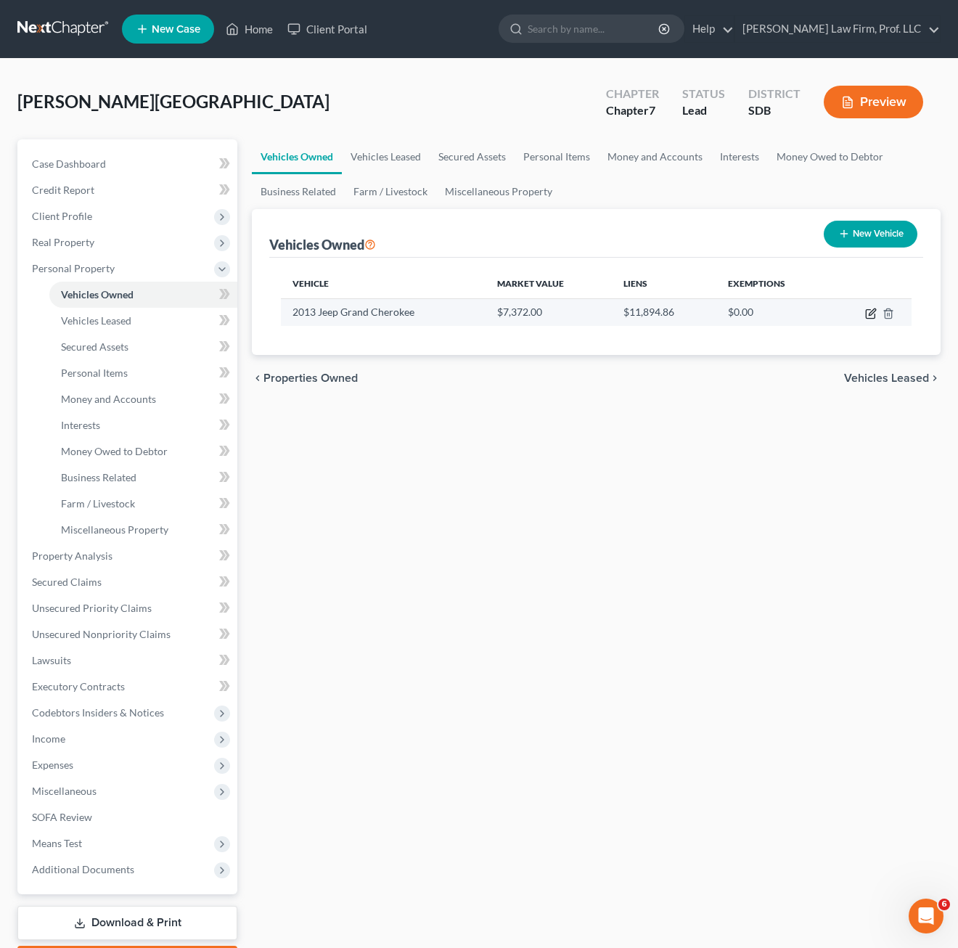
click at [861, 310] on icon "button" at bounding box center [871, 314] width 12 height 12
select select "0"
select select "13"
select select "2"
select select "0"
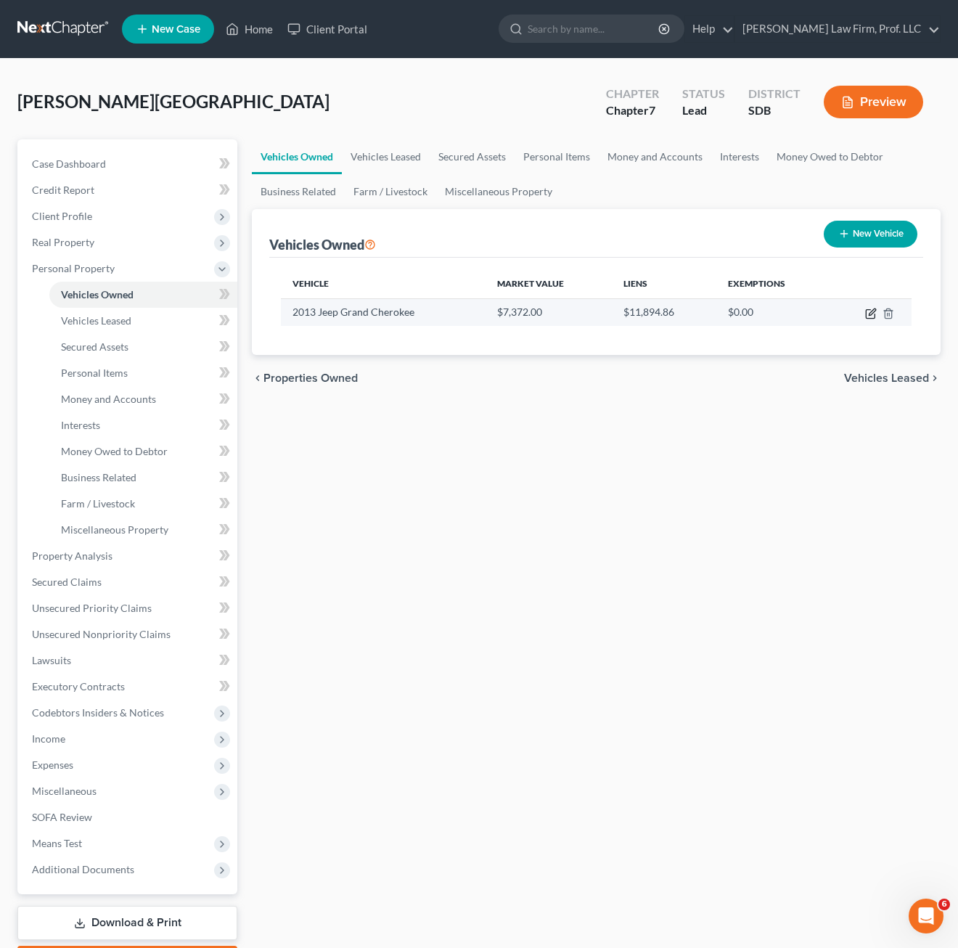
select select "27"
select select "0"
select select "4"
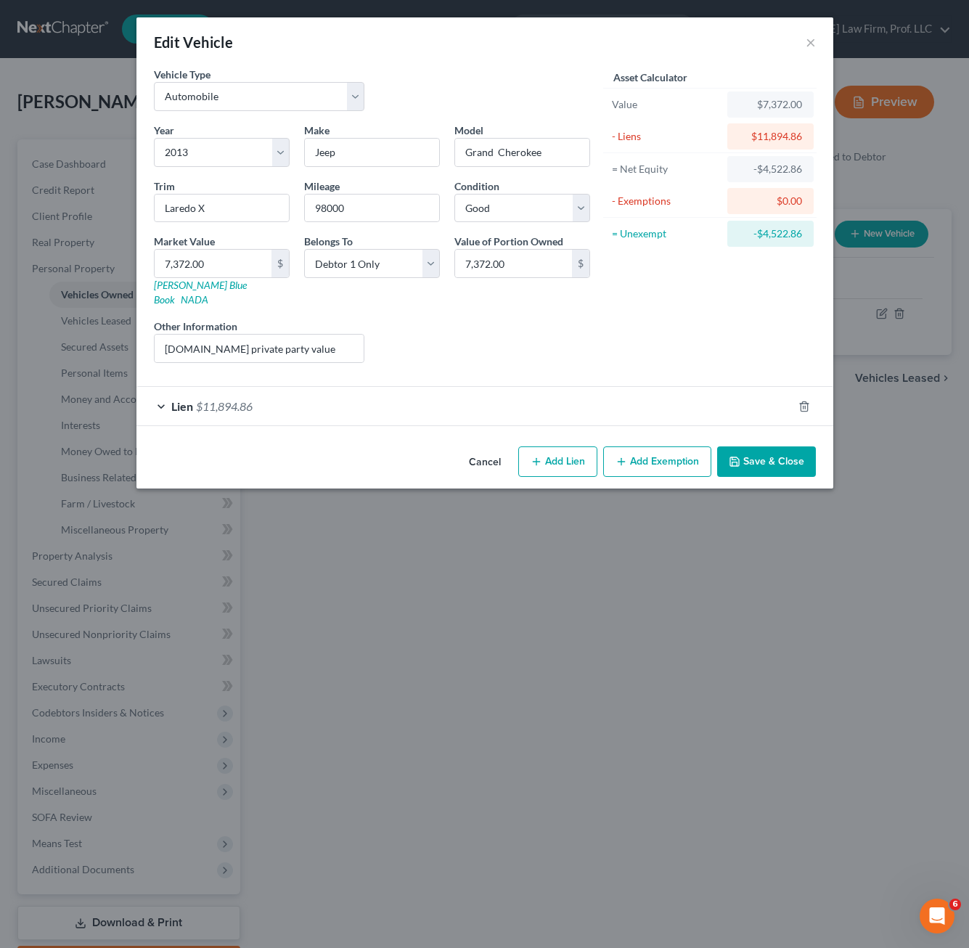
click at [489, 387] on div "Lien $11,894.86" at bounding box center [464, 406] width 656 height 38
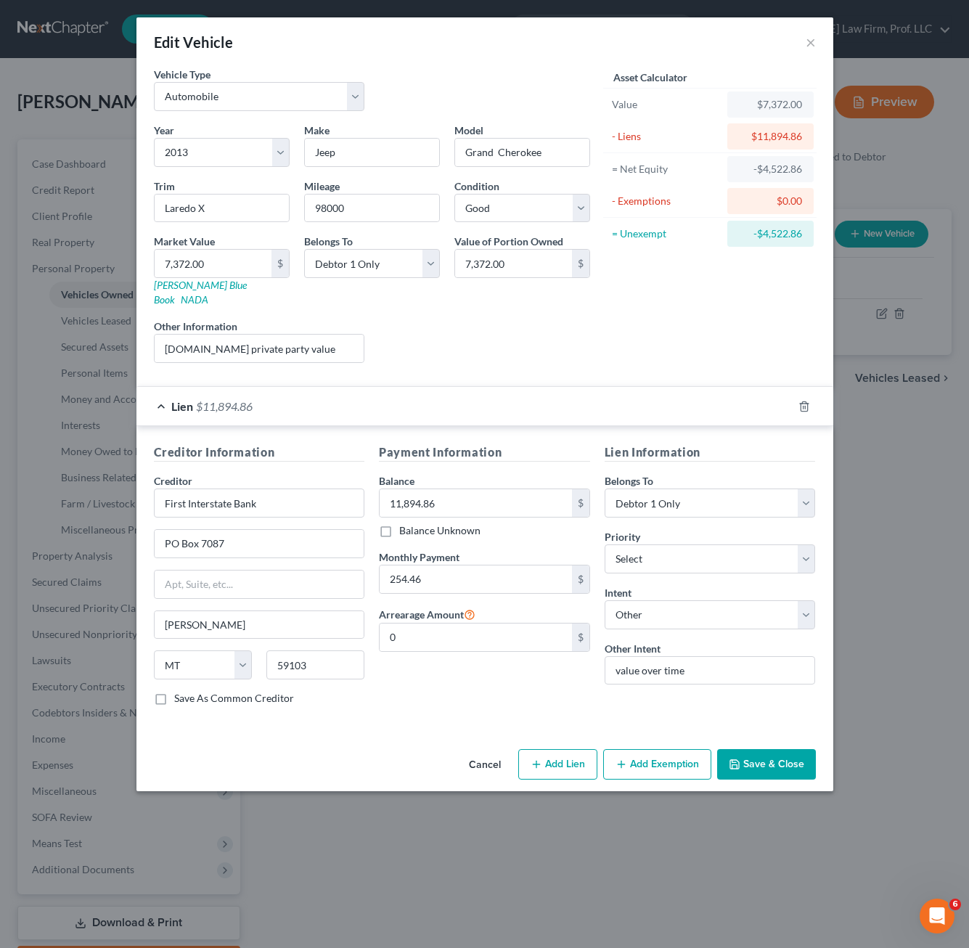
click at [487, 696] on div "Payment Information Balance 11,894.86 $ Balance Unknown Balance Undetermined 11…" at bounding box center [485, 580] width 226 height 274
click at [720, 656] on input "value over time" at bounding box center [709, 670] width 211 height 29
drag, startPoint x: 726, startPoint y: 660, endPoint x: 530, endPoint y: 658, distance: 195.2
click at [505, 662] on div "Creditor Information Creditor * First Interstate Bank PO Box 7087 [PERSON_NAME]…" at bounding box center [485, 580] width 676 height 274
type input "D"
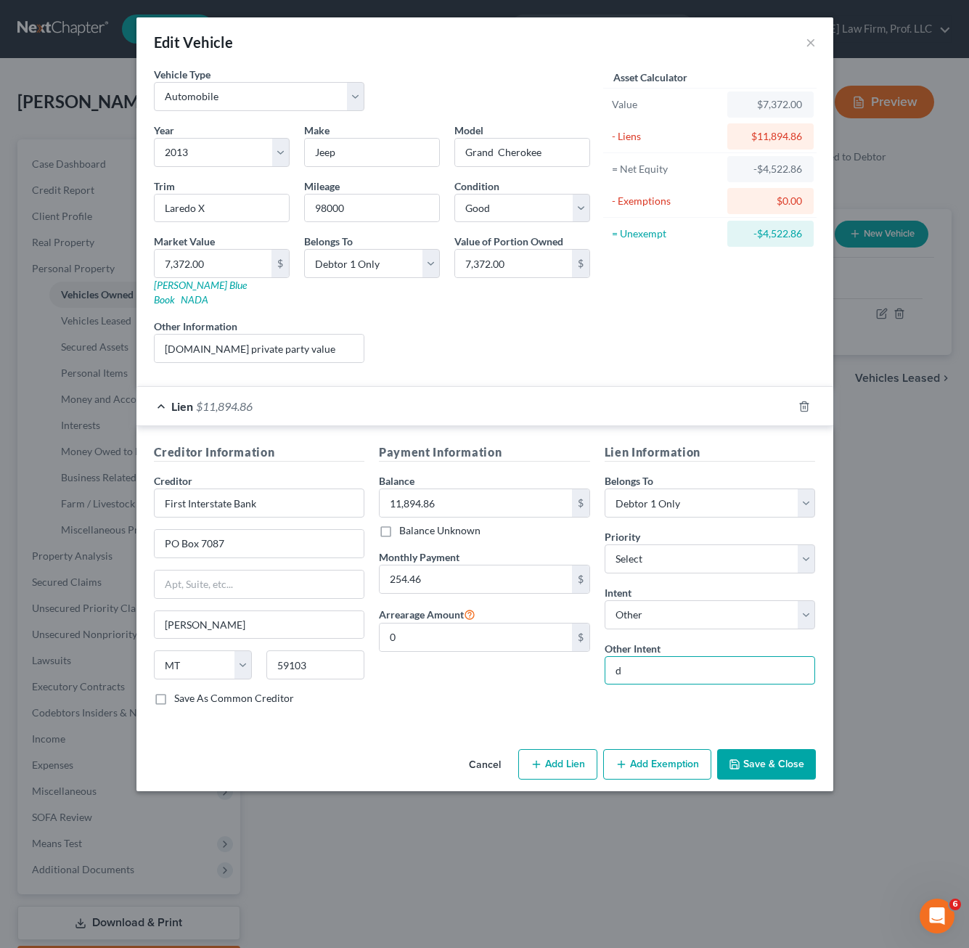
type input "d"
drag, startPoint x: 445, startPoint y: 685, endPoint x: 714, endPoint y: 678, distance: 269.3
click at [446, 684] on div "Payment Information Balance 11,894.86 $ Balance Unknown Balance Undetermined 11…" at bounding box center [485, 580] width 226 height 274
drag, startPoint x: 468, startPoint y: 746, endPoint x: 541, endPoint y: 697, distance: 88.3
click at [480, 750] on button "Cancel" at bounding box center [484, 764] width 55 height 29
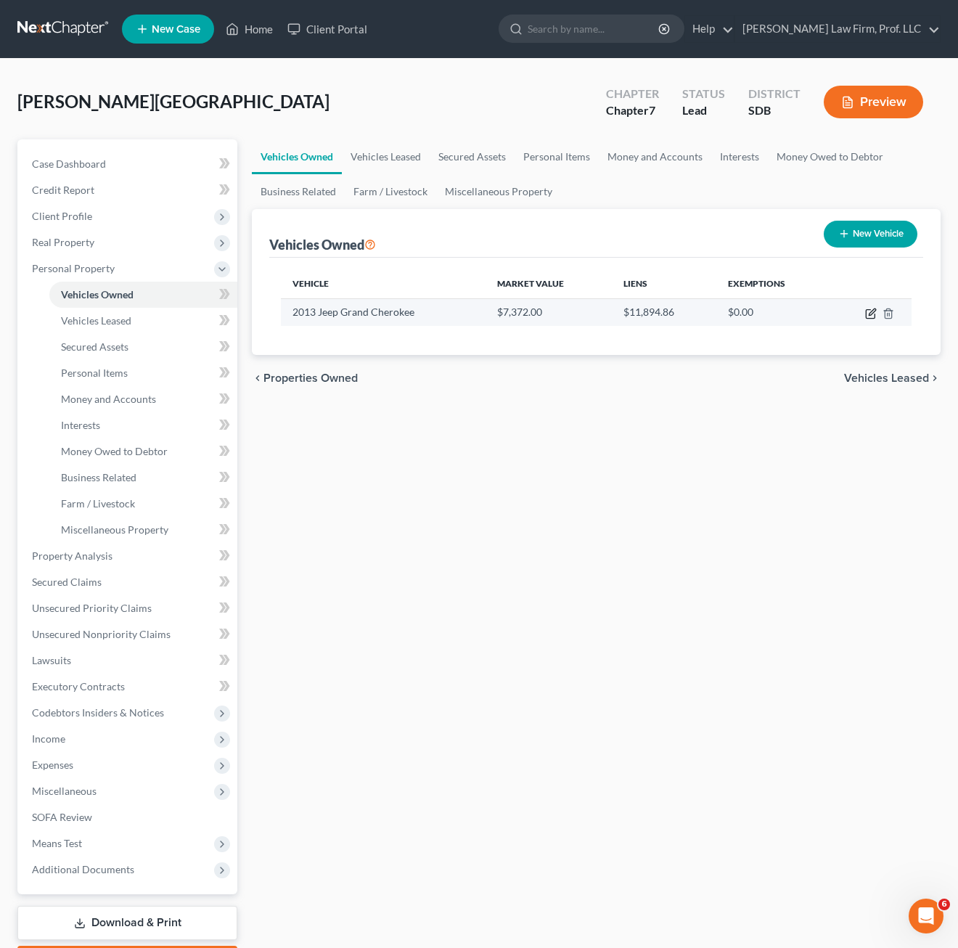
click at [861, 313] on icon "button" at bounding box center [871, 314] width 12 height 12
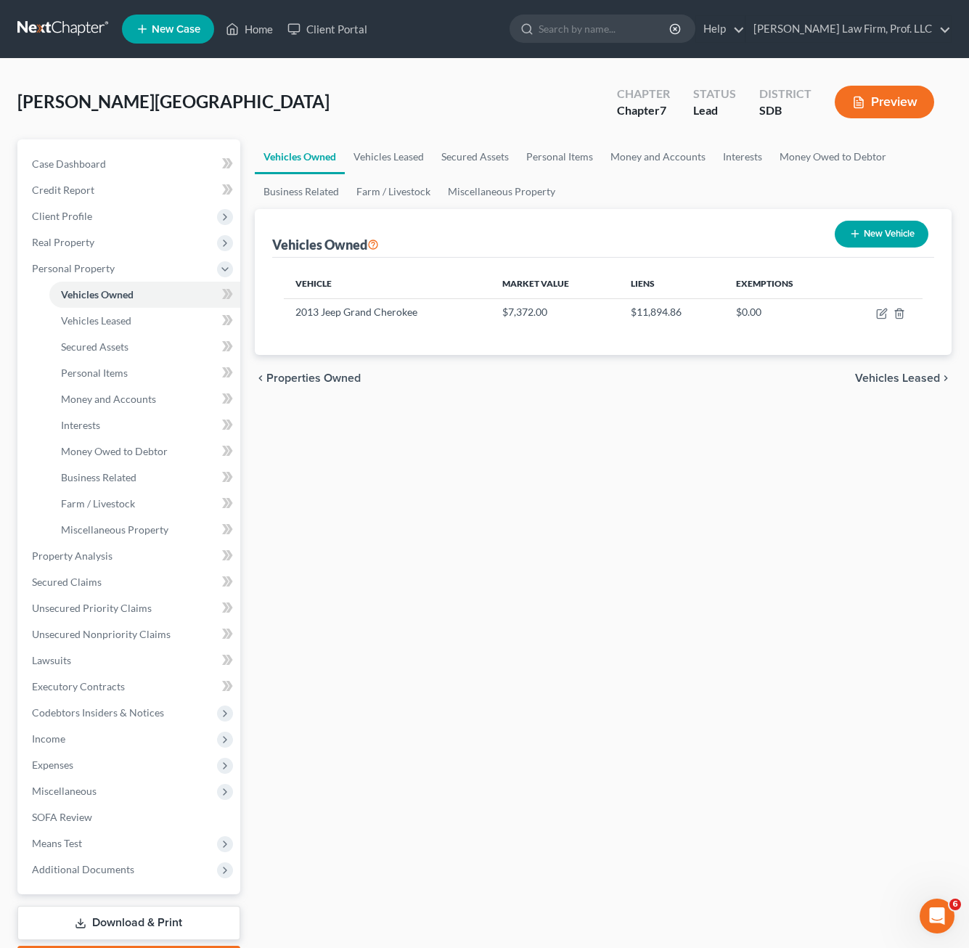
select select "0"
select select "13"
select select "2"
select select "0"
select select "27"
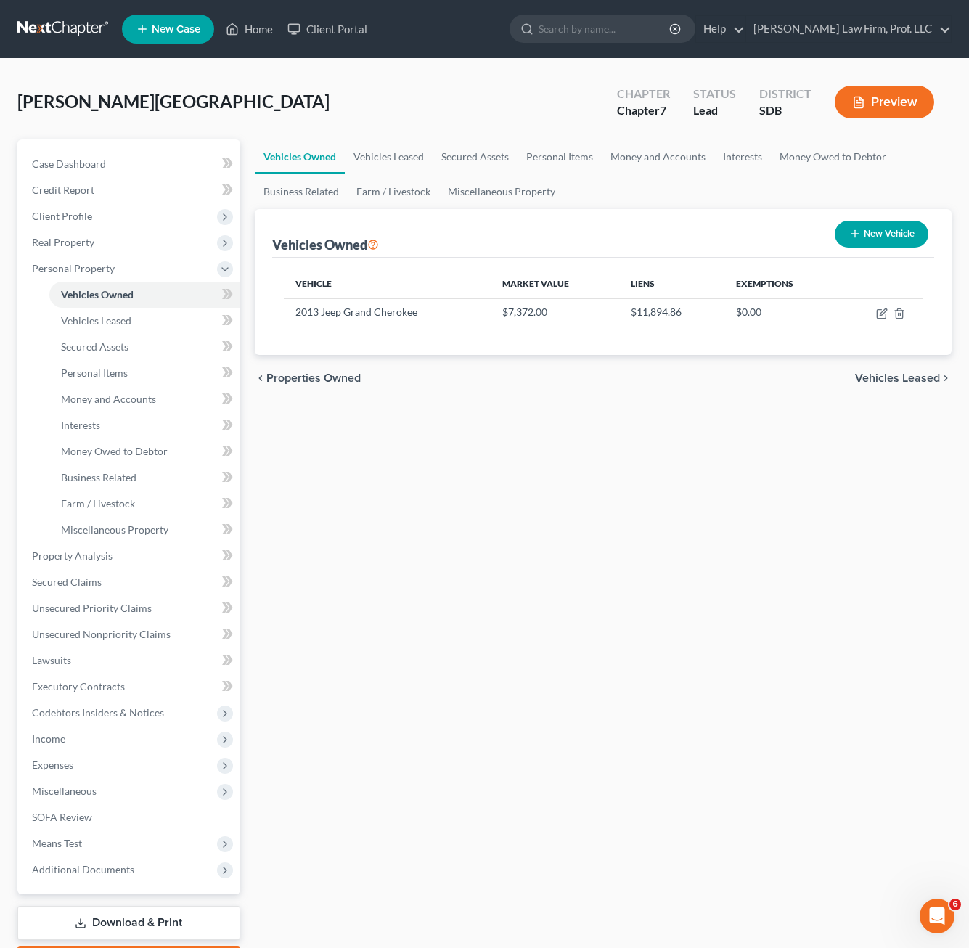
select select "0"
select select "4"
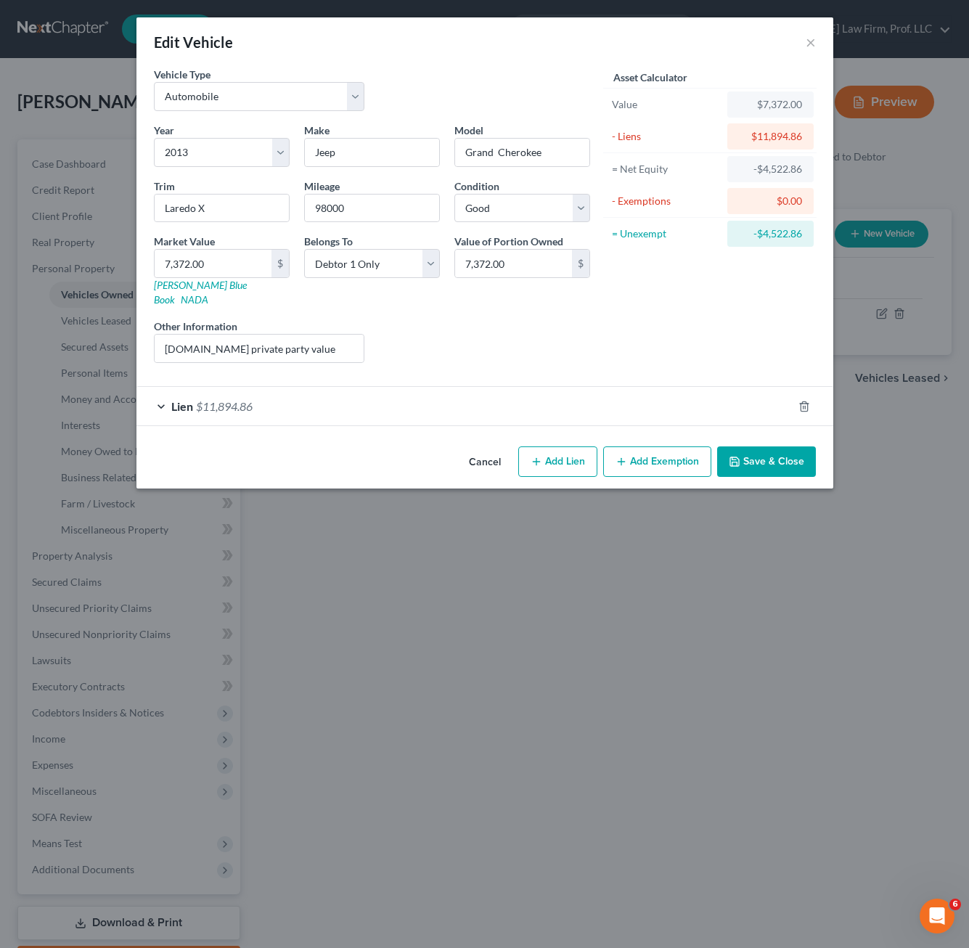
drag, startPoint x: 562, startPoint y: 430, endPoint x: 559, endPoint y: 419, distance: 10.4
click at [562, 440] on div "Cancel Add Lien Add Lease Add Exemption Save & Close" at bounding box center [484, 464] width 697 height 48
drag, startPoint x: 562, startPoint y: 405, endPoint x: 775, endPoint y: 499, distance: 232.6
click at [567, 405] on div "Lien $11,894.86" at bounding box center [464, 406] width 656 height 38
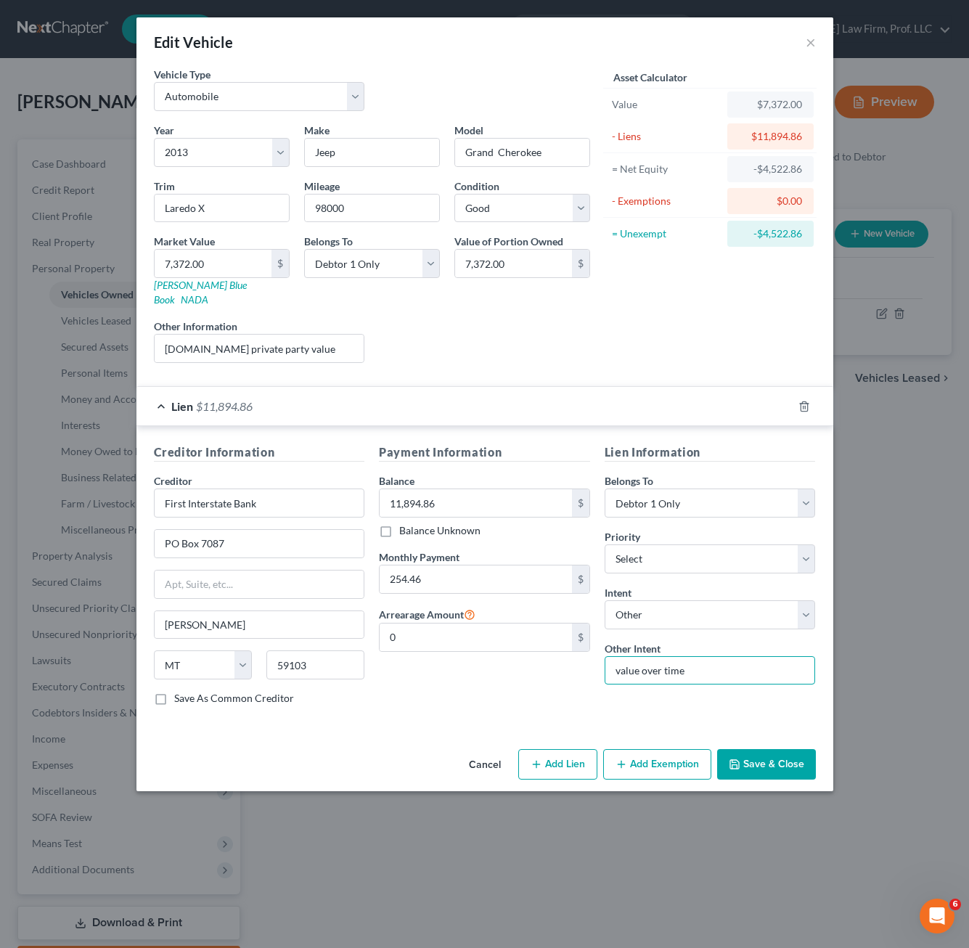
click at [686, 670] on input "value over time" at bounding box center [709, 670] width 211 height 29
click at [697, 666] on input "value over time" at bounding box center [709, 670] width 211 height 29
click at [614, 656] on input "value over time" at bounding box center [709, 670] width 211 height 29
click at [776, 660] on input "debtor to pay value over time" at bounding box center [709, 670] width 211 height 29
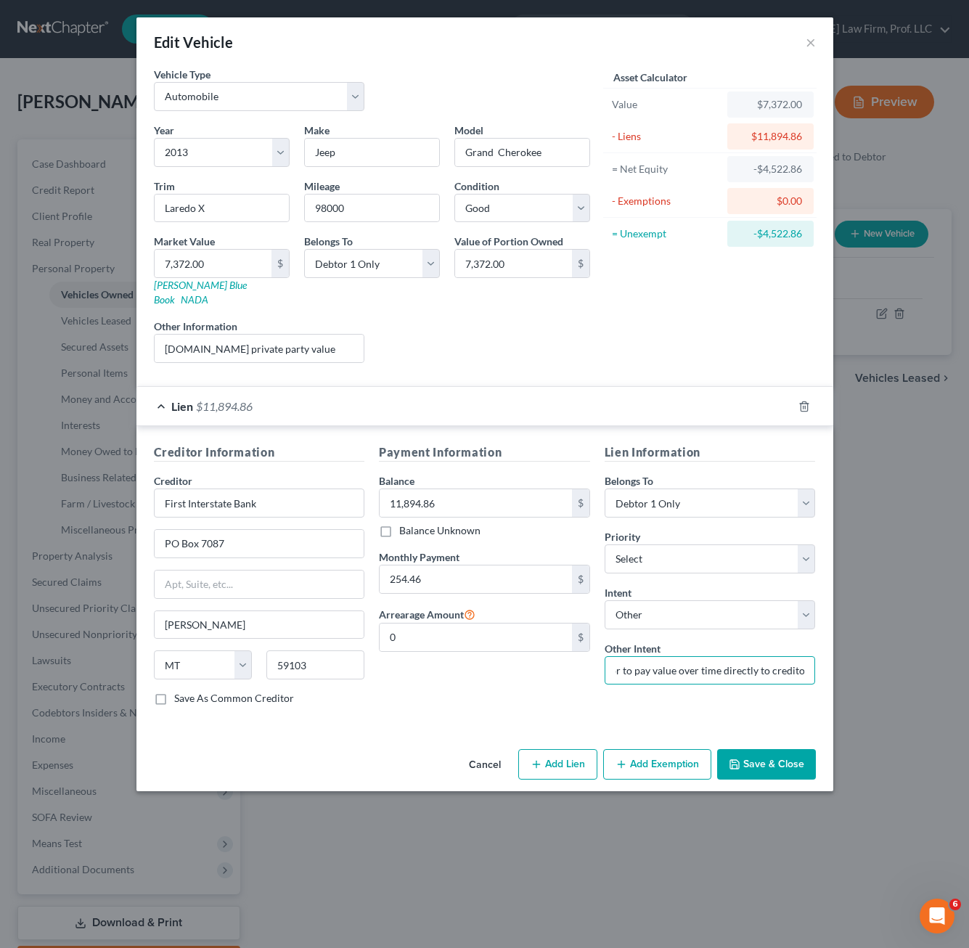
type input "debtor to pay value over time directly to creditor"
click at [470, 696] on div "Payment Information Balance 11,894.86 $ Balance Unknown Balance Undetermined 11…" at bounding box center [485, 580] width 226 height 274
click at [500, 319] on div "Liens Select" at bounding box center [485, 341] width 226 height 44
click at [758, 749] on button "Save & Close" at bounding box center [766, 764] width 99 height 30
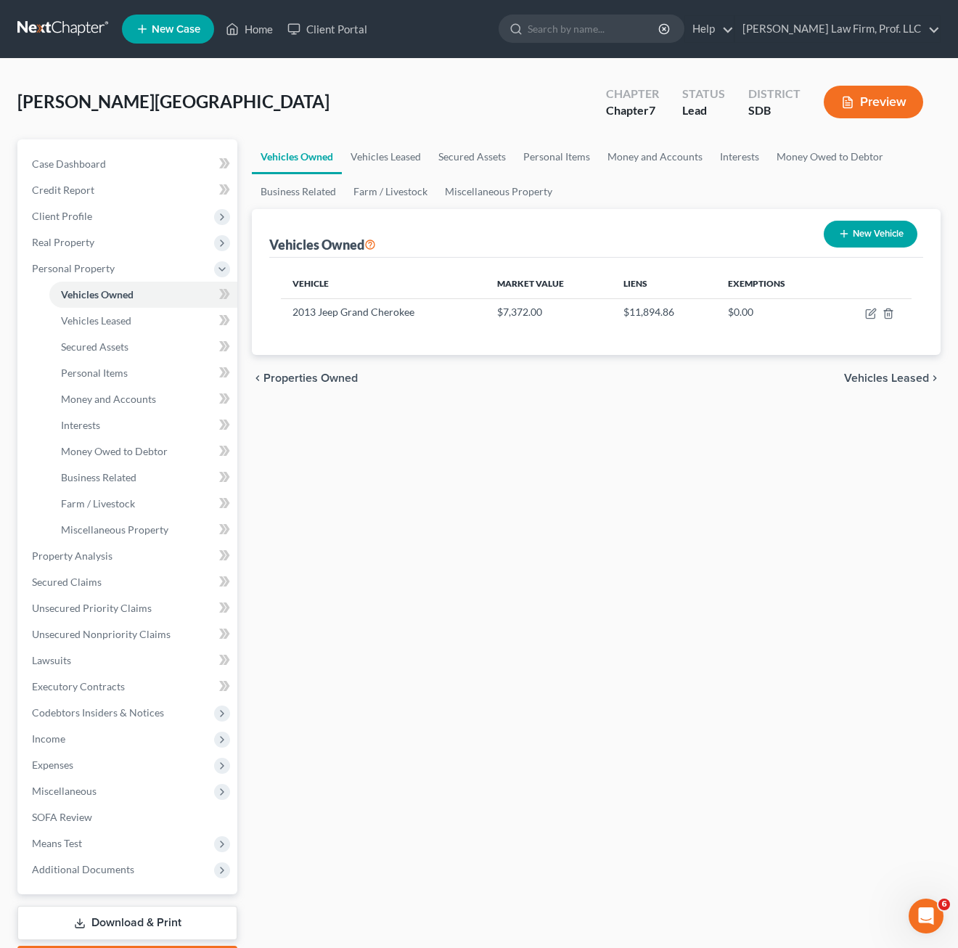
drag, startPoint x: 636, startPoint y: 618, endPoint x: 621, endPoint y: 436, distance: 182.7
click at [636, 618] on div "Vehicles Owned Vehicles Leased Secured Assets Personal Items Money and Accounts…" at bounding box center [596, 558] width 703 height 838
click at [467, 559] on div "Vehicles Owned Vehicles Leased Secured Assets Personal Items Money and Accounts…" at bounding box center [596, 558] width 703 height 838
click at [411, 413] on div "Vehicles Owned Vehicles Leased Secured Assets Personal Items Money and Accounts…" at bounding box center [596, 558] width 703 height 838
click at [396, 788] on div "Vehicles Owned Vehicles Leased Secured Assets Personal Items Money and Accounts…" at bounding box center [596, 558] width 703 height 838
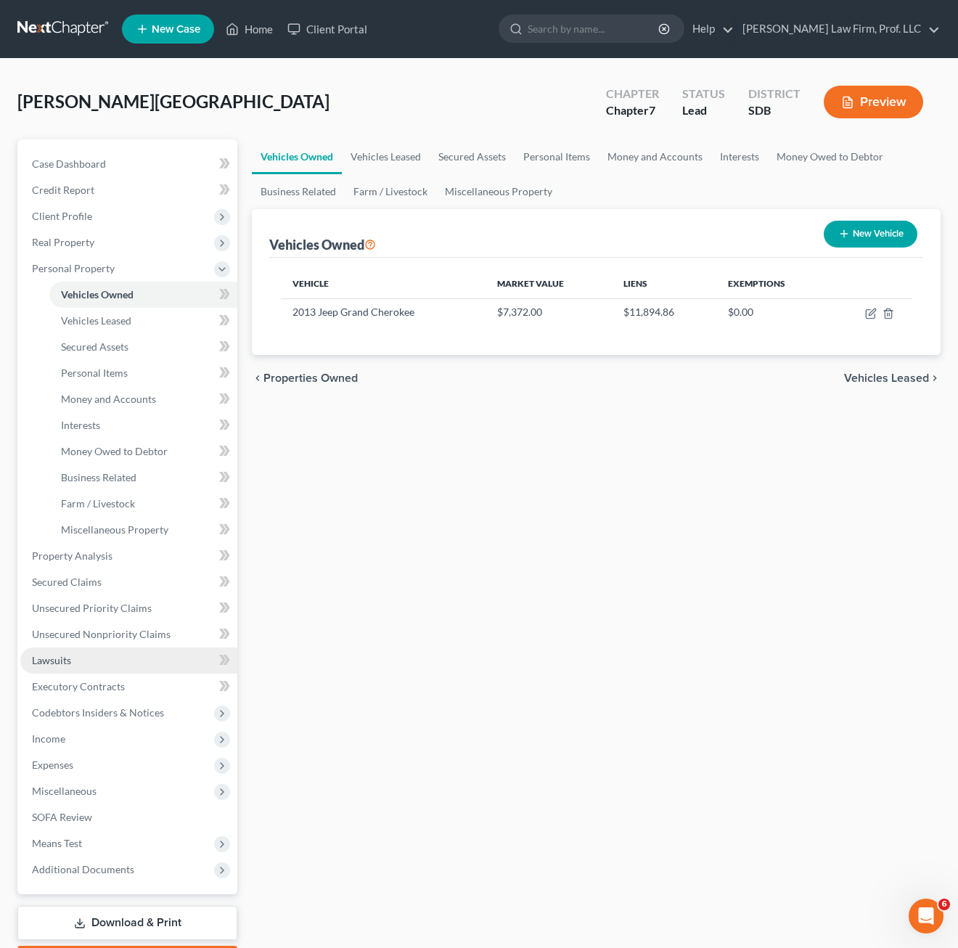
click at [60, 661] on span "Lawsuits" at bounding box center [51, 660] width 39 height 12
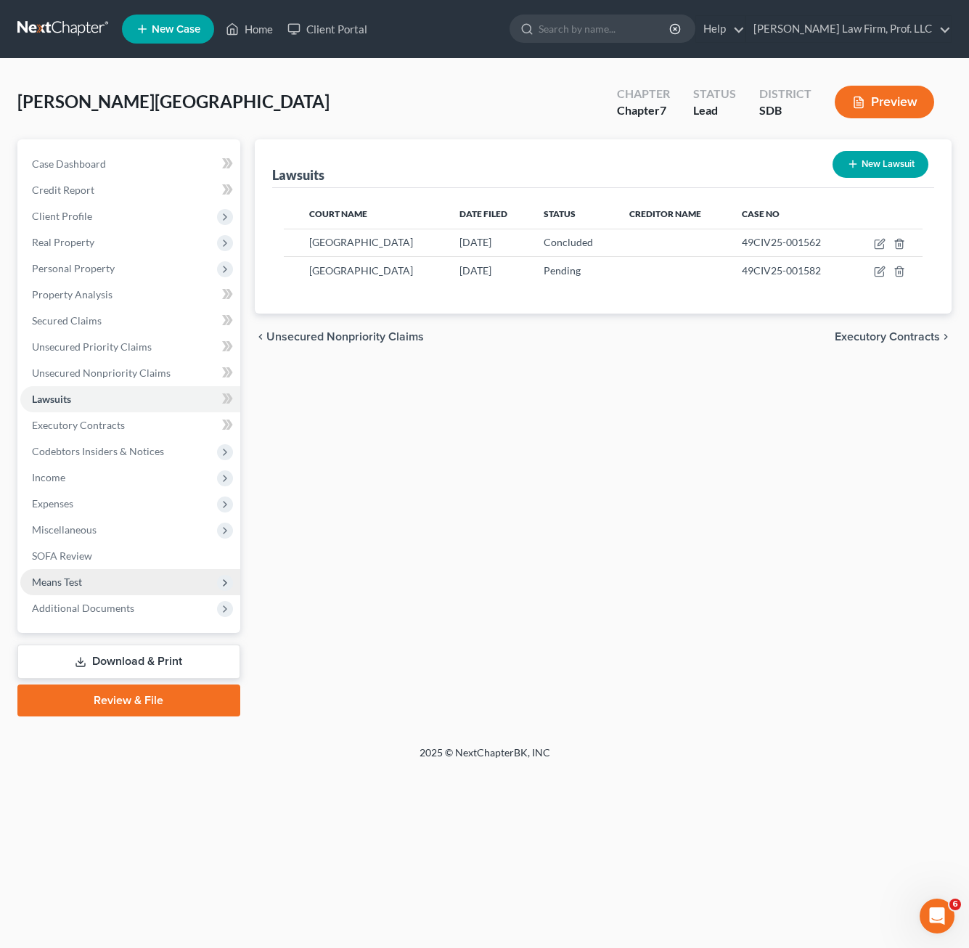
drag, startPoint x: 683, startPoint y: 473, endPoint x: 117, endPoint y: 578, distance: 575.5
click at [671, 475] on div "Lawsuits New Lawsuit Court Name Date Filed Status Creditor Name Case No [GEOGRA…" at bounding box center [602, 427] width 711 height 577
drag, startPoint x: 613, startPoint y: 509, endPoint x: 464, endPoint y: 500, distance: 149.0
click at [610, 509] on div "Lawsuits New Lawsuit Court Name Date Filed Status Creditor Name Case No [GEOGRA…" at bounding box center [602, 427] width 711 height 577
click at [119, 431] on link "Executory Contracts" at bounding box center [130, 425] width 220 height 26
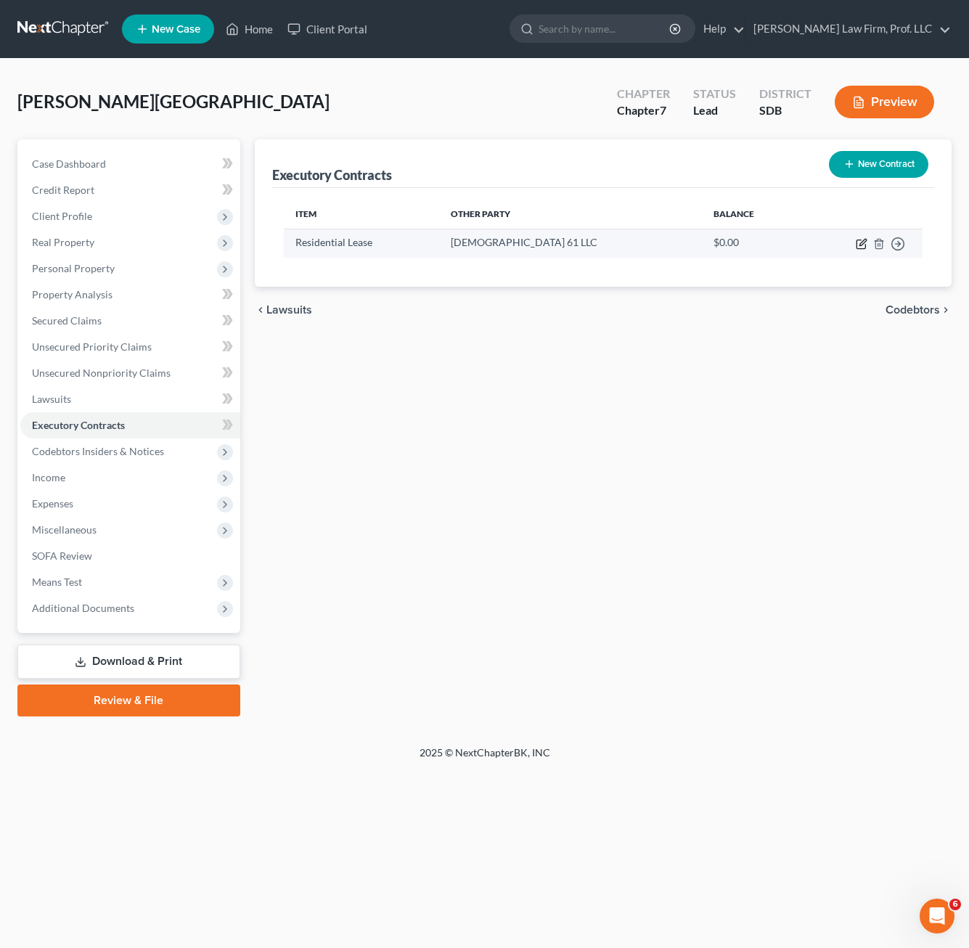
drag, startPoint x: 854, startPoint y: 236, endPoint x: 860, endPoint y: 242, distance: 8.2
click at [860, 242] on td "Move to D Move to E Move to F Move to Notice Only" at bounding box center [861, 243] width 121 height 28
click at [860, 242] on icon "button" at bounding box center [861, 244] width 12 height 12
select select "3"
select select "43"
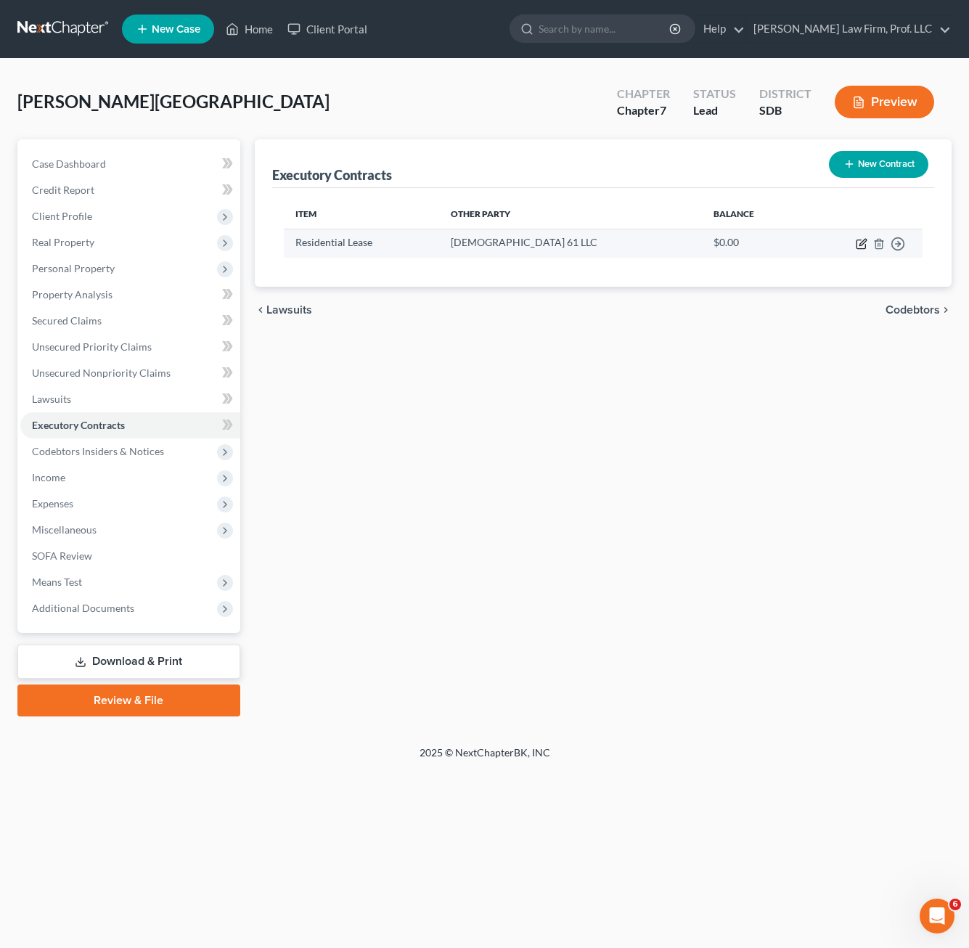
select select "0"
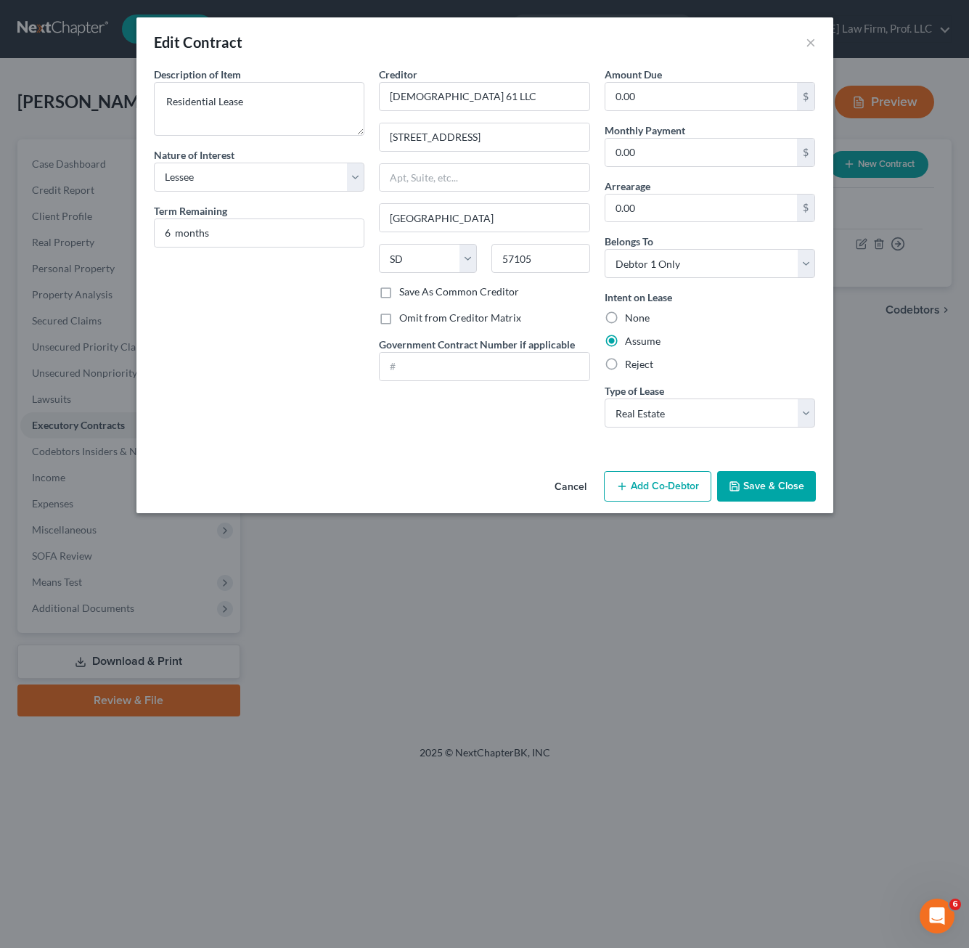
click at [263, 407] on div "Description of non-residential real property * Description of Item * Residentia…" at bounding box center [260, 253] width 226 height 372
click at [729, 351] on div "Intent on Lease None Assume Reject" at bounding box center [709, 331] width 211 height 82
click at [789, 495] on button "Save & Close" at bounding box center [766, 486] width 99 height 30
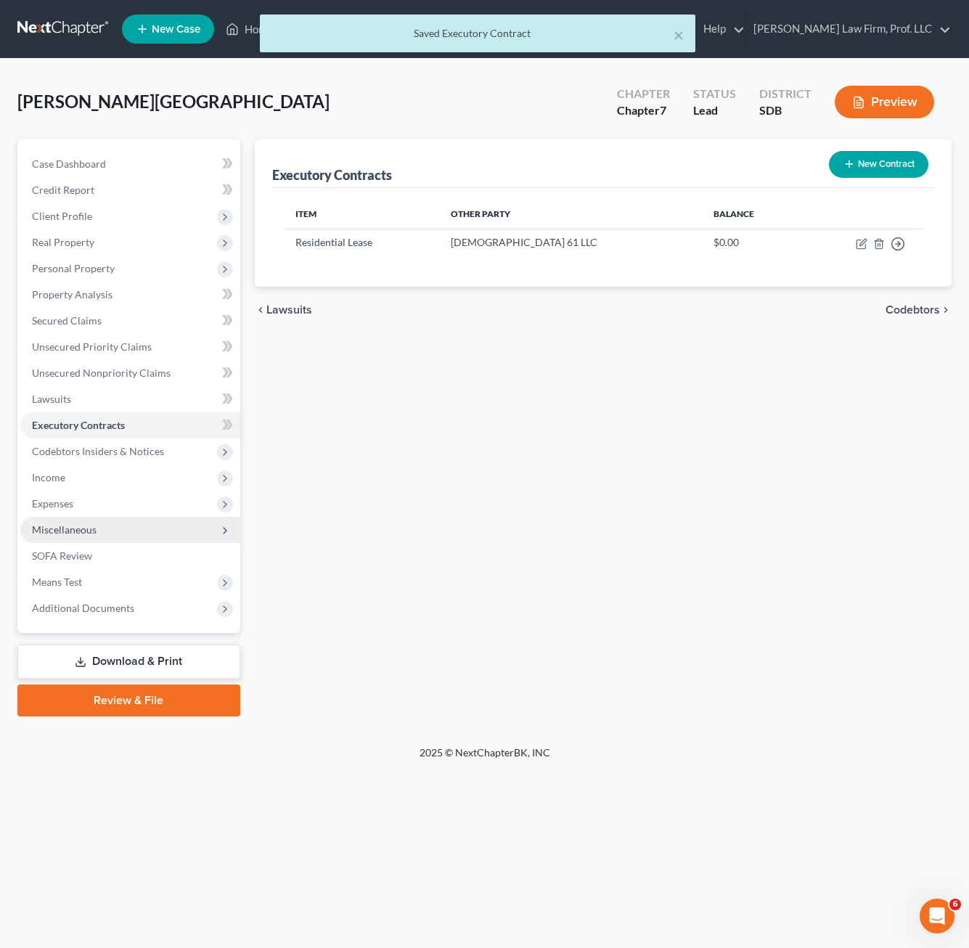
click at [402, 701] on div "Executory Contracts New Contract Item Other Party Balance Residential Lease Isa…" at bounding box center [602, 427] width 711 height 577
click at [134, 453] on span "Codebtors Insiders & Notices" at bounding box center [98, 451] width 132 height 12
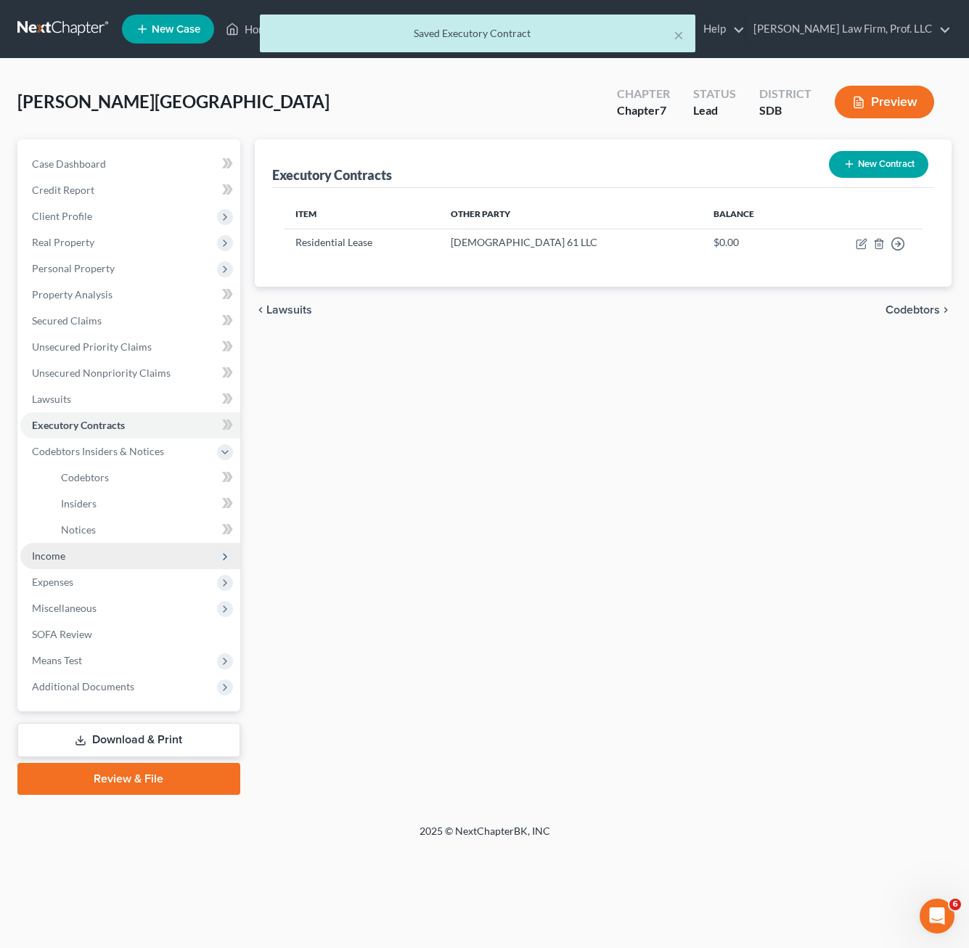
click at [69, 566] on span "Income" at bounding box center [130, 556] width 220 height 26
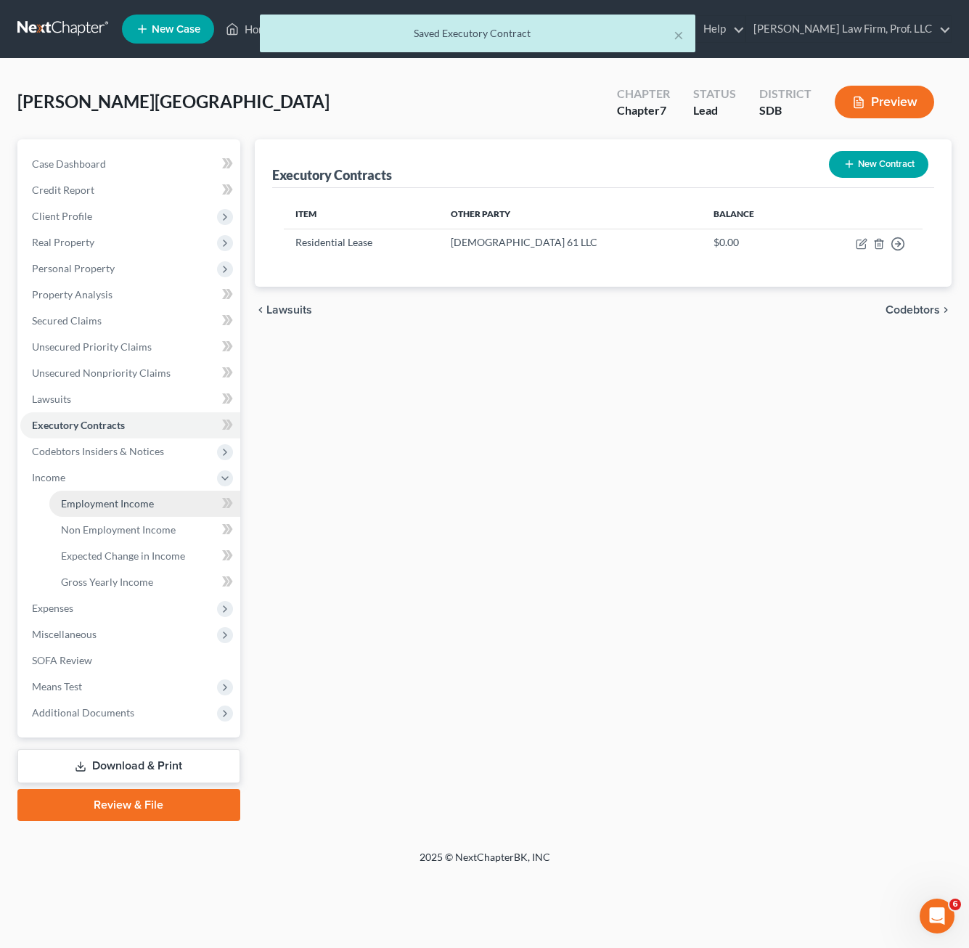
click at [96, 507] on span "Employment Income" at bounding box center [107, 503] width 93 height 12
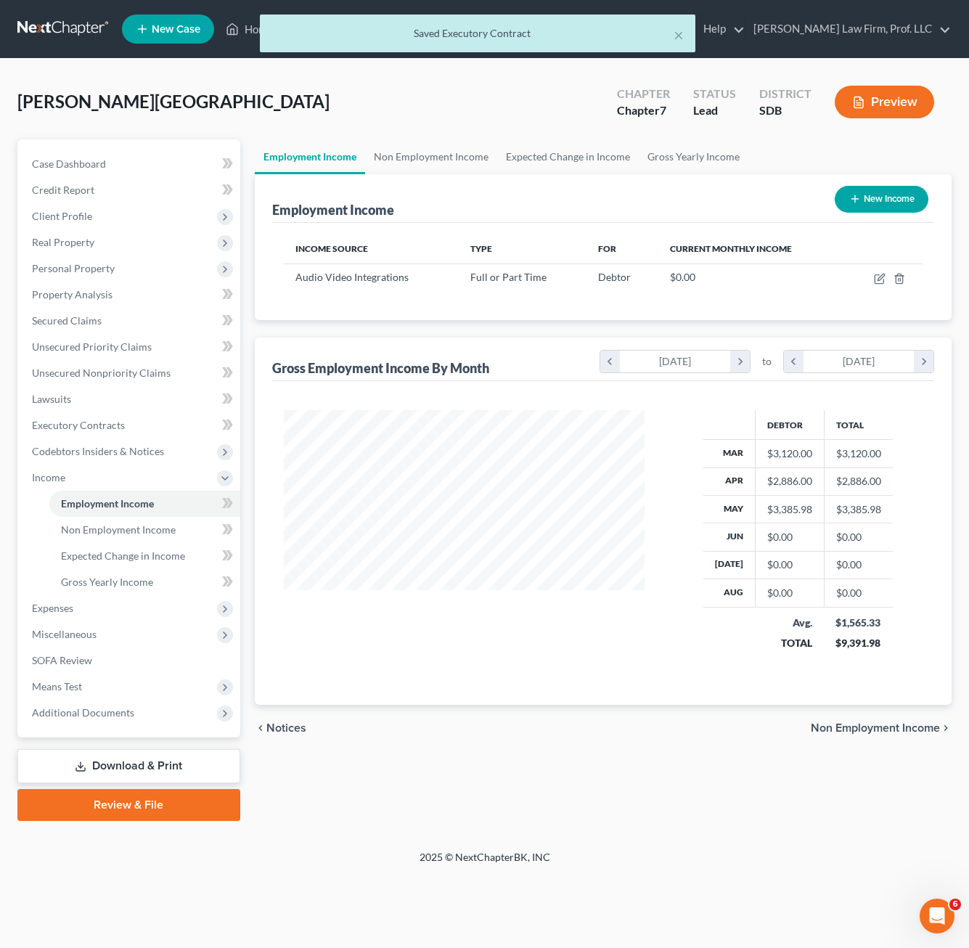
scroll to position [260, 390]
drag, startPoint x: 466, startPoint y: 761, endPoint x: 424, endPoint y: 718, distance: 59.5
click at [466, 761] on div "Employment Income Non Employment Income Expected Change in Income Gross Yearly …" at bounding box center [602, 479] width 711 height 681
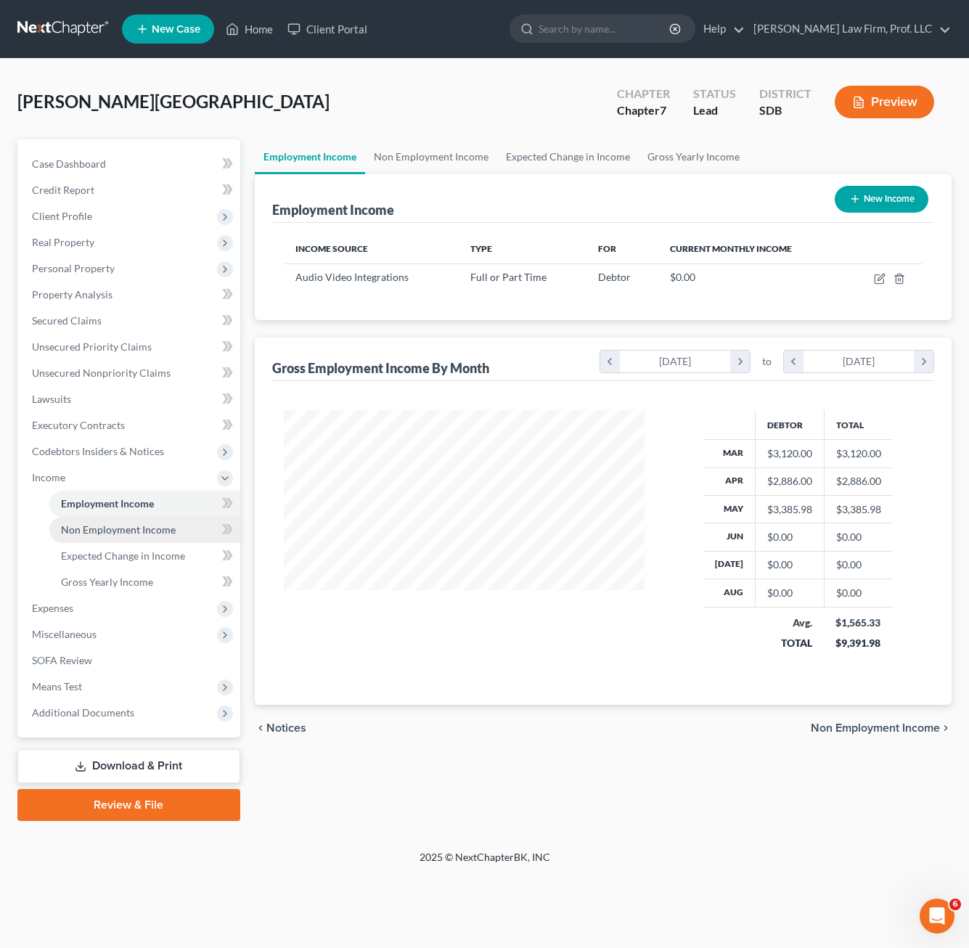
click at [145, 533] on span "Non Employment Income" at bounding box center [118, 529] width 115 height 12
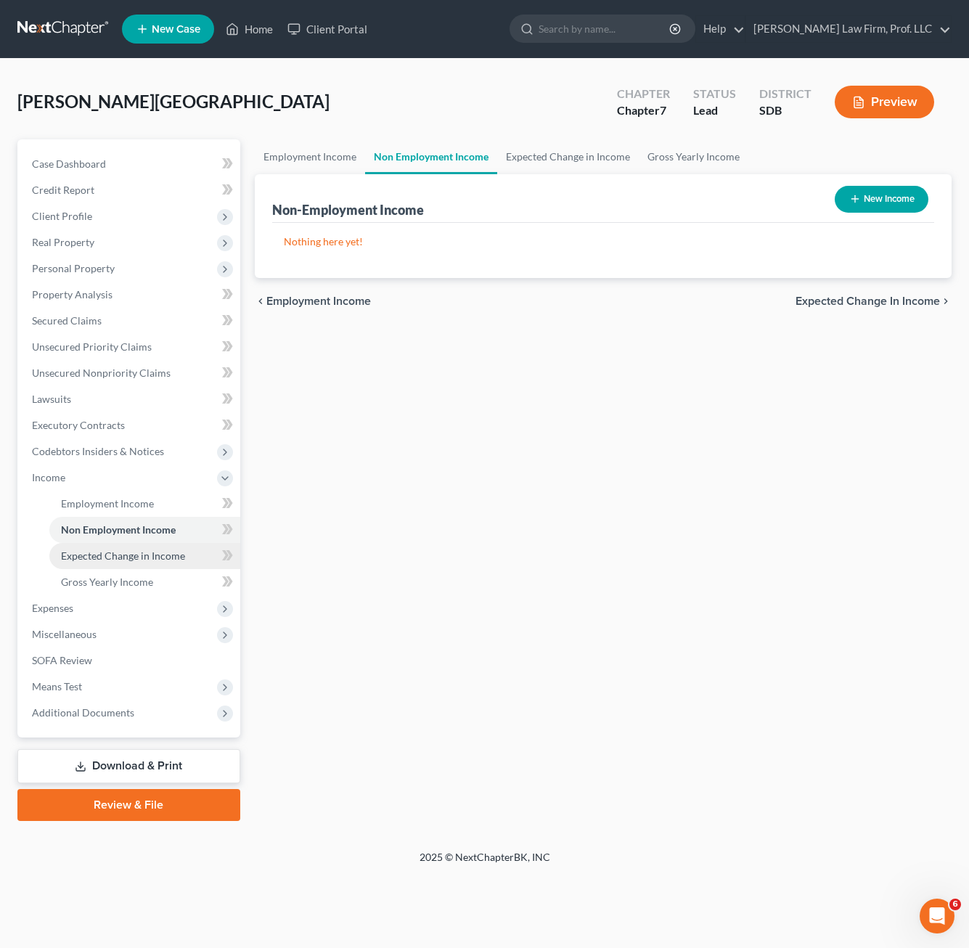
click at [136, 553] on span "Expected Change in Income" at bounding box center [123, 555] width 124 height 12
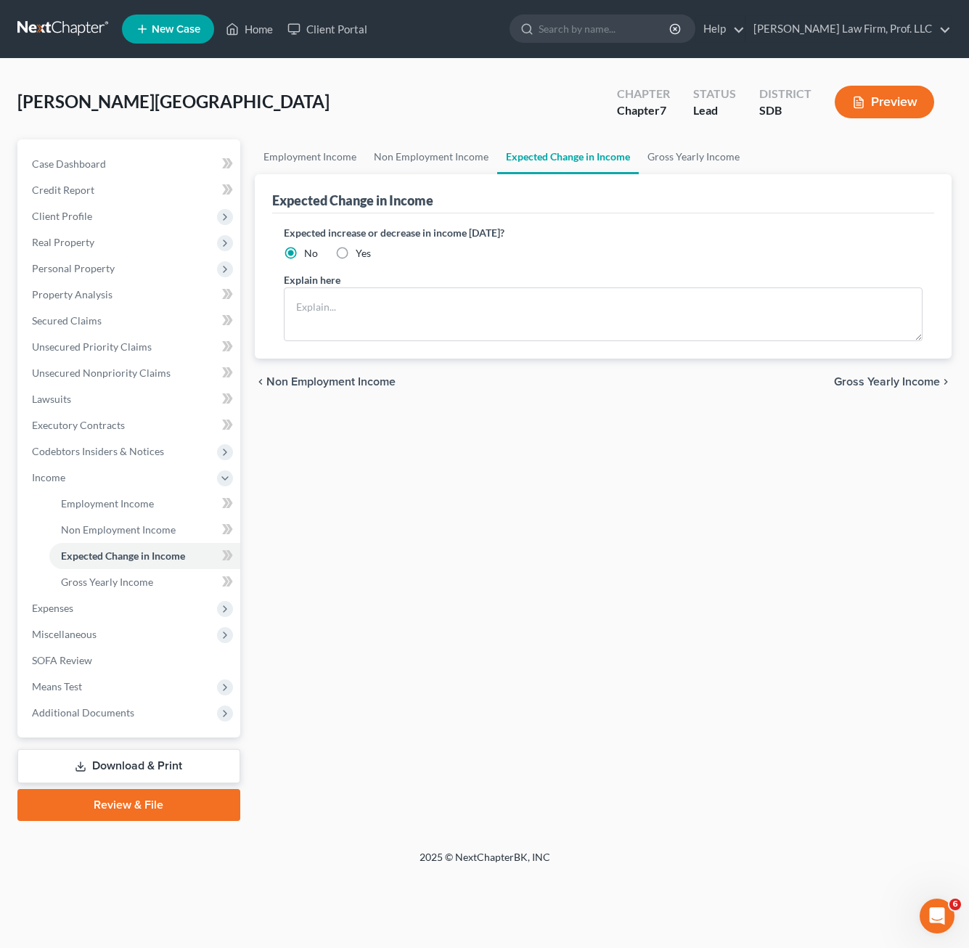
click at [533, 513] on div "Employment Income Non Employment Income Expected Change in Income Gross Yearly …" at bounding box center [602, 479] width 711 height 681
click at [546, 632] on div "Employment Income Non Employment Income Expected Change in Income Gross Yearly …" at bounding box center [602, 479] width 711 height 681
click at [82, 583] on span "Gross Yearly Income" at bounding box center [107, 581] width 92 height 12
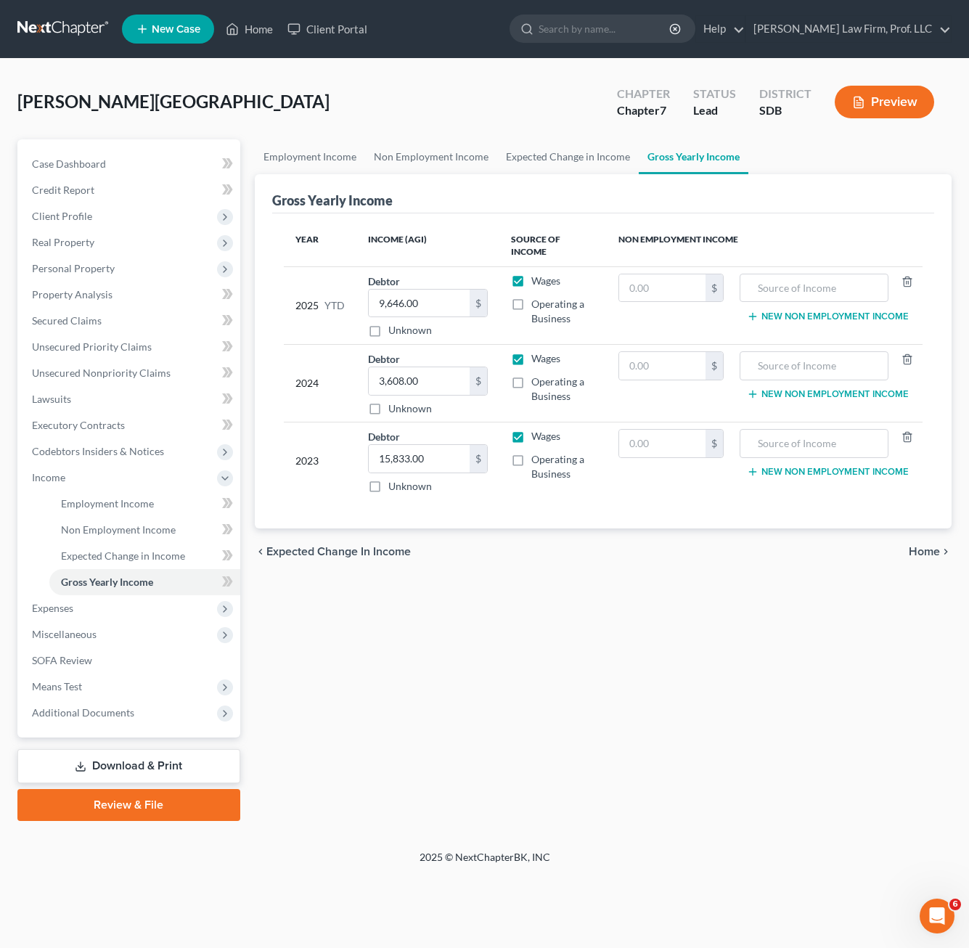
click at [569, 607] on div "Employment Income Non Employment Income Expected Change in Income Gross Yearly …" at bounding box center [602, 479] width 711 height 681
click at [100, 612] on span "Expenses" at bounding box center [130, 608] width 220 height 26
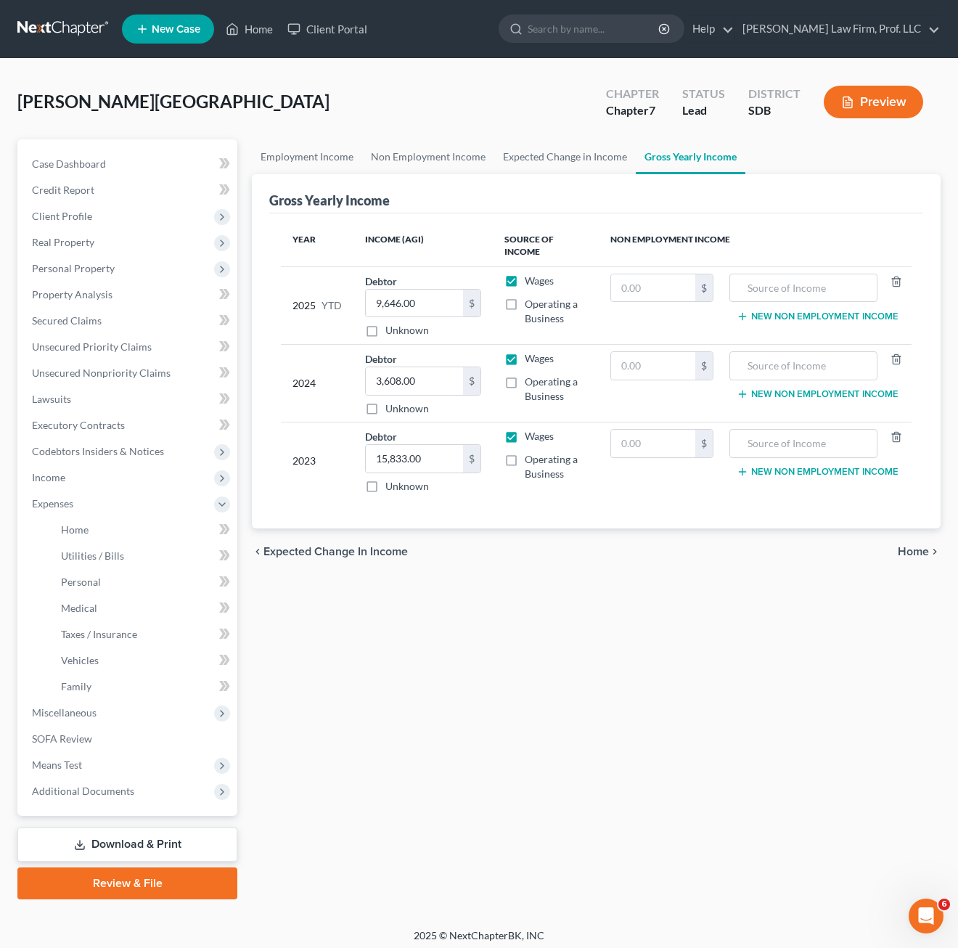
drag, startPoint x: 736, startPoint y: 877, endPoint x: 411, endPoint y: 615, distance: 418.0
click at [736, 877] on div "Employment Income Non Employment Income Expected Change in Income Gross Yearly …" at bounding box center [596, 519] width 703 height 760
click at [371, 739] on div "Employment Income Non Employment Income Expected Change in Income Gross Yearly …" at bounding box center [596, 519] width 703 height 760
click at [125, 742] on link "SOFA Review" at bounding box center [128, 739] width 217 height 26
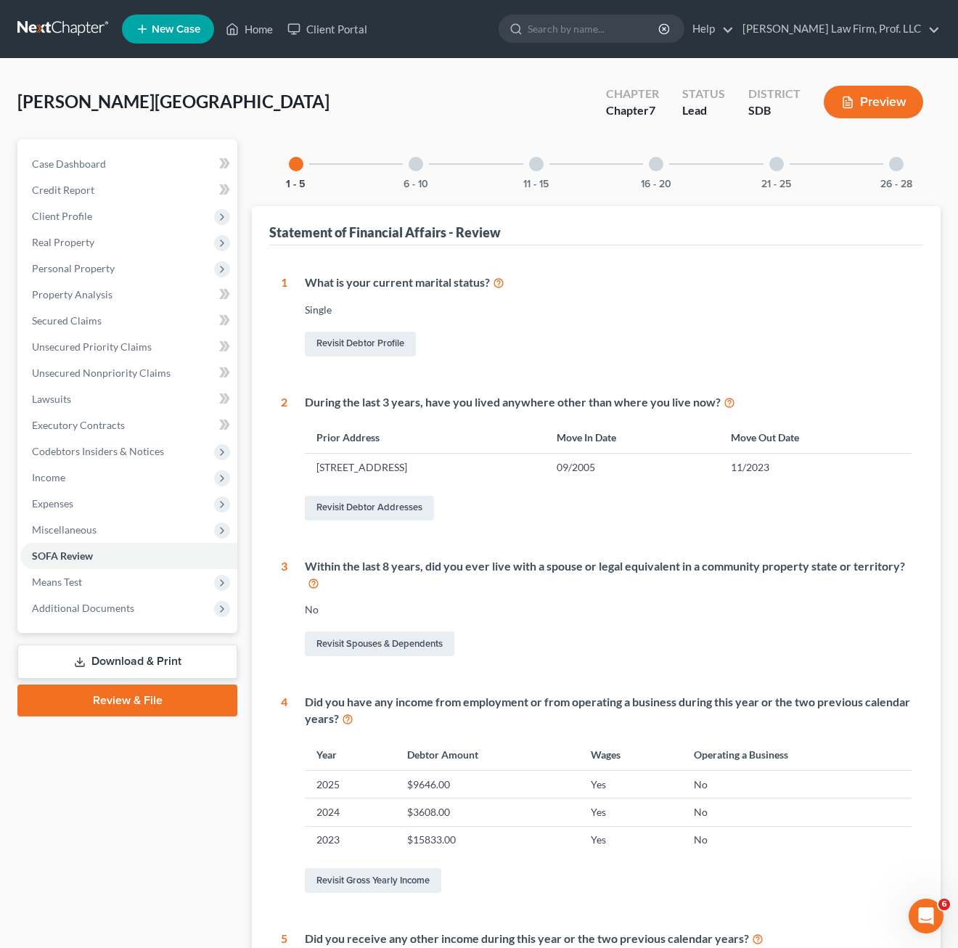
click at [515, 570] on div "Within the last 8 years, did you ever live with a spouse or legal equivalent in…" at bounding box center [608, 574] width 607 height 33
click at [76, 226] on span "Client Profile" at bounding box center [128, 216] width 217 height 26
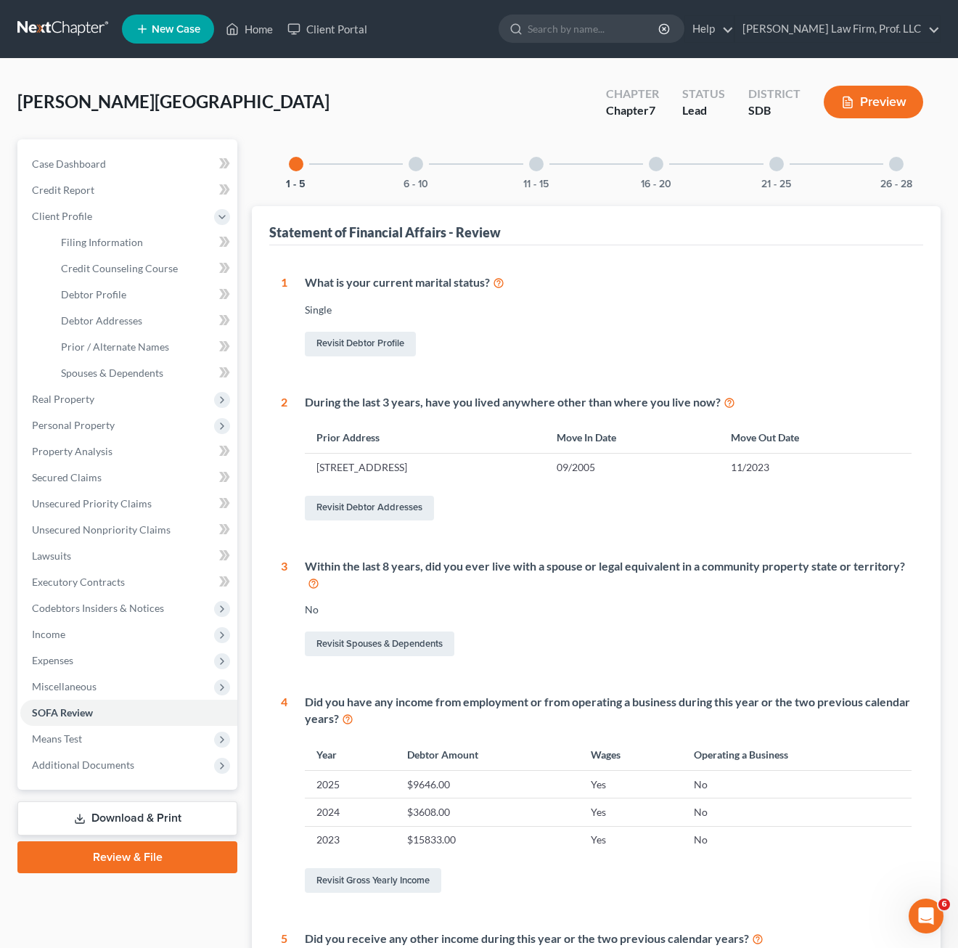
click at [141, 810] on link "Download & Print" at bounding box center [127, 818] width 220 height 34
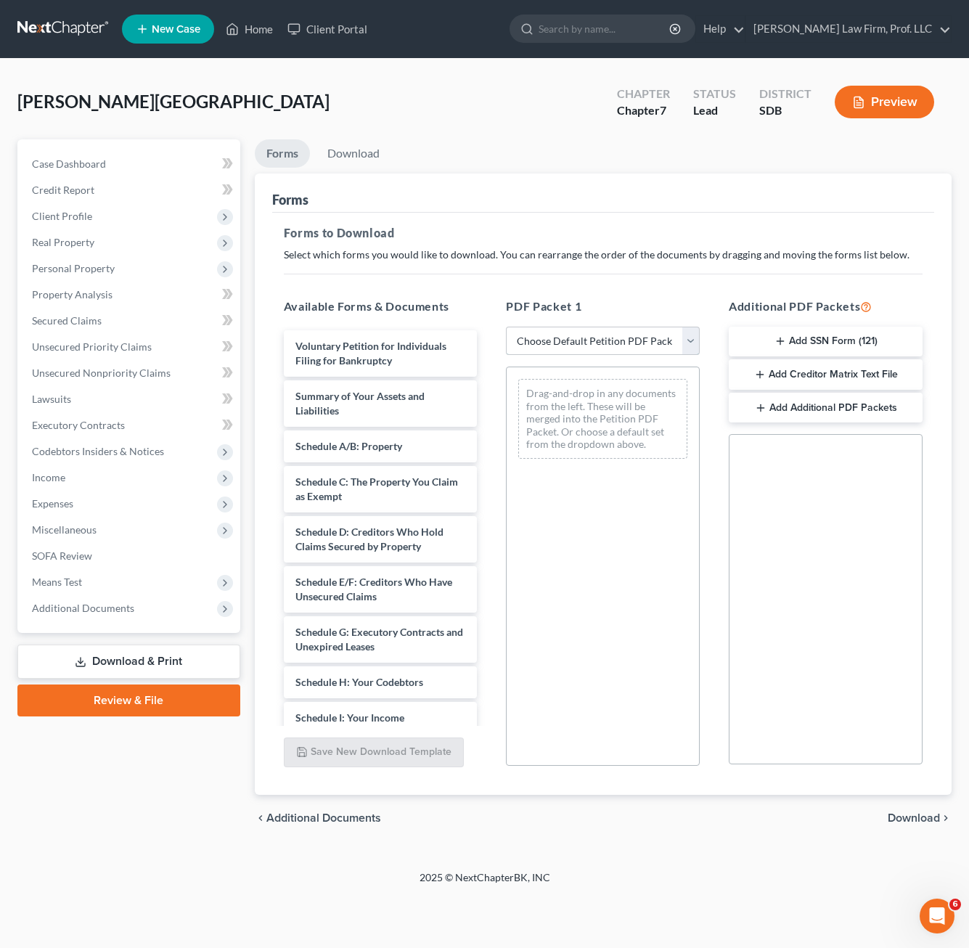
click at [628, 353] on select "Choose Default Petition PDF Packet Complete Bankruptcy Petition (all forms and …" at bounding box center [603, 341] width 194 height 29
select select "0"
click at [506, 327] on select "Choose Default Petition PDF Packet Complete Bankruptcy Petition (all forms and …" at bounding box center [603, 341] width 194 height 29
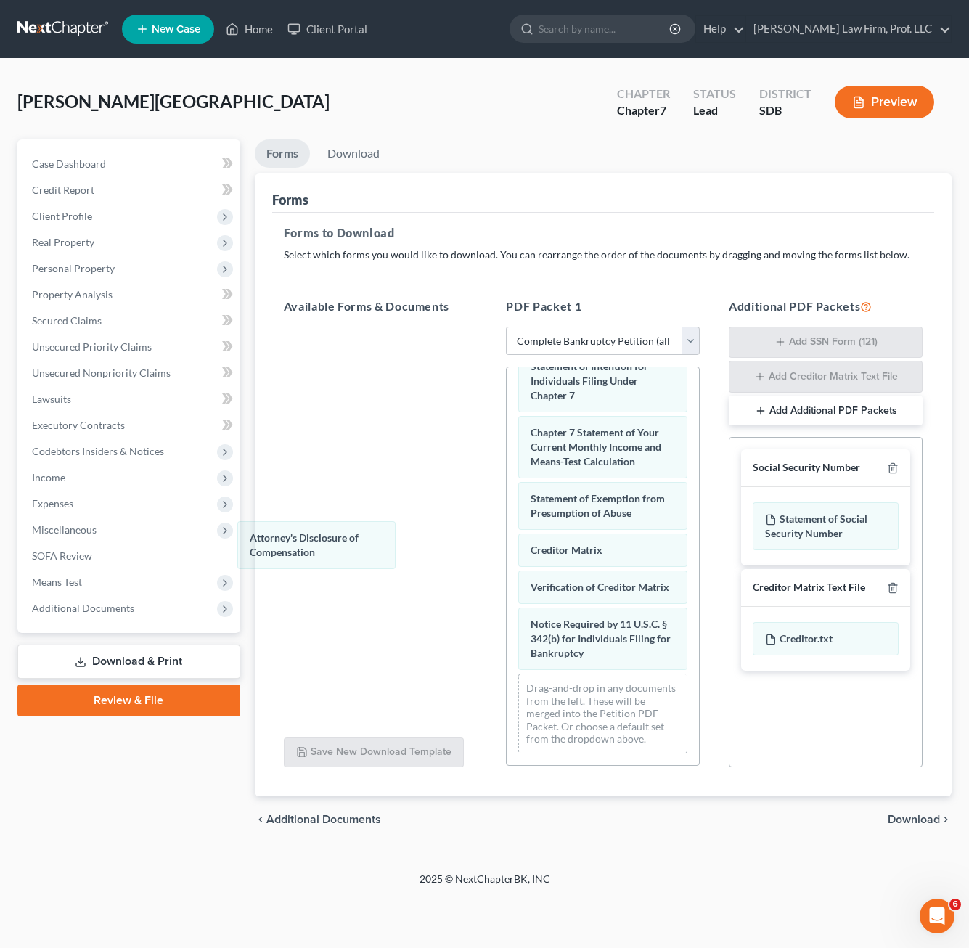
drag, startPoint x: 628, startPoint y: 626, endPoint x: 497, endPoint y: 586, distance: 137.3
click at [506, 448] on div "Attorney's Disclosure of Compensation Voluntary Petition for Individuals Filing…" at bounding box center [602, 242] width 192 height 1045
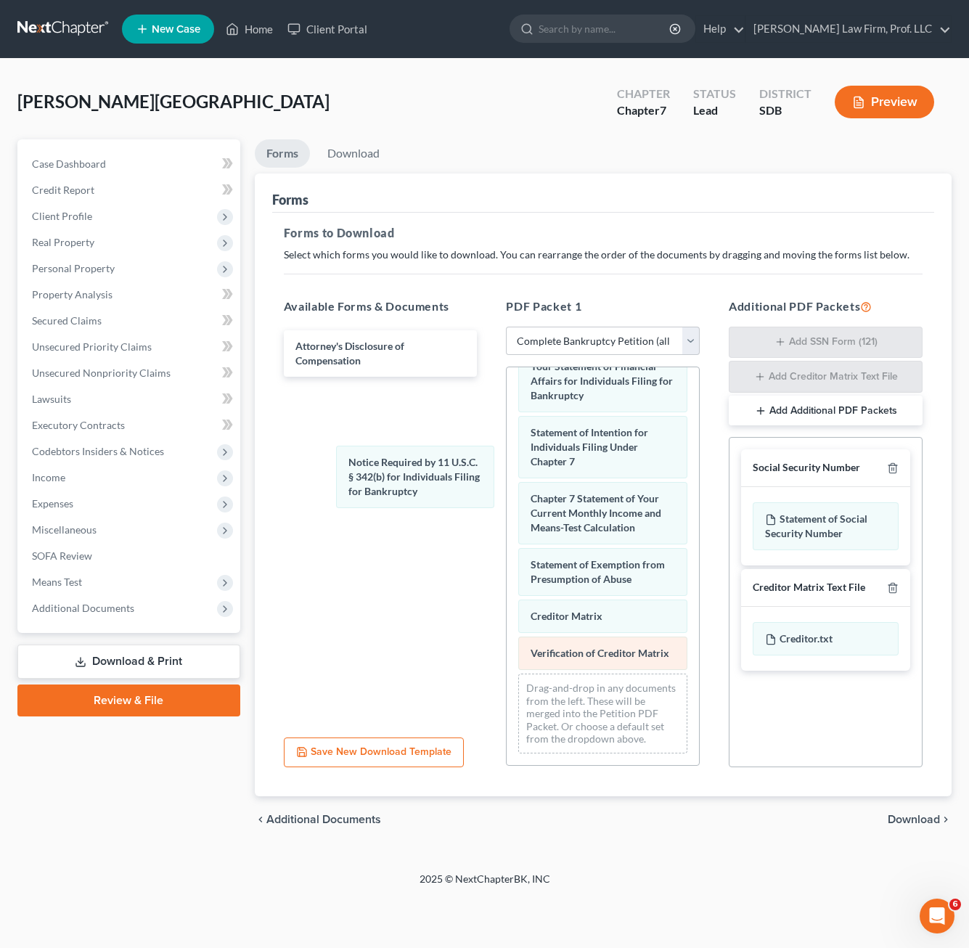
drag, startPoint x: 561, startPoint y: 662, endPoint x: 567, endPoint y: 623, distance: 39.0
click at [506, 482] on div "Notice Required by 11 U.S.C. § 342(b) for Individuals Filing for Bankruptcy Vol…" at bounding box center [602, 275] width 192 height 979
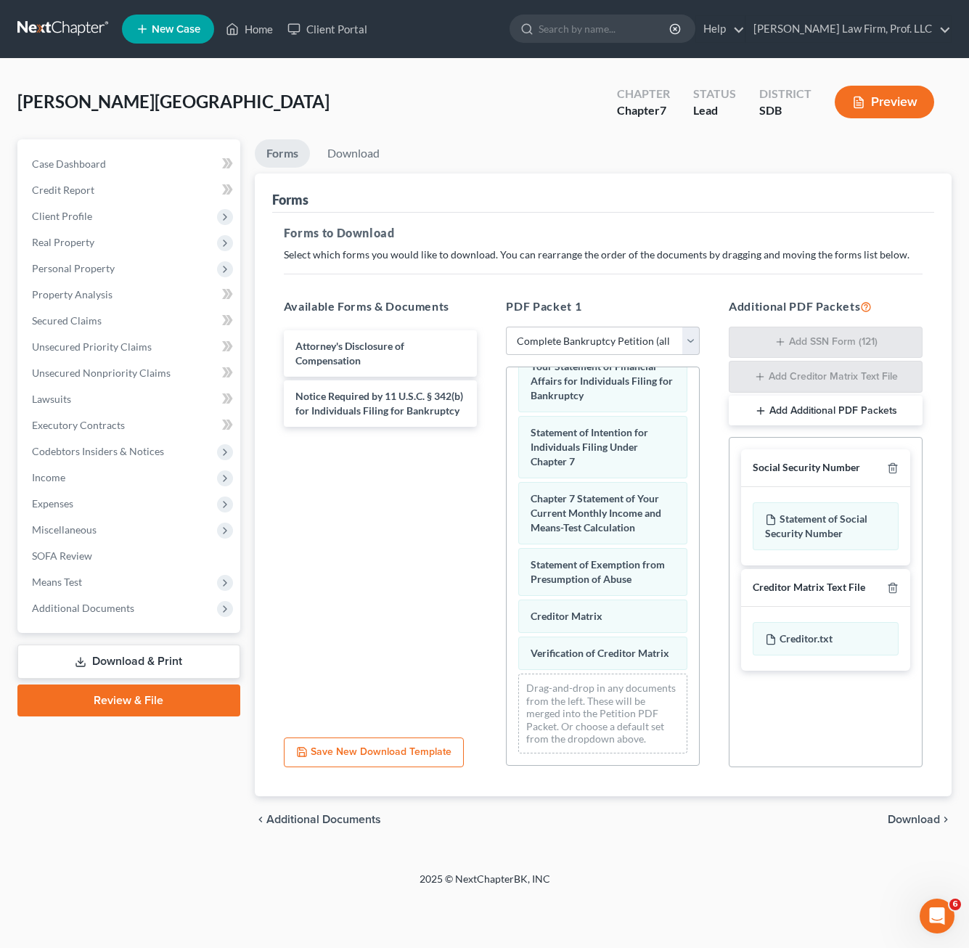
scroll to position [559, 0]
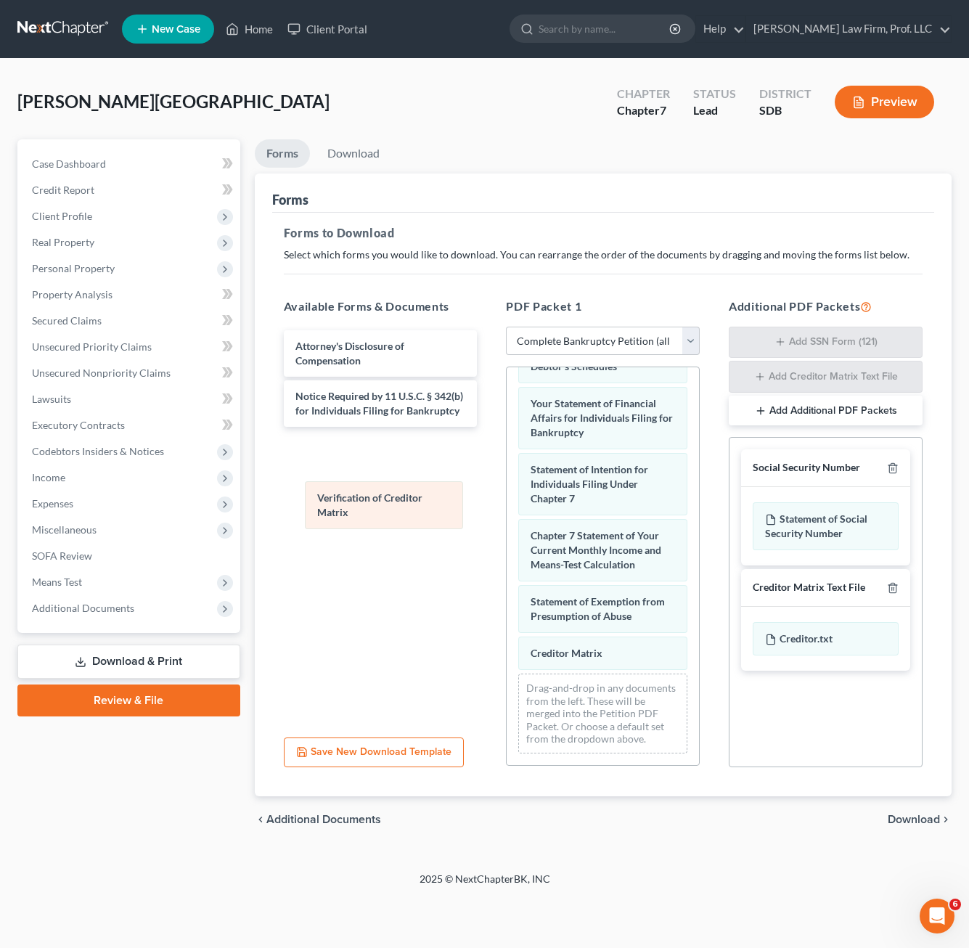
drag, startPoint x: 575, startPoint y: 659, endPoint x: 396, endPoint y: 518, distance: 227.9
click at [506, 518] on div "Verification of Creditor Matrix Voluntary Petition for Individuals Filing for B…" at bounding box center [602, 294] width 192 height 942
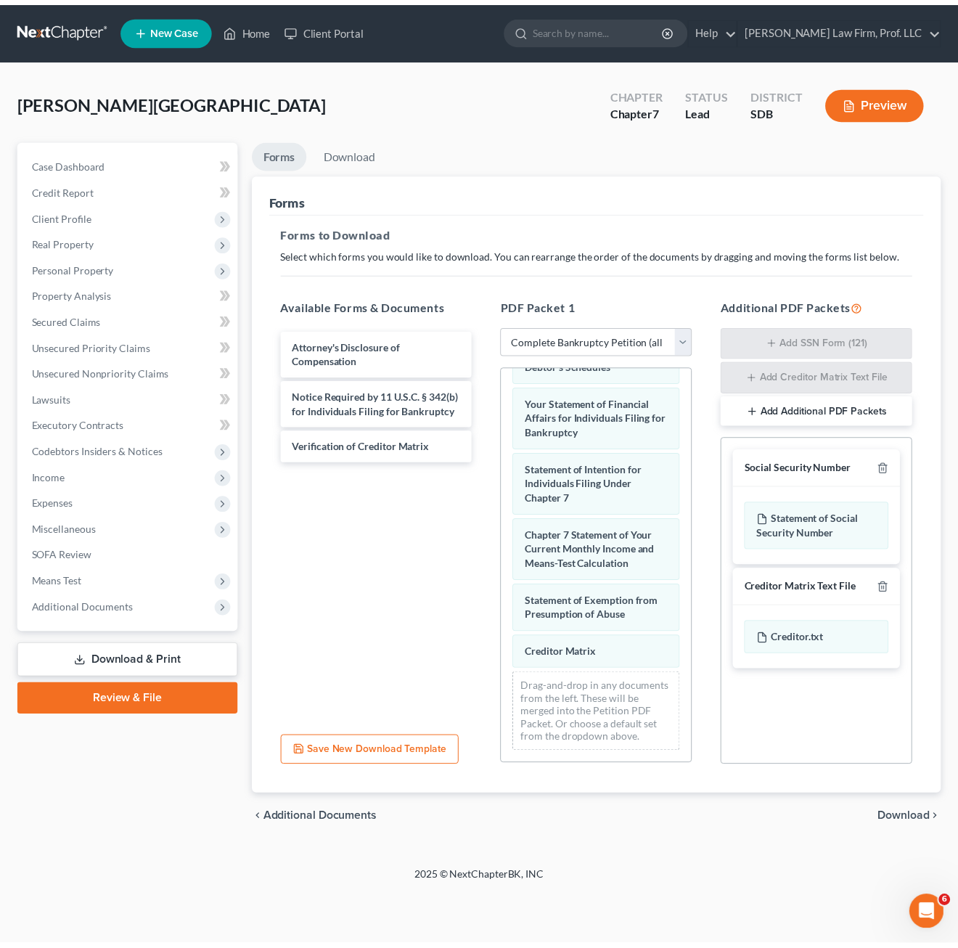
scroll to position [522, 0]
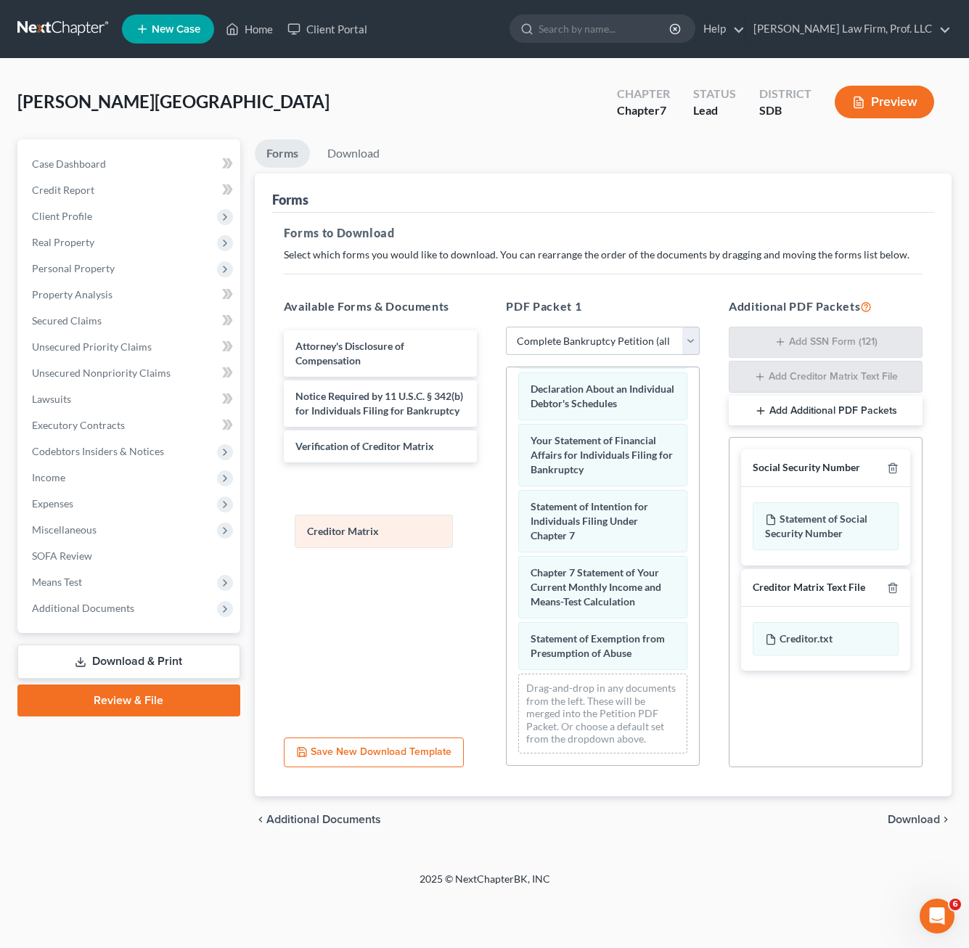
drag, startPoint x: 572, startPoint y: 652, endPoint x: 366, endPoint y: 537, distance: 236.2
click at [506, 537] on div "Creditor Matrix Voluntary Petition for Individuals Filing for Bankruptcy Summar…" at bounding box center [602, 312] width 192 height 905
click at [861, 465] on polyline "button" at bounding box center [892, 465] width 9 height 0
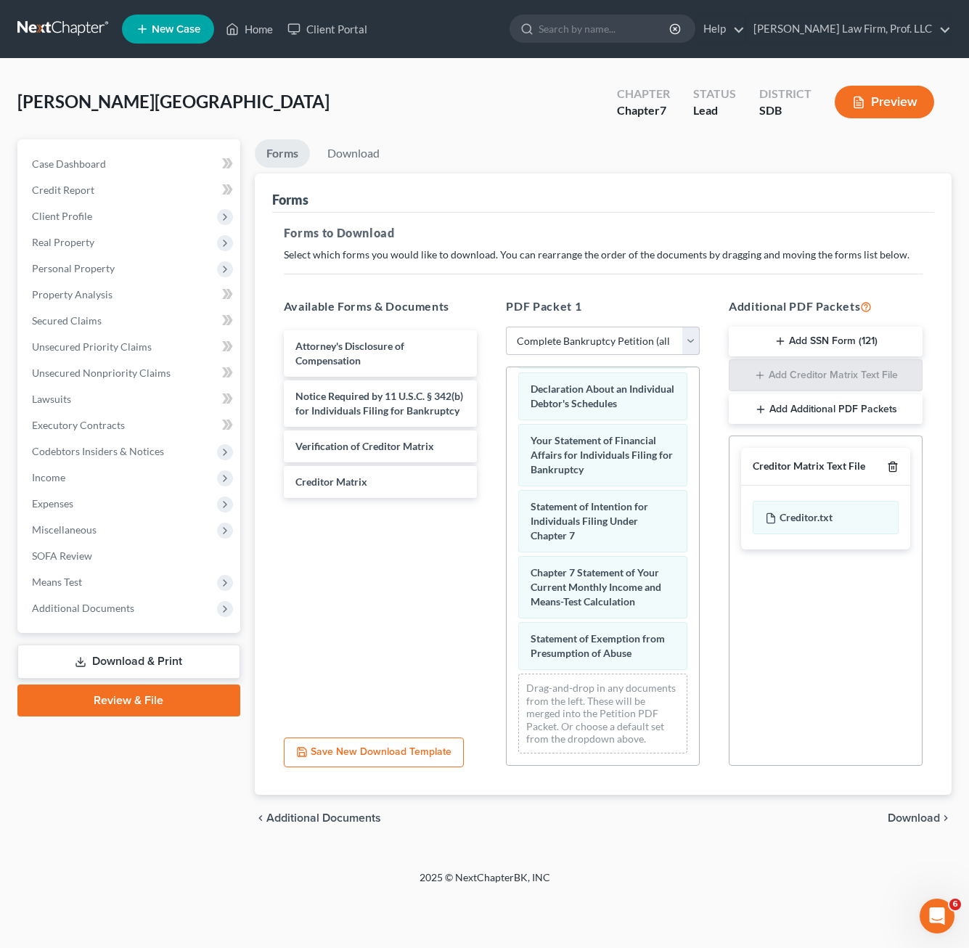
click at [861, 466] on icon "button" at bounding box center [893, 467] width 12 height 12
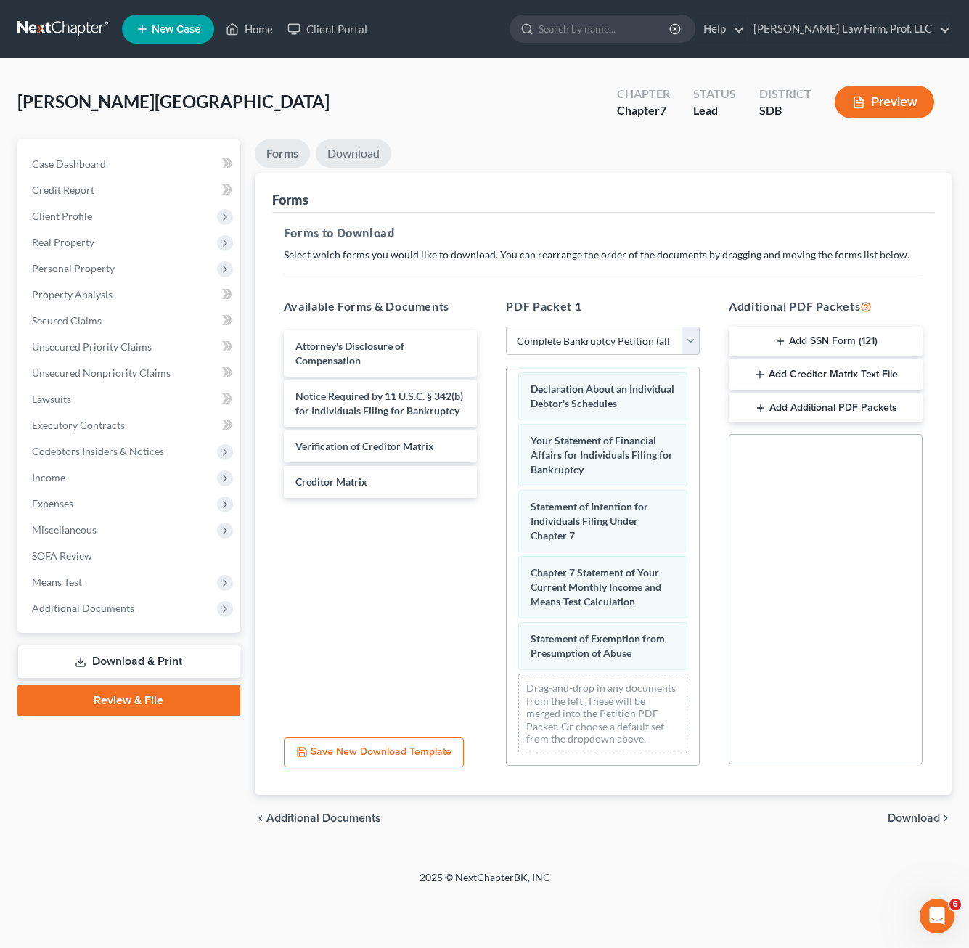
drag, startPoint x: 329, startPoint y: 148, endPoint x: 451, endPoint y: 155, distance: 122.1
click at [330, 149] on link "Download" at bounding box center [353, 153] width 75 height 28
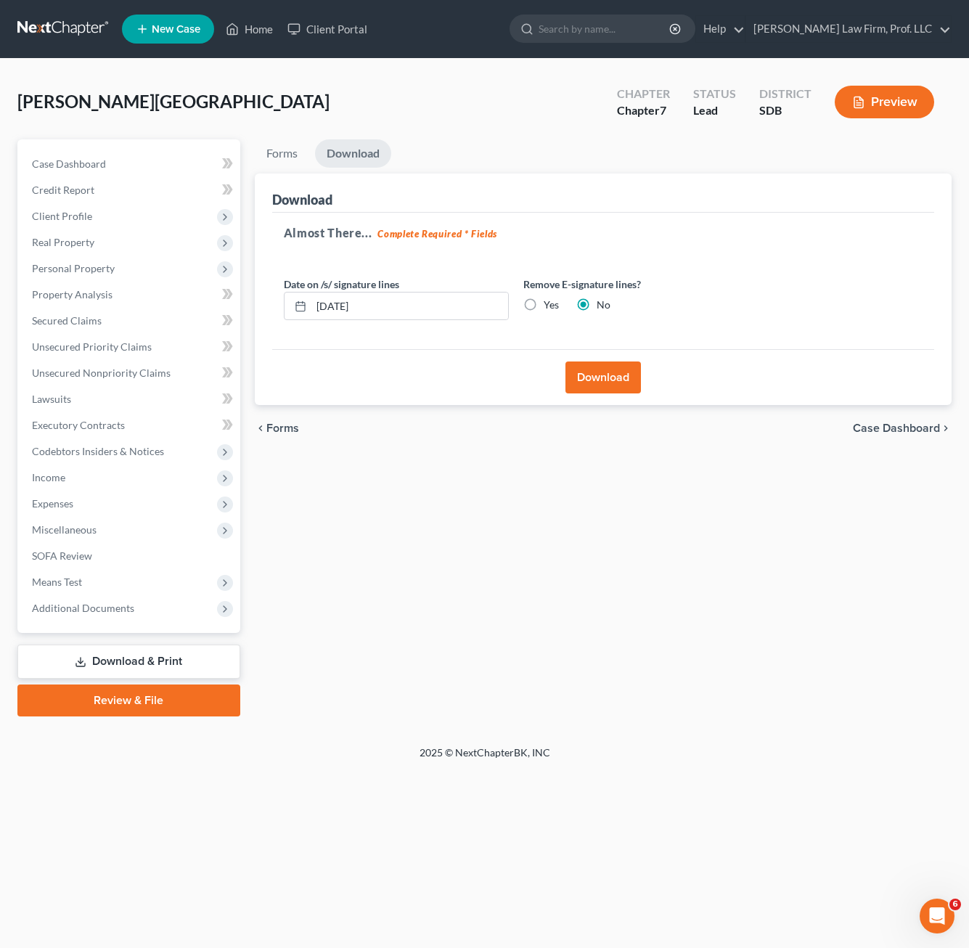
drag, startPoint x: 576, startPoint y: 365, endPoint x: 612, endPoint y: 377, distance: 38.3
click at [577, 365] on button "Download" at bounding box center [602, 377] width 75 height 32
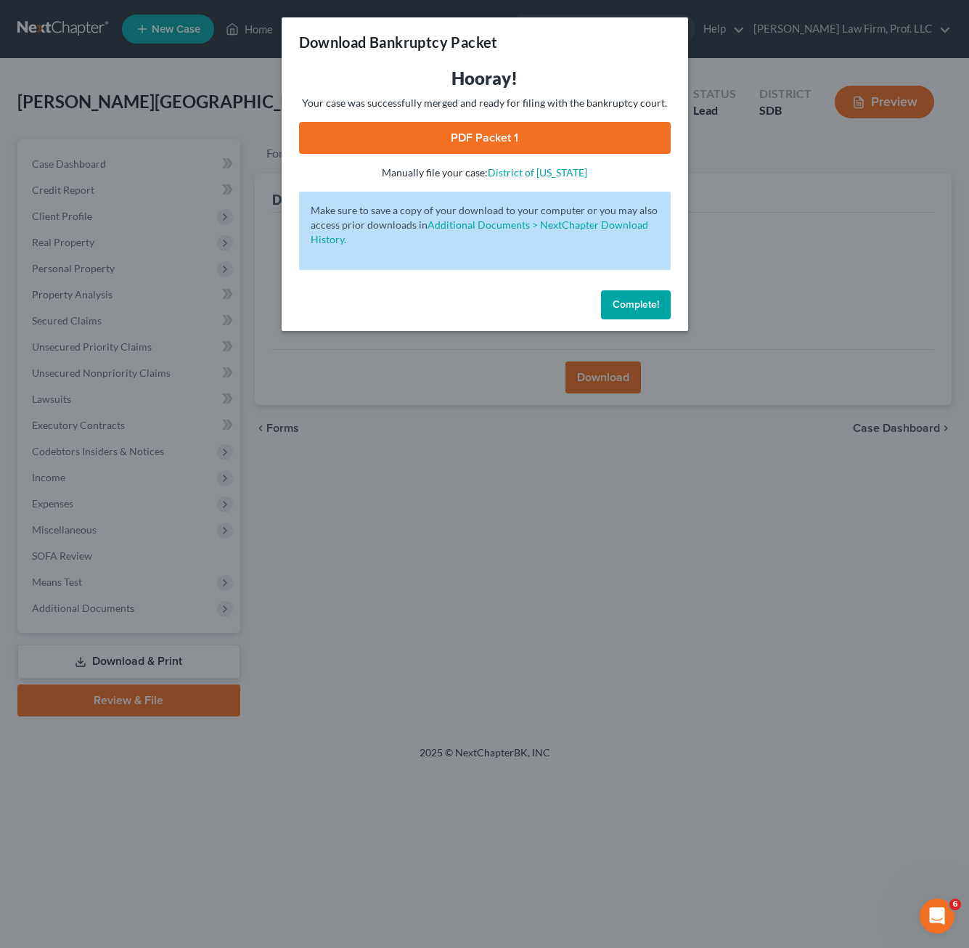
click at [631, 137] on link "PDF Packet 1" at bounding box center [485, 138] width 372 height 32
drag, startPoint x: 643, startPoint y: 299, endPoint x: 203, endPoint y: 228, distance: 445.4
click at [640, 298] on span "Complete!" at bounding box center [635, 304] width 46 height 12
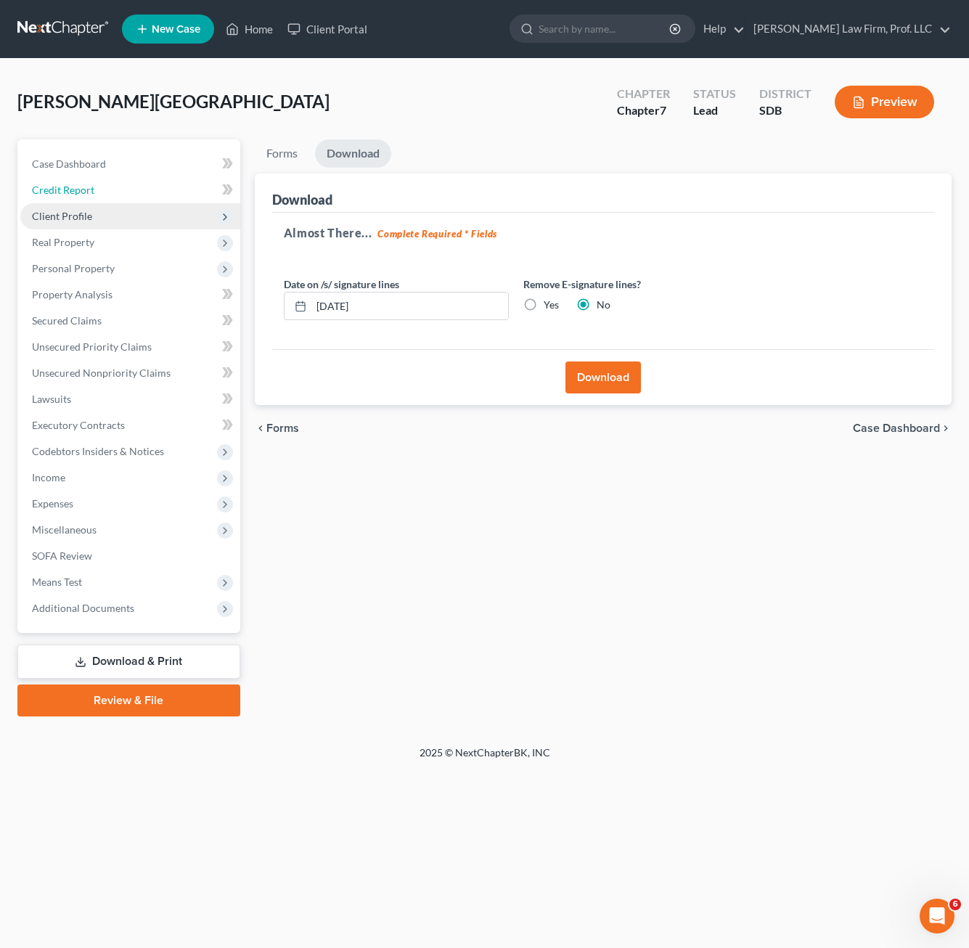
drag, startPoint x: 102, startPoint y: 181, endPoint x: 91, endPoint y: 212, distance: 33.0
click at [102, 181] on link "Credit Report" at bounding box center [130, 190] width 220 height 26
click at [91, 213] on span "Client Profile" at bounding box center [130, 216] width 220 height 26
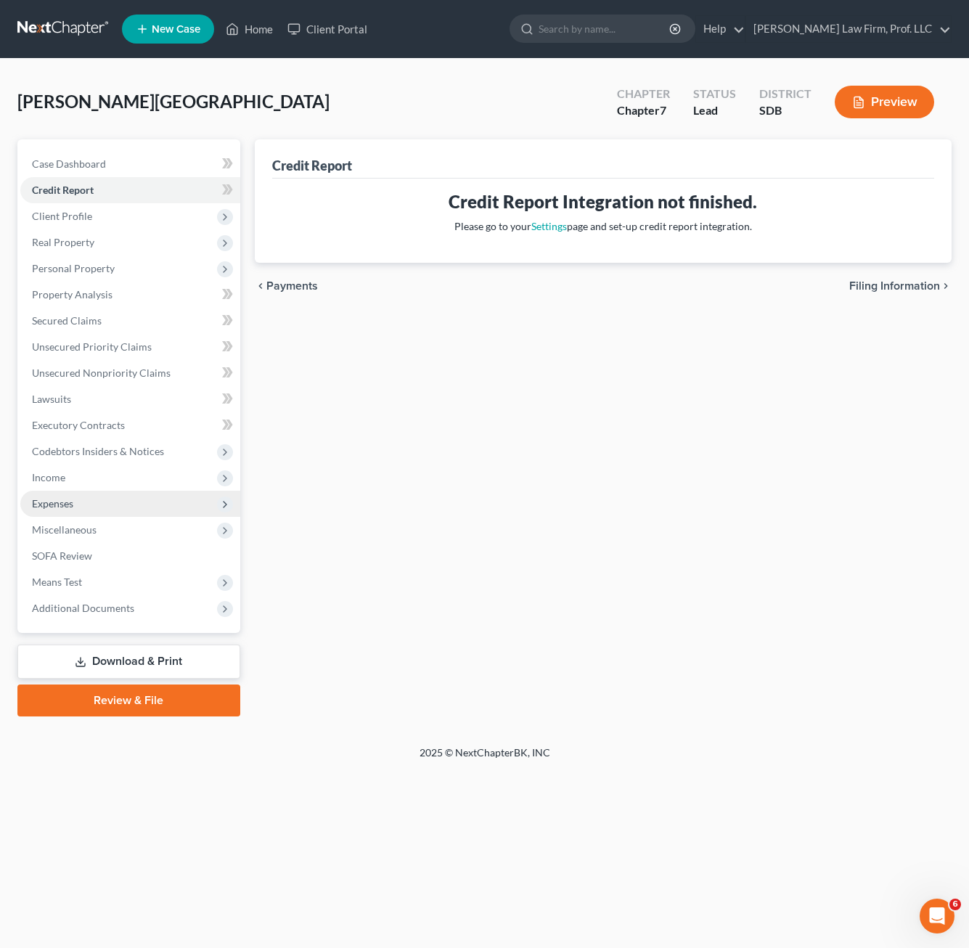
drag, startPoint x: 454, startPoint y: 418, endPoint x: 24, endPoint y: 503, distance: 437.9
click at [454, 418] on div "Credit Report Credit Report Integration not finished. Please go to your Setting…" at bounding box center [602, 427] width 711 height 577
drag, startPoint x: 557, startPoint y: 569, endPoint x: 400, endPoint y: 398, distance: 231.6
click at [556, 562] on div "Credit Report Credit Report Integration not finished. Please go to your Setting…" at bounding box center [602, 427] width 711 height 577
click at [290, 329] on div "Credit Report Credit Report Integration not finished. Please go to your Setting…" at bounding box center [602, 427] width 711 height 577
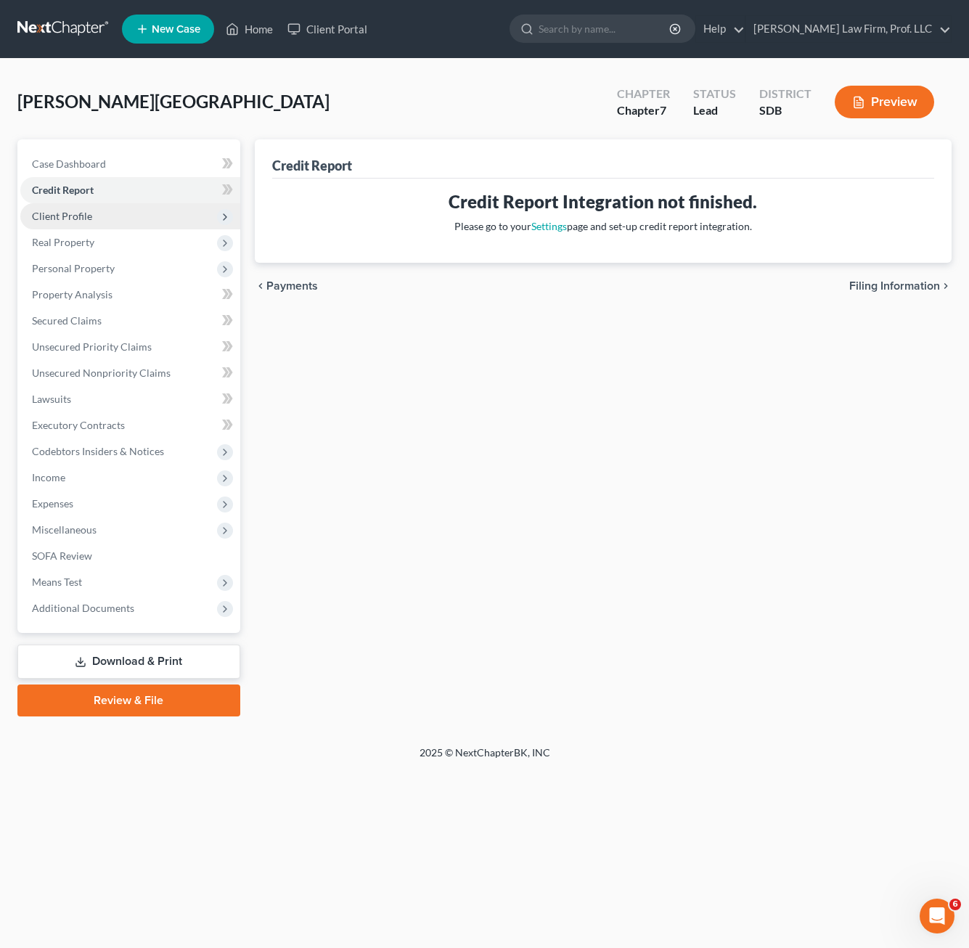
click at [94, 217] on span "Client Profile" at bounding box center [130, 216] width 220 height 26
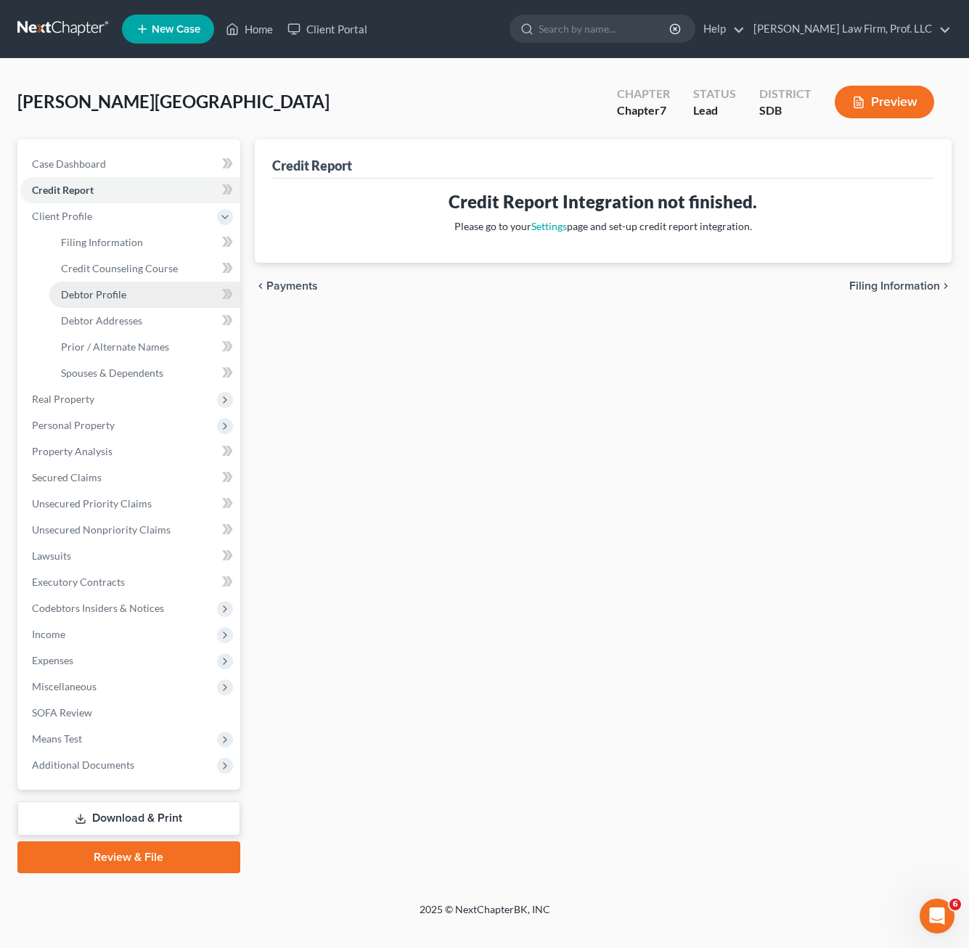
click at [145, 295] on link "Debtor Profile" at bounding box center [144, 295] width 191 height 26
select select "0"
select select "1"
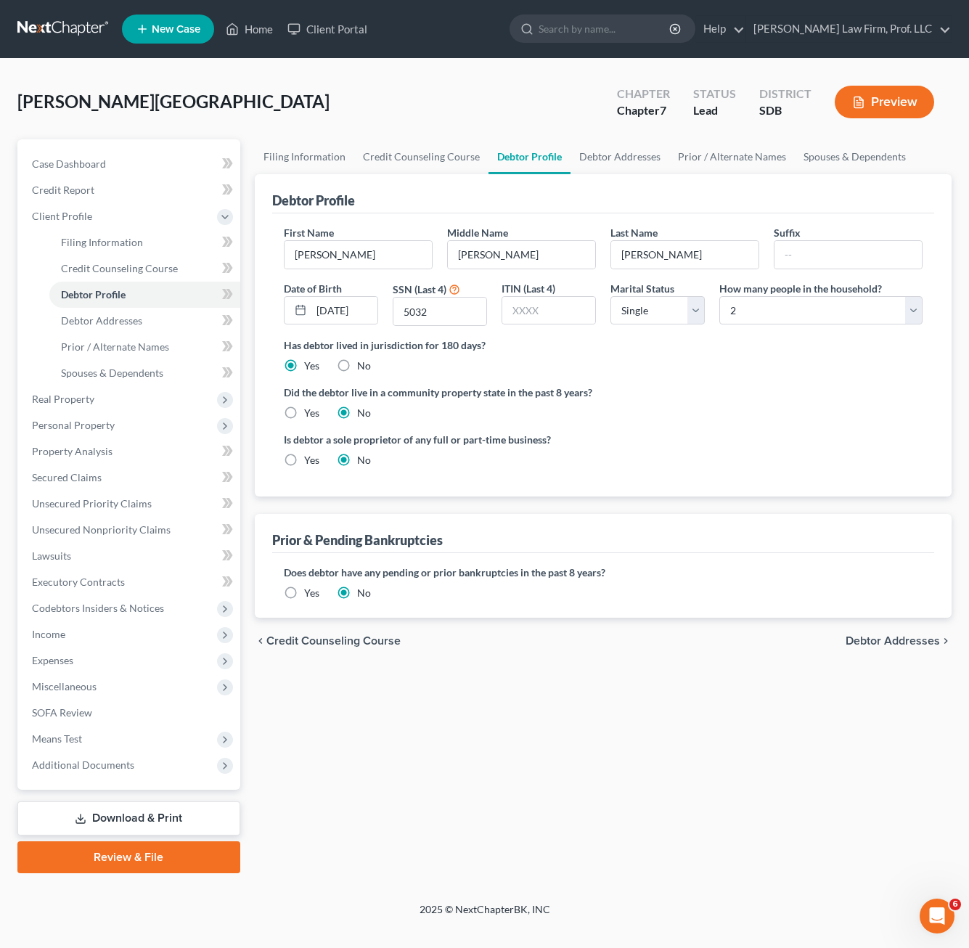
click at [706, 741] on div "Filing Information Credit Counseling Course Debtor Profile Debtor Addresses Pri…" at bounding box center [602, 506] width 711 height 734
click at [628, 808] on div "Filing Information Credit Counseling Course Debtor Profile Debtor Addresses Pri…" at bounding box center [602, 506] width 711 height 734
click at [598, 806] on div "Filing Information Credit Counseling Course Debtor Profile Debtor Addresses Pri…" at bounding box center [602, 506] width 711 height 734
click at [492, 734] on div "Filing Information Credit Counseling Course Debtor Profile Debtor Addresses Pri…" at bounding box center [602, 506] width 711 height 734
click at [721, 756] on div "Filing Information Credit Counseling Course Debtor Profile Debtor Addresses Pri…" at bounding box center [602, 506] width 711 height 734
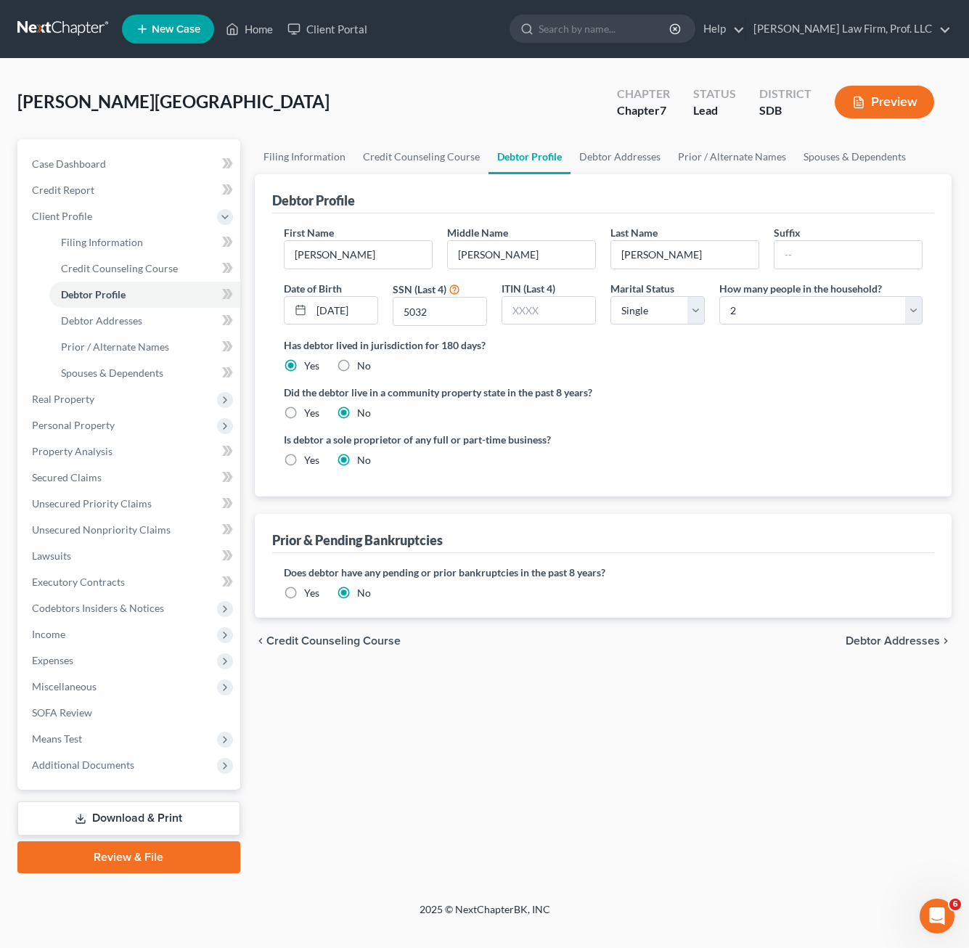
click at [549, 697] on div "Filing Information Credit Counseling Course Debtor Profile Debtor Addresses Pri…" at bounding box center [602, 506] width 711 height 734
click at [461, 865] on div "Filing Information Credit Counseling Course Debtor Profile Debtor Addresses Pri…" at bounding box center [602, 506] width 711 height 734
click at [161, 367] on span "Spouses & Dependents" at bounding box center [112, 372] width 102 height 12
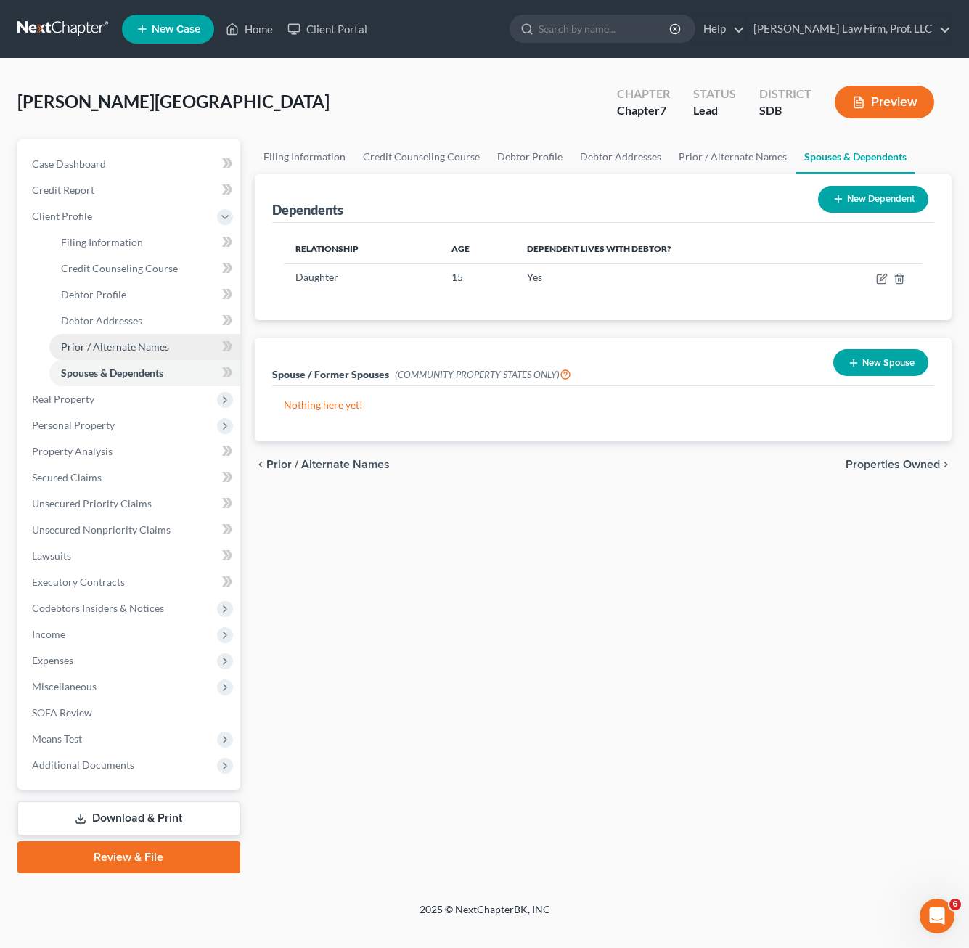
click at [160, 349] on span "Prior / Alternate Names" at bounding box center [115, 346] width 108 height 12
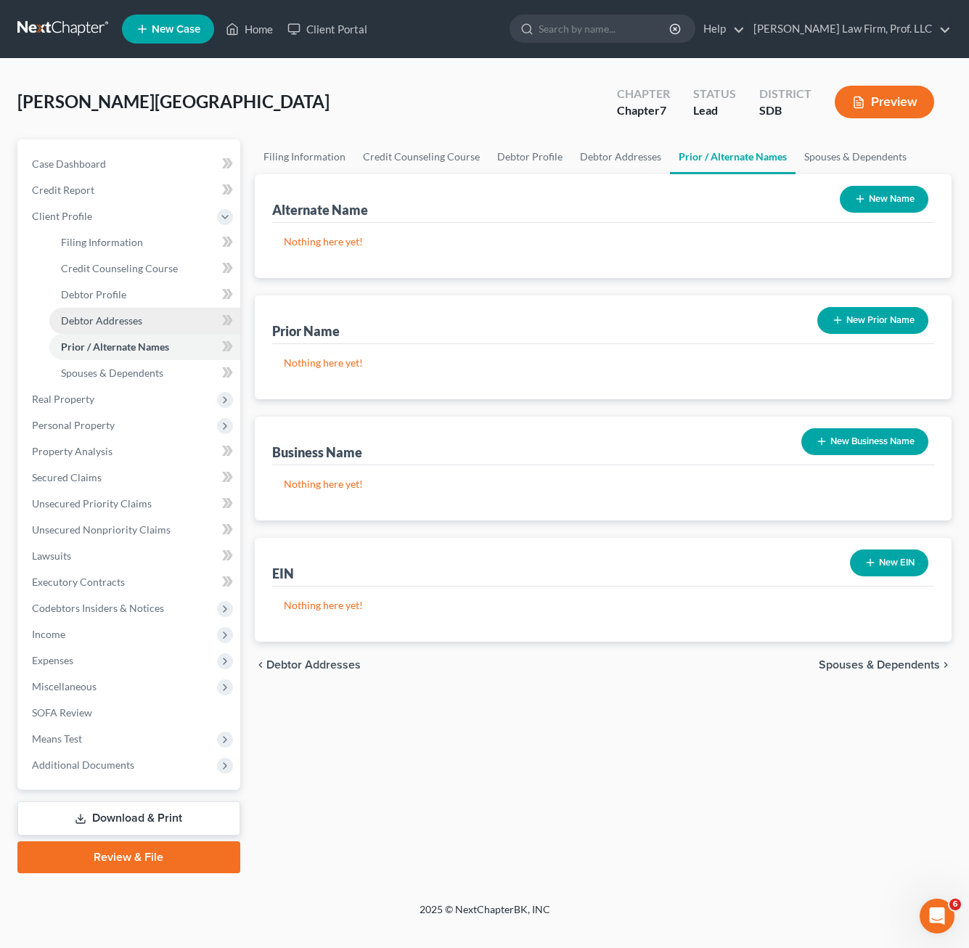
click at [168, 319] on link "Debtor Addresses" at bounding box center [144, 321] width 191 height 26
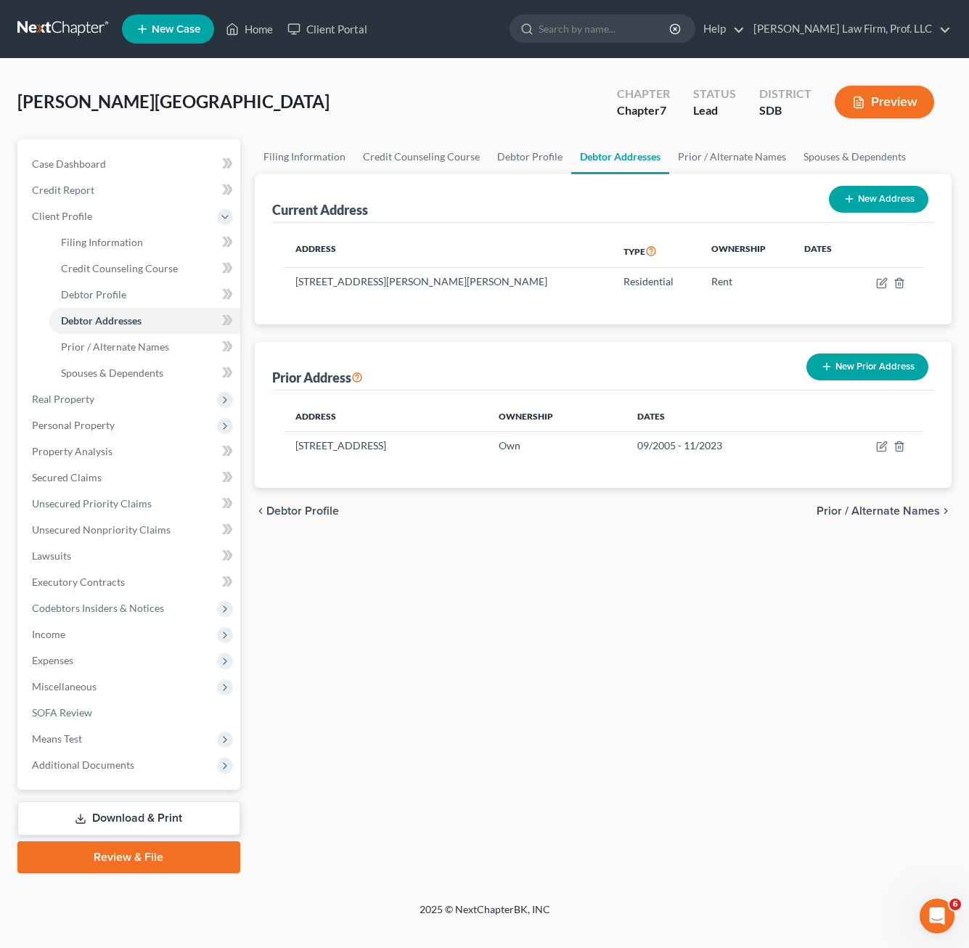
click at [562, 750] on div "Filing Information Credit Counseling Course Debtor Profile Debtor Addresses Pri…" at bounding box center [602, 506] width 711 height 734
click at [100, 523] on span "Unsecured Nonpriority Claims" at bounding box center [101, 529] width 139 height 12
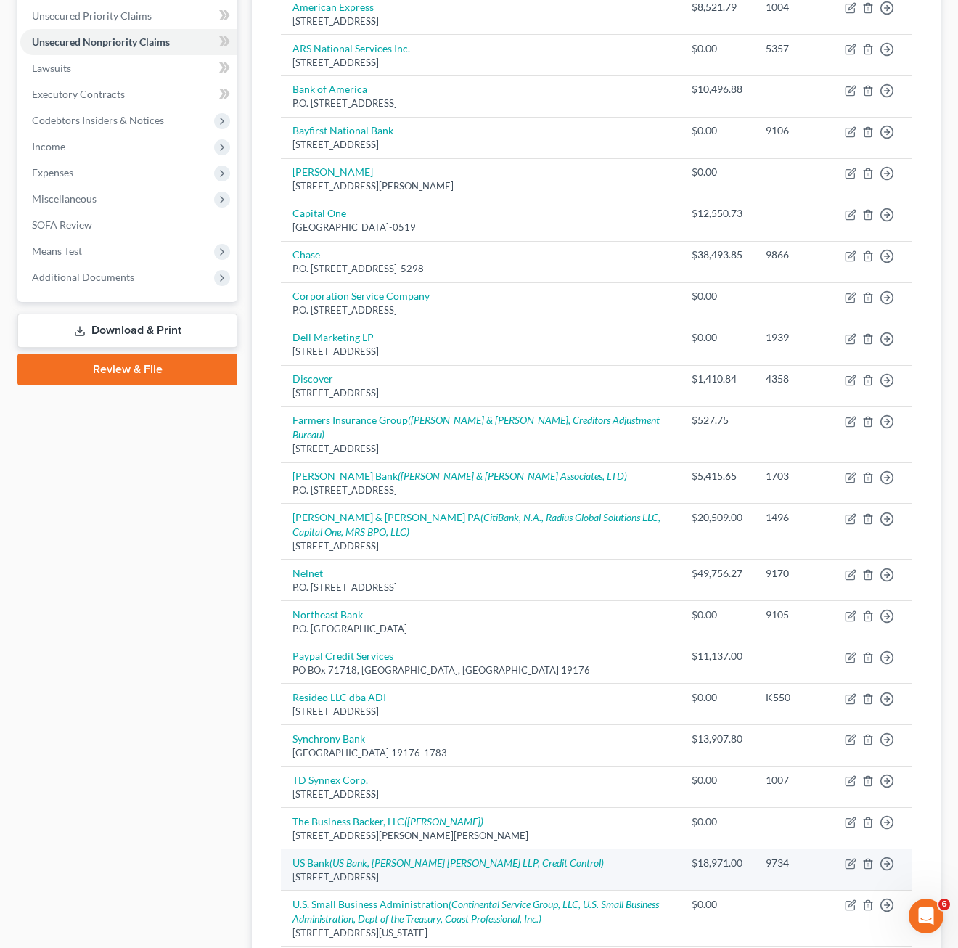
scroll to position [508, 0]
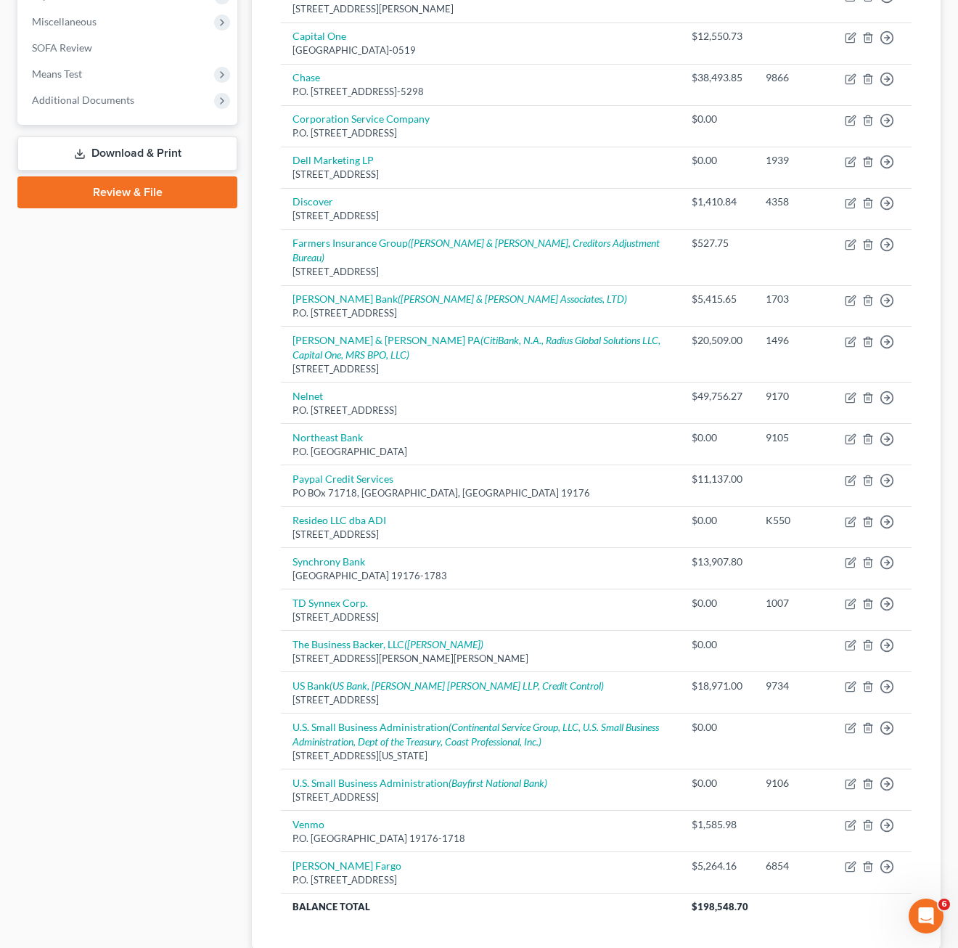
drag, startPoint x: 155, startPoint y: 366, endPoint x: 252, endPoint y: 162, distance: 226.2
click at [155, 366] on div "Case Dashboard Payments Invoices Payments Payments Credit Report Client Profile" at bounding box center [127, 312] width 234 height 1363
click at [155, 149] on link "Download & Print" at bounding box center [127, 153] width 220 height 34
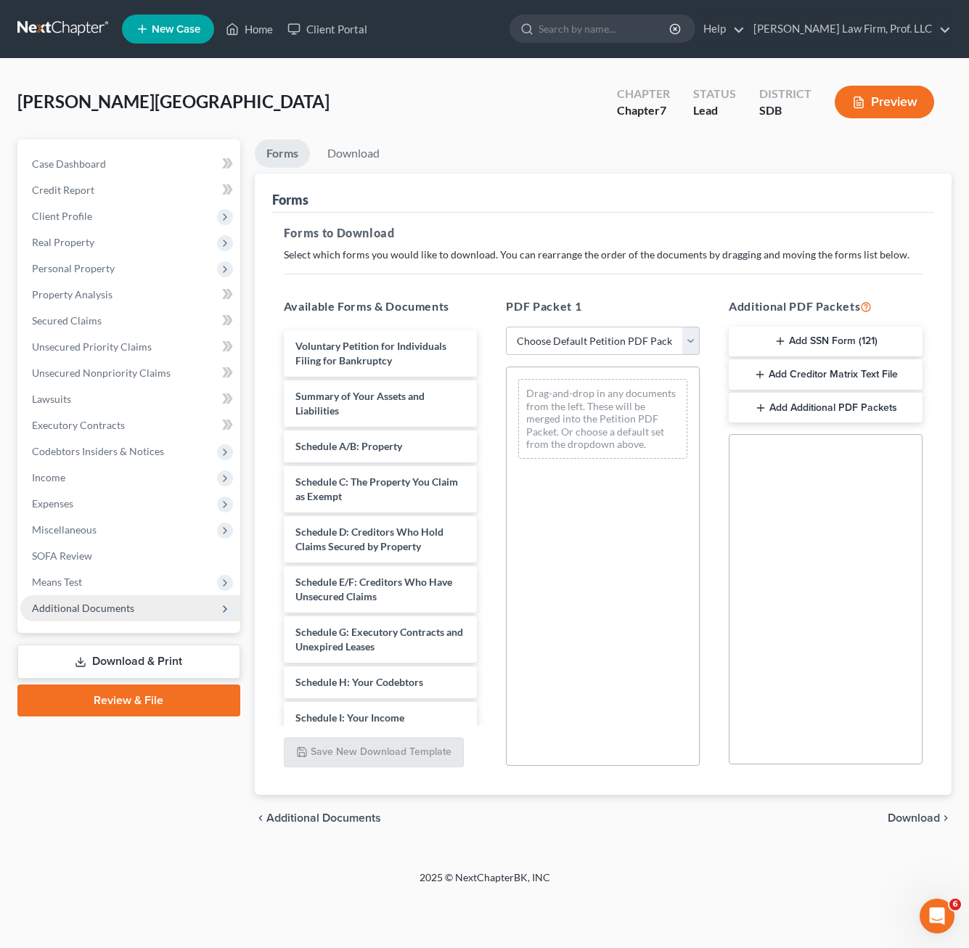
click at [99, 598] on span "Additional Documents" at bounding box center [130, 608] width 220 height 26
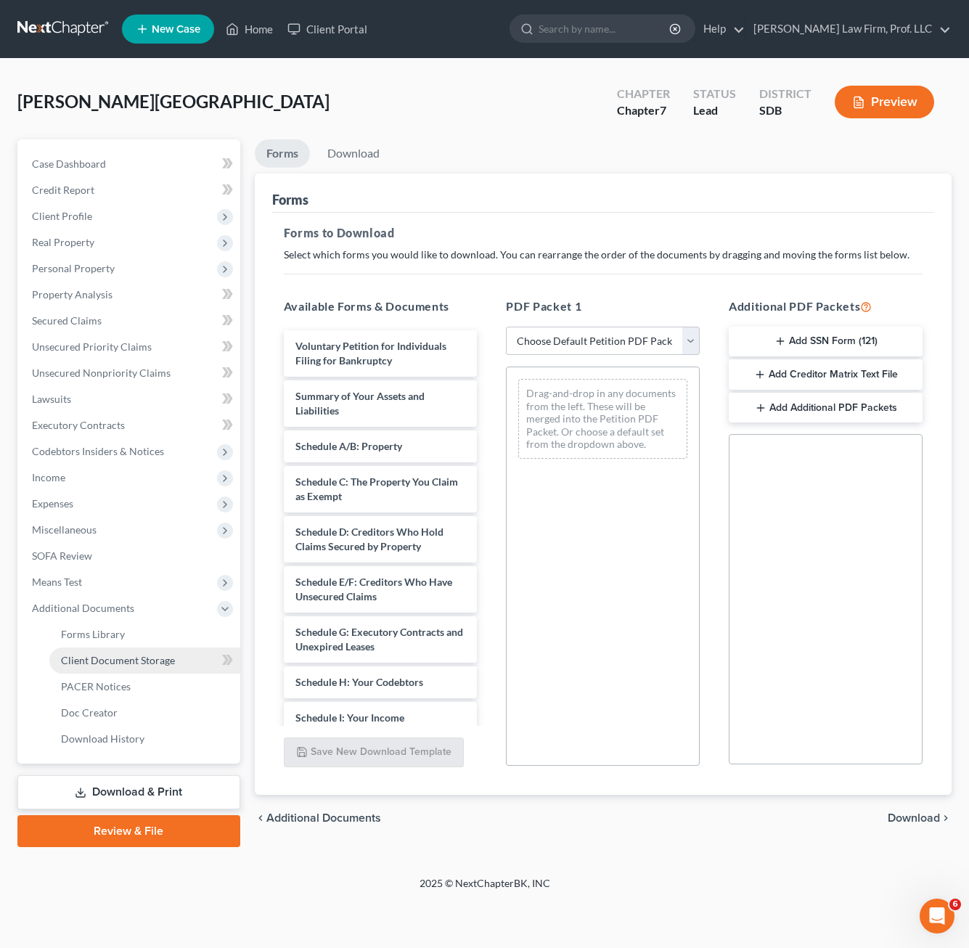
click at [139, 654] on span "Client Document Storage" at bounding box center [118, 660] width 114 height 12
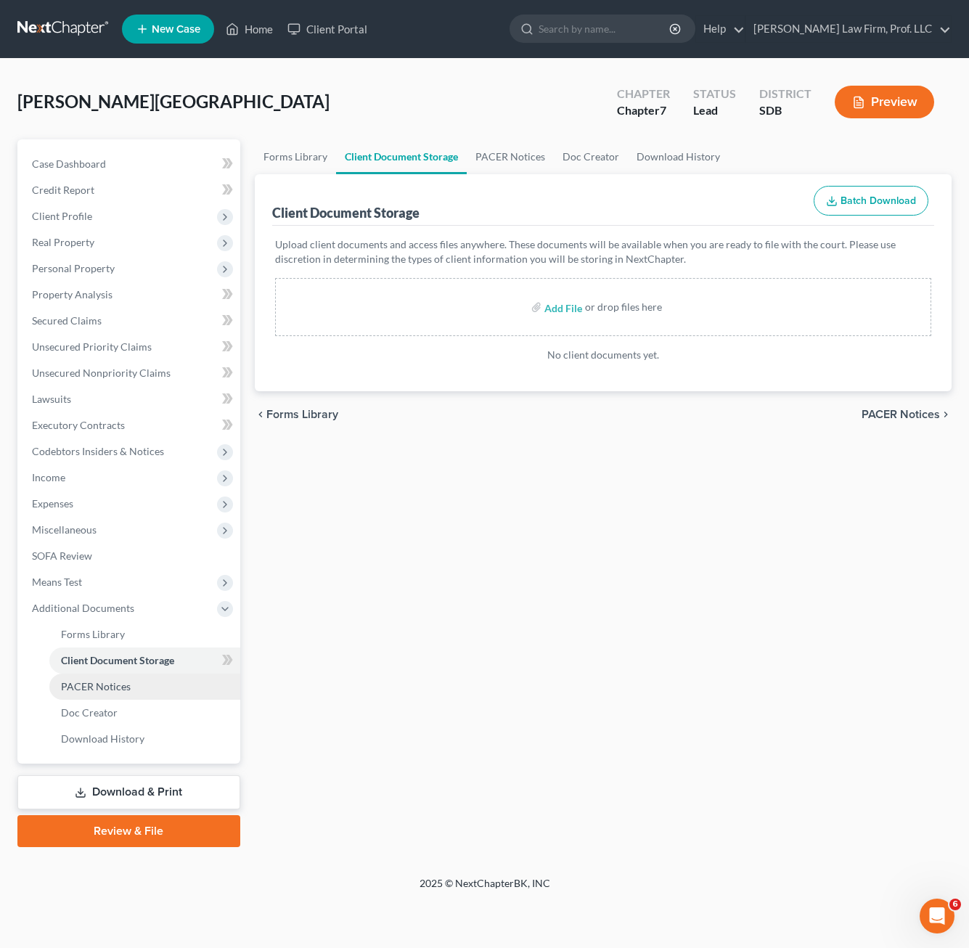
click at [102, 698] on link "PACER Notices" at bounding box center [144, 686] width 191 height 26
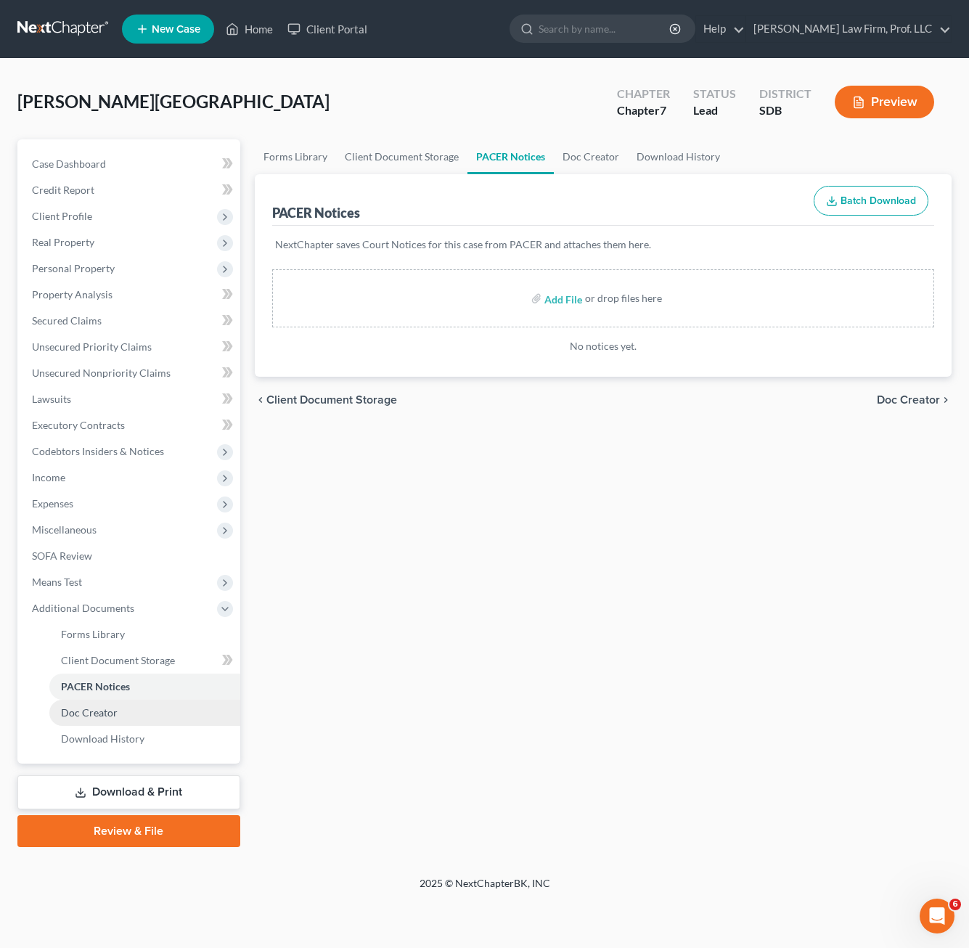
click at [100, 708] on span "Doc Creator" at bounding box center [89, 712] width 57 height 12
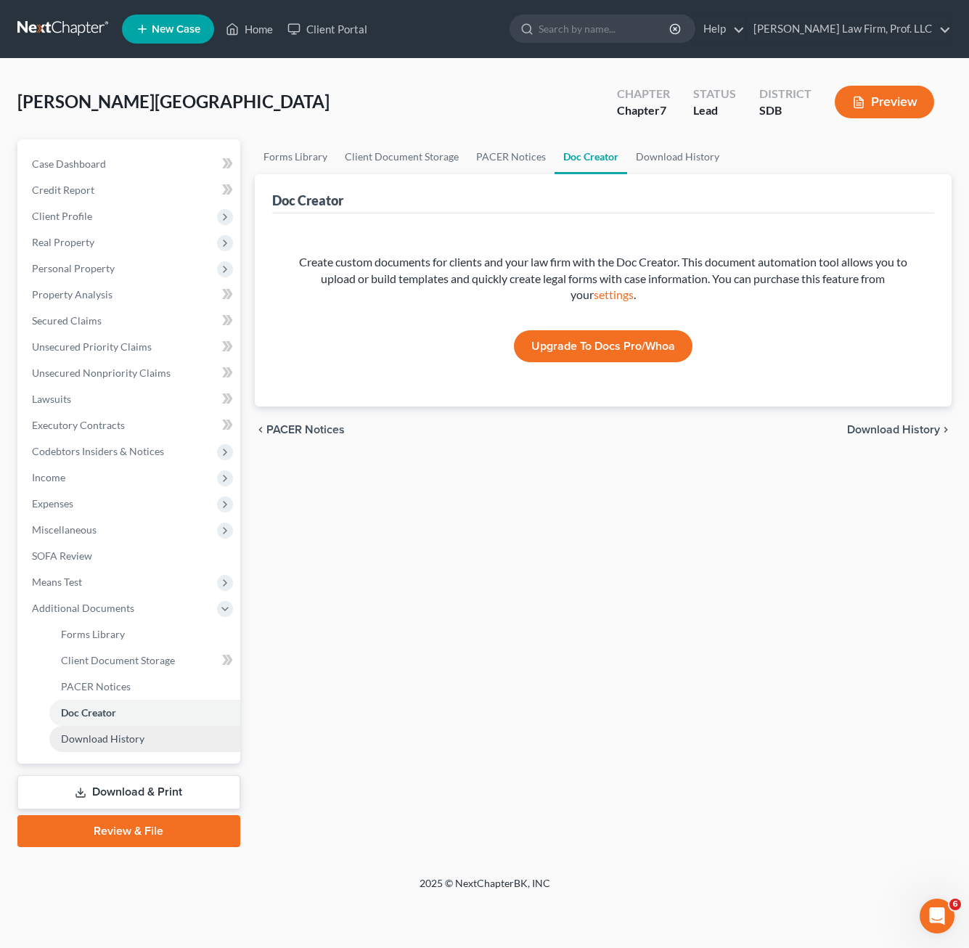
click at [105, 742] on span "Download History" at bounding box center [102, 738] width 83 height 12
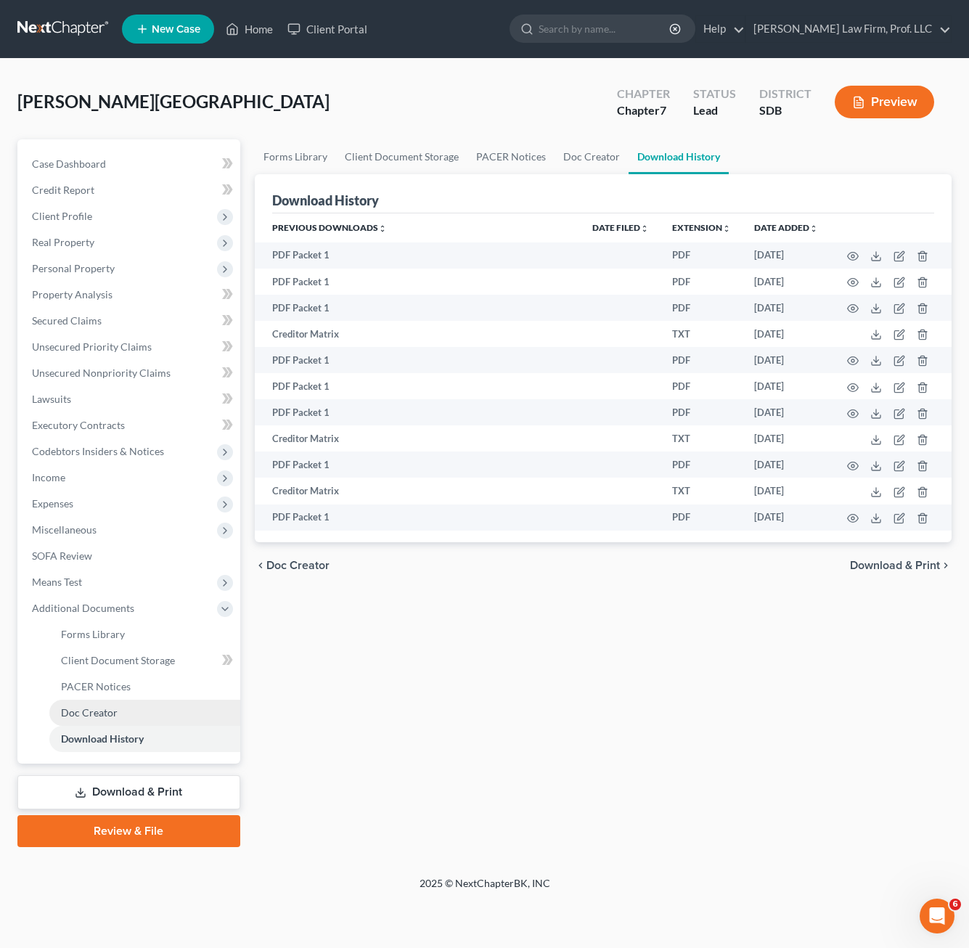
drag, startPoint x: 110, startPoint y: 715, endPoint x: 550, endPoint y: 337, distance: 580.4
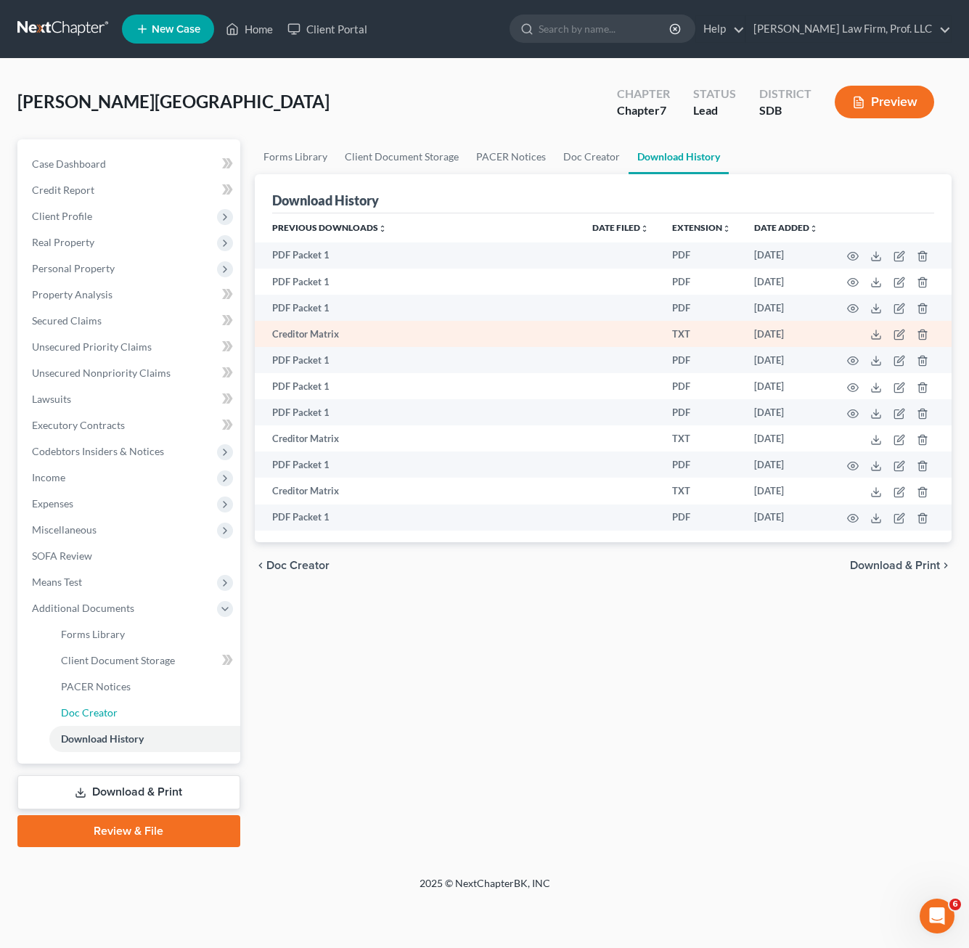
click at [110, 715] on span "Doc Creator" at bounding box center [89, 712] width 57 height 12
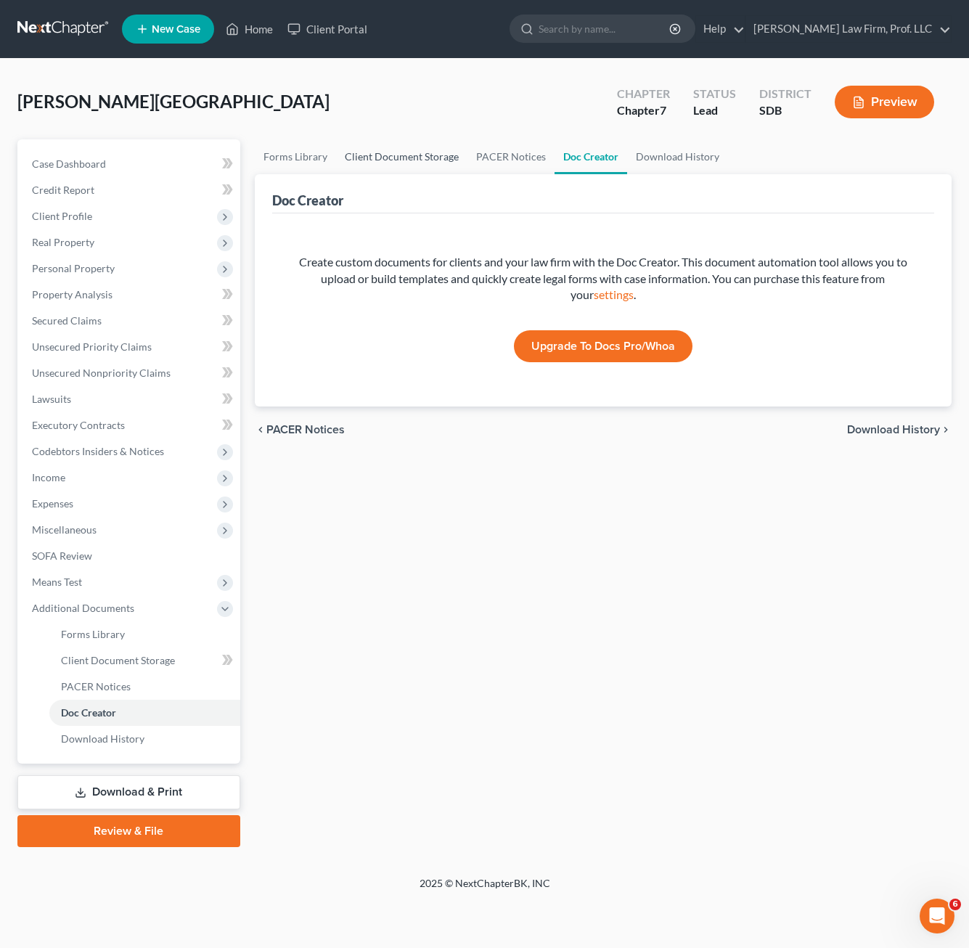
click at [406, 150] on link "Client Document Storage" at bounding box center [401, 156] width 131 height 35
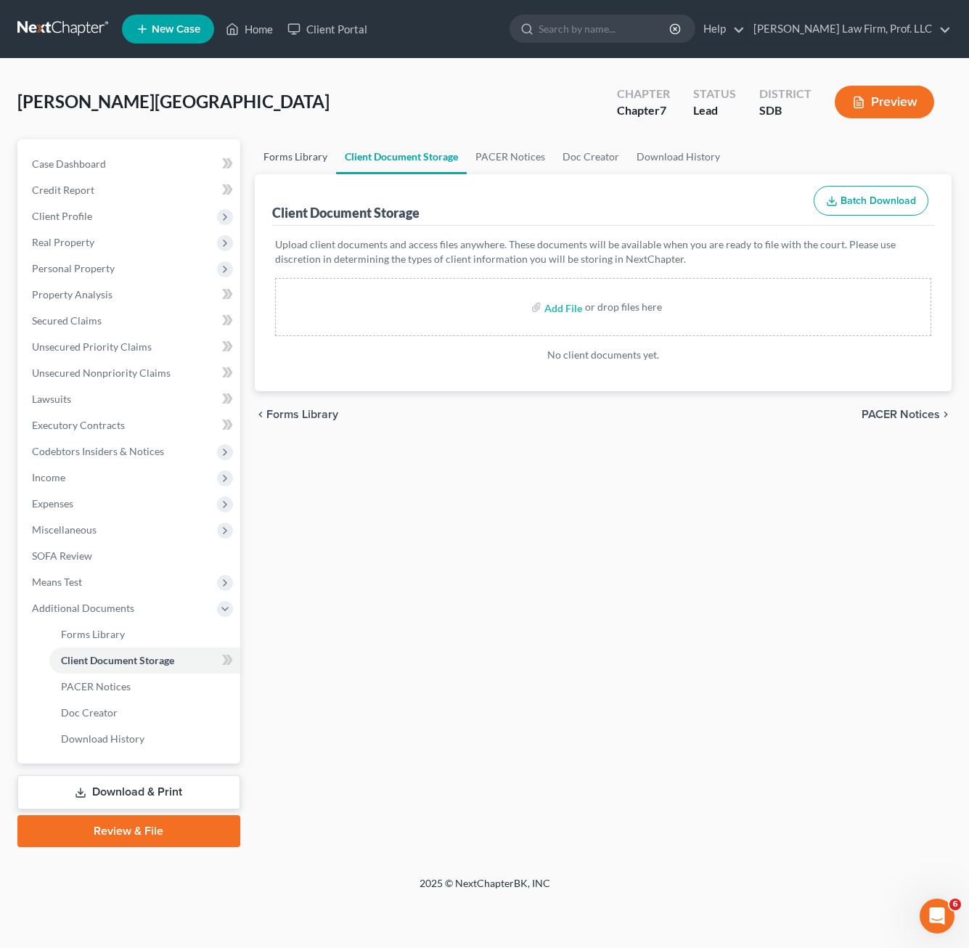
click at [299, 156] on link "Forms Library" at bounding box center [295, 156] width 81 height 35
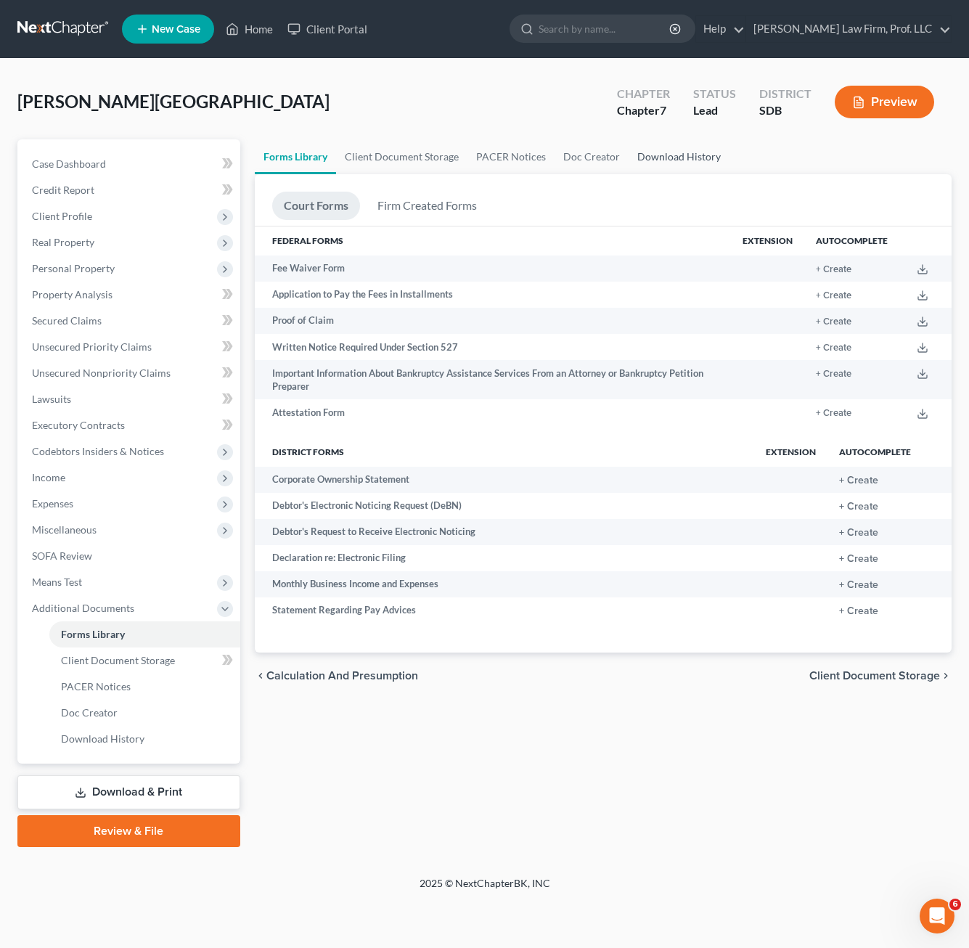
click at [696, 163] on link "Download History" at bounding box center [678, 156] width 101 height 35
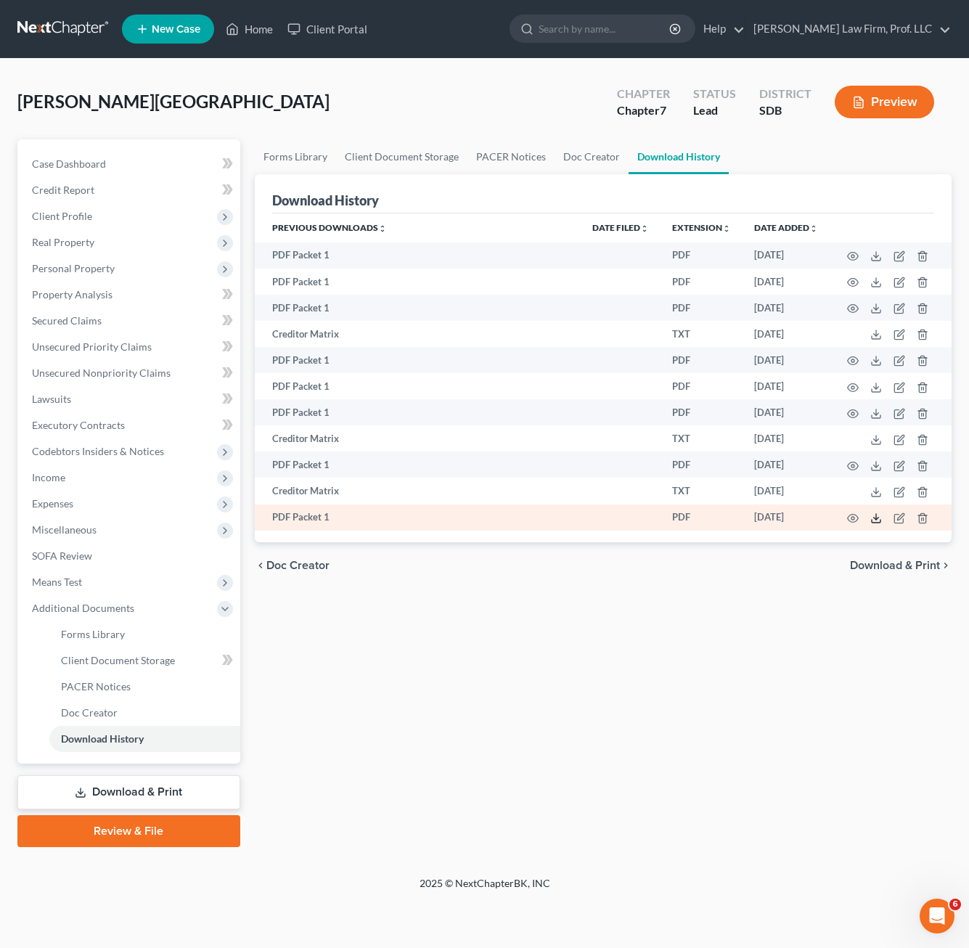
click at [861, 518] on polyline at bounding box center [876, 518] width 5 height 2
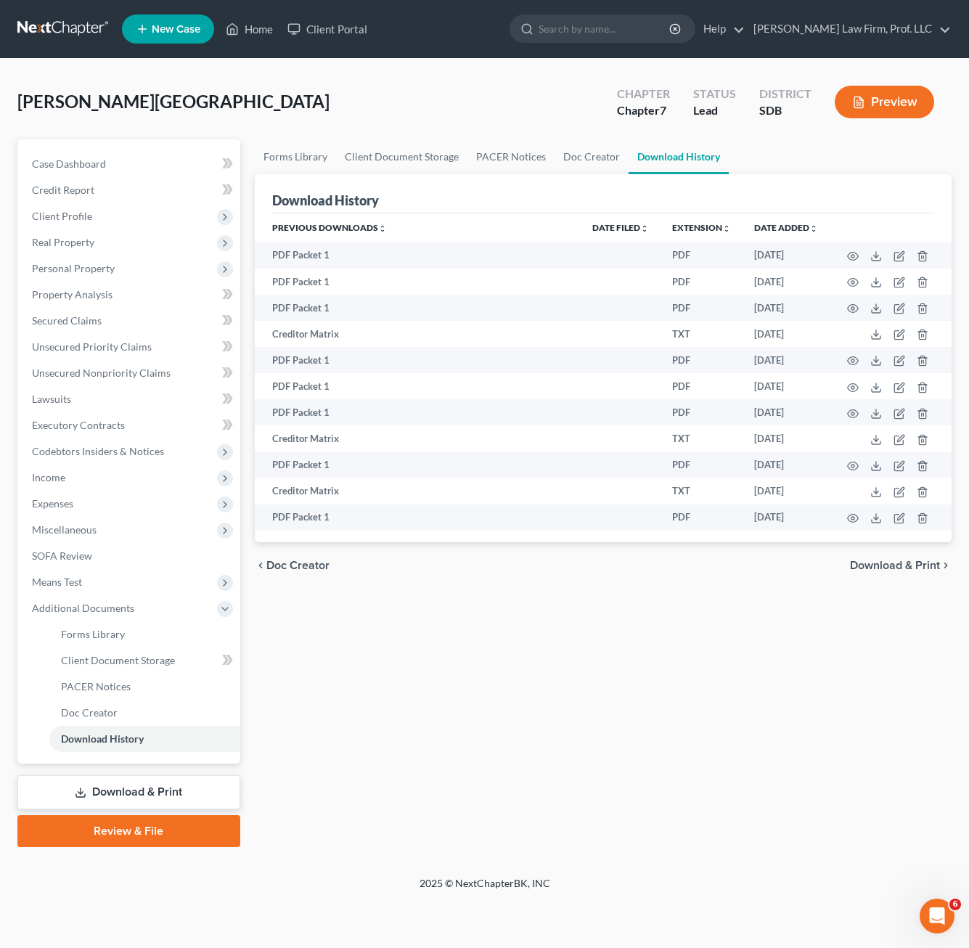
drag, startPoint x: 491, startPoint y: 712, endPoint x: 764, endPoint y: 5, distance: 757.6
click at [491, 707] on div "Forms Library Client Document Storage PACER Notices Doc Creator Download Histor…" at bounding box center [602, 492] width 711 height 707
drag, startPoint x: 607, startPoint y: 731, endPoint x: 209, endPoint y: 311, distance: 579.0
click at [607, 722] on div "Forms Library Client Document Storage PACER Notices Doc Creator Download Histor…" at bounding box center [602, 492] width 711 height 707
click at [83, 271] on span "Personal Property" at bounding box center [73, 268] width 83 height 12
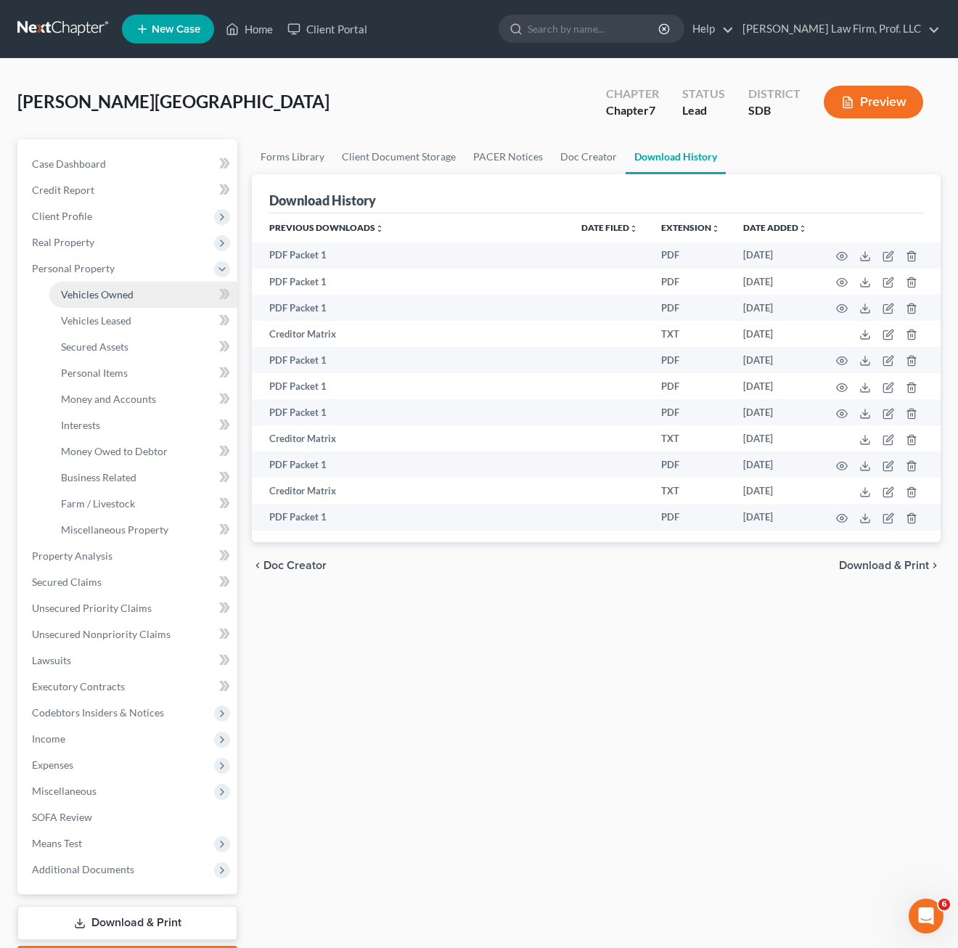
click at [97, 293] on span "Vehicles Owned" at bounding box center [97, 294] width 73 height 12
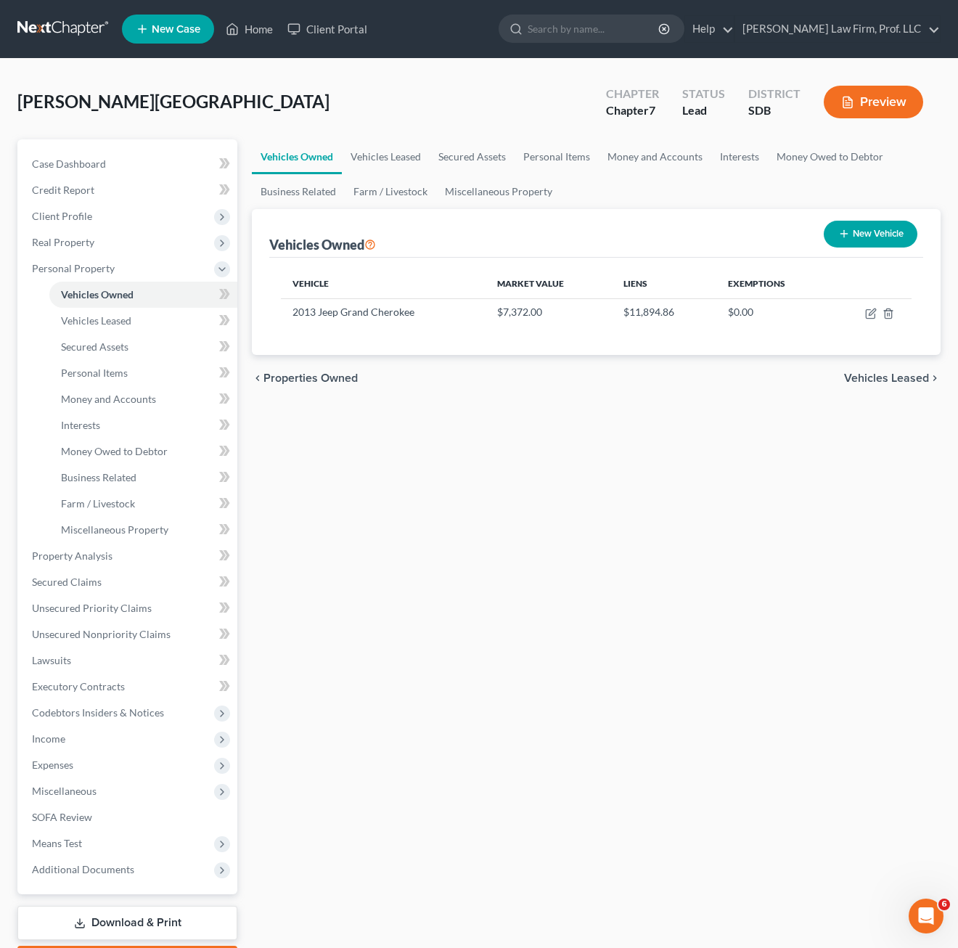
click at [557, 631] on div "Vehicles Owned Vehicles Leased Secured Assets Personal Items Money and Accounts…" at bounding box center [596, 558] width 703 height 838
click at [861, 310] on icon "button" at bounding box center [871, 314] width 12 height 12
select select "0"
select select "13"
select select "2"
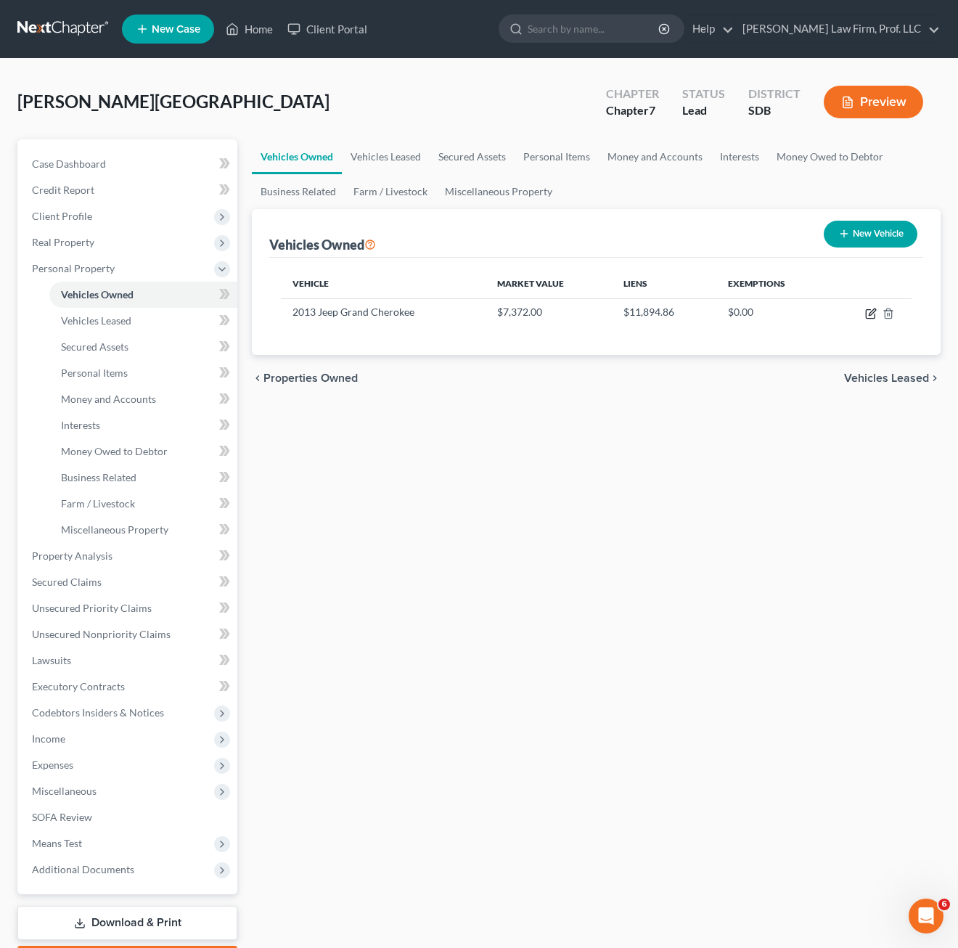
select select "0"
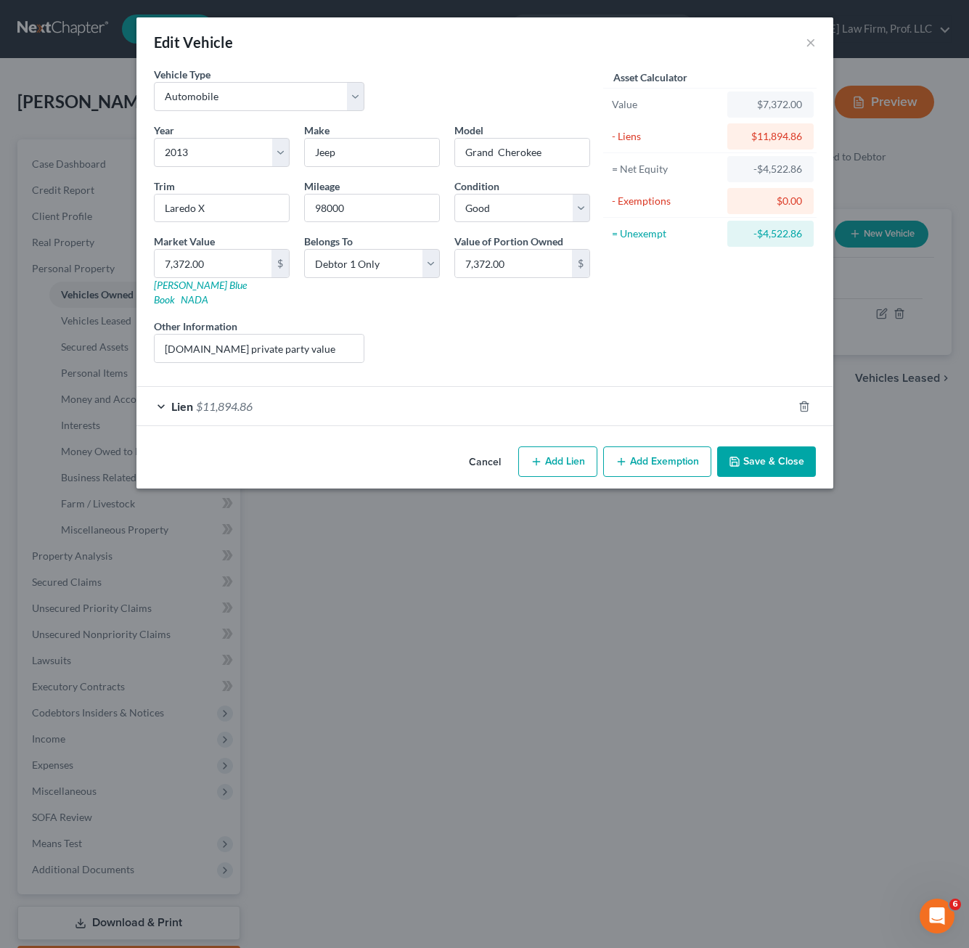
click at [602, 330] on div "Asset Calculator Value $7,372.00 - Liens $11,894.86 = Net Equity -$4,522.86 - E…" at bounding box center [710, 221] width 226 height 308
click at [493, 448] on button "Cancel" at bounding box center [484, 462] width 55 height 29
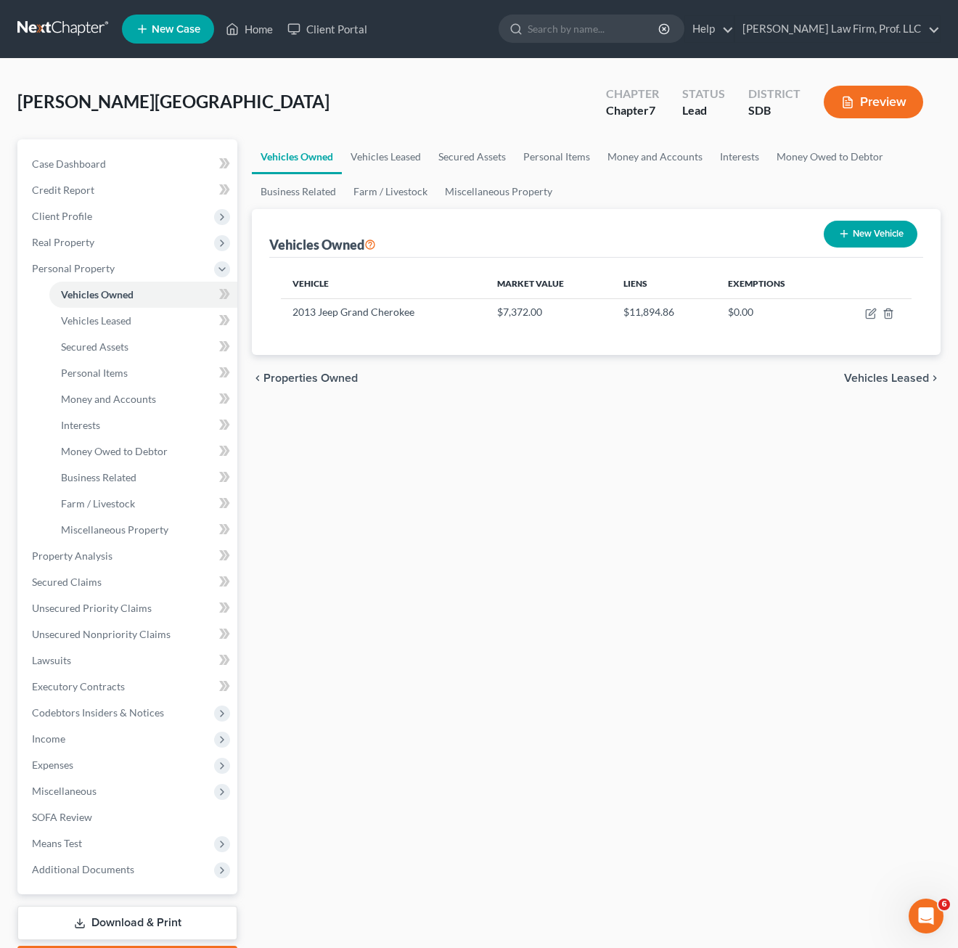
click at [401, 736] on div at bounding box center [479, 474] width 958 height 948
click at [485, 688] on div "Vehicles Owned Vehicles Leased Secured Assets Personal Items Money and Accounts…" at bounding box center [596, 558] width 703 height 838
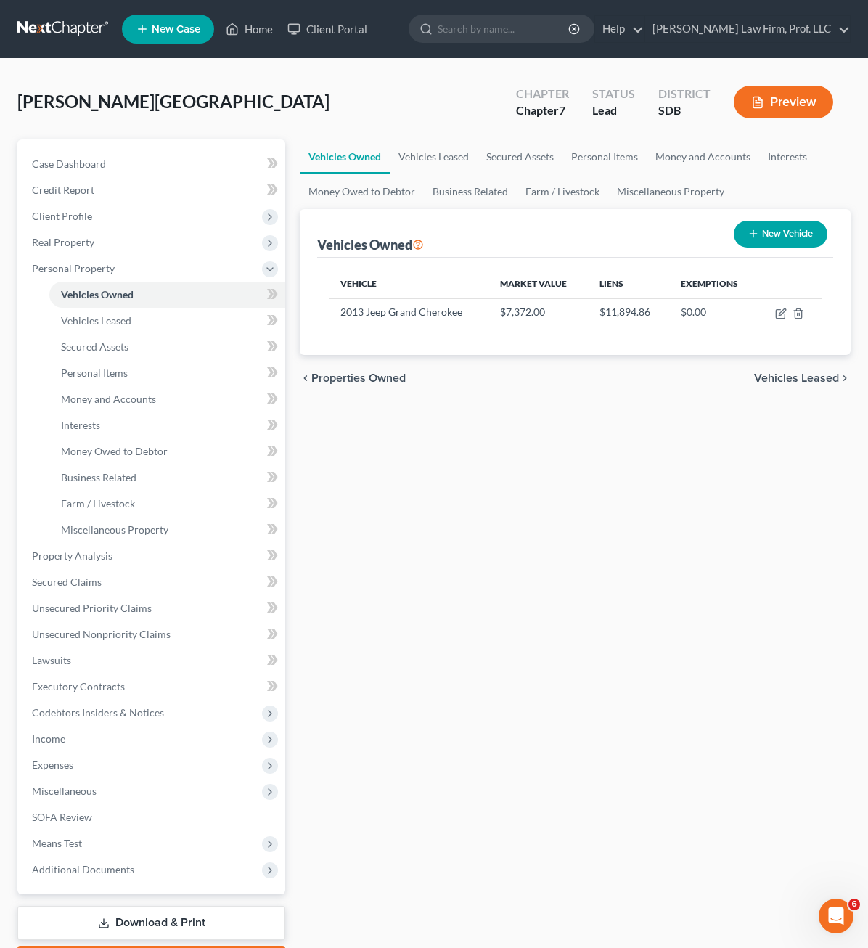
click at [681, 818] on div "Vehicles Owned Vehicles Leased Secured Assets Personal Items Money and Accounts…" at bounding box center [574, 558] width 565 height 838
click at [411, 920] on div "Vehicles Owned Vehicles Leased Secured Assets Personal Items Money and Accounts…" at bounding box center [574, 558] width 565 height 838
click at [59, 226] on span "Client Profile" at bounding box center [152, 216] width 265 height 26
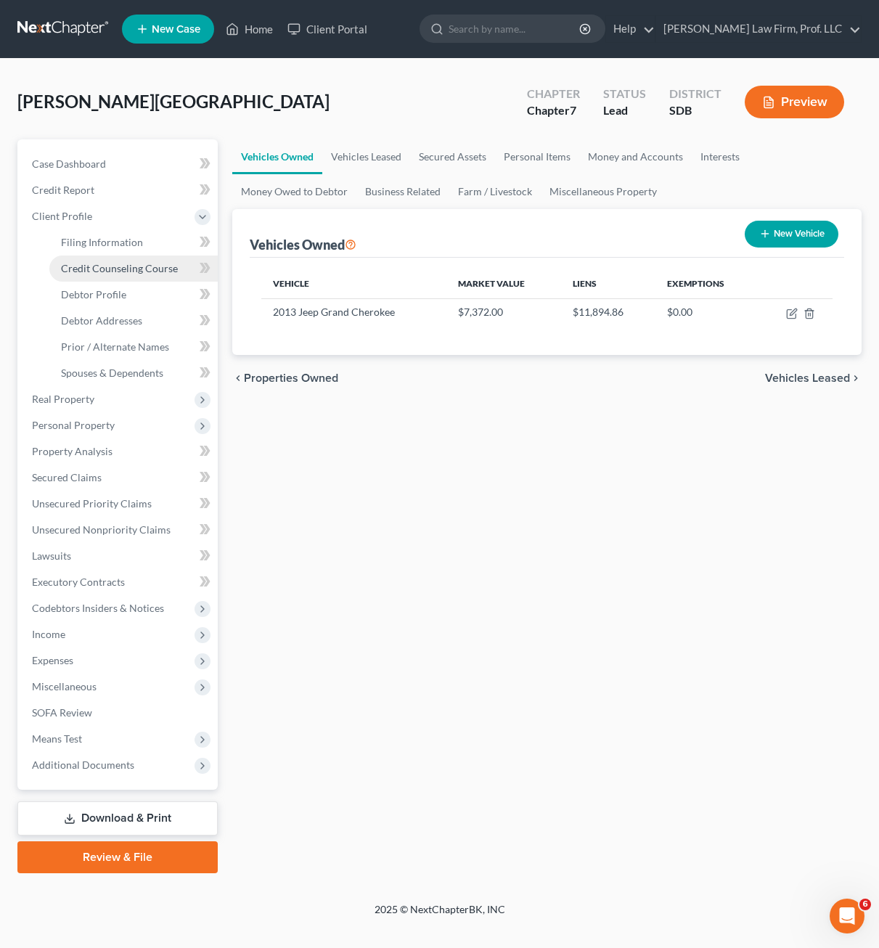
click at [122, 271] on span "Credit Counseling Course" at bounding box center [119, 268] width 117 height 12
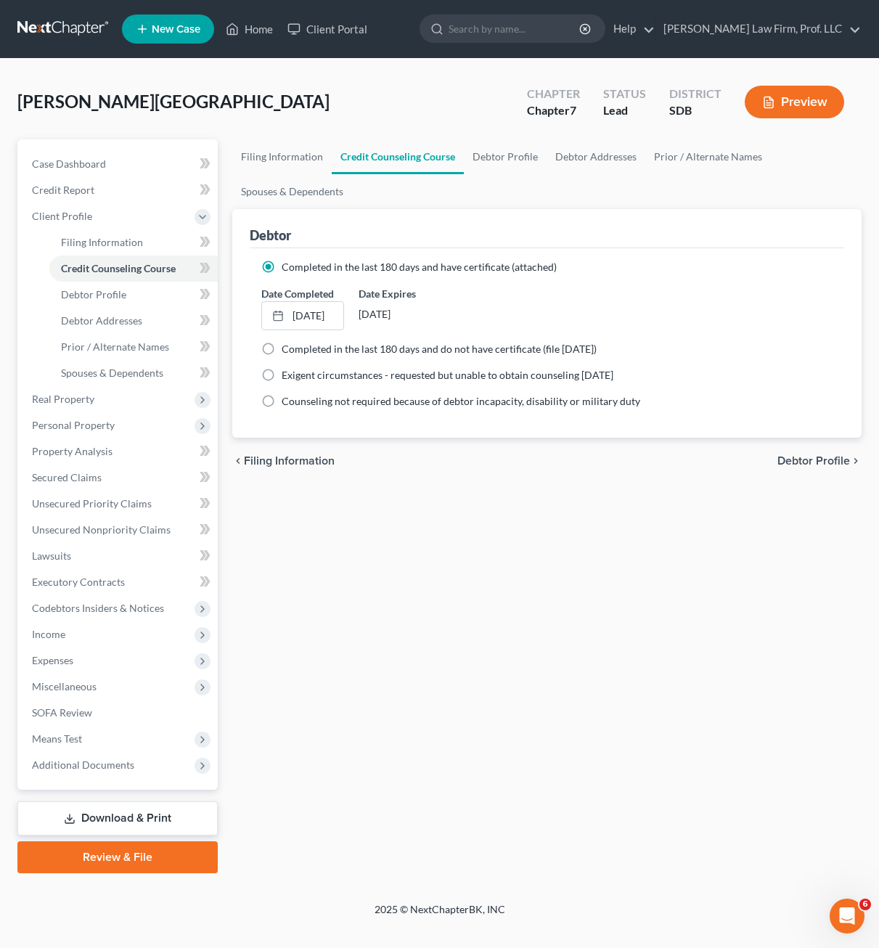
drag, startPoint x: 597, startPoint y: 557, endPoint x: 538, endPoint y: 552, distance: 59.7
click at [597, 557] on div "Filing Information Credit Counseling Course Debtor Profile Debtor Addresses Pri…" at bounding box center [547, 506] width 644 height 734
drag, startPoint x: 436, startPoint y: 865, endPoint x: 422, endPoint y: 864, distance: 14.5
click at [436, 865] on div "Filing Information Credit Counseling Course Debtor Profile Debtor Addresses Pri…" at bounding box center [547, 506] width 644 height 734
drag, startPoint x: 613, startPoint y: 699, endPoint x: 340, endPoint y: 543, distance: 313.9
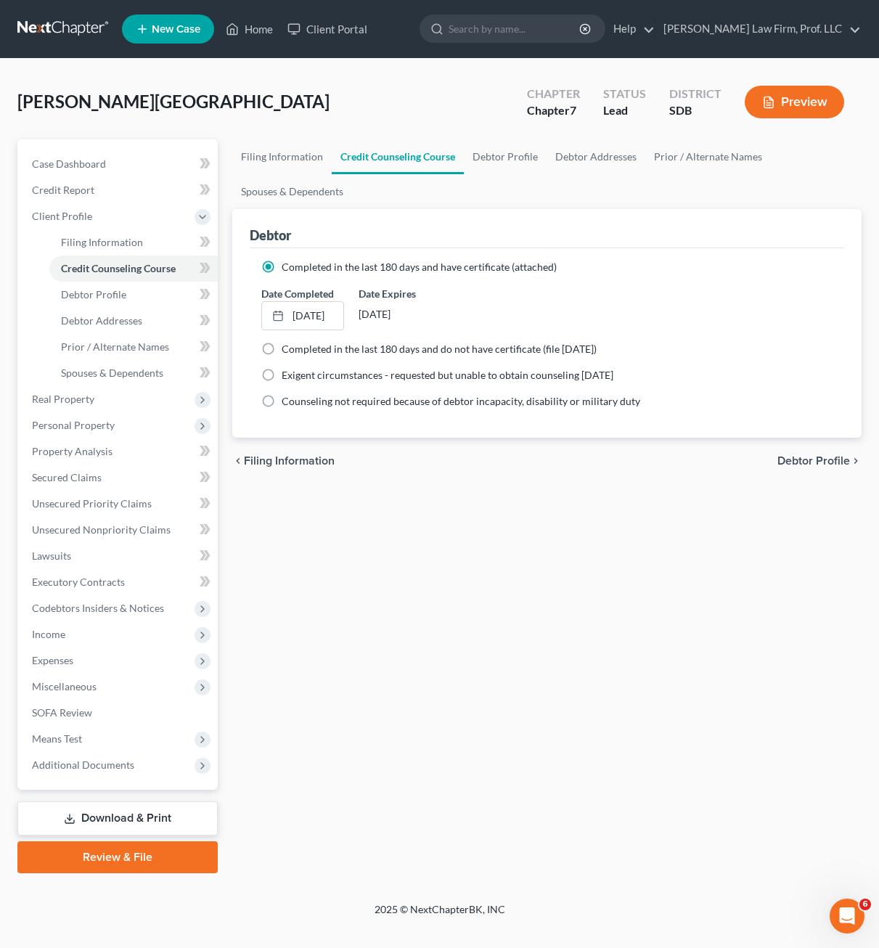
click at [613, 699] on div "Filing Information Credit Counseling Course Debtor Profile Debtor Addresses Pri…" at bounding box center [547, 506] width 644 height 734
drag, startPoint x: 394, startPoint y: 563, endPoint x: 49, endPoint y: 576, distance: 344.9
click at [394, 563] on div "Filing Information Credit Counseling Course Debtor Profile Debtor Addresses Pri…" at bounding box center [547, 506] width 644 height 734
click at [62, 624] on span "Income" at bounding box center [118, 634] width 197 height 26
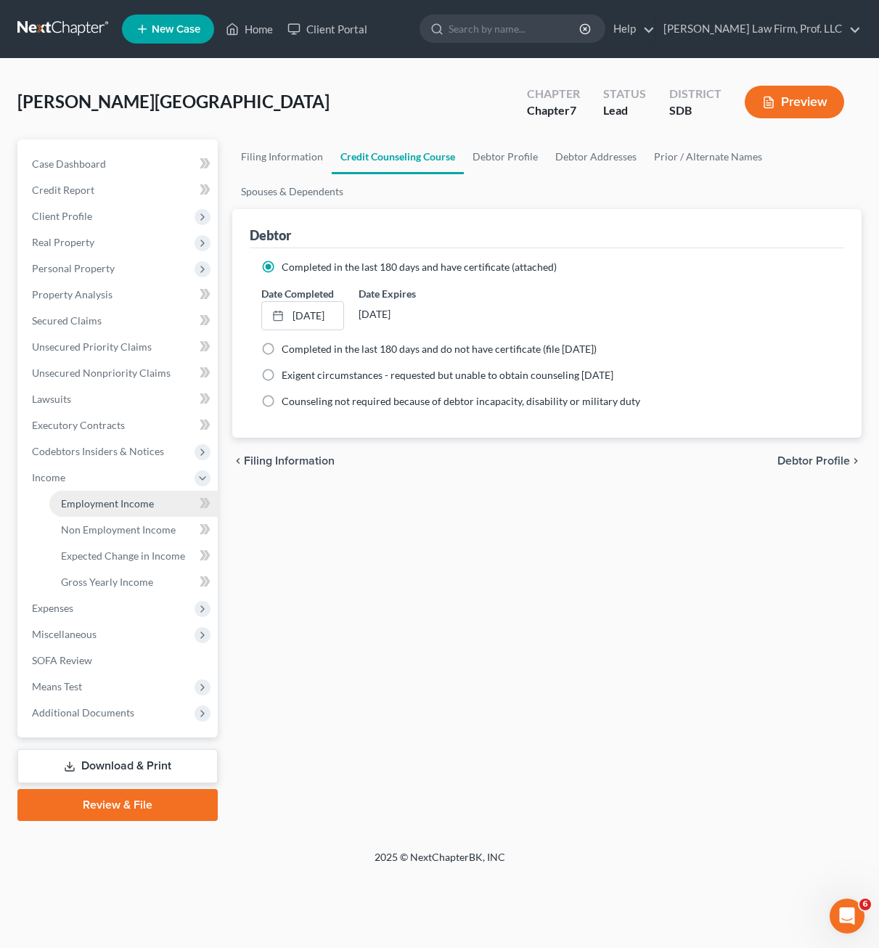
click at [115, 506] on span "Employment Income" at bounding box center [107, 503] width 93 height 12
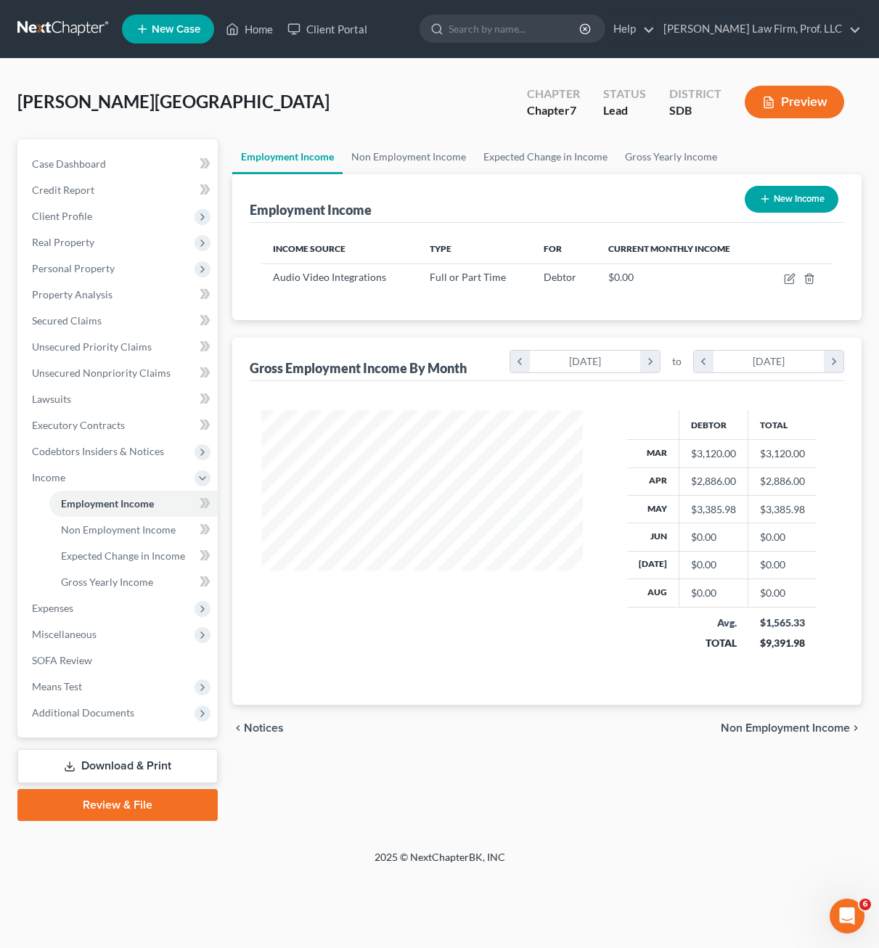
scroll to position [260, 350]
click at [549, 765] on div "Employment Income Non Employment Income Expected Change in Income Gross Yearly …" at bounding box center [547, 479] width 644 height 681
drag, startPoint x: 489, startPoint y: 784, endPoint x: 515, endPoint y: 767, distance: 31.4
click at [490, 780] on div "Employment Income Non Employment Income Expected Change in Income Gross Yearly …" at bounding box center [547, 479] width 644 height 681
drag, startPoint x: 479, startPoint y: 806, endPoint x: 3, endPoint y: 761, distance: 478.1
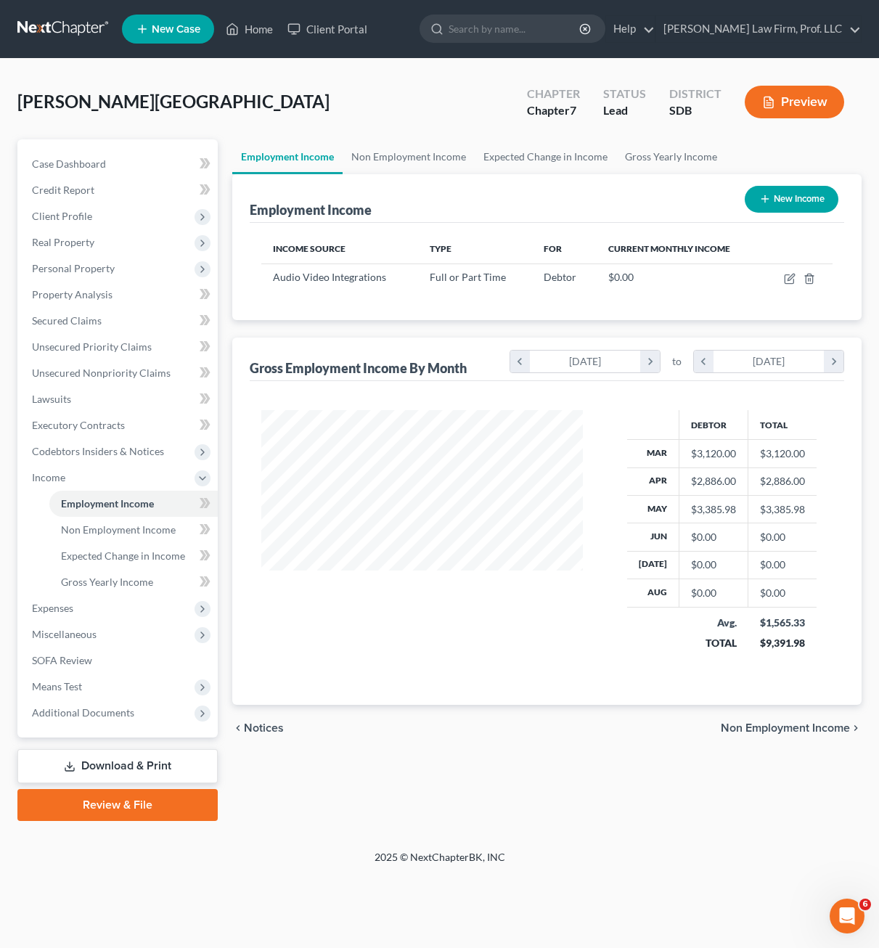
click at [479, 806] on div "Employment Income Non Employment Income Expected Change in Income Gross Yearly …" at bounding box center [547, 479] width 644 height 681
click at [523, 848] on div "[PERSON_NAME][GEOGRAPHIC_DATA] Upgraded Chapter Chapter 7 Status Lead District …" at bounding box center [439, 454] width 879 height 791
click at [74, 609] on span "Expenses" at bounding box center [118, 608] width 197 height 26
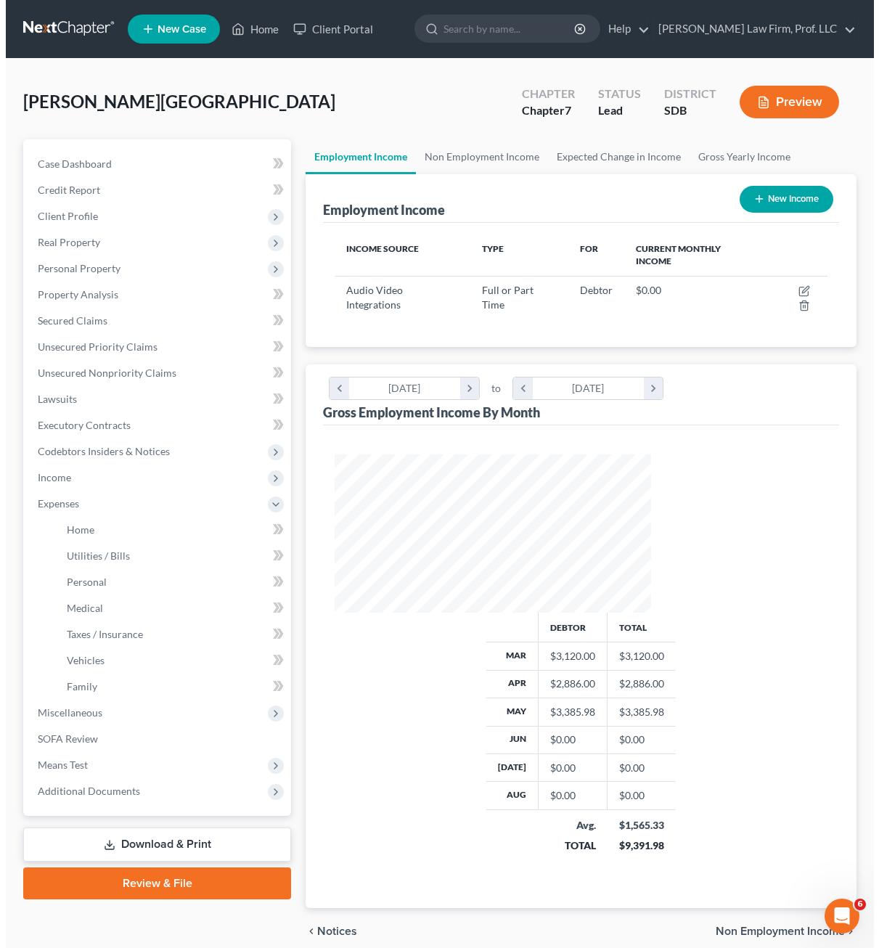
scroll to position [725346, 725261]
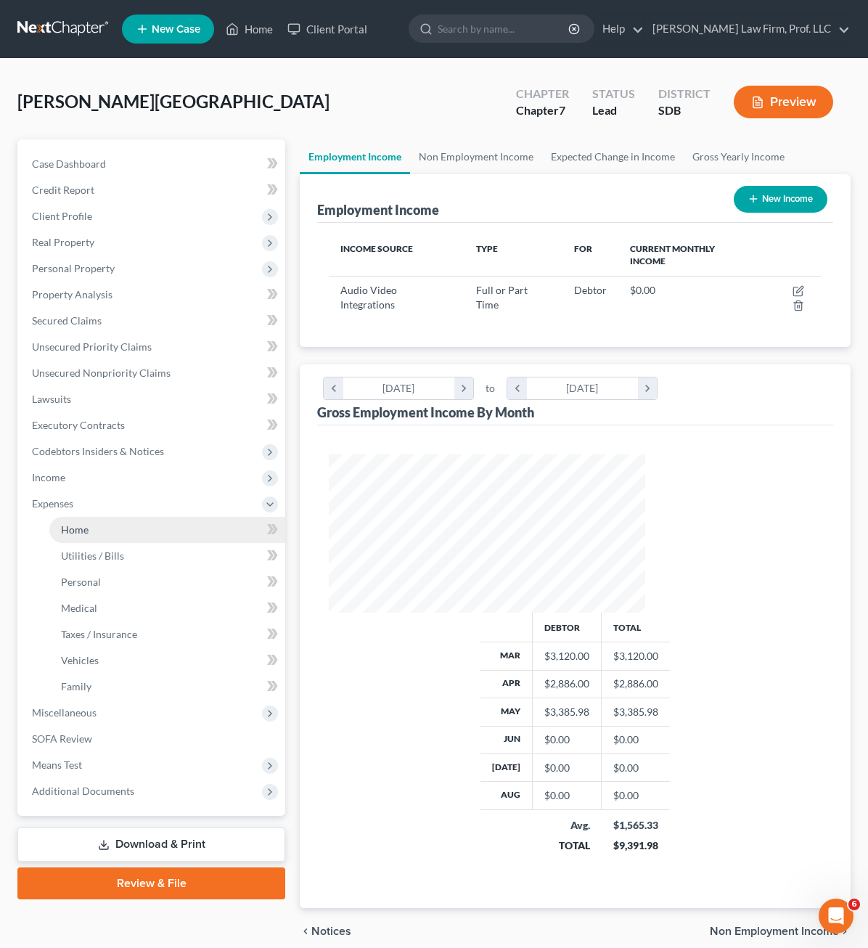
click at [103, 527] on link "Home" at bounding box center [167, 530] width 236 height 26
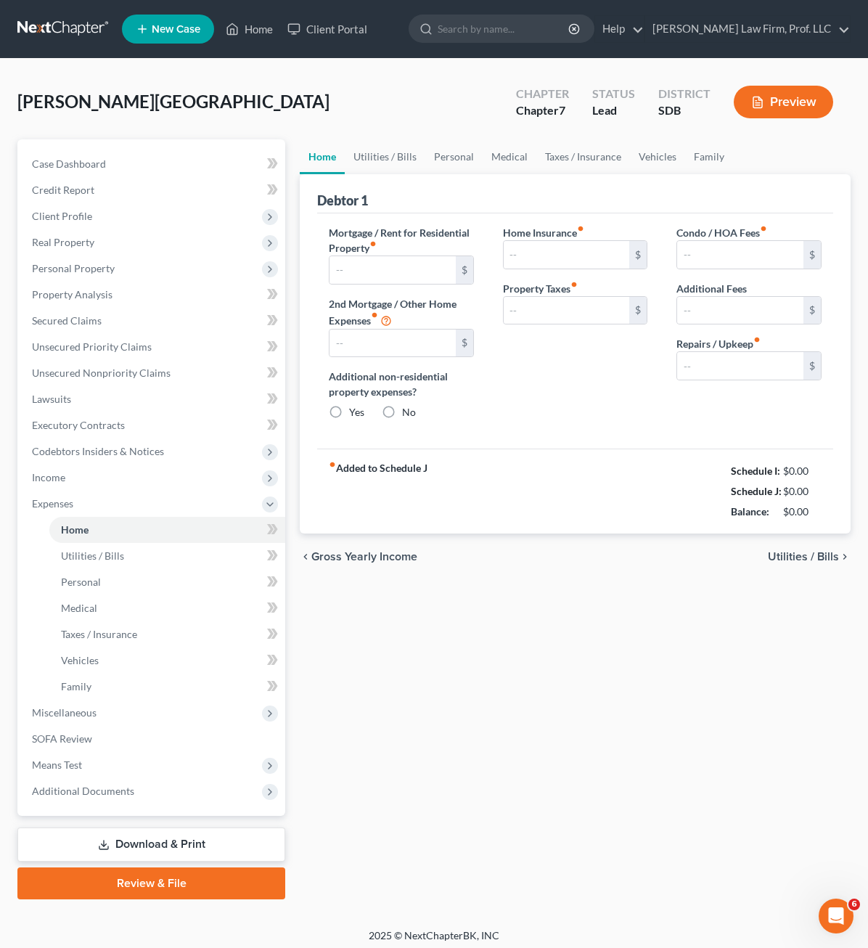
type input "1,836.00"
type input "0.00"
radio input "true"
type input "0.00"
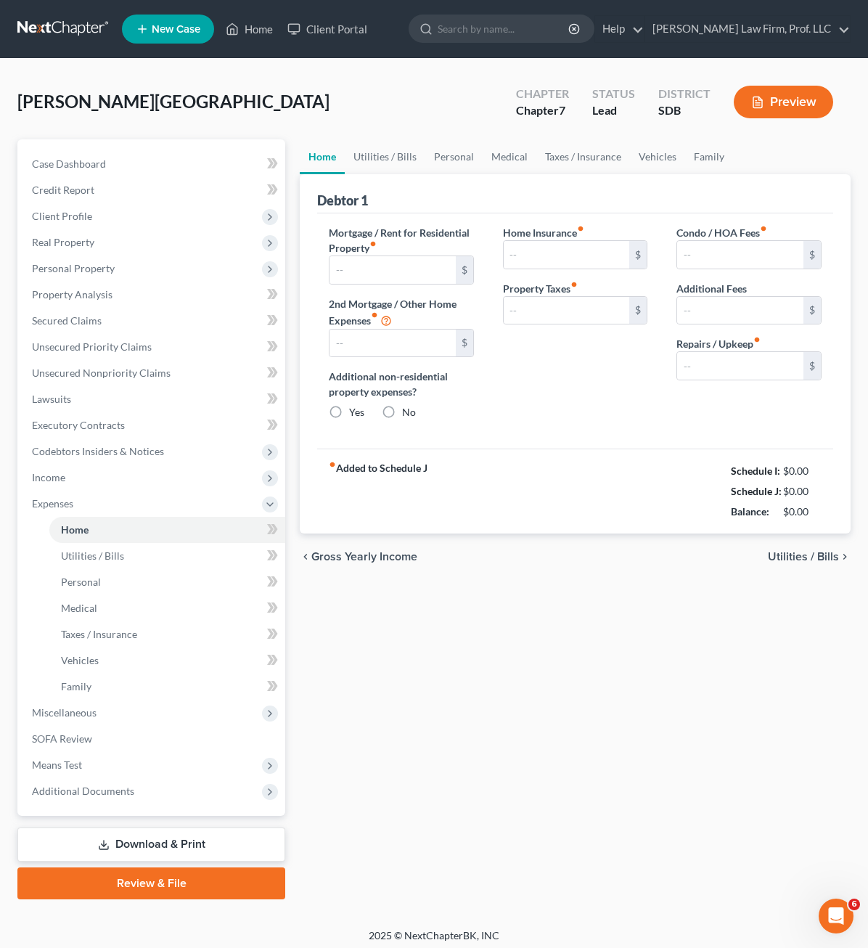
type input "0.00"
click at [685, 169] on link "Family" at bounding box center [709, 156] width 48 height 35
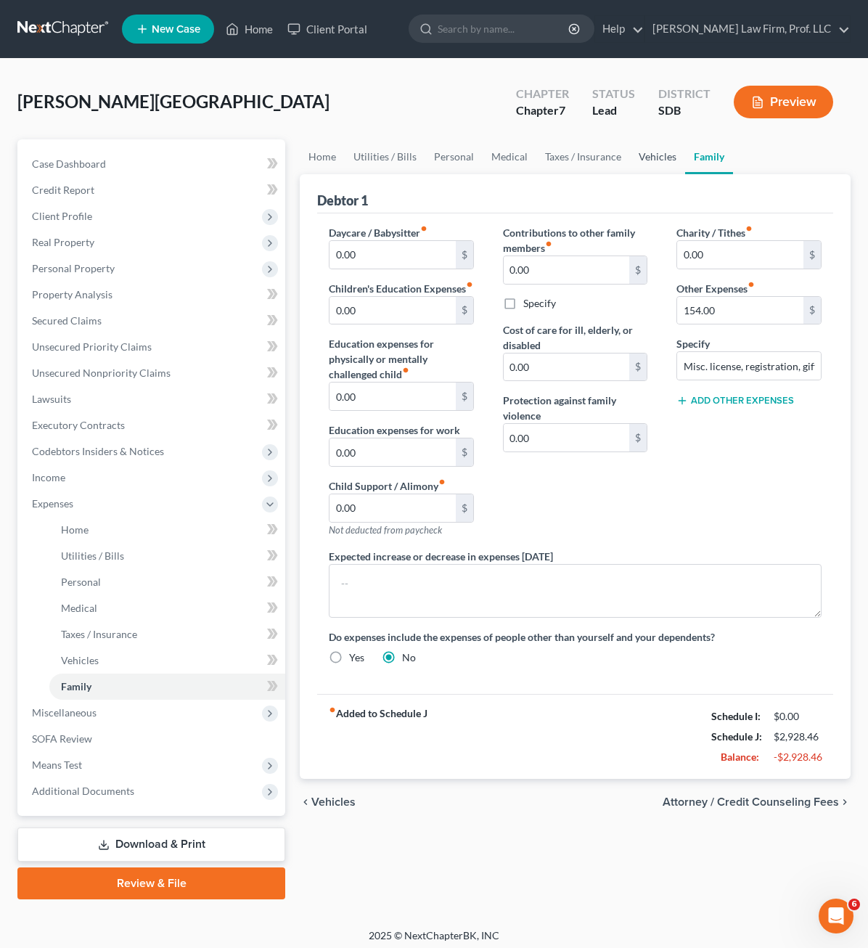
click at [630, 156] on link "Vehicles" at bounding box center [657, 156] width 55 height 35
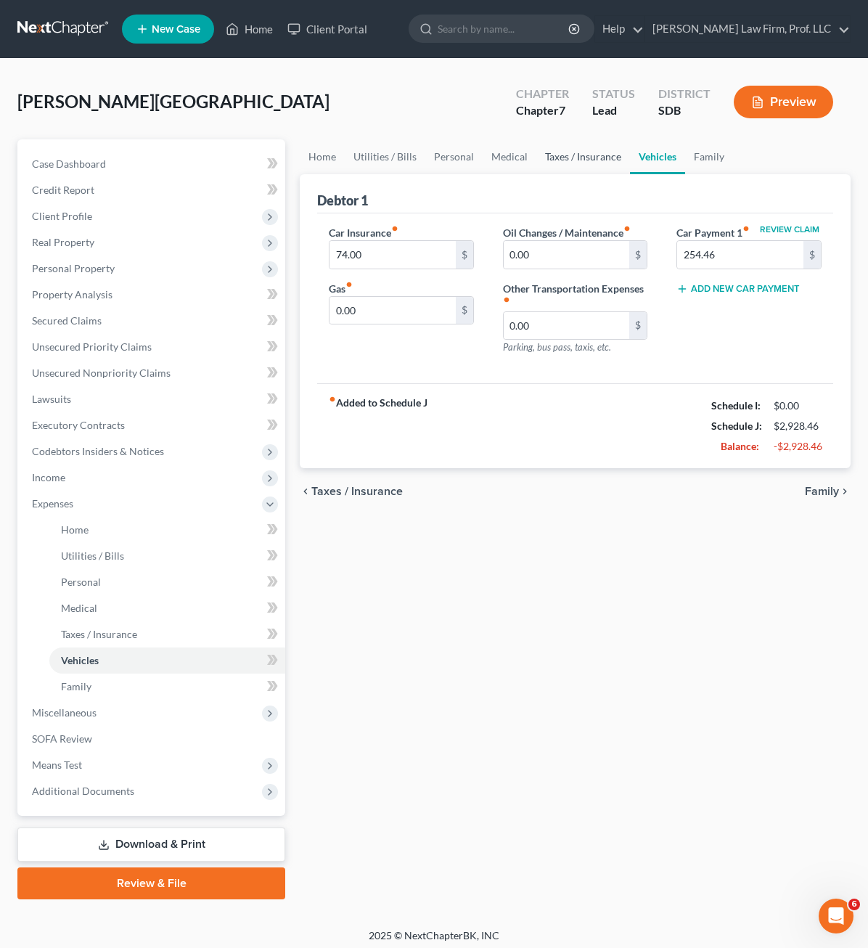
click at [536, 152] on link "Taxes / Insurance" at bounding box center [583, 156] width 94 height 35
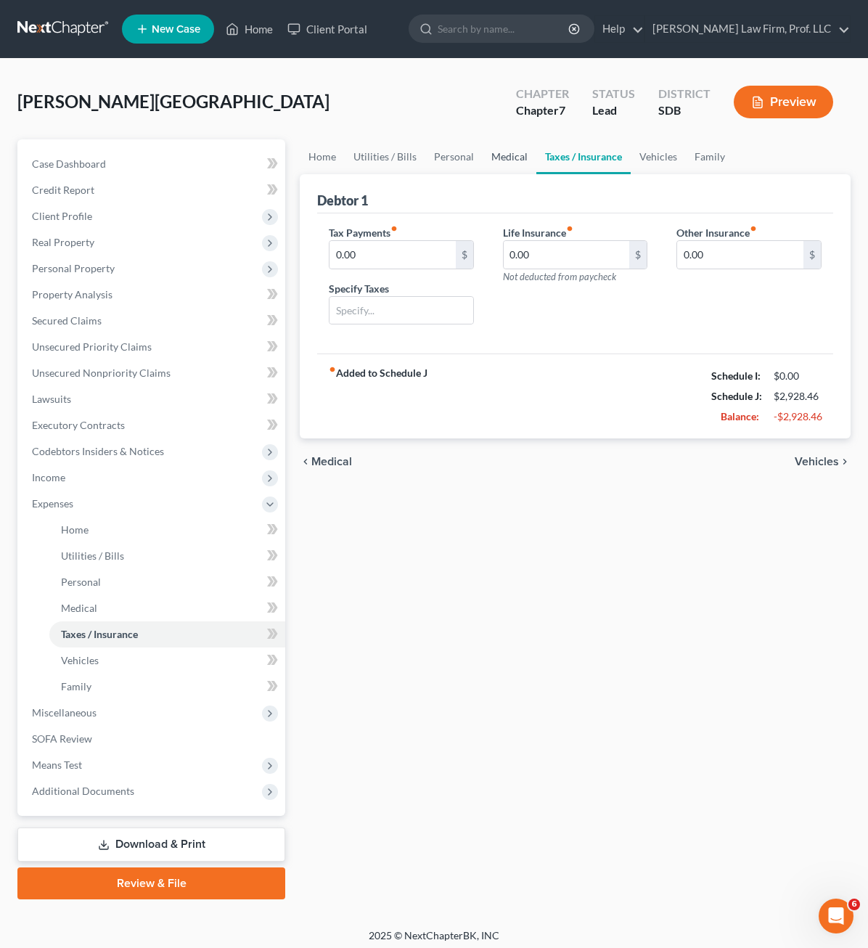
click at [483, 157] on link "Medical" at bounding box center [510, 156] width 54 height 35
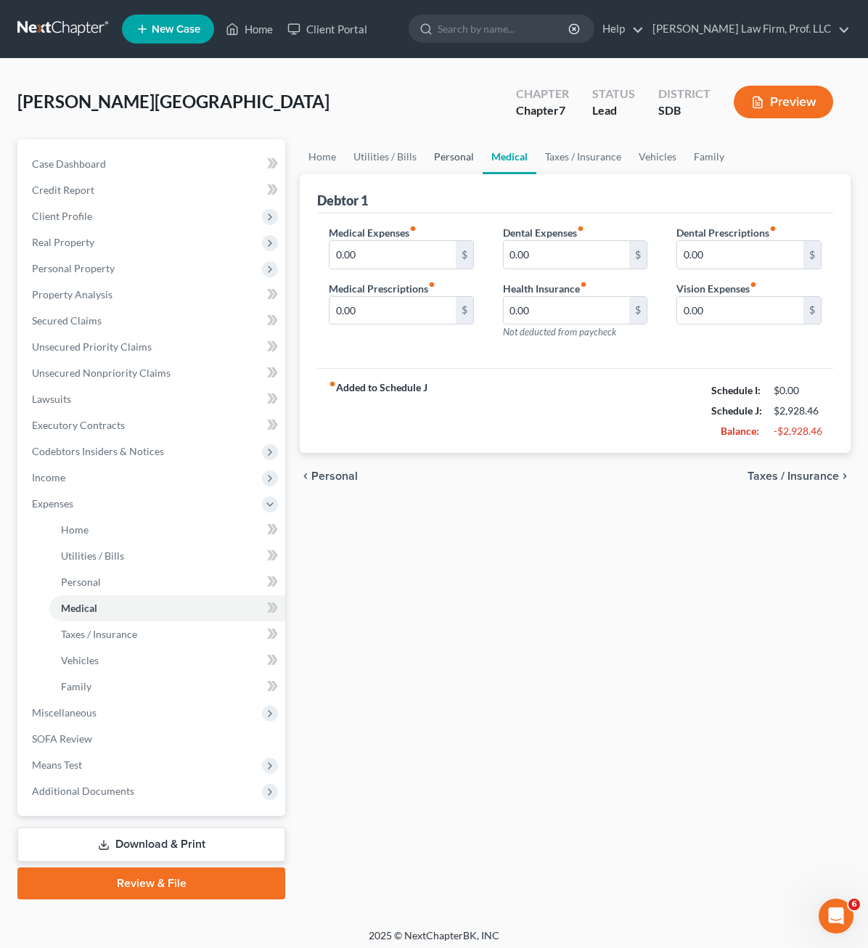
click at [425, 154] on link "Personal" at bounding box center [453, 156] width 57 height 35
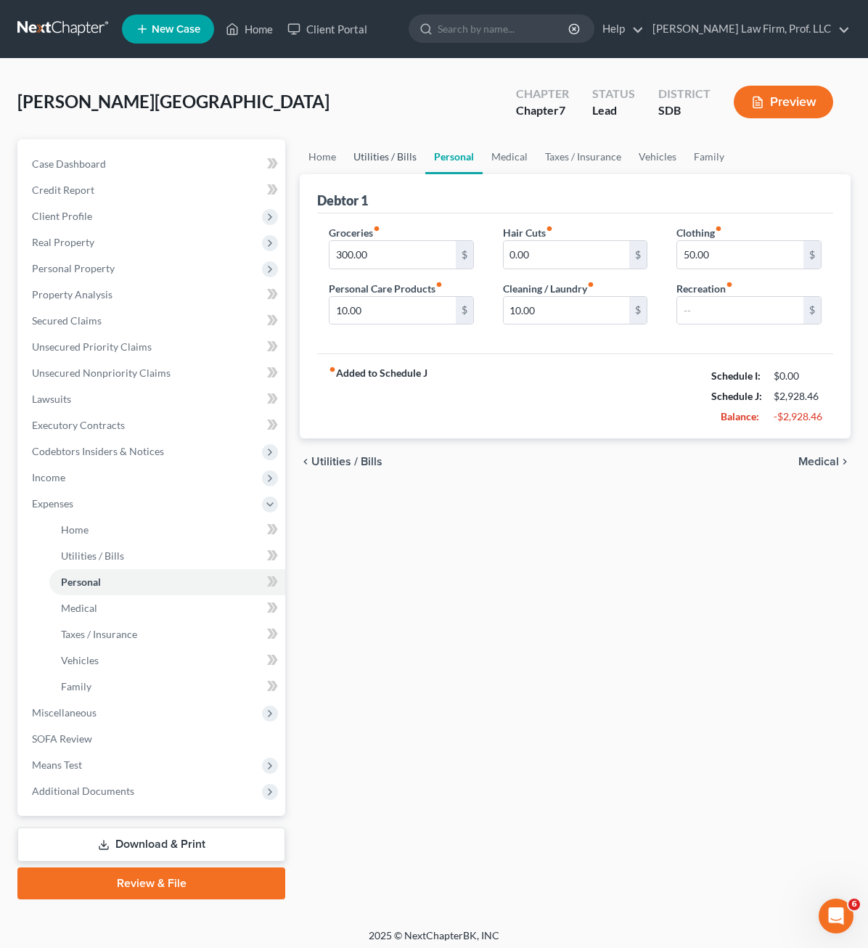
click at [345, 162] on link "Utilities / Bills" at bounding box center [385, 156] width 81 height 35
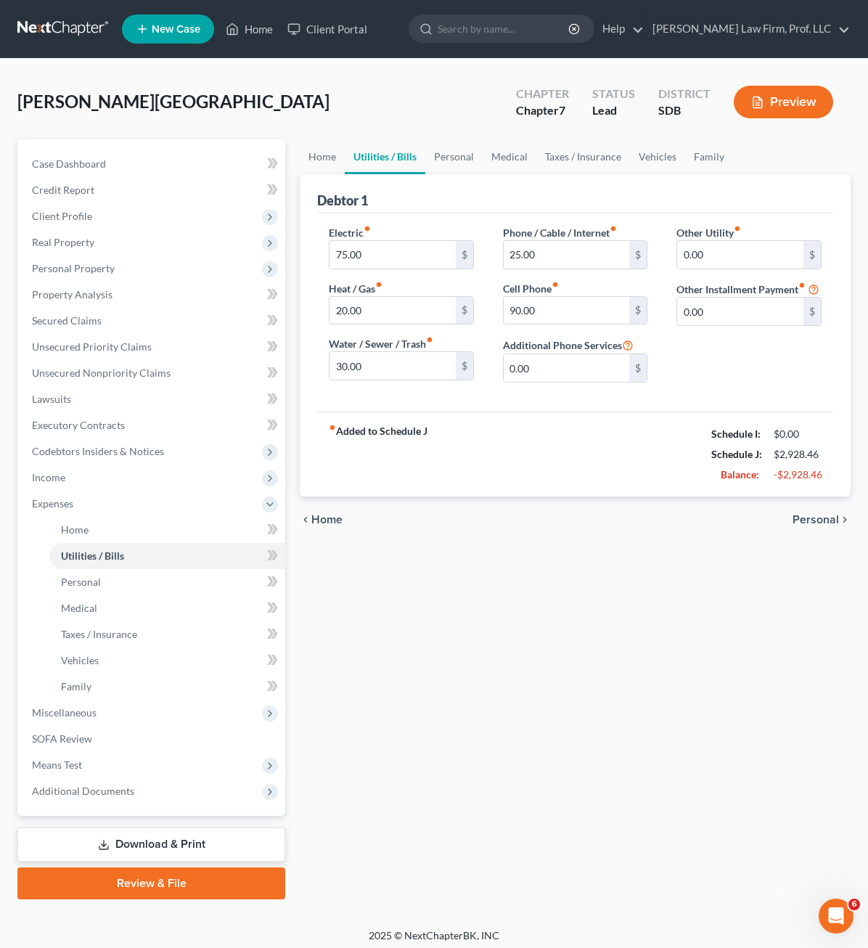
click at [494, 568] on div "Home Utilities / Bills Personal Medical Taxes / Insurance Vehicles Family Debto…" at bounding box center [574, 519] width 565 height 760
click at [488, 681] on div "Home Utilities / Bills Personal Medical Taxes / Insurance Vehicles Family Debto…" at bounding box center [574, 519] width 565 height 760
drag, startPoint x: 521, startPoint y: 792, endPoint x: 551, endPoint y: 786, distance: 30.3
click at [521, 792] on div "Home Utilities / Bills Personal Medical Taxes / Insurance Vehicles Family Debto…" at bounding box center [574, 519] width 565 height 760
drag, startPoint x: 421, startPoint y: 633, endPoint x: 256, endPoint y: 267, distance: 401.7
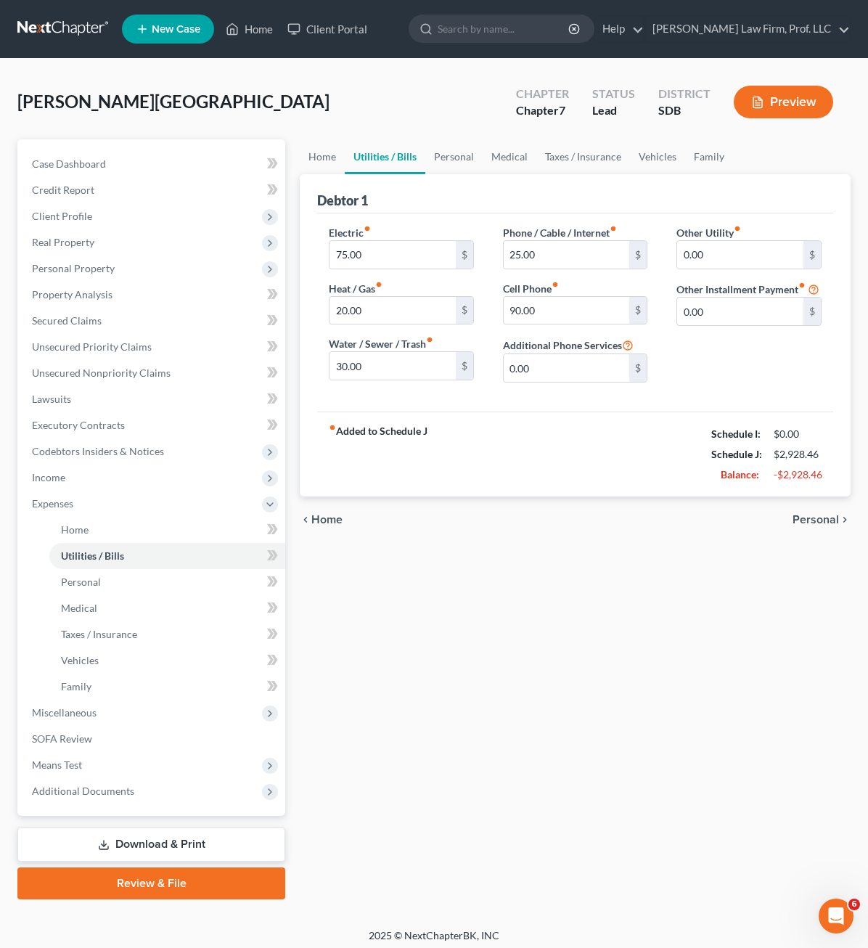
click at [421, 631] on div "Home Utilities / Bills Personal Medical Taxes / Insurance Vehicles Family Debto…" at bounding box center [574, 519] width 565 height 760
click at [242, 22] on link "Home" at bounding box center [249, 29] width 62 height 26
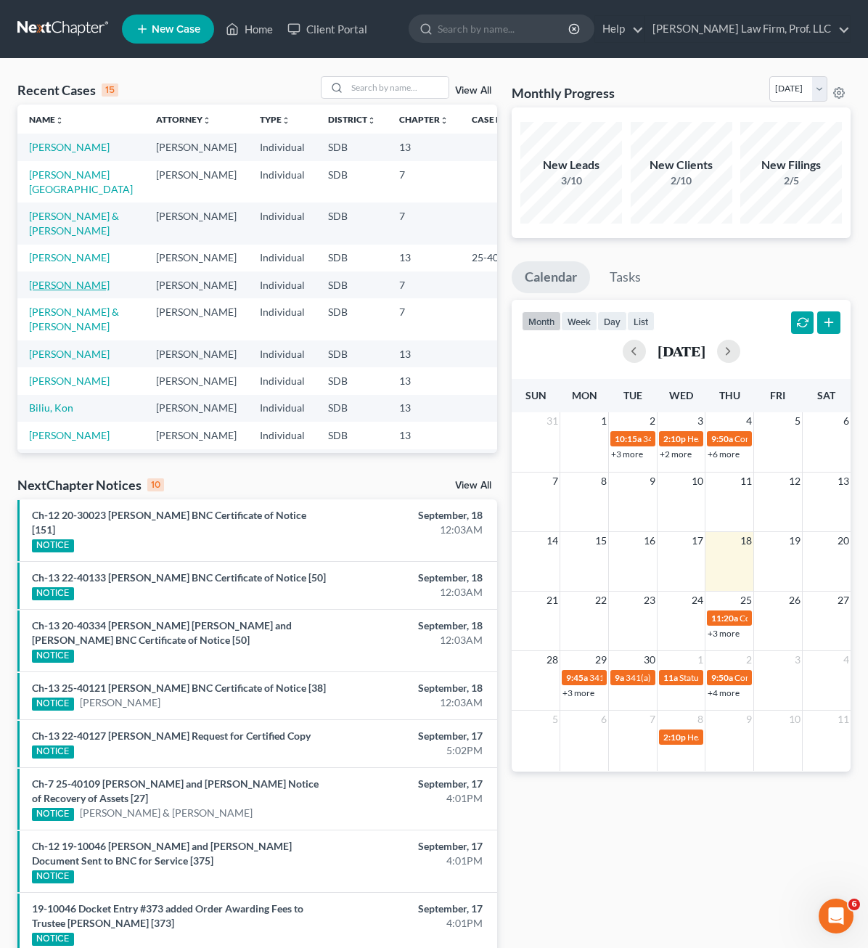
click at [69, 279] on link "[PERSON_NAME]" at bounding box center [69, 285] width 81 height 12
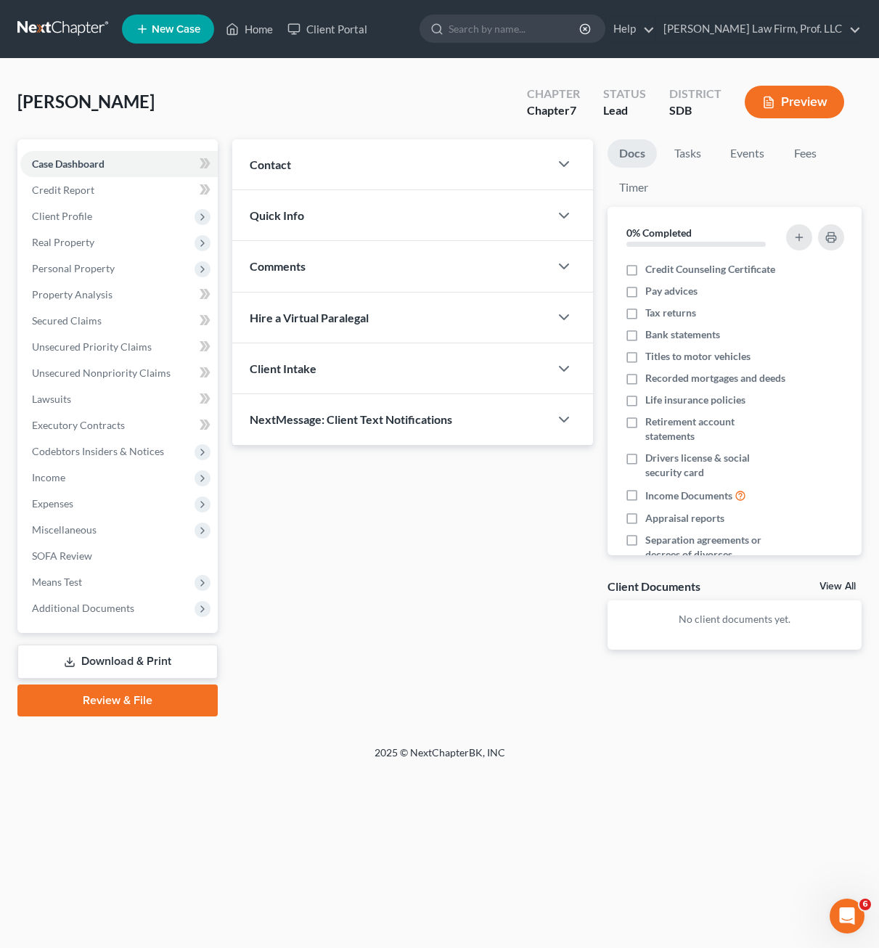
click at [306, 768] on div "2025 © NextChapterBK, INC" at bounding box center [439, 758] width 827 height 26
click at [100, 368] on span "Unsecured Nonpriority Claims" at bounding box center [101, 372] width 139 height 12
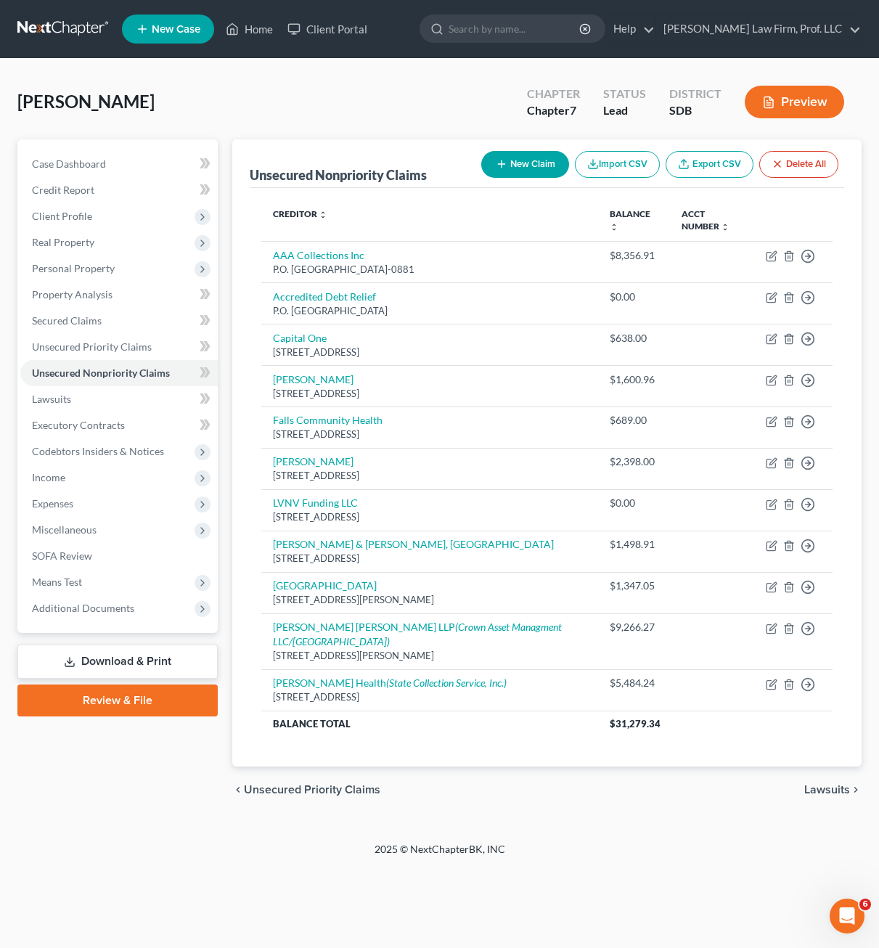
drag, startPoint x: 305, startPoint y: 787, endPoint x: 332, endPoint y: 726, distance: 66.9
click at [305, 787] on div "Petition Navigation Case Dashboard Payments Invoices Payments Payments Credit R…" at bounding box center [439, 481] width 844 height 685
click at [83, 245] on span "Real Property" at bounding box center [63, 242] width 62 height 12
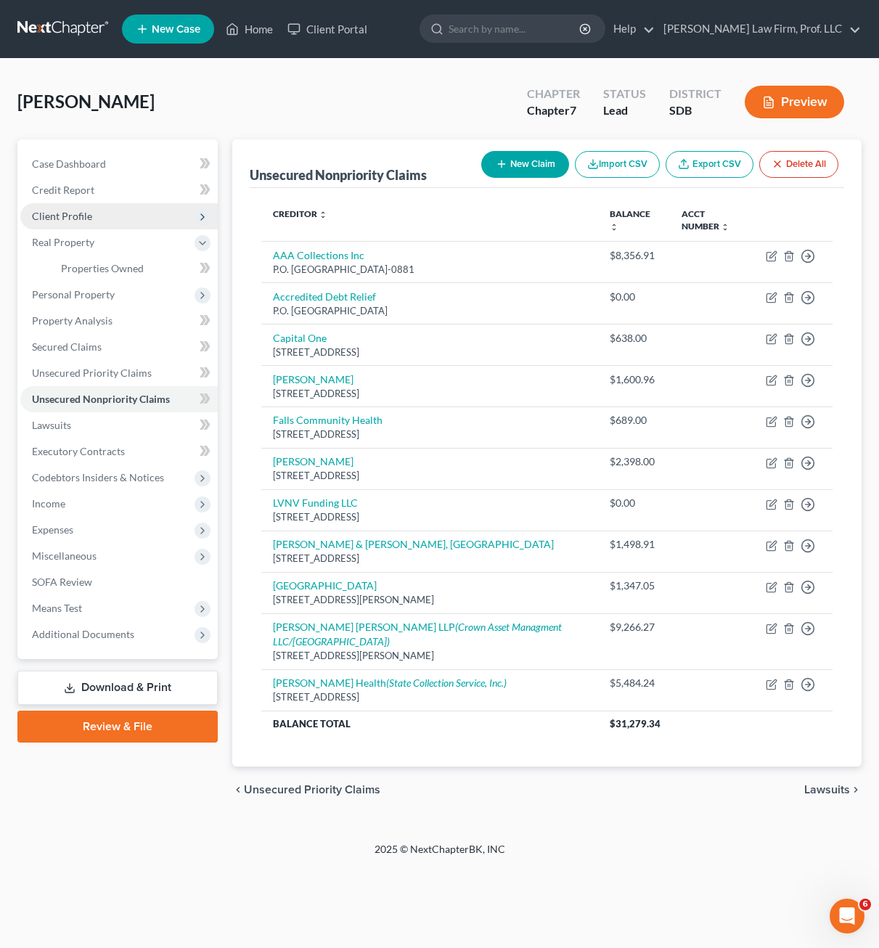
click at [87, 213] on span "Client Profile" at bounding box center [62, 216] width 60 height 12
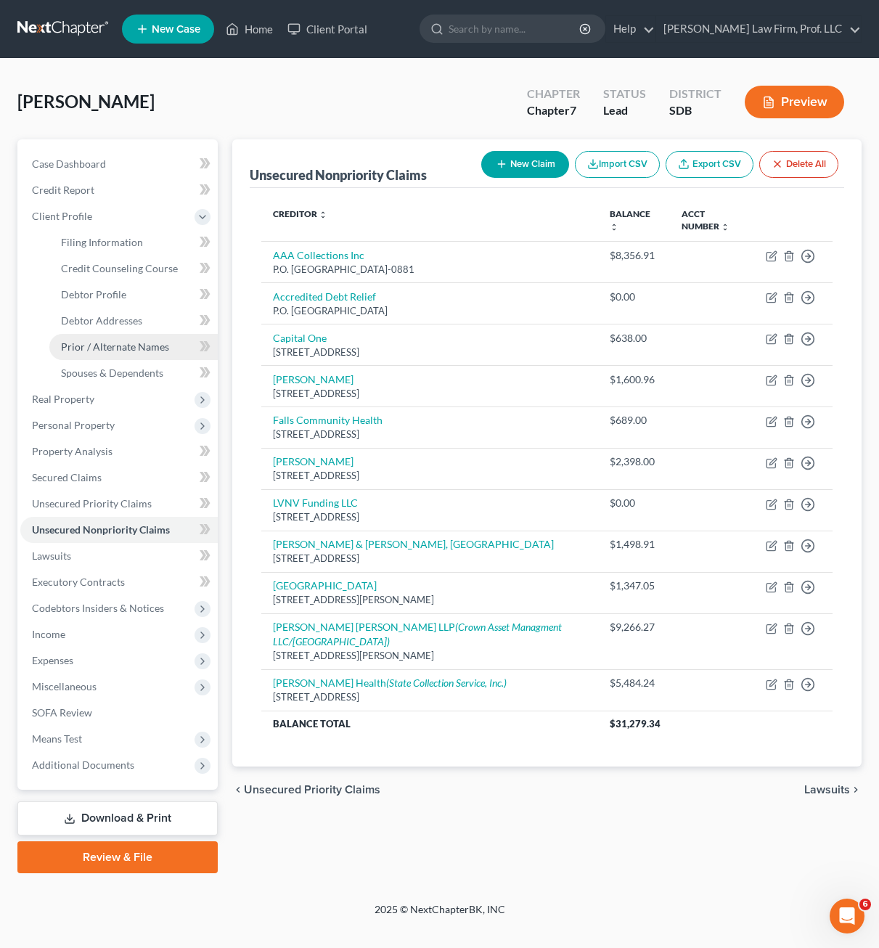
drag, startPoint x: 89, startPoint y: 427, endPoint x: 123, endPoint y: 357, distance: 77.9
click at [89, 427] on span "Personal Property" at bounding box center [73, 425] width 83 height 12
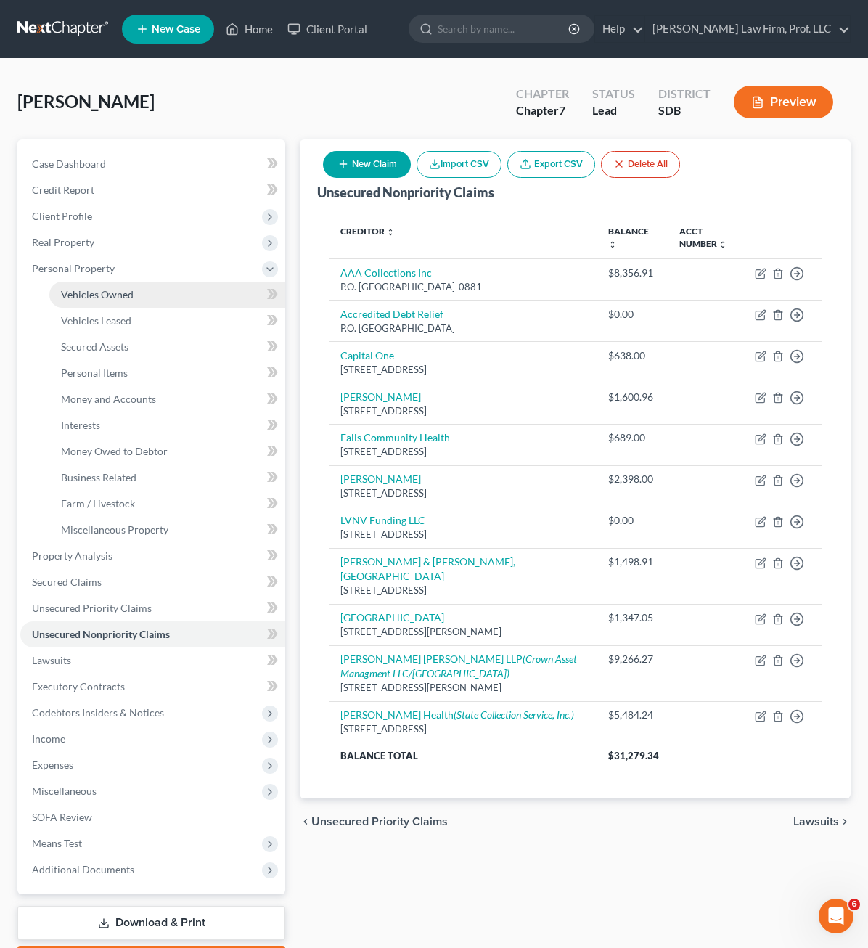
click at [107, 297] on span "Vehicles Owned" at bounding box center [97, 294] width 73 height 12
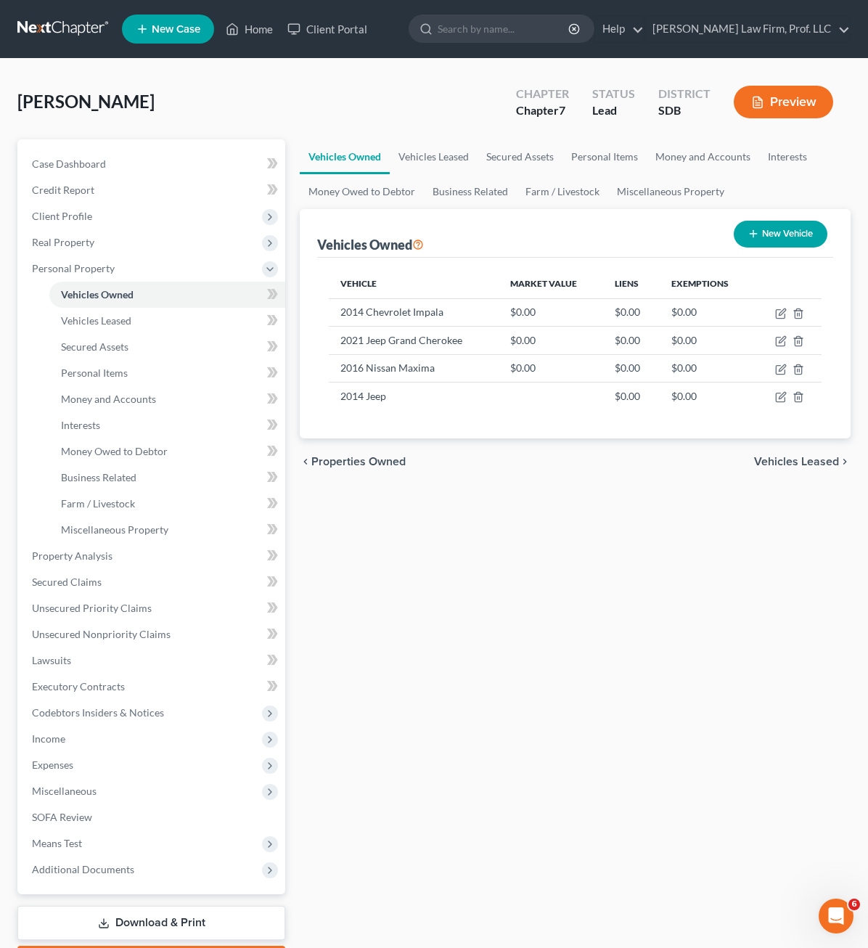
click at [476, 642] on div "Vehicles Owned Vehicles Leased Secured Assets Personal Items Money and Accounts…" at bounding box center [574, 558] width 565 height 838
drag, startPoint x: 683, startPoint y: 696, endPoint x: 683, endPoint y: 684, distance: 11.6
click at [683, 694] on div "Vehicles Owned Vehicles Leased Secured Assets Personal Items Money and Accounts…" at bounding box center [574, 558] width 565 height 838
click at [782, 312] on icon "button" at bounding box center [781, 314] width 12 height 12
select select "0"
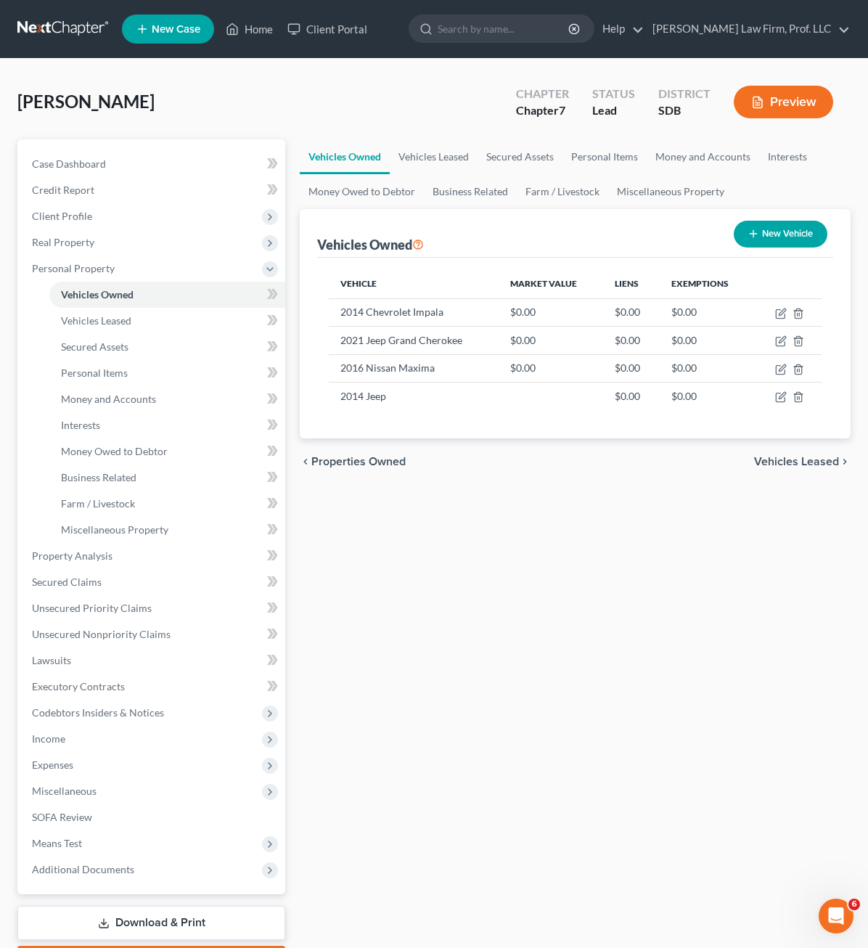
select select "12"
select select "0"
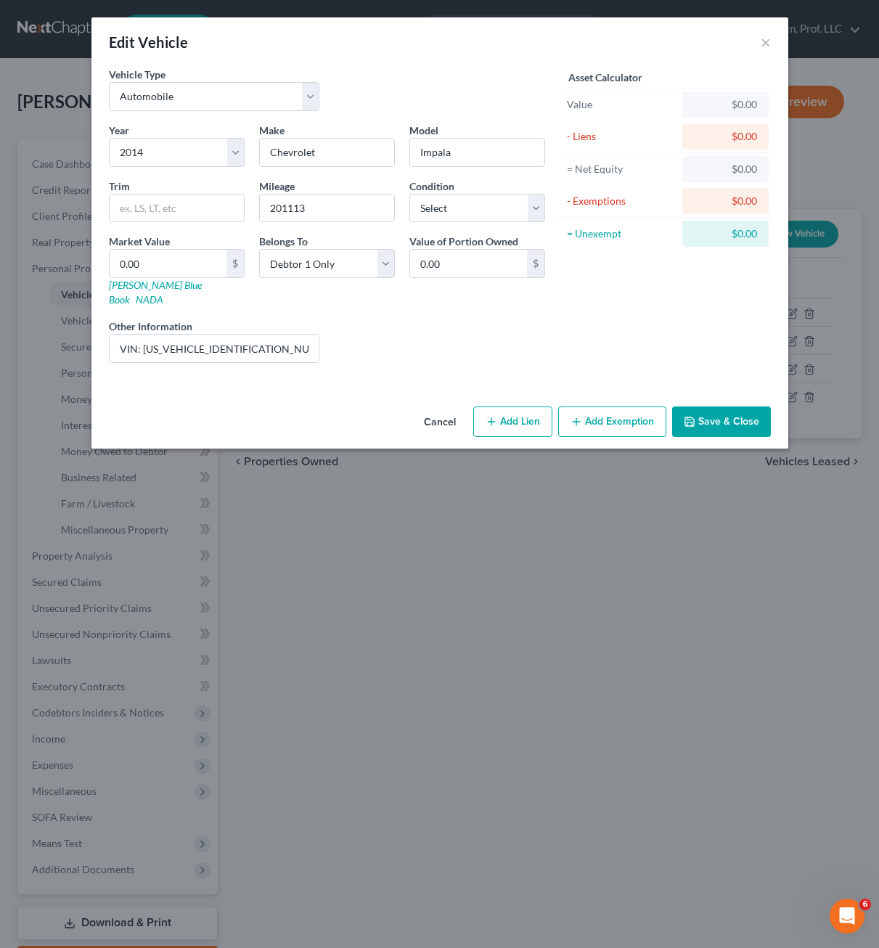
click at [379, 319] on div "Liens Select" at bounding box center [440, 341] width 226 height 44
drag, startPoint x: 249, startPoint y: 347, endPoint x: 244, endPoint y: 336, distance: 12.0
click at [248, 345] on input "VIN: [US_VEHICLE_IDENTIFICATION_NUMBER] - $156/mo" at bounding box center [215, 349] width 210 height 28
drag, startPoint x: 244, startPoint y: 336, endPoint x: 142, endPoint y: 329, distance: 101.8
click at [142, 335] on input "VIN: [US_VEHICLE_IDENTIFICATION_NUMBER] - $156/mo" at bounding box center [215, 349] width 210 height 28
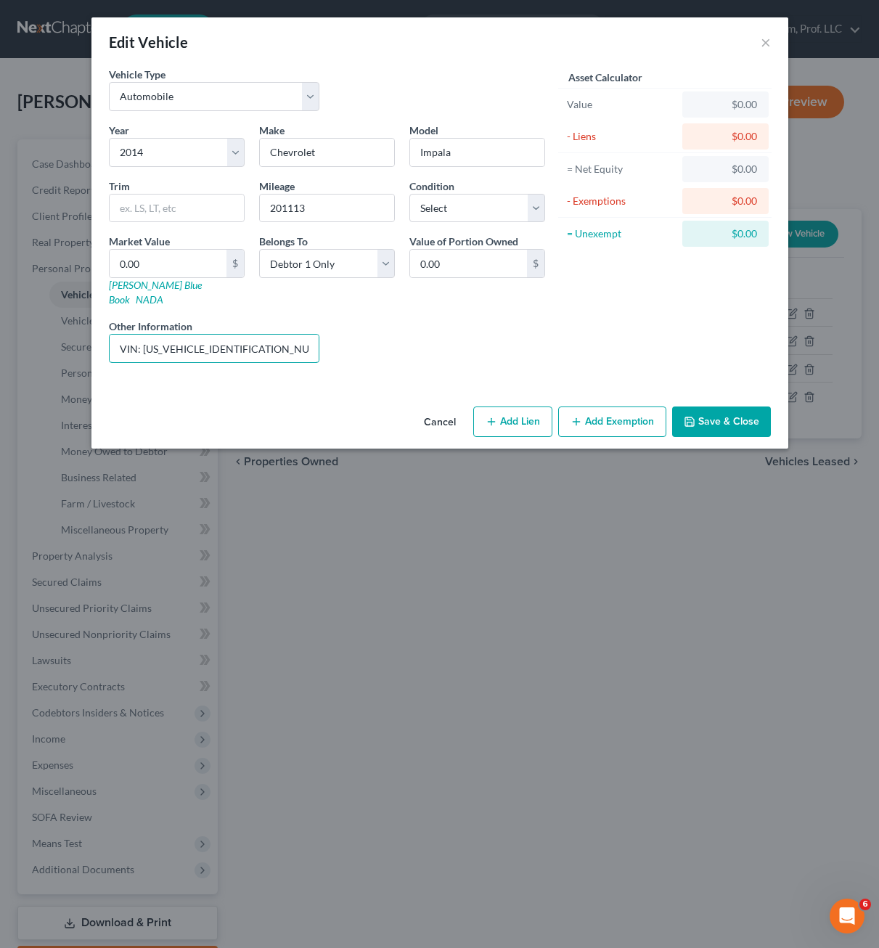
paste input "1G1125S"
type input "VIN: [US_VEHICLE_IDENTIFICATION_NUMBER] - $156/mo"
click at [472, 340] on div "Liens Select" at bounding box center [440, 341] width 226 height 44
click at [377, 356] on div "Year Select 2026 2025 2024 2023 2022 2021 2020 2019 2018 2017 2016 2015 2014 20…" at bounding box center [327, 249] width 451 height 252
click at [584, 406] on button "Add Exemption" at bounding box center [612, 421] width 108 height 30
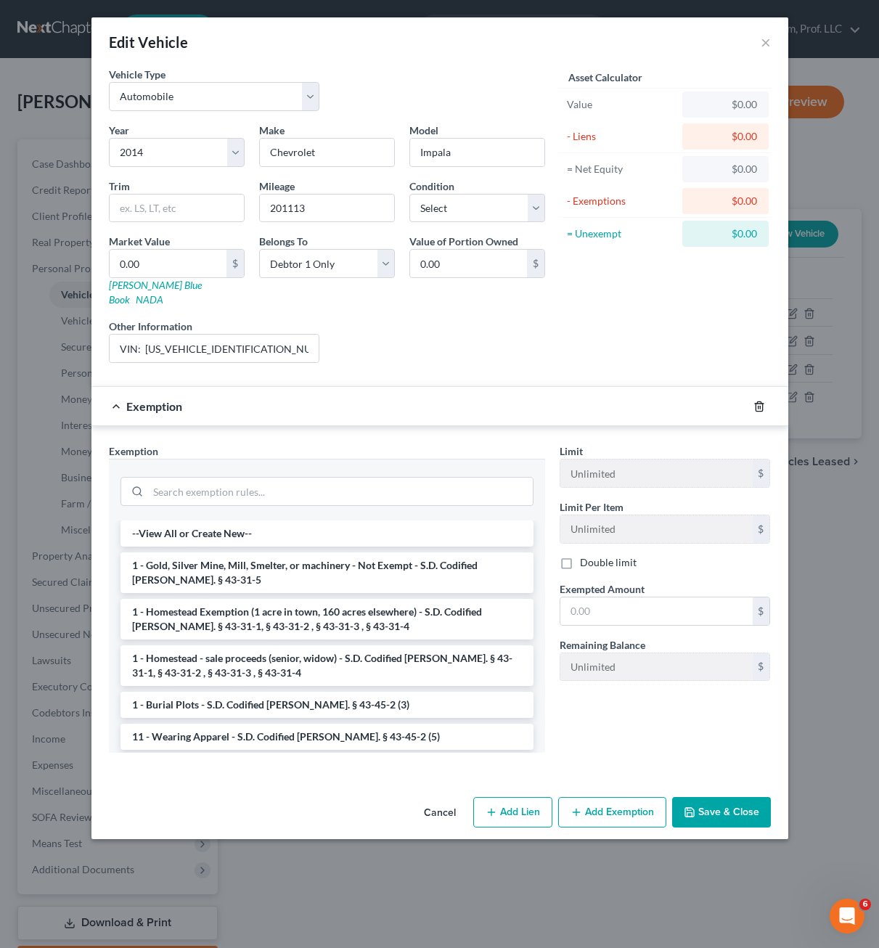
click at [763, 403] on polyline "button" at bounding box center [759, 403] width 9 height 0
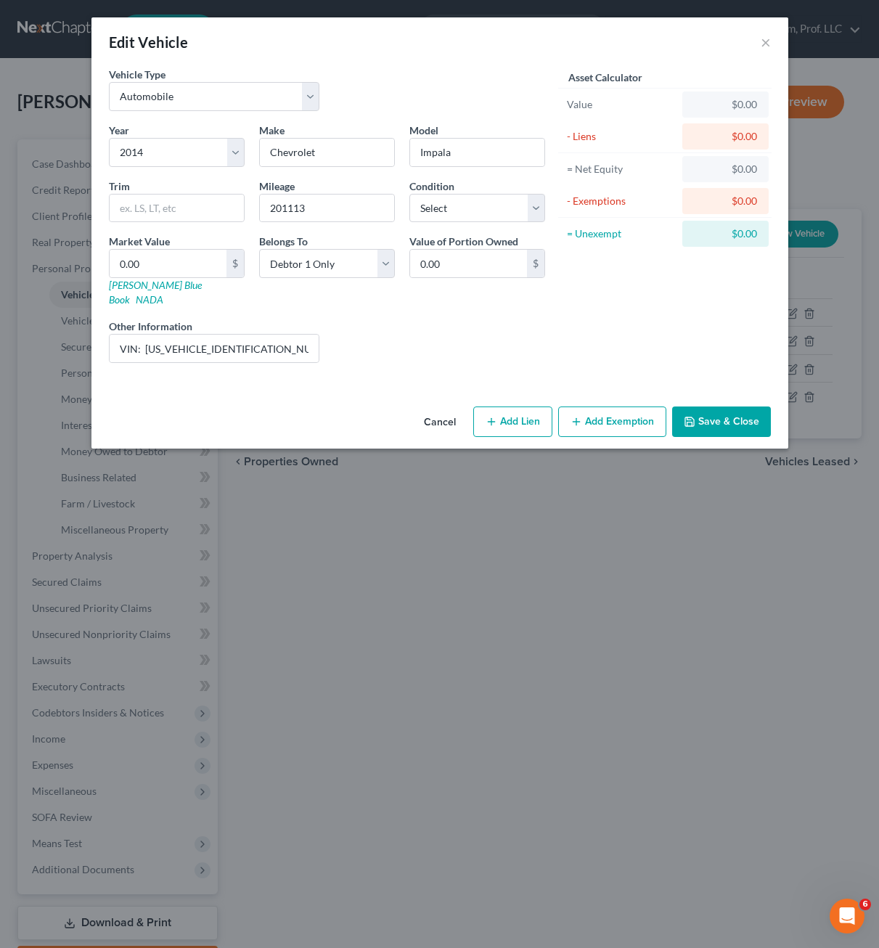
click at [522, 406] on button "Add Lien" at bounding box center [512, 421] width 79 height 30
select select "0"
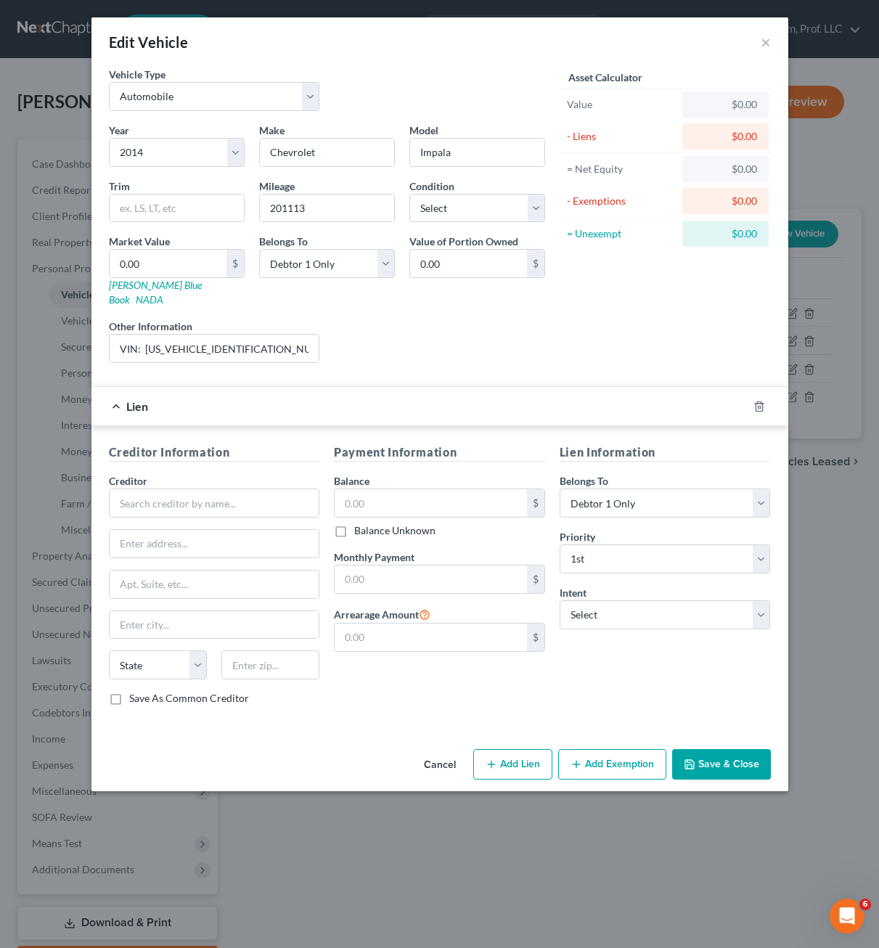
click at [218, 473] on div "Creditor *" at bounding box center [214, 495] width 211 height 44
click at [218, 488] on input "text" at bounding box center [214, 502] width 211 height 29
type input "Credit Acceptance"
type input "PO Box 551888"
type input "48255"
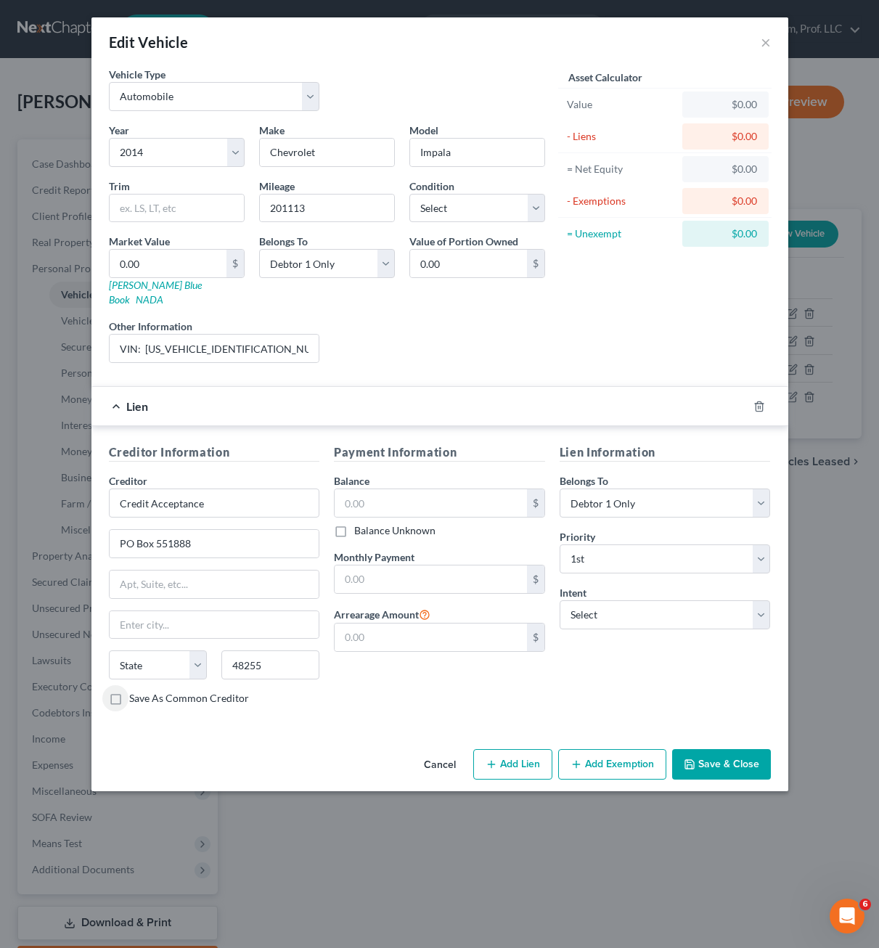
type input "[GEOGRAPHIC_DATA]"
select select "23"
click at [413, 680] on div "Payment Information Balance $ Balance Unknown Balance Undetermined $ Balance Un…" at bounding box center [440, 580] width 226 height 274
click at [467, 490] on input "text" at bounding box center [431, 503] width 192 height 28
type input "2,873"
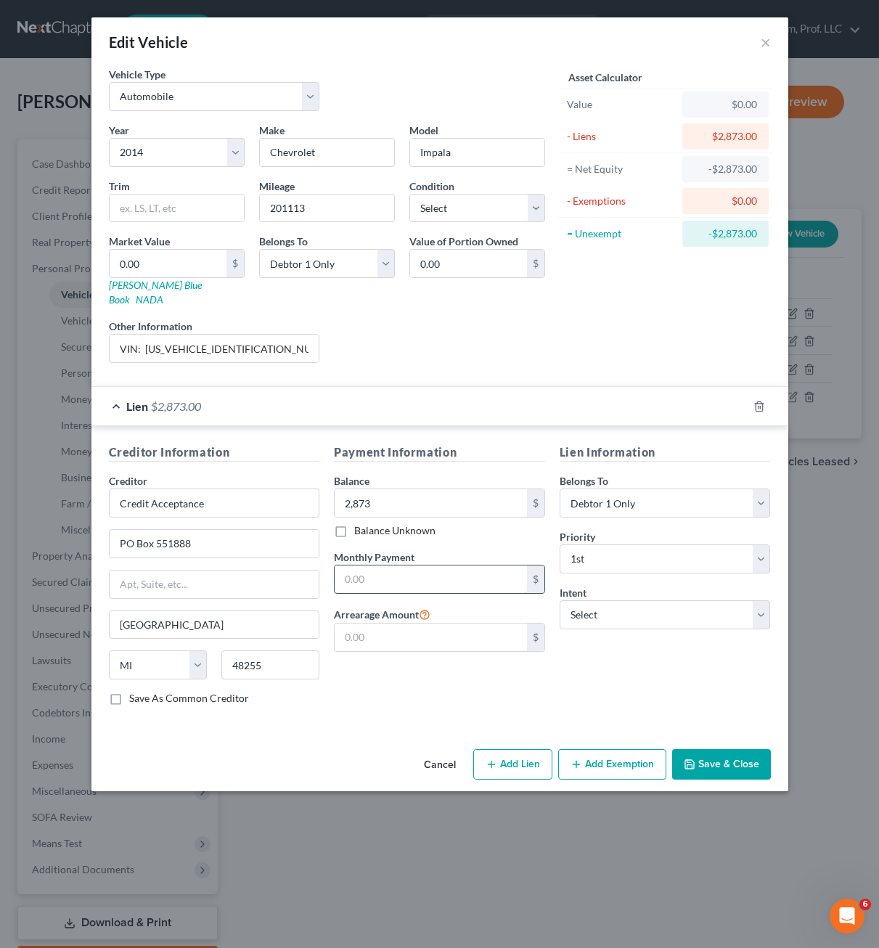
click at [392, 565] on input "text" at bounding box center [431, 579] width 192 height 28
type input "156"
click at [252, 335] on input "VIN: [US_VEHICLE_IDENTIFICATION_NUMBER] - $156/mo" at bounding box center [215, 349] width 210 height 28
drag, startPoint x: 249, startPoint y: 334, endPoint x: 403, endPoint y: 332, distance: 153.8
click at [403, 332] on div "Year Select 2026 2025 2024 2023 2022 2021 2020 2019 2018 2017 2016 2015 2014 20…" at bounding box center [327, 249] width 451 height 252
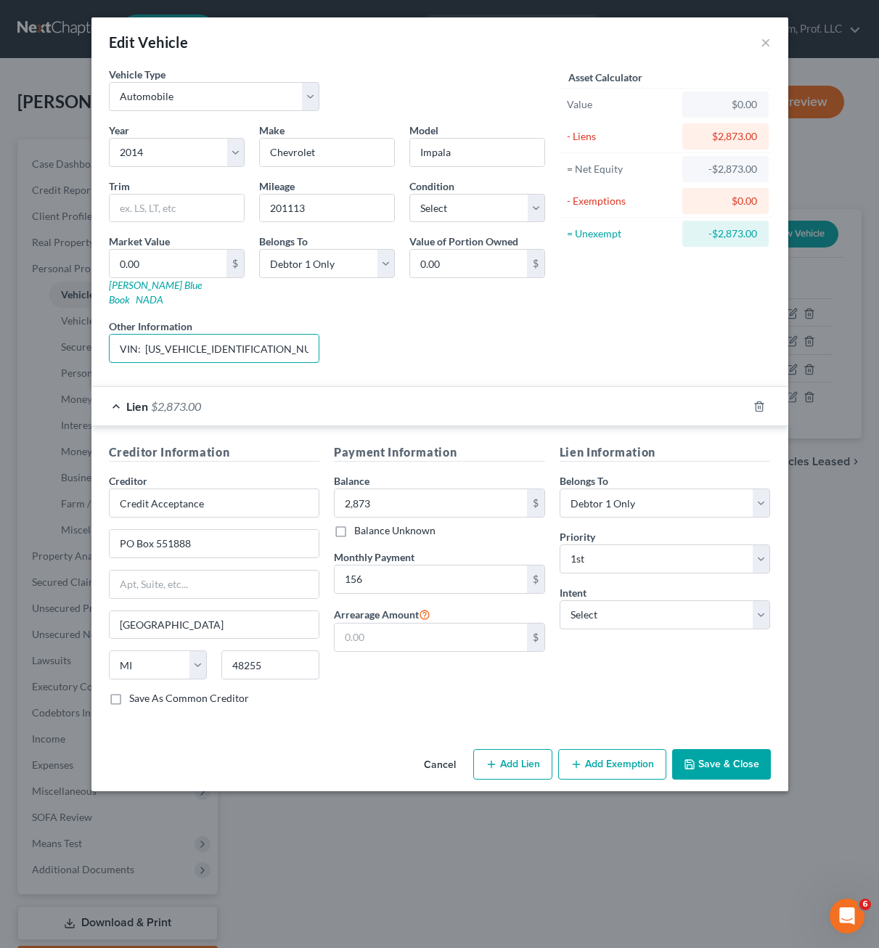
type input "VIN: [US_VEHICLE_IDENTIFICATION_NUMBER]"
drag, startPoint x: 722, startPoint y: 665, endPoint x: 689, endPoint y: 611, distance: 62.8
click at [721, 660] on div "Lien Information Belongs To * Select Debtor 1 Only Debtor 2 Only Debtor 1 And D…" at bounding box center [665, 580] width 226 height 274
click at [689, 611] on select "Select Surrender Redeem Reaffirm Avoid Other" at bounding box center [664, 614] width 211 height 29
select select "4"
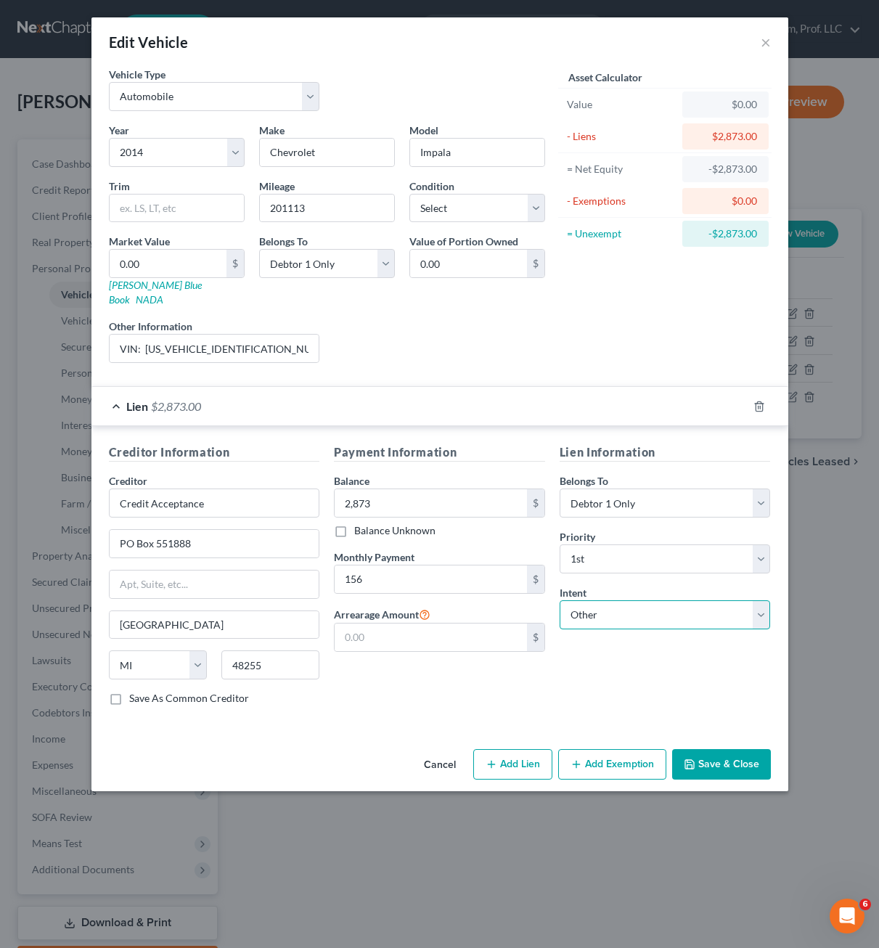
click at [559, 600] on select "Select Surrender Redeem Reaffirm Avoid Other" at bounding box center [664, 614] width 211 height 29
drag, startPoint x: 644, startPoint y: 670, endPoint x: 644, endPoint y: 656, distance: 13.8
click at [644, 667] on input "text" at bounding box center [664, 670] width 211 height 29
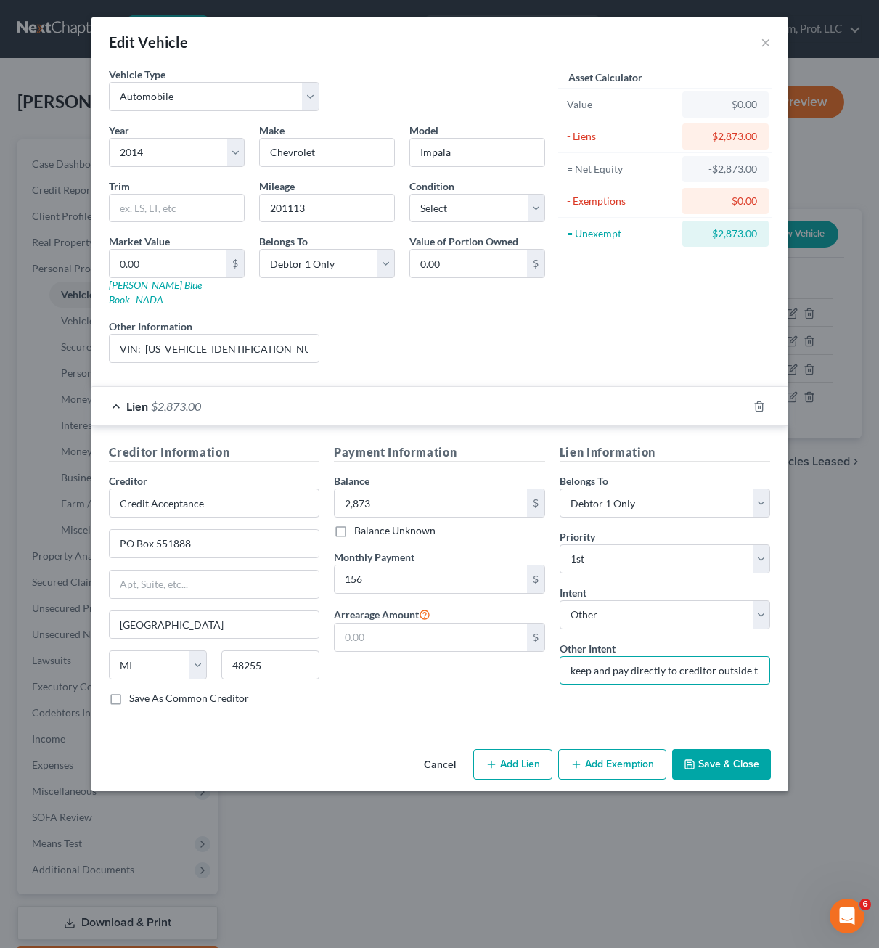
click at [703, 661] on input "keep and pay directly to creditor outside the plan" at bounding box center [664, 670] width 211 height 29
drag, startPoint x: 712, startPoint y: 654, endPoint x: 885, endPoint y: 673, distance: 173.7
click at [861, 673] on html "Home New Case Client Portal [PERSON_NAME] Law Firm, Prof. LLC [PERSON_NAME][EMA…" at bounding box center [439, 516] width 879 height 1033
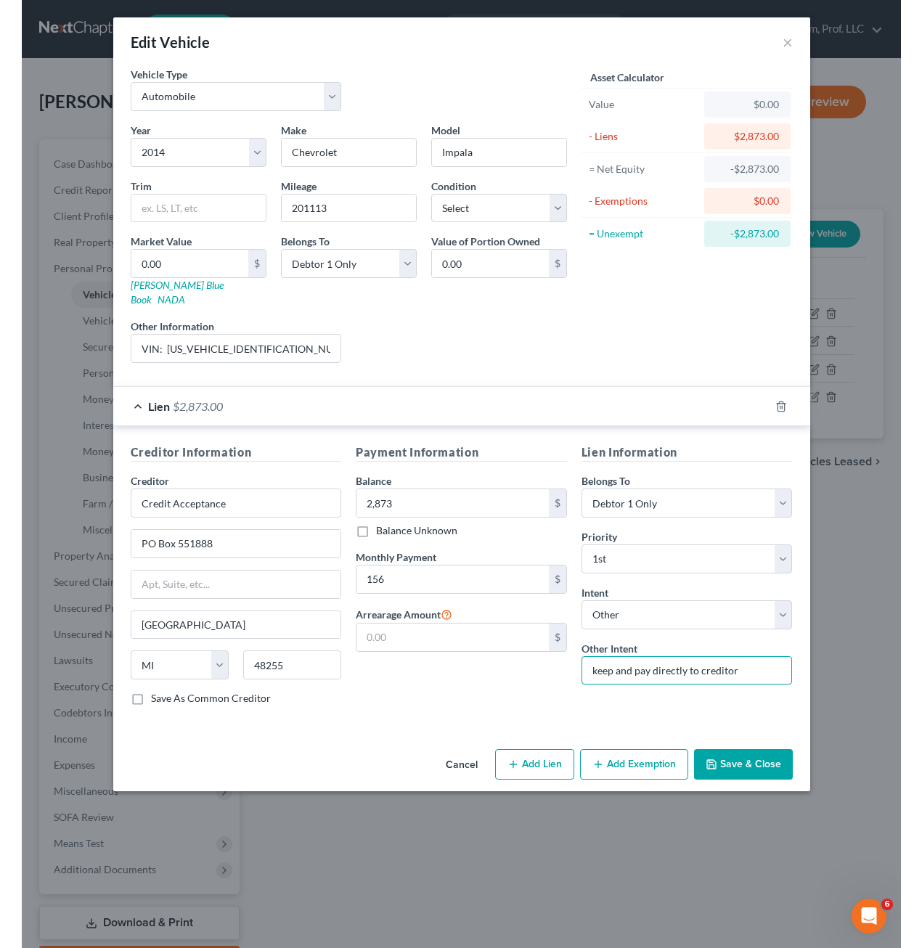
scroll to position [0, 0]
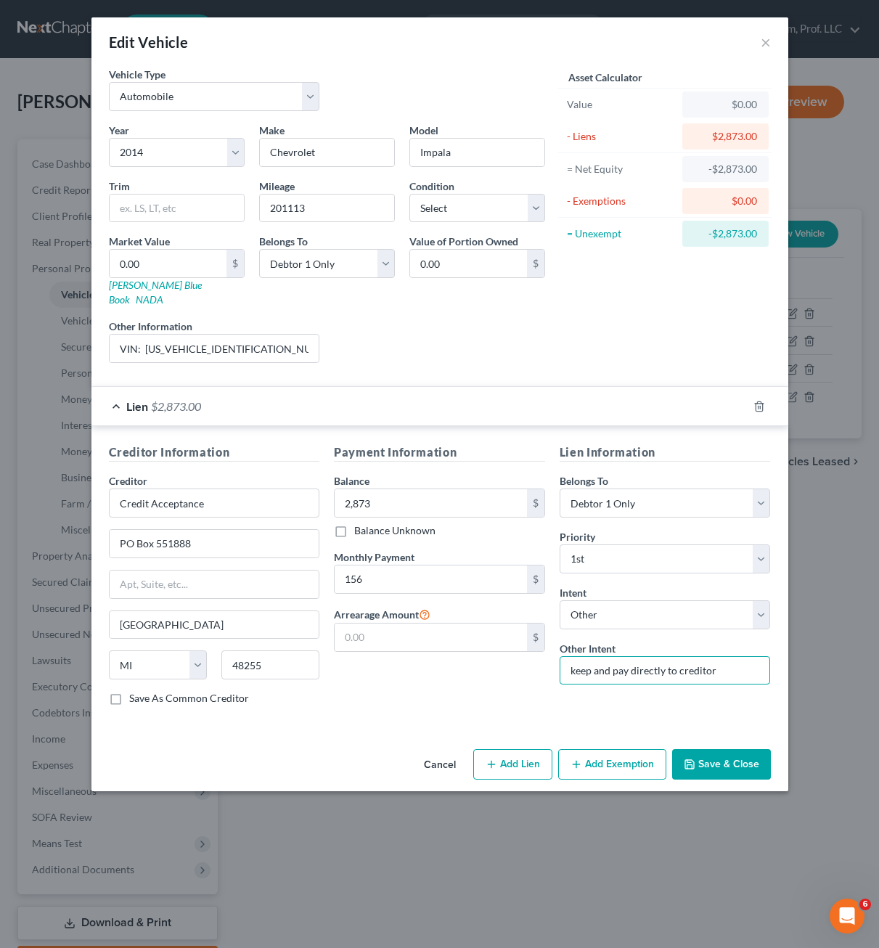
type input "keep and pay directly to creditor"
drag, startPoint x: 398, startPoint y: 684, endPoint x: 585, endPoint y: 634, distance: 192.9
click at [401, 683] on div "Payment Information Balance 2,873.00 $ Balance Unknown Balance Undetermined 2,8…" at bounding box center [440, 580] width 226 height 274
click at [737, 751] on button "Save & Close" at bounding box center [721, 764] width 99 height 30
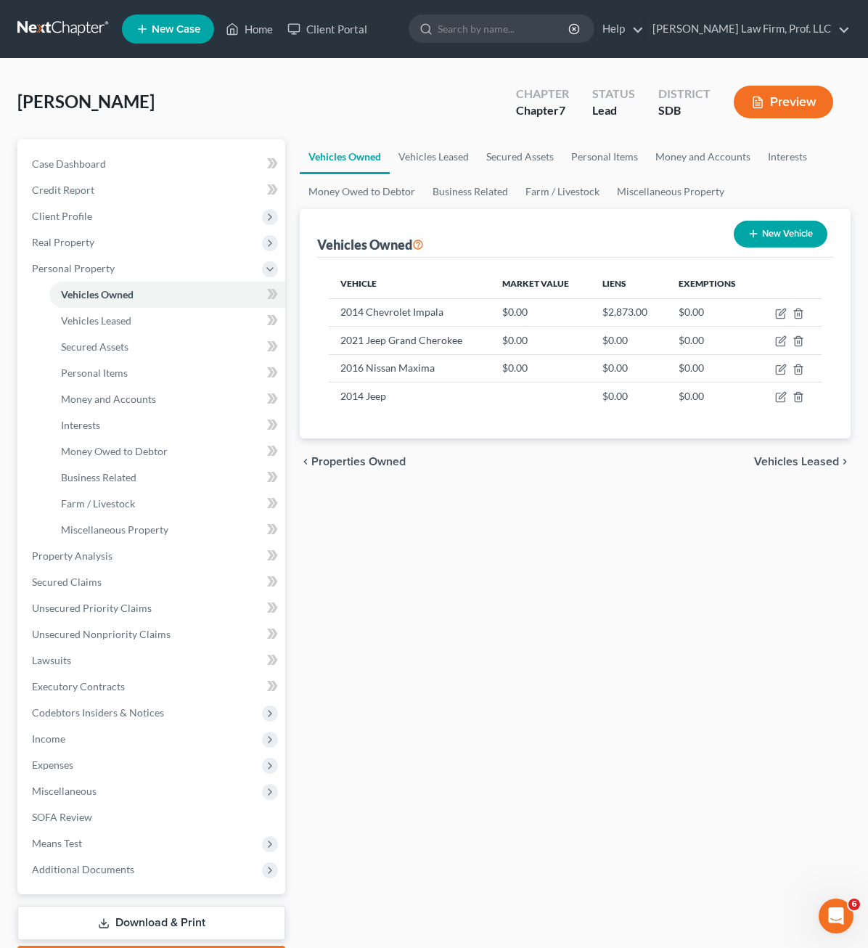
click at [438, 553] on div "Vehicles Owned Vehicles Leased Secured Assets Personal Items Money and Accounts…" at bounding box center [574, 558] width 565 height 838
drag, startPoint x: 367, startPoint y: 679, endPoint x: 407, endPoint y: 644, distance: 53.4
click at [367, 676] on div "Vehicles Owned Vehicles Leased Secured Assets Personal Items Money and Accounts…" at bounding box center [574, 558] width 565 height 838
drag, startPoint x: 692, startPoint y: 627, endPoint x: 818, endPoint y: 311, distance: 340.4
click at [692, 623] on div "Vehicles Owned Vehicles Leased Secured Assets Personal Items Money and Accounts…" at bounding box center [574, 558] width 565 height 838
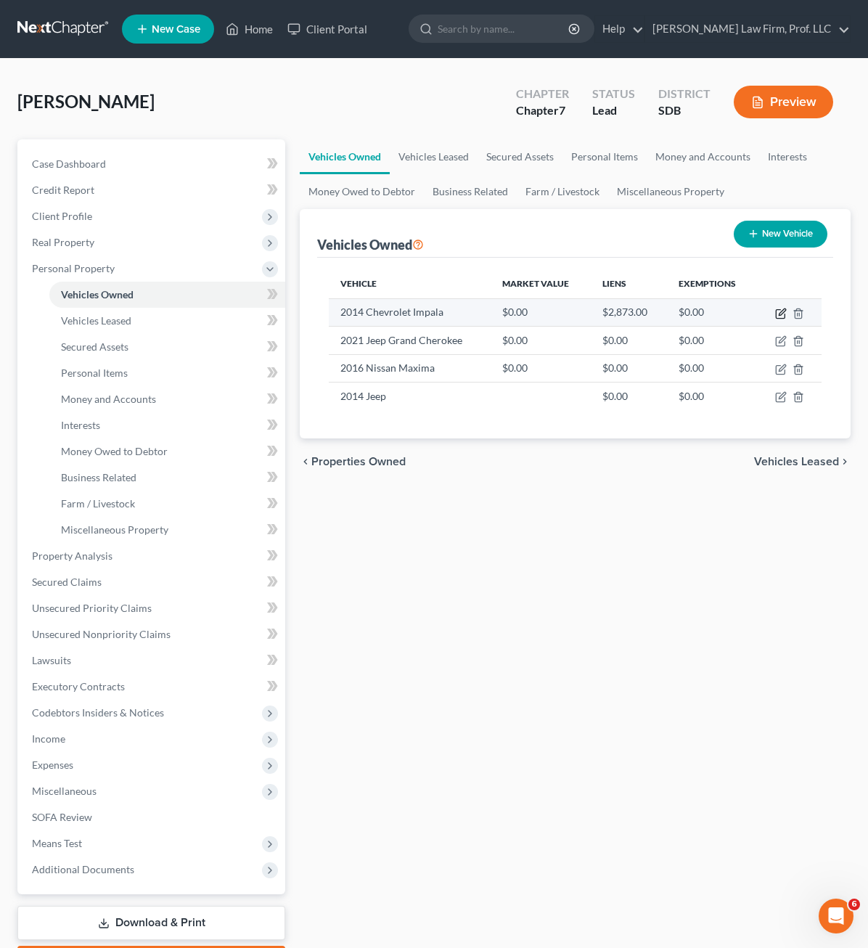
click at [776, 314] on icon "button" at bounding box center [780, 314] width 9 height 9
select select "0"
select select "12"
select select "0"
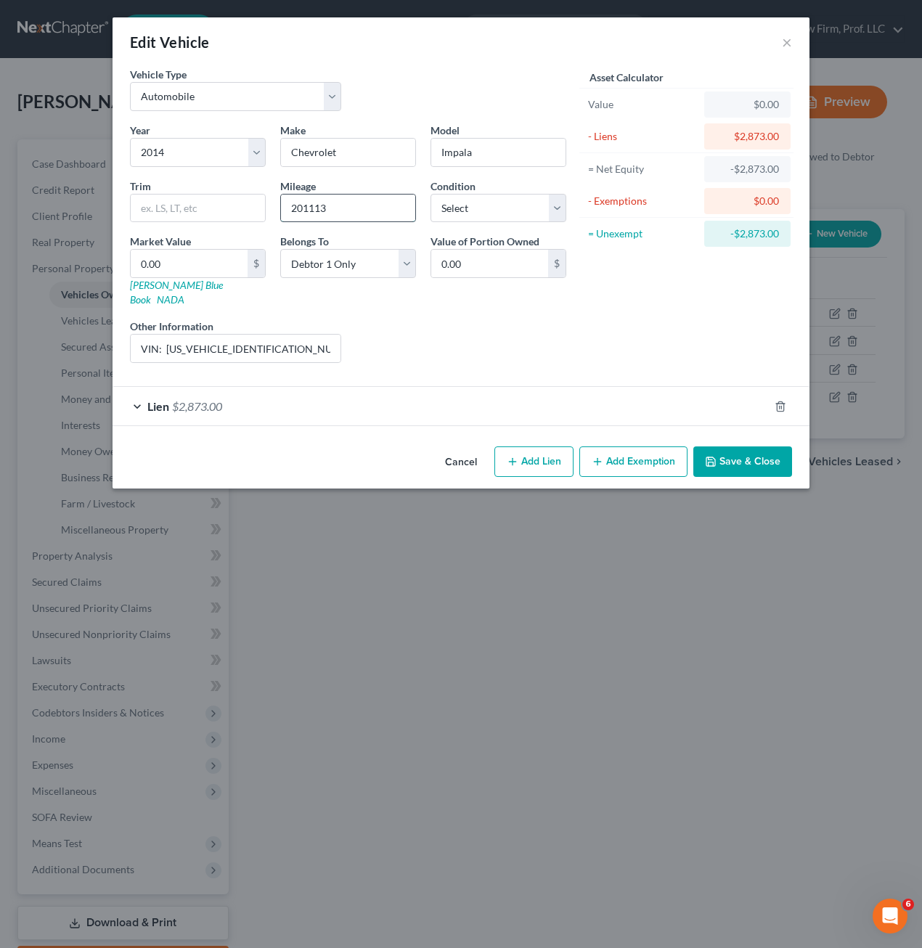
click at [341, 213] on input "201113" at bounding box center [348, 208] width 134 height 28
drag, startPoint x: 360, startPoint y: 210, endPoint x: 178, endPoint y: 189, distance: 182.6
click at [182, 186] on div "Year Select 2026 2025 2024 2023 2022 2021 2020 2019 2018 2017 2016 2015 2014 20…" at bounding box center [348, 249] width 451 height 252
type input "202000"
drag, startPoint x: 471, startPoint y: 200, endPoint x: 517, endPoint y: 224, distance: 52.2
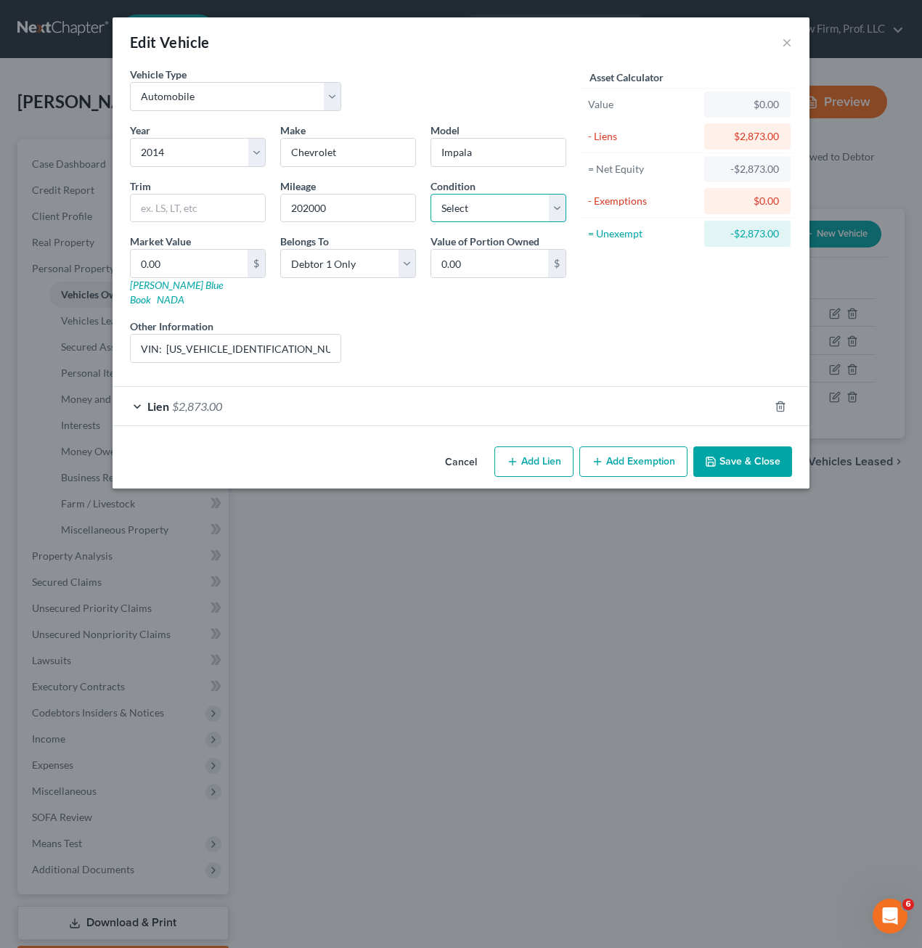
click at [471, 200] on select "Select Excellent Very Good Good Fair Poor" at bounding box center [498, 208] width 136 height 29
select select "2"
click at [430, 194] on select "Select Excellent Very Good Good Fair Poor" at bounding box center [498, 208] width 136 height 29
click at [489, 332] on div "Liens Select" at bounding box center [461, 341] width 226 height 44
click at [493, 293] on div "Year Select 2026 2025 2024 2023 2022 2021 2020 2019 2018 2017 2016 2015 2014 20…" at bounding box center [348, 249] width 451 height 252
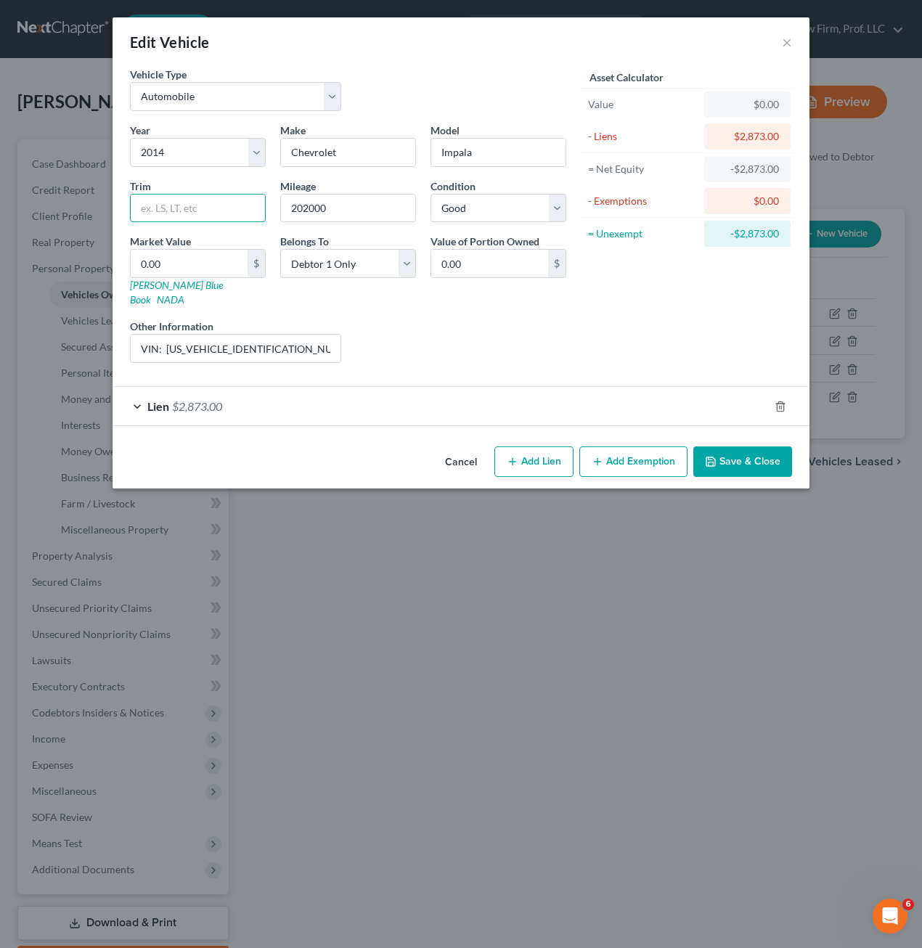
click at [191, 223] on div "Year Select 2026 2025 2024 2023 2022 2021 2020 2019 2018 2017 2016 2015 2014 20…" at bounding box center [348, 249] width 451 height 252
type input "LT Sedan"
click at [411, 327] on div "Liens Select" at bounding box center [461, 341] width 226 height 44
click at [205, 274] on input "0.00" at bounding box center [189, 264] width 117 height 28
type input "4"
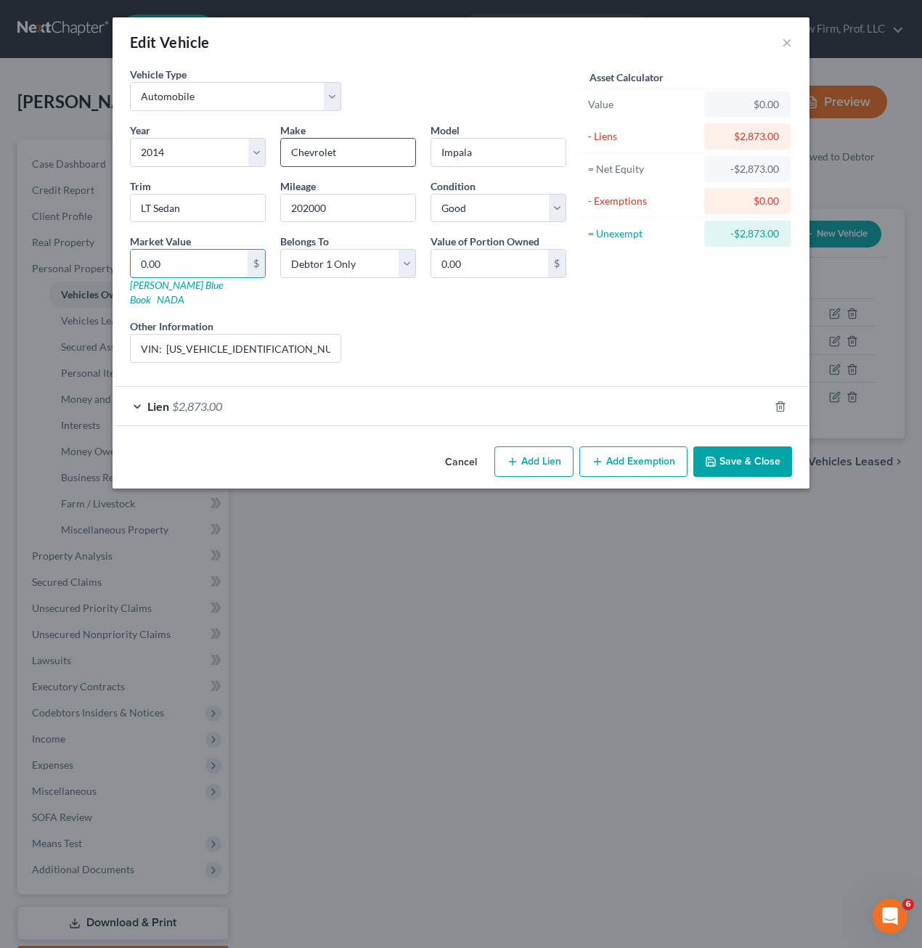
type input "4.00"
type input "45"
type input "45.00"
type input "459"
type input "459.00"
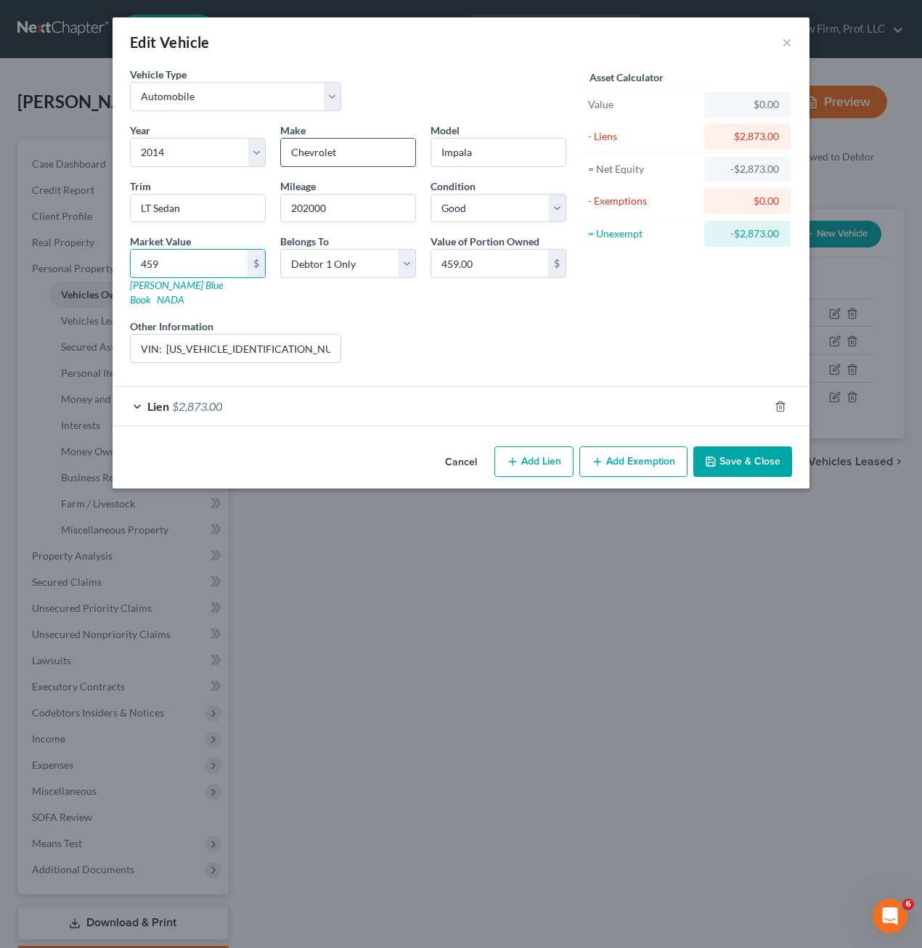
type input "4594"
type input "4,594.00"
type input "4,594"
click at [313, 335] on input "VIN: [US_VEHICLE_IDENTIFICATION_NUMBER]" at bounding box center [236, 349] width 210 height 28
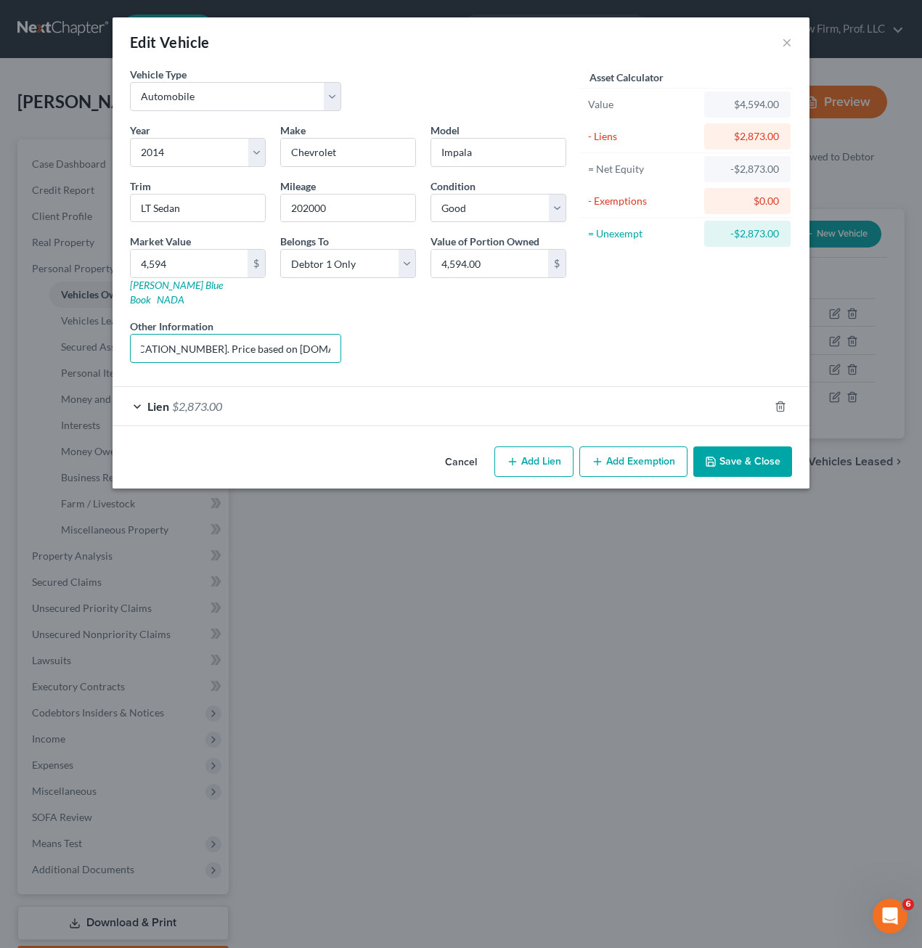
type input "VIN: [US_VEHICLE_IDENTIFICATION_NUMBER]. Price based on [DOMAIN_NAME] Private P…"
click at [749, 451] on button "Save & Close" at bounding box center [742, 461] width 99 height 30
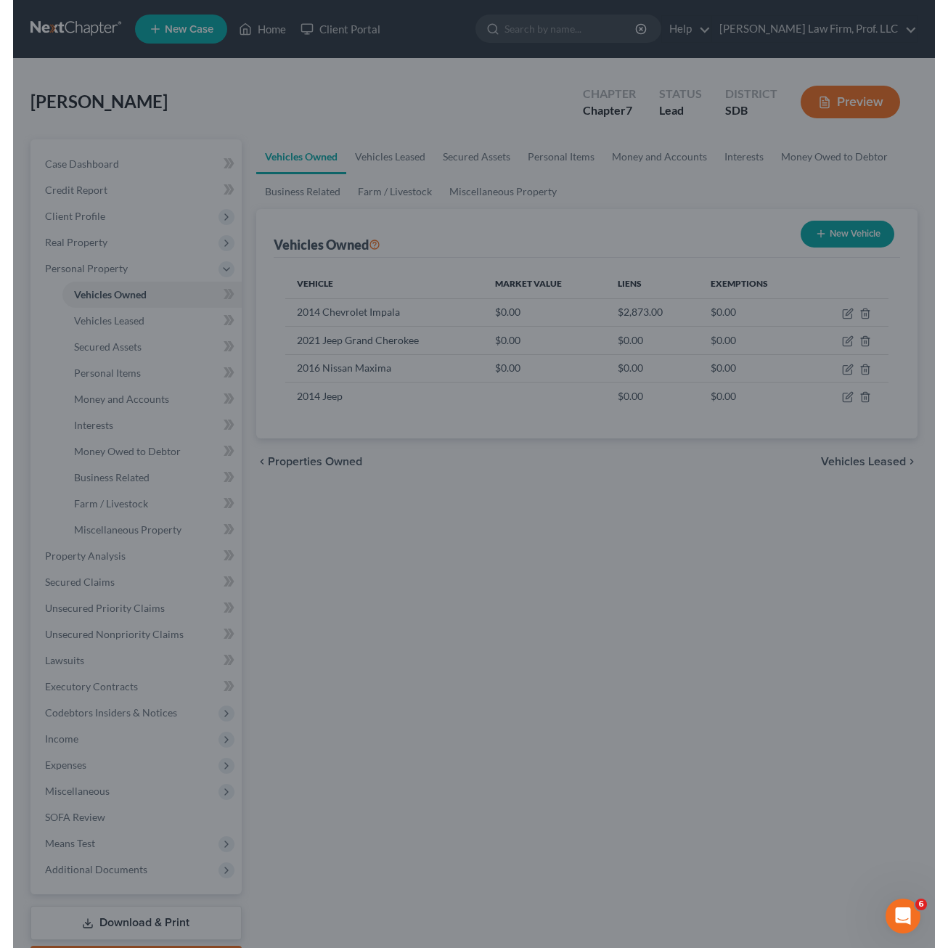
scroll to position [0, 0]
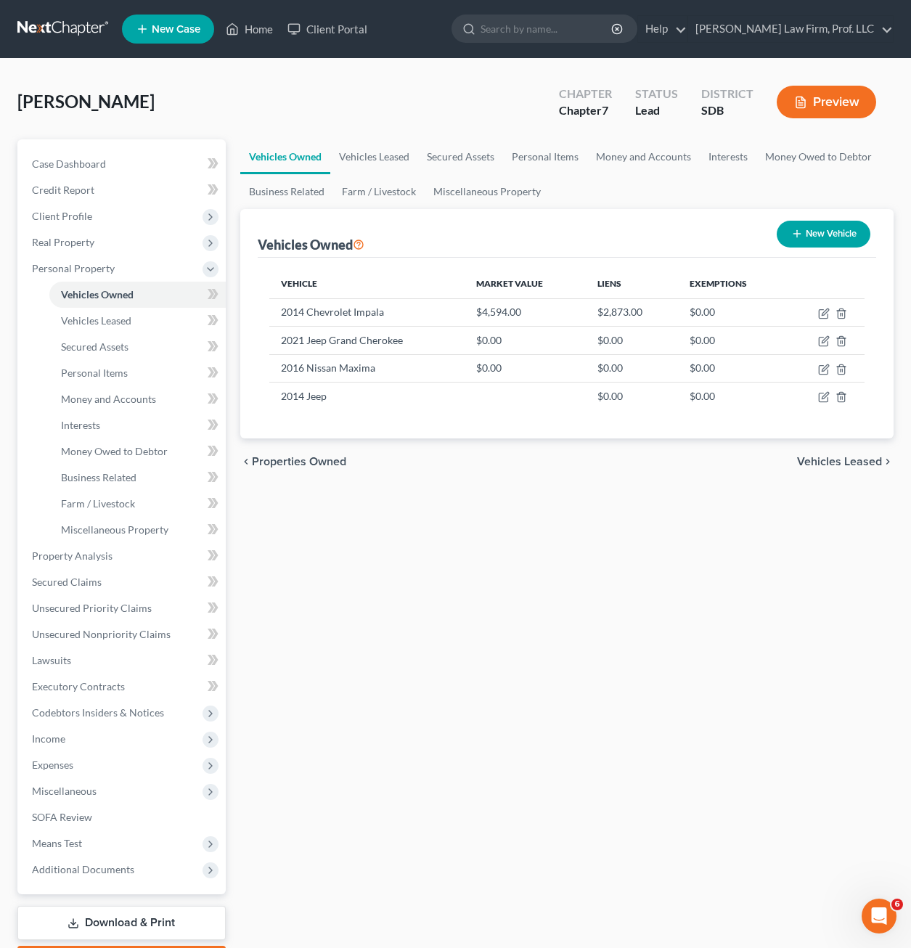
click at [517, 639] on div "Vehicles Owned Vehicles Leased Secured Assets Personal Items Money and Accounts…" at bounding box center [567, 558] width 668 height 838
click at [656, 602] on div "Vehicles Owned Vehicles Leased Secured Assets Personal Items Money and Accounts…" at bounding box center [567, 558] width 668 height 838
drag, startPoint x: 610, startPoint y: 756, endPoint x: 37, endPoint y: 418, distance: 665.5
click at [611, 755] on div "Vehicles Owned Vehicles Leased Secured Assets Personal Items Money and Accounts…" at bounding box center [567, 558] width 668 height 838
drag, startPoint x: 614, startPoint y: 713, endPoint x: 427, endPoint y: 516, distance: 272.0
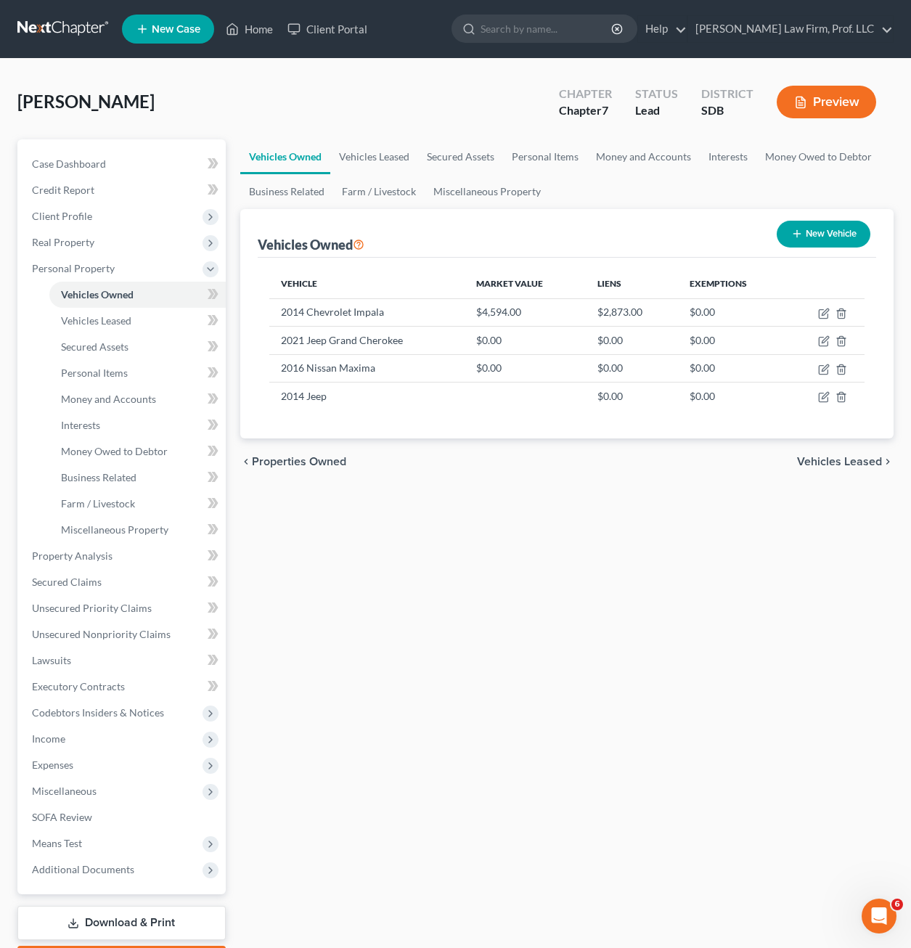
click at [614, 711] on div "Vehicles Owned Vehicles Leased Secured Assets Personal Items Money and Accounts…" at bounding box center [567, 558] width 668 height 838
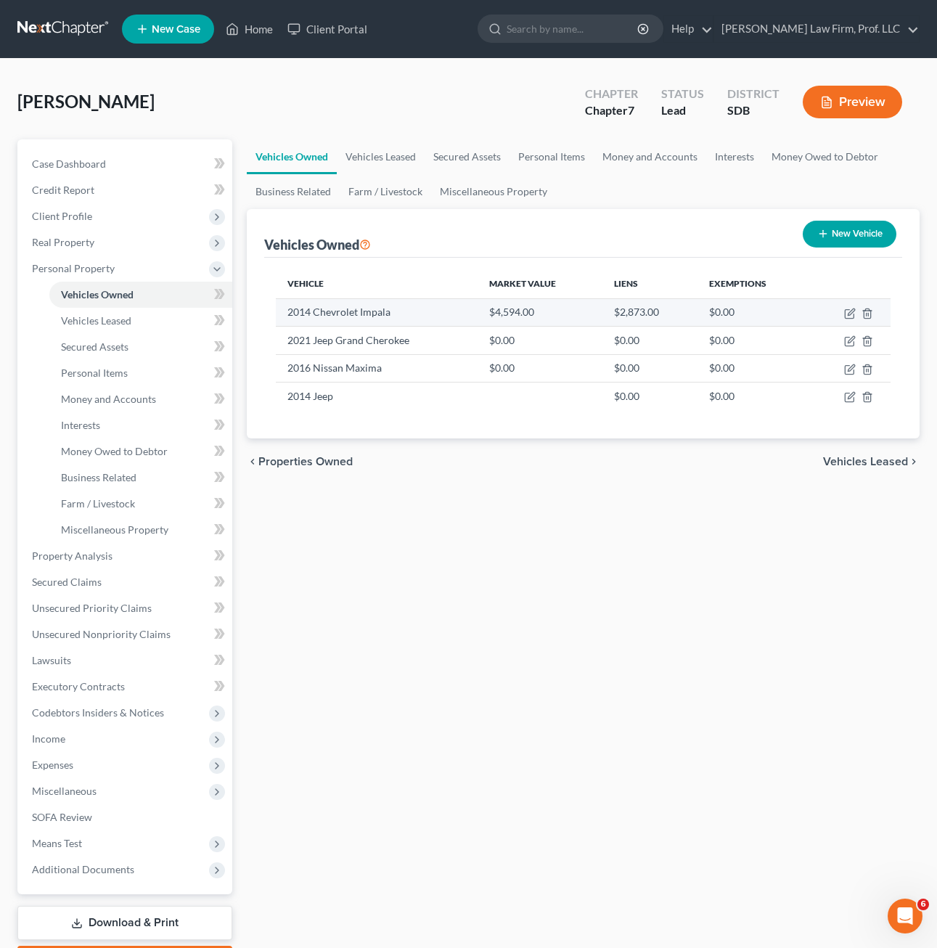
drag, startPoint x: 430, startPoint y: 691, endPoint x: 874, endPoint y: 316, distance: 580.8
click at [432, 691] on div "Vehicles Owned Vehicles Leased Secured Assets Personal Items Money and Accounts…" at bounding box center [582, 558] width 687 height 838
drag, startPoint x: 491, startPoint y: 723, endPoint x: 411, endPoint y: 651, distance: 107.3
click at [493, 723] on div "Vehicles Owned Vehicles Leased Secured Assets Personal Items Money and Accounts…" at bounding box center [582, 558] width 687 height 838
drag, startPoint x: 594, startPoint y: 599, endPoint x: 823, endPoint y: 596, distance: 228.6
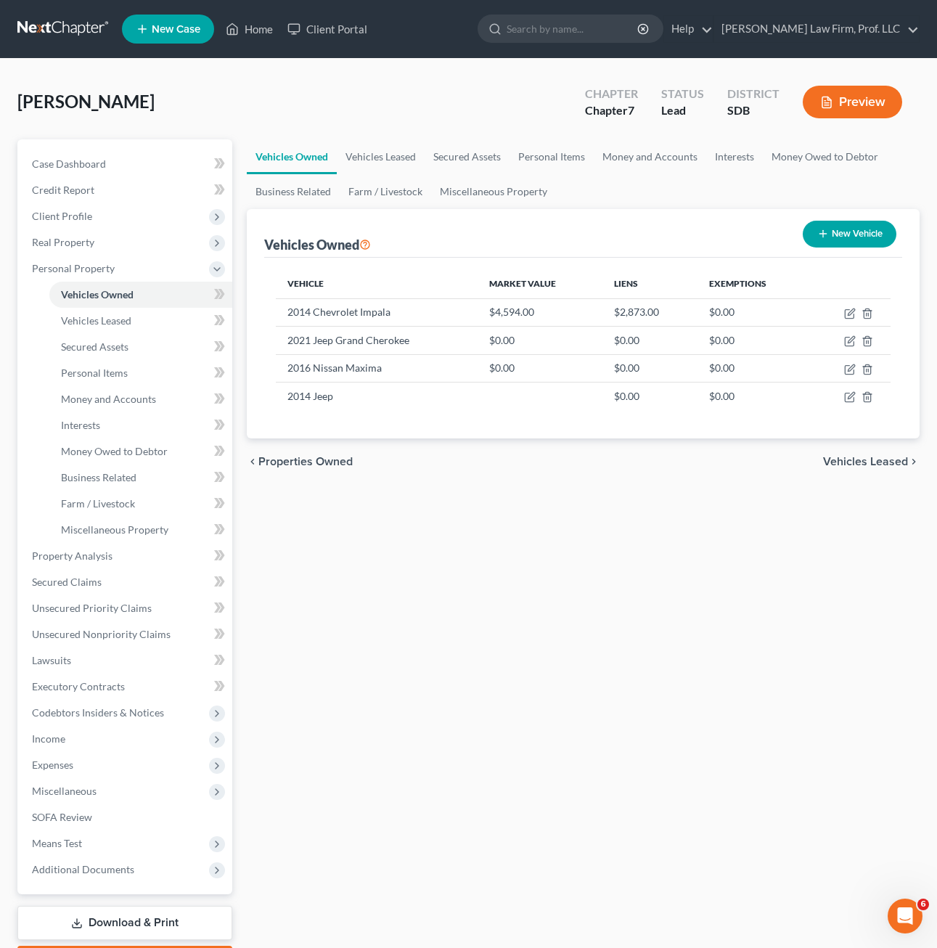
click at [595, 600] on div "Vehicles Owned Vehicles Leased Secured Assets Personal Items Money and Accounts…" at bounding box center [582, 558] width 687 height 838
click at [514, 724] on div "Vehicles Owned Vehicles Leased Secured Assets Personal Items Money and Accounts…" at bounding box center [582, 558] width 687 height 838
click at [584, 640] on div "Vehicles Owned Vehicles Leased Secured Assets Personal Items Money and Accounts…" at bounding box center [582, 558] width 687 height 838
drag, startPoint x: 701, startPoint y: 650, endPoint x: 715, endPoint y: 342, distance: 308.7
click at [701, 643] on div "Vehicles Owned Vehicles Leased Secured Assets Personal Items Money and Accounts…" at bounding box center [582, 558] width 687 height 838
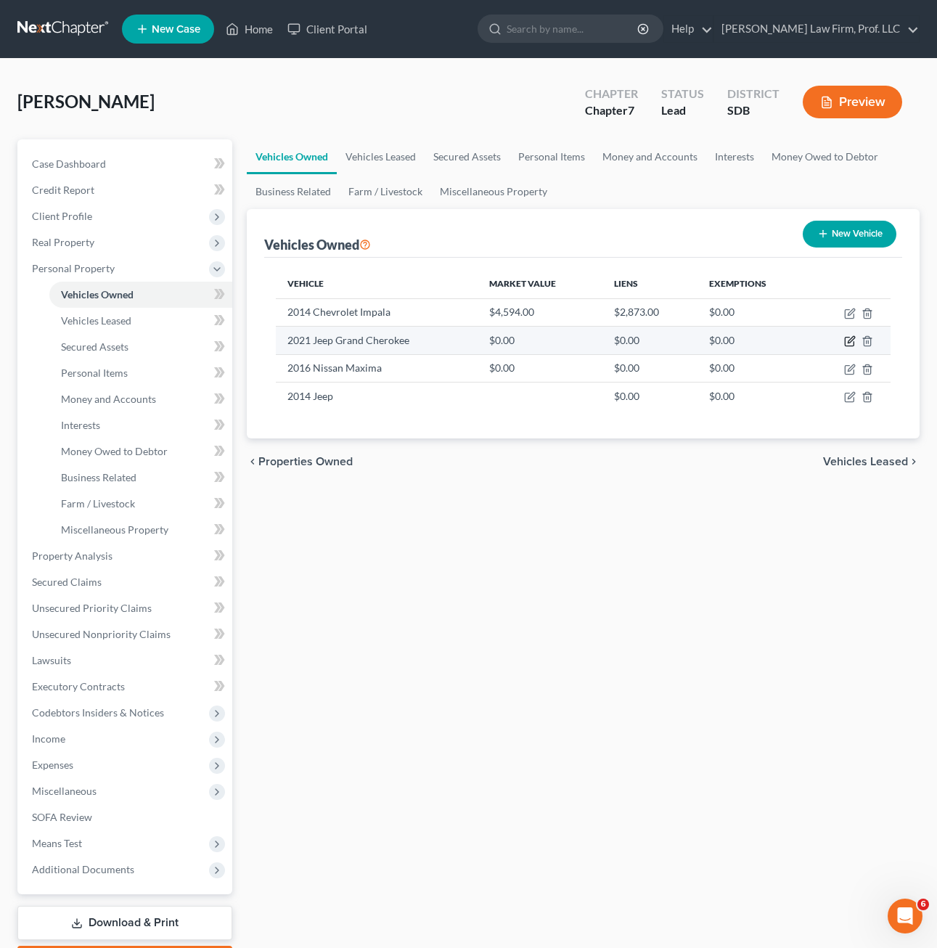
click at [851, 337] on icon "button" at bounding box center [850, 341] width 12 height 12
select select "0"
select select "5"
select select "0"
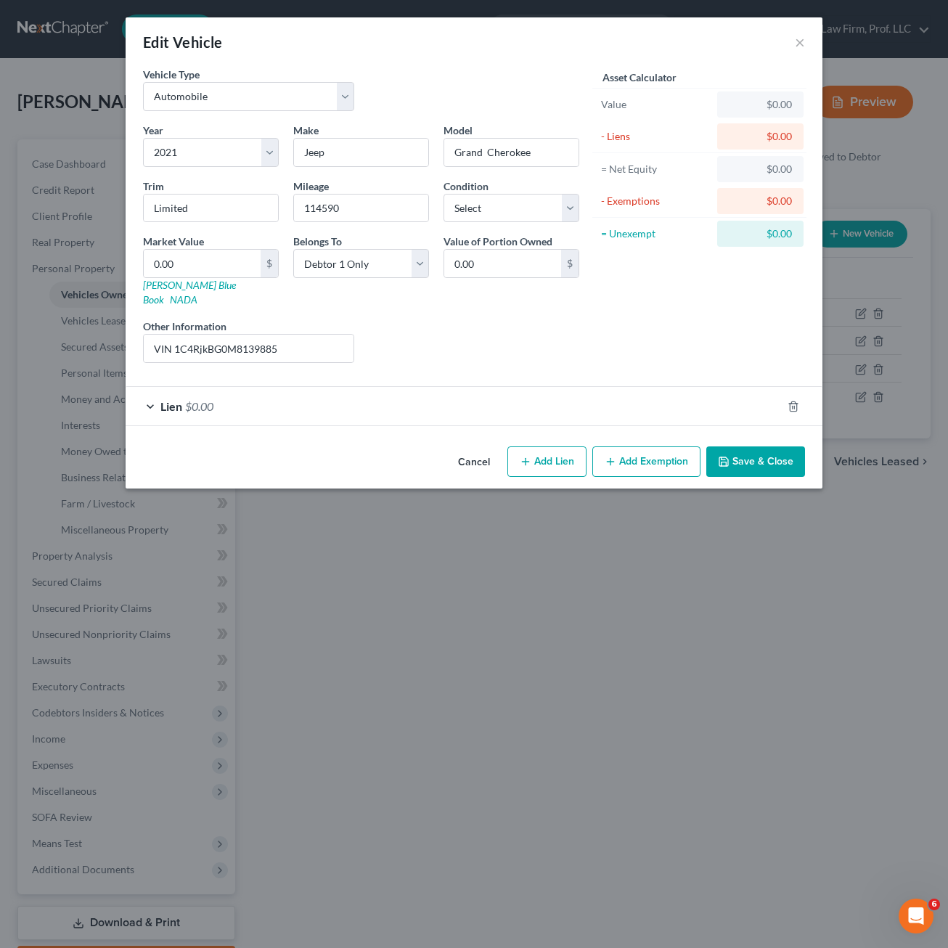
drag, startPoint x: 566, startPoint y: 352, endPoint x: 0, endPoint y: 337, distance: 566.2
click at [563, 352] on div "Year Select 2026 2025 2024 2023 2022 2021 2020 2019 2018 2017 2016 2015 2014 20…" at bounding box center [361, 249] width 451 height 252
click at [526, 337] on div "Liens Select" at bounding box center [474, 341] width 226 height 44
drag, startPoint x: 474, startPoint y: 323, endPoint x: 532, endPoint y: 322, distance: 58.1
click at [475, 322] on div "Liens Select" at bounding box center [474, 341] width 226 height 44
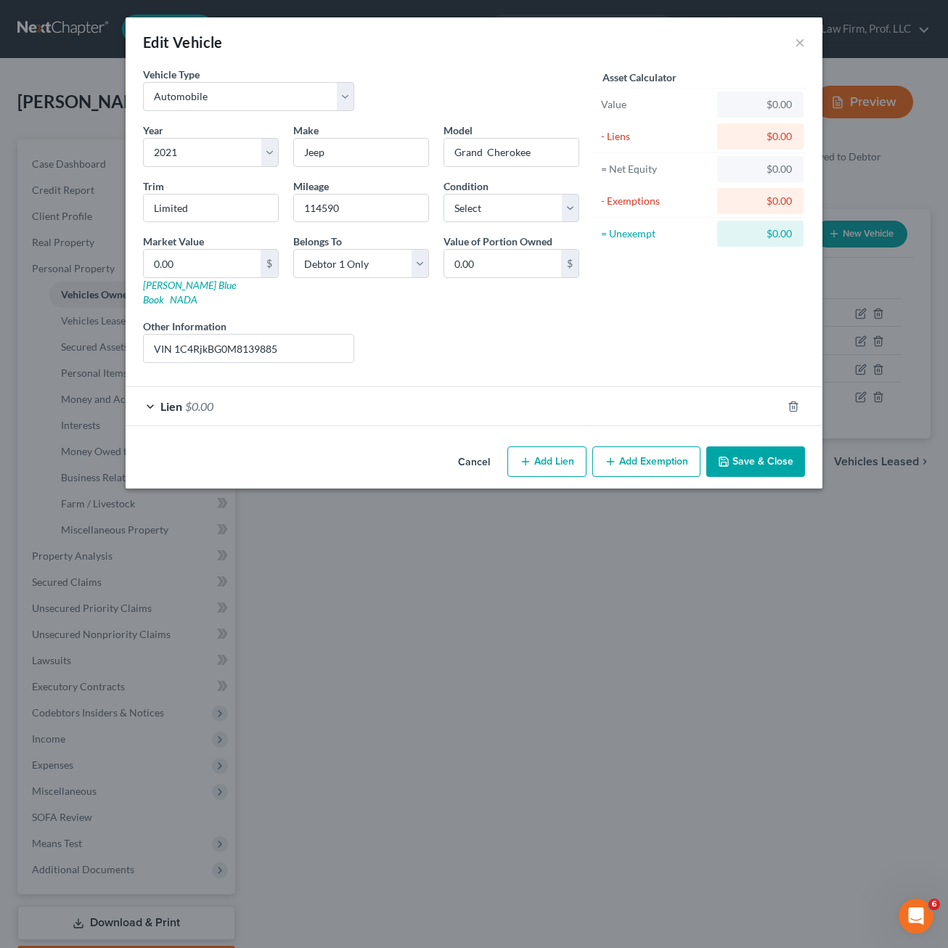
click at [618, 322] on div "Asset Calculator Value $0.00 - Liens $0.00 = Net Equity $0.00 - Exemptions $0.0…" at bounding box center [699, 221] width 226 height 308
click at [346, 387] on div "Lien $0.00" at bounding box center [454, 406] width 656 height 38
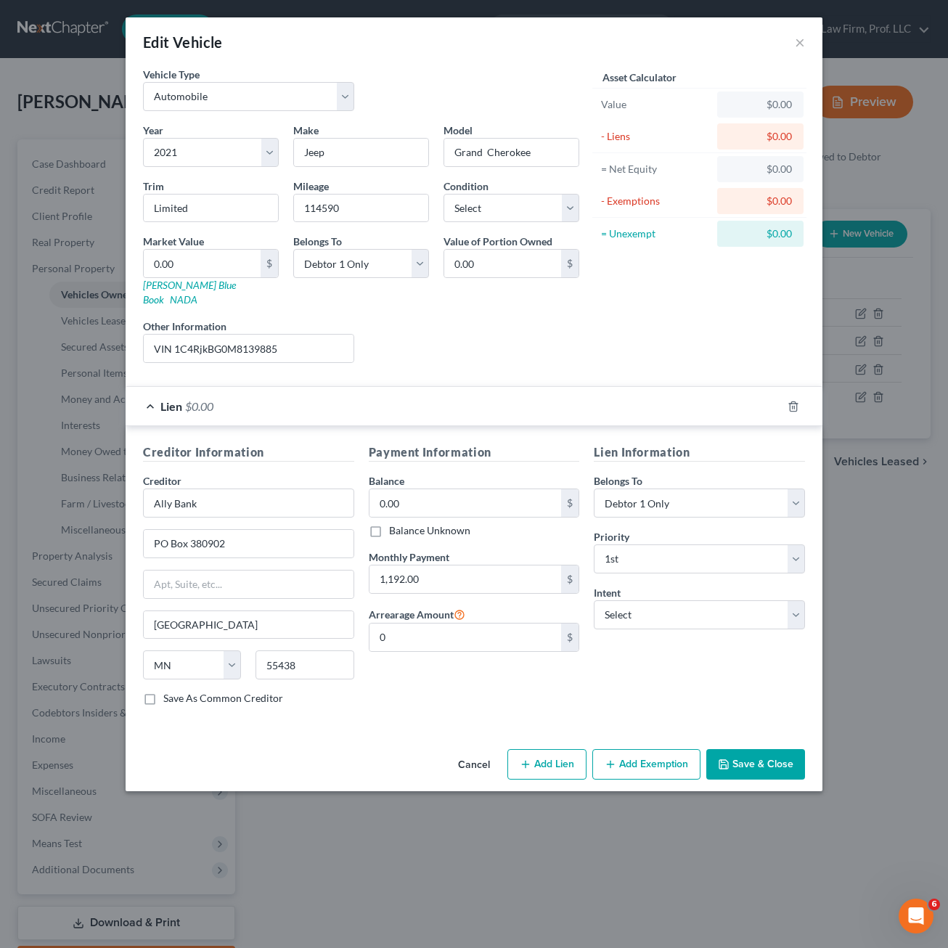
click at [432, 407] on div "Lien $0.00" at bounding box center [454, 406] width 656 height 38
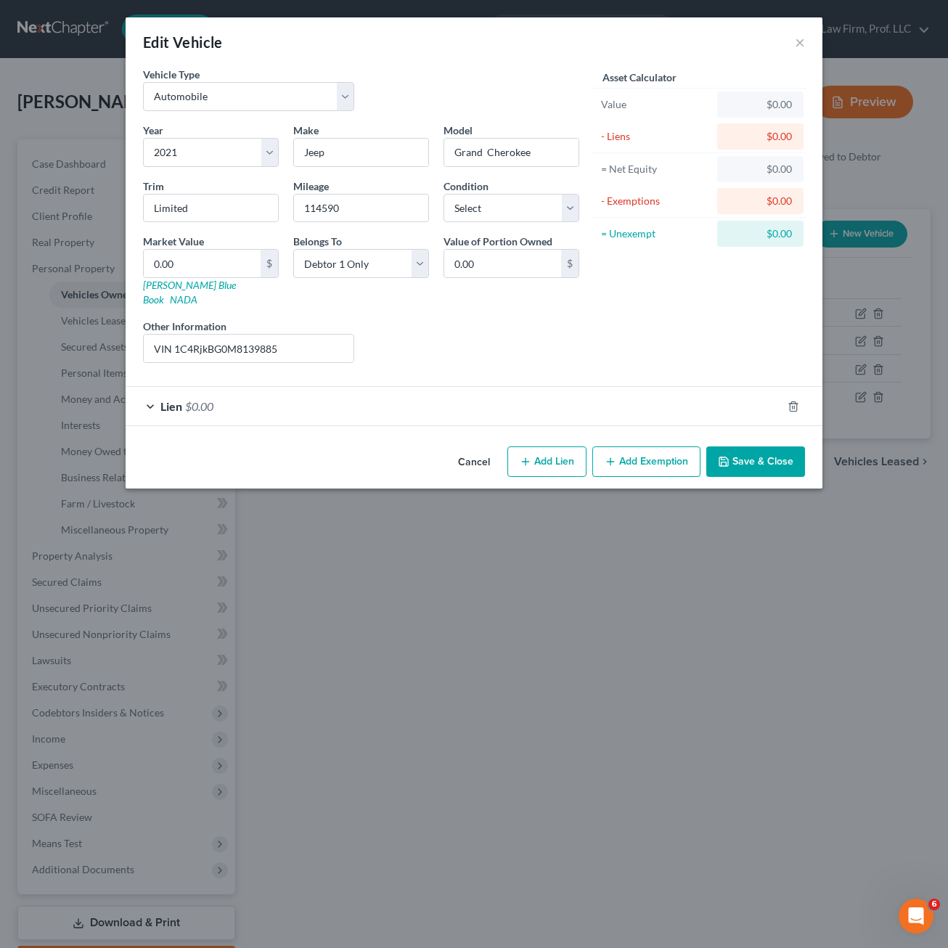
click at [443, 400] on div "Lien $0.00" at bounding box center [454, 406] width 656 height 38
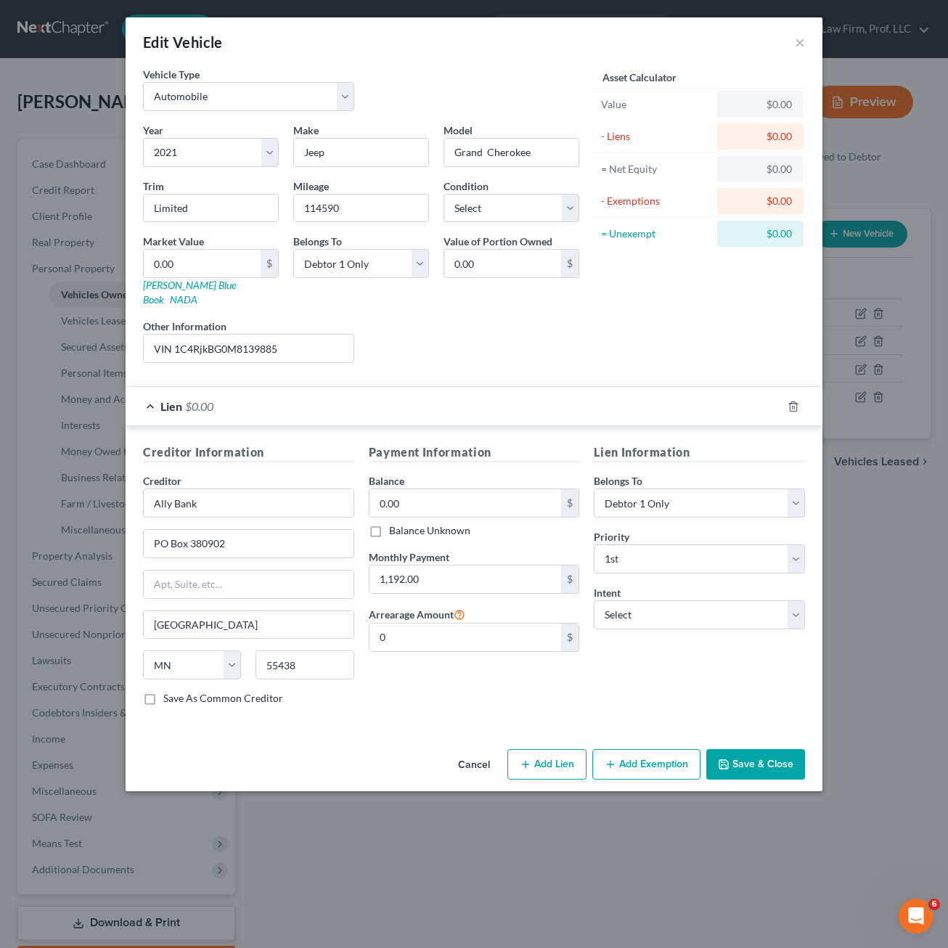
click at [695, 669] on div "Lien Information Belongs To * Select Debtor 1 Only Debtor 2 Only Debtor 1 And D…" at bounding box center [699, 580] width 226 height 274
click at [438, 689] on div "Payment Information Balance 0.00 $ Balance Unknown Balance Undetermined 0.00 $ …" at bounding box center [474, 580] width 226 height 274
click at [431, 524] on div "Payment Information Balance 0.00 $ Balance Unknown Balance Undetermined 0.00 $ …" at bounding box center [474, 580] width 226 height 274
click at [437, 523] on label "Balance Unknown" at bounding box center [429, 530] width 81 height 15
click at [404, 523] on input "Balance Unknown" at bounding box center [399, 527] width 9 height 9
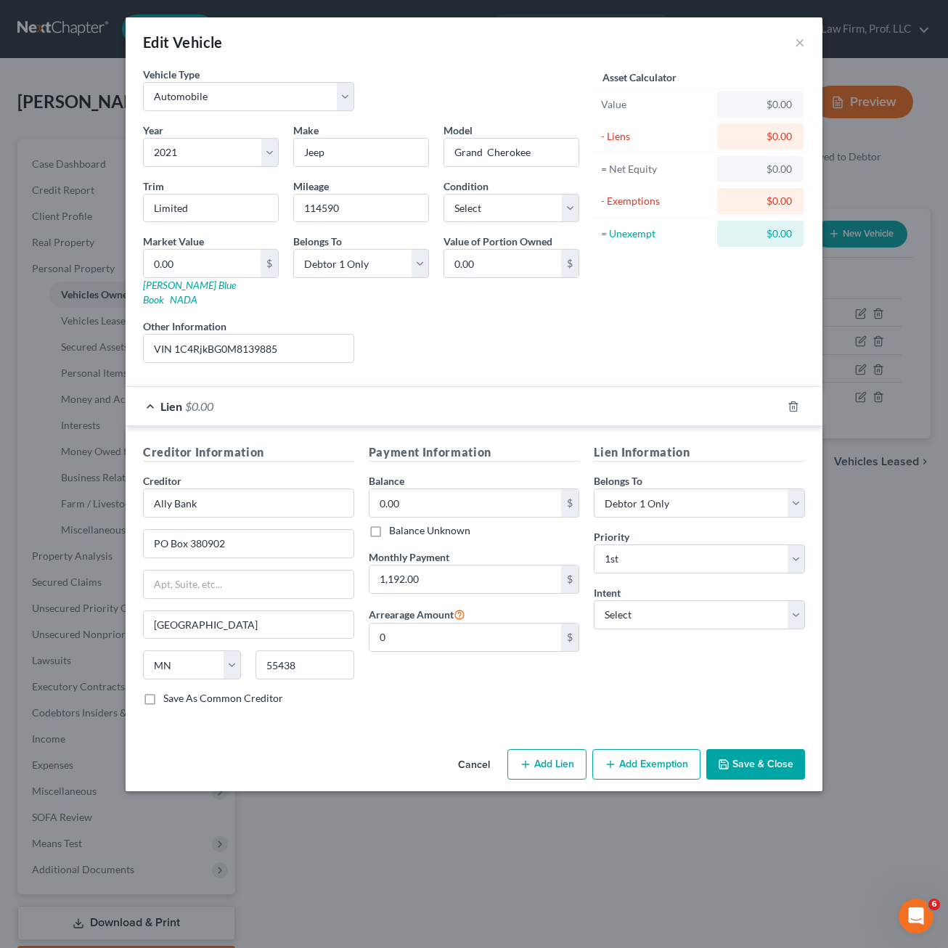
checkbox input "true"
click at [742, 603] on select "Select Surrender Redeem Reaffirm Avoid Other" at bounding box center [699, 614] width 211 height 29
select select "0"
click at [594, 600] on select "Select Surrender Redeem Reaffirm Avoid Other" at bounding box center [699, 614] width 211 height 29
click at [731, 749] on button "Save & Close" at bounding box center [755, 764] width 99 height 30
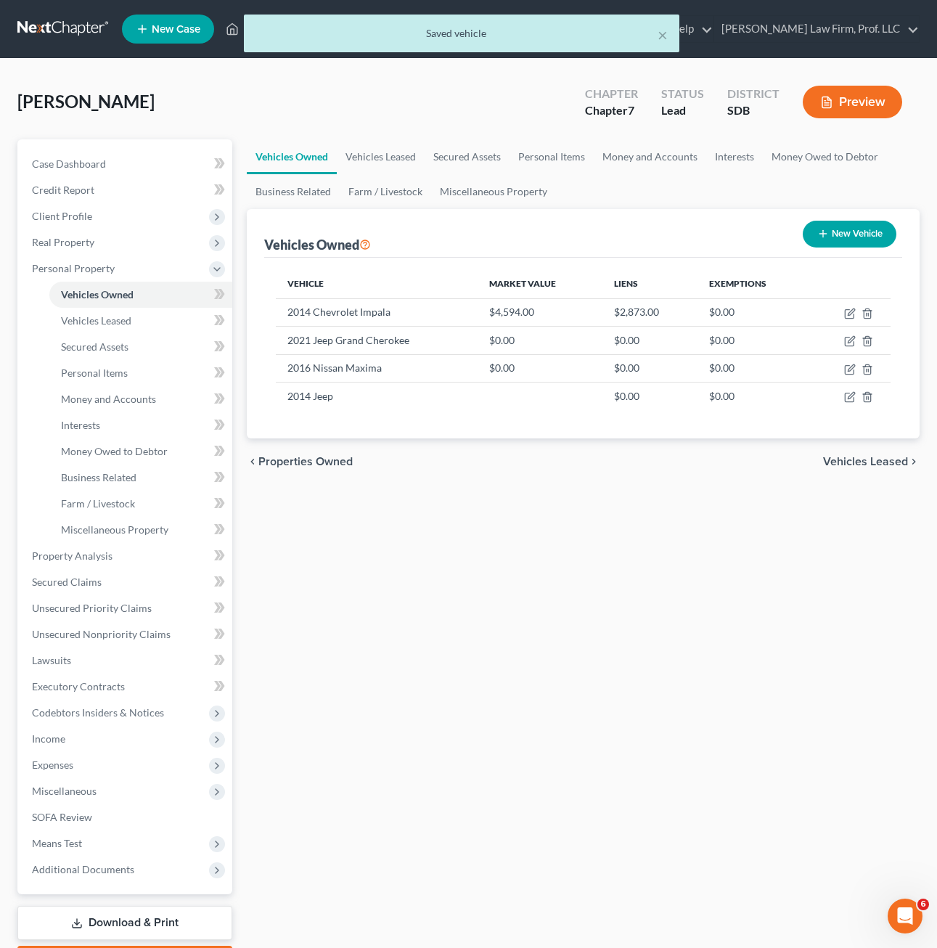
click at [713, 705] on div "Vehicles Owned Vehicles Leased Secured Assets Personal Items Money and Accounts…" at bounding box center [582, 558] width 687 height 838
click at [686, 532] on div "Vehicles Owned Vehicles Leased Secured Assets Personal Items Money and Accounts…" at bounding box center [582, 558] width 687 height 838
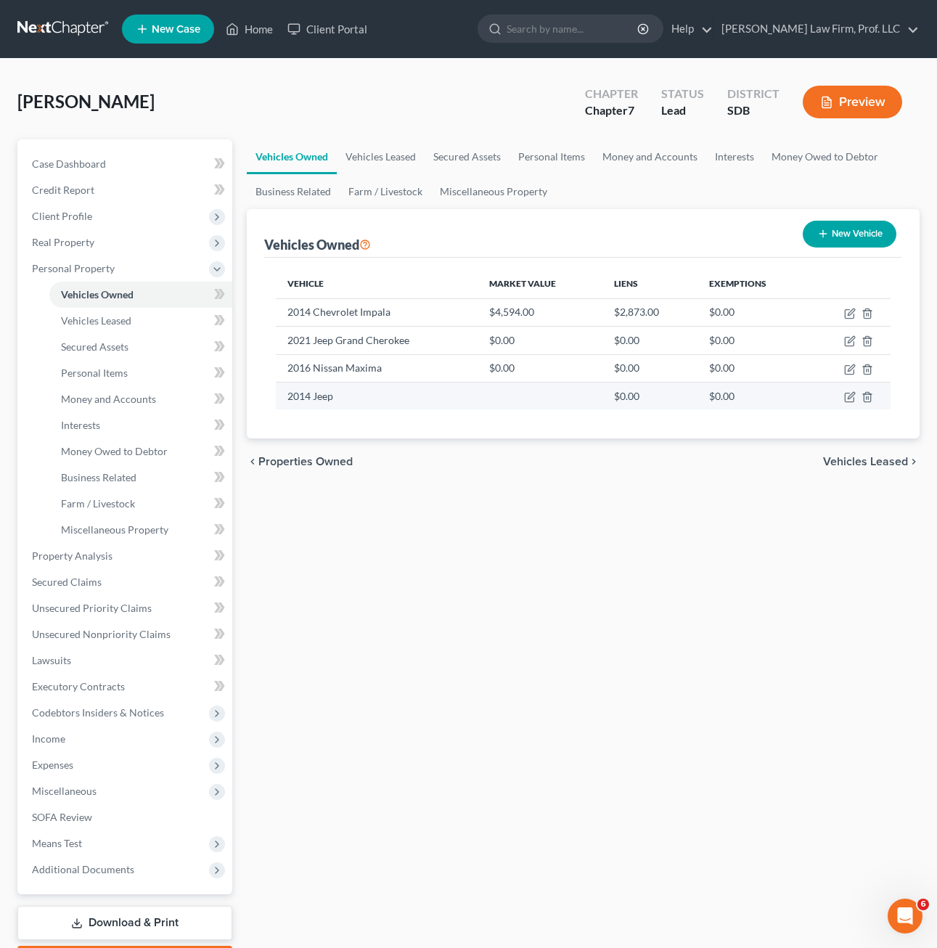
click at [472, 615] on div "Vehicles Owned Vehicles Leased Secured Assets Personal Items Money and Accounts…" at bounding box center [582, 558] width 687 height 838
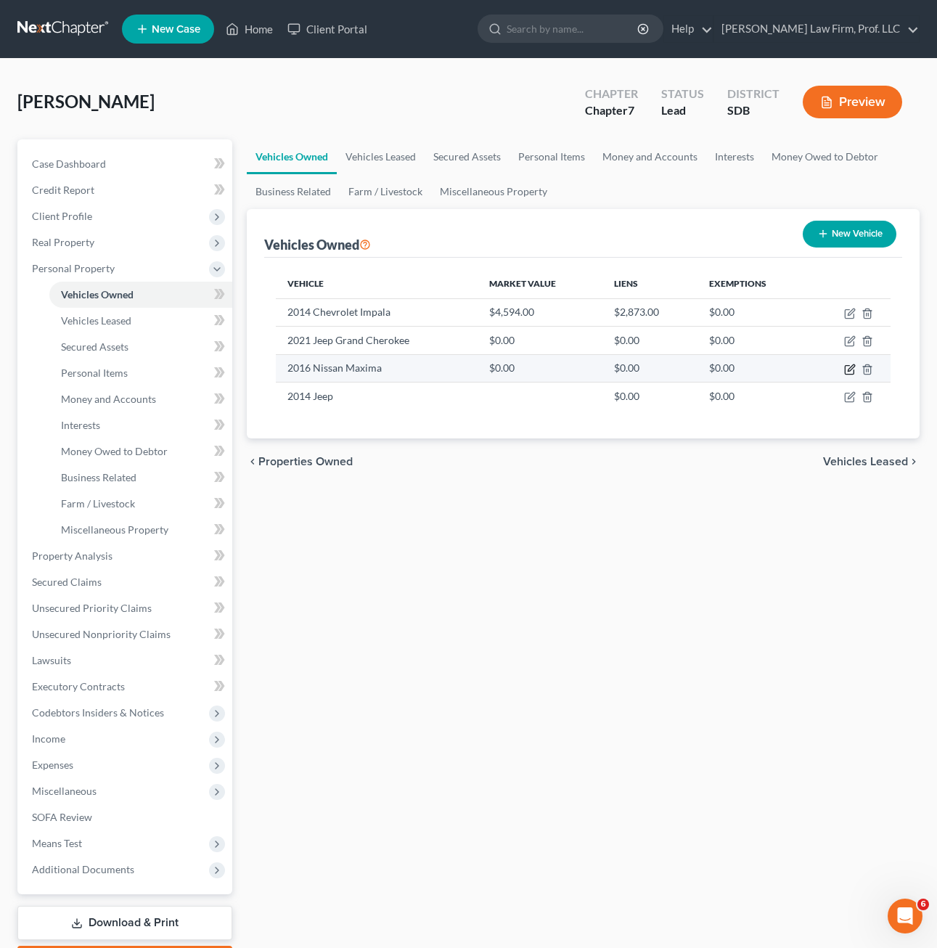
click at [849, 369] on icon "button" at bounding box center [850, 370] width 12 height 12
select select "0"
select select "10"
select select "0"
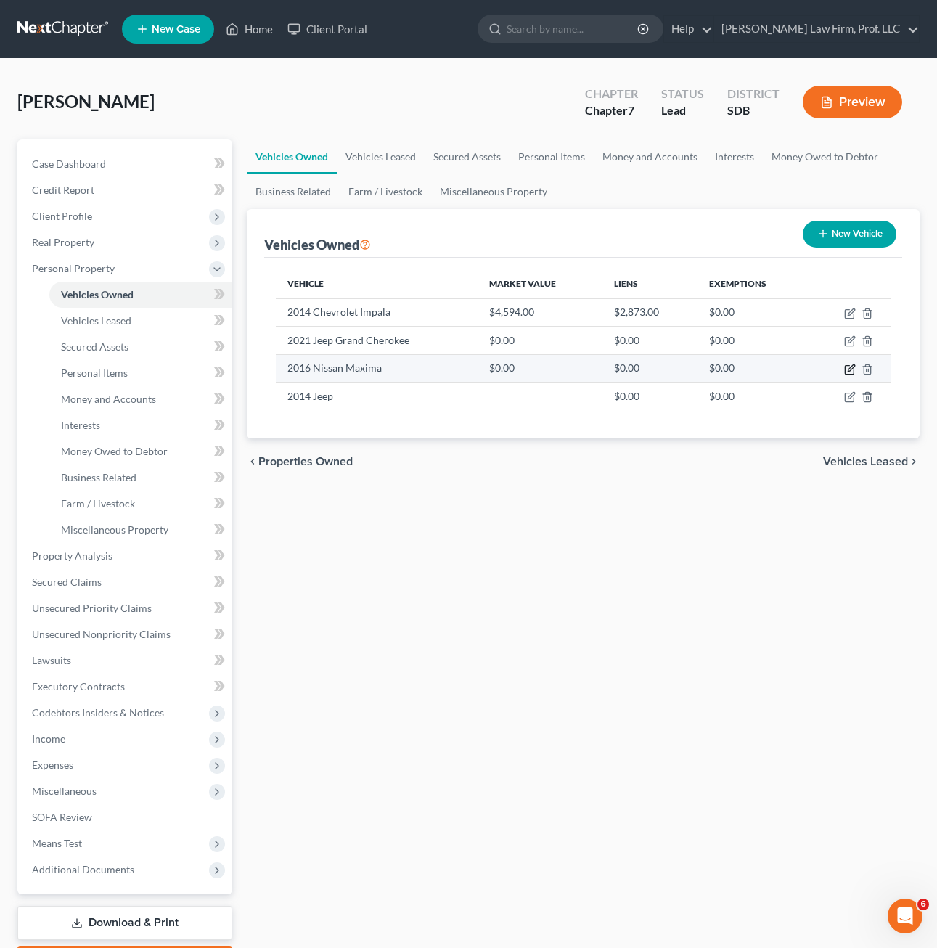
select select "0"
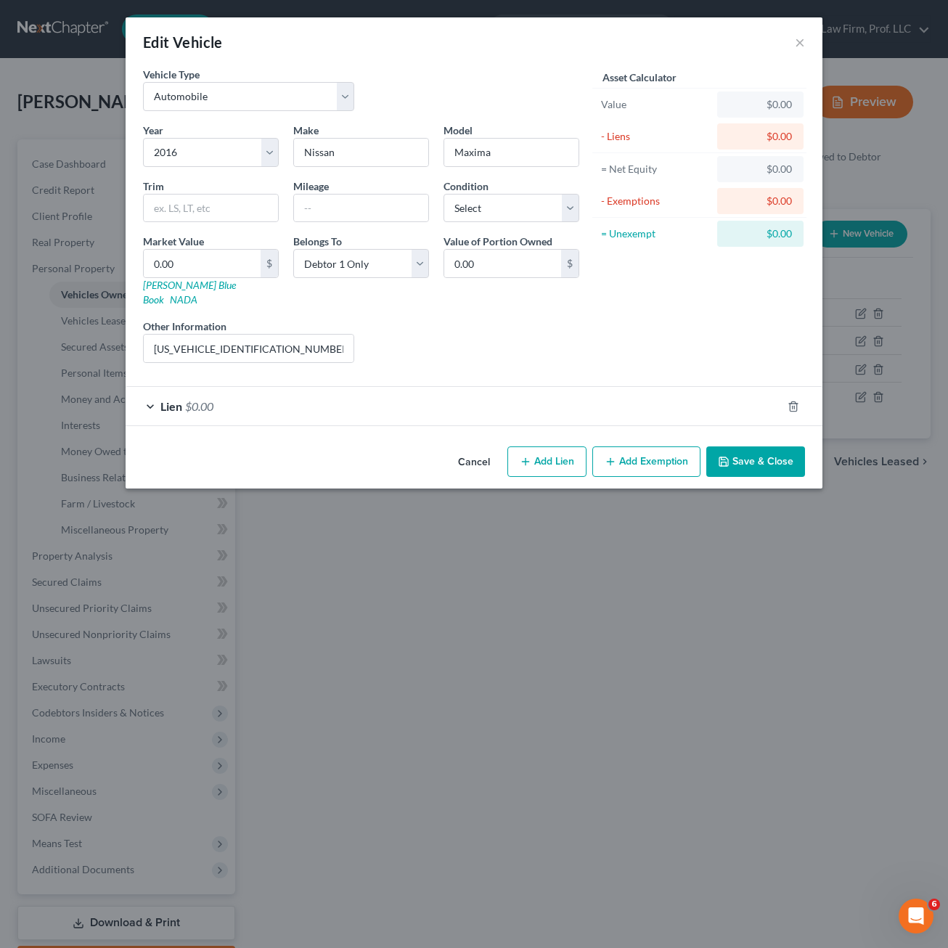
click at [464, 363] on form "Vehicle Type Select Automobile Truck Trailer Watercraft Aircraft Motor Home Atv…" at bounding box center [474, 246] width 662 height 359
click at [403, 387] on div "Lien $0.00" at bounding box center [454, 406] width 656 height 38
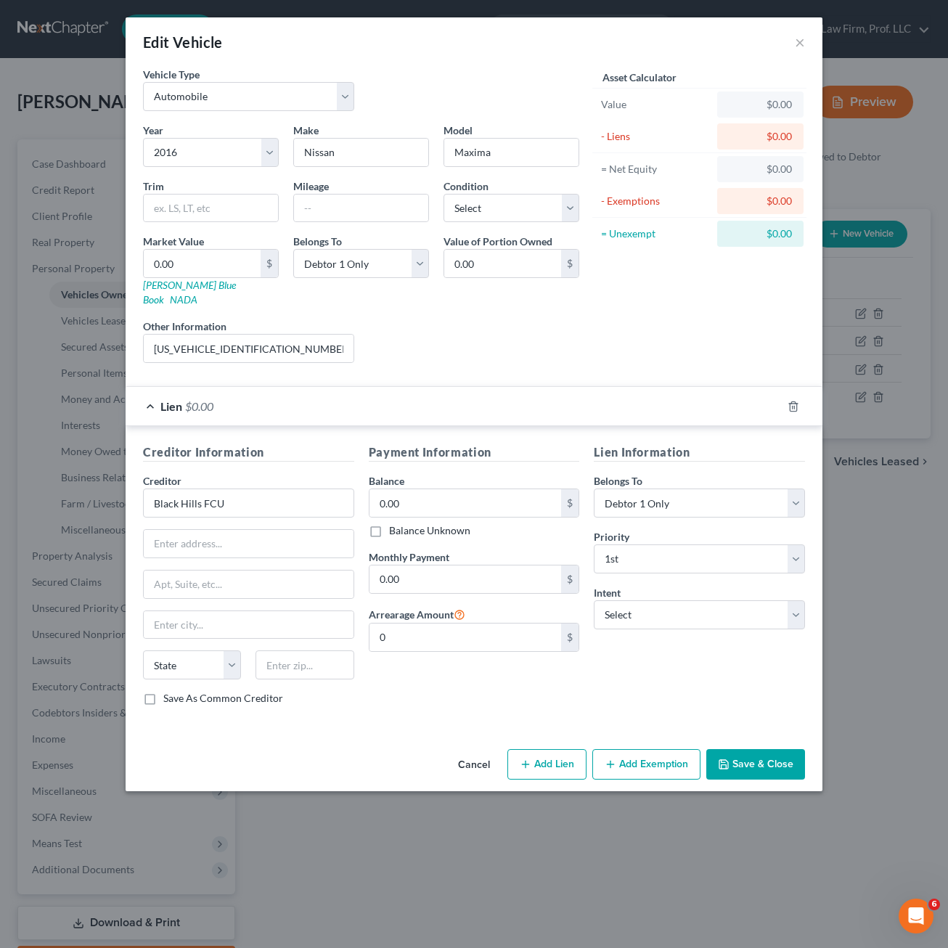
click at [468, 672] on div "Payment Information Balance 0.00 $ Balance Unknown Balance Undetermined 0.00 $ …" at bounding box center [474, 580] width 226 height 274
click at [475, 750] on button "Cancel" at bounding box center [473, 764] width 55 height 29
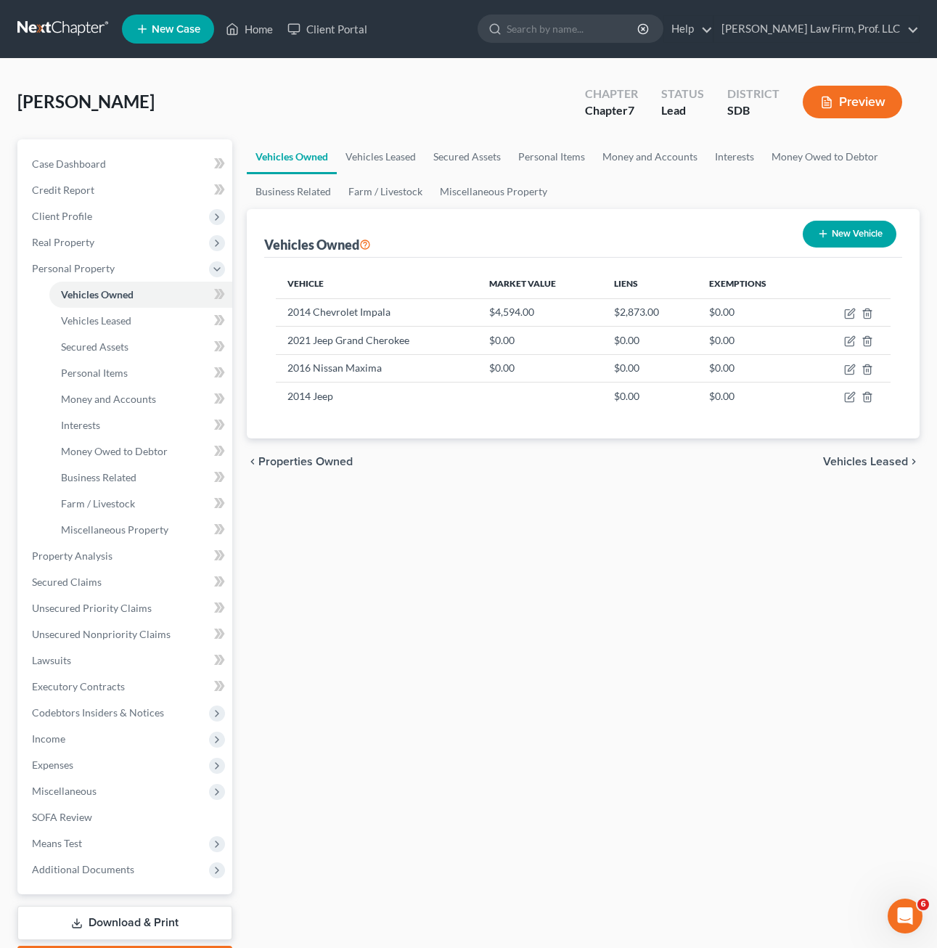
click at [477, 789] on div "Vehicles Owned Vehicles Leased Secured Assets Personal Items Money and Accounts…" at bounding box center [582, 558] width 687 height 838
drag, startPoint x: 532, startPoint y: 624, endPoint x: 620, endPoint y: 565, distance: 106.7
click at [532, 620] on div "Vehicles Owned Vehicles Leased Secured Assets Personal Items Money and Accounts…" at bounding box center [582, 558] width 687 height 838
click at [855, 344] on td at bounding box center [850, 341] width 81 height 28
click at [850, 337] on icon "button" at bounding box center [850, 341] width 12 height 12
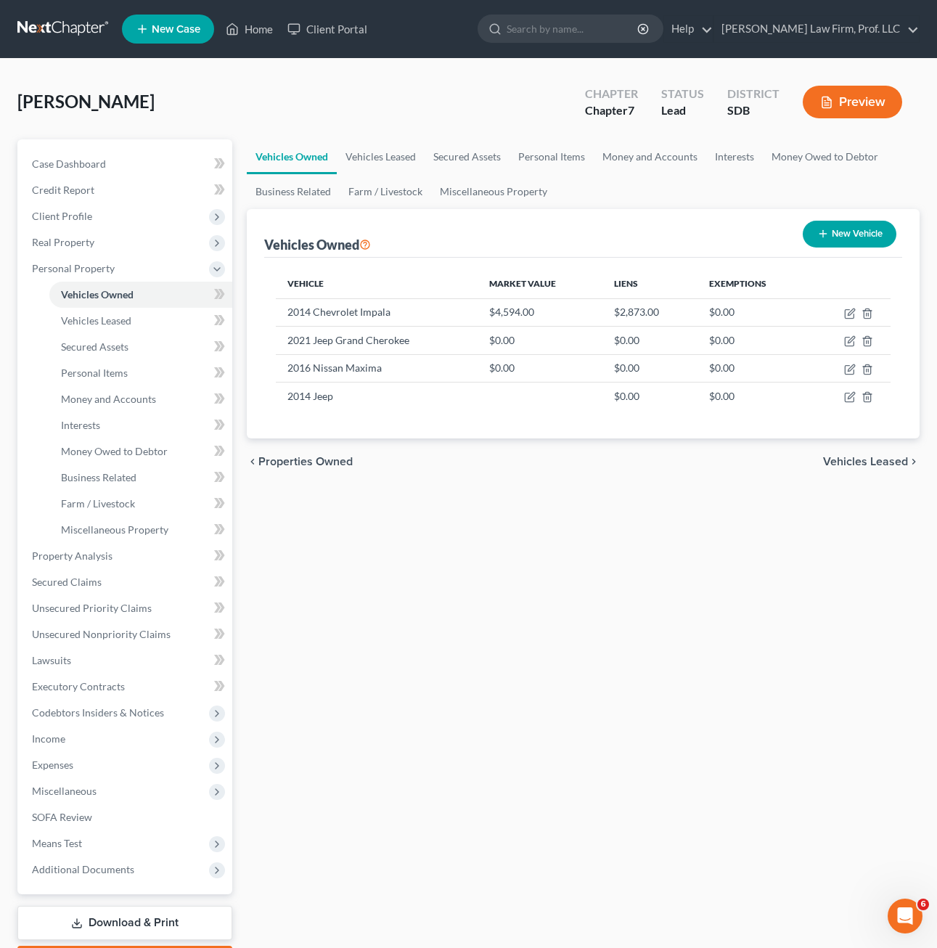
select select "0"
select select "5"
select select "0"
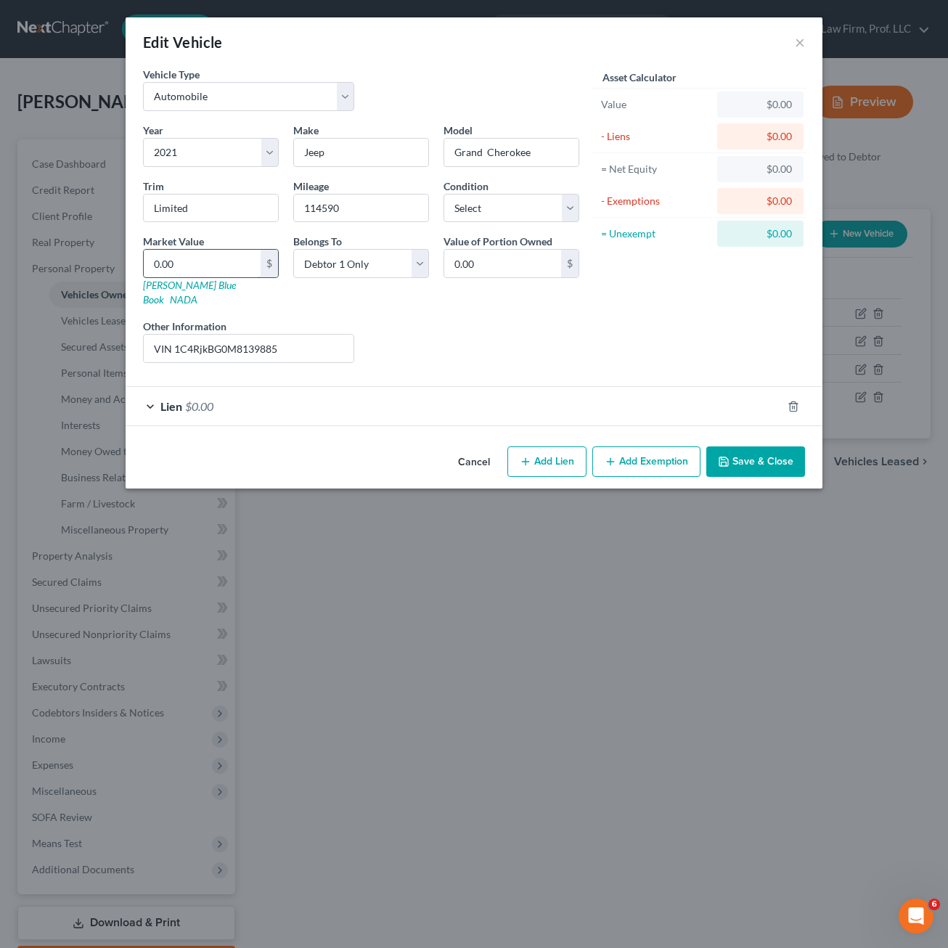
click at [231, 266] on input "0.00" at bounding box center [202, 264] width 117 height 28
type input "1"
type input "1.00"
type input "17"
type input "17.00"
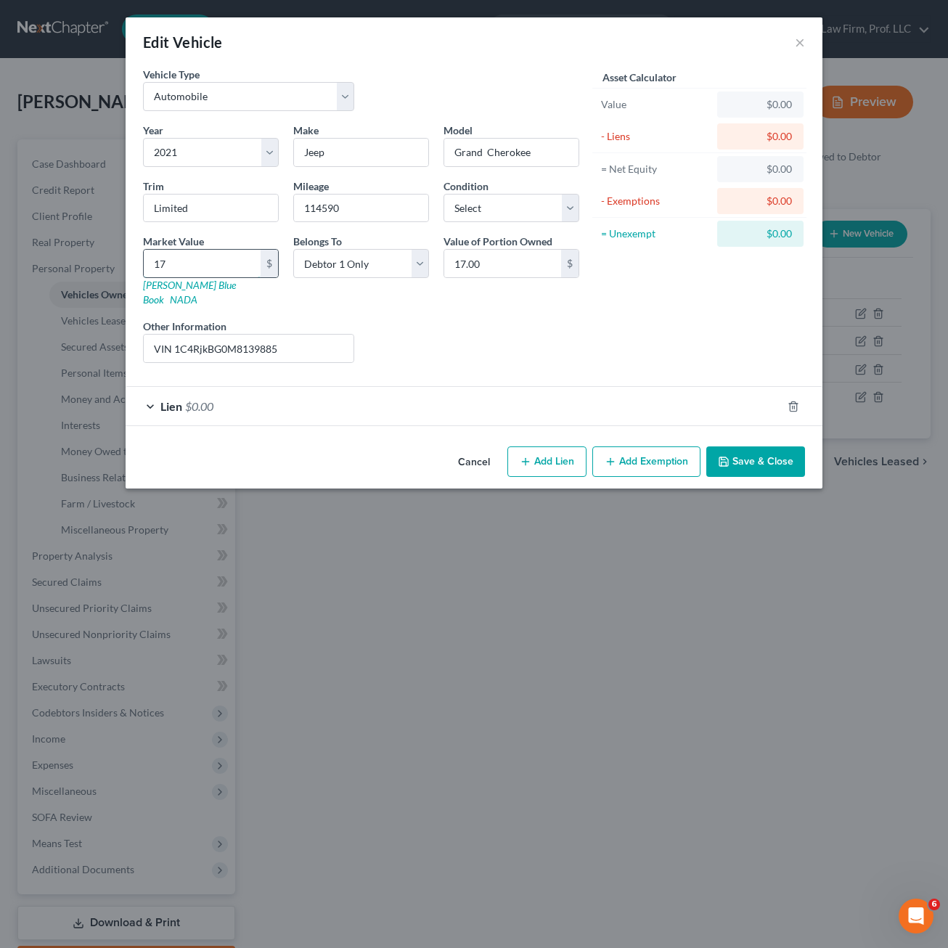
type input "177"
type input "177.00"
type input "1776"
type input "1,776.00"
type input "1,77"
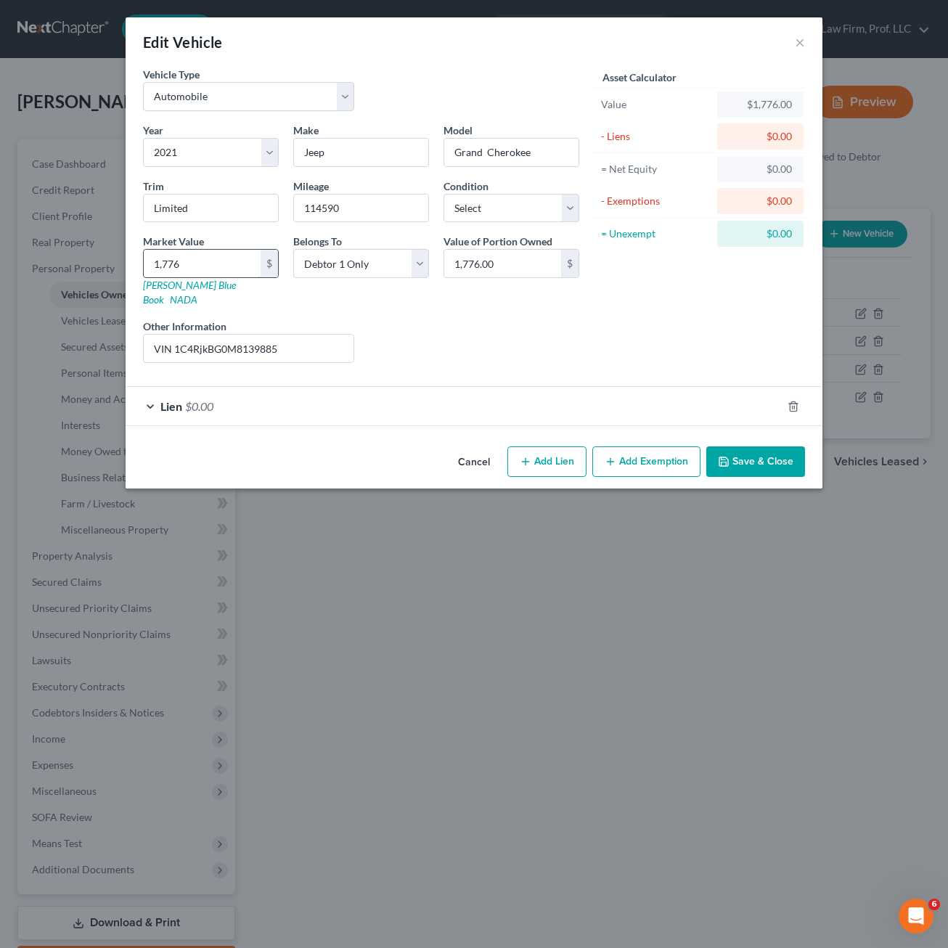
type input "177.00"
type input "1773"
type input "1,773.00"
type input "1,7736"
type input "17,736.00"
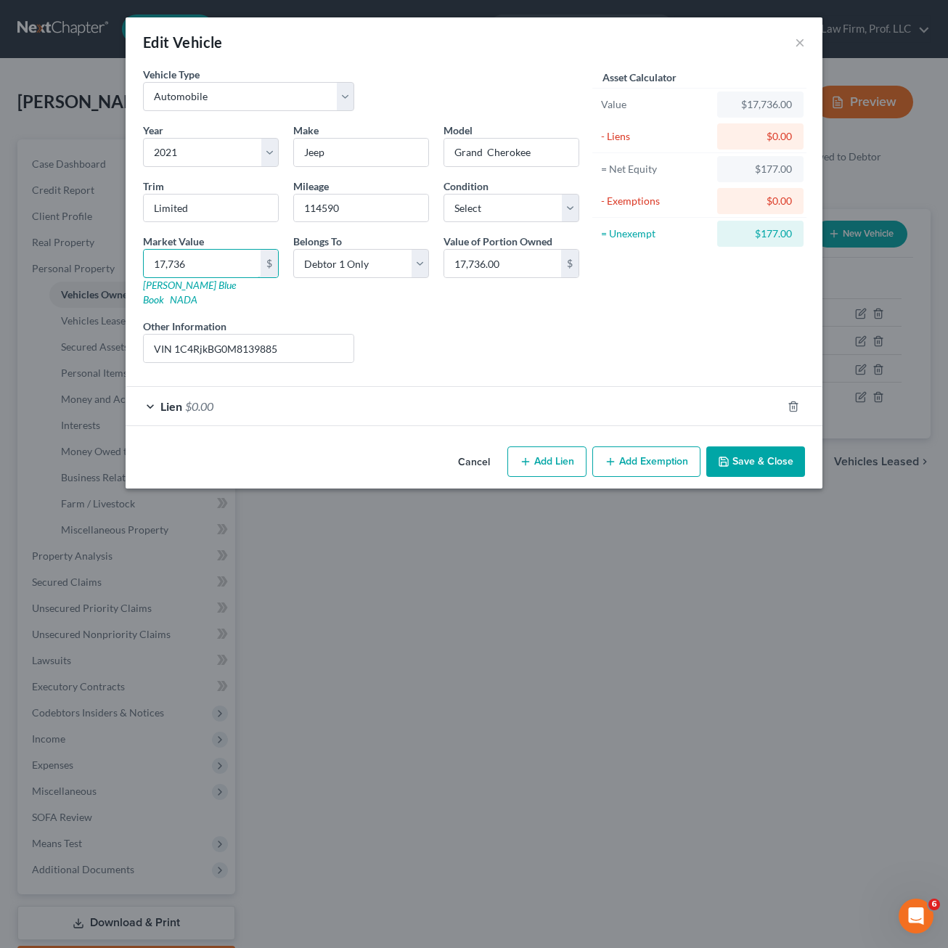
type input "17,736"
click at [427, 370] on form "Vehicle Type Select Automobile Truck Trailer Watercraft Aircraft Motor Home Atv…" at bounding box center [474, 246] width 662 height 359
click at [749, 451] on button "Save & Close" at bounding box center [755, 461] width 99 height 30
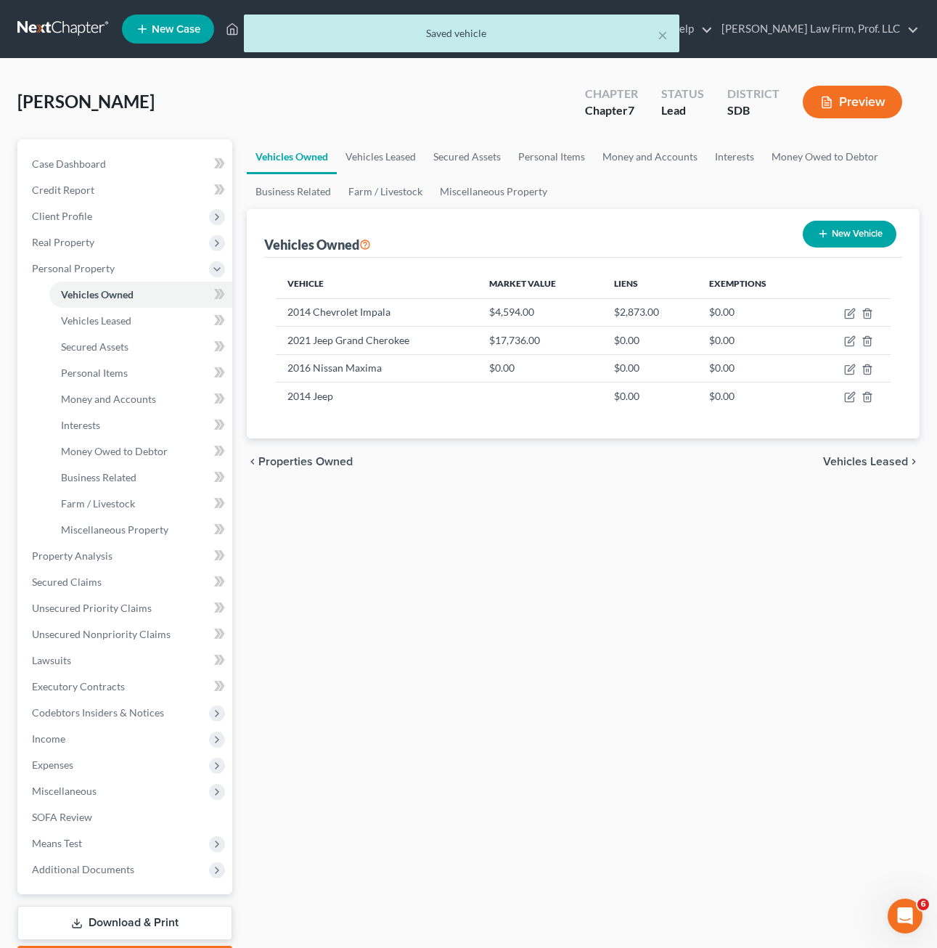
click at [799, 556] on div "Vehicles Owned Vehicles Leased Secured Assets Personal Items Money and Accounts…" at bounding box center [582, 558] width 687 height 838
click at [861, 566] on div "Vehicles Owned Vehicles Leased Secured Assets Personal Items Money and Accounts…" at bounding box center [582, 558] width 687 height 838
click at [848, 369] on icon "button" at bounding box center [850, 370] width 12 height 12
select select "0"
select select "10"
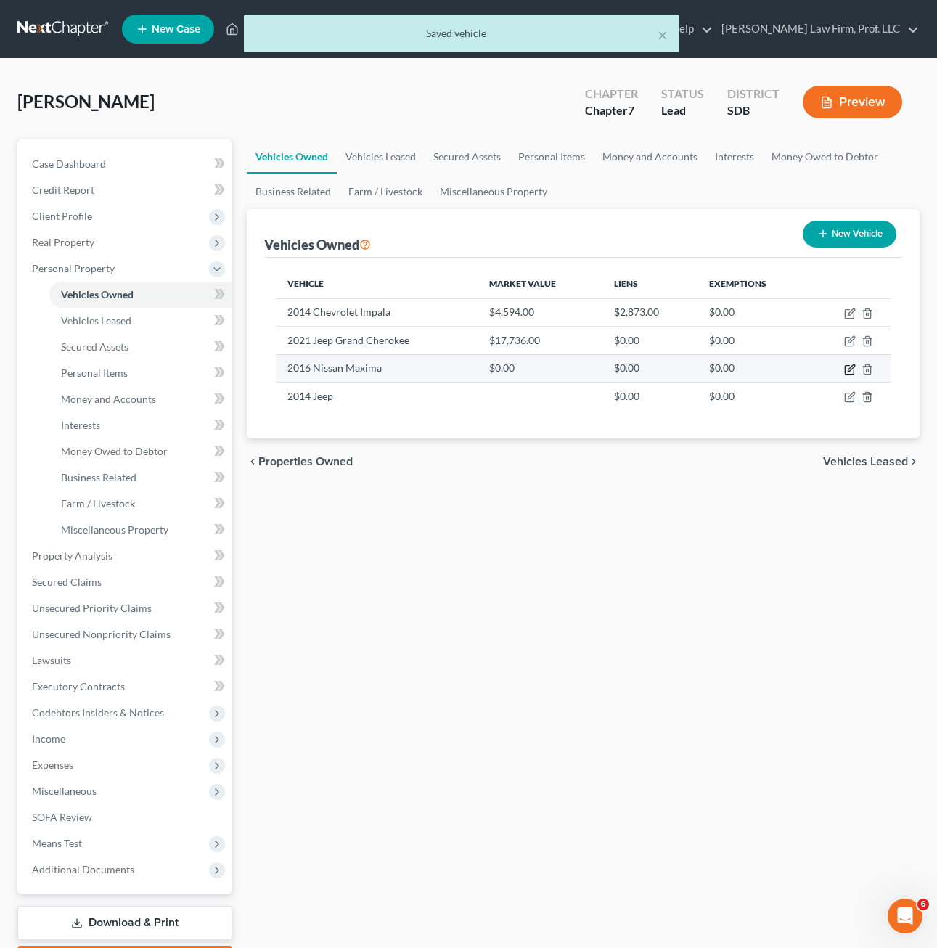
select select "0"
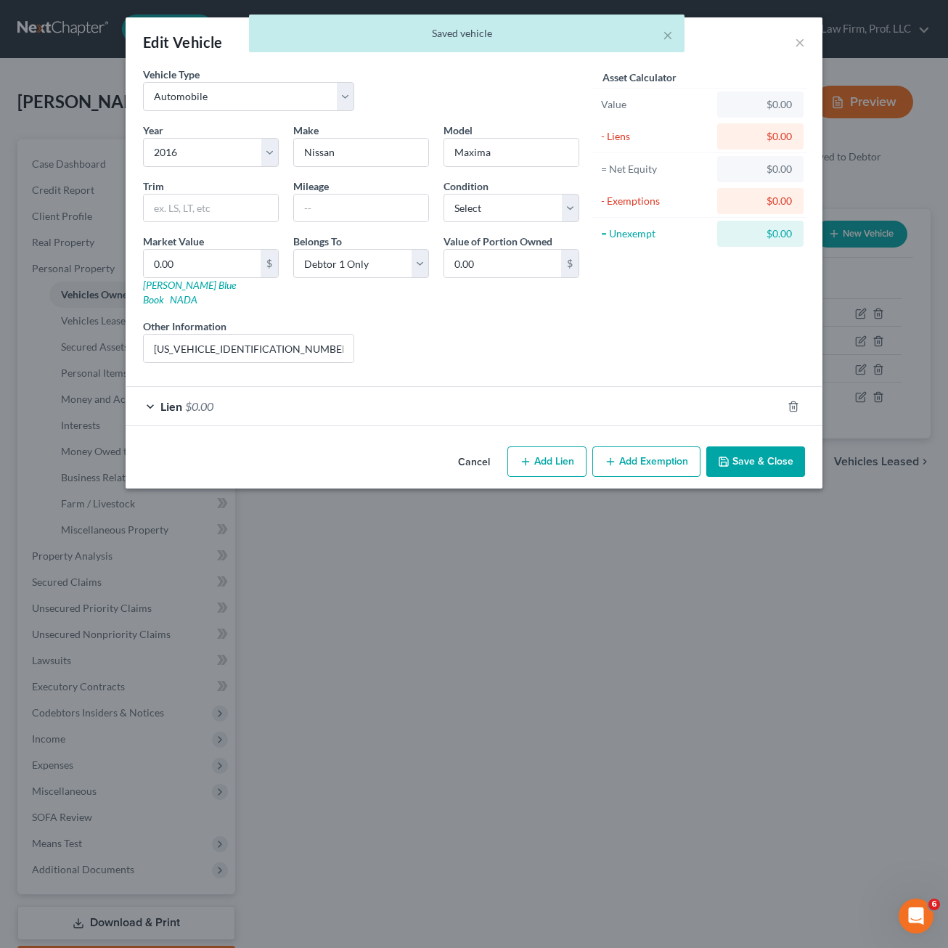
click at [478, 329] on div "Liens Select" at bounding box center [474, 341] width 226 height 44
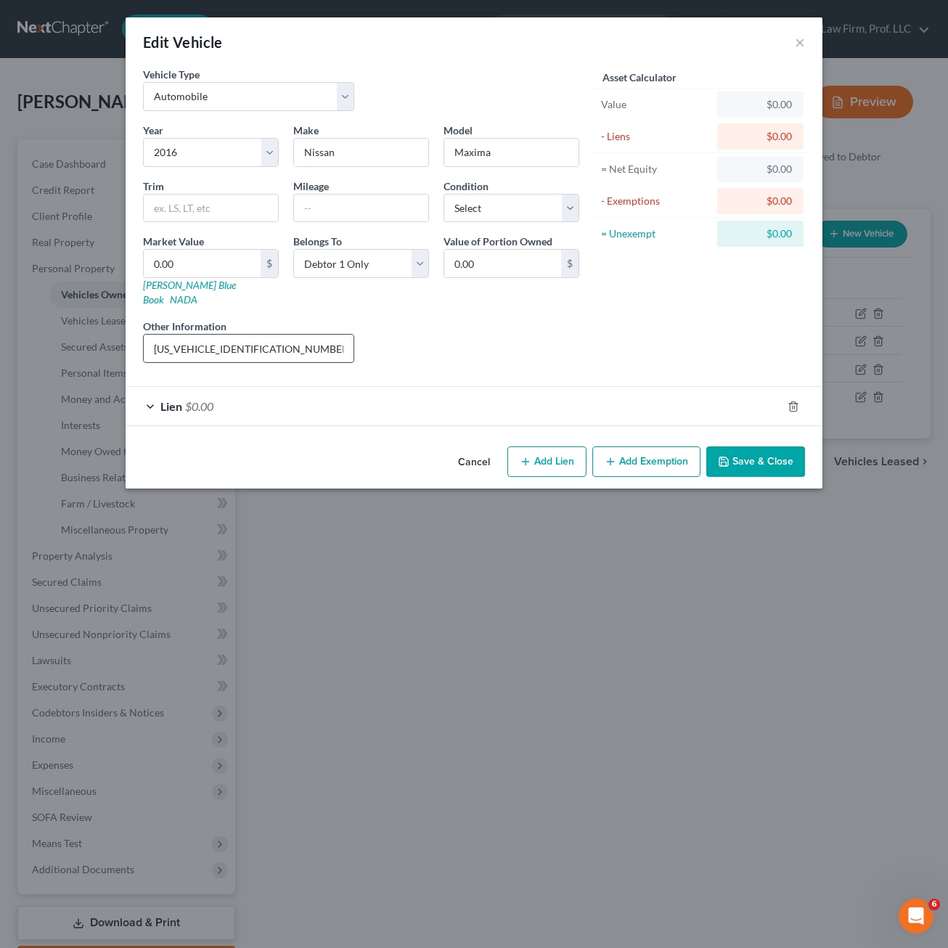
drag, startPoint x: 259, startPoint y: 330, endPoint x: 149, endPoint y: 340, distance: 110.0
click at [149, 340] on input "[US_VEHICLE_IDENTIFICATION_NUMBER], 334/mo" at bounding box center [249, 349] width 210 height 28
click at [525, 326] on div "Liens Select" at bounding box center [474, 341] width 226 height 44
click at [354, 390] on div "Lien $0.00" at bounding box center [454, 406] width 656 height 38
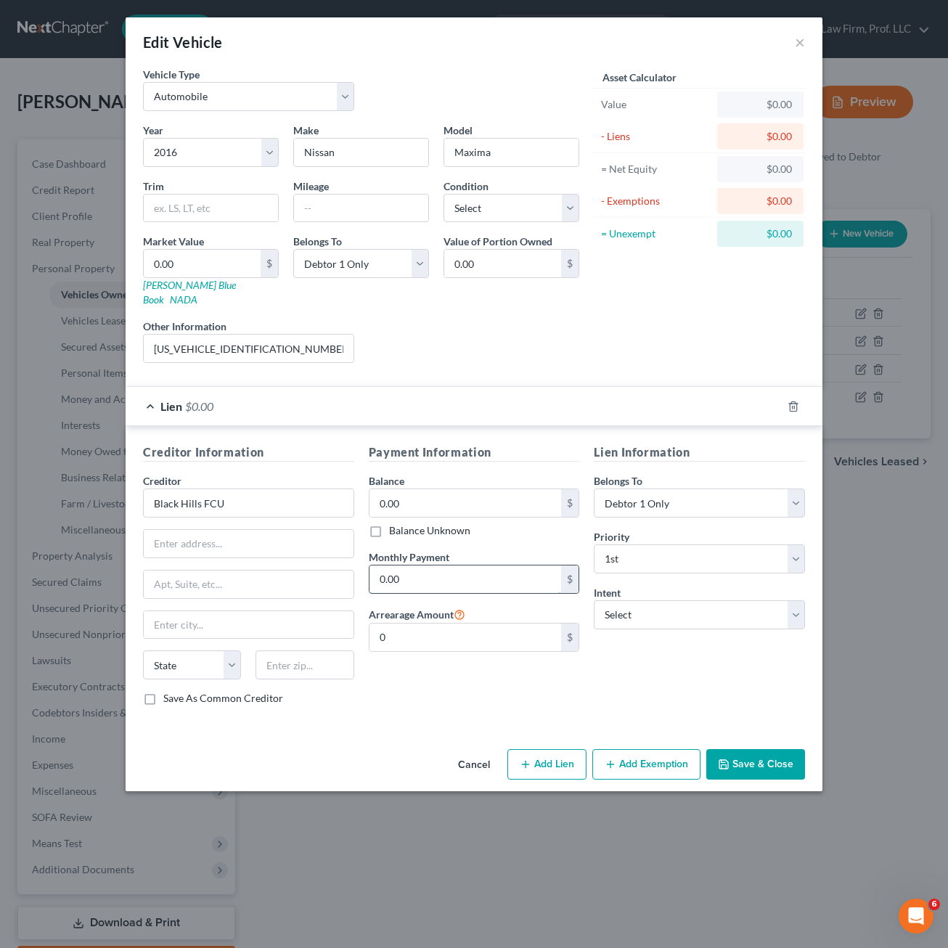
click at [483, 575] on input "0.00" at bounding box center [465, 579] width 192 height 28
type input "334.00"
click at [268, 530] on input "text" at bounding box center [249, 544] width 210 height 28
paste input "[STREET_ADDRESS]"
type input "[STREET_ADDRESS]"
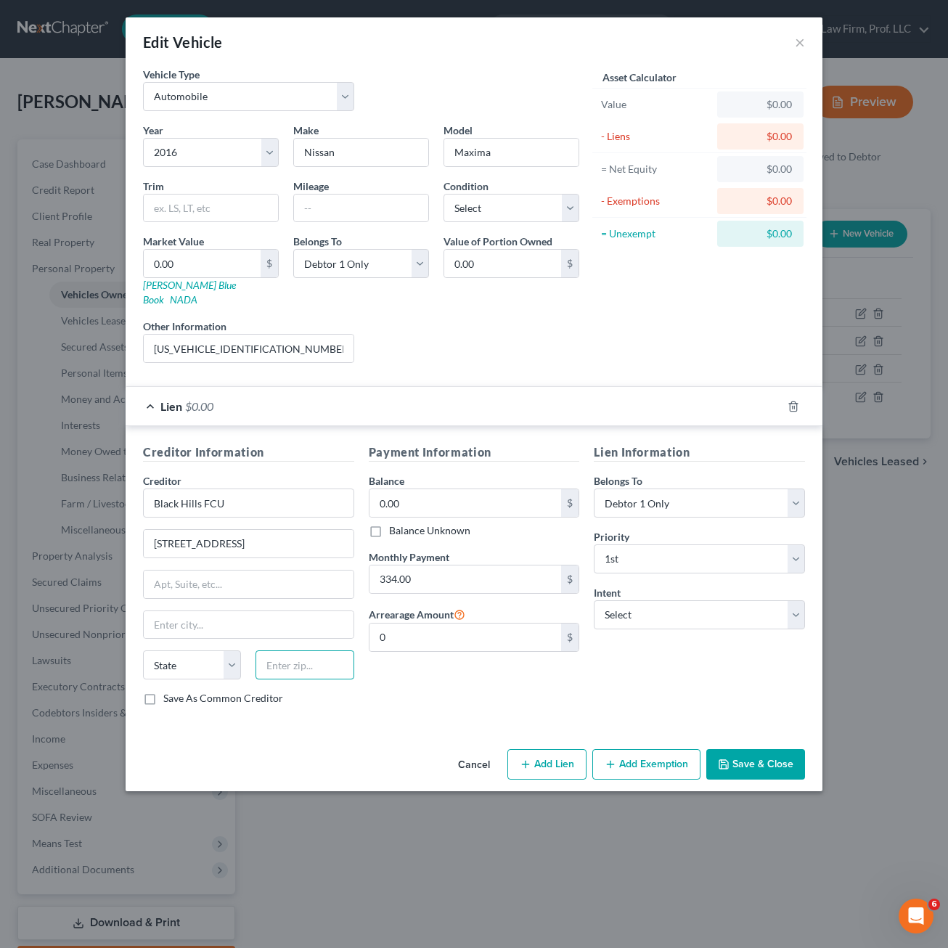
drag, startPoint x: 278, startPoint y: 659, endPoint x: 285, endPoint y: 649, distance: 11.9
click at [278, 659] on input "text" at bounding box center [304, 664] width 98 height 29
type input "57104"
type input "[GEOGRAPHIC_DATA]"
select select "43"
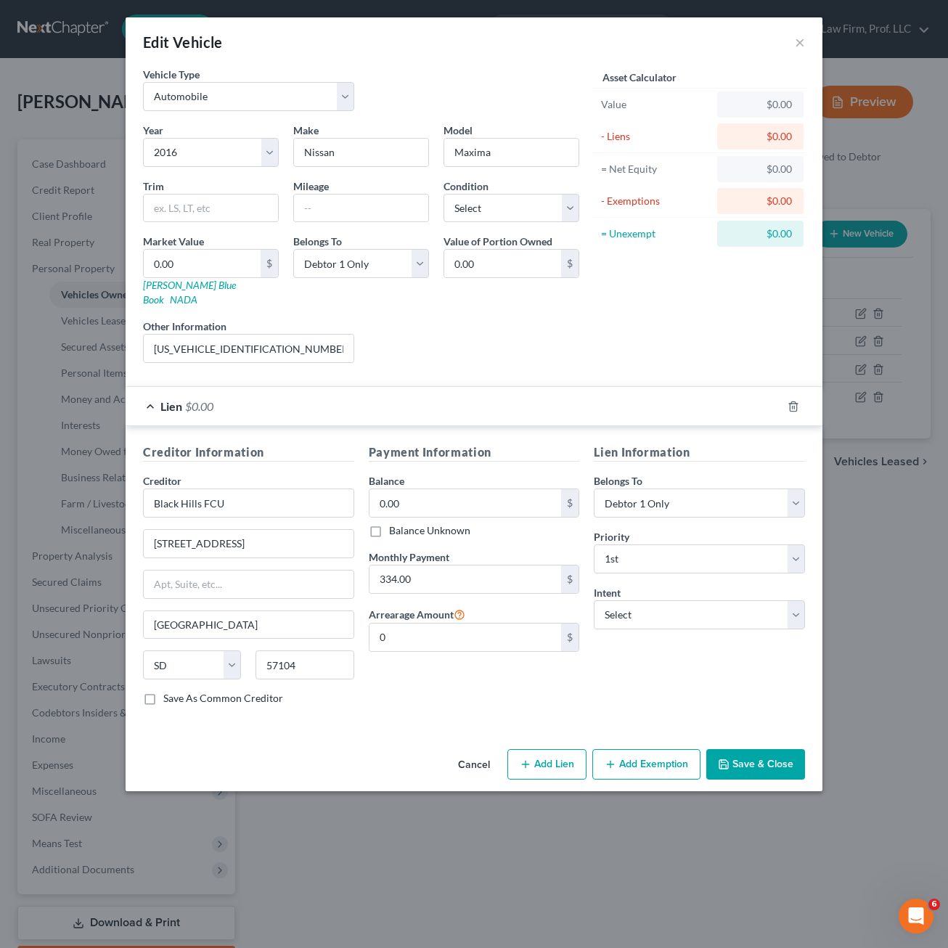
click at [633, 615] on div "Lien Information Belongs To * Select Debtor 1 Only Debtor 2 Only Debtor 1 And D…" at bounding box center [699, 580] width 226 height 274
click at [636, 607] on select "Select Surrender Redeem Reaffirm Avoid Other" at bounding box center [699, 614] width 211 height 29
select select "4"
click at [594, 600] on select "Select Surrender Redeem Reaffirm Avoid Other" at bounding box center [699, 614] width 211 height 29
drag, startPoint x: 665, startPoint y: 645, endPoint x: 659, endPoint y: 664, distance: 20.0
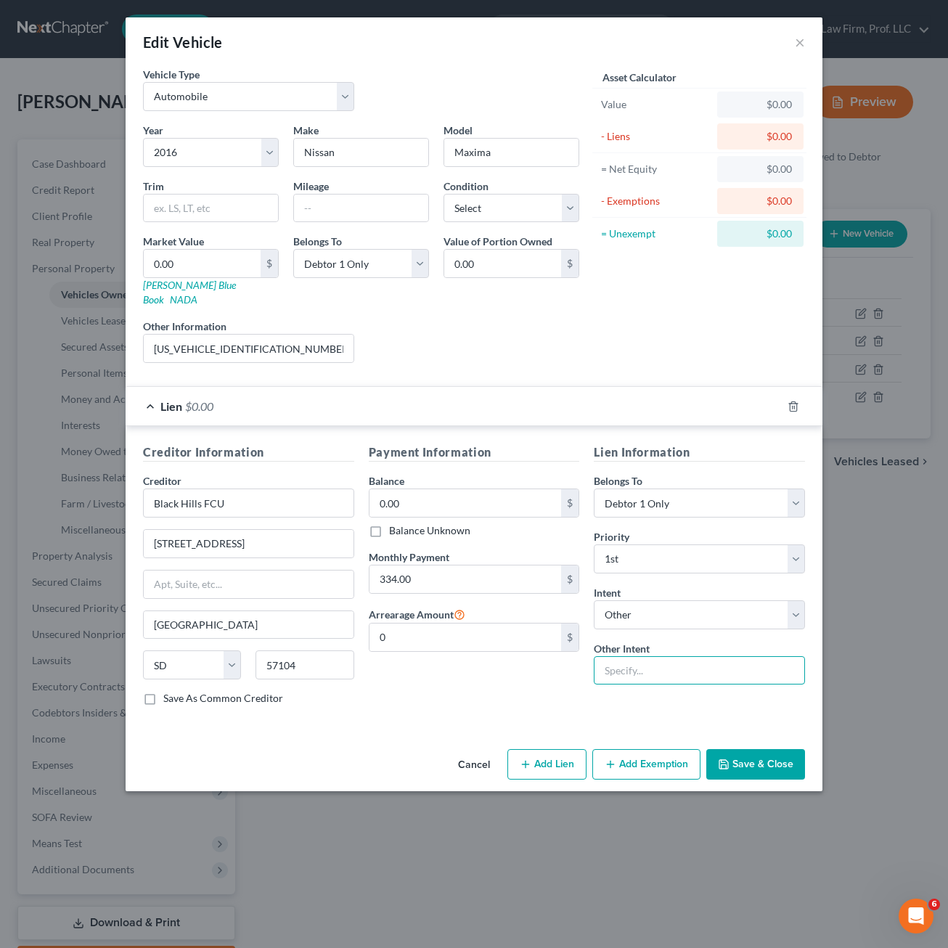
click at [665, 656] on input "text" at bounding box center [699, 670] width 211 height 29
click at [742, 668] on input "keep and pay directly to creditor outside the plan" at bounding box center [699, 670] width 211 height 29
drag, startPoint x: 699, startPoint y: 656, endPoint x: 745, endPoint y: 653, distance: 45.8
click at [703, 656] on input "keep and pay directly to creditor outside the plan" at bounding box center [699, 670] width 211 height 29
drag, startPoint x: 747, startPoint y: 658, endPoint x: 951, endPoint y: 658, distance: 203.2
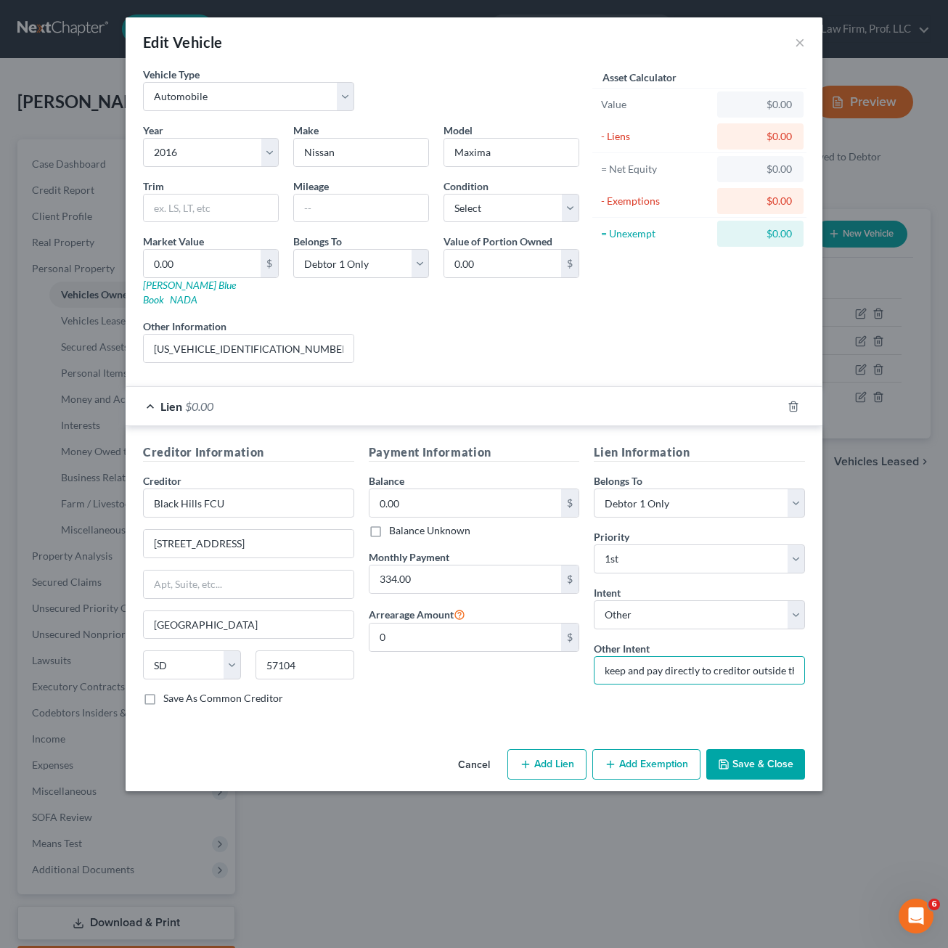
click at [861, 658] on html "Home New Case Client Portal [PERSON_NAME] Law Firm, Prof. LLC [PERSON_NAME][EMA…" at bounding box center [474, 516] width 948 height 1033
type input "keep and pay directly to creditor"
click at [470, 650] on div "Payment Information Balance 0.00 $ Balance Unknown Balance Undetermined 0.00 $ …" at bounding box center [474, 580] width 226 height 274
drag, startPoint x: 779, startPoint y: 755, endPoint x: 760, endPoint y: 766, distance: 21.2
click at [779, 750] on button "Save & Close" at bounding box center [755, 764] width 99 height 30
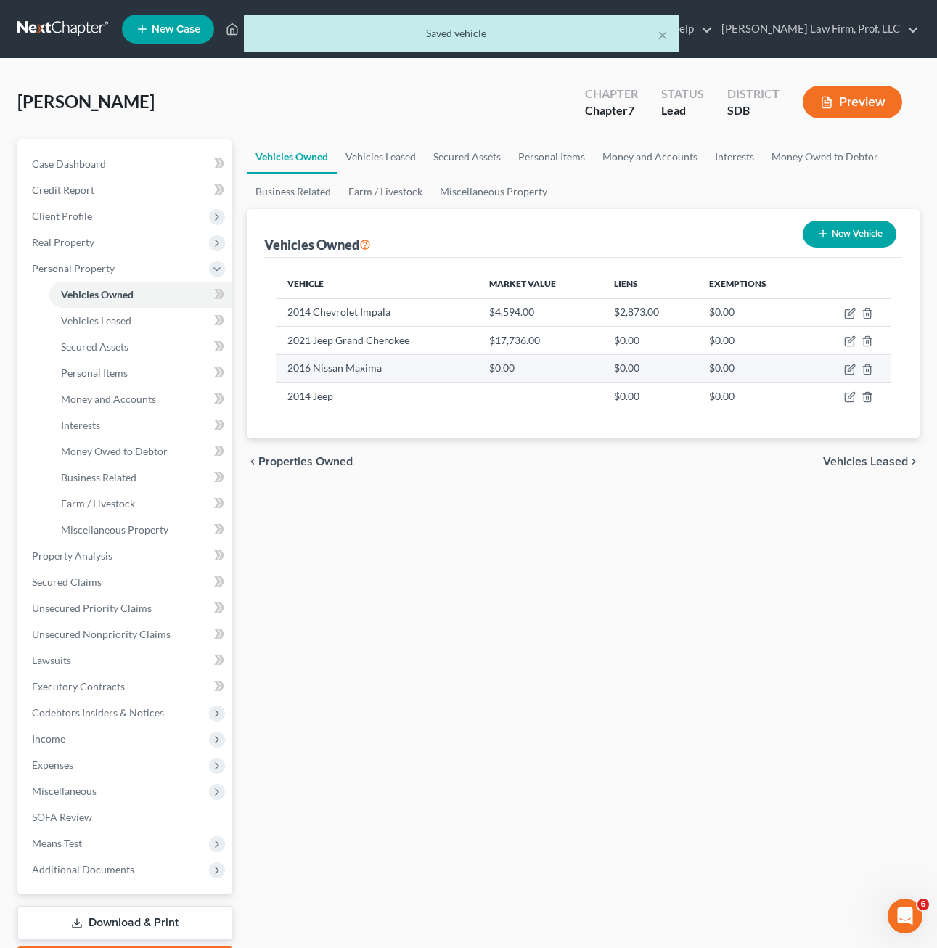
drag, startPoint x: 580, startPoint y: 465, endPoint x: 767, endPoint y: 358, distance: 215.2
click at [580, 462] on div "chevron_left Properties Owned Vehicles Leased chevron_right" at bounding box center [583, 461] width 673 height 46
click at [848, 369] on icon "button" at bounding box center [851, 367] width 7 height 7
select select "0"
select select "10"
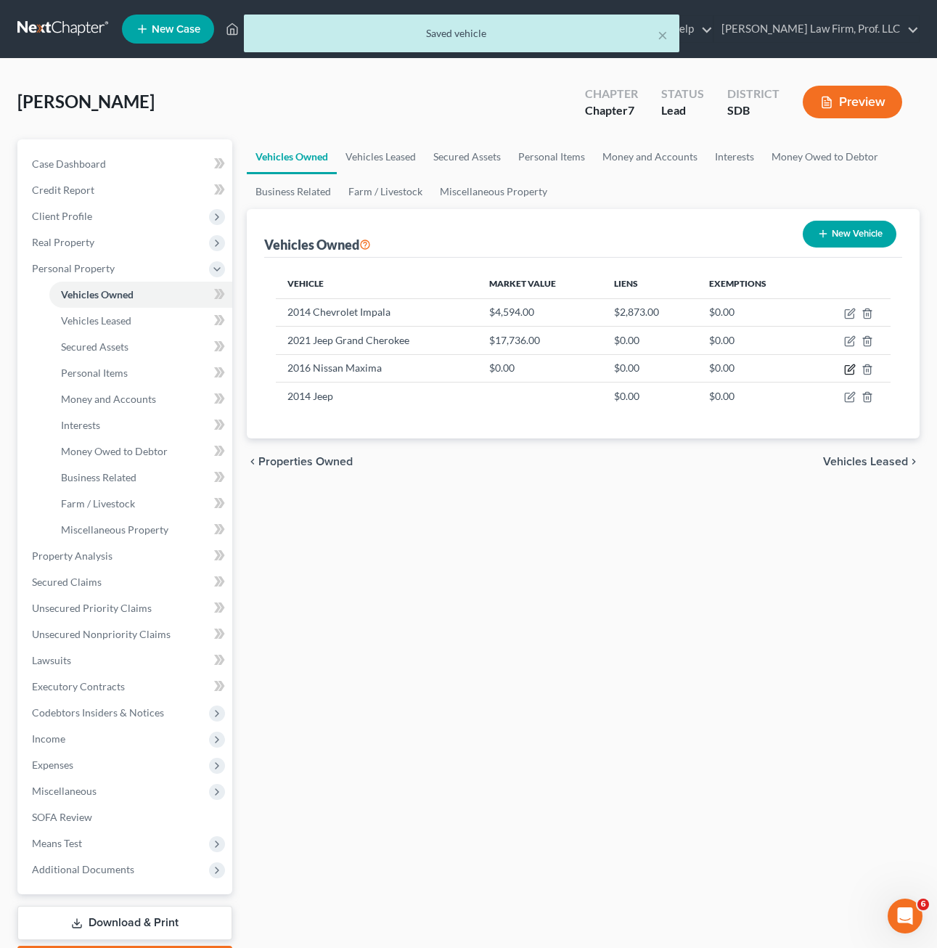
select select "0"
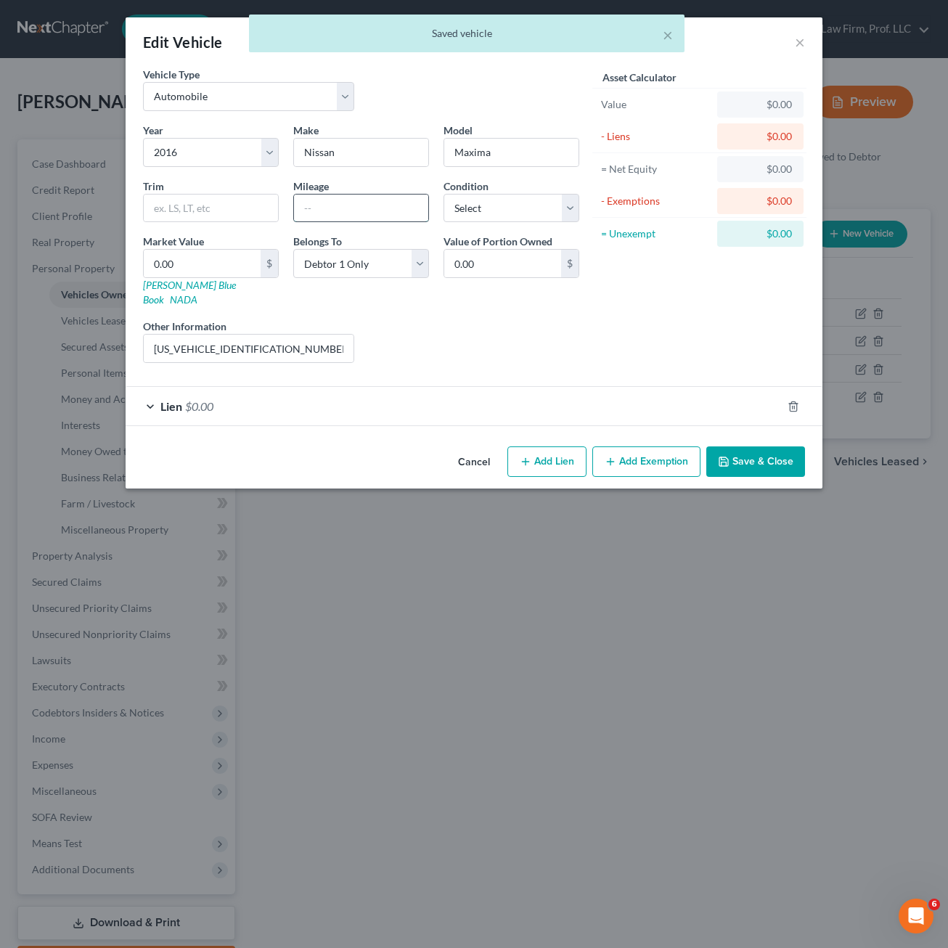
click at [398, 206] on input "text" at bounding box center [361, 208] width 134 height 28
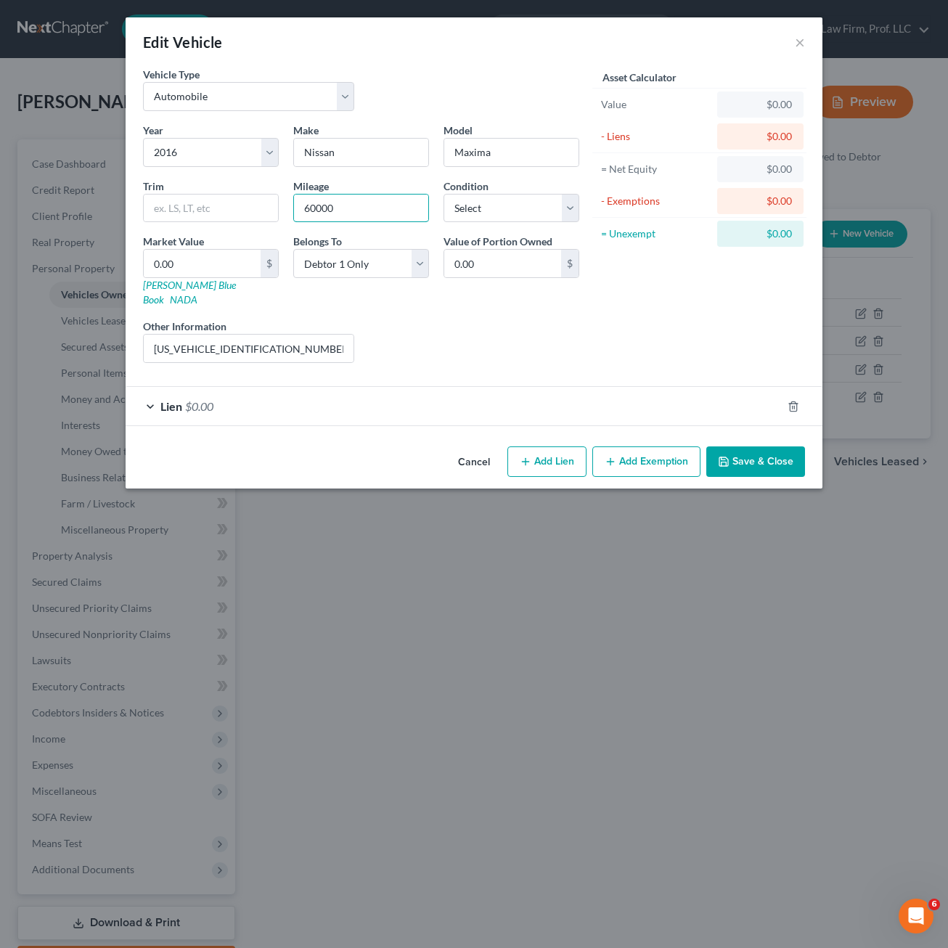
type input "60000"
drag, startPoint x: 459, startPoint y: 339, endPoint x: 128, endPoint y: 249, distance: 343.6
click at [459, 337] on div "Liens Select" at bounding box center [474, 341] width 226 height 44
click at [178, 189] on div "Trim" at bounding box center [211, 200] width 150 height 44
click at [173, 199] on input "text" at bounding box center [211, 208] width 134 height 28
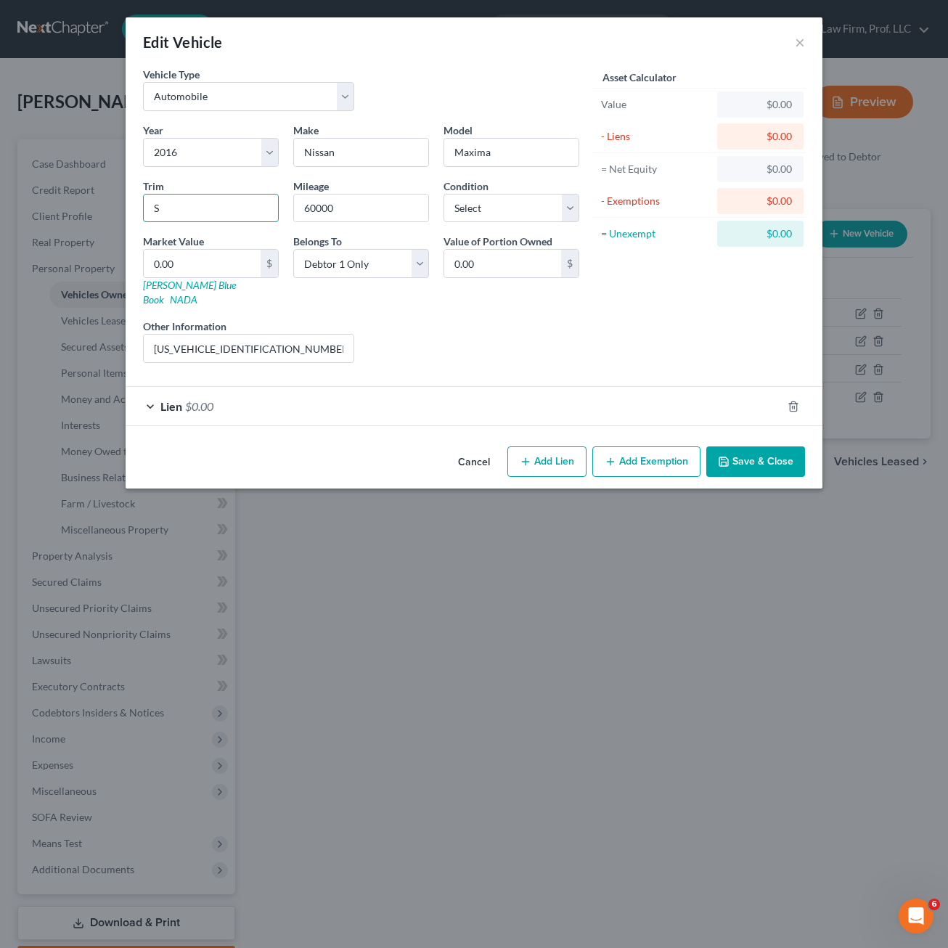
type input "S"
drag, startPoint x: 517, startPoint y: 301, endPoint x: 642, endPoint y: 396, distance: 157.5
click at [517, 301] on div "Year Select 2026 2025 2024 2023 2022 2021 2020 2019 2018 2017 2016 2015 2014 20…" at bounding box center [361, 249] width 451 height 252
click at [737, 446] on button "Save & Close" at bounding box center [755, 461] width 99 height 30
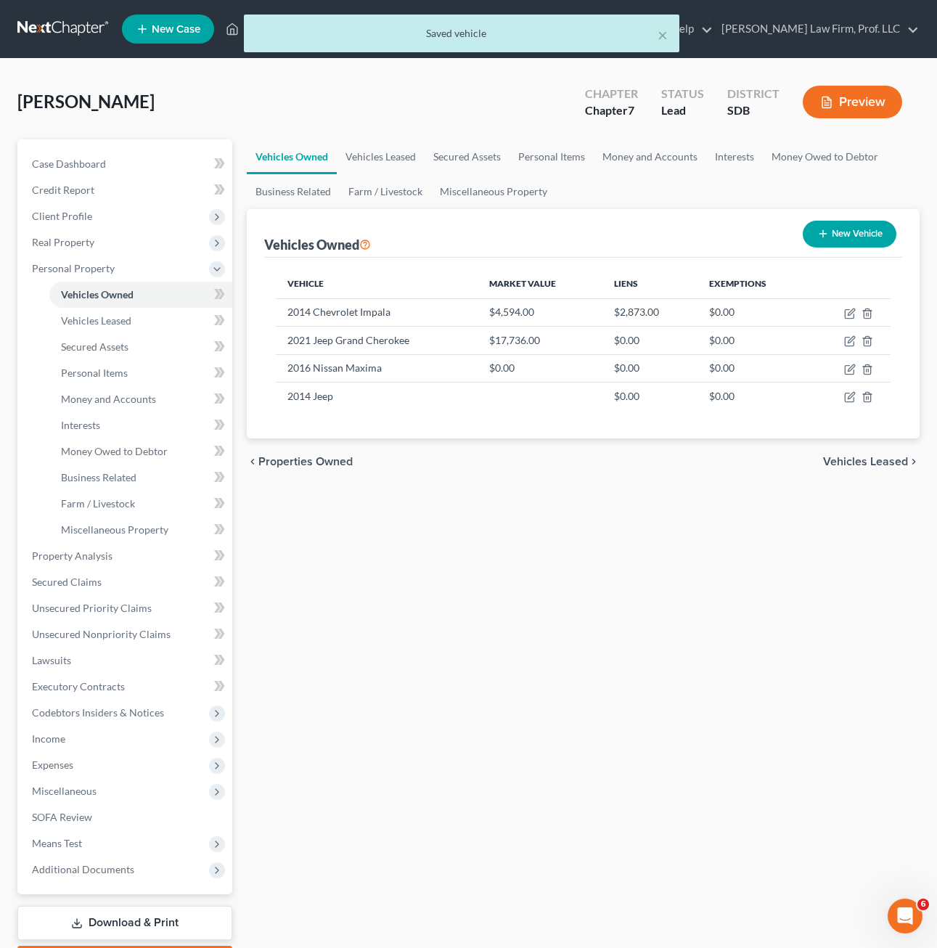
click at [668, 599] on div "Vehicles Owned Vehicles Leased Secured Assets Personal Items Money and Accounts…" at bounding box center [582, 558] width 687 height 838
click at [847, 370] on icon "button" at bounding box center [850, 370] width 12 height 12
select select "0"
select select "10"
select select "0"
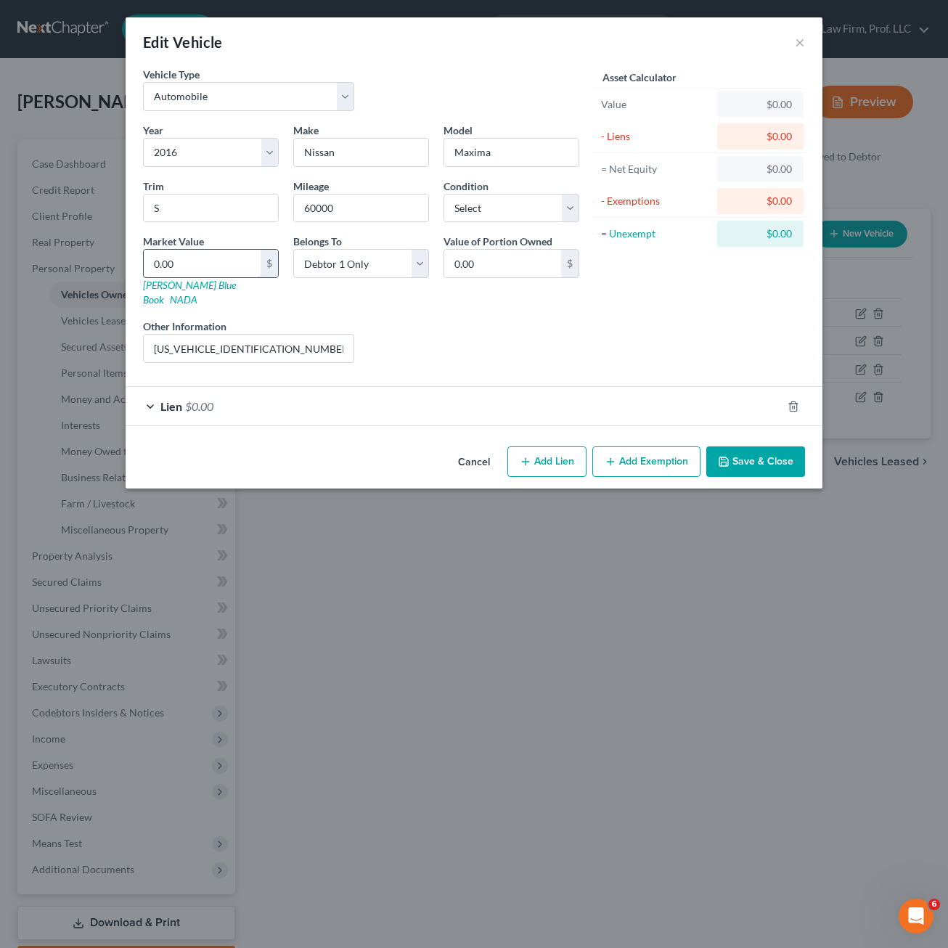
click at [205, 266] on input "0.00" at bounding box center [202, 264] width 117 height 28
click at [498, 215] on select "Select Excellent Very Good Good Fair Poor" at bounding box center [511, 208] width 136 height 29
click at [492, 341] on div "Liens Select" at bounding box center [474, 341] width 226 height 44
drag, startPoint x: 512, startPoint y: 202, endPoint x: 512, endPoint y: 222, distance: 19.6
click at [512, 202] on select "Select Excellent Very Good Good Fair Poor" at bounding box center [511, 208] width 136 height 29
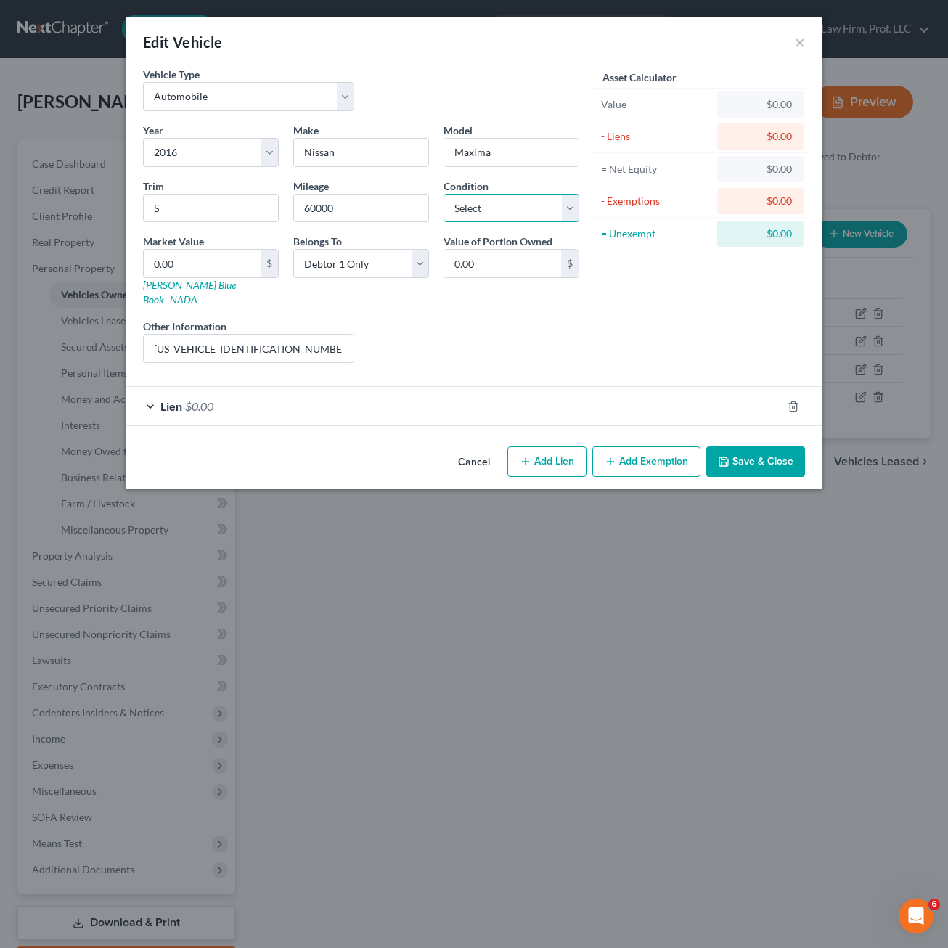
select select "3"
click at [443, 194] on select "Select Excellent Very Good Good Fair Poor" at bounding box center [511, 208] width 136 height 29
click at [467, 327] on div "Liens Select" at bounding box center [474, 341] width 226 height 44
click at [516, 336] on div "Liens Select" at bounding box center [474, 341] width 226 height 44
click at [214, 267] on input "0.00" at bounding box center [202, 264] width 117 height 28
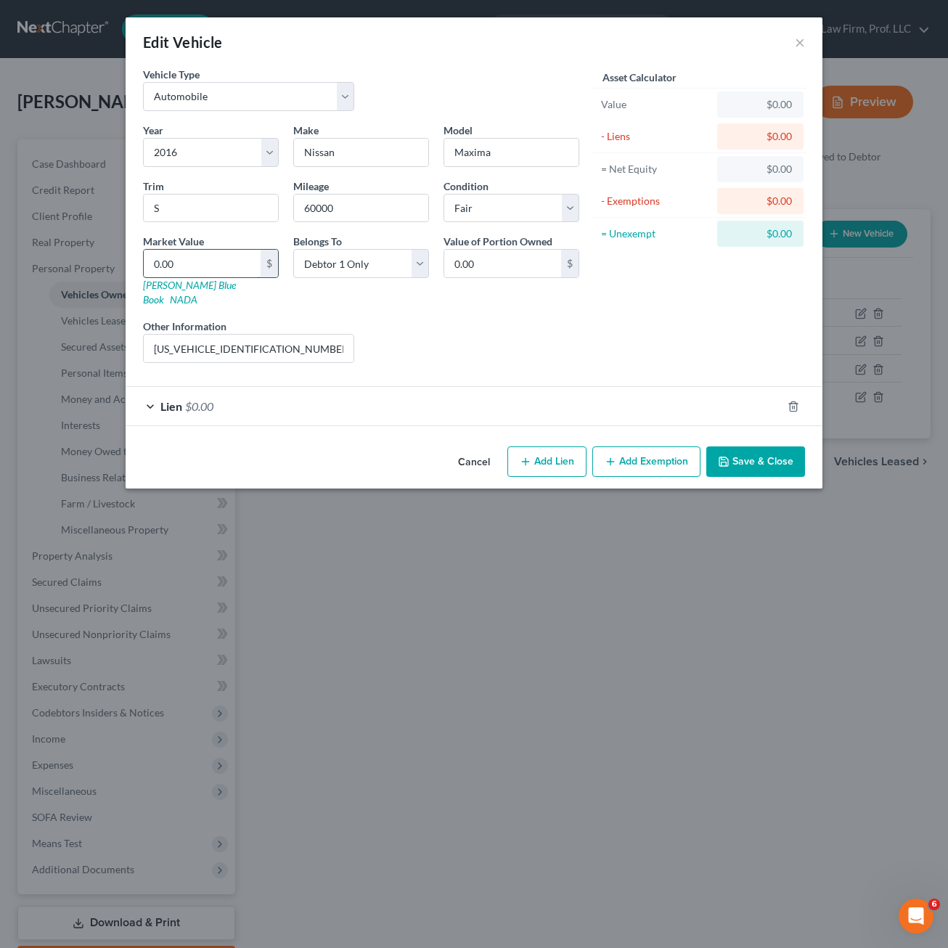
type input "1"
type input "1.00"
type input "10"
type input "10.00"
type input "100"
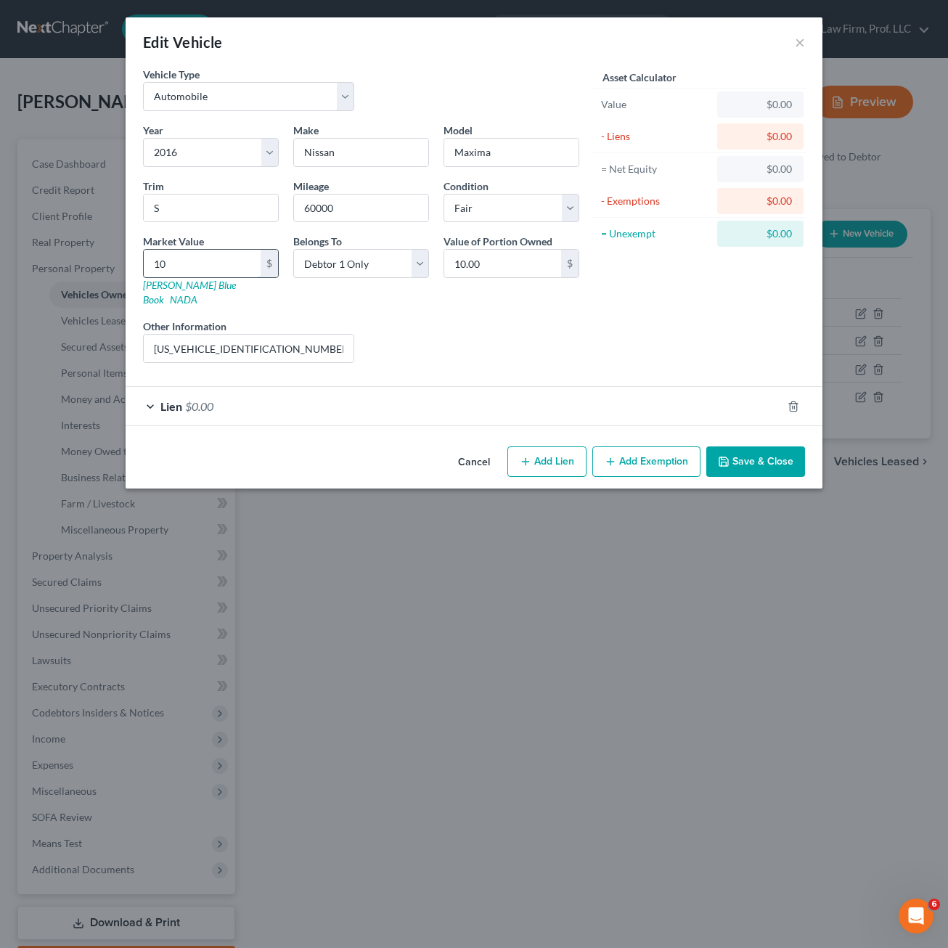
type input "100.00"
type input "1000"
type input "1,000.00"
type input "1,0000"
drag, startPoint x: 850, startPoint y: 473, endPoint x: 829, endPoint y: 471, distance: 21.2
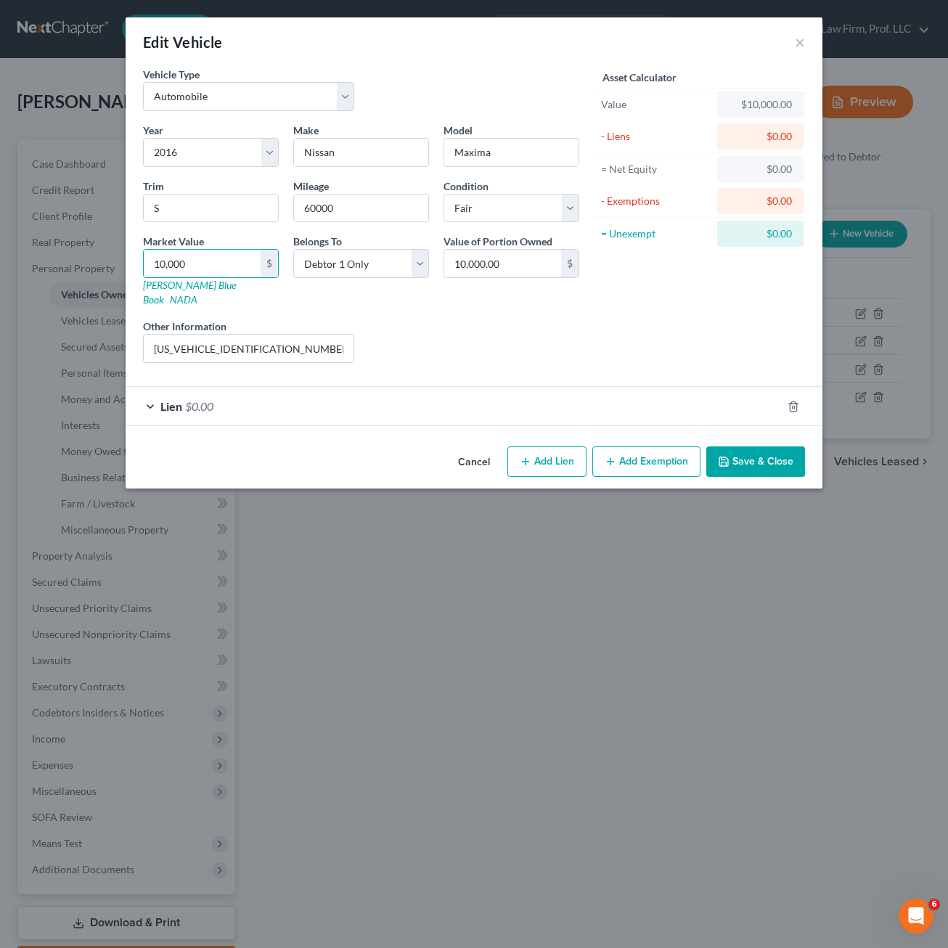
click at [848, 473] on div "Edit Vehicle × Vehicle Type Select Automobile Truck Trailer Watercraft Aircraft…" at bounding box center [474, 474] width 948 height 948
drag, startPoint x: 829, startPoint y: 471, endPoint x: 778, endPoint y: 448, distance: 55.6
click at [828, 470] on div "Edit Vehicle × Vehicle Type Select Automobile Truck Trailer Watercraft Aircraft…" at bounding box center [474, 474] width 948 height 948
click at [778, 448] on button "Save & Close" at bounding box center [755, 461] width 99 height 30
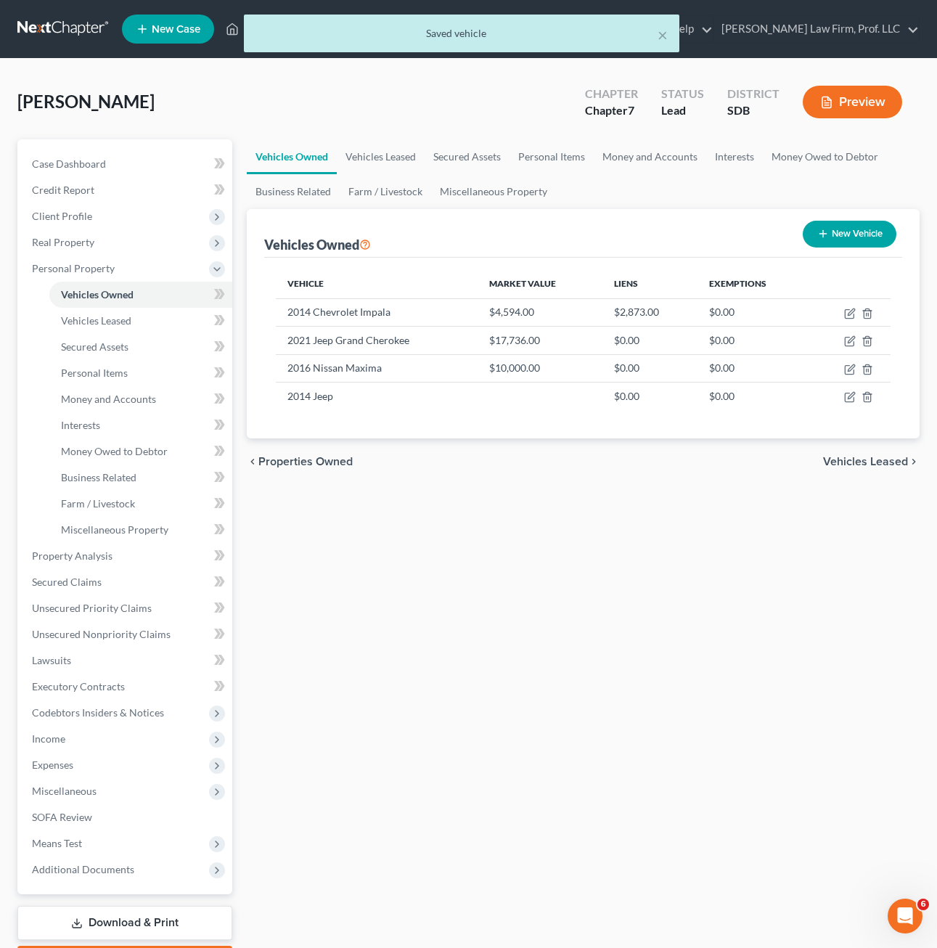
drag, startPoint x: 691, startPoint y: 714, endPoint x: 606, endPoint y: 647, distance: 108.4
click at [692, 712] on div "Vehicles Owned Vehicles Leased Secured Assets Personal Items Money and Accounts…" at bounding box center [582, 558] width 687 height 838
click at [829, 639] on div "Vehicles Owned Vehicles Leased Secured Assets Personal Items Money and Accounts…" at bounding box center [582, 558] width 687 height 838
click at [493, 563] on div "Vehicles Owned Vehicles Leased Secured Assets Personal Items Money and Accounts…" at bounding box center [582, 558] width 687 height 838
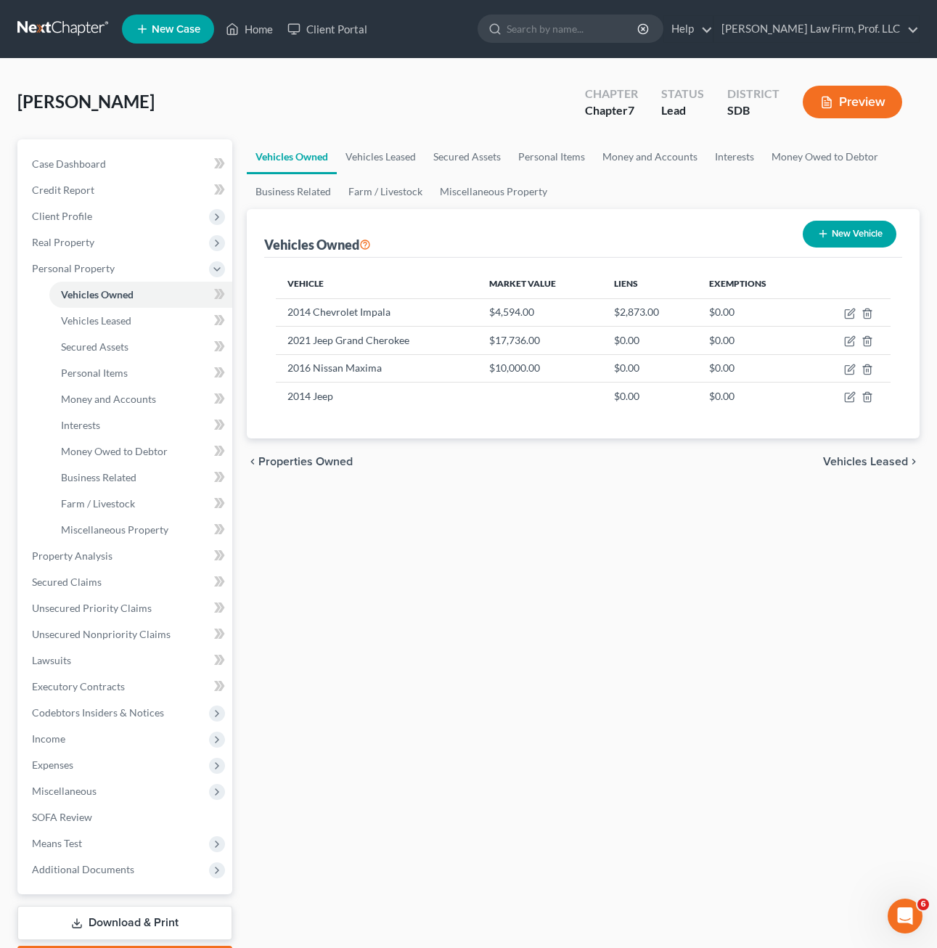
click at [602, 587] on div "Vehicles Owned Vehicles Leased Secured Assets Personal Items Money and Accounts…" at bounding box center [582, 558] width 687 height 838
click at [764, 610] on div "Vehicles Owned Vehicles Leased Secured Assets Personal Items Money and Accounts…" at bounding box center [582, 558] width 687 height 838
click at [851, 399] on icon "button" at bounding box center [850, 397] width 12 height 12
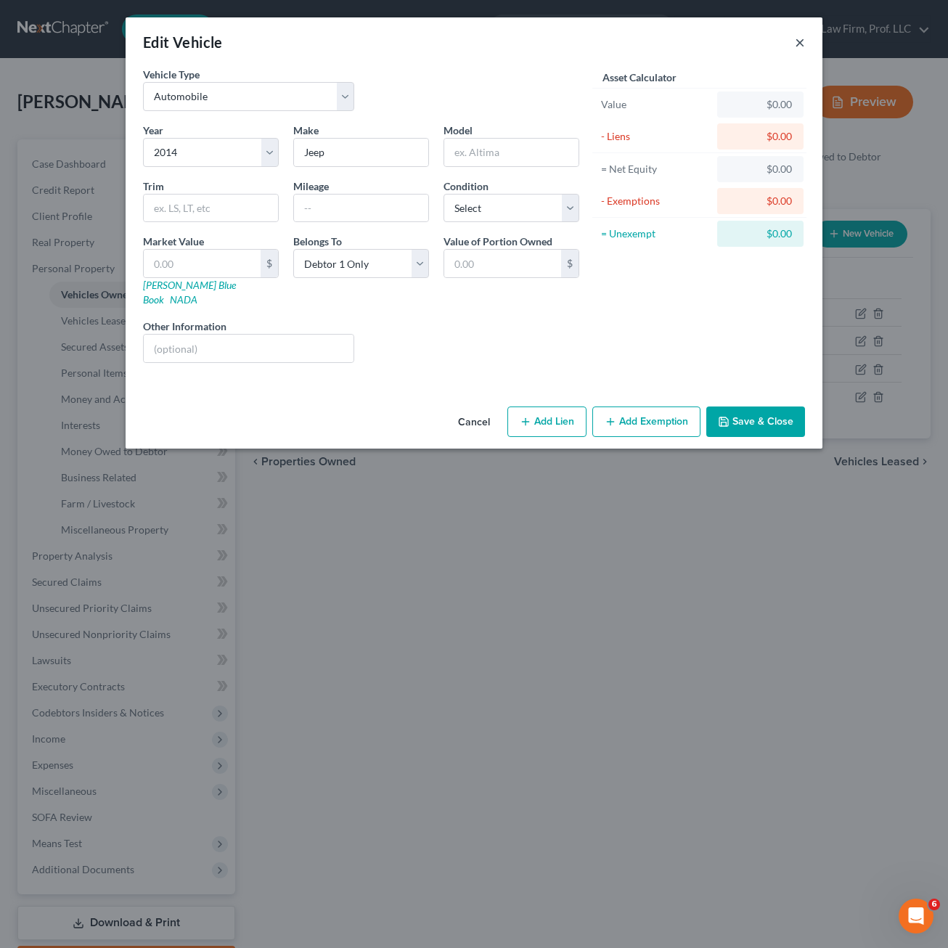
click at [800, 45] on button "×" at bounding box center [800, 41] width 10 height 17
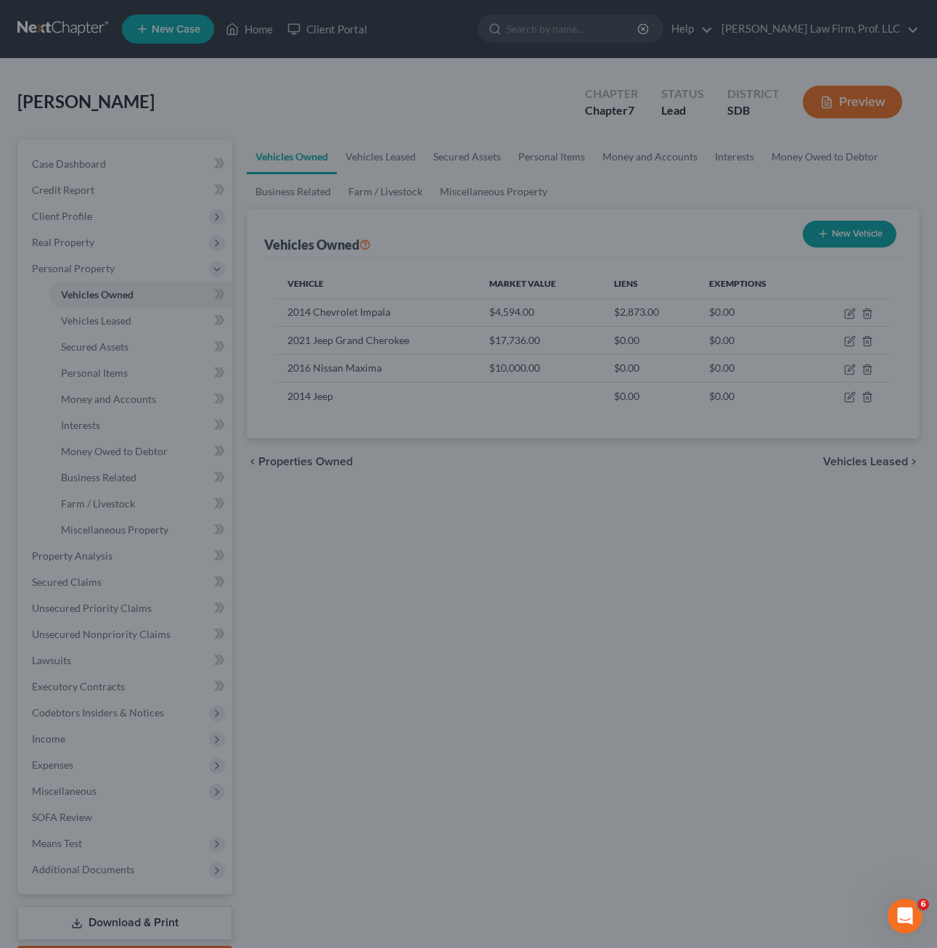
click at [639, 656] on div "Vehicles Owned Vehicles Leased Secured Assets Personal Items Money and Accounts…" at bounding box center [582, 558] width 687 height 838
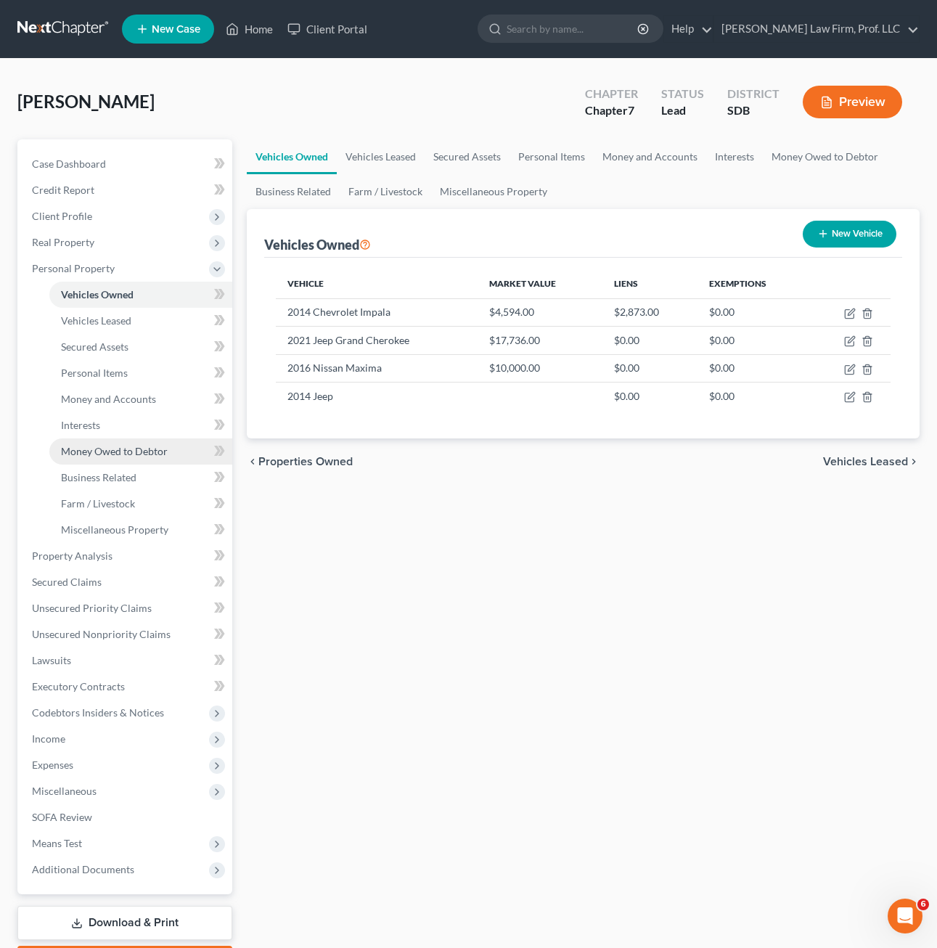
click at [115, 456] on span "Money Owed to Debtor" at bounding box center [114, 451] width 107 height 12
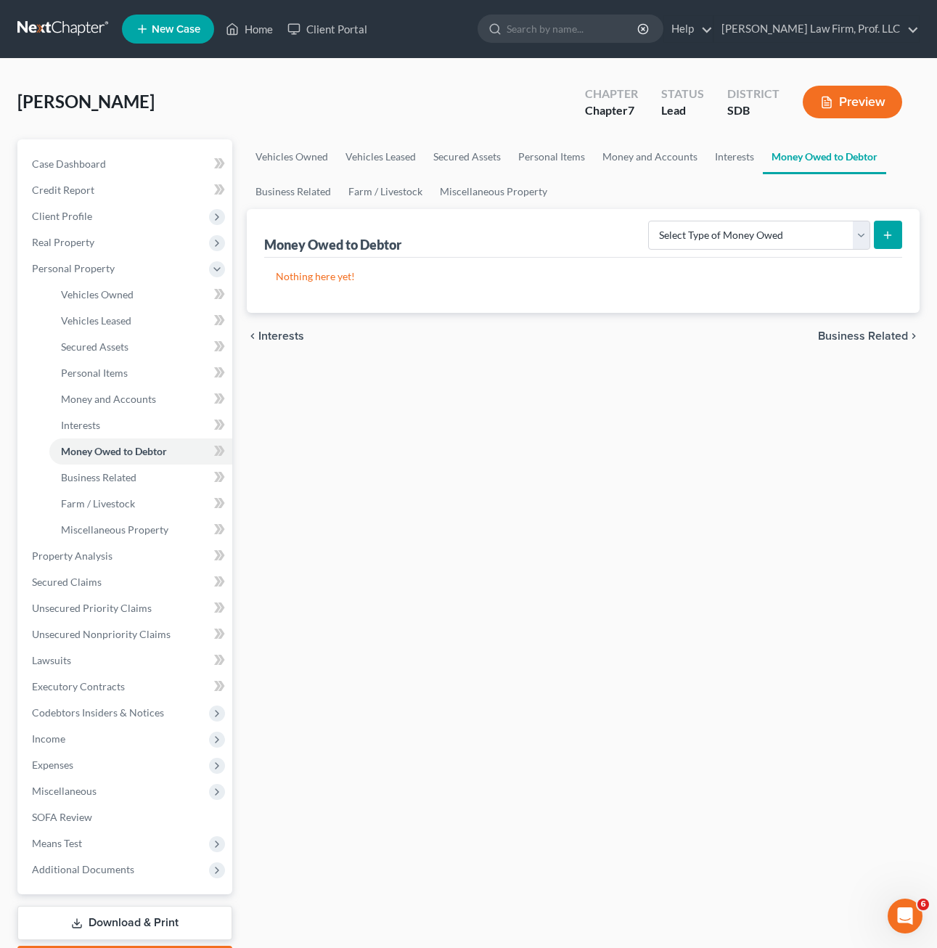
drag, startPoint x: 419, startPoint y: 670, endPoint x: 215, endPoint y: 418, distance: 324.0
click at [419, 670] on div "Vehicles Owned Vehicles Leased Secured Assets Personal Items Money and Accounts…" at bounding box center [582, 558] width 687 height 838
click at [120, 430] on link "Interests" at bounding box center [140, 425] width 183 height 26
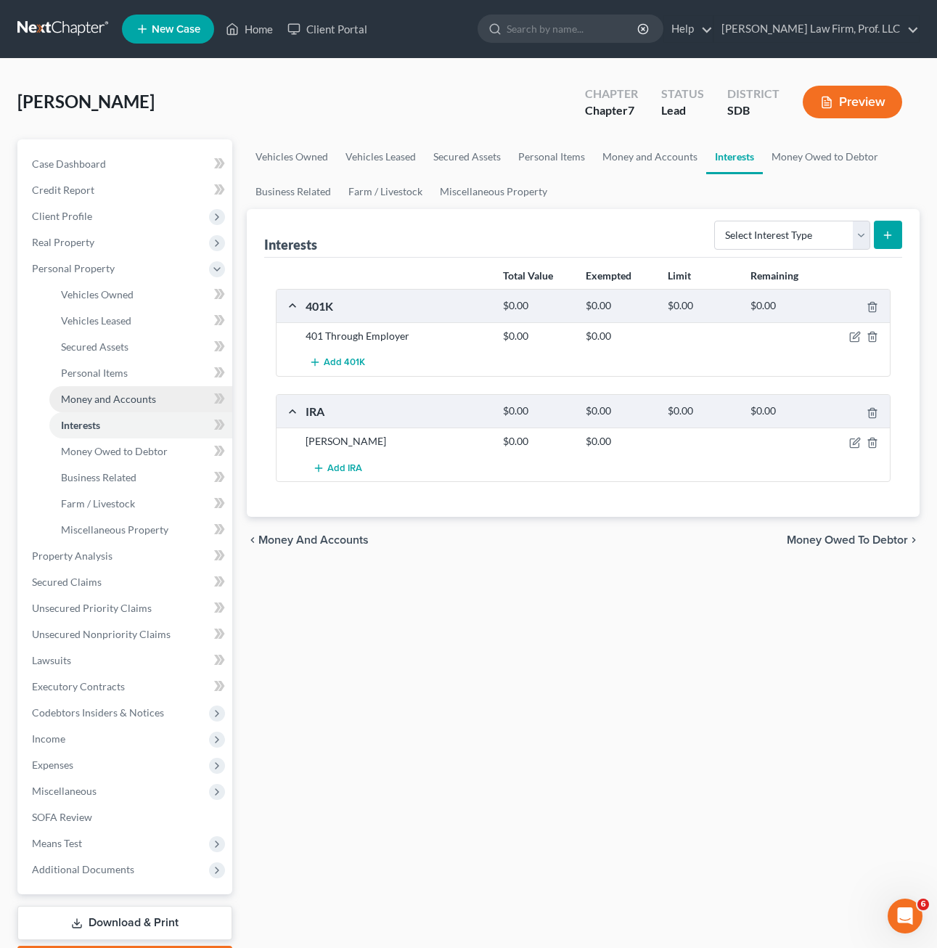
click at [131, 401] on span "Money and Accounts" at bounding box center [108, 399] width 95 height 12
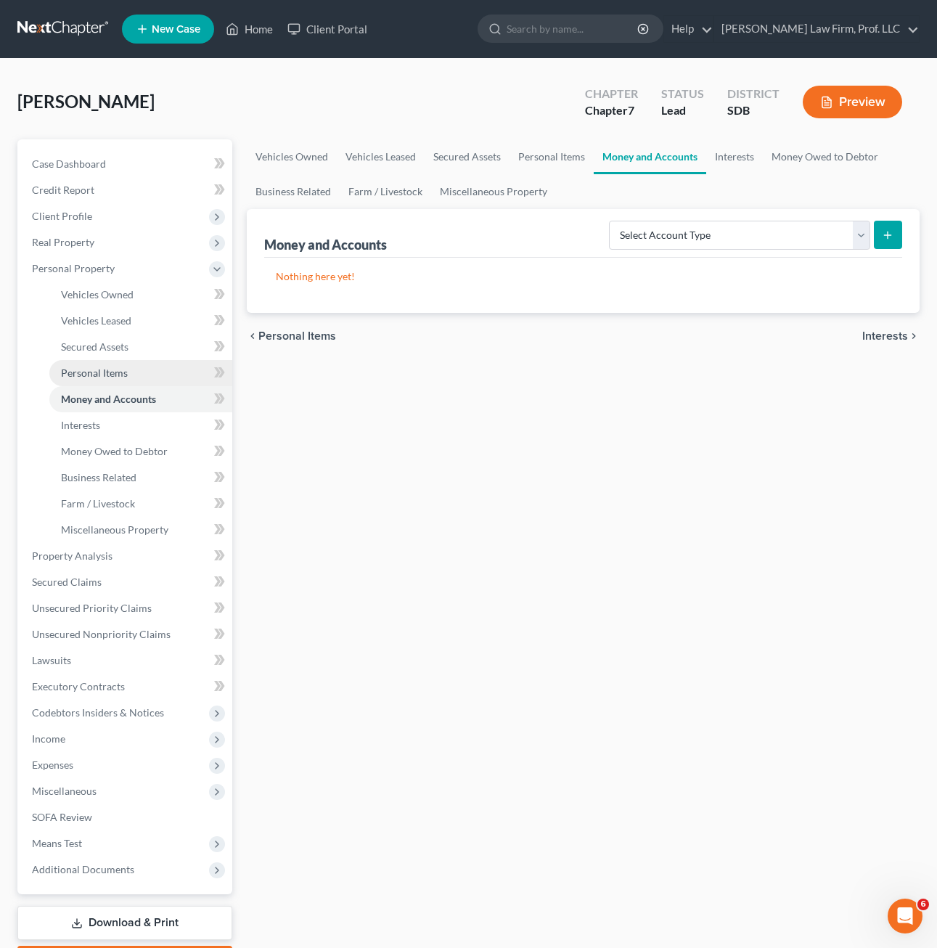
click at [128, 374] on link "Personal Items" at bounding box center [140, 373] width 183 height 26
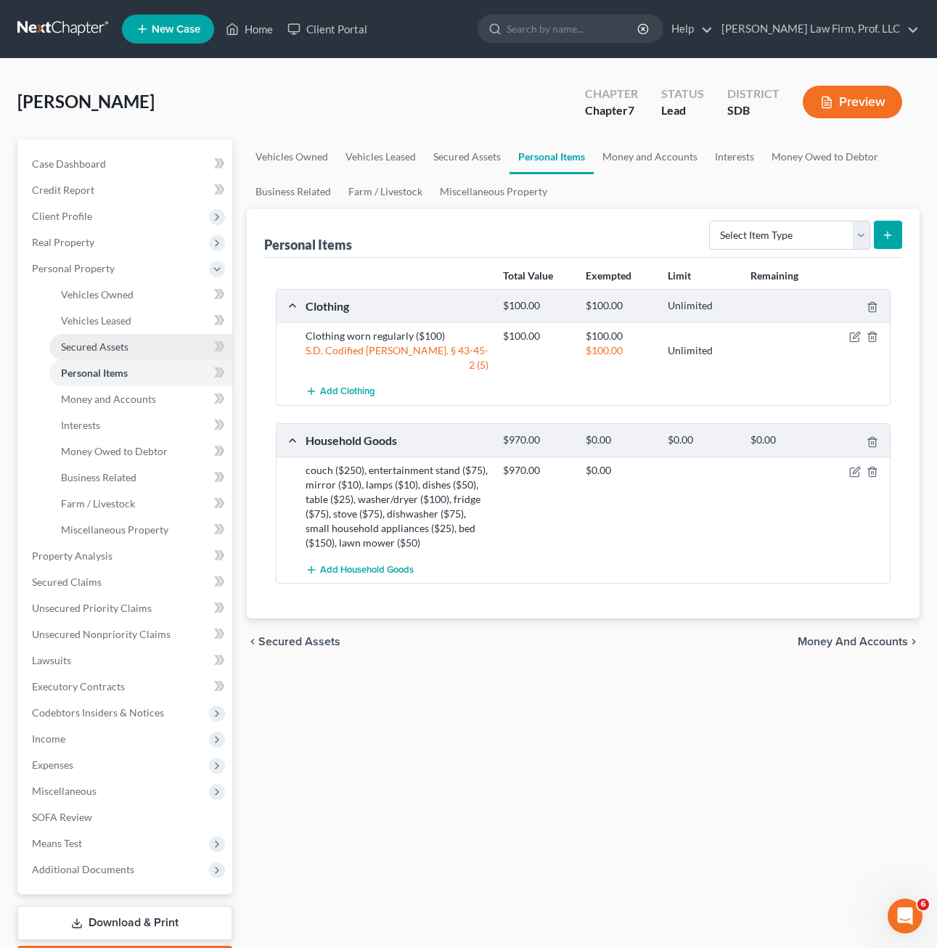
click at [127, 346] on span "Secured Assets" at bounding box center [94, 346] width 67 height 12
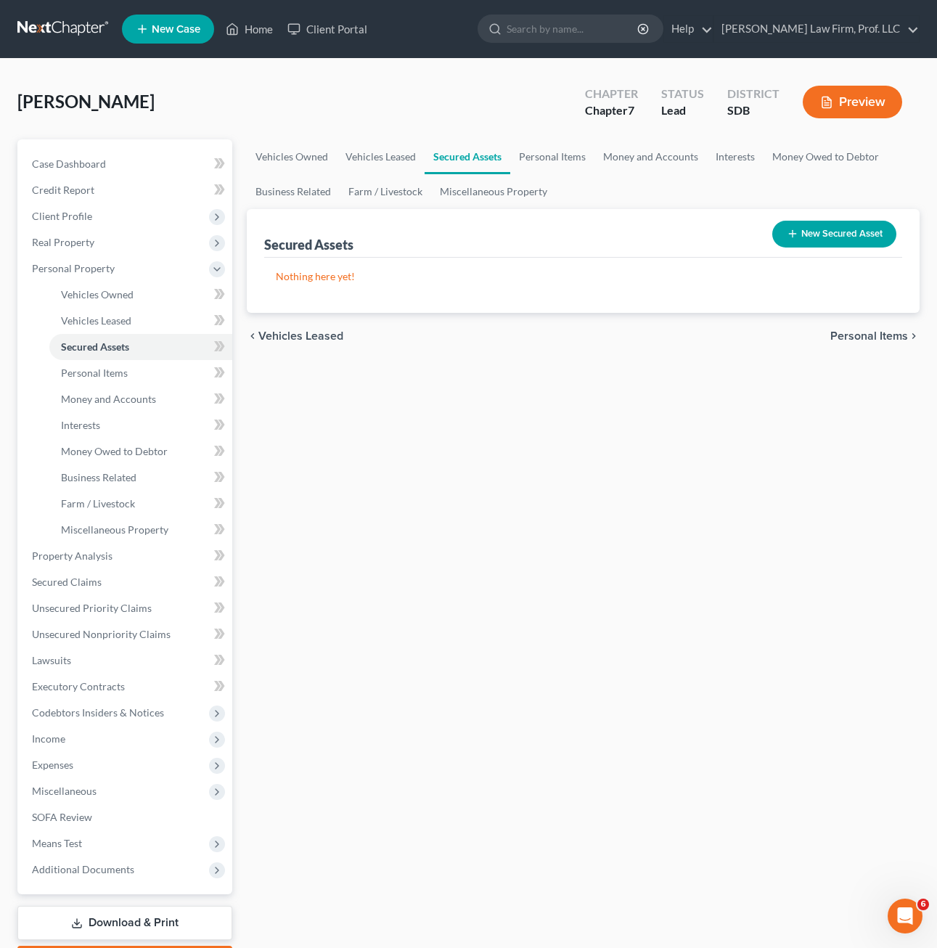
drag, startPoint x: 535, startPoint y: 514, endPoint x: 276, endPoint y: 108, distance: 481.5
click at [535, 514] on div "Vehicles Owned Vehicles Leased Secured Assets Personal Items Money and Accounts…" at bounding box center [582, 558] width 687 height 838
click at [260, 31] on link "Home" at bounding box center [249, 29] width 62 height 26
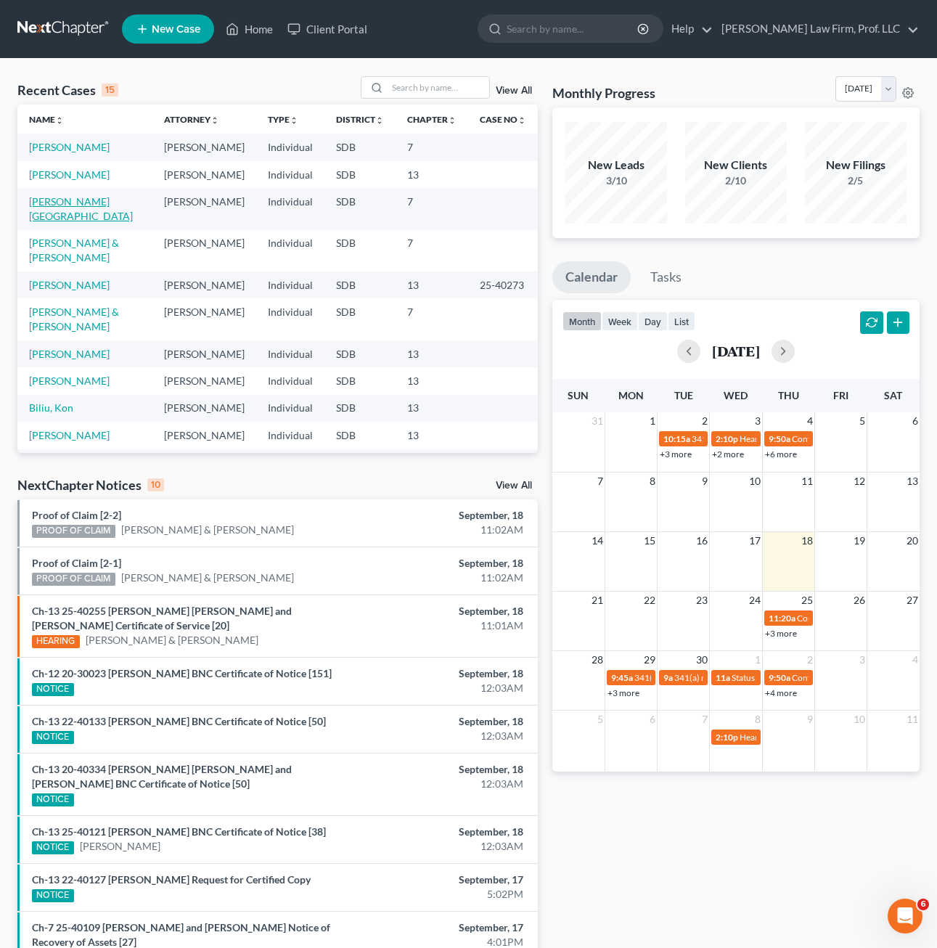
click at [58, 200] on link "[PERSON_NAME][GEOGRAPHIC_DATA]" at bounding box center [81, 208] width 104 height 27
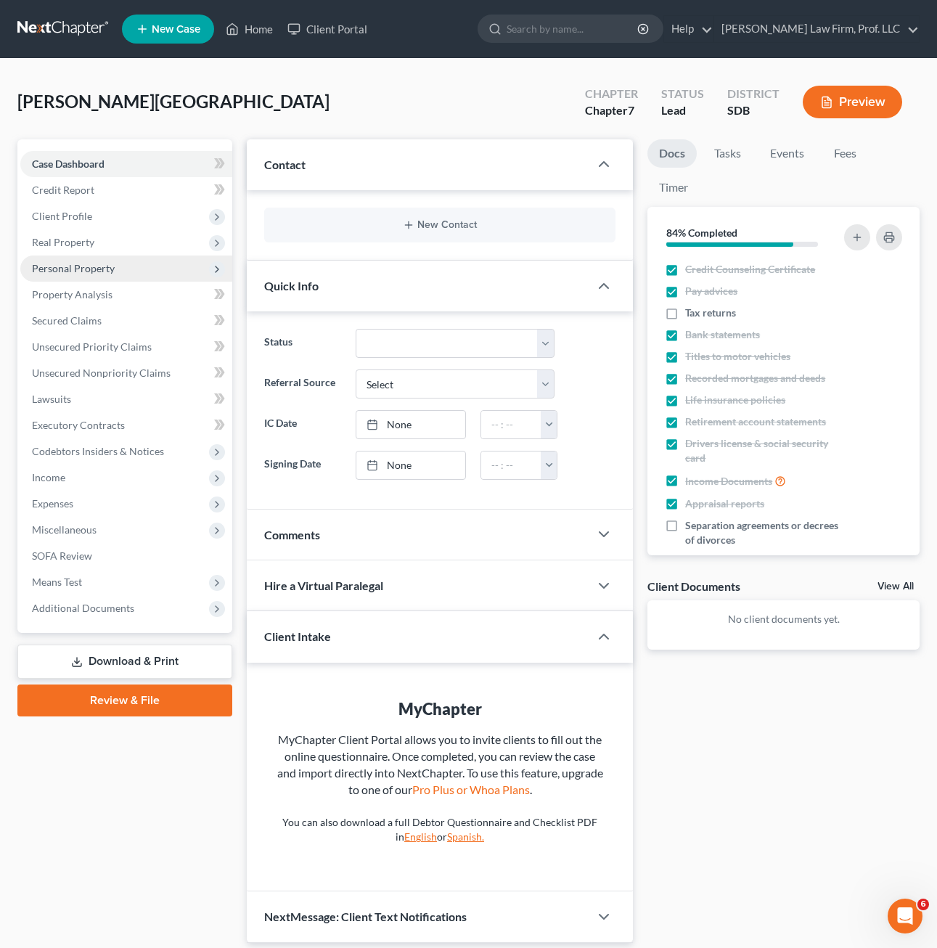
click at [95, 268] on span "Personal Property" at bounding box center [73, 268] width 83 height 12
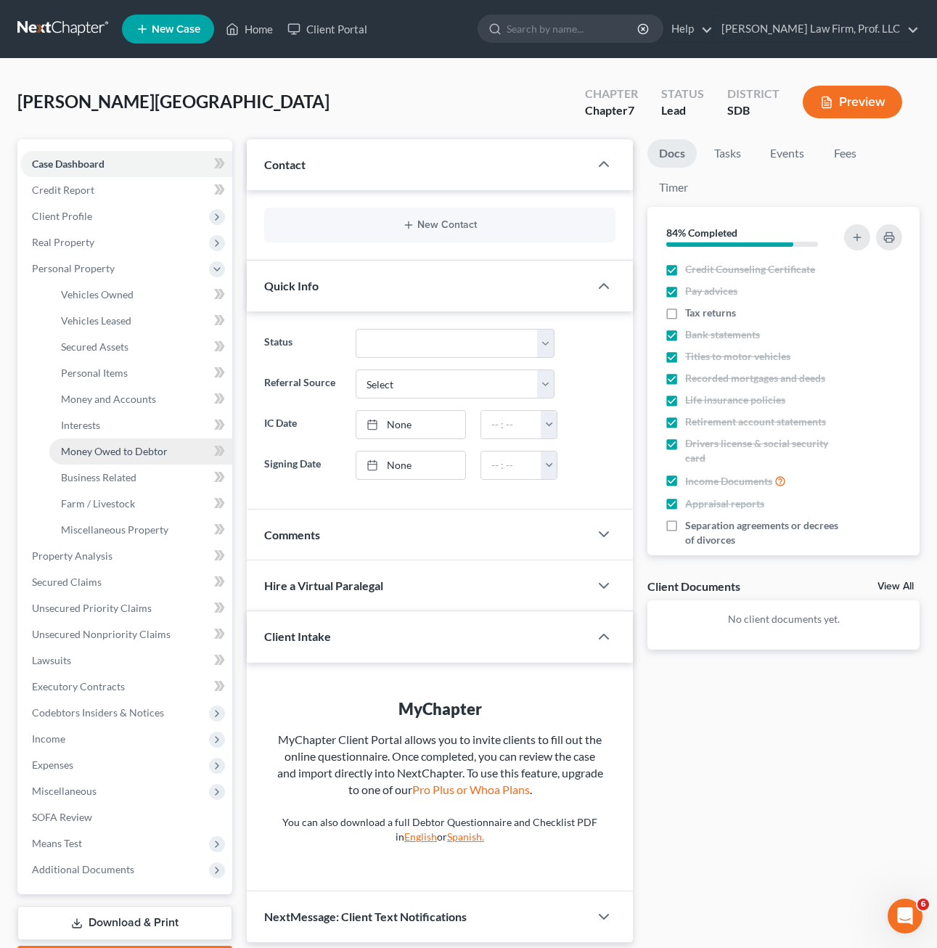
click at [147, 448] on span "Money Owed to Debtor" at bounding box center [114, 451] width 107 height 12
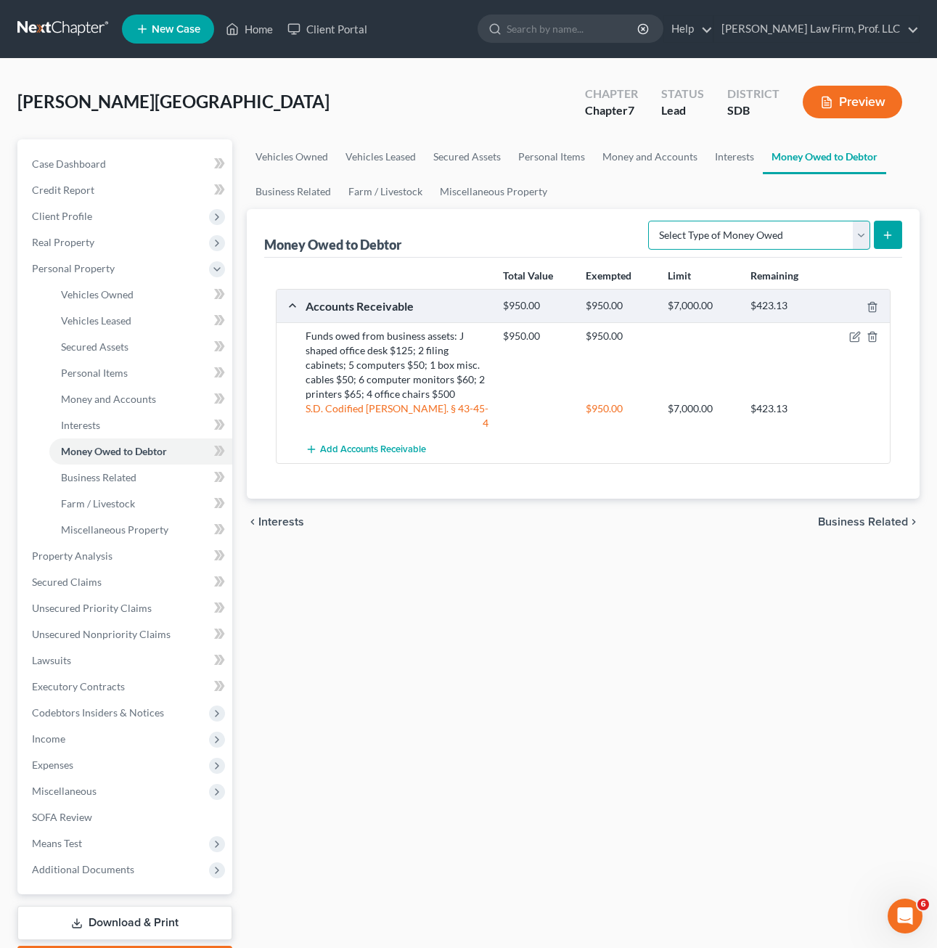
click at [766, 237] on select "Select Type of Money Owed Accounts Receivable Alimony Child Support Claims Agai…" at bounding box center [759, 235] width 222 height 29
click at [552, 707] on div "Vehicles Owned Vehicles Leased Secured Assets Personal Items Money and Accounts…" at bounding box center [582, 558] width 687 height 838
click at [800, 241] on select "Select Type of Money Owed Accounts Receivable Alimony Child Support Claims Agai…" at bounding box center [759, 235] width 222 height 29
click at [648, 221] on select "Select Type of Money Owed Accounts Receivable Alimony Child Support Claims Agai…" at bounding box center [759, 235] width 222 height 29
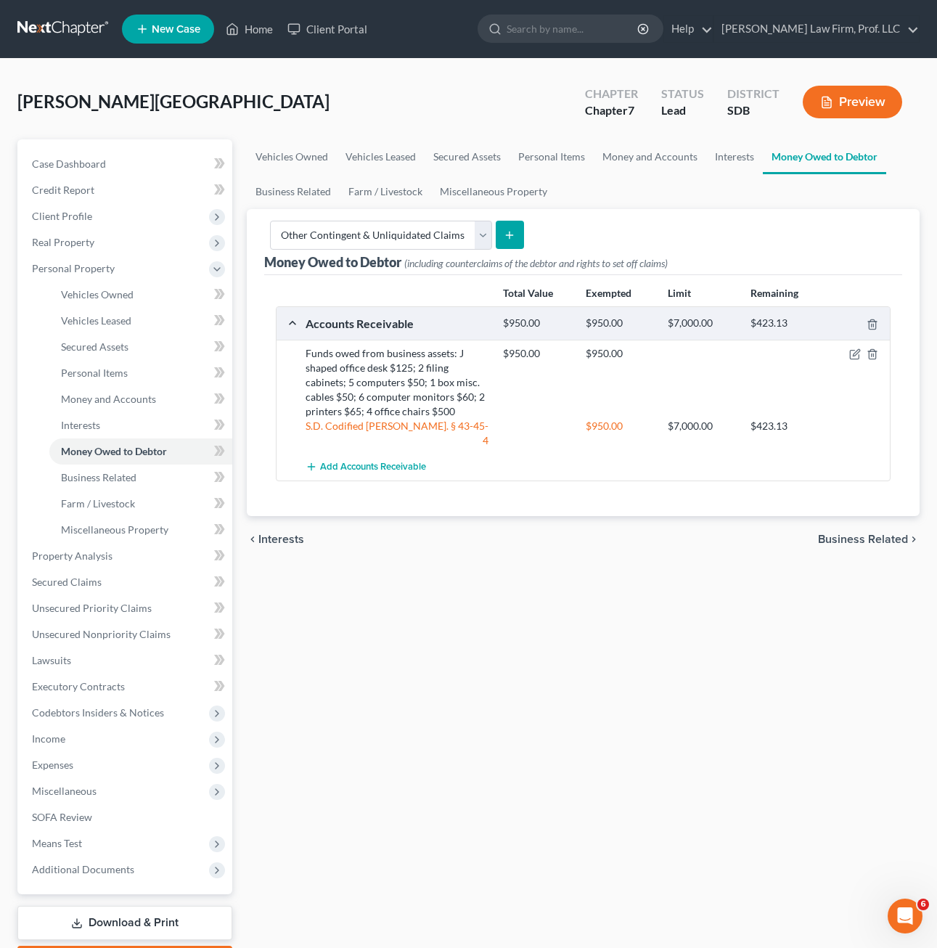
click at [514, 237] on button "submit" at bounding box center [510, 235] width 28 height 28
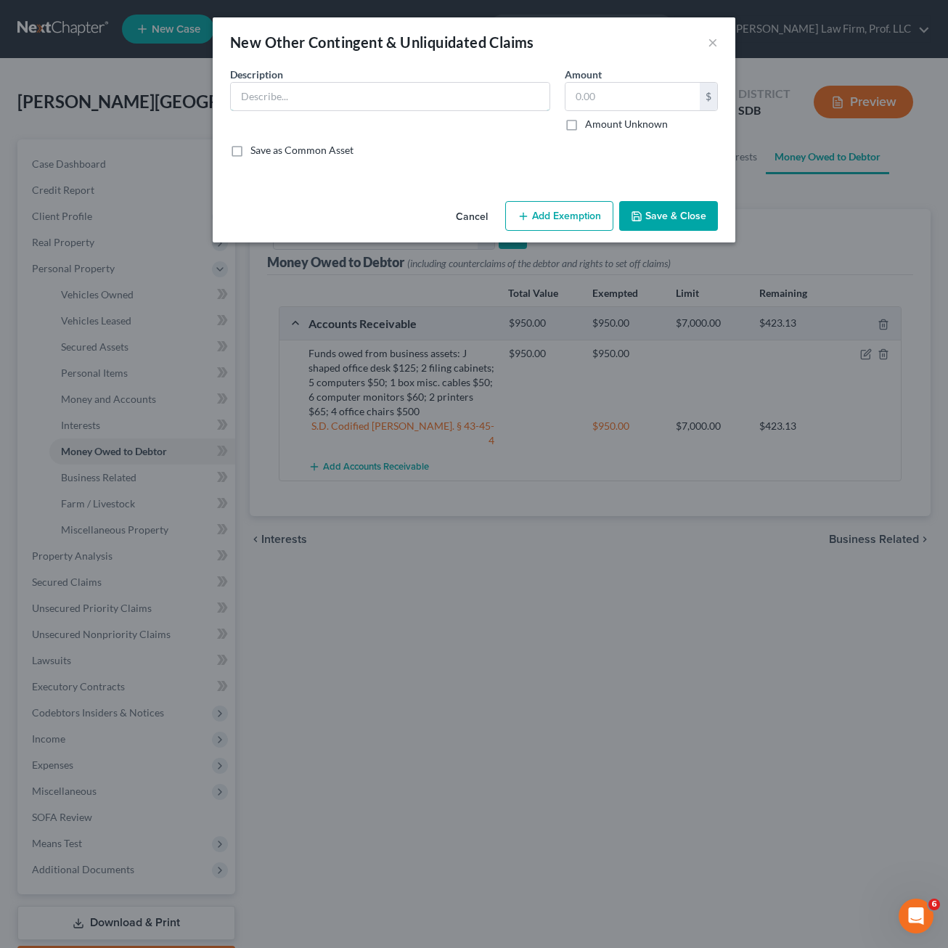
drag, startPoint x: 431, startPoint y: 93, endPoint x: 443, endPoint y: 74, distance: 22.5
click at [431, 92] on input "text" at bounding box center [390, 97] width 319 height 28
click at [485, 221] on button "Cancel" at bounding box center [471, 216] width 55 height 29
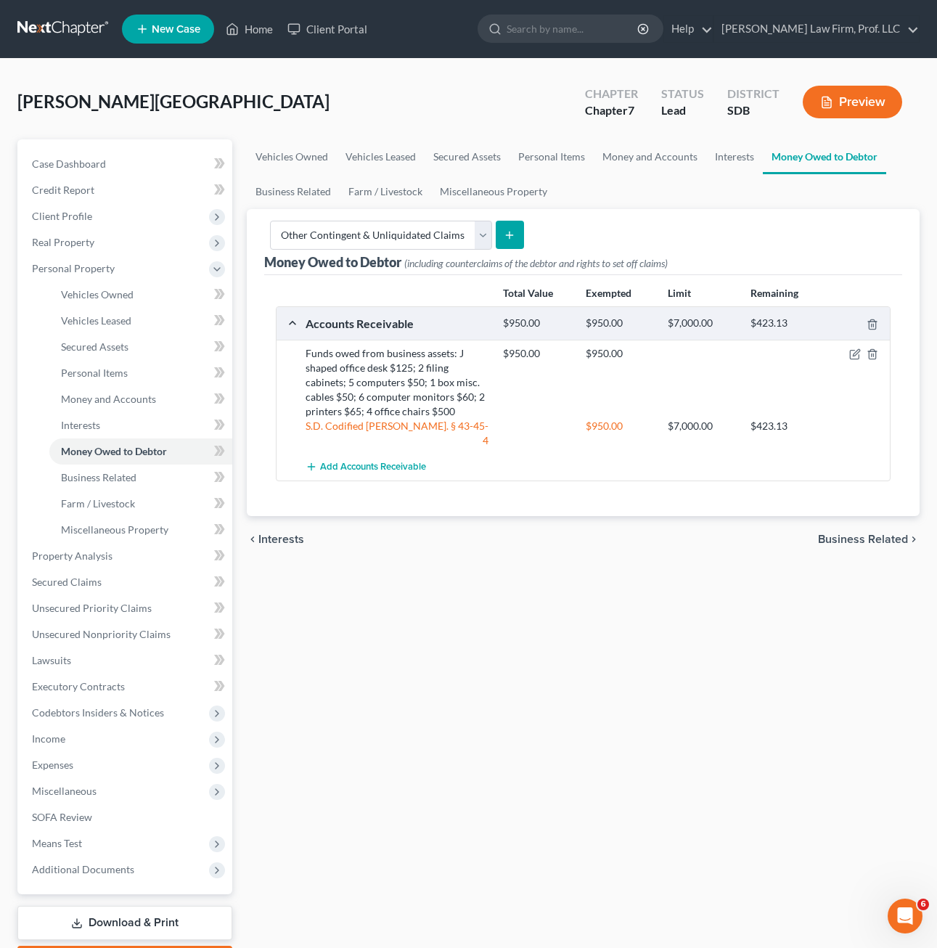
click at [509, 234] on icon "submit" at bounding box center [510, 235] width 12 height 12
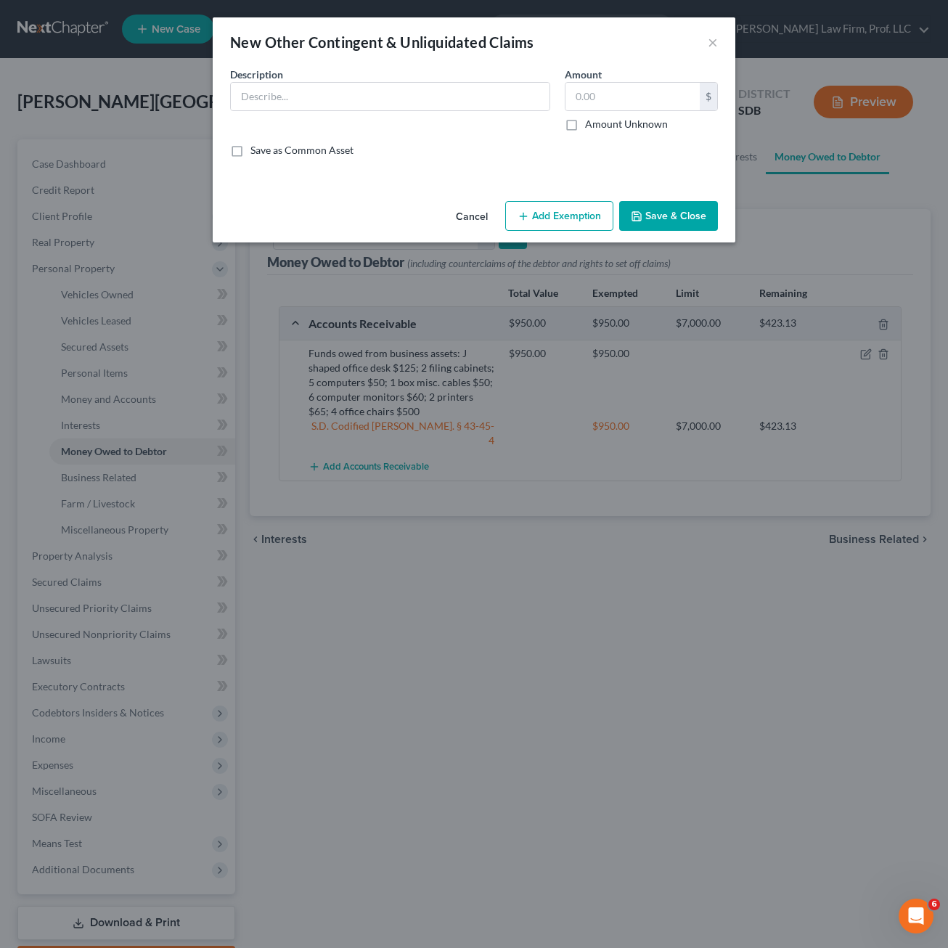
click at [430, 112] on div "Description *" at bounding box center [390, 99] width 335 height 65
click at [432, 109] on input "text" at bounding box center [390, 97] width 319 height 28
click at [387, 96] on input "text" at bounding box center [390, 97] width 319 height 28
click at [387, 101] on input "text" at bounding box center [390, 97] width 319 height 28
drag, startPoint x: 387, startPoint y: 99, endPoint x: 424, endPoint y: 118, distance: 40.9
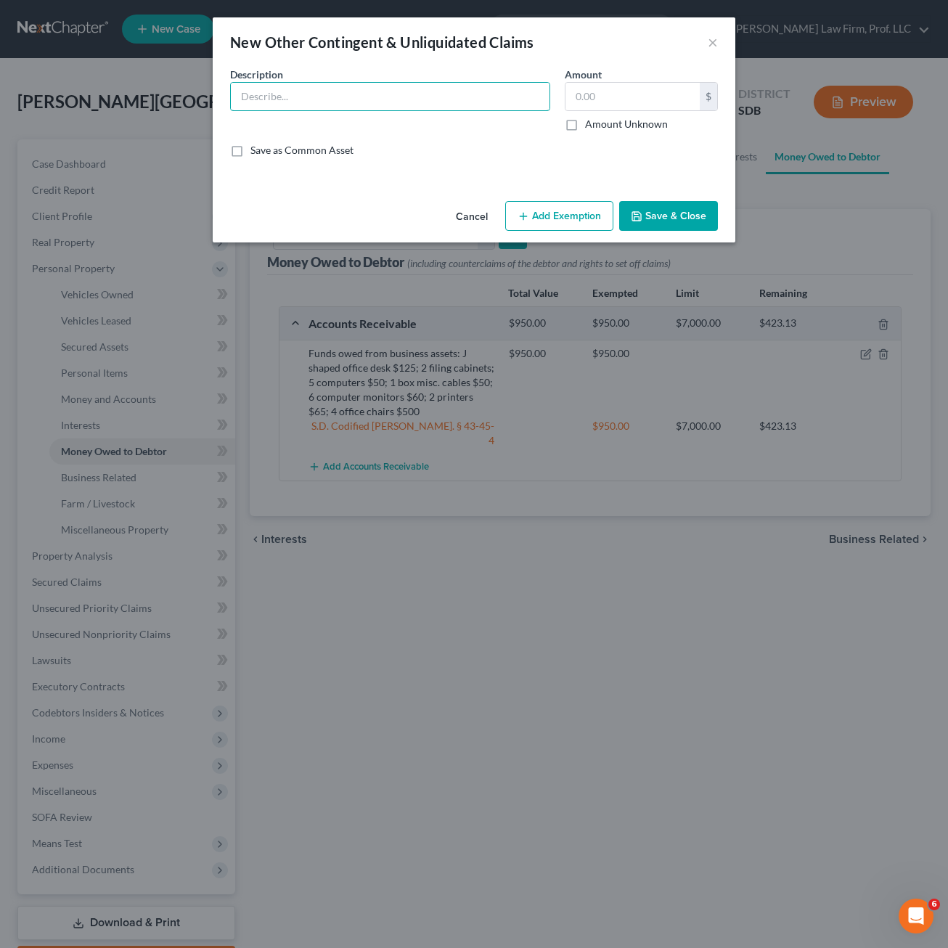
click at [389, 97] on input "text" at bounding box center [390, 97] width 319 height 28
click at [399, 98] on input "2025 tax refund, child t" at bounding box center [390, 97] width 319 height 28
drag, startPoint x: 376, startPoint y: 108, endPoint x: 345, endPoint y: 101, distance: 31.3
click at [345, 101] on input "2025 tax refund, child t" at bounding box center [390, 97] width 319 height 28
click at [575, 175] on div "An exemption set must first be selected from the Filing Information section. Co…" at bounding box center [474, 131] width 522 height 128
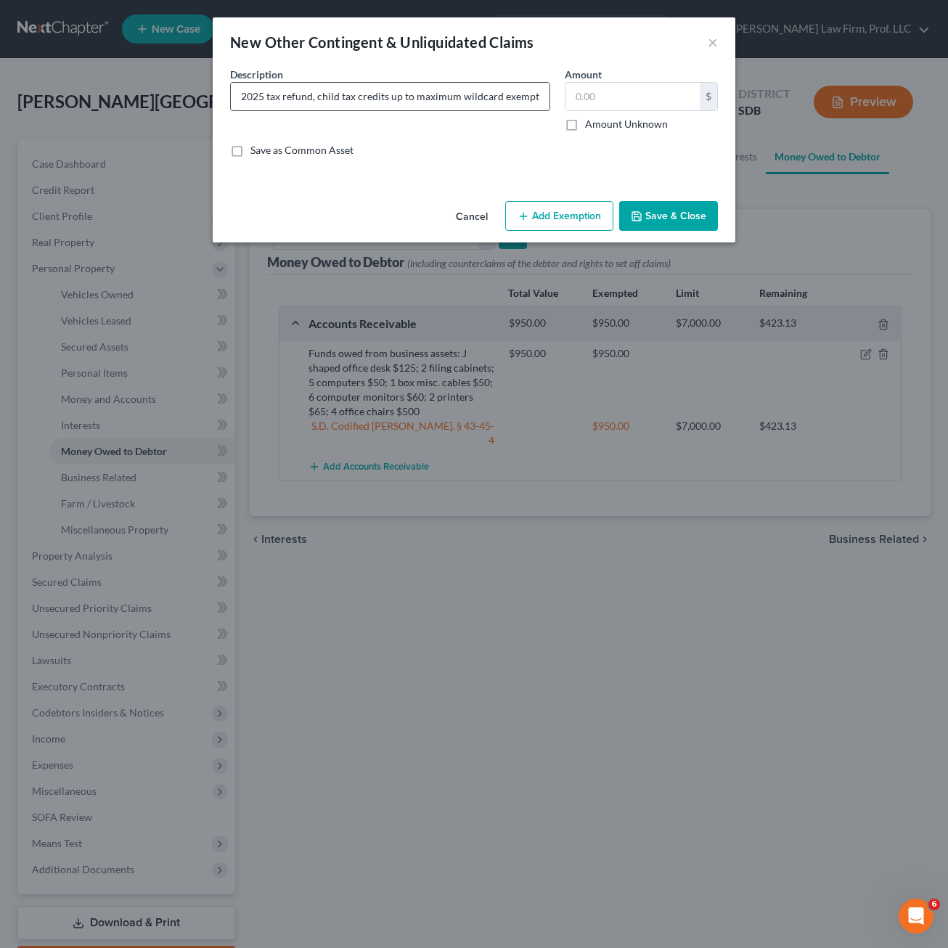
click at [483, 93] on input "2025 tax refund, child tax credits up to maximum wildcard exemption" at bounding box center [390, 97] width 319 height 28
click at [481, 93] on input "2025 tax refund, child tax credits up to maximum wildcard exemption" at bounding box center [390, 97] width 319 height 28
click at [483, 97] on input "2025 tax refund, child tax credits up to maximum wildcard exemption" at bounding box center [390, 97] width 319 height 28
click at [490, 92] on input "2025 tax refund, child tax credits up to maximum wildcard exemption" at bounding box center [390, 97] width 319 height 28
click at [472, 95] on input "2025 tax refund, child tax credits up to maximum wildcard exemption" at bounding box center [390, 97] width 319 height 28
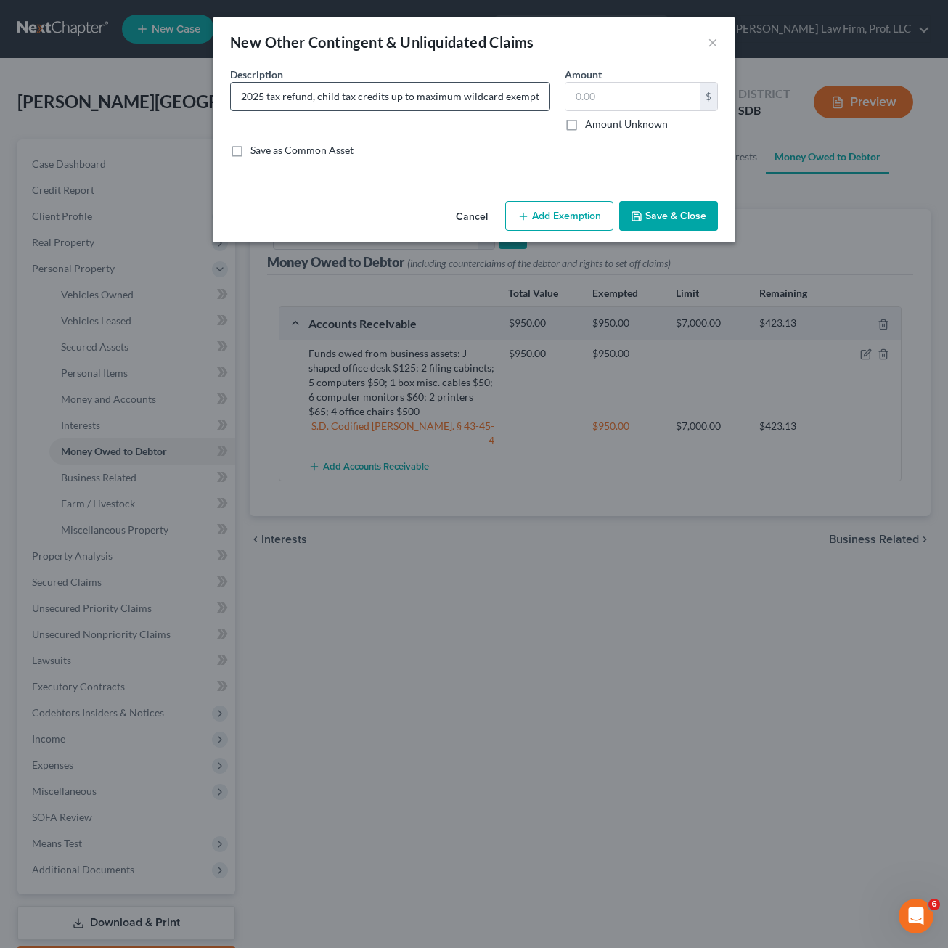
click at [472, 95] on input "2025 tax refund, child tax credits up to maximum wildcard exemption" at bounding box center [390, 97] width 319 height 28
click at [427, 57] on div "New Other Contingent & Unliquidated Claims ×" at bounding box center [474, 41] width 522 height 49
click at [457, 85] on input "2025 tax refund, child tax credits up to maximum wildcard exemption" at bounding box center [390, 97] width 319 height 28
click at [461, 97] on input "2025 tax refund, child tax credits up to maximum wildcard exemption" at bounding box center [390, 97] width 319 height 28
click at [530, 144] on div "Save as Common Asset" at bounding box center [474, 150] width 488 height 15
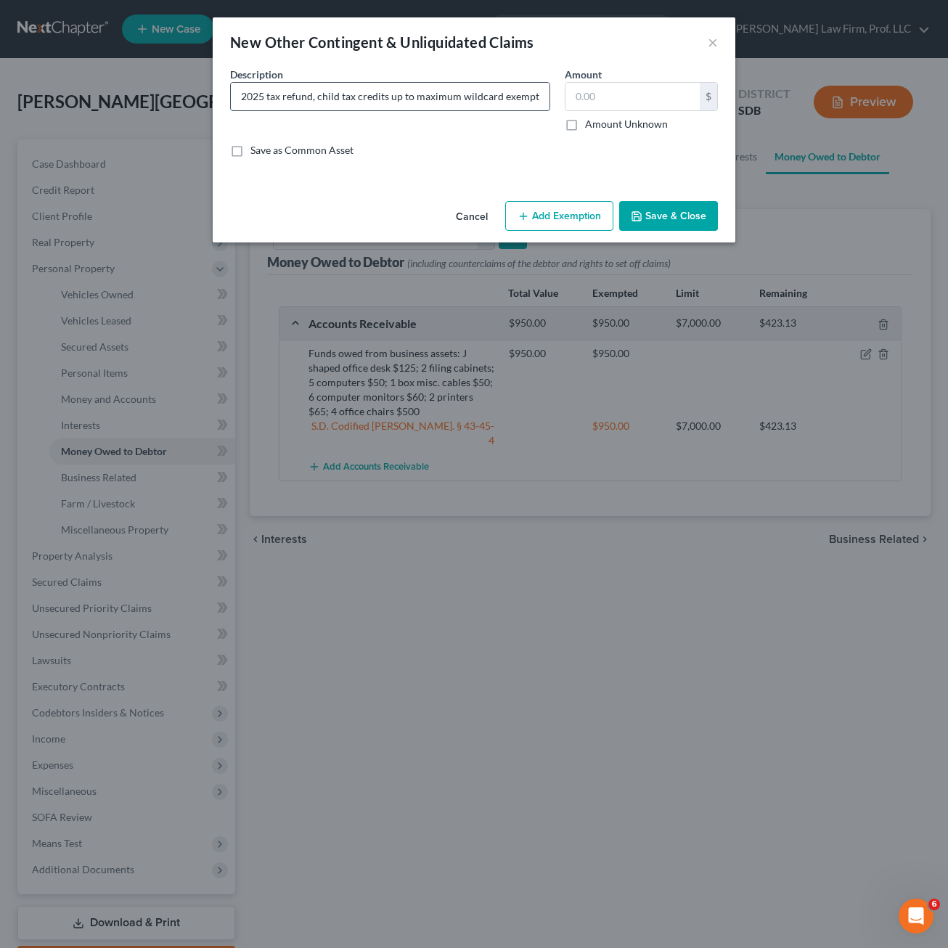
click at [488, 102] on input "2025 tax refund, child tax credits up to maximum wildcard exemption" at bounding box center [390, 97] width 319 height 28
click at [486, 101] on input "2025 tax refund, child tax credits up to maximum wildcard exemption" at bounding box center [390, 97] width 319 height 28
click at [485, 97] on input "2025 tax refund, child tax credits up to maximum wildcard exemption" at bounding box center [390, 97] width 319 height 28
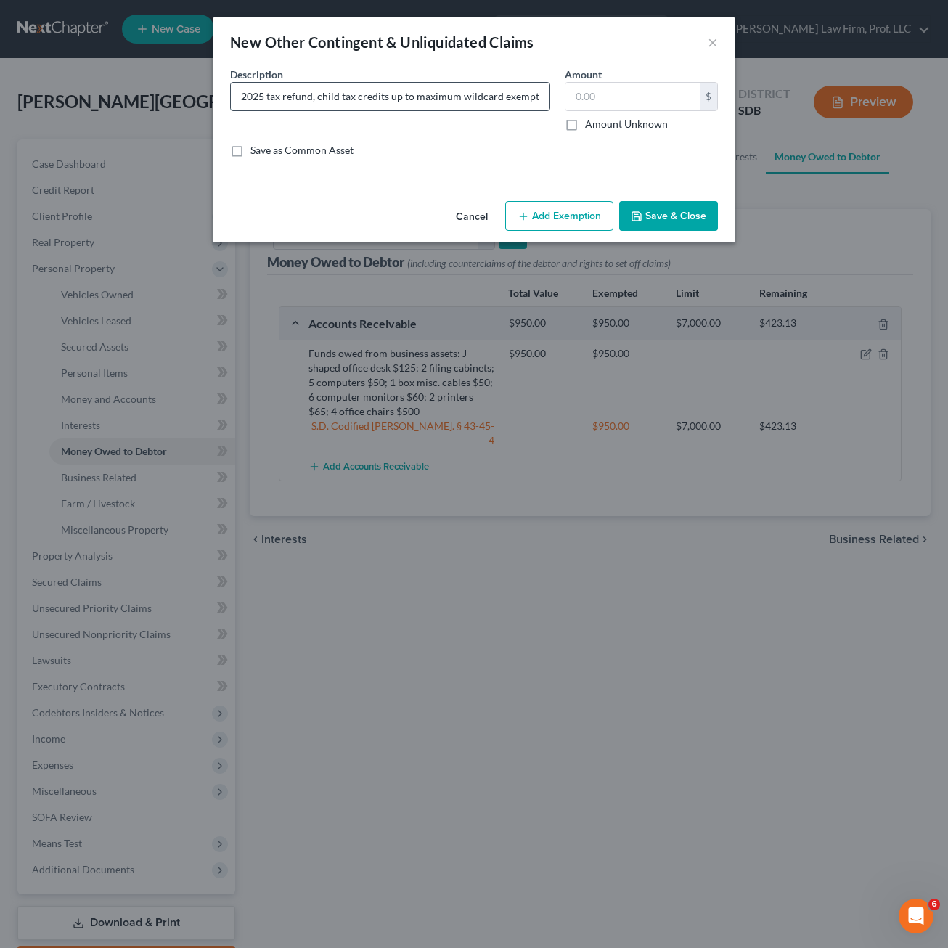
click at [485, 100] on input "2025 tax refund, child tax credits up to maximum wildcard exemption" at bounding box center [390, 97] width 319 height 28
click at [485, 102] on input "2025 tax refund, child tax credits up to maximum wildcard exemption" at bounding box center [390, 97] width 319 height 28
click at [494, 127] on div "Description * 2025 tax refund, child tax credits up to maximum wildcard exempti…" at bounding box center [390, 99] width 335 height 65
click at [487, 94] on input "2025 tax refund, child tax credits up to maximum wildcard exemption" at bounding box center [390, 97] width 319 height 28
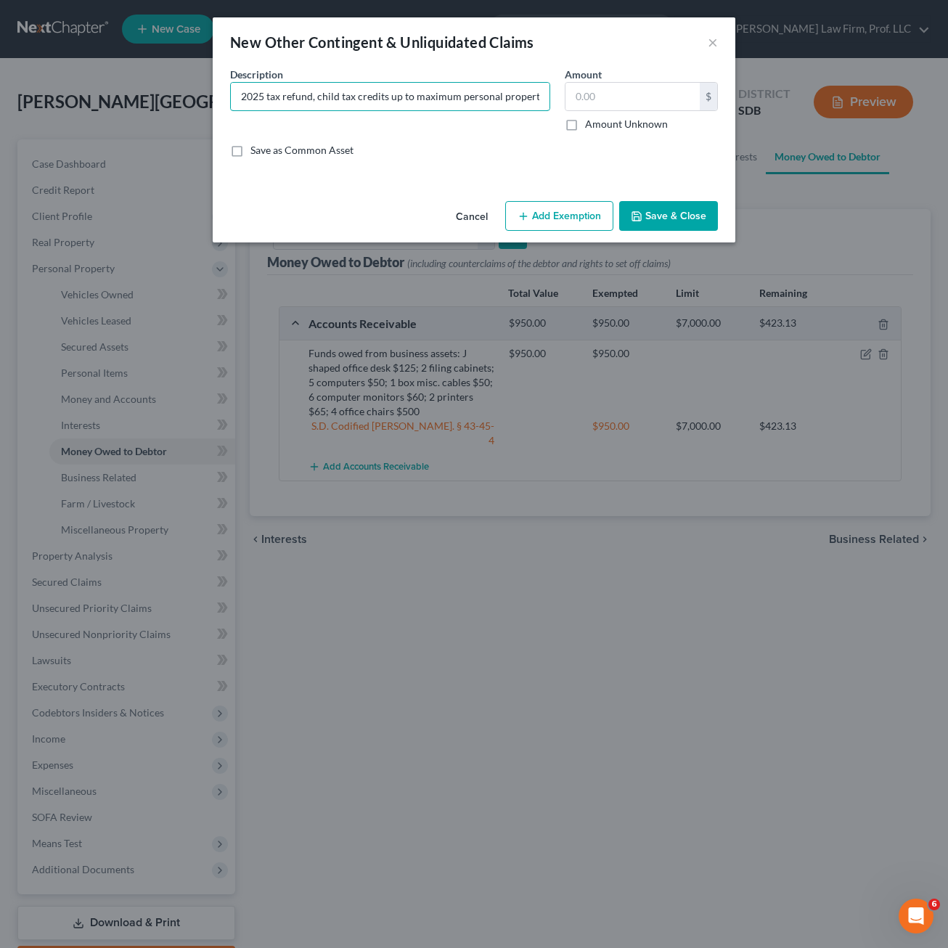
scroll to position [0, 1]
drag, startPoint x: 470, startPoint y: 136, endPoint x: 697, endPoint y: 226, distance: 244.0
click at [471, 136] on div "Description * 2025 tax refund, child tax credits up to maximum personal propert…" at bounding box center [474, 118] width 502 height 102
click at [710, 218] on button "Save & Close" at bounding box center [668, 216] width 99 height 30
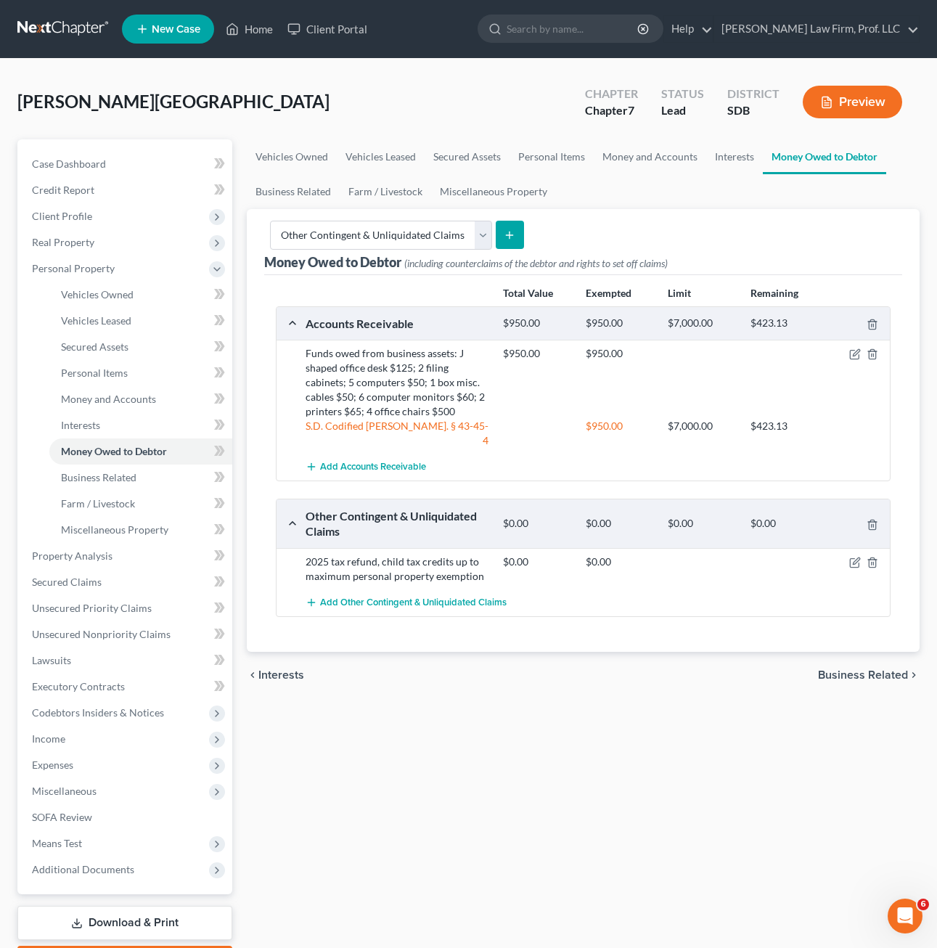
drag, startPoint x: 700, startPoint y: 857, endPoint x: 684, endPoint y: 806, distance: 53.5
click at [699, 855] on div "Vehicles Owned Vehicles Leased Secured Assets Personal Items Money and Accounts…" at bounding box center [582, 558] width 687 height 838
drag, startPoint x: 684, startPoint y: 806, endPoint x: 676, endPoint y: 780, distance: 27.3
click at [683, 803] on div "Vehicles Owned Vehicles Leased Secured Assets Personal Items Money and Accounts…" at bounding box center [582, 558] width 687 height 838
click at [537, 751] on div "Vehicles Owned Vehicles Leased Secured Assets Personal Items Money and Accounts…" at bounding box center [582, 558] width 687 height 838
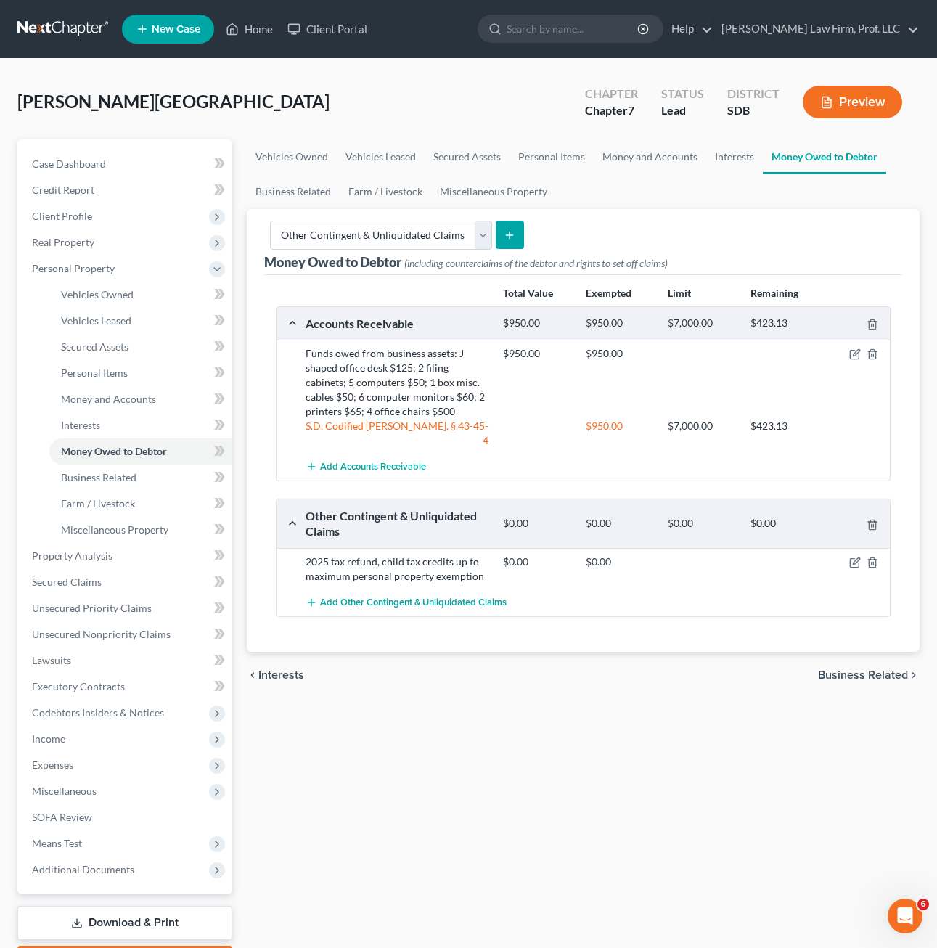
drag, startPoint x: 533, startPoint y: 808, endPoint x: 525, endPoint y: 451, distance: 357.8
click at [535, 805] on div "Vehicles Owned Vehicles Leased Secured Assets Personal Items Money and Accounts…" at bounding box center [582, 558] width 687 height 838
drag, startPoint x: 460, startPoint y: 768, endPoint x: 945, endPoint y: 567, distance: 525.1
click at [465, 758] on div "Vehicles Owned Vehicles Leased Secured Assets Personal Items Money and Accounts…" at bounding box center [582, 558] width 687 height 838
click at [853, 554] on div "$0.00 $0.00" at bounding box center [693, 568] width 395 height 29
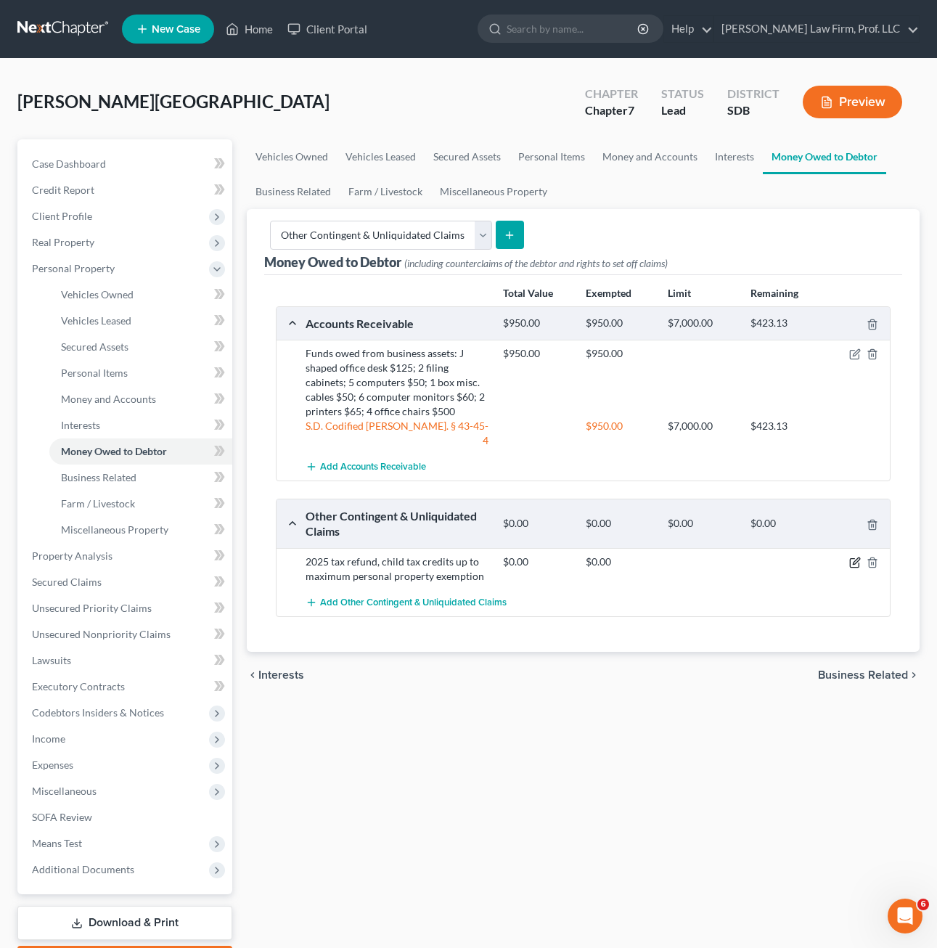
click at [853, 557] on icon "button" at bounding box center [856, 560] width 7 height 7
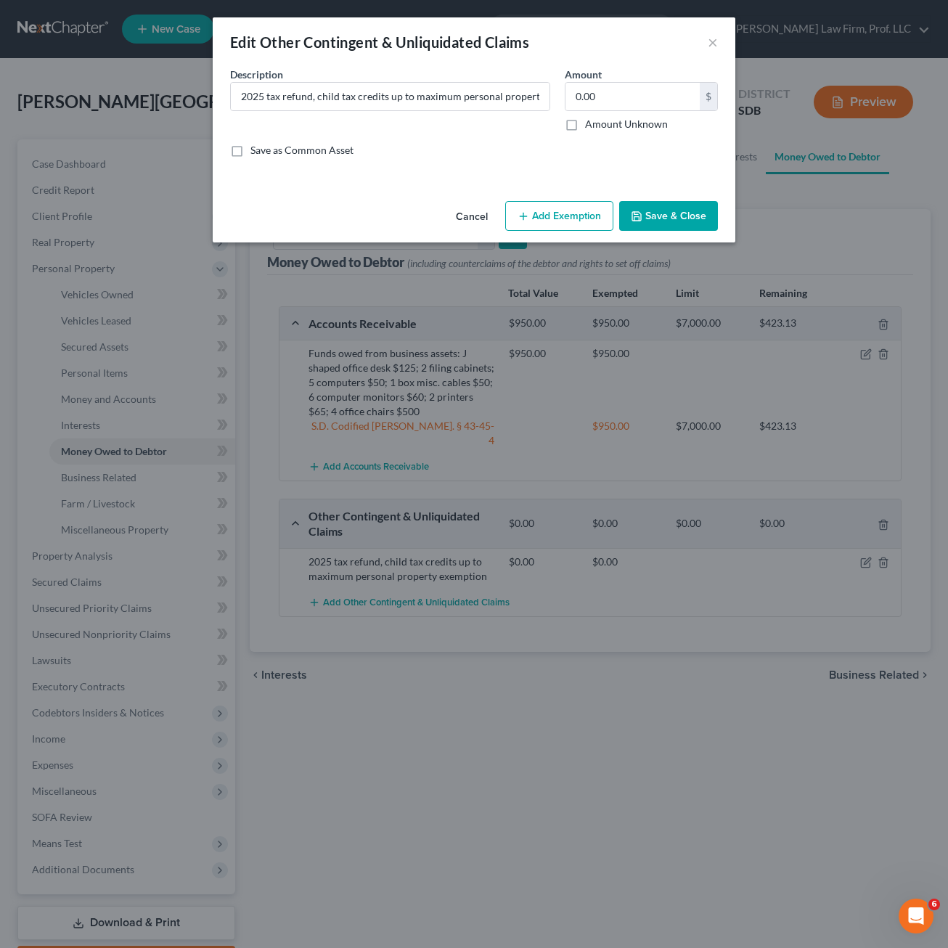
click at [348, 139] on div "Description * 2025 tax refund, child tax credits up to maximum personal propert…" at bounding box center [474, 118] width 502 height 102
click at [323, 99] on input "2025 tax refund, child tax credits up to maximum personal property exemption" at bounding box center [390, 97] width 319 height 28
drag, startPoint x: 317, startPoint y: 97, endPoint x: 268, endPoint y: 97, distance: 49.3
click at [268, 97] on input "2025 tax refund, child tax credits up to maximum personal property exemption" at bounding box center [390, 97] width 319 height 28
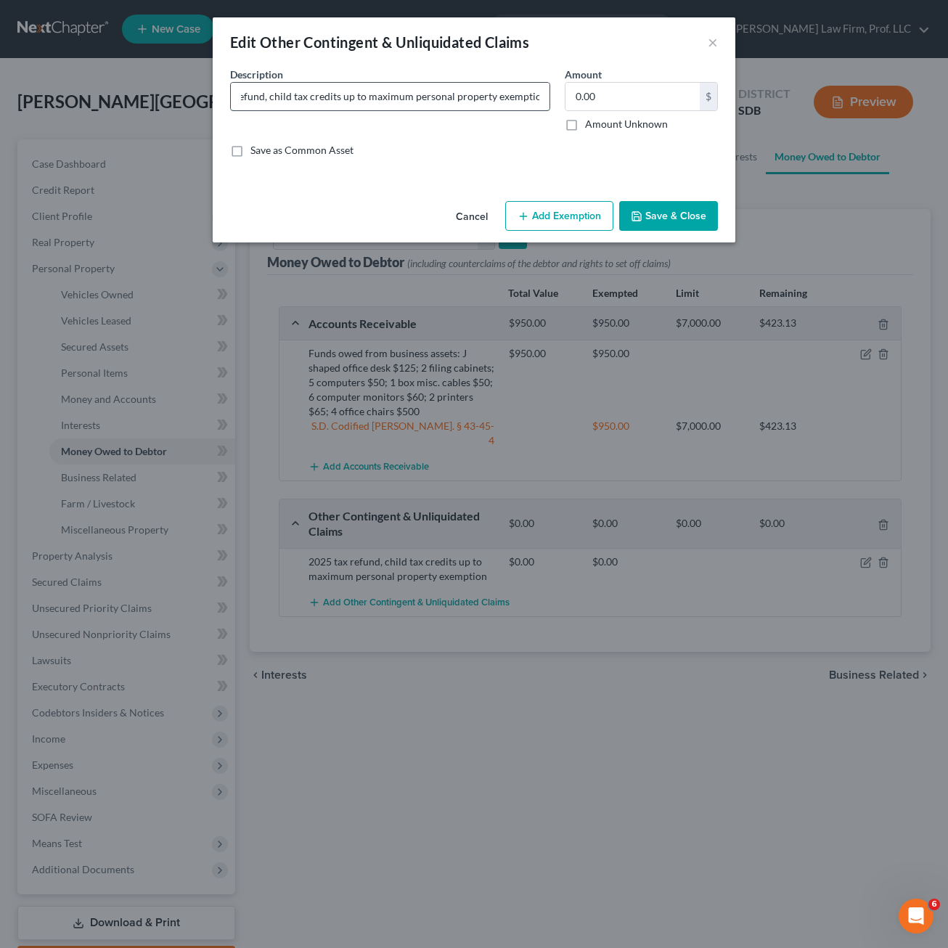
drag, startPoint x: 335, startPoint y: 97, endPoint x: 398, endPoint y: 91, distance: 64.1
click at [343, 97] on input "2025 tax refund, child tax credits up to maximum personal property exemption" at bounding box center [390, 97] width 319 height 28
click at [269, 95] on input "2025 tax refund, child tax credits up to maximum personal property exemption" at bounding box center [390, 97] width 319 height 28
drag, startPoint x: 370, startPoint y: 96, endPoint x: 334, endPoint y: 94, distance: 36.3
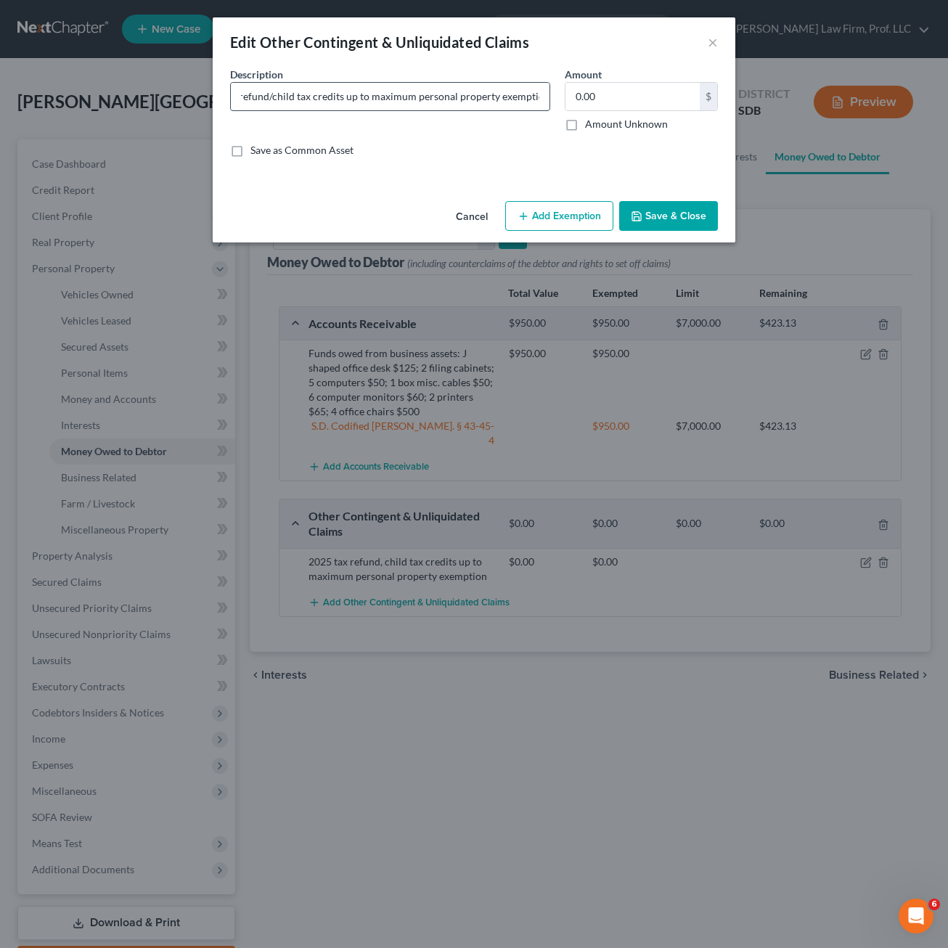
click at [370, 94] on input "2025 tax refund/child tax credits up to maximum personal property exemption" at bounding box center [390, 97] width 319 height 28
drag, startPoint x: 338, startPoint y: 95, endPoint x: 347, endPoint y: 95, distance: 8.7
click at [339, 95] on input "2025 tax refund/child tax credits up to maximum personal property exemption" at bounding box center [390, 97] width 319 height 28
click at [343, 95] on input "2025 tax refund/child tax credits up to maximum personal property exemption" at bounding box center [390, 97] width 319 height 28
click at [697, 226] on button "Save & Close" at bounding box center [668, 216] width 99 height 30
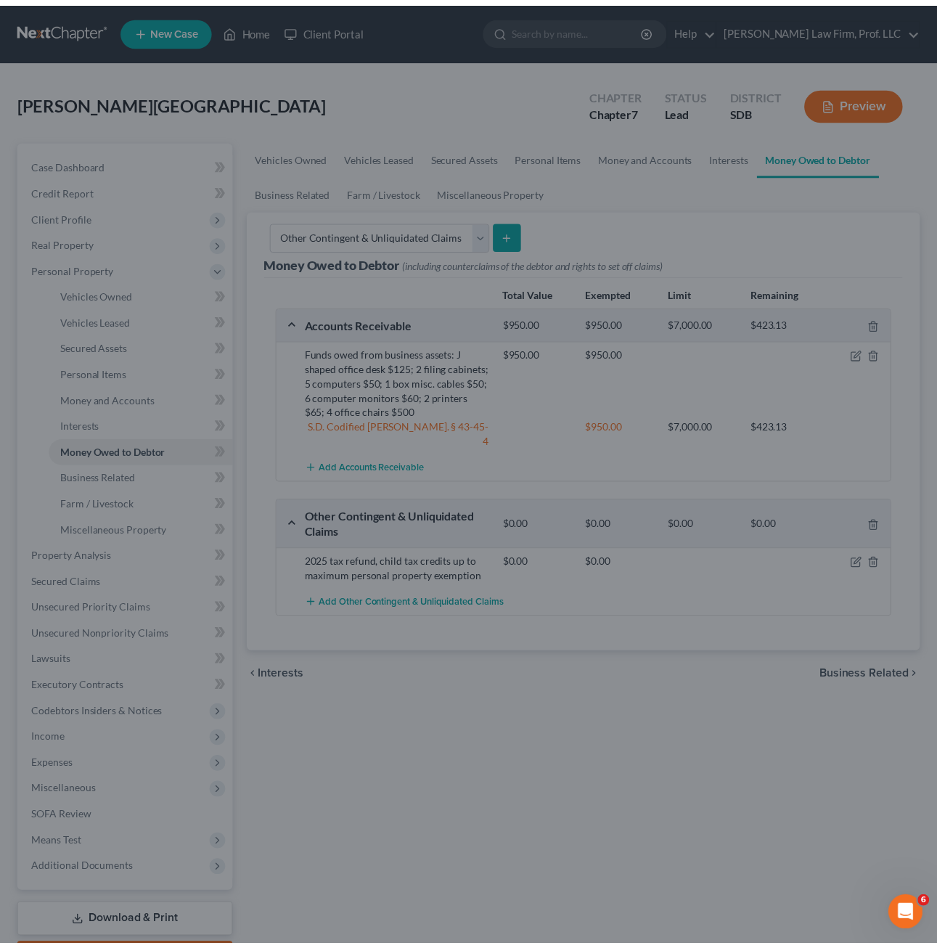
scroll to position [0, 0]
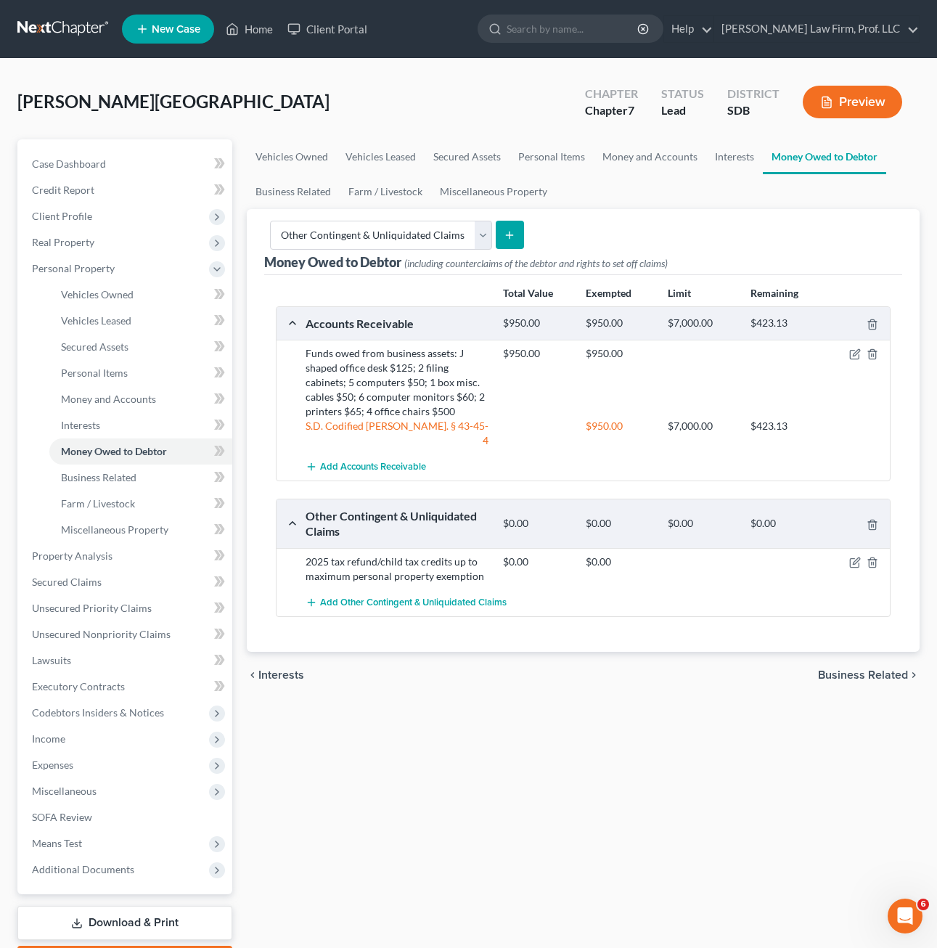
drag, startPoint x: 724, startPoint y: 775, endPoint x: 567, endPoint y: 254, distance: 544.3
click at [723, 772] on div "Vehicles Owned Vehicles Leased Secured Assets Personal Items Money and Accounts…" at bounding box center [582, 558] width 687 height 838
click at [681, 221] on div "Money Owed to Debtor (including counterclaims of the debtor and rights to set o…" at bounding box center [583, 242] width 638 height 66
click at [454, 234] on select "Select Type of Money Owed Accounts Receivable Alimony Child Support Claims Agai…" at bounding box center [381, 235] width 222 height 29
drag, startPoint x: 454, startPoint y: 234, endPoint x: 494, endPoint y: 239, distance: 40.9
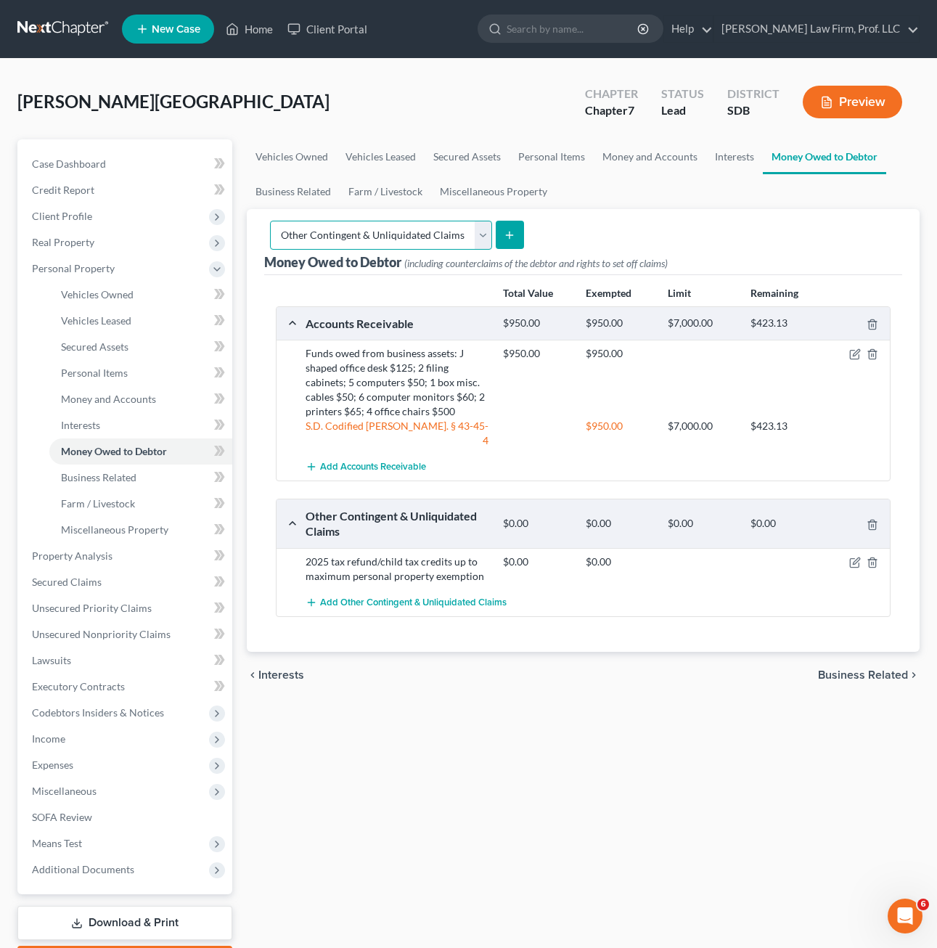
click at [454, 234] on select "Select Type of Money Owed Accounts Receivable Alimony Child Support Claims Agai…" at bounding box center [381, 235] width 222 height 29
click at [504, 239] on icon "submit" at bounding box center [510, 235] width 12 height 12
click at [513, 239] on button "submit" at bounding box center [510, 235] width 28 height 28
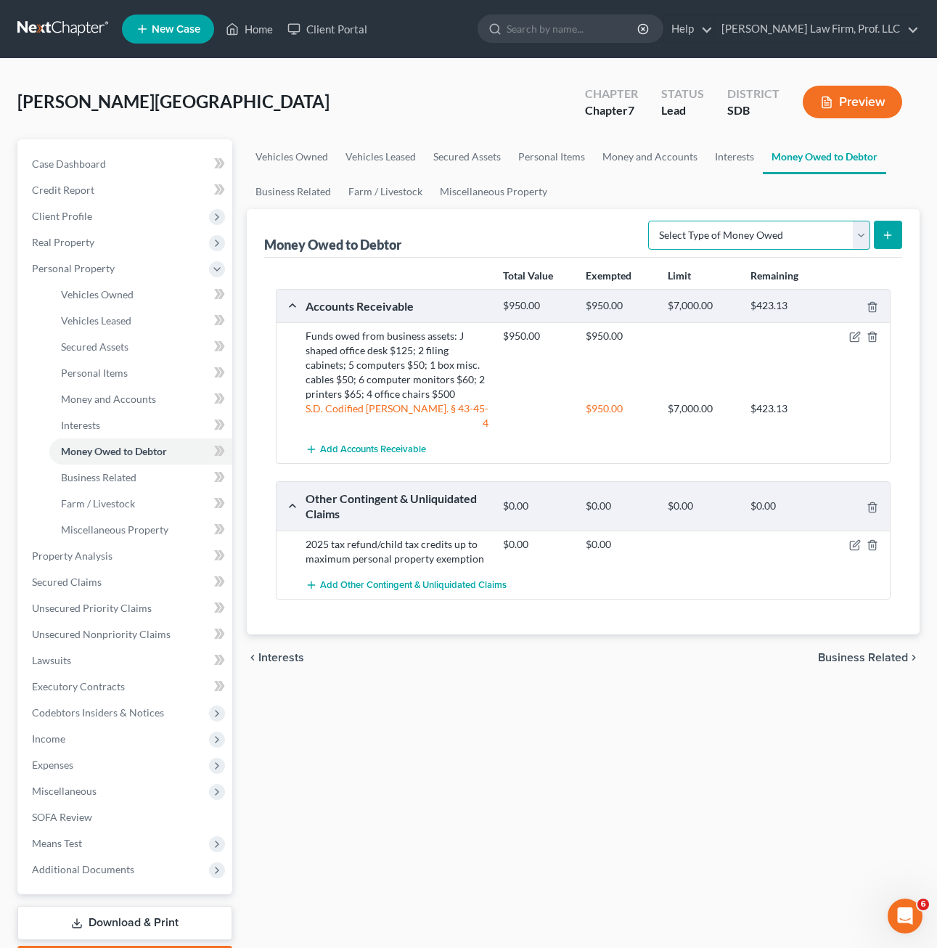
drag, startPoint x: 749, startPoint y: 239, endPoint x: 767, endPoint y: 247, distance: 19.8
click at [749, 239] on select "Select Type of Money Owed Accounts Receivable Alimony Child Support Claims Agai…" at bounding box center [759, 235] width 222 height 29
select select "other_contingent_and_unliquidated_claims"
click at [648, 221] on select "Select Type of Money Owed Accounts Receivable Alimony Child Support Claims Agai…" at bounding box center [759, 235] width 222 height 29
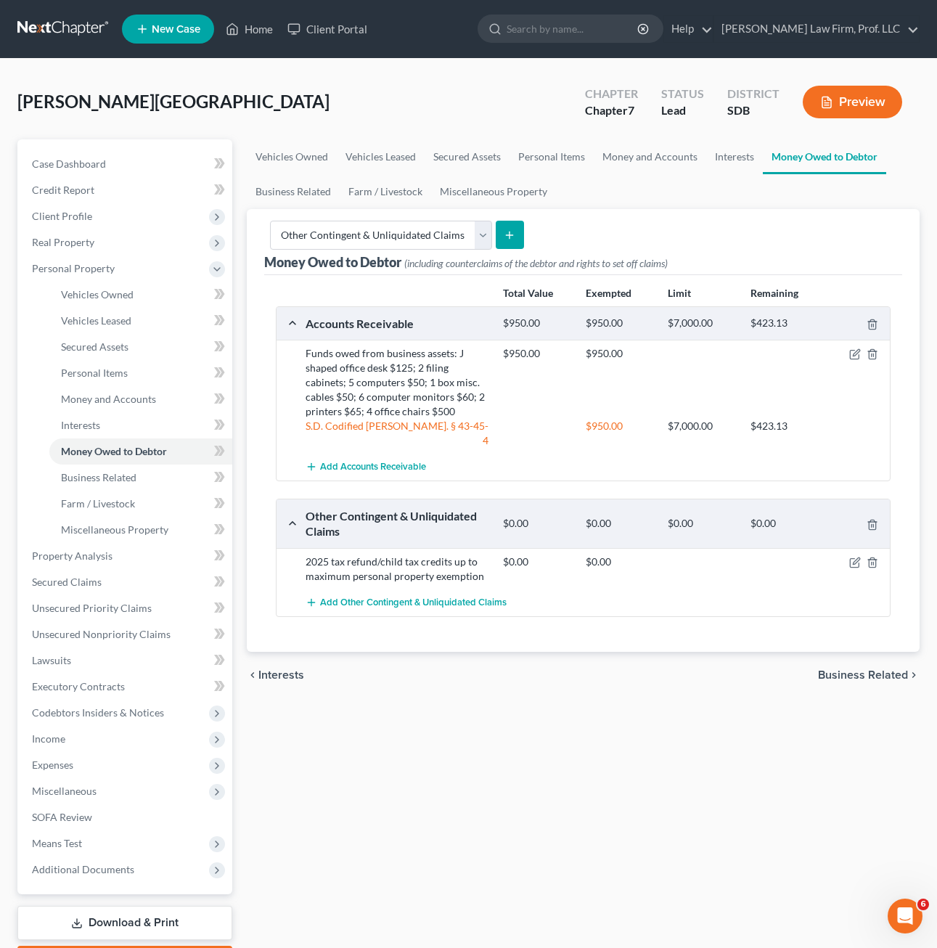
click at [498, 229] on button "submit" at bounding box center [510, 235] width 28 height 28
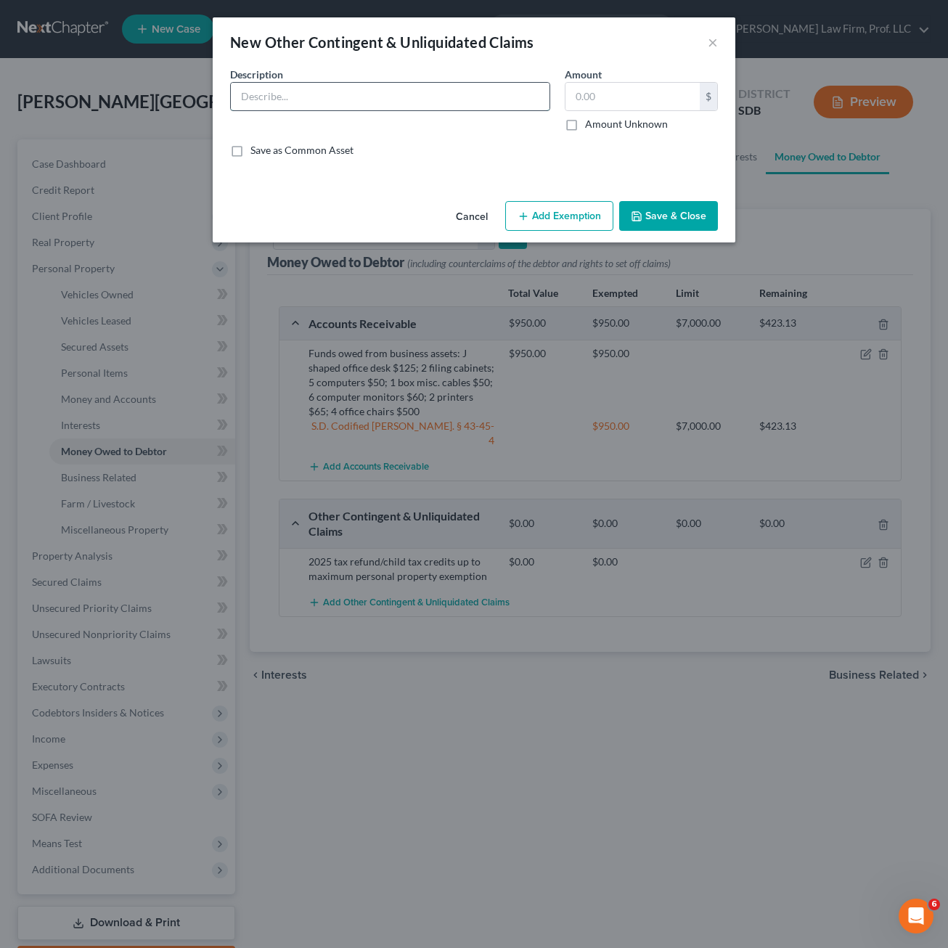
click at [289, 107] on input "text" at bounding box center [390, 97] width 319 height 28
type input "2023 Amended 1040 Refund Due from IRS $3,995.00"
click at [662, 208] on button "Save & Close" at bounding box center [668, 216] width 99 height 30
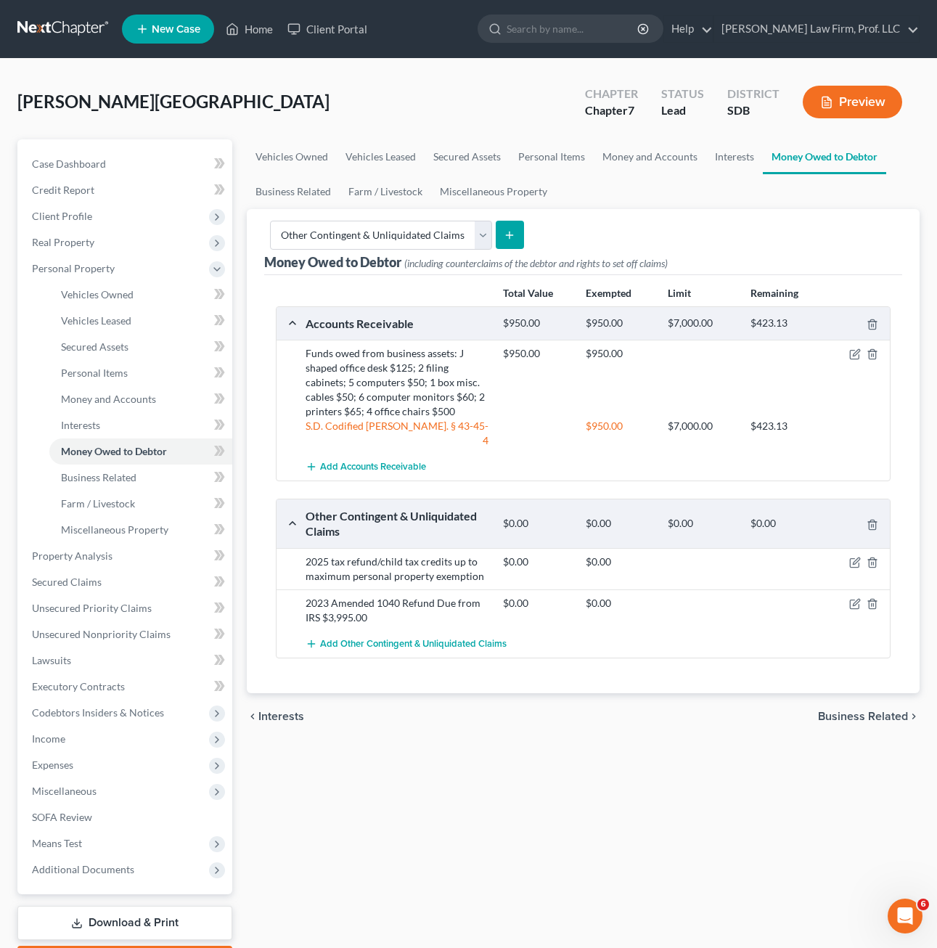
drag, startPoint x: 632, startPoint y: 779, endPoint x: 660, endPoint y: 922, distance: 144.9
click at [631, 778] on div "Vehicles Owned Vehicles Leased Secured Assets Personal Items Money and Accounts…" at bounding box center [582, 558] width 687 height 838
click at [652, 836] on div "Vehicles Owned Vehicles Leased Secured Assets Personal Items Money and Accounts…" at bounding box center [582, 558] width 687 height 838
click at [521, 813] on div "Vehicles Owned Vehicles Leased Secured Assets Personal Items Money and Accounts…" at bounding box center [582, 558] width 687 height 838
drag, startPoint x: 10, startPoint y: 467, endPoint x: 144, endPoint y: 408, distance: 146.5
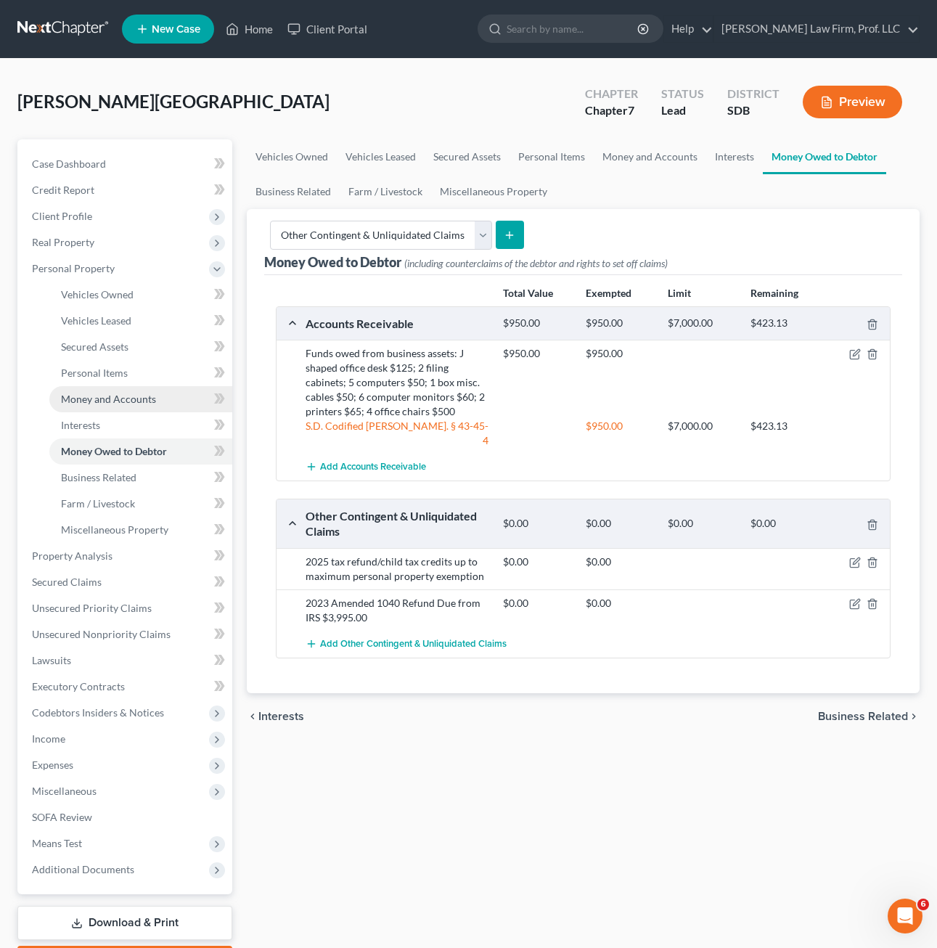
click at [10, 467] on div "Case Dashboard Payments Invoices Payments Payments Credit Report Client Profile" at bounding box center [124, 558] width 229 height 838
click at [237, 41] on link "Home" at bounding box center [249, 29] width 62 height 26
